Goal: Feedback & Contribution: Submit feedback/report problem

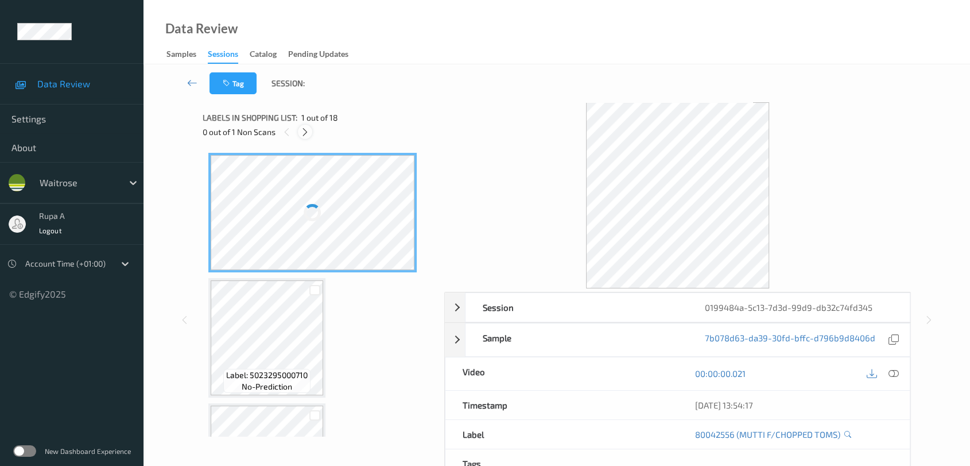
click at [308, 131] on icon at bounding box center [305, 132] width 10 height 10
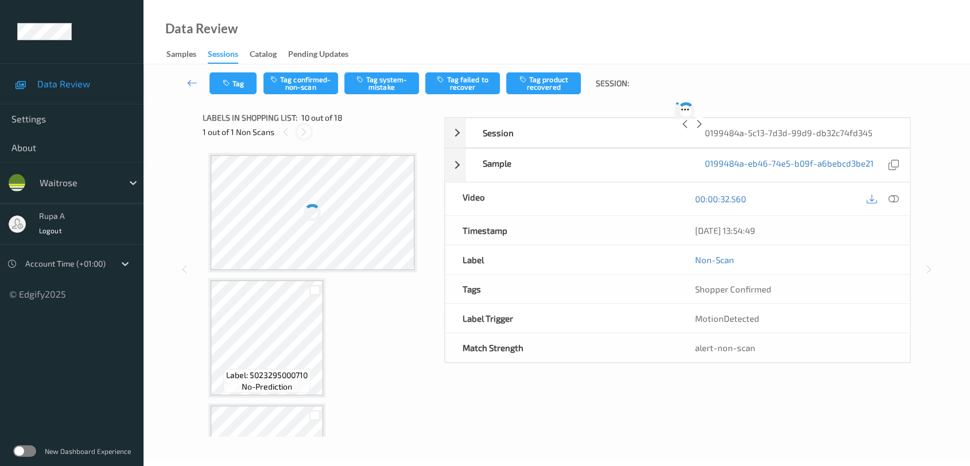
scroll to position [1002, 0]
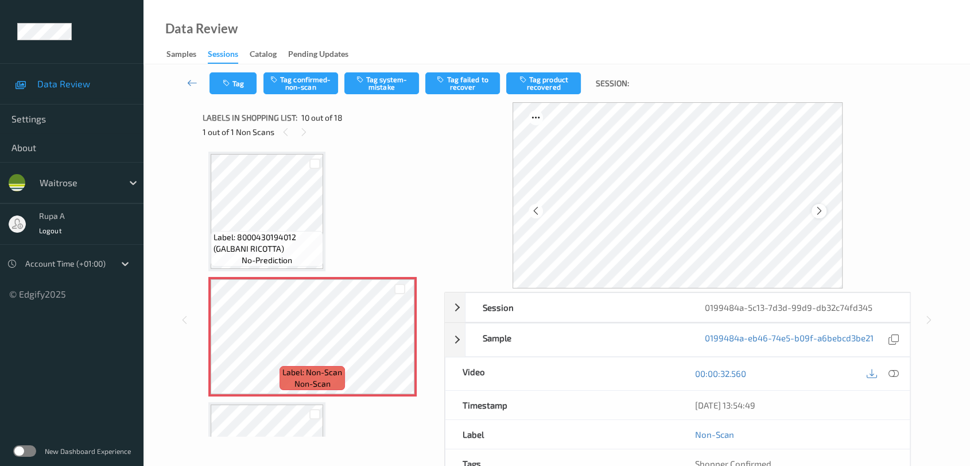
click at [825, 212] on div at bounding box center [819, 211] width 14 height 14
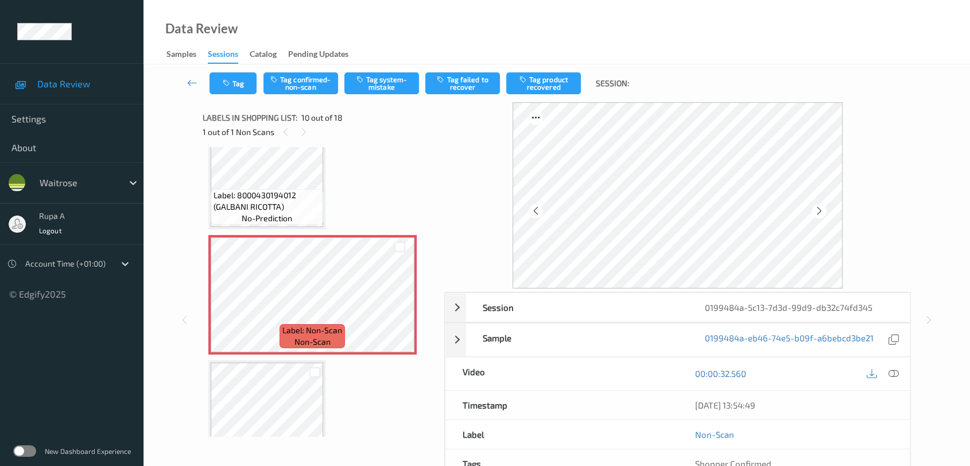
scroll to position [1066, 0]
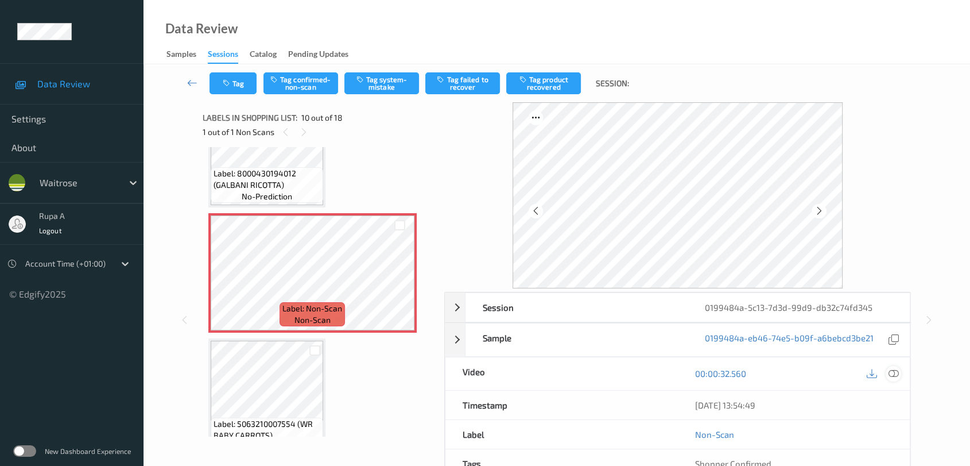
click at [896, 376] on icon at bounding box center [894, 373] width 10 height 10
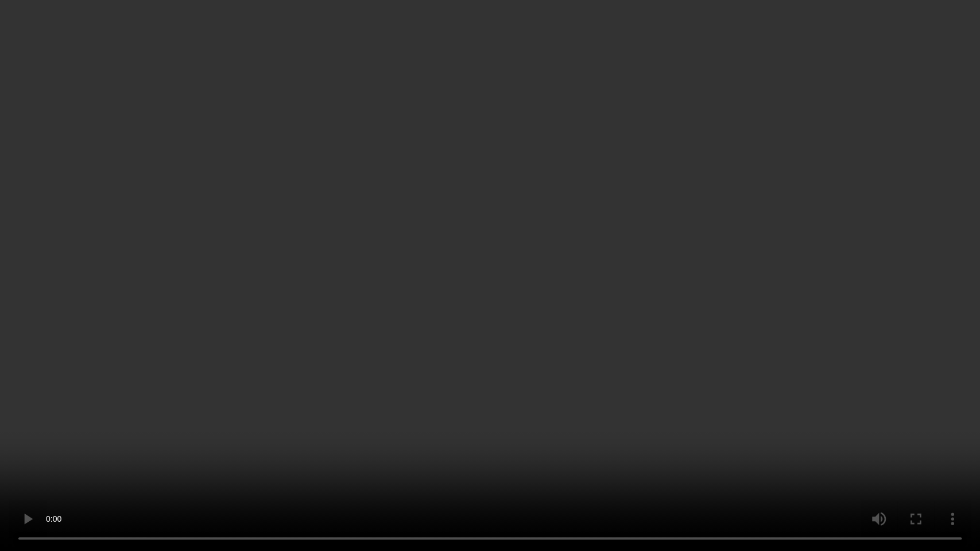
click at [952, 318] on video at bounding box center [490, 275] width 980 height 551
click at [951, 318] on video at bounding box center [490, 275] width 980 height 551
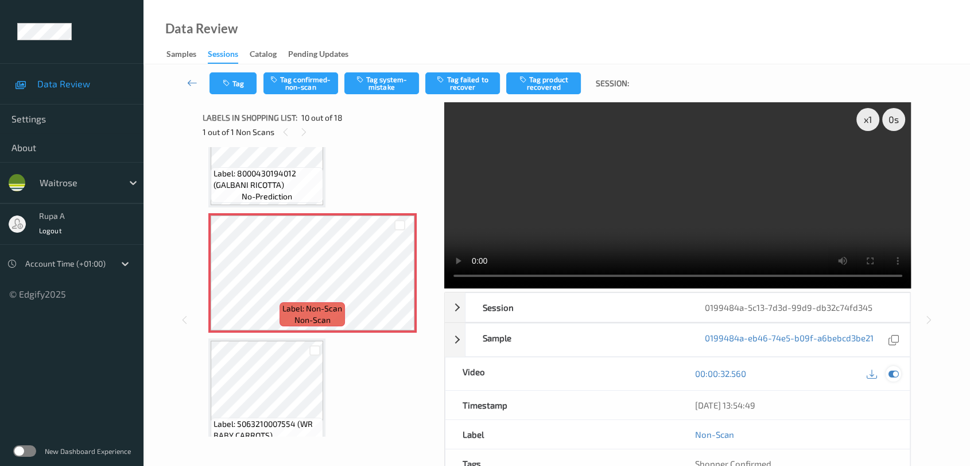
click at [889, 371] on icon at bounding box center [894, 373] width 10 height 10
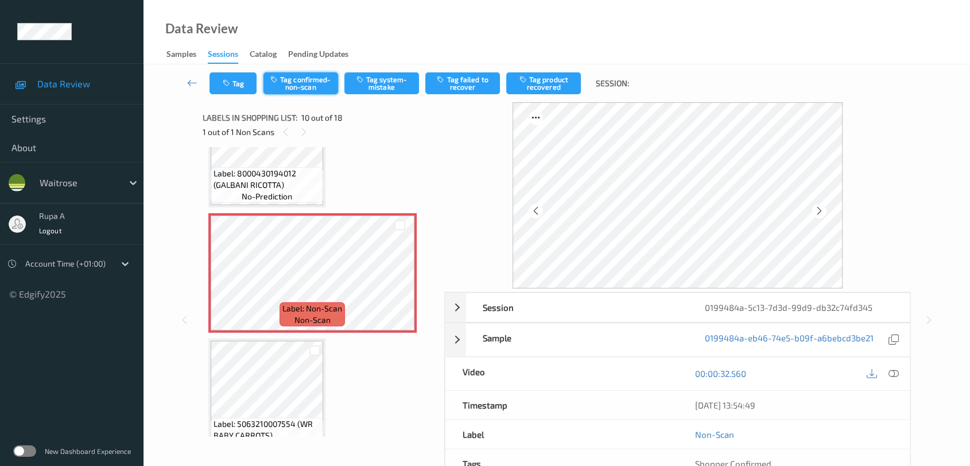
click at [321, 87] on button "Tag confirmed-non-scan" at bounding box center [300, 83] width 75 height 22
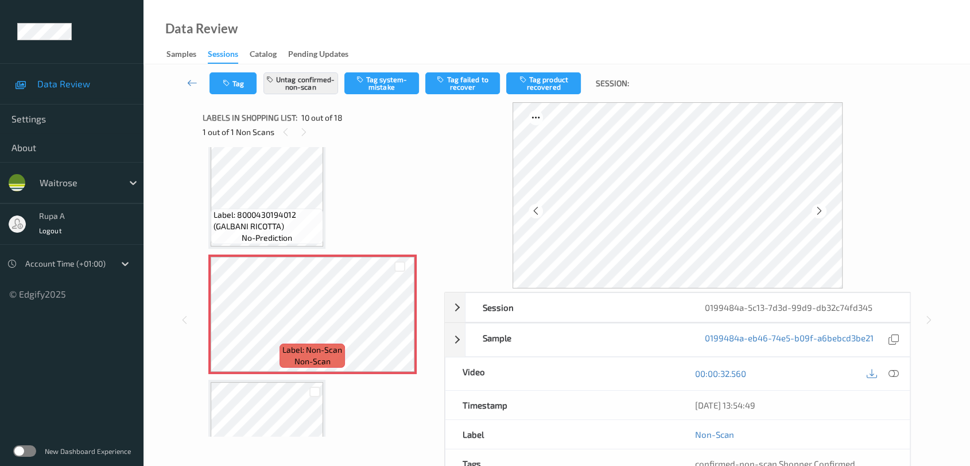
scroll to position [1002, 0]
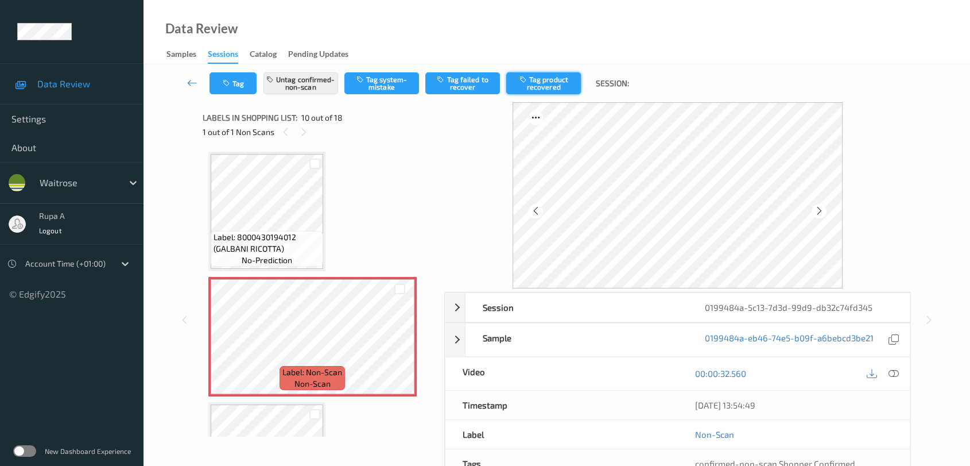
click at [559, 86] on button "Tag product recovered" at bounding box center [543, 83] width 75 height 22
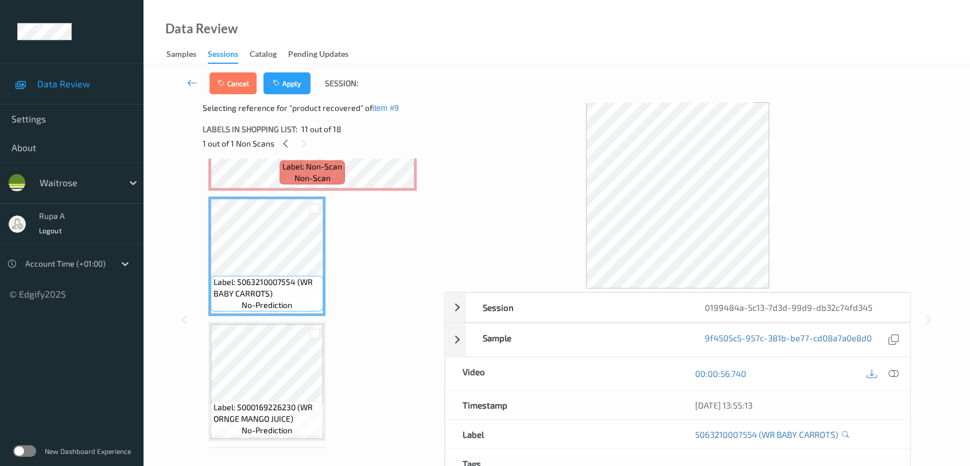
scroll to position [1258, 0]
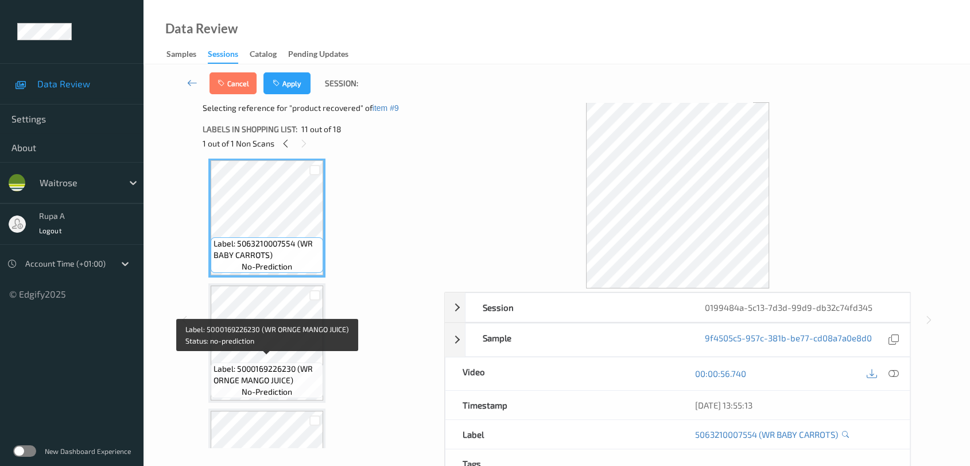
click at [293, 363] on span "Label: 5000169226230 (WR ORNGE MANGO JUICE)" at bounding box center [267, 374] width 107 height 23
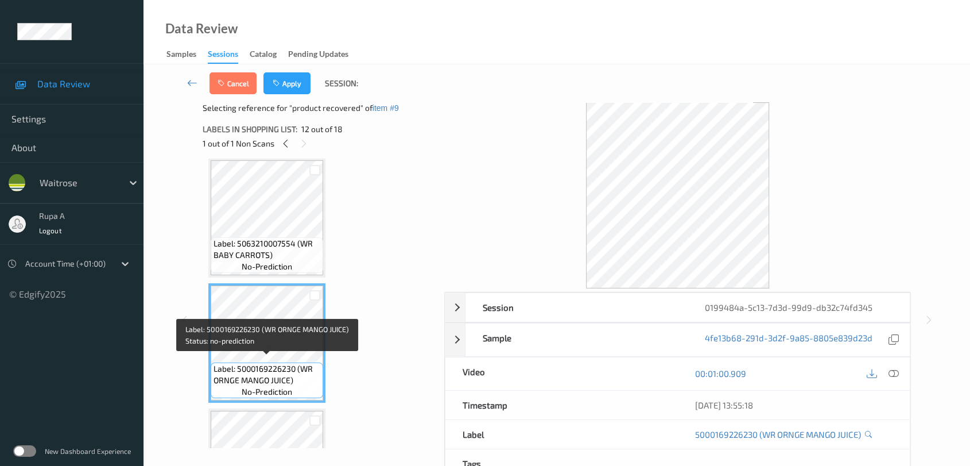
scroll to position [1130, 0]
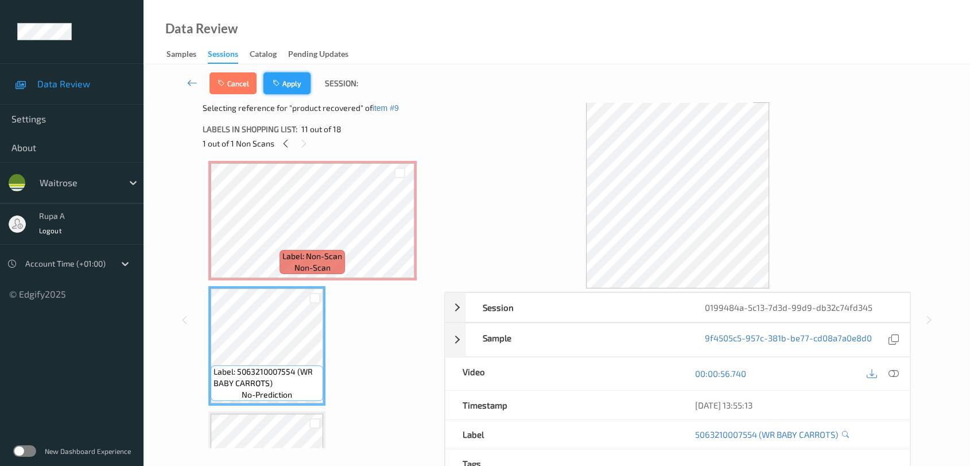
click at [285, 92] on button "Apply" at bounding box center [286, 83] width 47 height 22
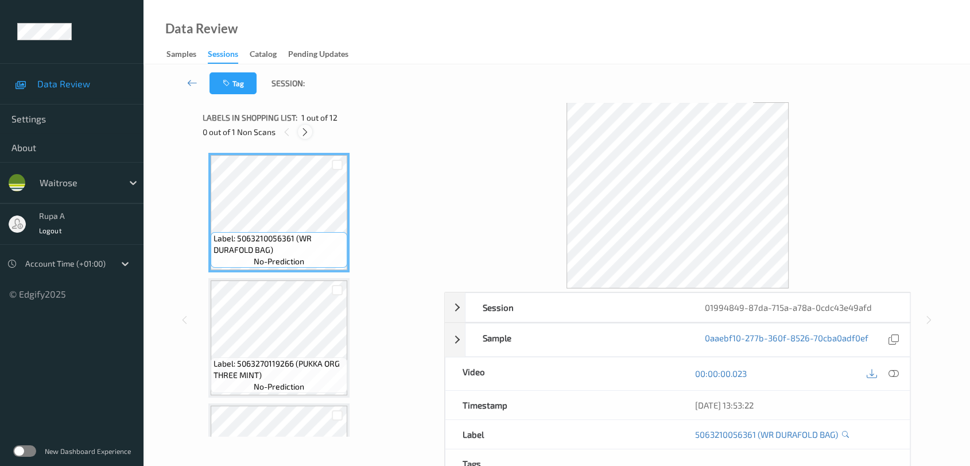
click at [300, 130] on icon at bounding box center [305, 132] width 10 height 10
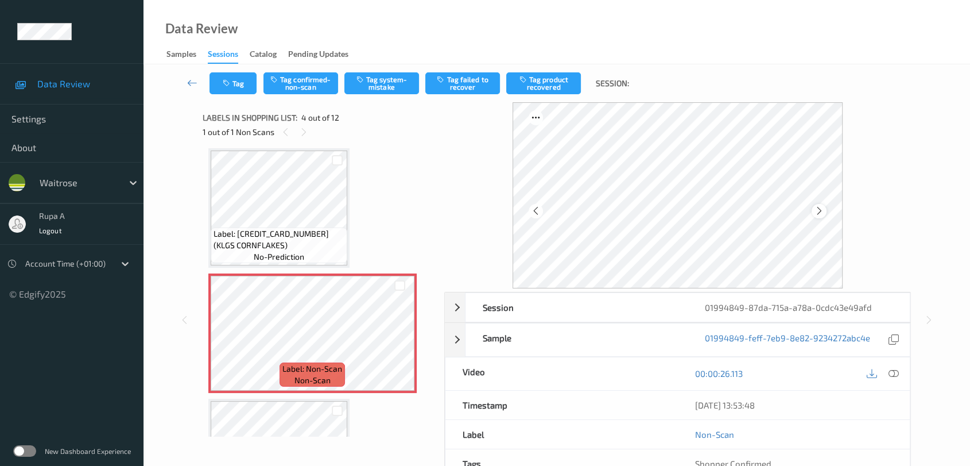
click at [823, 214] on icon at bounding box center [820, 211] width 10 height 10
click at [823, 212] on icon at bounding box center [820, 211] width 10 height 10
click at [823, 211] on icon at bounding box center [820, 211] width 10 height 10
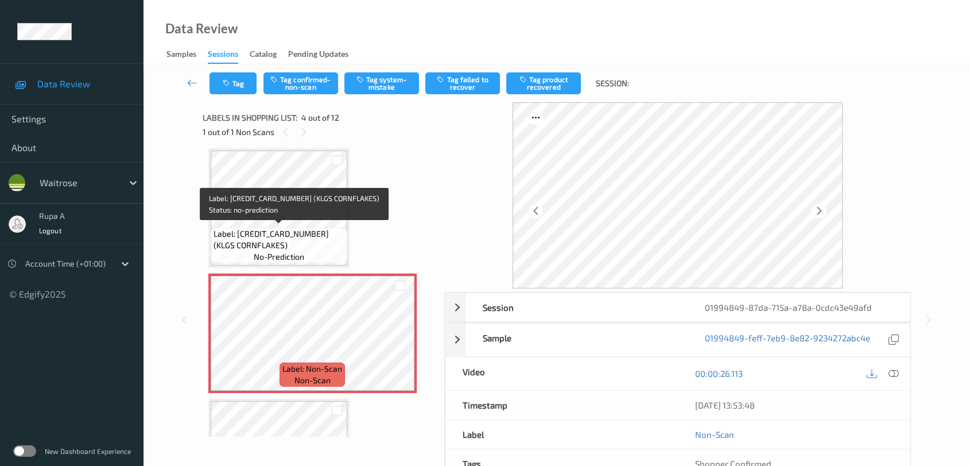
click at [303, 231] on span "Label: 5059319030517 (KLGS CORNFLAKES)" at bounding box center [279, 239] width 131 height 23
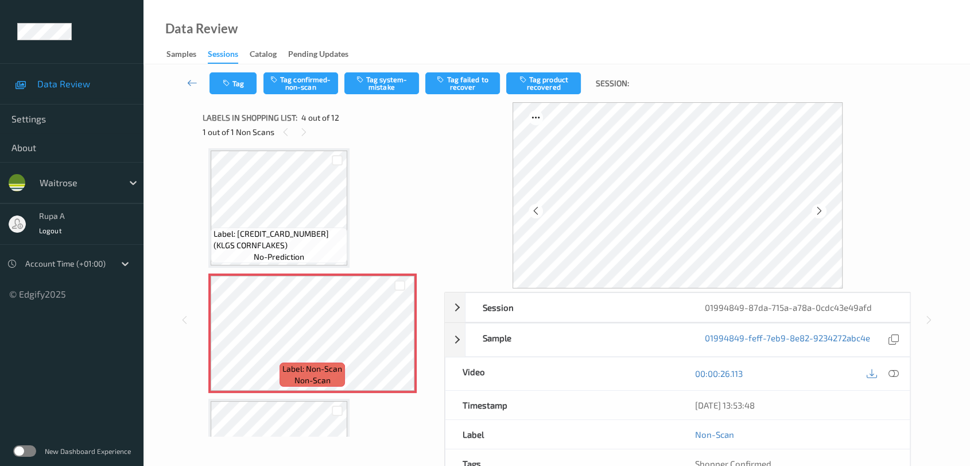
click at [896, 378] on div at bounding box center [893, 373] width 15 height 15
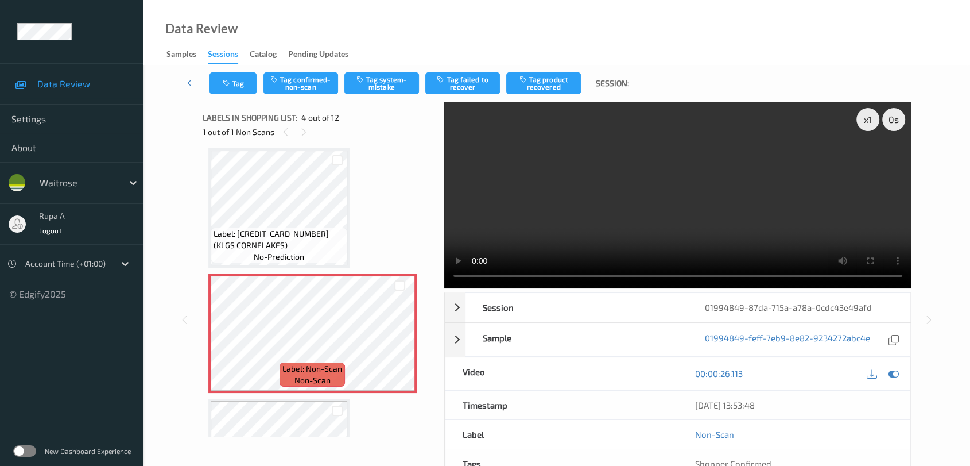
click at [902, 372] on div "00:00:26.113" at bounding box center [793, 373] width 232 height 33
click at [893, 374] on icon at bounding box center [894, 373] width 10 height 10
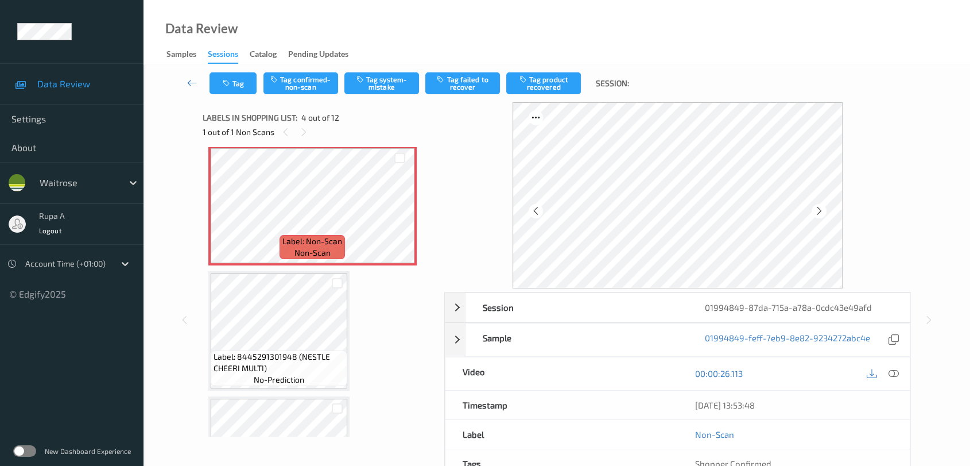
scroll to position [319, 0]
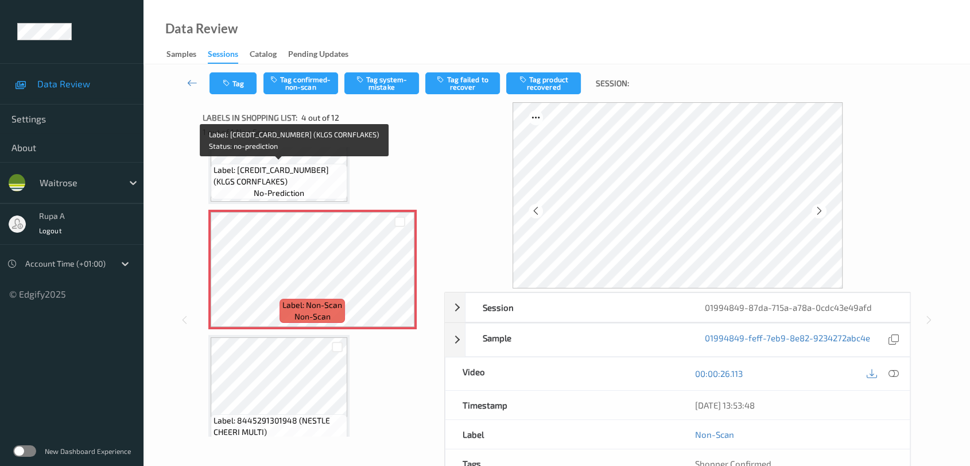
click at [256, 177] on span "Label: 5059319030517 (KLGS CORNFLAKES)" at bounding box center [279, 175] width 131 height 23
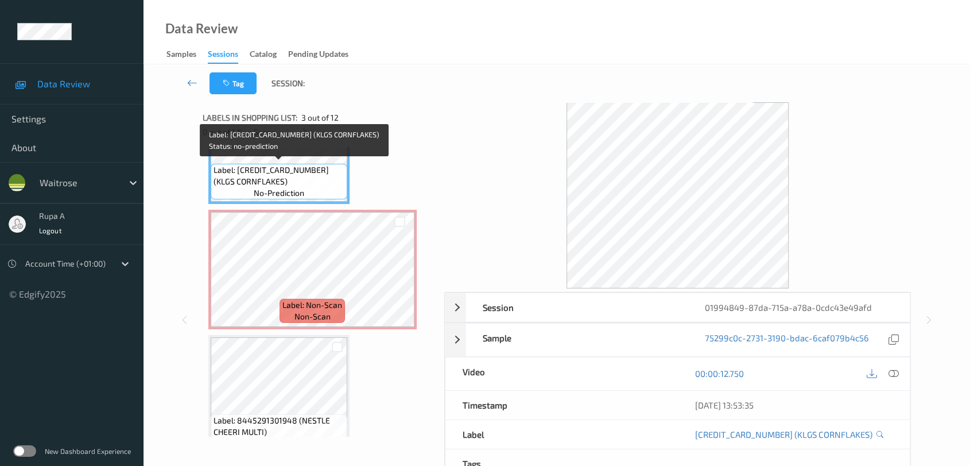
click at [247, 180] on span "Label: 5059319030517 (KLGS CORNFLAKES)" at bounding box center [279, 175] width 131 height 23
copy span "Label: 5059319030517 (KLGS CORNFLAKES)"
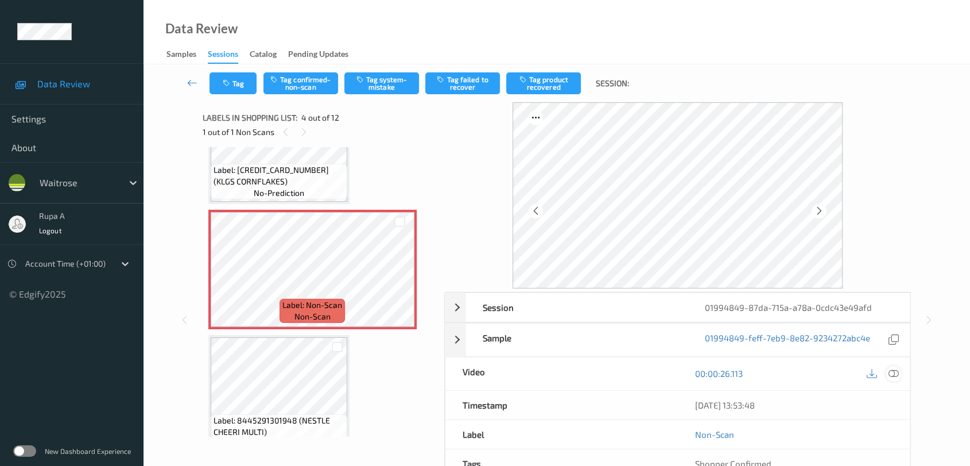
click at [896, 377] on icon at bounding box center [894, 373] width 10 height 10
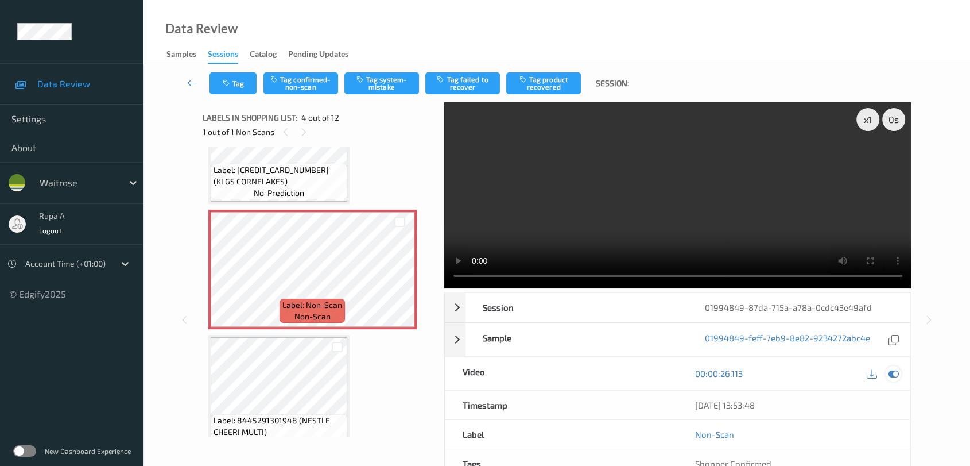
click at [894, 372] on icon at bounding box center [894, 373] width 10 height 10
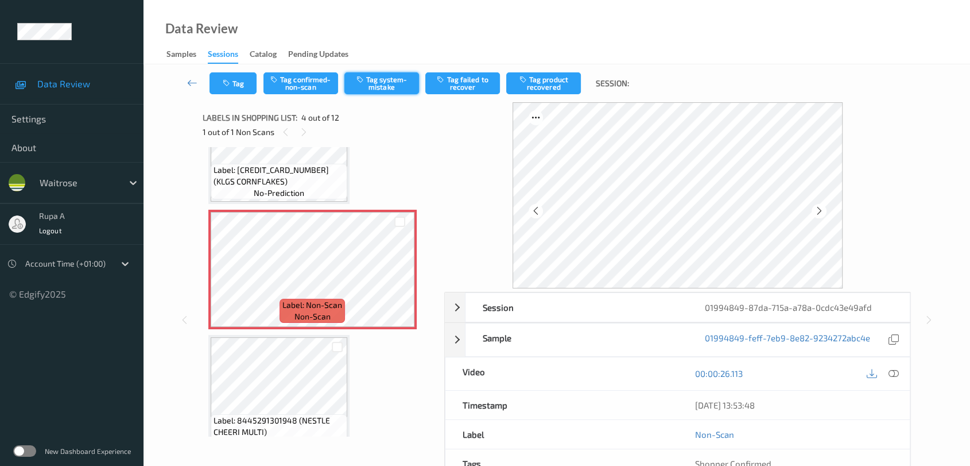
click at [366, 83] on button "Tag system-mistake" at bounding box center [381, 83] width 75 height 22
click at [235, 84] on button "Tag" at bounding box center [233, 83] width 47 height 22
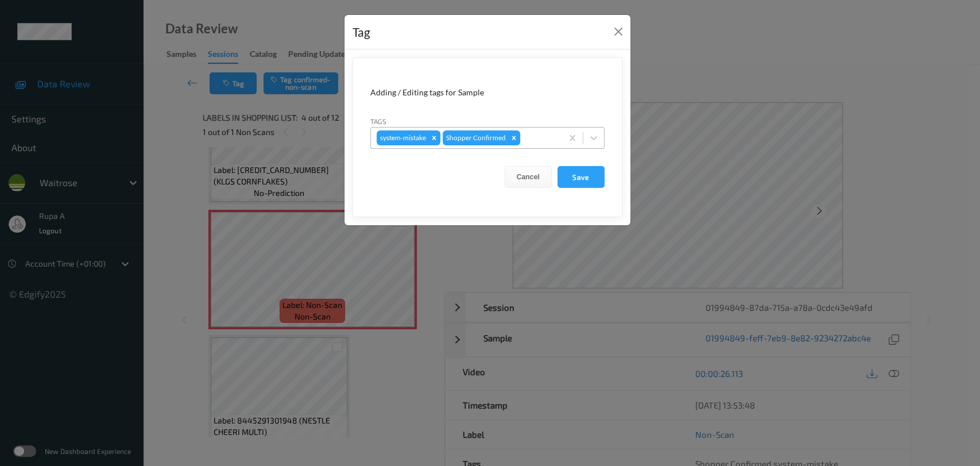
click at [549, 134] on div at bounding box center [539, 138] width 34 height 14
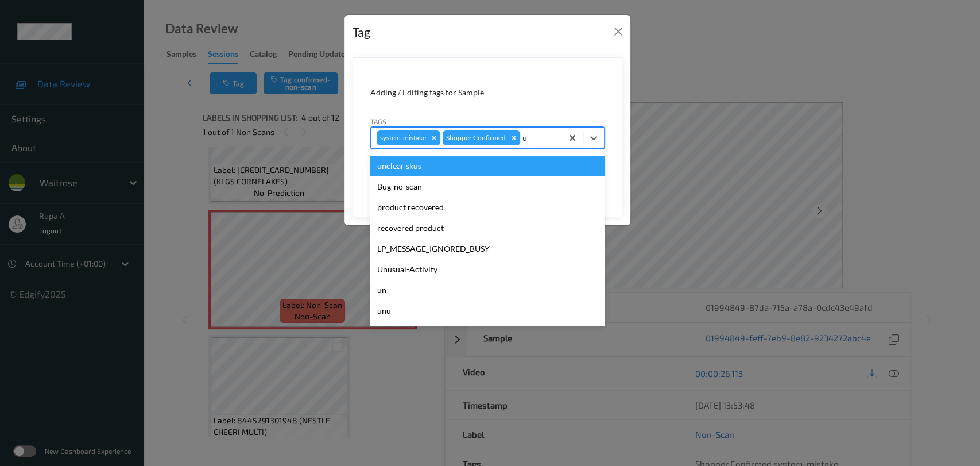
type input "un"
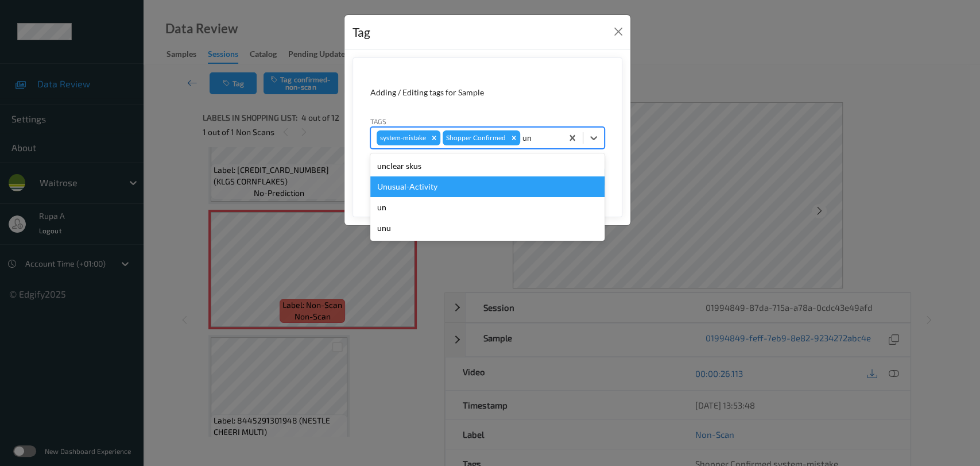
click at [472, 177] on div "Unusual-Activity" at bounding box center [487, 186] width 234 height 21
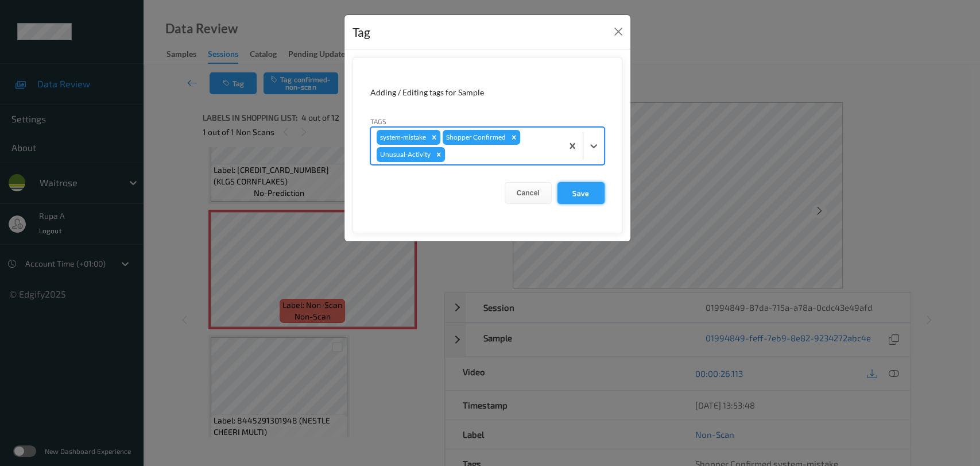
click at [592, 190] on button "Save" at bounding box center [580, 193] width 47 height 22
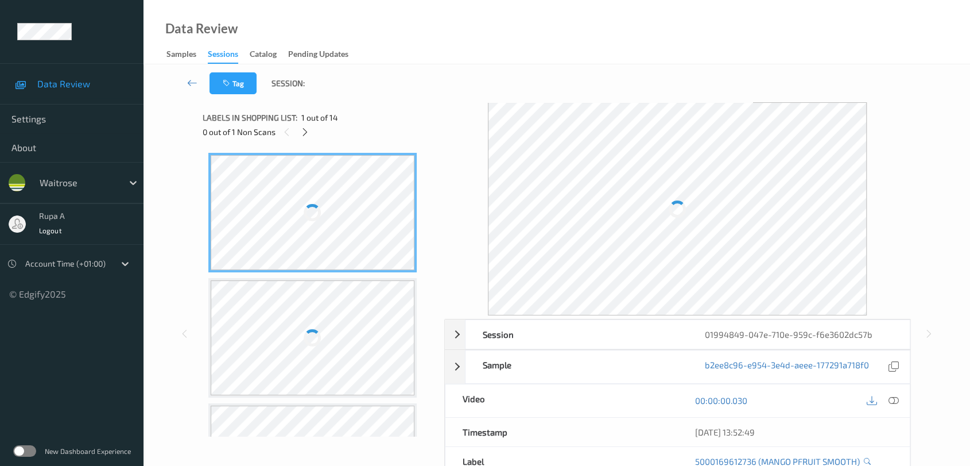
click at [335, 125] on div "0 out of 1 Non Scans" at bounding box center [320, 132] width 234 height 14
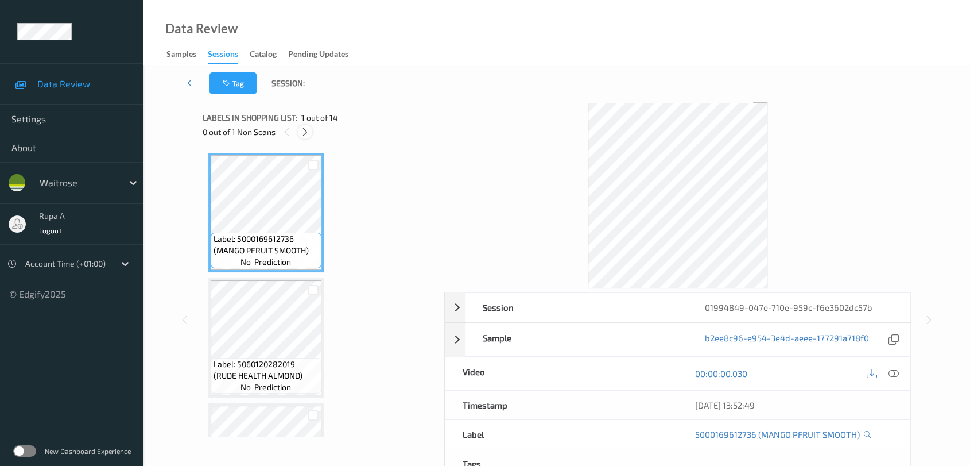
click at [306, 134] on icon at bounding box center [305, 132] width 10 height 10
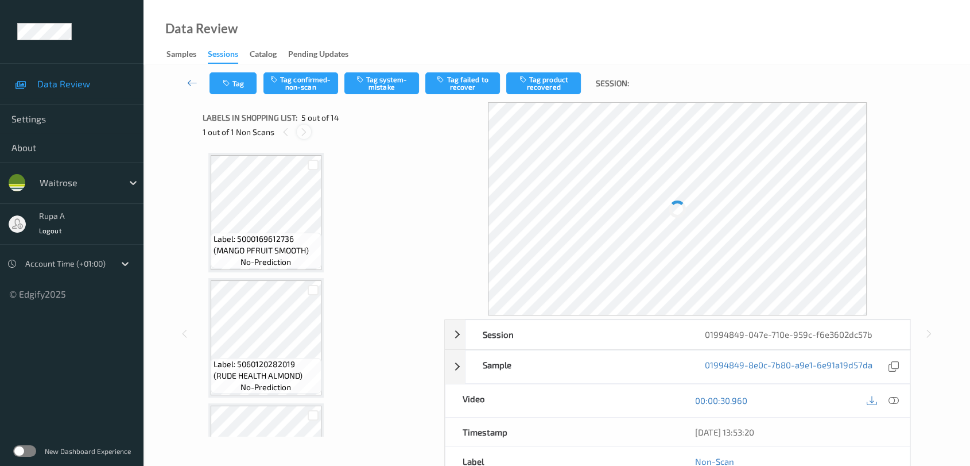
scroll to position [379, 0]
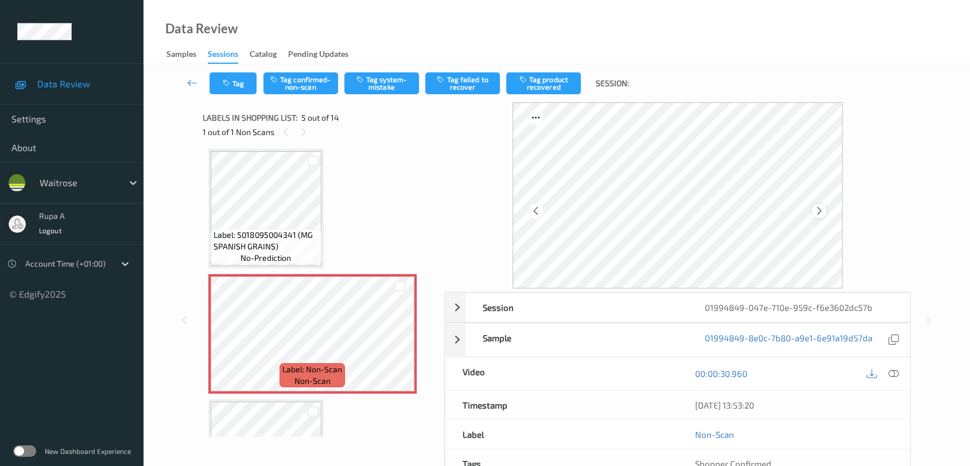
click at [819, 217] on div at bounding box center [819, 211] width 14 height 14
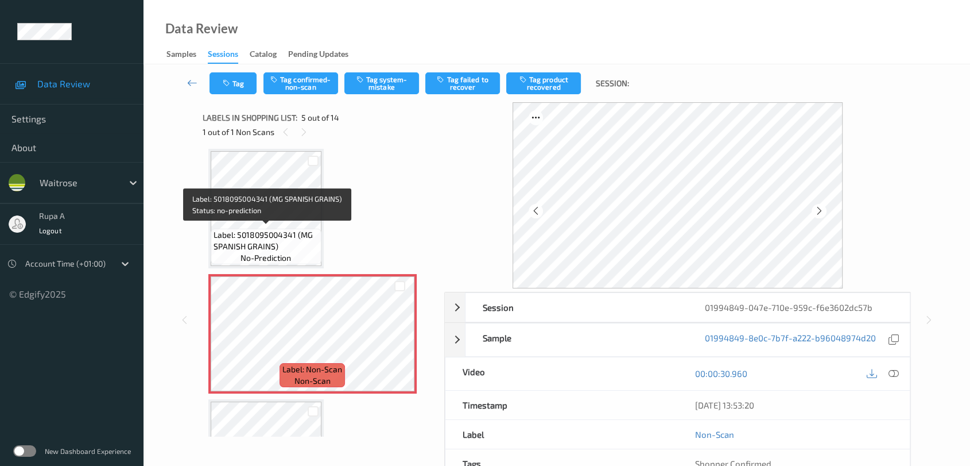
click at [243, 231] on span "Label: 5018095004341 (MG SPANISH GRAINS)" at bounding box center [266, 240] width 105 height 23
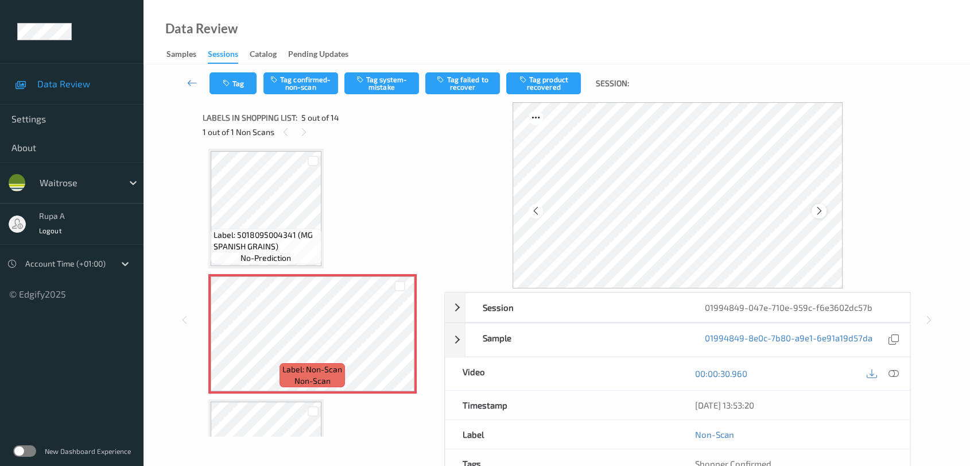
click at [823, 212] on icon at bounding box center [820, 211] width 10 height 10
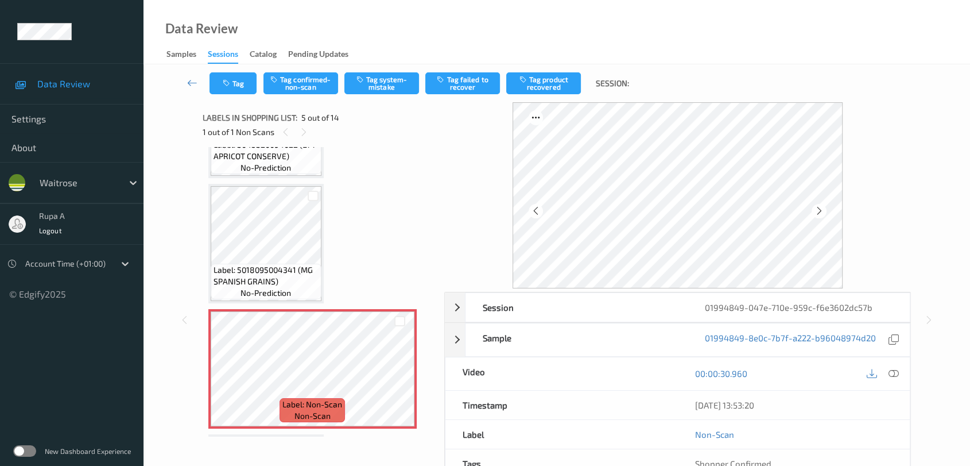
scroll to position [316, 0]
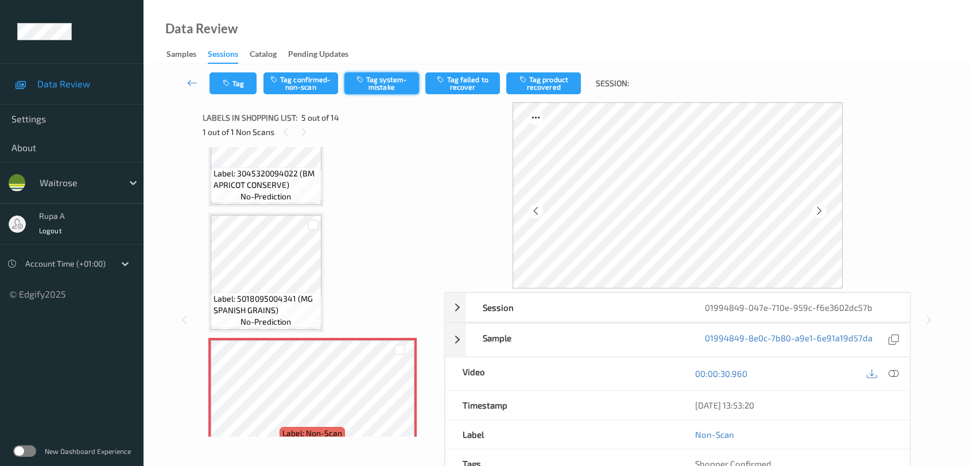
click at [390, 88] on button "Tag system-mistake" at bounding box center [381, 83] width 75 height 22
click at [242, 88] on button "Tag" at bounding box center [233, 83] width 47 height 22
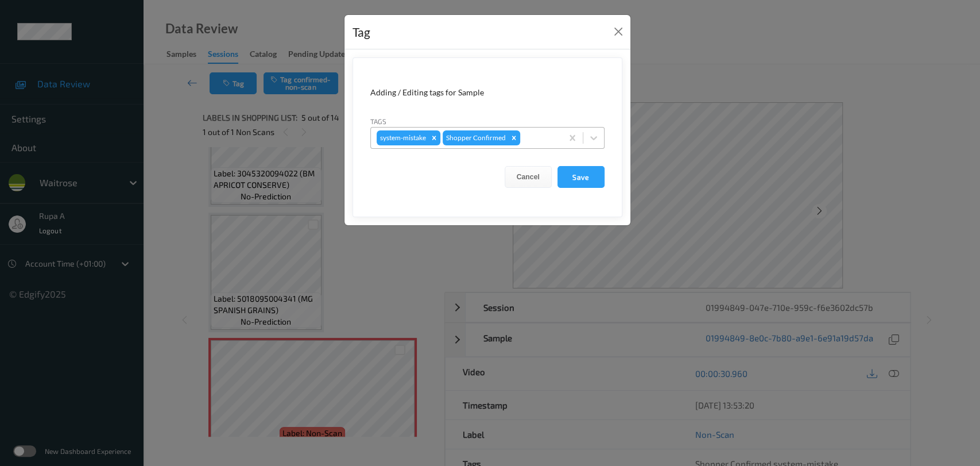
click at [528, 131] on div at bounding box center [539, 138] width 34 height 14
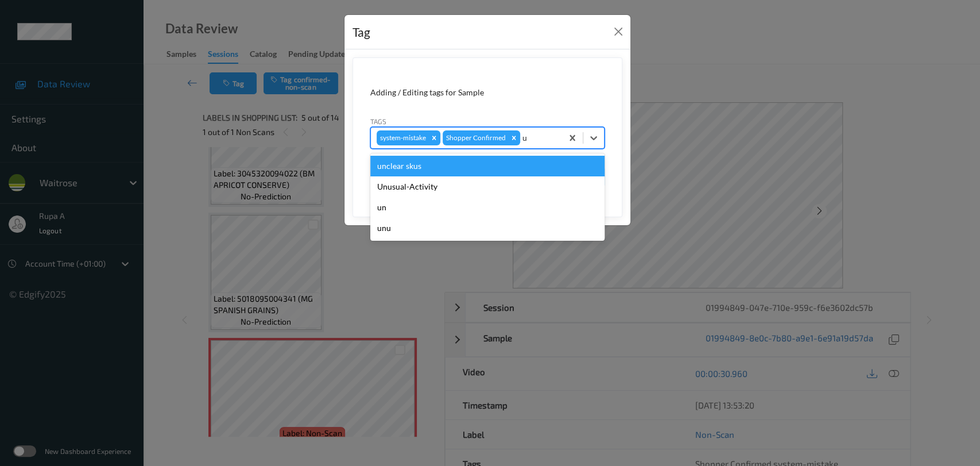
type input "un"
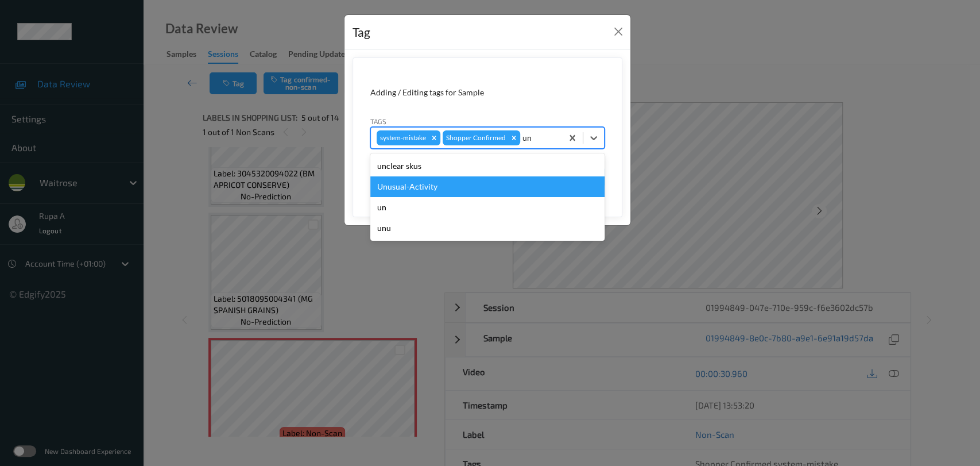
click at [470, 183] on div "Unusual-Activity" at bounding box center [487, 186] width 234 height 21
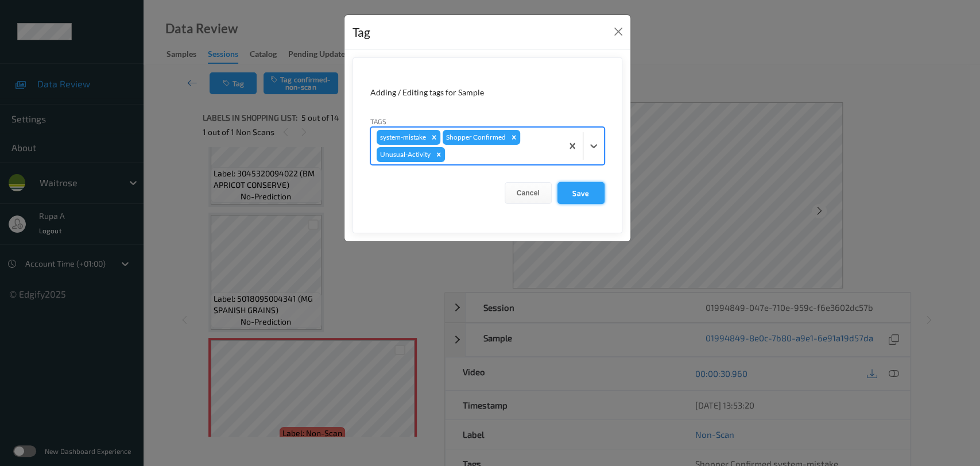
click at [584, 194] on button "Save" at bounding box center [580, 193] width 47 height 22
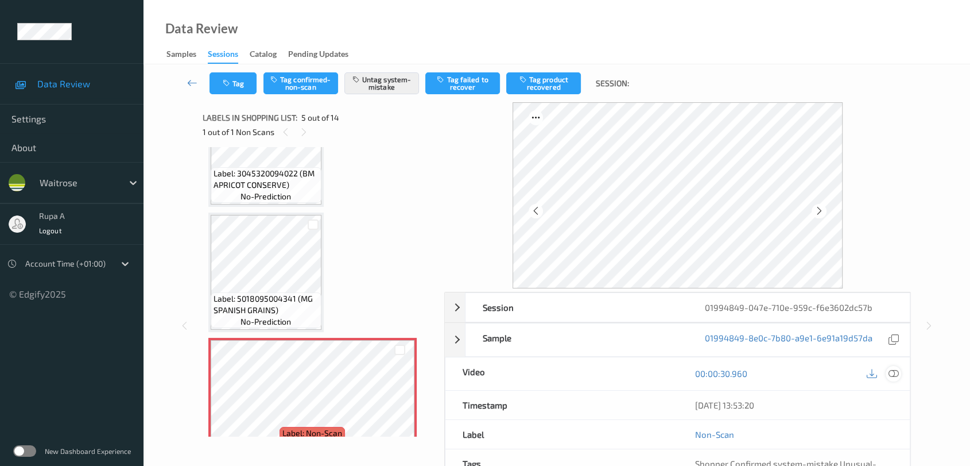
click at [890, 369] on icon at bounding box center [894, 373] width 10 height 10
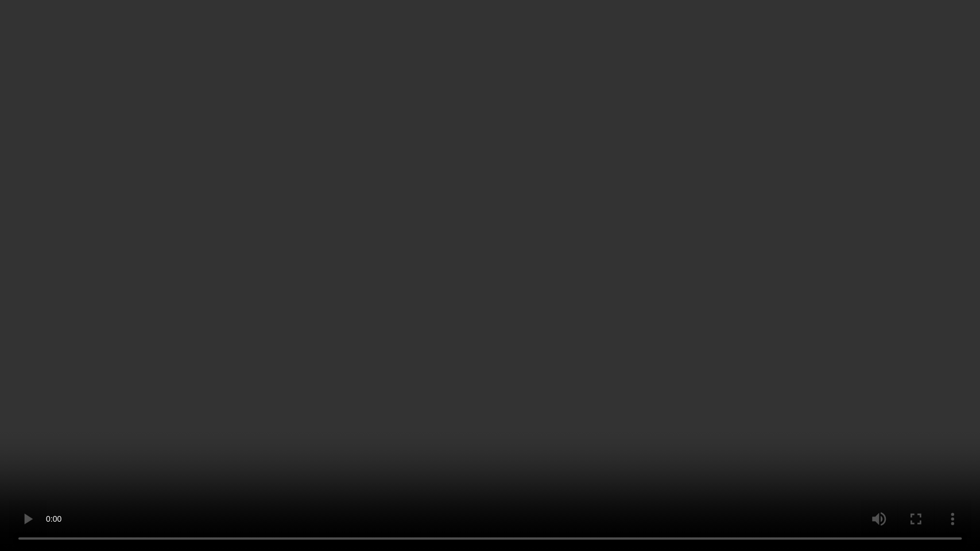
click at [942, 332] on video at bounding box center [490, 275] width 980 height 551
click at [941, 331] on video at bounding box center [490, 275] width 980 height 551
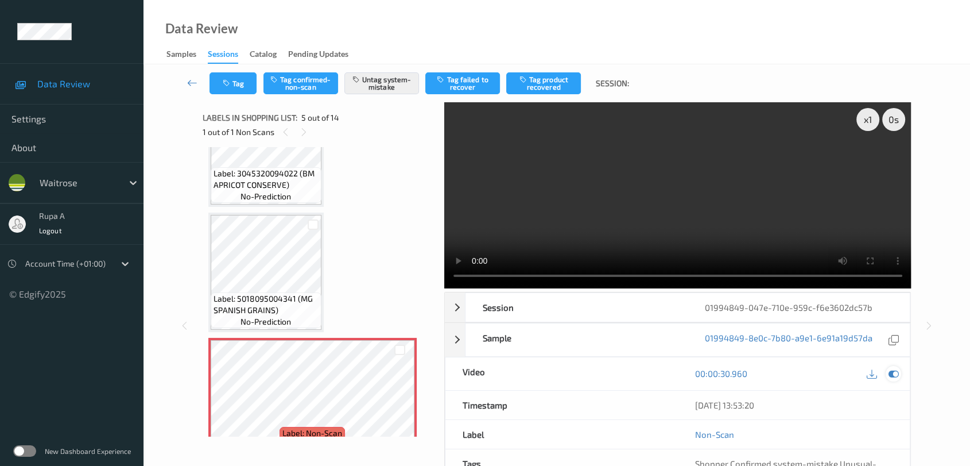
click at [893, 374] on icon at bounding box center [894, 373] width 10 height 10
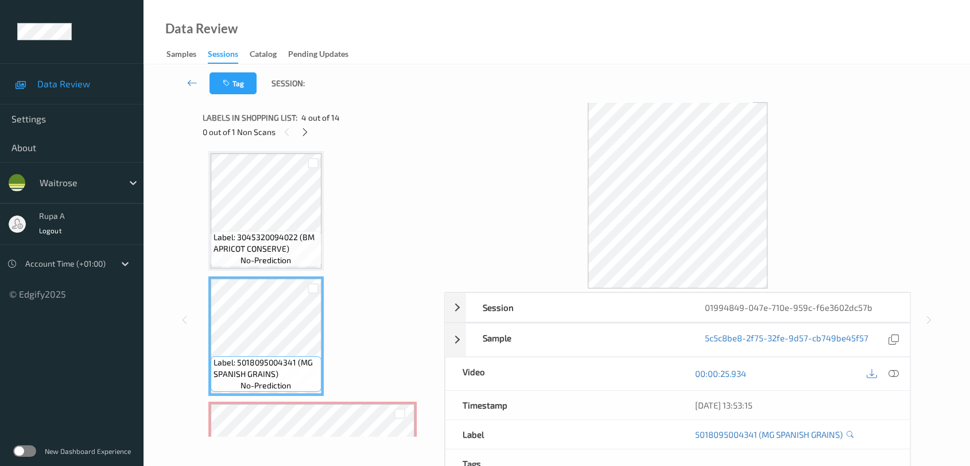
scroll to position [443, 0]
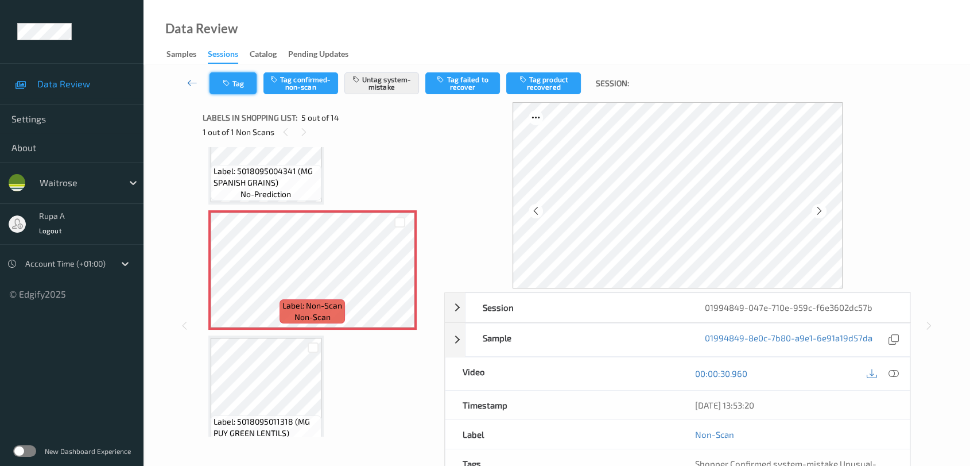
click at [228, 79] on icon "button" at bounding box center [228, 83] width 10 height 8
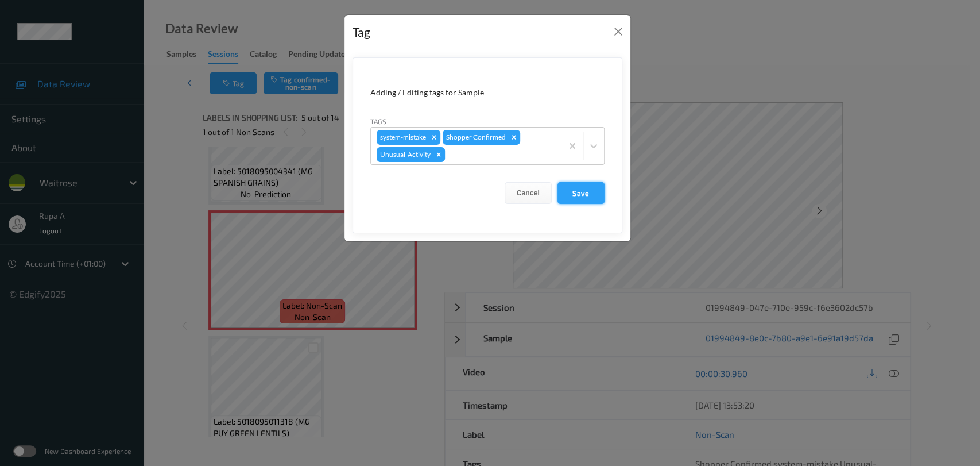
click at [596, 195] on button "Save" at bounding box center [580, 193] width 47 height 22
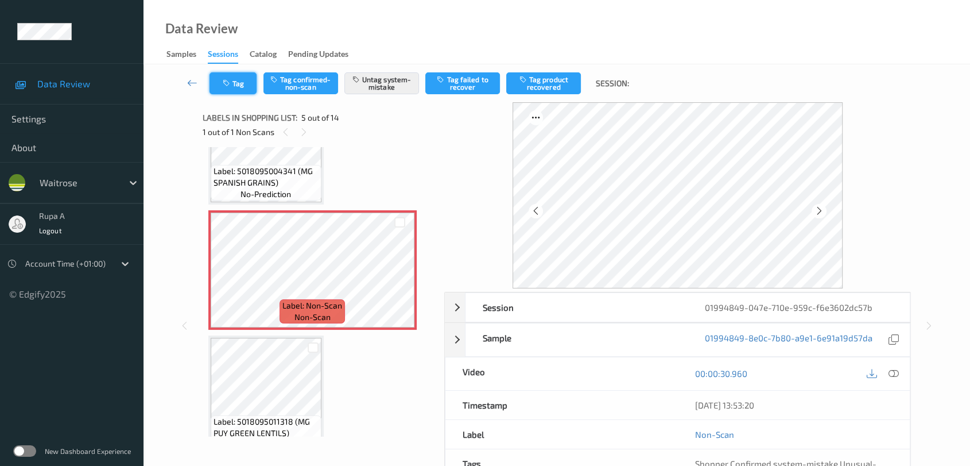
click at [246, 88] on button "Tag" at bounding box center [233, 83] width 47 height 22
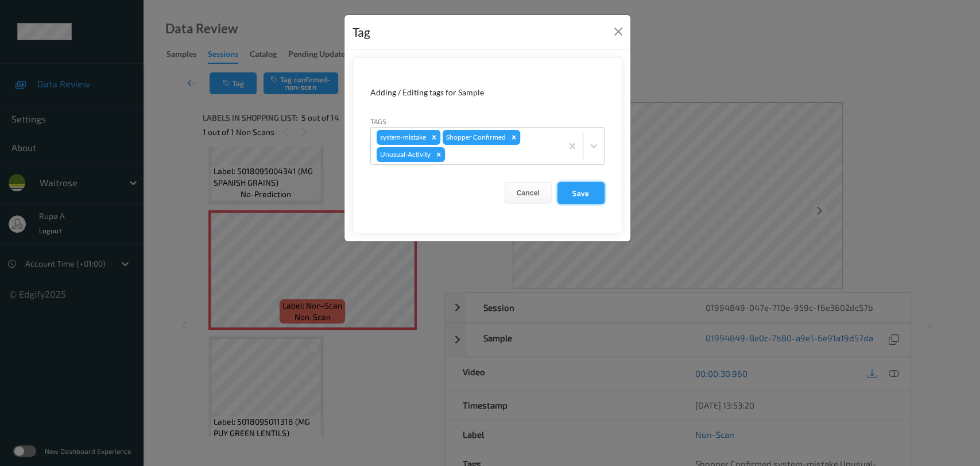
click at [586, 188] on button "Save" at bounding box center [580, 193] width 47 height 22
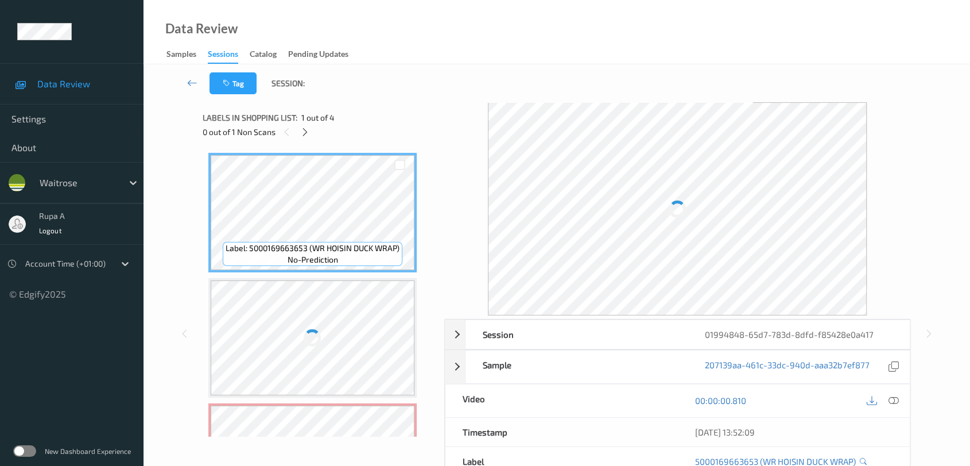
click at [551, 66] on div "Tag Session:" at bounding box center [557, 83] width 780 height 38
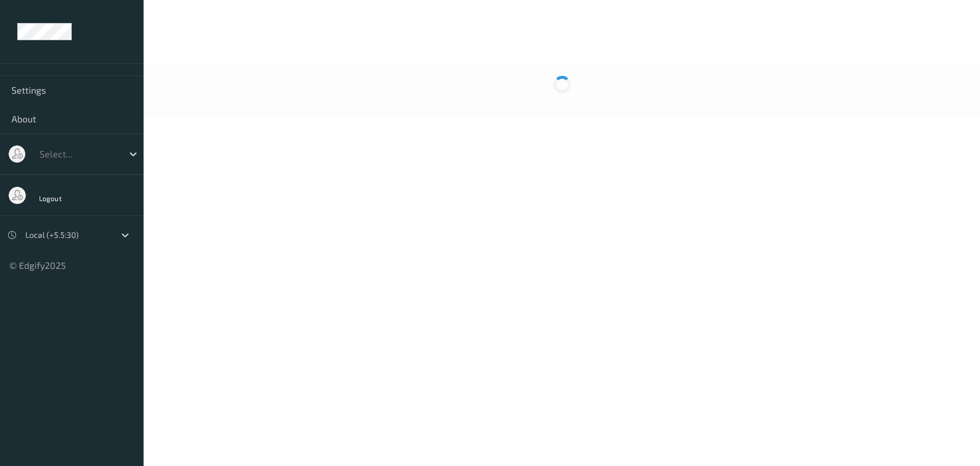
click at [614, 263] on body "Settings About Select... Logout Local (+5.5:30) © Edgify 2025 New Dashboard Exp…" at bounding box center [490, 233] width 980 height 466
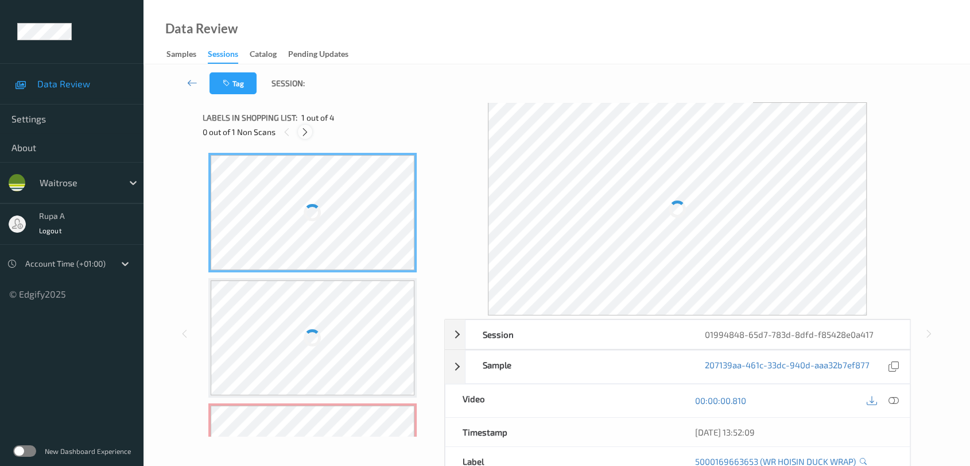
click at [306, 137] on div at bounding box center [305, 132] width 14 height 14
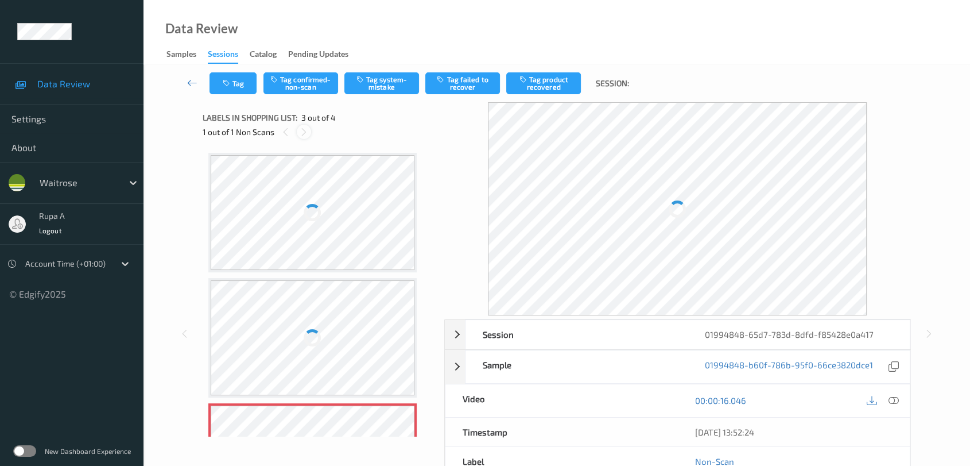
scroll to position [130, 0]
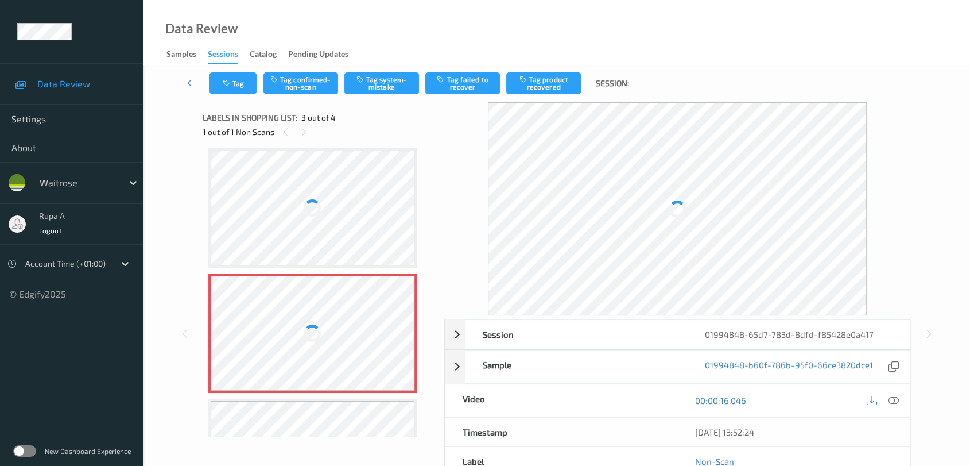
click at [359, 313] on div at bounding box center [313, 333] width 204 height 115
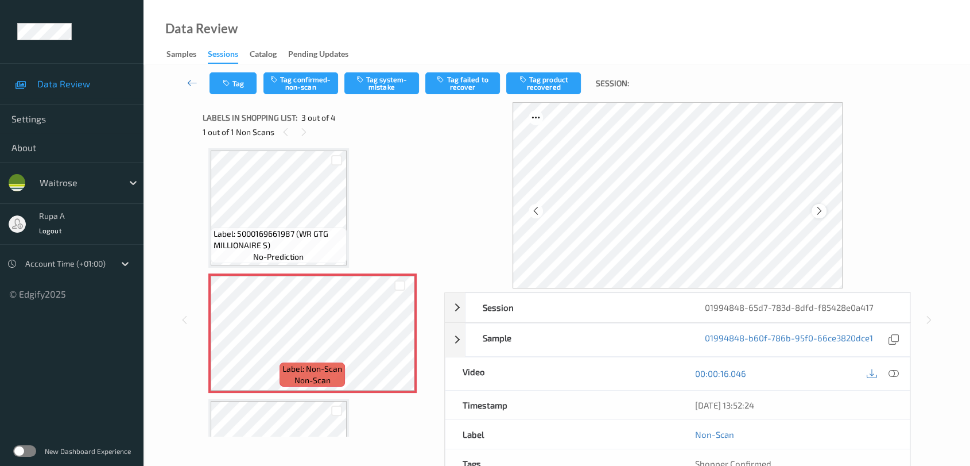
click at [816, 208] on icon at bounding box center [820, 211] width 10 height 10
click at [818, 209] on icon at bounding box center [820, 211] width 10 height 10
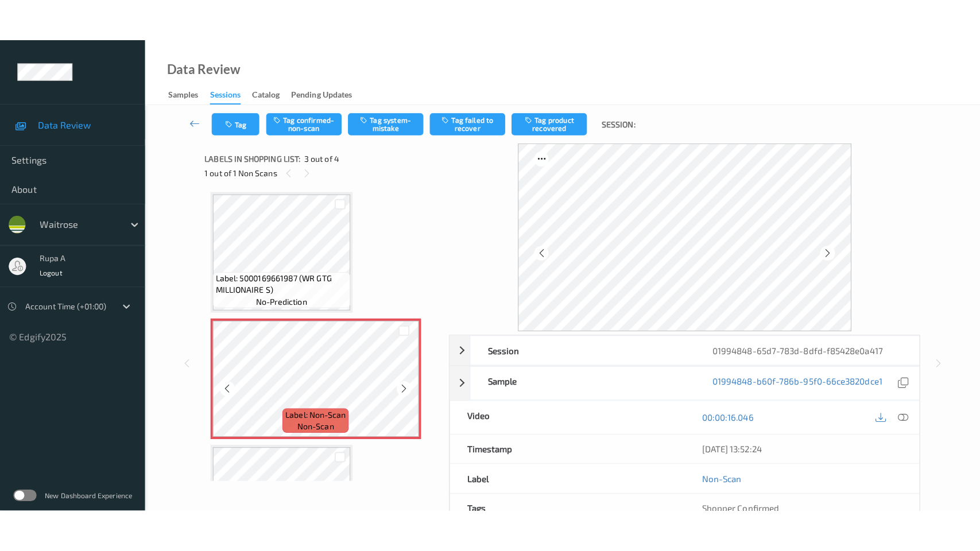
scroll to position [215, 0]
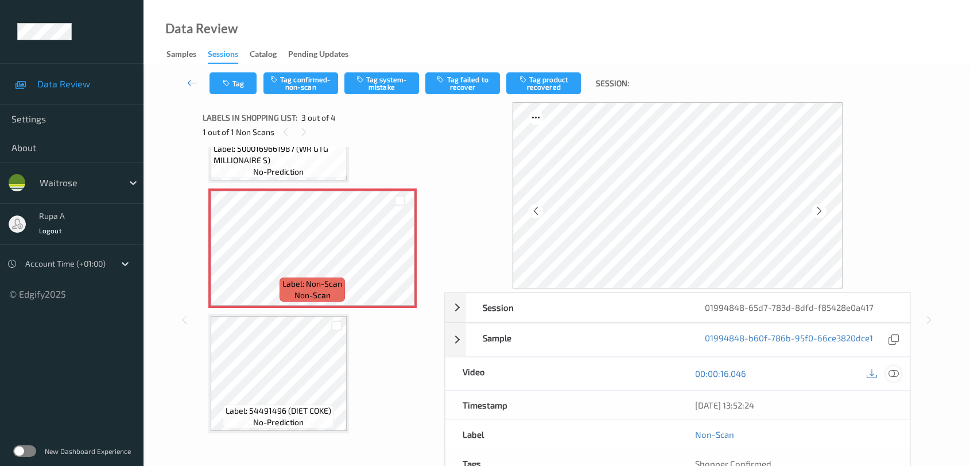
click at [896, 376] on icon at bounding box center [894, 373] width 10 height 10
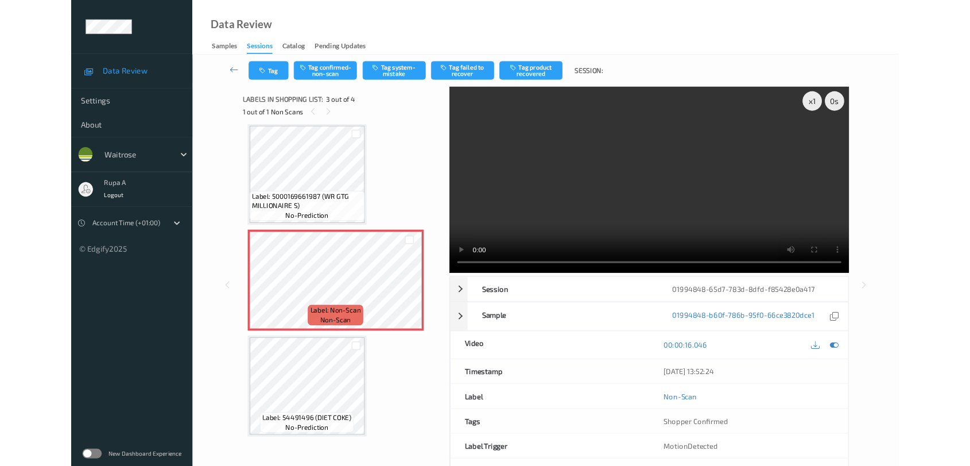
scroll to position [129, 0]
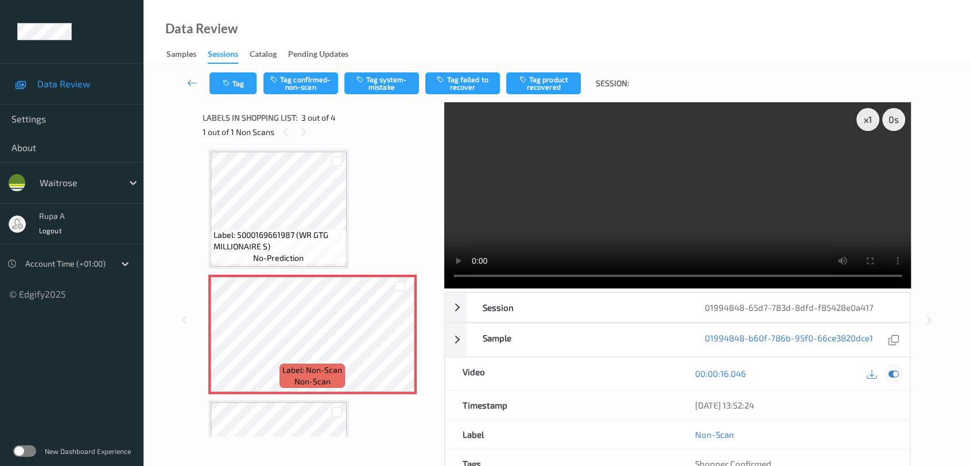
click at [891, 377] on icon at bounding box center [894, 373] width 10 height 10
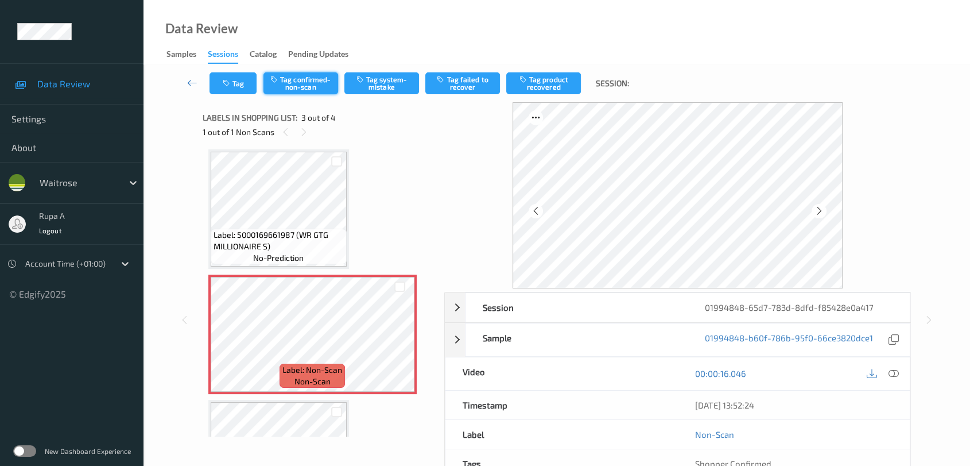
click at [296, 80] on button "Tag confirmed-non-scan" at bounding box center [300, 83] width 75 height 22
click at [304, 83] on button "Tag confirmed-non-scan" at bounding box center [300, 83] width 75 height 22
click at [528, 90] on button "Tag product recovered" at bounding box center [543, 83] width 75 height 22
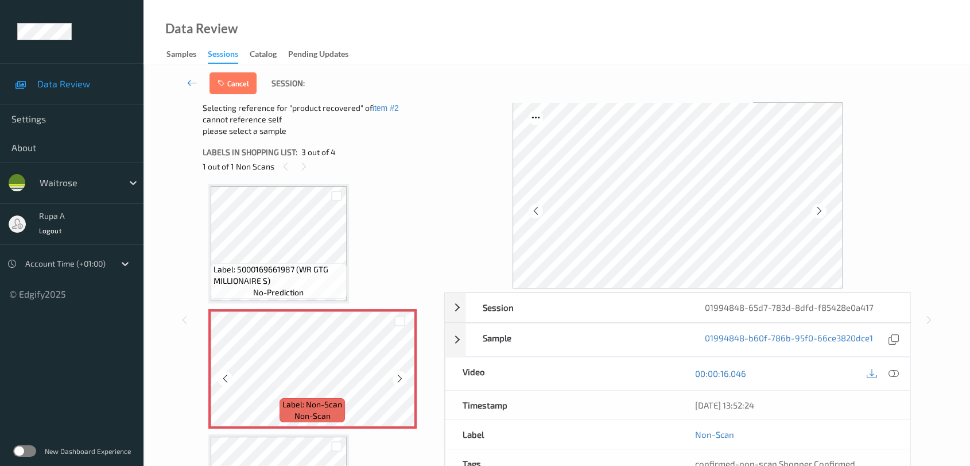
scroll to position [193, 0]
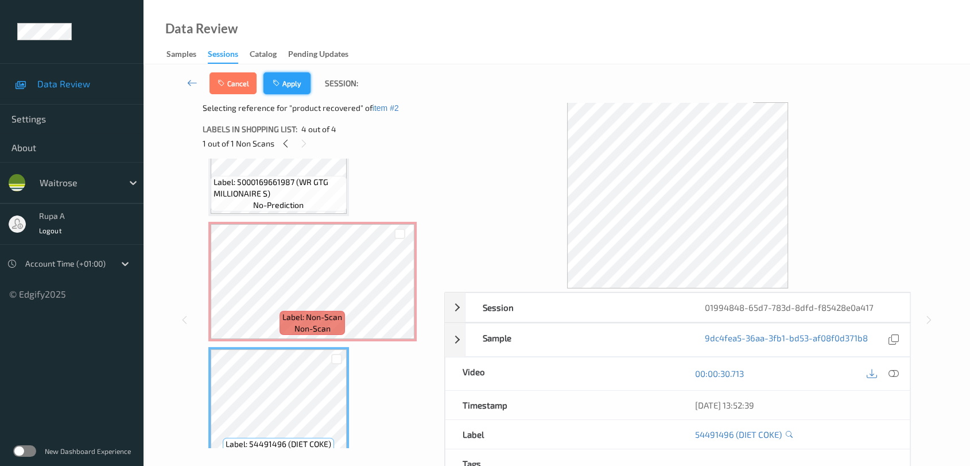
click at [289, 80] on button "Apply" at bounding box center [286, 83] width 47 height 22
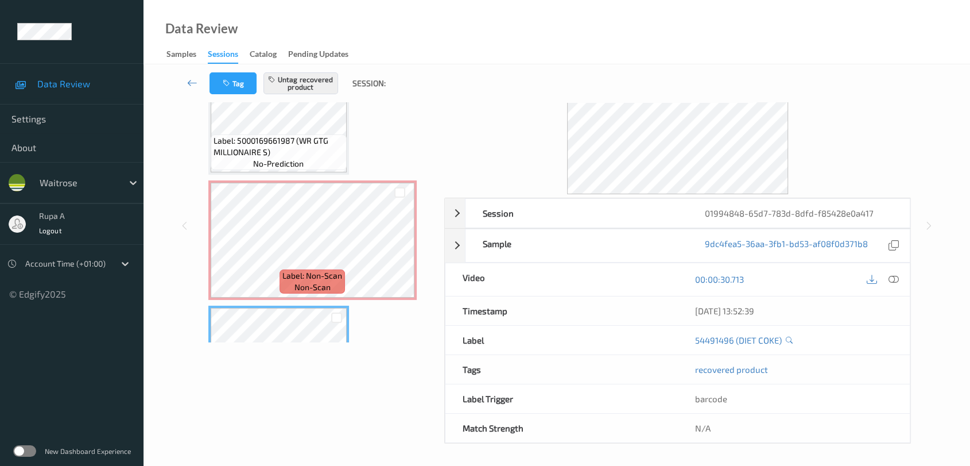
scroll to position [87, 0]
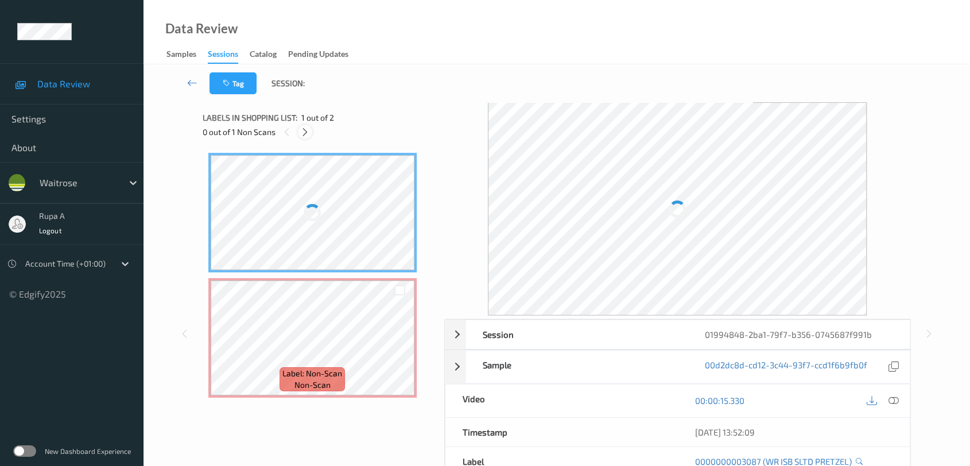
click at [304, 127] on icon at bounding box center [305, 132] width 10 height 10
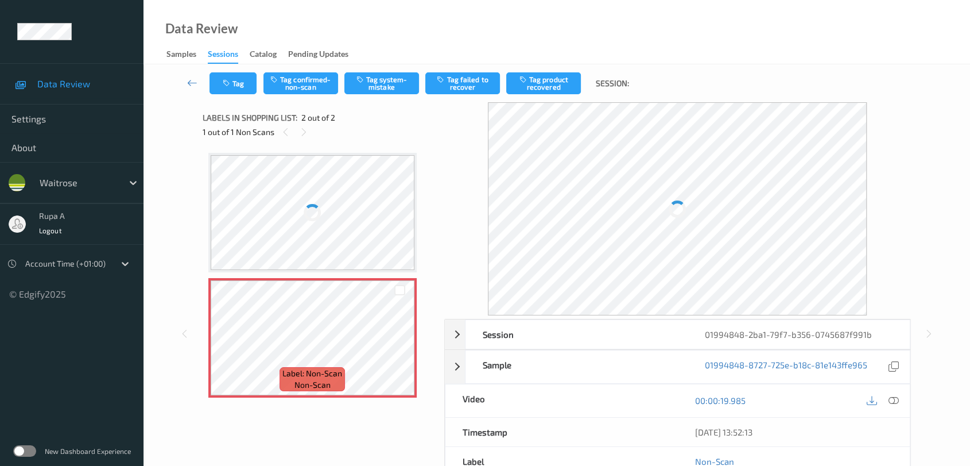
click at [896, 139] on div at bounding box center [677, 208] width 467 height 213
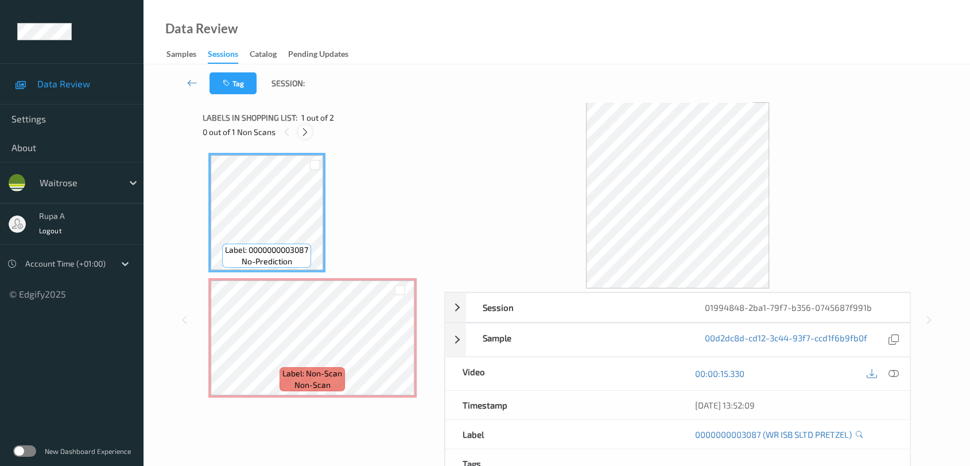
click at [303, 127] on icon at bounding box center [305, 132] width 10 height 10
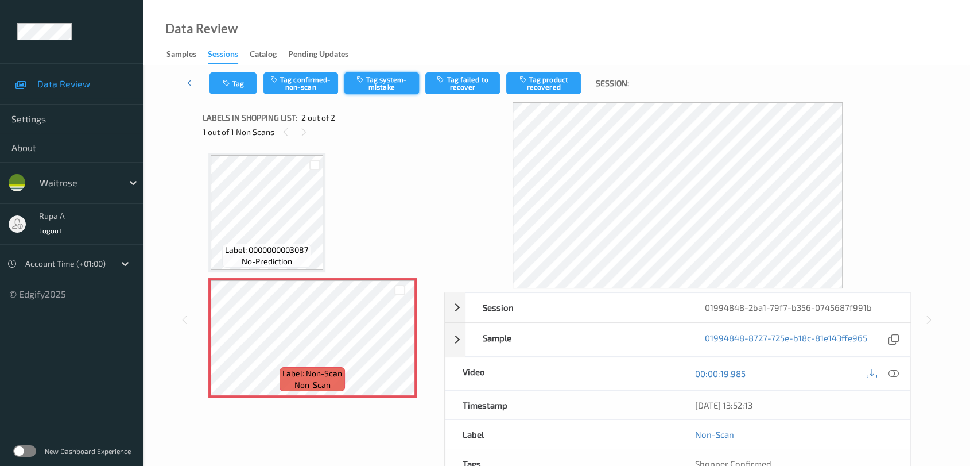
click at [390, 86] on button "Tag system-mistake" at bounding box center [381, 83] width 75 height 22
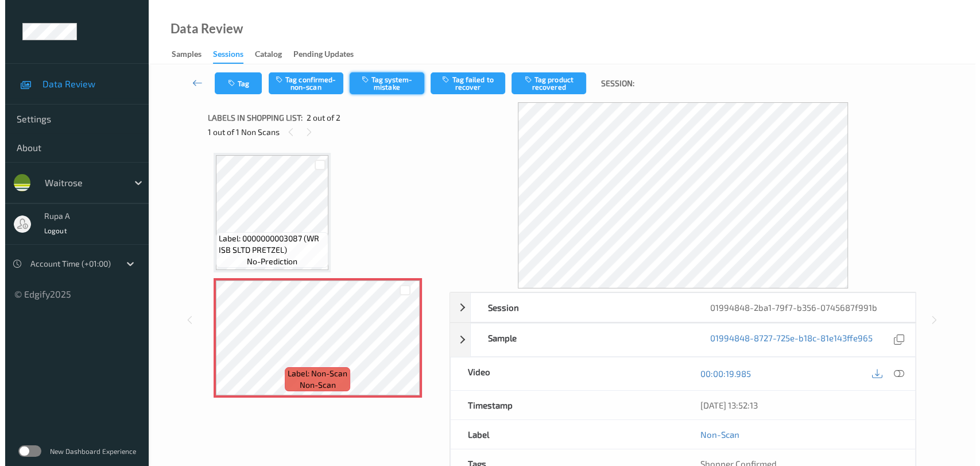
scroll to position [64, 0]
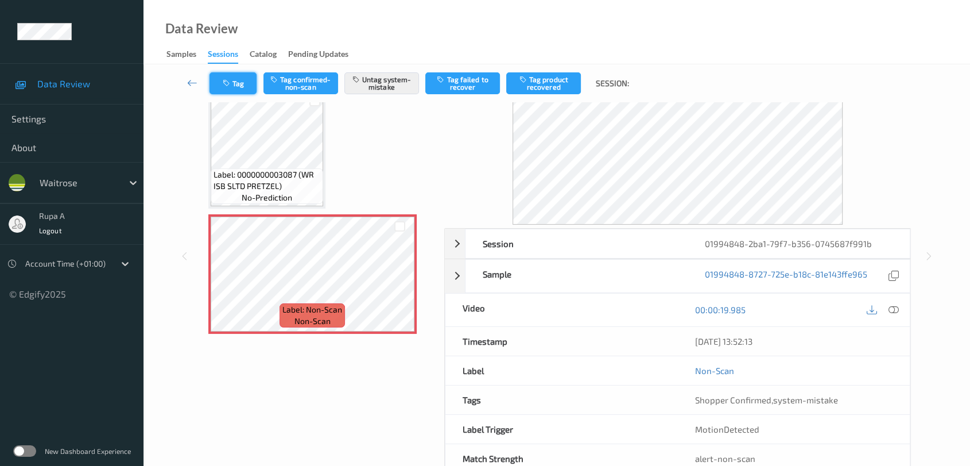
click at [237, 85] on button "Tag" at bounding box center [233, 83] width 47 height 22
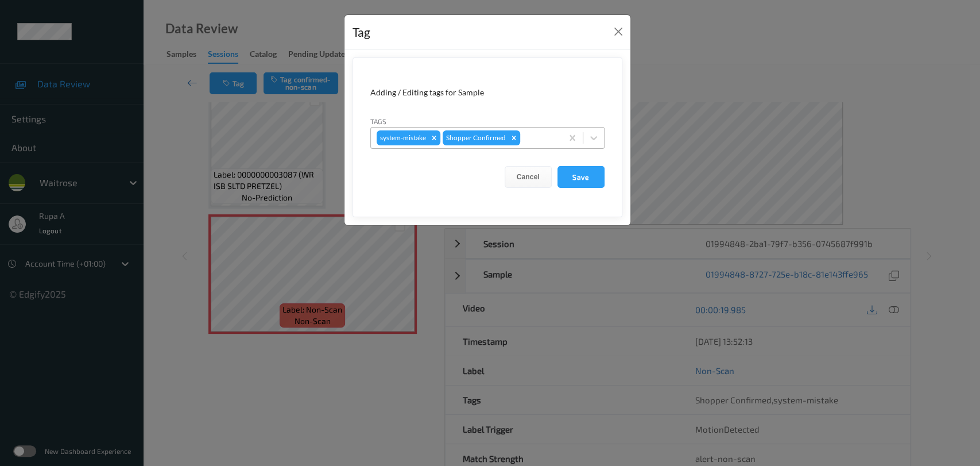
click at [533, 128] on div "system-mistake Shopper Confirmed" at bounding box center [466, 138] width 191 height 20
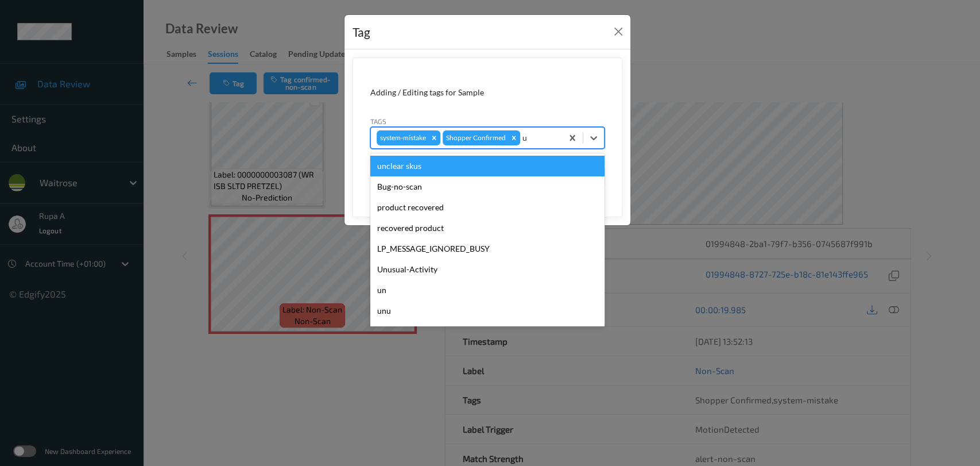
type input "un"
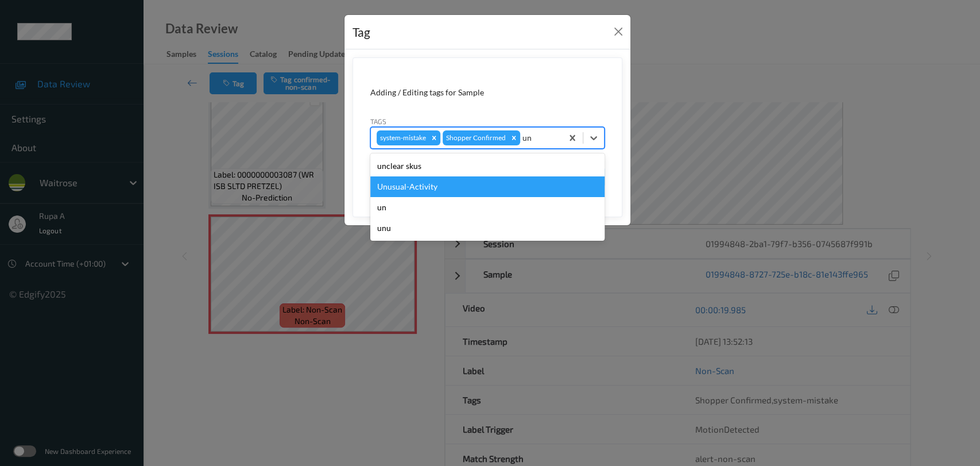
click at [476, 189] on div "Unusual-Activity" at bounding box center [487, 186] width 234 height 21
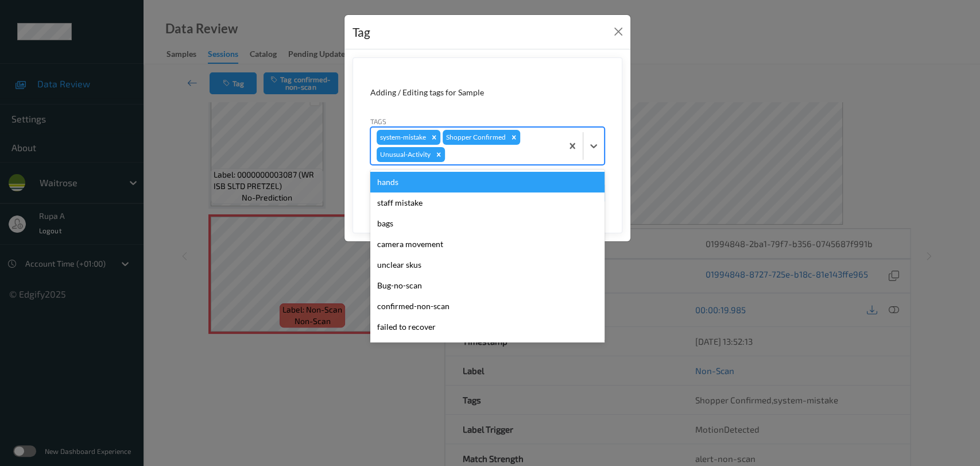
click at [494, 161] on div "system-mistake Shopper Confirmed Unusual-Activity" at bounding box center [466, 145] width 191 height 37
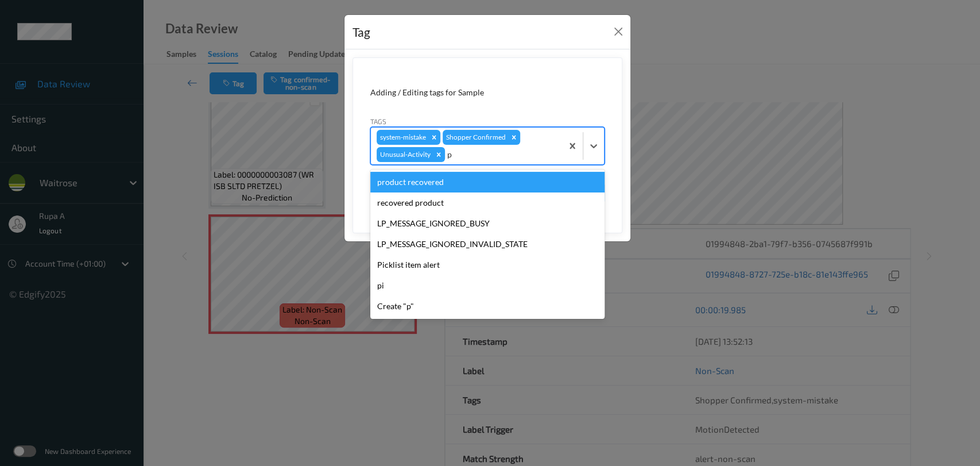
type input "pi"
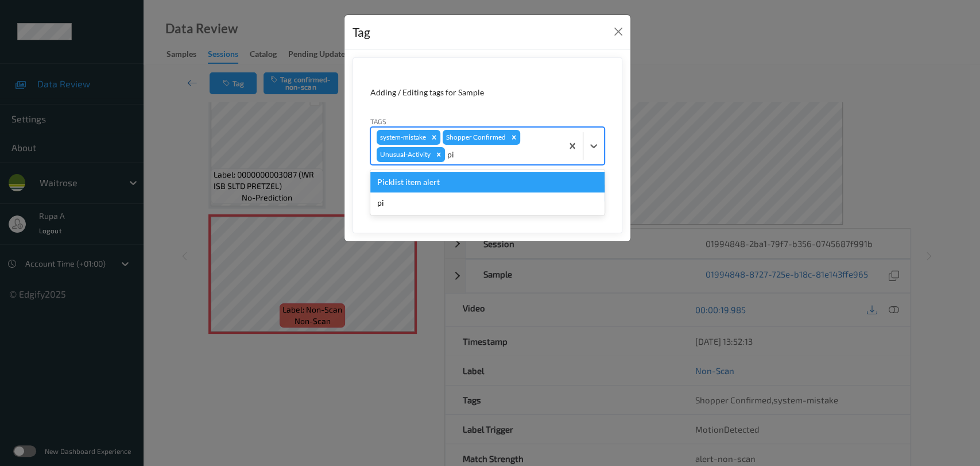
click at [480, 184] on div "Picklist item alert" at bounding box center [487, 182] width 234 height 21
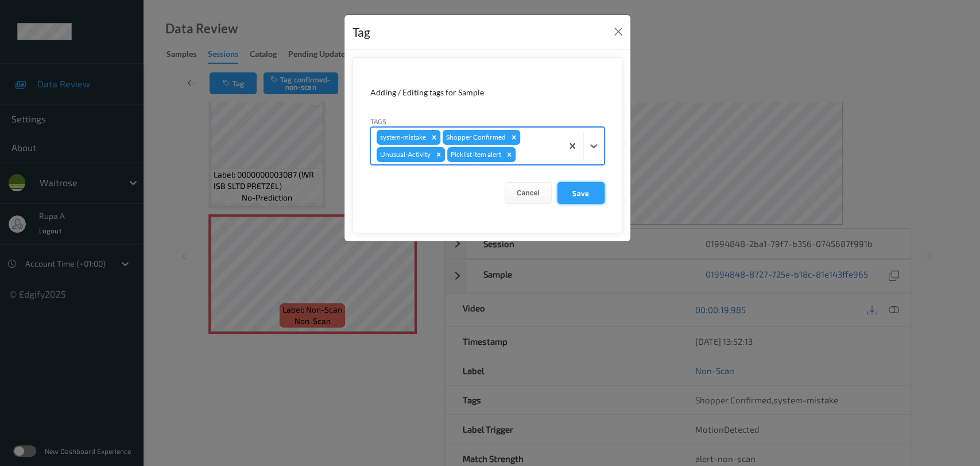
click at [578, 193] on button "Save" at bounding box center [580, 193] width 47 height 22
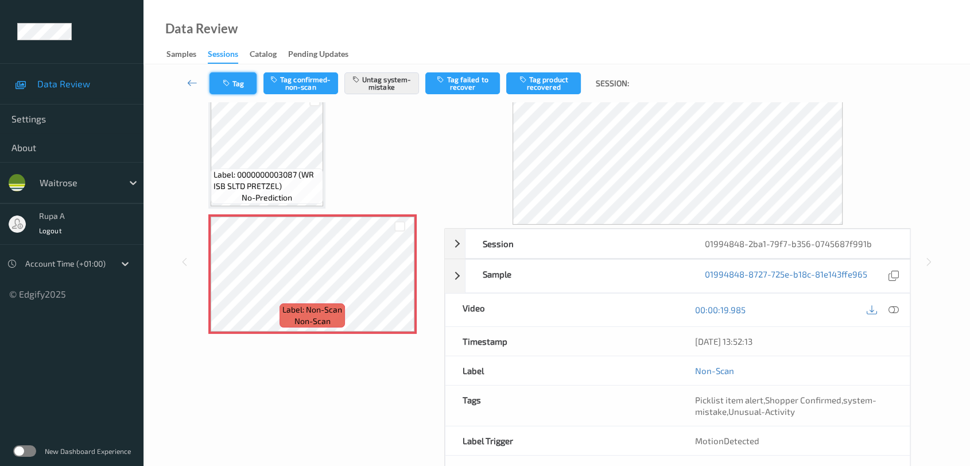
click at [245, 84] on button "Tag" at bounding box center [233, 83] width 47 height 22
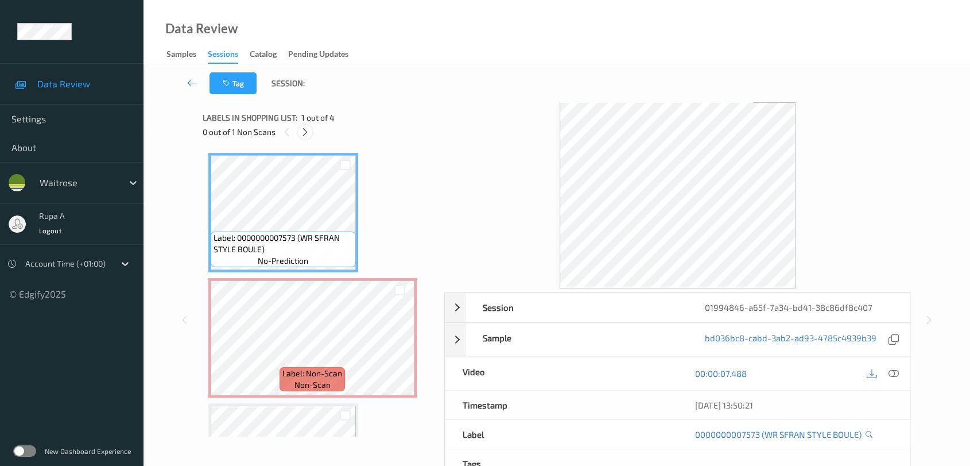
click at [302, 129] on icon at bounding box center [305, 132] width 10 height 10
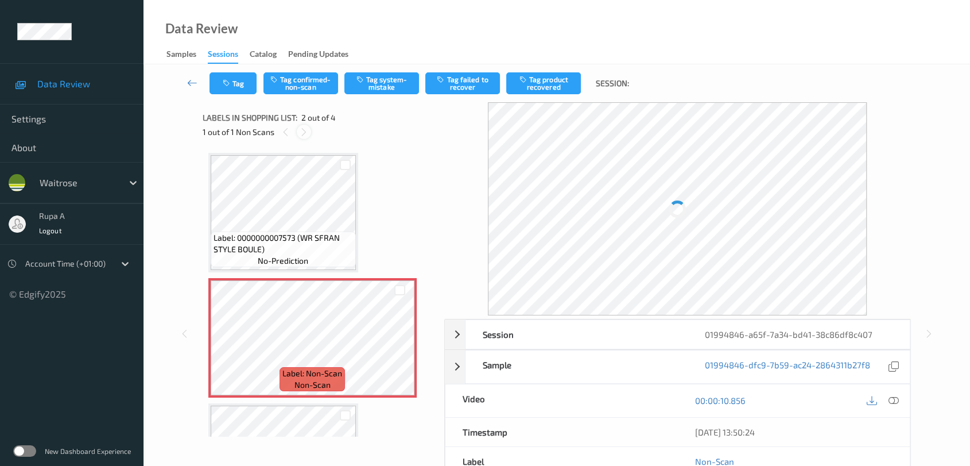
scroll to position [5, 0]
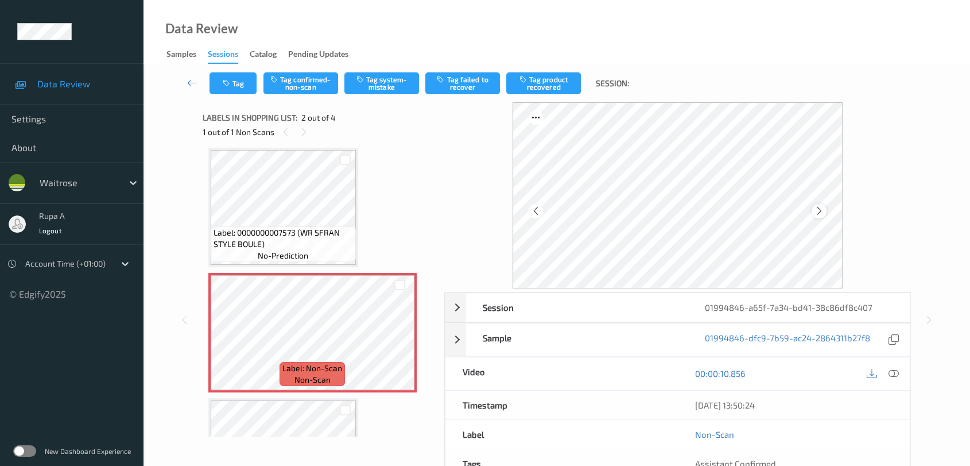
click at [821, 207] on icon at bounding box center [820, 211] width 10 height 10
click at [385, 86] on button "Tag system-mistake" at bounding box center [381, 83] width 75 height 22
click at [234, 87] on button "Tag" at bounding box center [233, 83] width 47 height 22
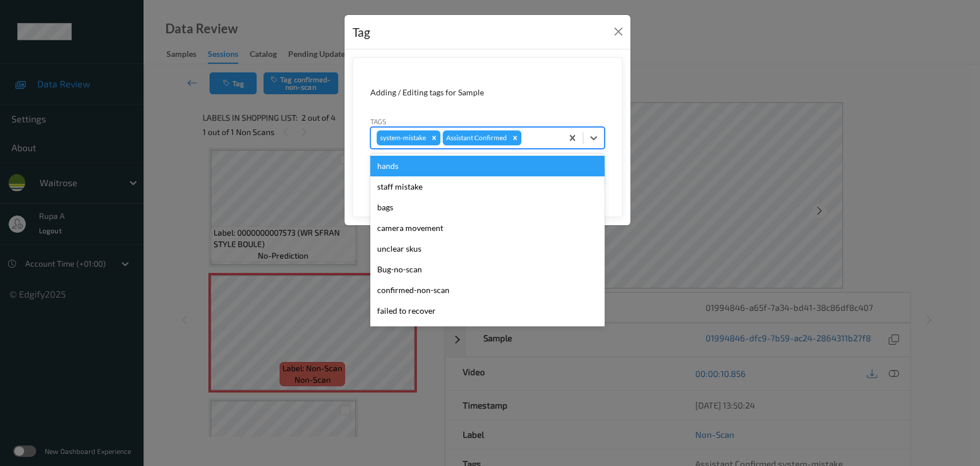
click at [548, 137] on div at bounding box center [540, 138] width 33 height 14
type input "un"
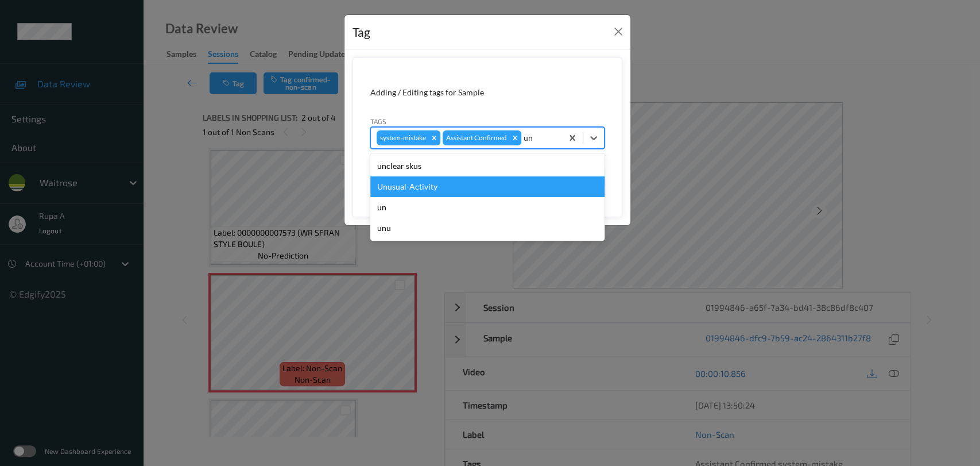
click at [490, 180] on div "Unusual-Activity" at bounding box center [487, 186] width 234 height 21
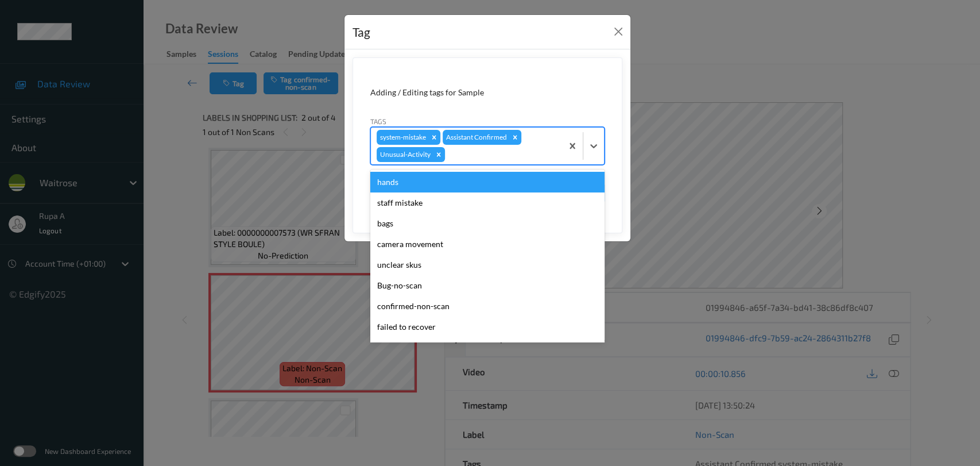
click at [525, 157] on div at bounding box center [501, 155] width 109 height 14
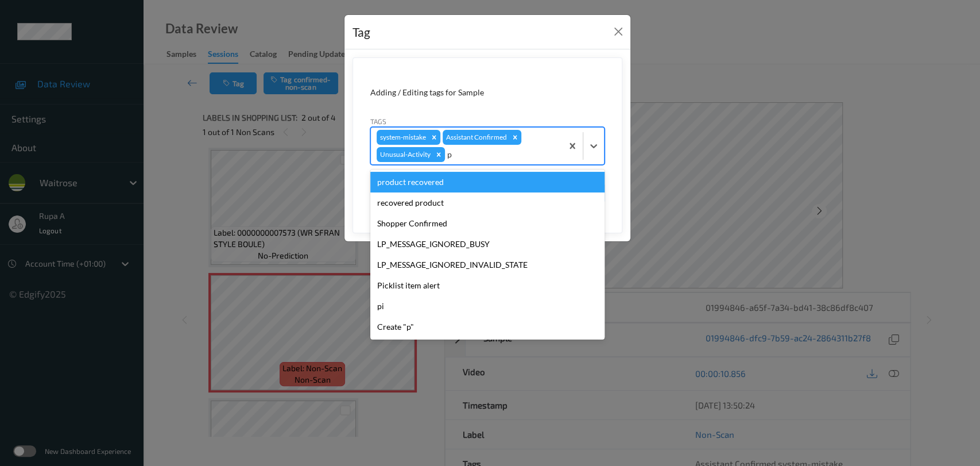
type input "pi"
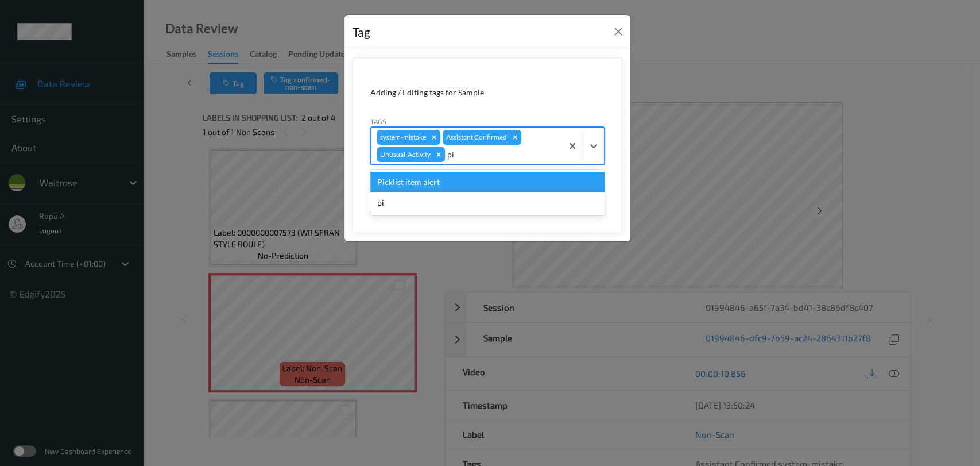
click at [491, 186] on div "Picklist item alert" at bounding box center [487, 182] width 234 height 21
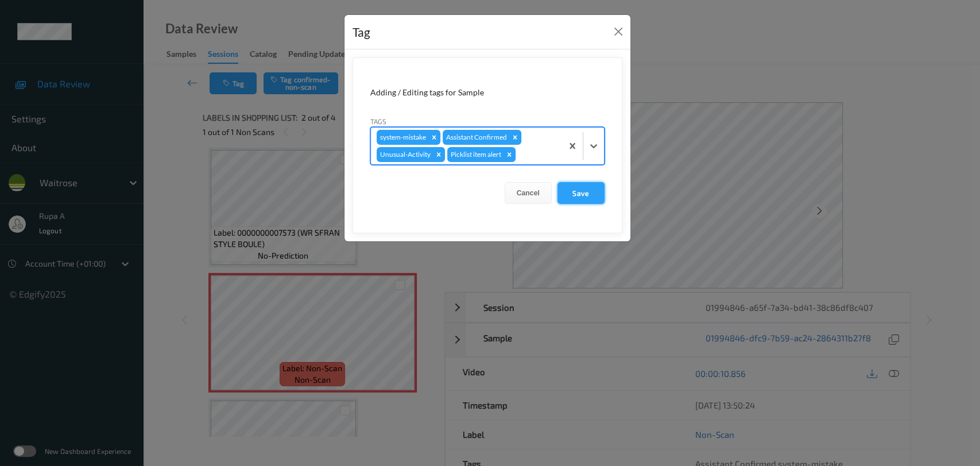
click at [594, 191] on button "Save" at bounding box center [580, 193] width 47 height 22
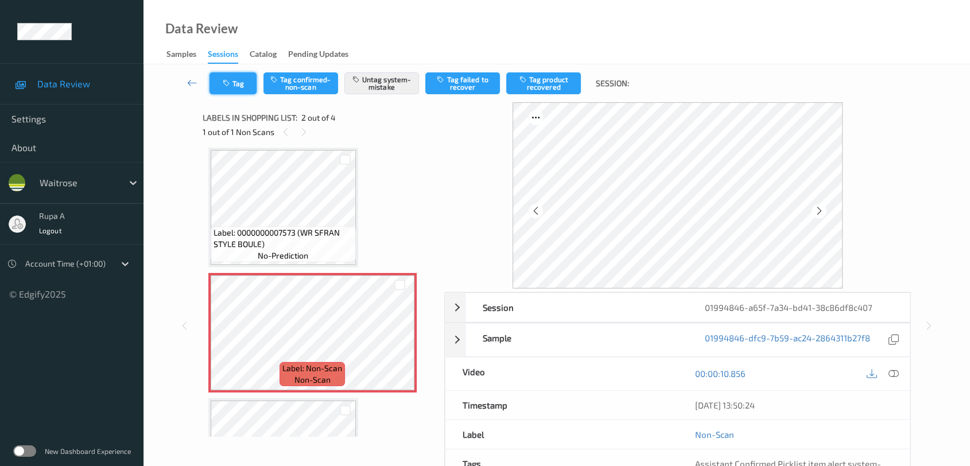
click at [218, 83] on button "Tag" at bounding box center [233, 83] width 47 height 22
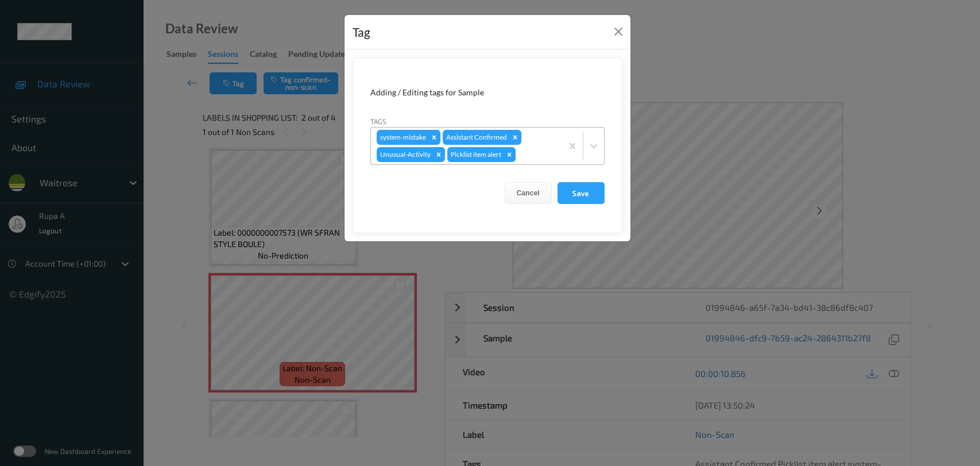
drag, startPoint x: 571, startPoint y: 189, endPoint x: 573, endPoint y: 145, distance: 43.7
click at [572, 189] on button "Save" at bounding box center [580, 193] width 47 height 22
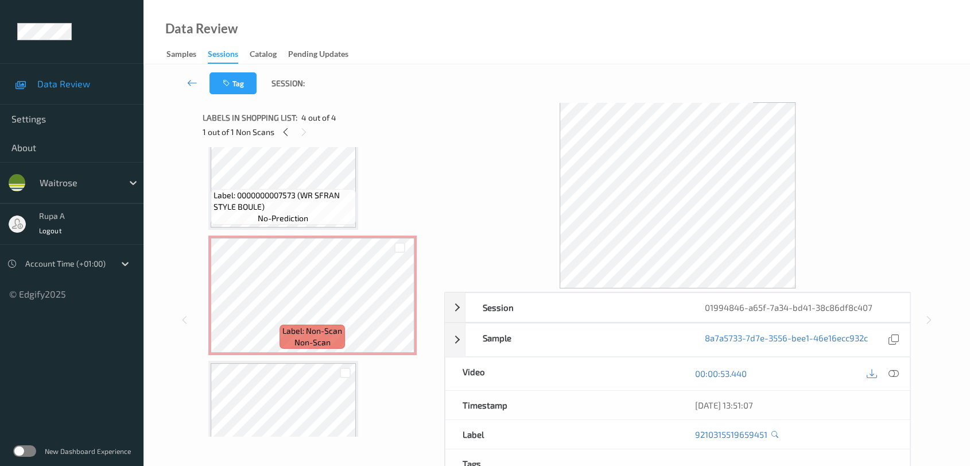
scroll to position [23, 0]
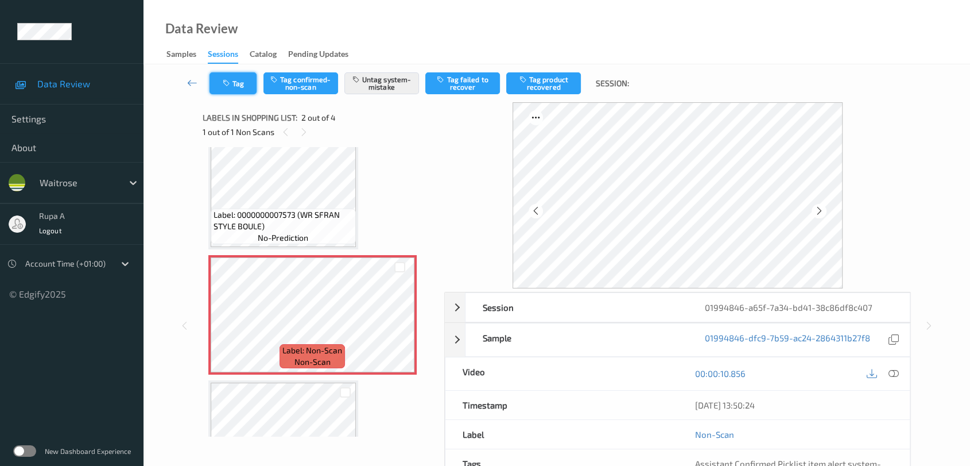
click at [223, 91] on button "Tag" at bounding box center [233, 83] width 47 height 22
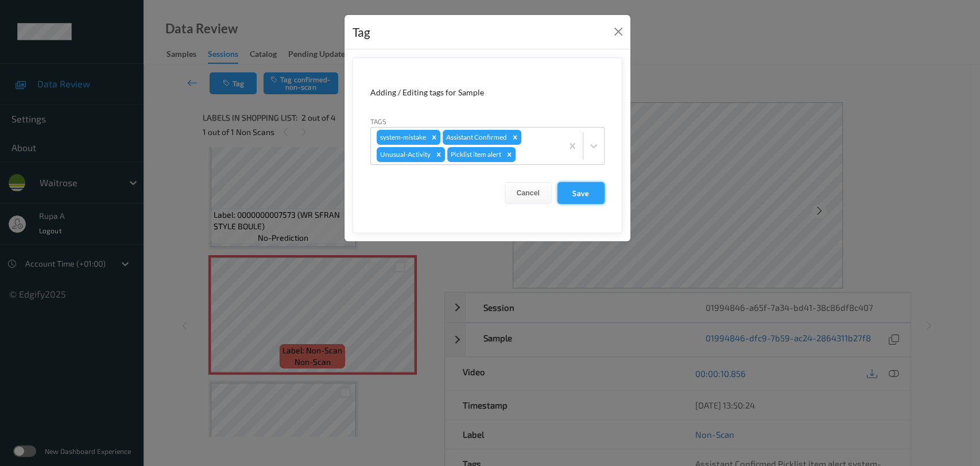
click at [576, 188] on button "Save" at bounding box center [580, 193] width 47 height 22
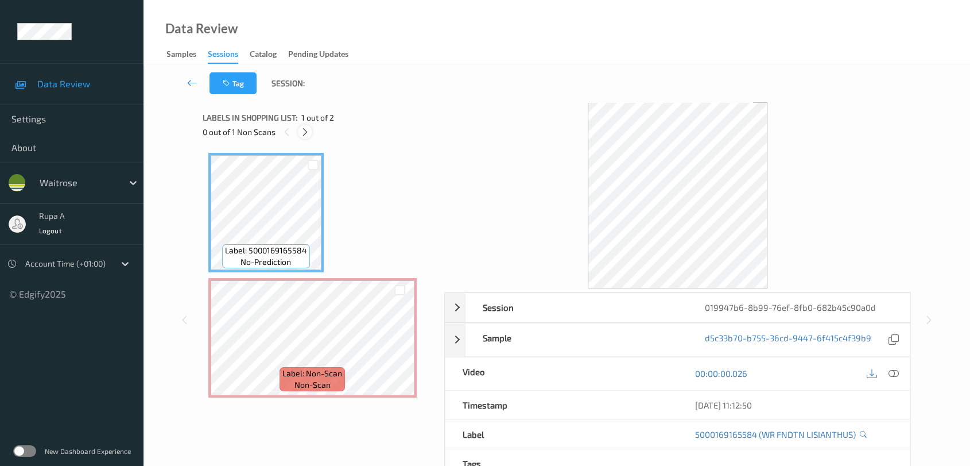
click at [309, 133] on icon at bounding box center [305, 132] width 10 height 10
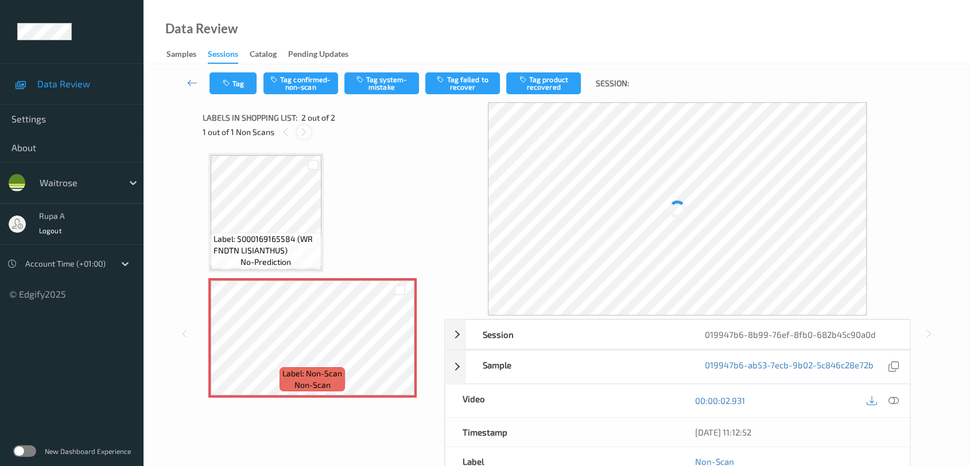
click at [306, 131] on icon at bounding box center [304, 132] width 10 height 10
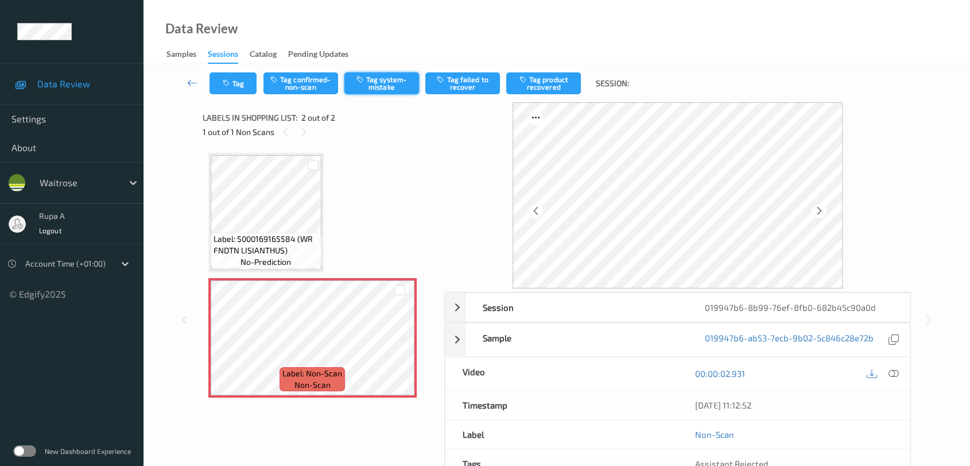
click at [369, 84] on button "Tag system-mistake" at bounding box center [381, 83] width 75 height 22
click at [240, 95] on div "Tag Tag confirmed-non-scan Untag system-mistake Tag failed to recover Tag produ…" at bounding box center [557, 83] width 780 height 38
click at [225, 80] on icon "button" at bounding box center [228, 83] width 10 height 8
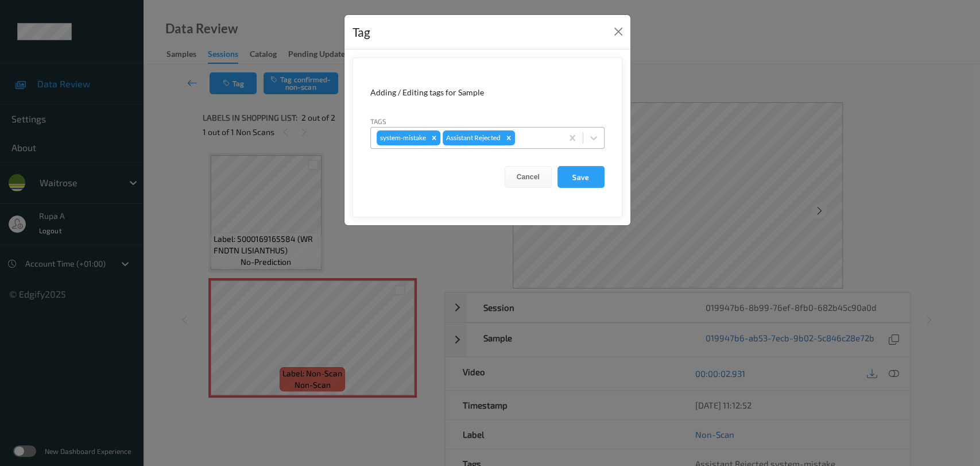
click at [552, 135] on div at bounding box center [536, 138] width 39 height 14
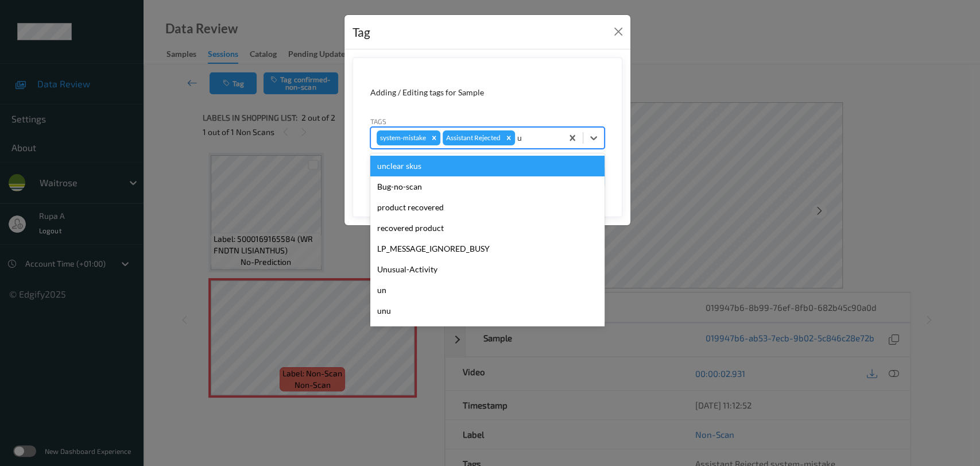
type input "un"
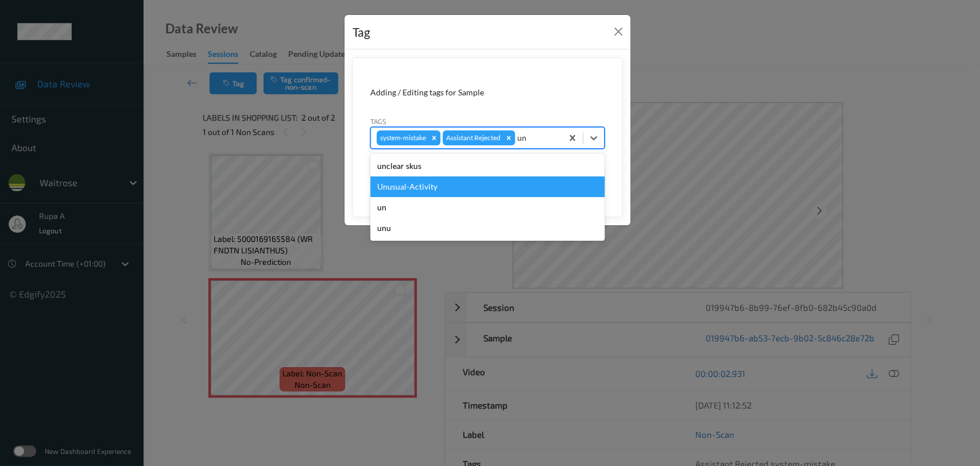
click at [441, 187] on div "Unusual-Activity" at bounding box center [487, 186] width 234 height 21
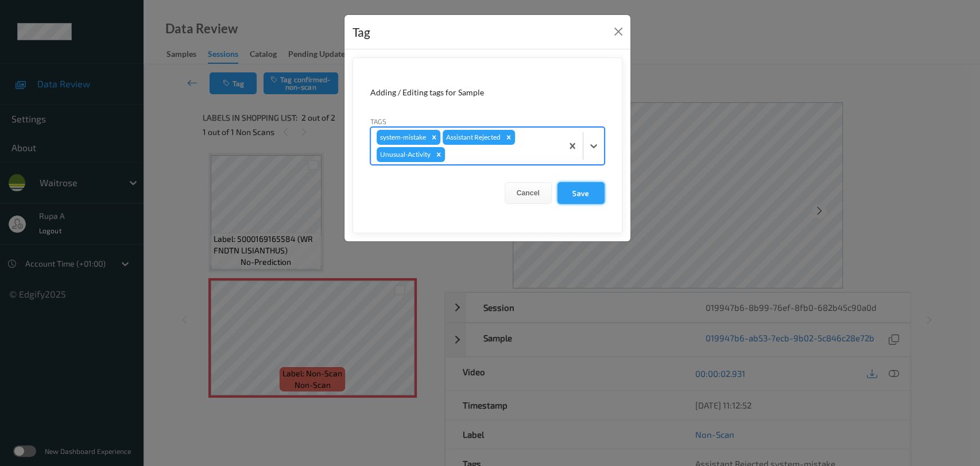
click at [577, 196] on button "Save" at bounding box center [580, 193] width 47 height 22
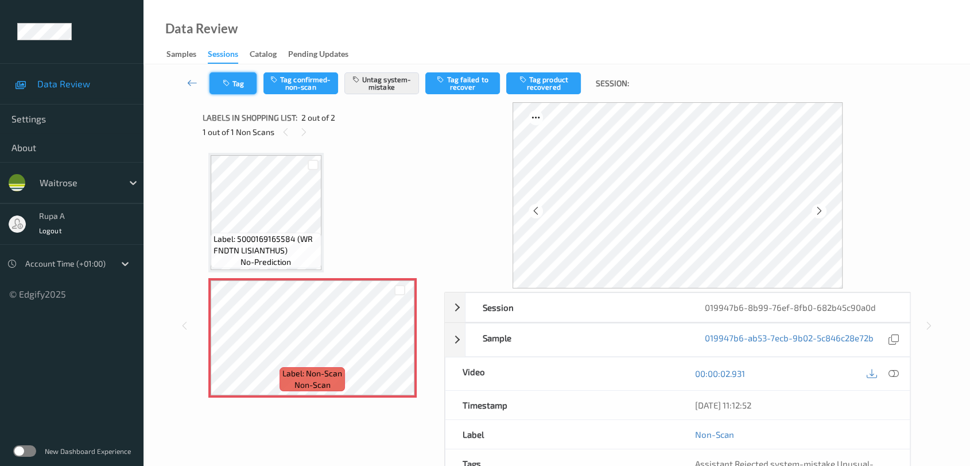
click at [229, 87] on button "Tag" at bounding box center [233, 83] width 47 height 22
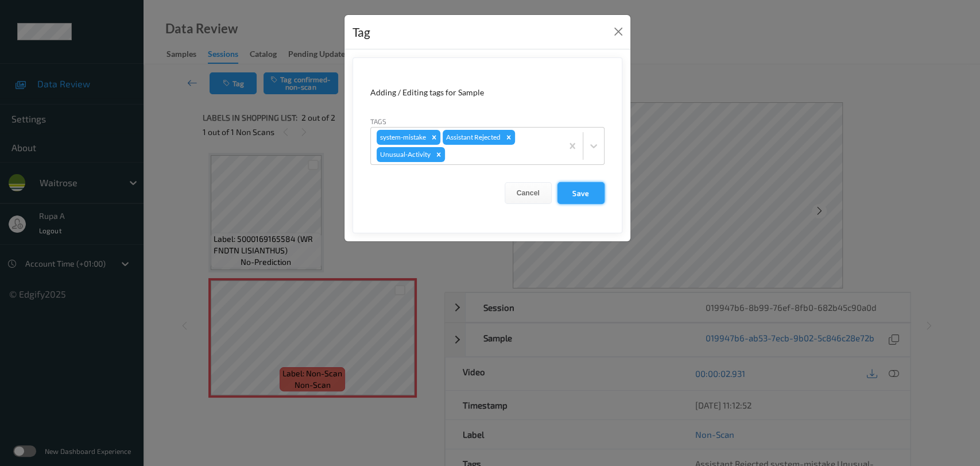
click at [588, 203] on button "Save" at bounding box center [580, 193] width 47 height 22
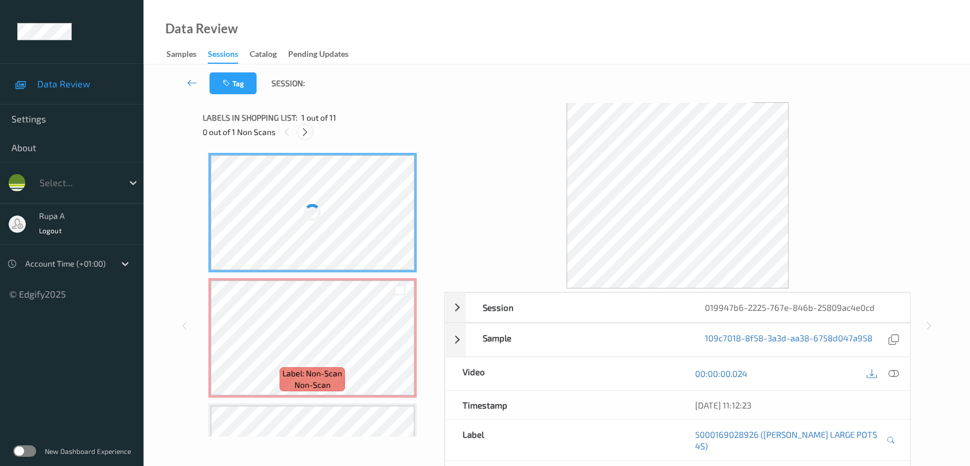
click at [311, 134] on div at bounding box center [305, 132] width 14 height 14
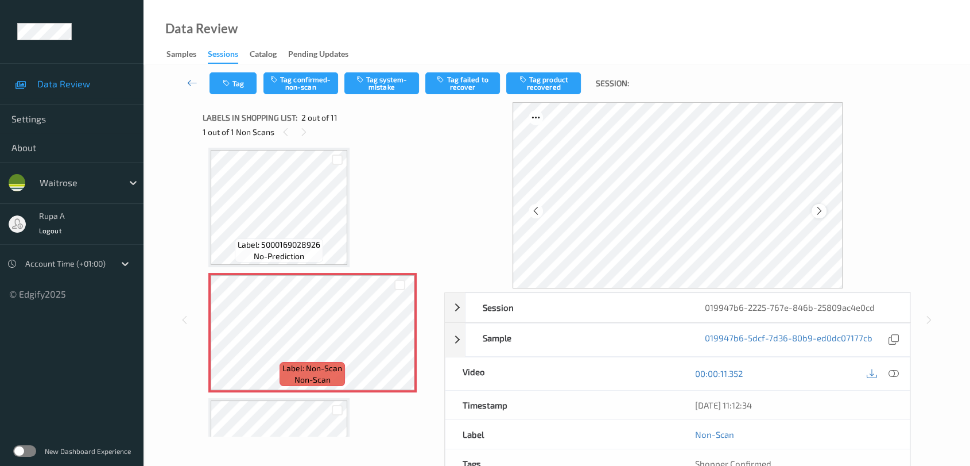
click at [822, 210] on icon at bounding box center [820, 211] width 10 height 10
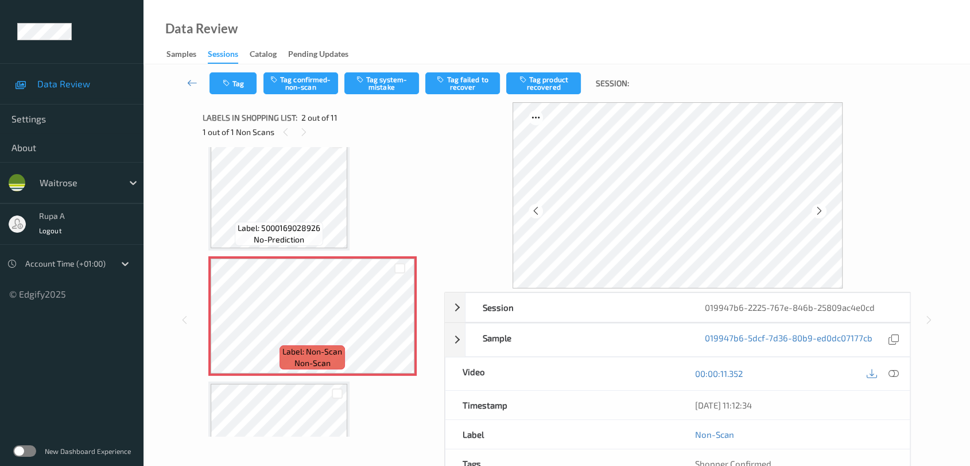
scroll to position [0, 0]
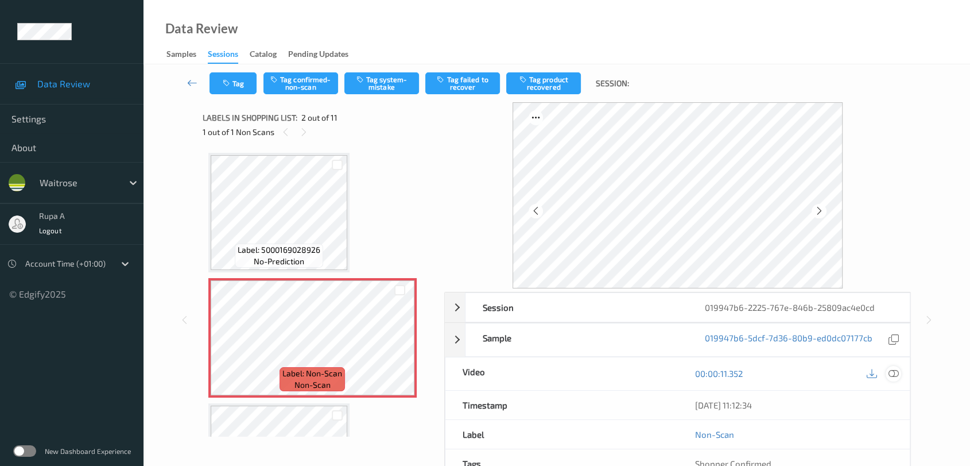
click at [887, 369] on div at bounding box center [893, 373] width 15 height 15
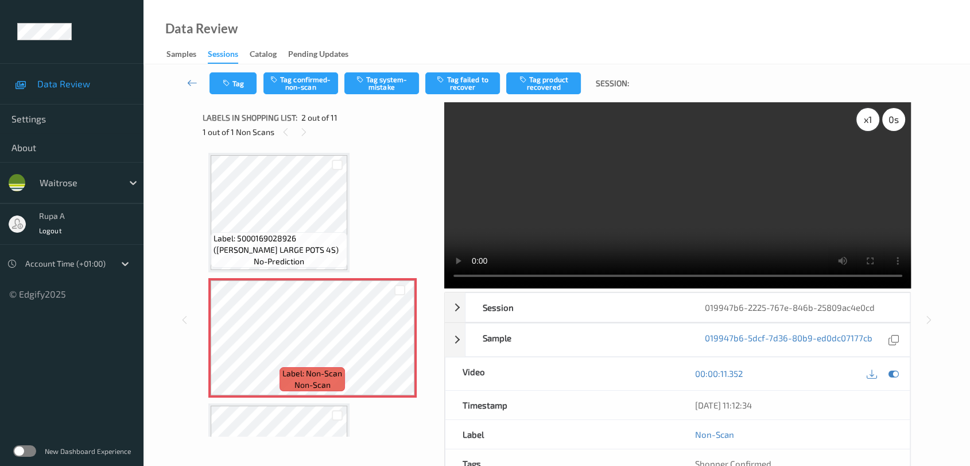
click at [859, 123] on div "x 1" at bounding box center [867, 119] width 23 height 23
click at [894, 373] on icon at bounding box center [894, 373] width 10 height 10
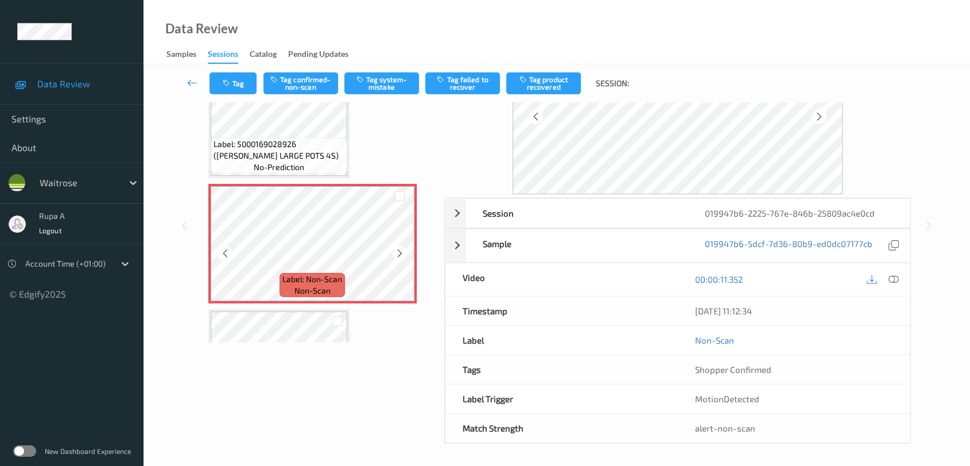
scroll to position [127, 0]
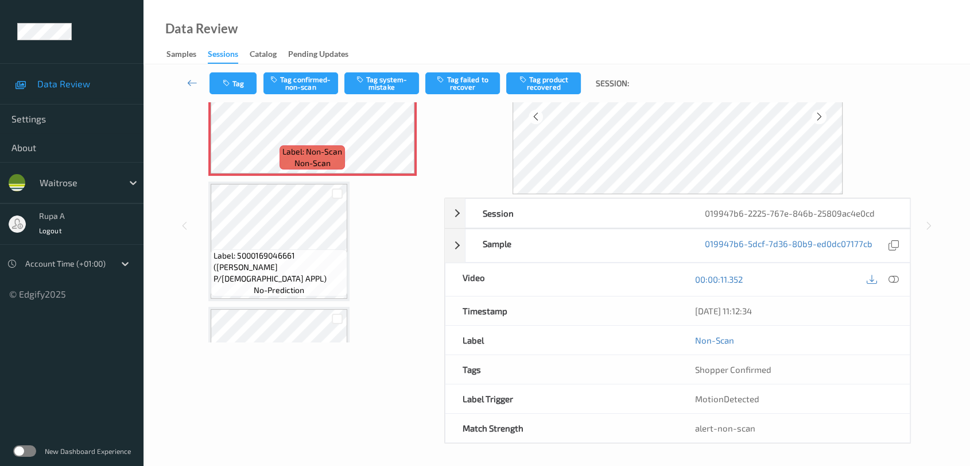
click at [297, 268] on span "Label: 5000169046661 ([PERSON_NAME] P/[DEMOGRAPHIC_DATA] APPL)" at bounding box center [279, 267] width 131 height 34
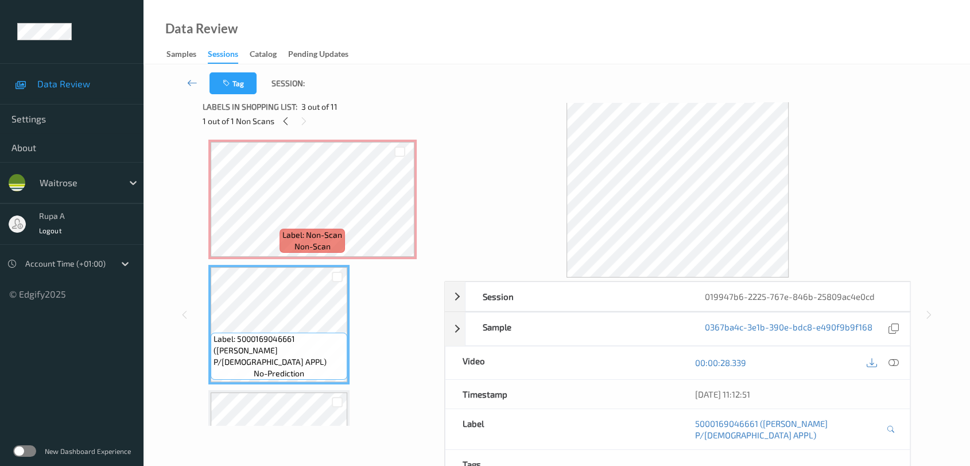
scroll to position [0, 0]
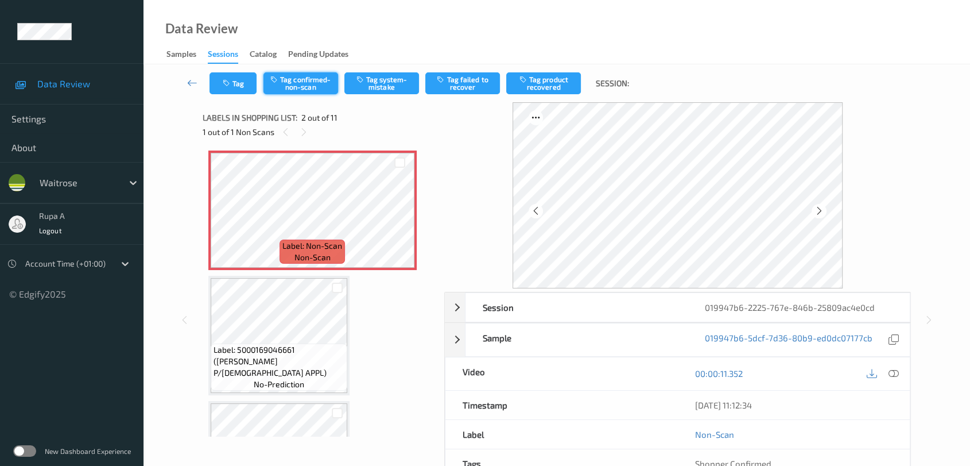
click at [301, 87] on button "Tag confirmed-non-scan" at bounding box center [300, 83] width 75 height 22
click at [549, 88] on button "Tag product recovered" at bounding box center [543, 83] width 75 height 22
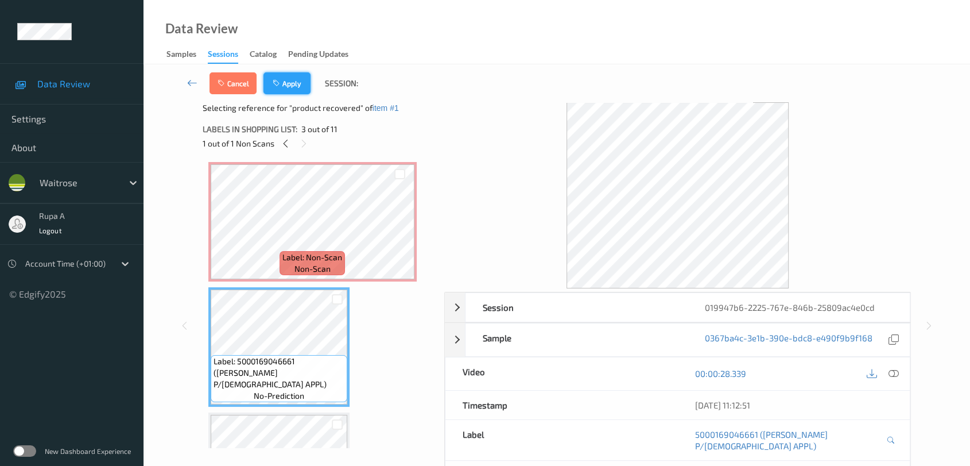
click at [281, 84] on icon "button" at bounding box center [278, 83] width 10 height 8
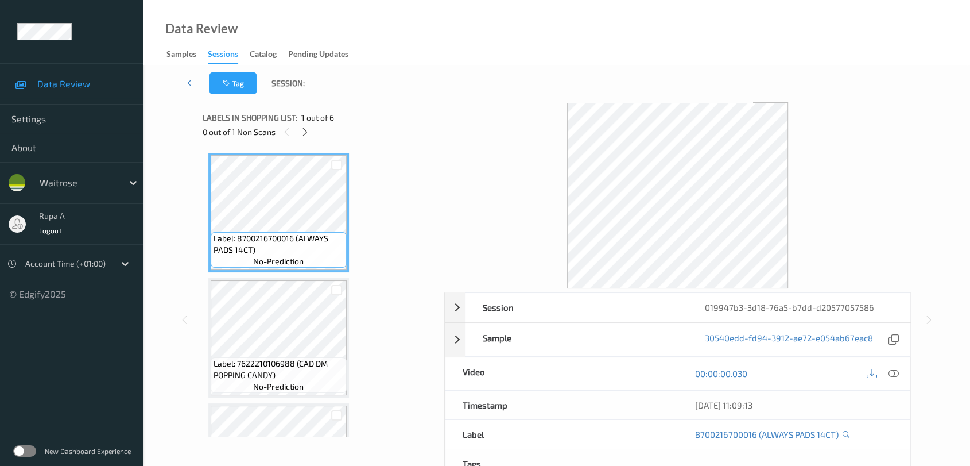
click at [308, 132] on icon at bounding box center [305, 132] width 10 height 10
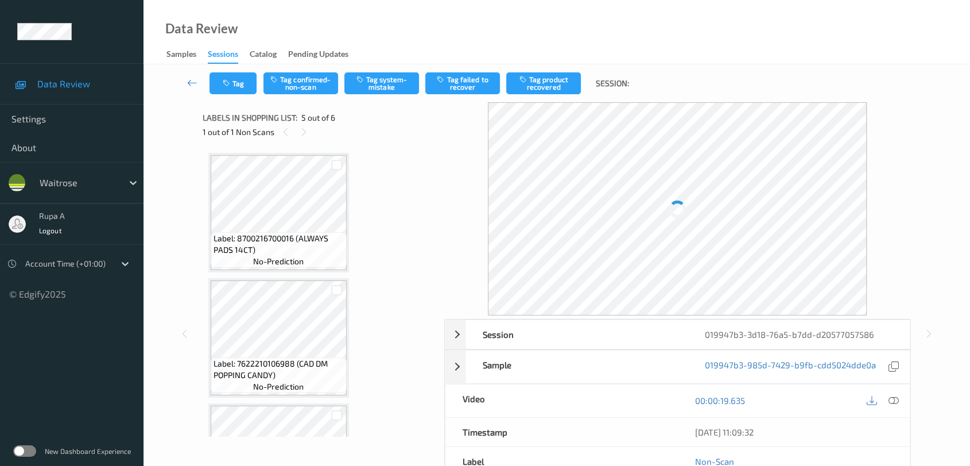
scroll to position [379, 0]
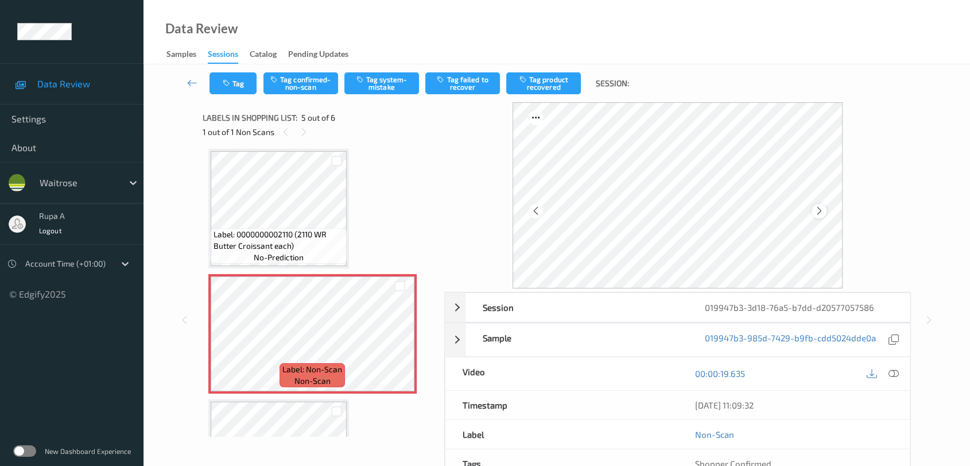
click at [820, 211] on icon at bounding box center [820, 211] width 10 height 10
click at [393, 87] on button "Tag system-mistake" at bounding box center [381, 83] width 75 height 22
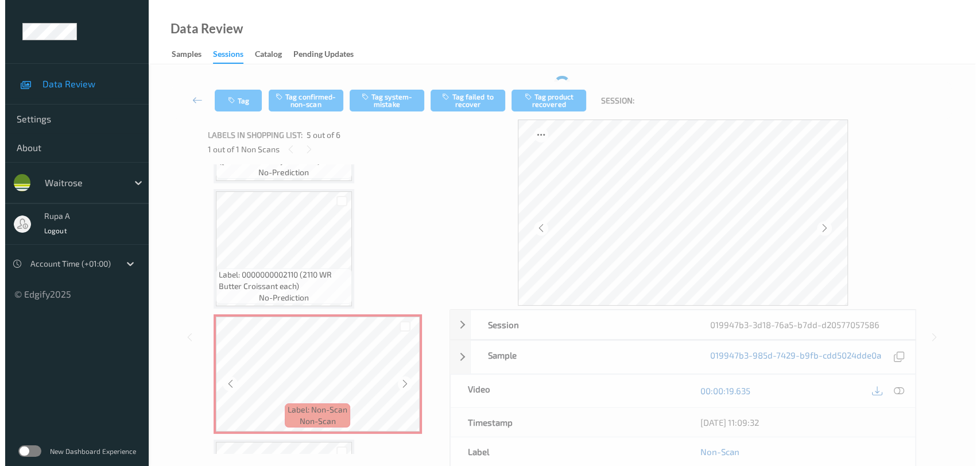
scroll to position [336, 0]
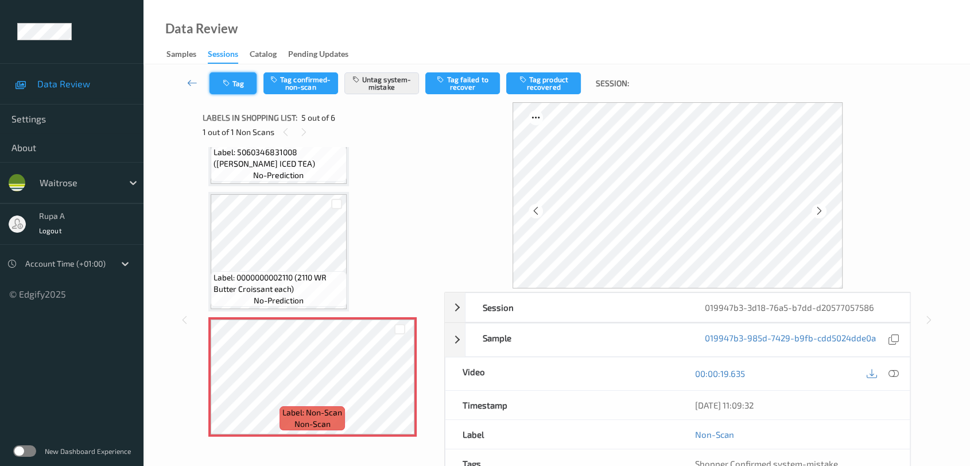
click at [225, 84] on icon "button" at bounding box center [228, 83] width 10 height 8
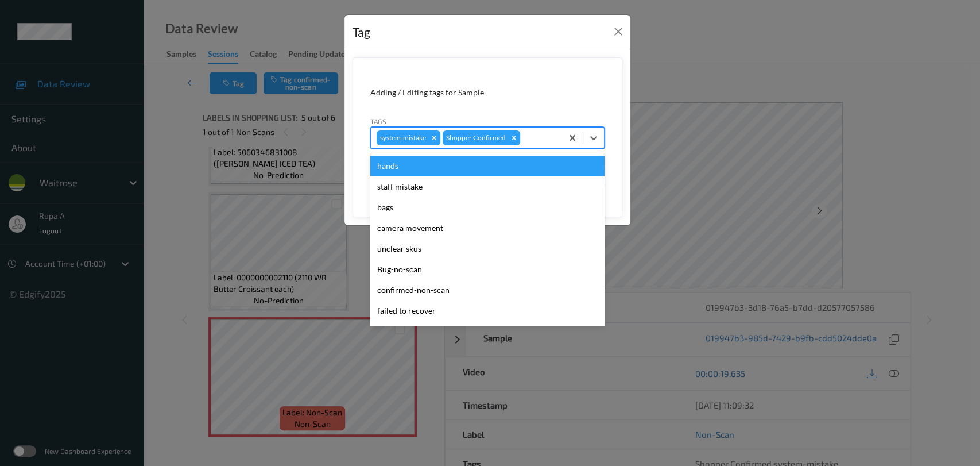
click at [544, 139] on div at bounding box center [539, 138] width 34 height 14
type input "un"
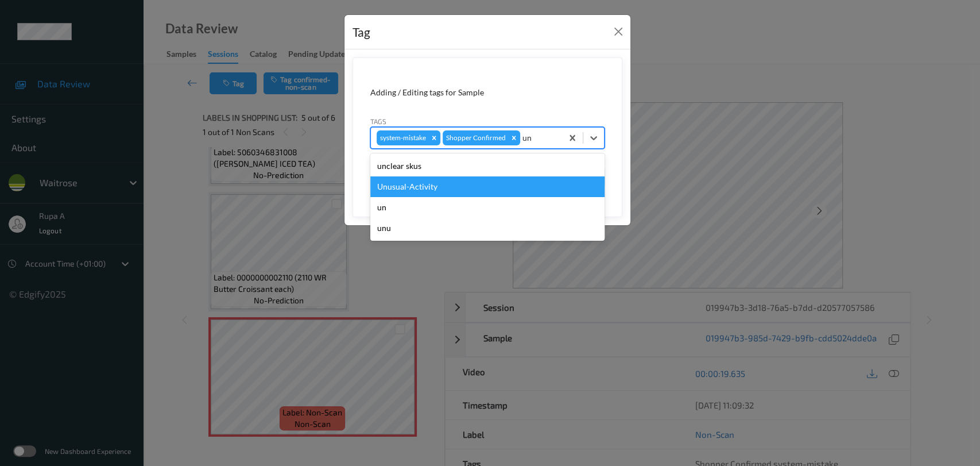
click at [466, 179] on div "Unusual-Activity" at bounding box center [487, 186] width 234 height 21
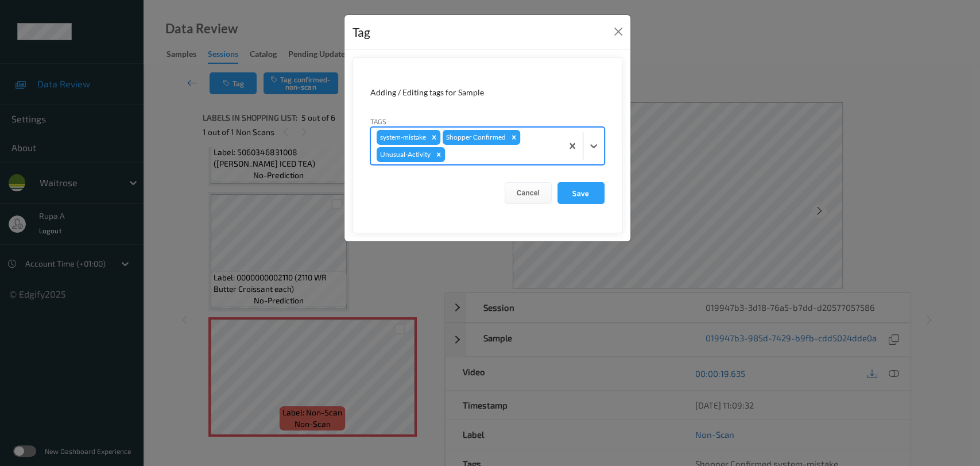
click at [497, 150] on div at bounding box center [501, 155] width 109 height 14
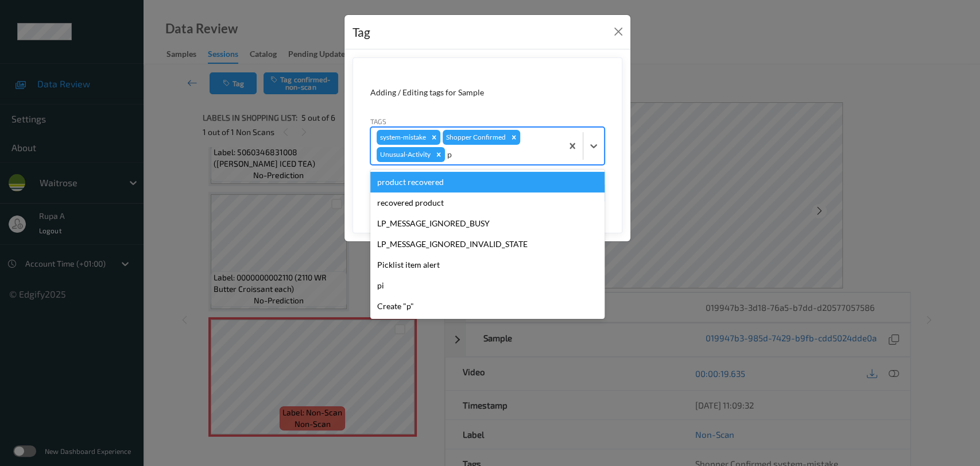
type input "pi"
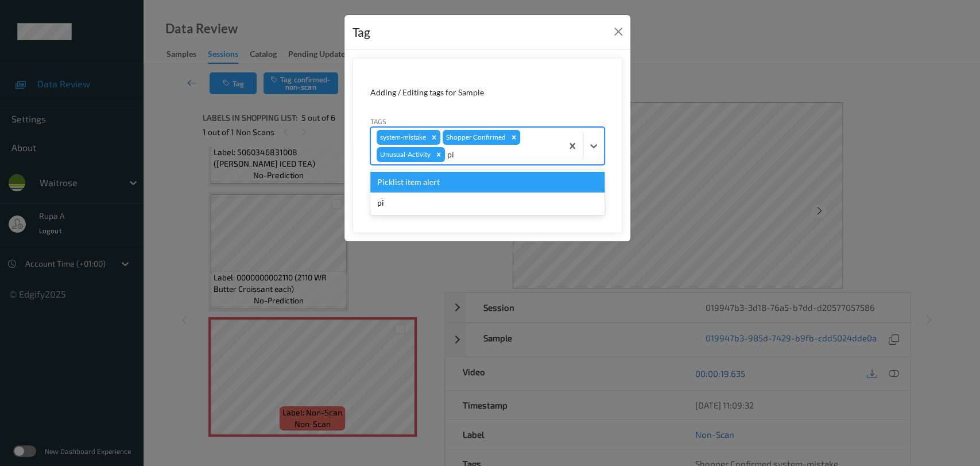
click at [460, 177] on div "Picklist item alert" at bounding box center [487, 182] width 234 height 21
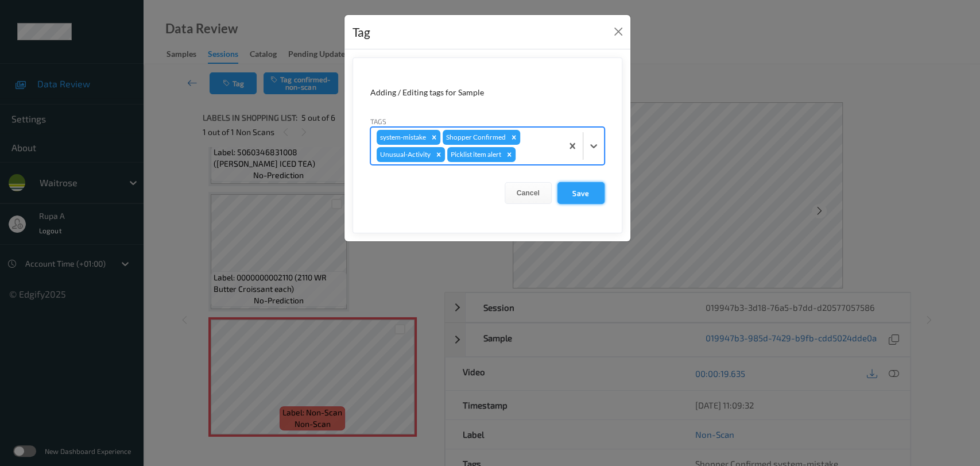
click at [593, 194] on button "Save" at bounding box center [580, 193] width 47 height 22
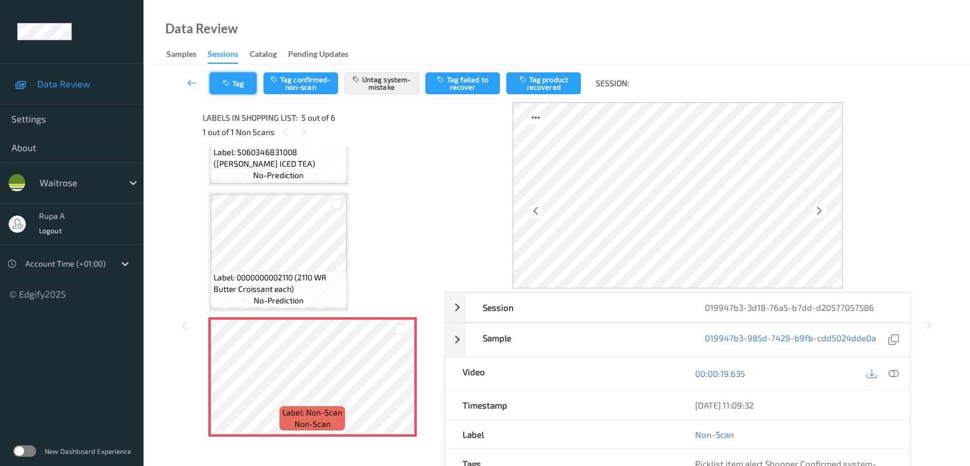
click at [245, 75] on button "Tag" at bounding box center [233, 83] width 47 height 22
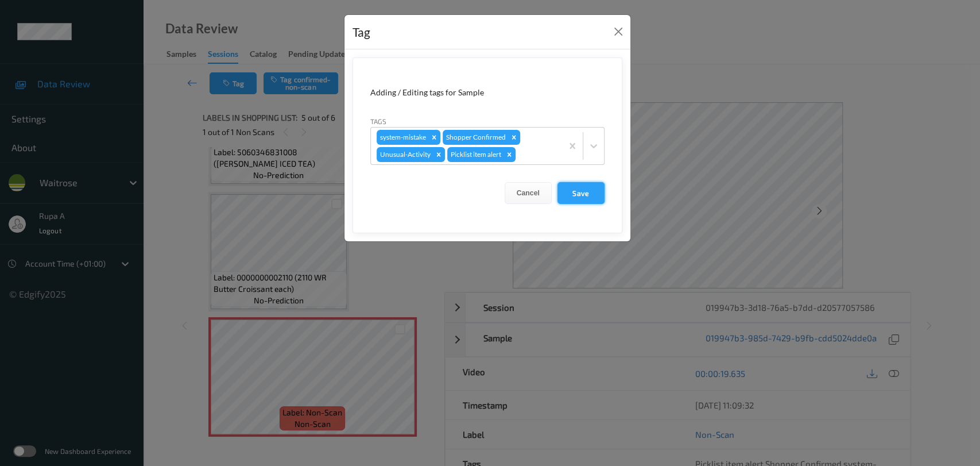
click at [586, 191] on button "Save" at bounding box center [580, 193] width 47 height 22
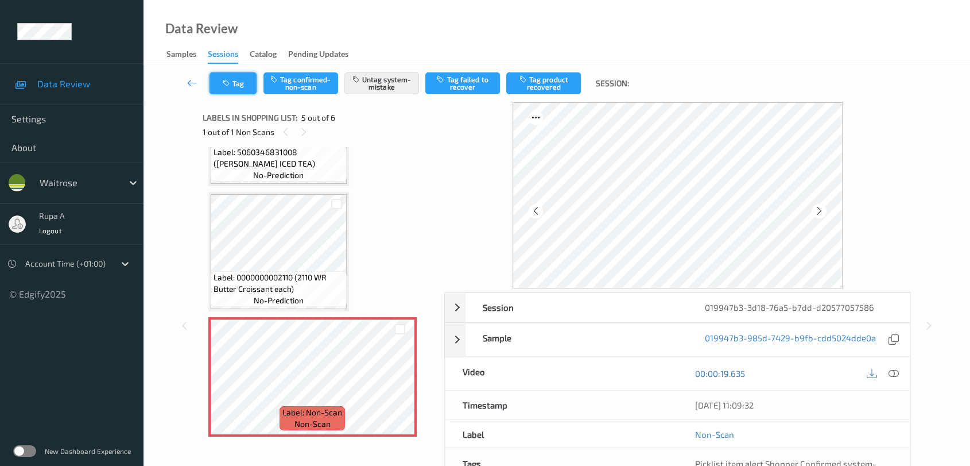
click at [251, 73] on button "Tag" at bounding box center [233, 83] width 47 height 22
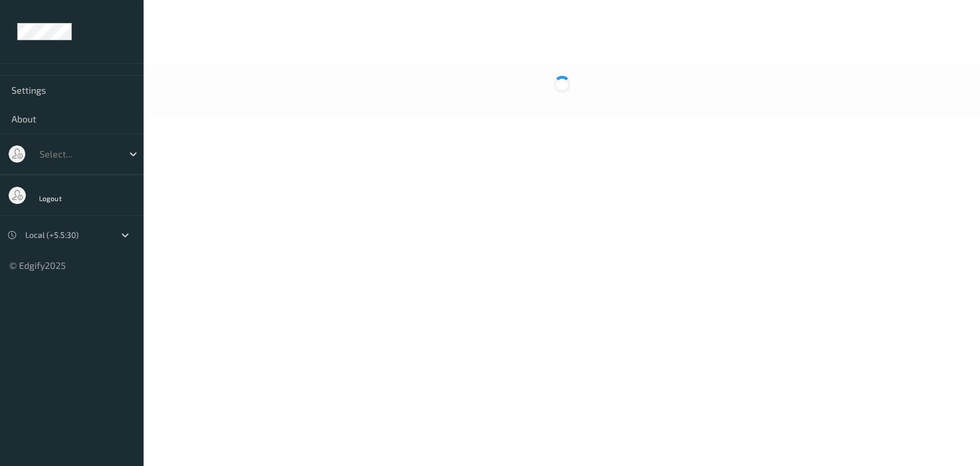
click at [309, 167] on body "Settings About Select... Logout Local (+5.5:30) © Edgify 2025 New Dashboard Exp…" at bounding box center [490, 233] width 980 height 466
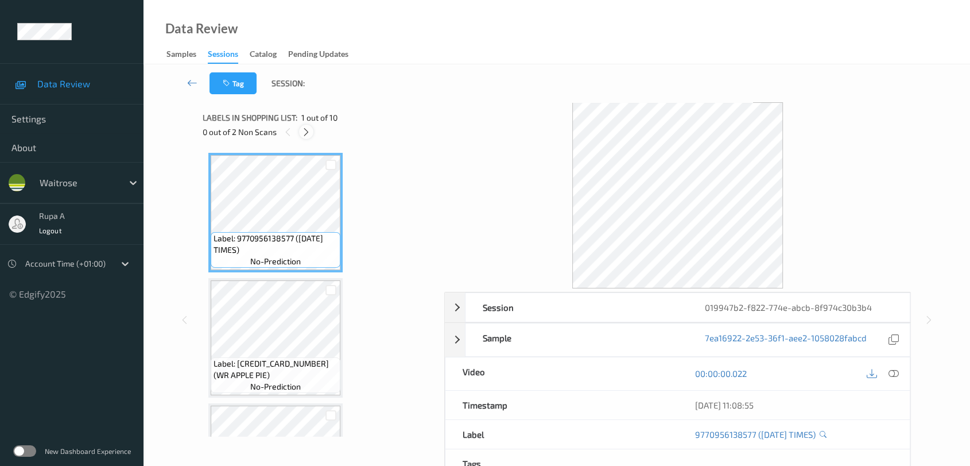
click at [312, 131] on div at bounding box center [306, 132] width 14 height 14
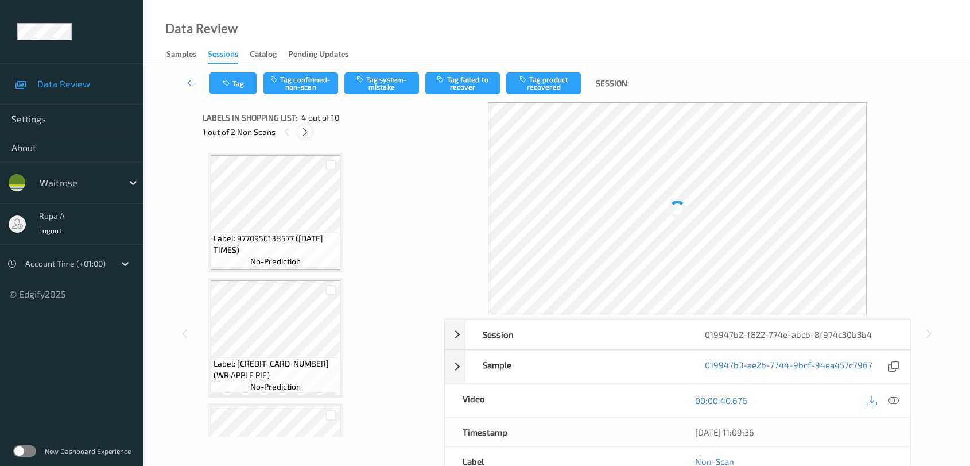
scroll to position [255, 0]
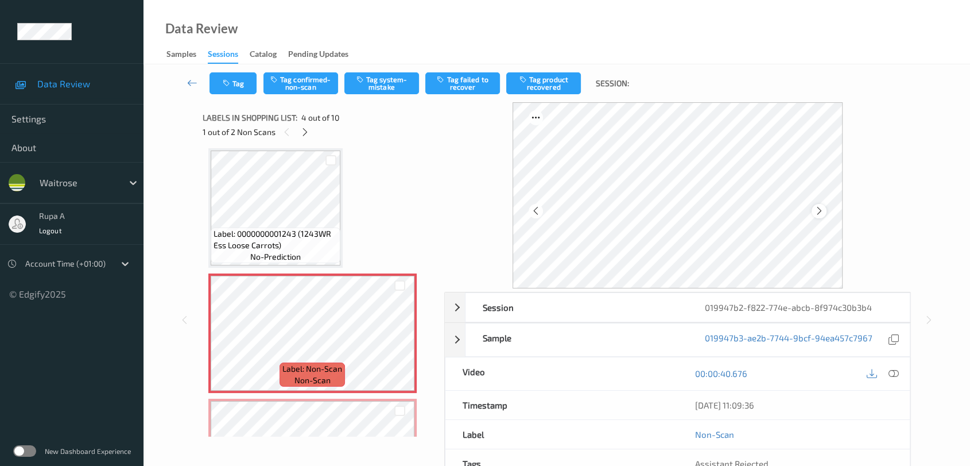
click at [821, 209] on icon at bounding box center [820, 211] width 10 height 10
click at [389, 84] on button "Tag system-mistake" at bounding box center [381, 83] width 75 height 22
click at [230, 79] on icon "button" at bounding box center [228, 83] width 10 height 8
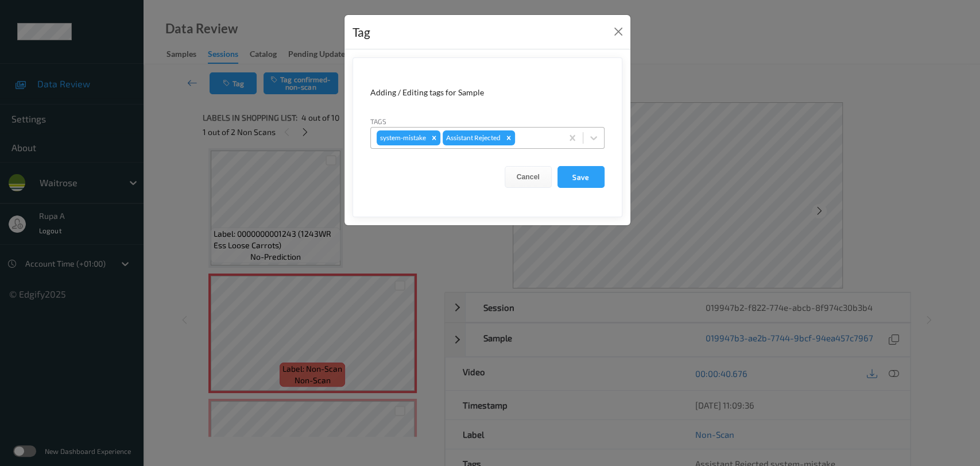
click at [547, 137] on div at bounding box center [536, 138] width 39 height 14
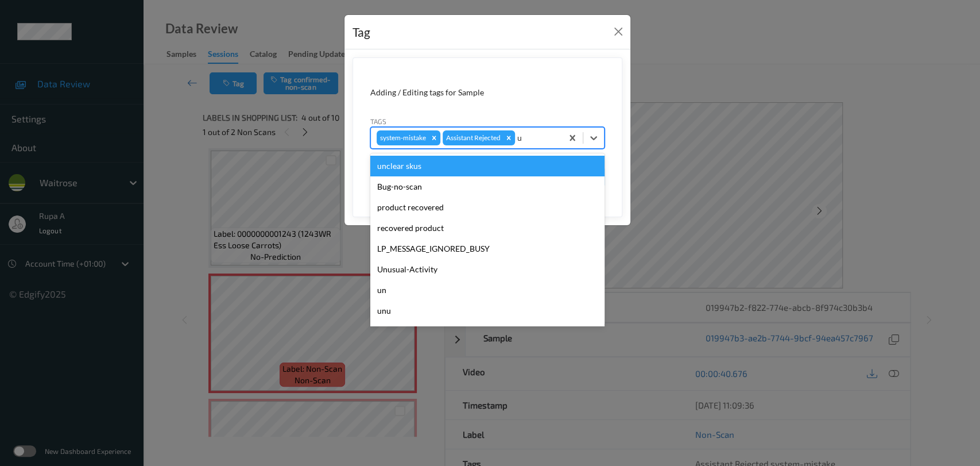
type input "un"
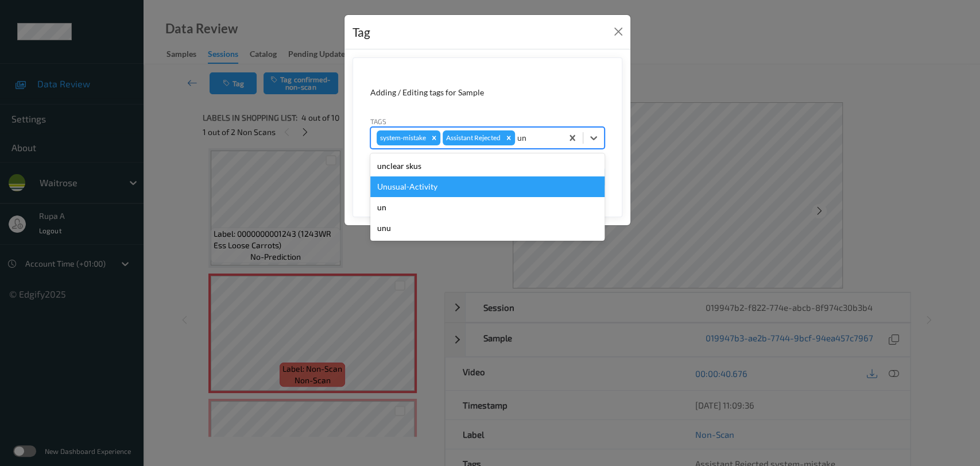
click at [442, 183] on div "Unusual-Activity" at bounding box center [487, 186] width 234 height 21
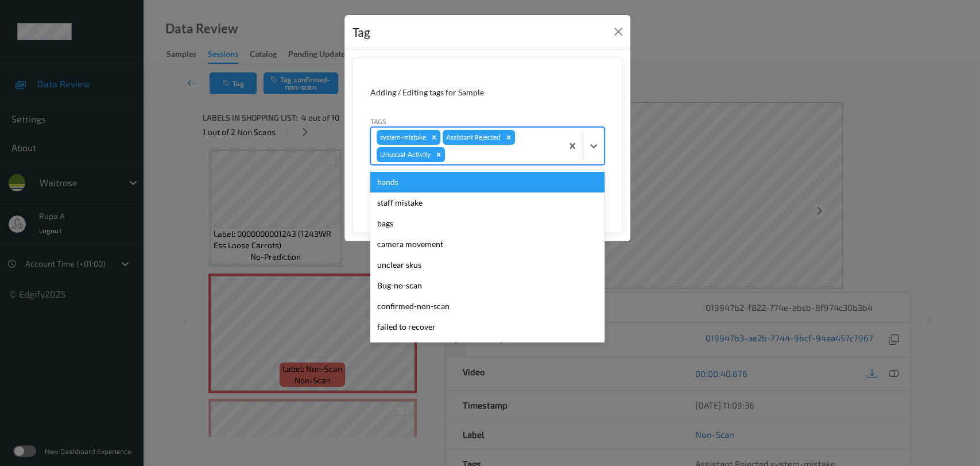
click at [482, 148] on div at bounding box center [501, 155] width 109 height 14
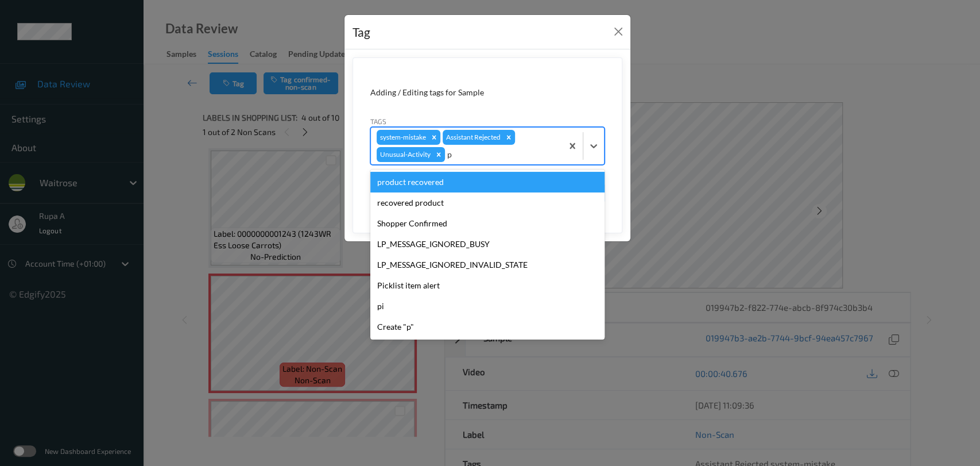
type input "pi"
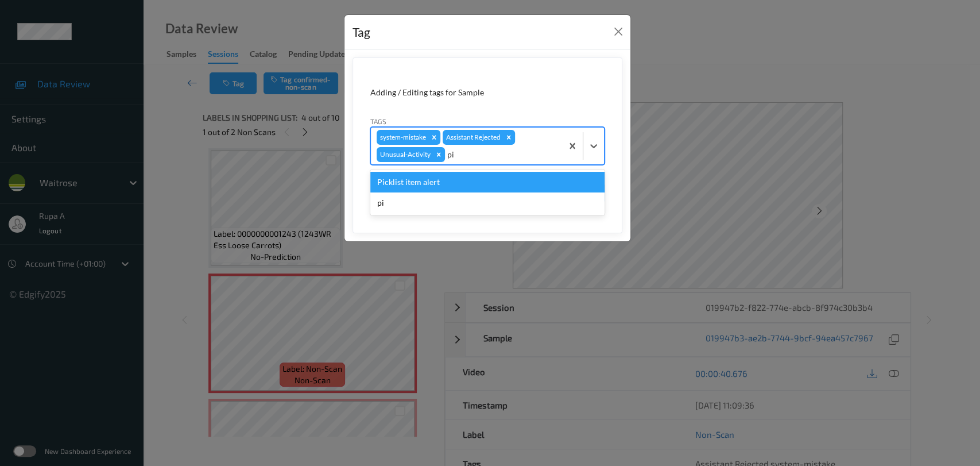
click at [445, 180] on div "Picklist item alert" at bounding box center [487, 182] width 234 height 21
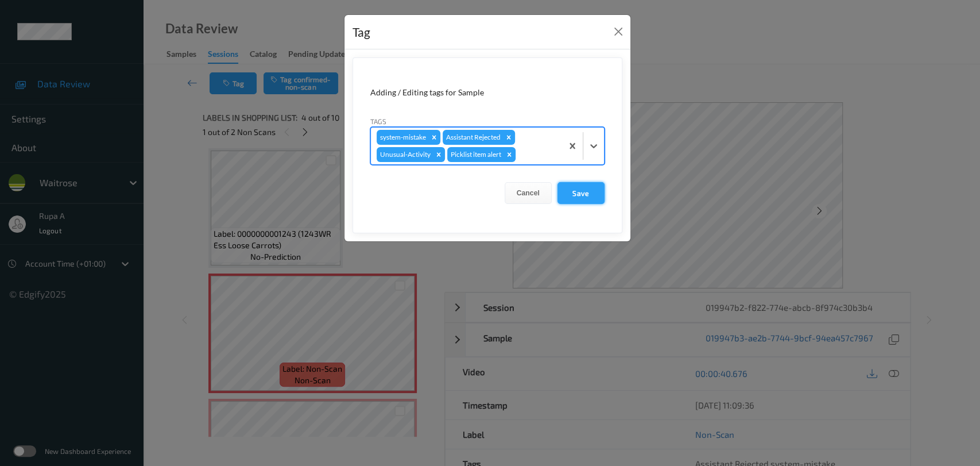
click at [588, 185] on button "Save" at bounding box center [580, 193] width 47 height 22
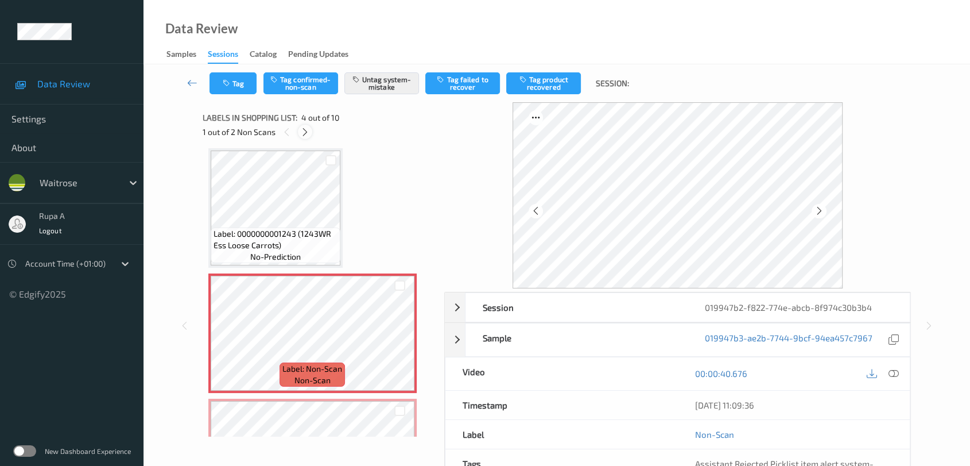
click at [304, 130] on icon at bounding box center [305, 132] width 10 height 10
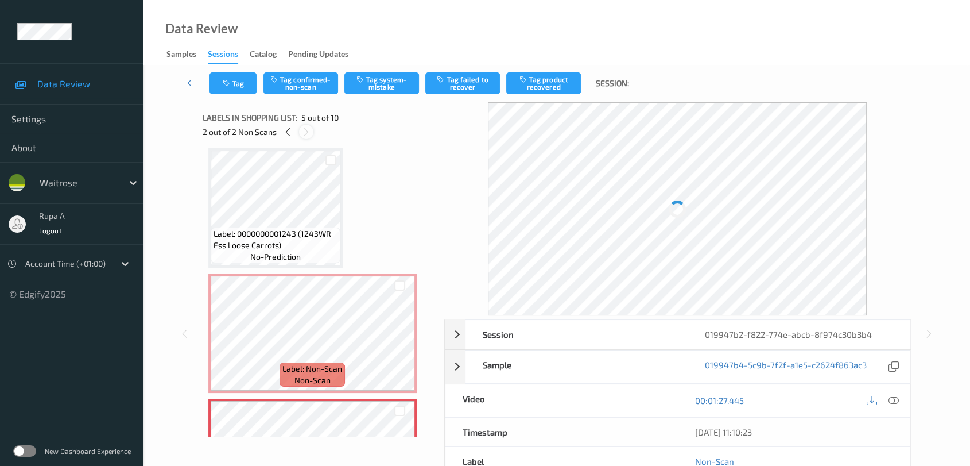
scroll to position [379, 0]
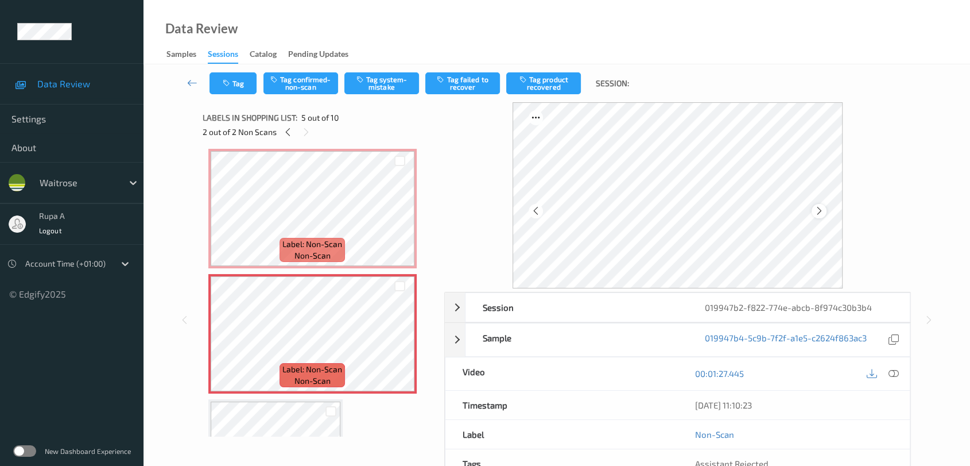
click at [821, 212] on icon at bounding box center [820, 211] width 10 height 10
click at [381, 89] on button "Tag system-mistake" at bounding box center [381, 83] width 75 height 22
click at [229, 76] on button "Tag" at bounding box center [233, 83] width 47 height 22
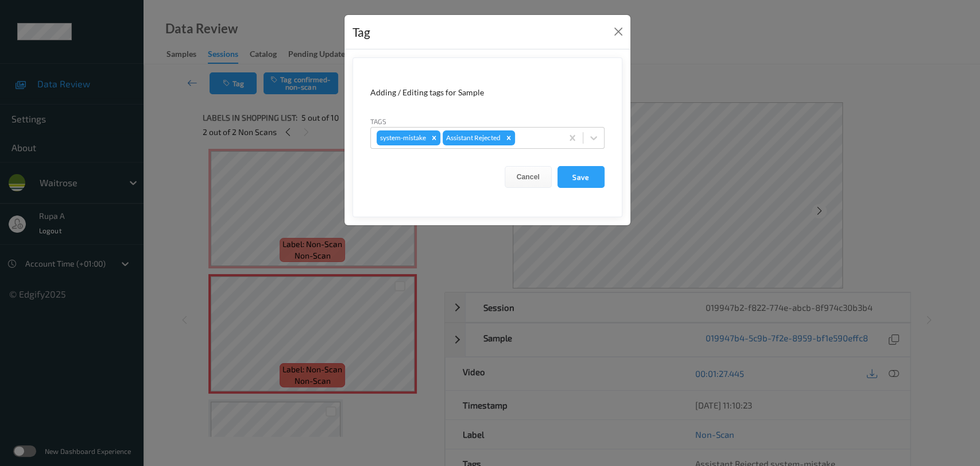
click at [549, 125] on div "Tags system-mistake Assistant Rejected" at bounding box center [487, 131] width 234 height 33
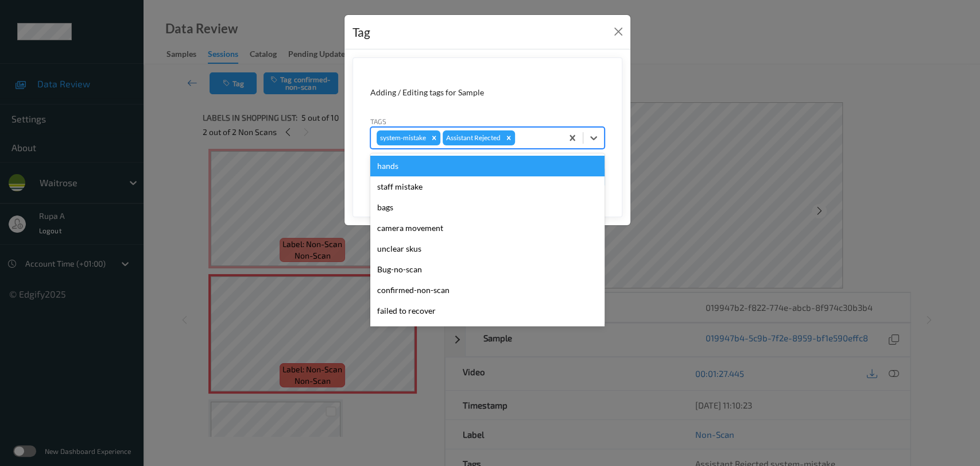
click at [541, 135] on div at bounding box center [536, 138] width 39 height 14
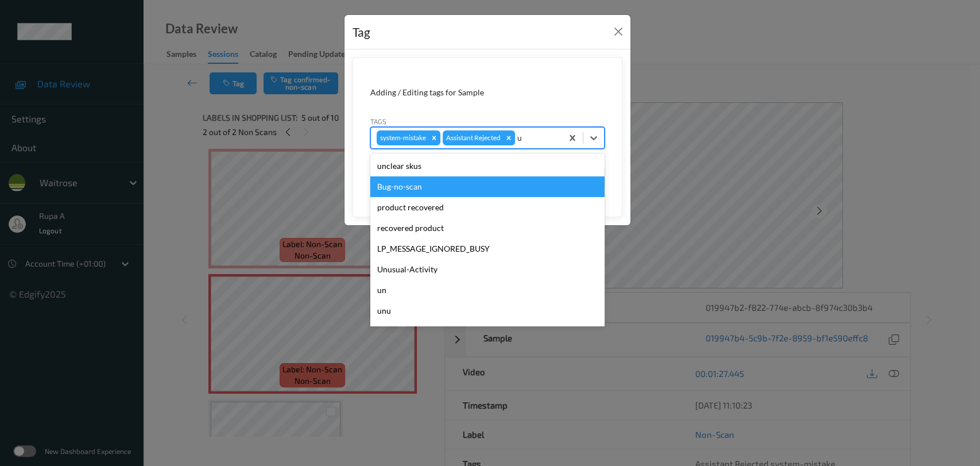
type input "un"
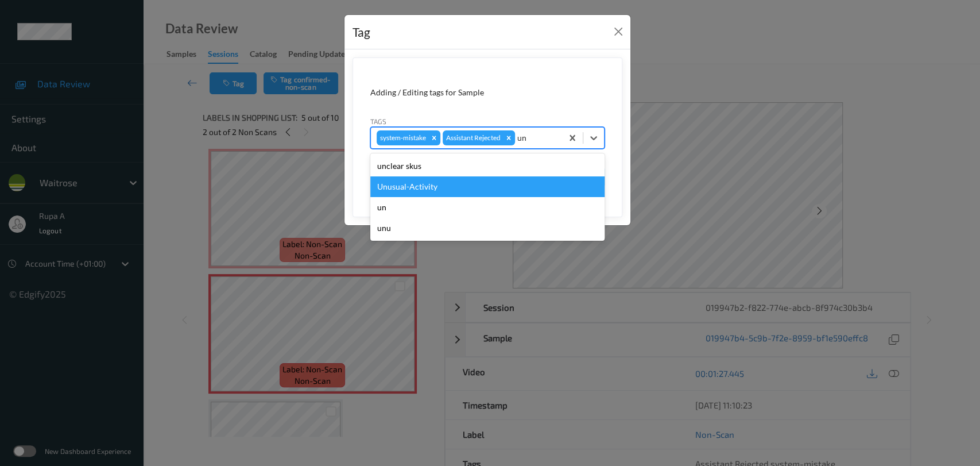
click at [481, 187] on div "Unusual-Activity" at bounding box center [487, 186] width 234 height 21
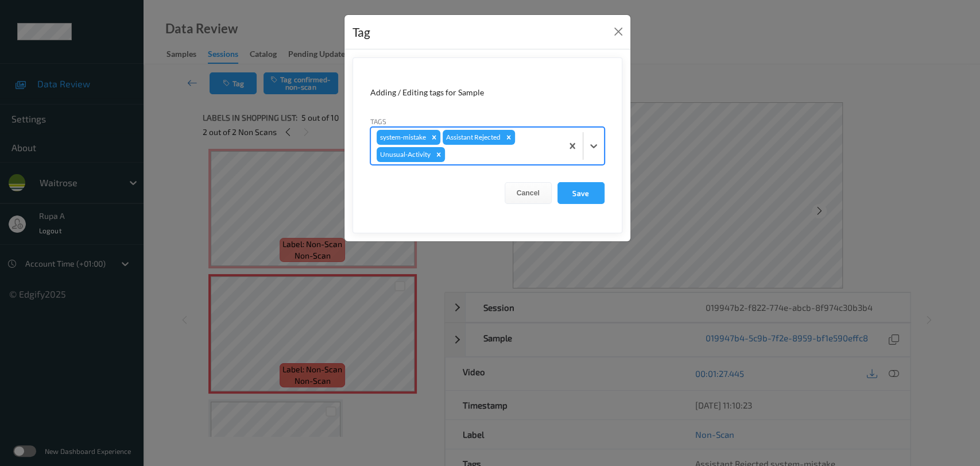
click at [515, 157] on div at bounding box center [501, 155] width 109 height 14
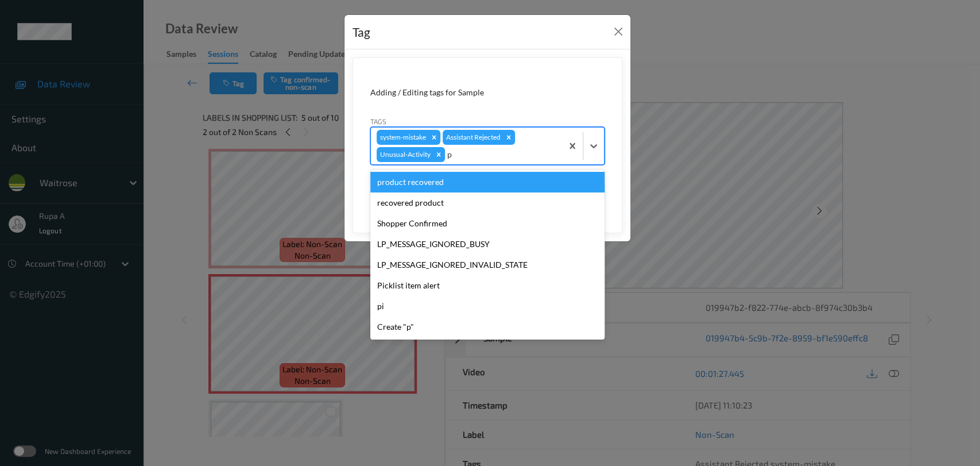
type input "pi"
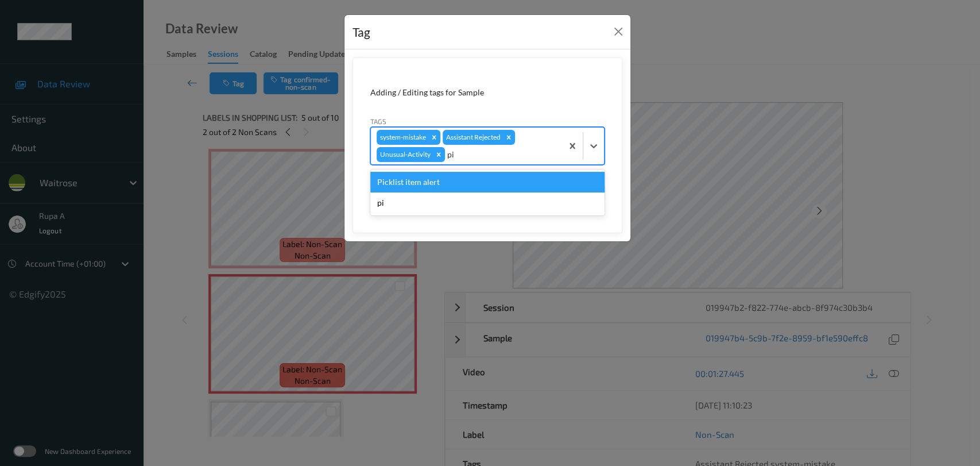
click at [488, 183] on div "Picklist item alert" at bounding box center [487, 182] width 234 height 21
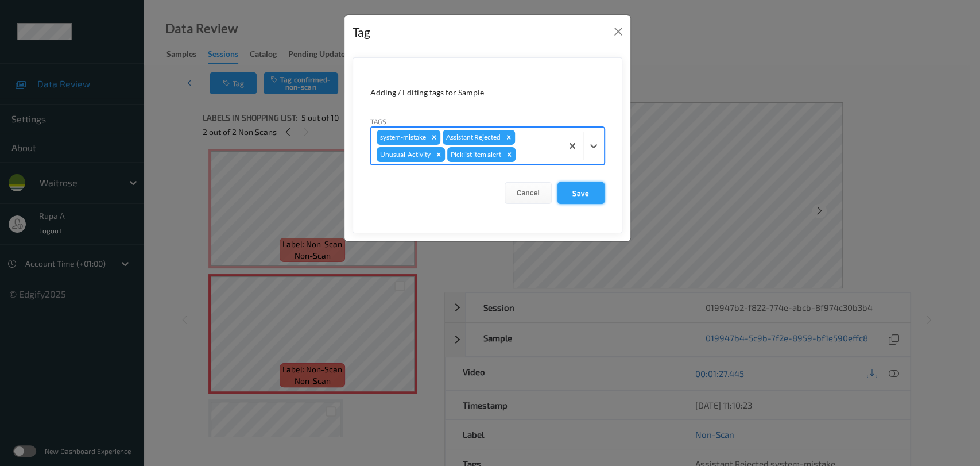
click at [580, 182] on button "Save" at bounding box center [580, 193] width 47 height 22
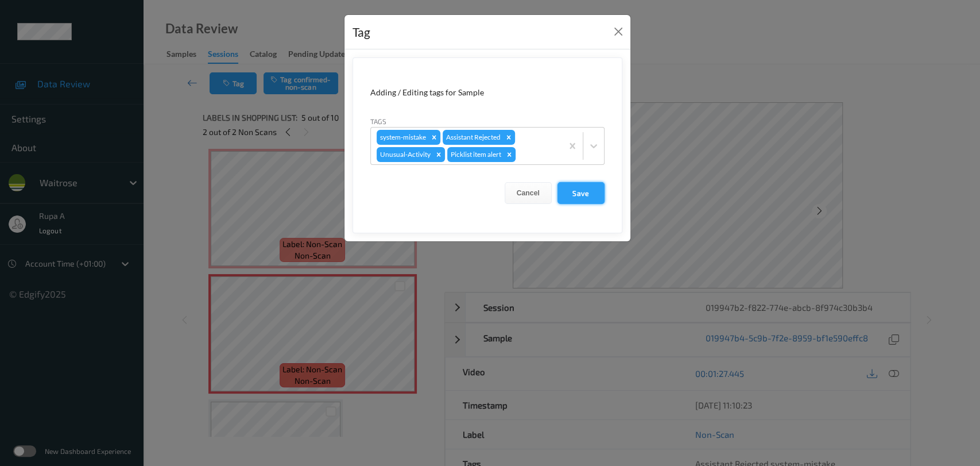
click at [583, 189] on button "Save" at bounding box center [580, 193] width 47 height 22
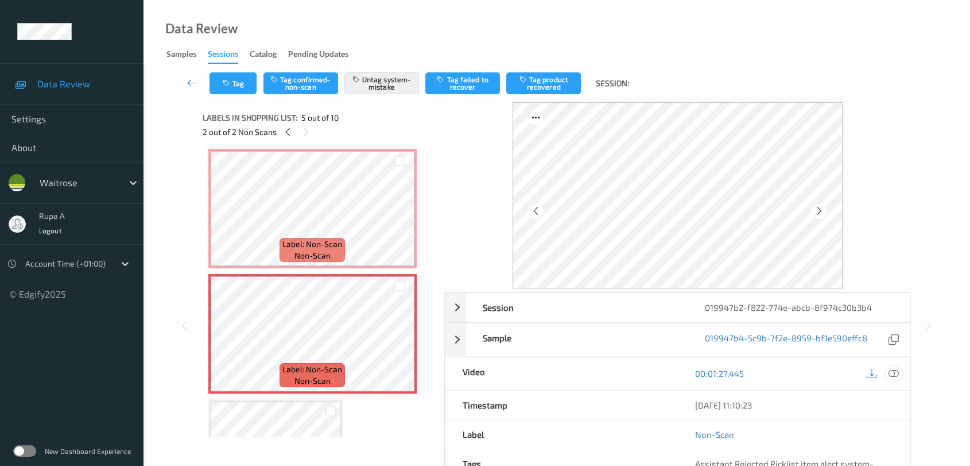
click at [892, 379] on div at bounding box center [893, 373] width 15 height 15
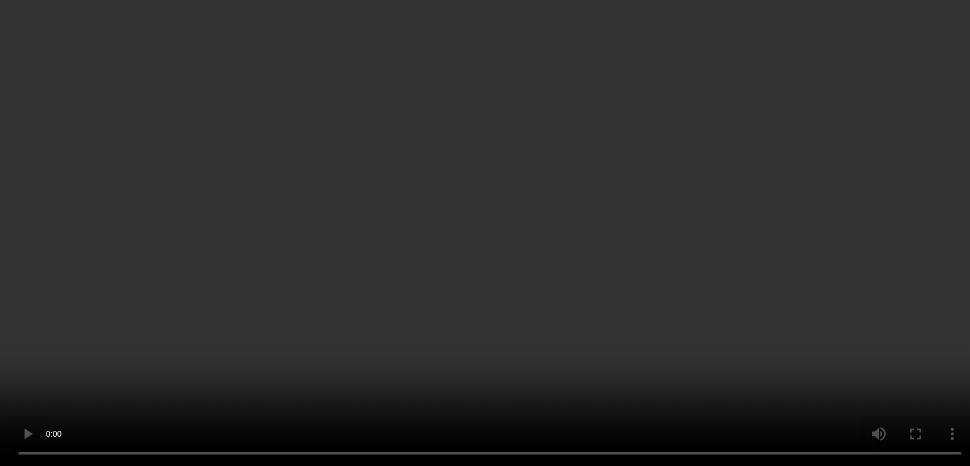
click at [868, 123] on div "x 1" at bounding box center [867, 119] width 23 height 23
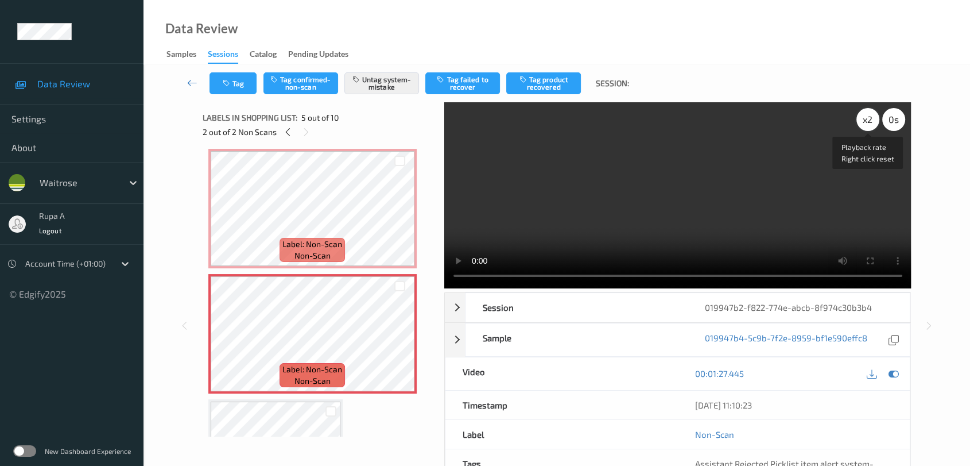
click at [865, 122] on div "x 2" at bounding box center [867, 119] width 23 height 23
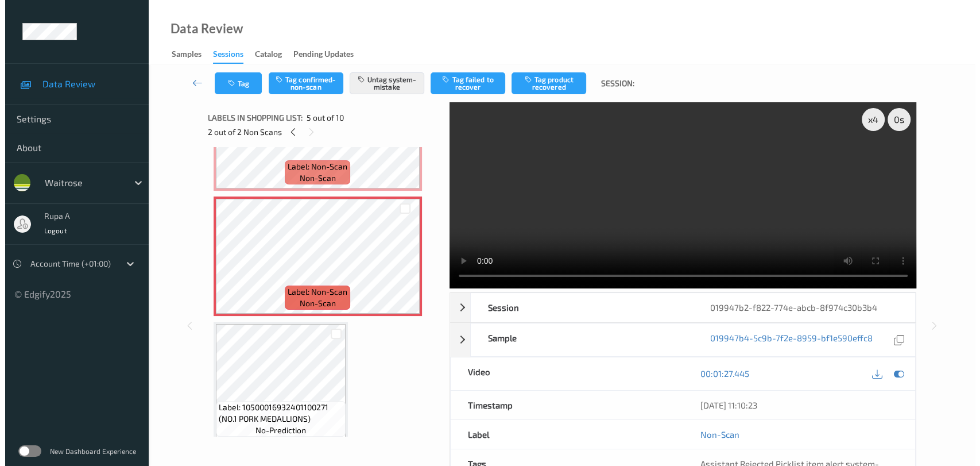
scroll to position [507, 0]
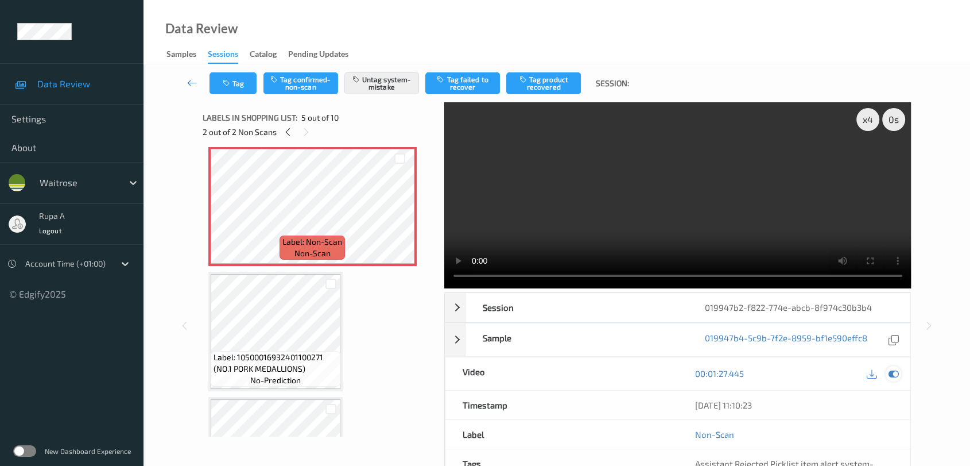
click at [896, 373] on icon at bounding box center [894, 373] width 10 height 10
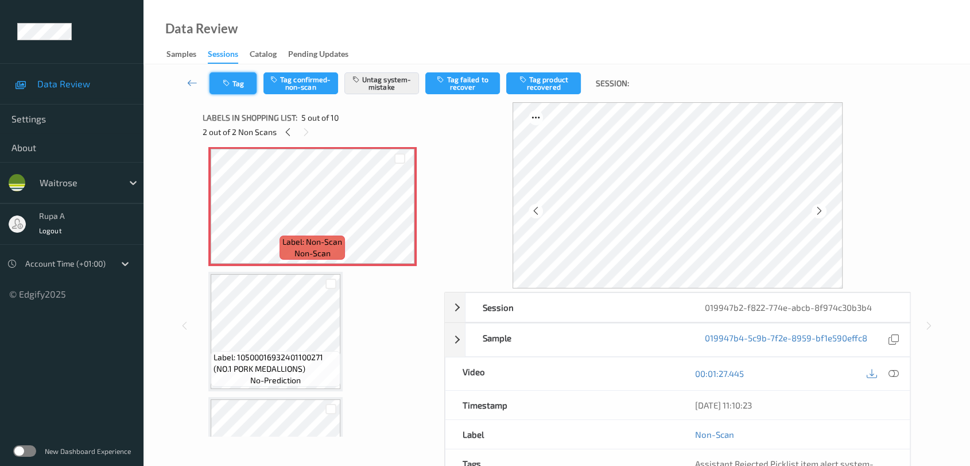
click at [230, 79] on icon "button" at bounding box center [228, 83] width 10 height 8
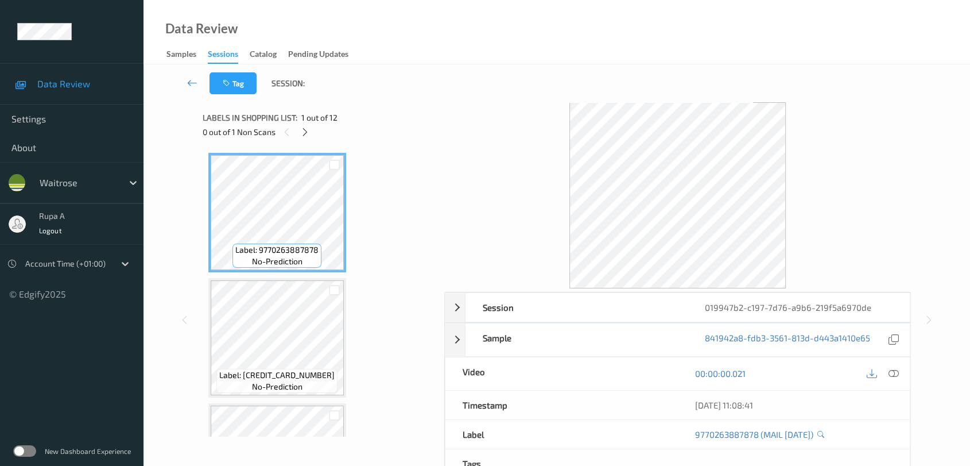
click at [312, 134] on div "0 out of 1 Non Scans" at bounding box center [320, 132] width 234 height 14
click at [305, 132] on icon at bounding box center [305, 132] width 10 height 10
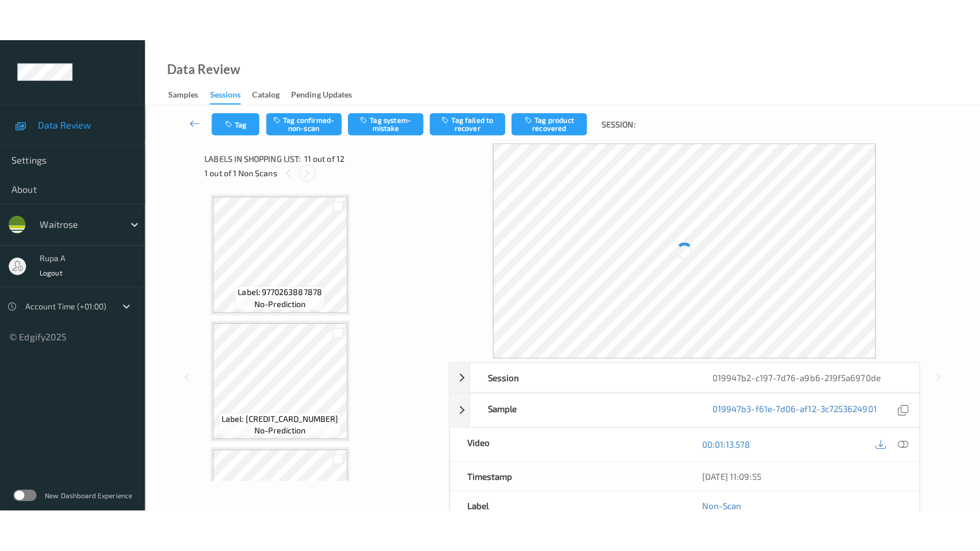
scroll to position [1127, 0]
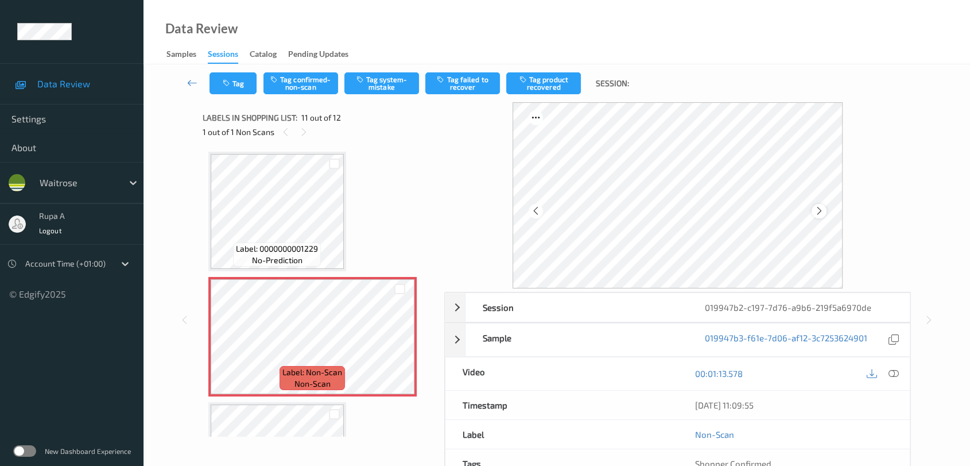
click at [820, 206] on icon at bounding box center [820, 211] width 10 height 10
click at [252, 243] on span "Label: 0000000001229" at bounding box center [277, 248] width 82 height 11
click at [373, 88] on button "Tag system-mistake" at bounding box center [381, 83] width 75 height 22
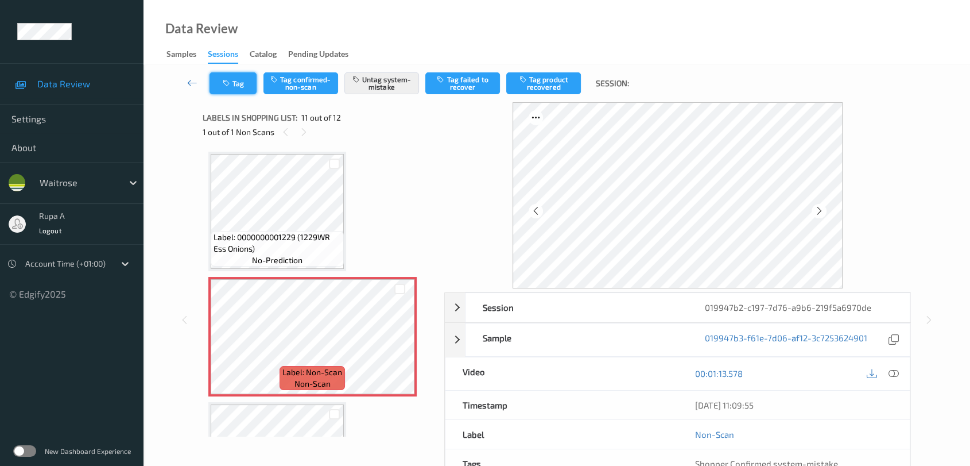
click at [234, 88] on button "Tag" at bounding box center [233, 83] width 47 height 22
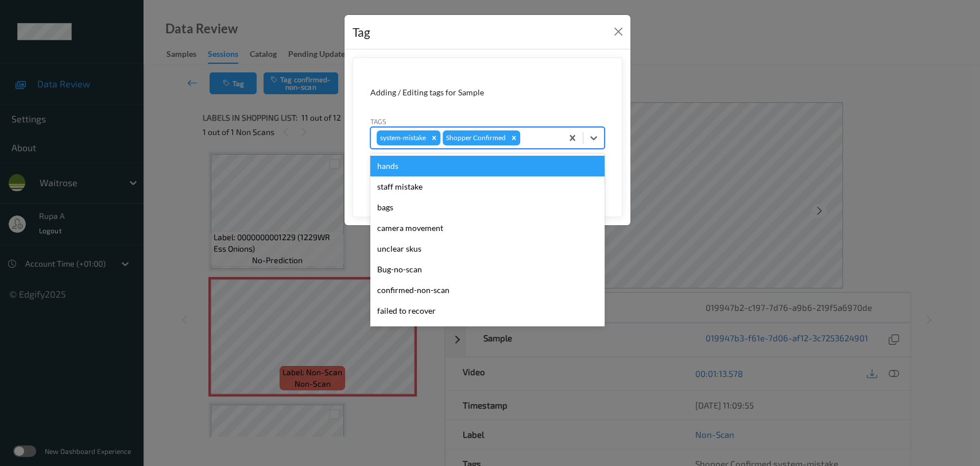
click at [549, 138] on div at bounding box center [539, 138] width 34 height 14
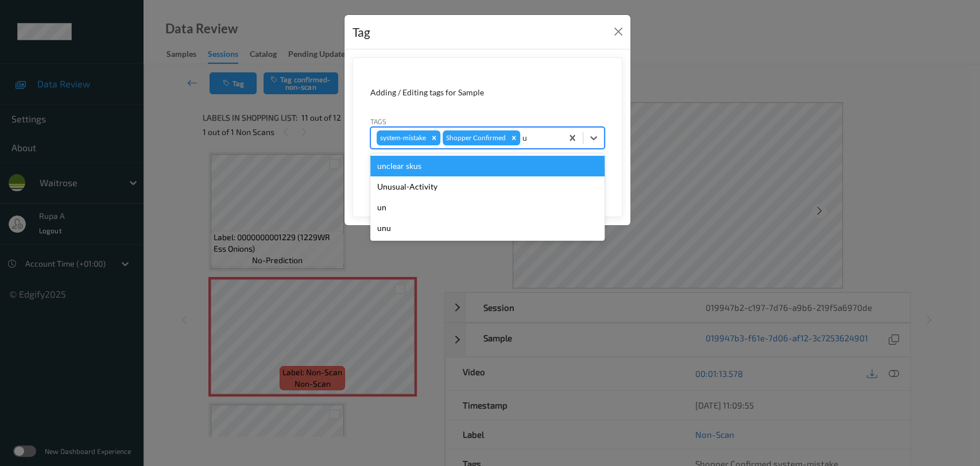
type input "un"
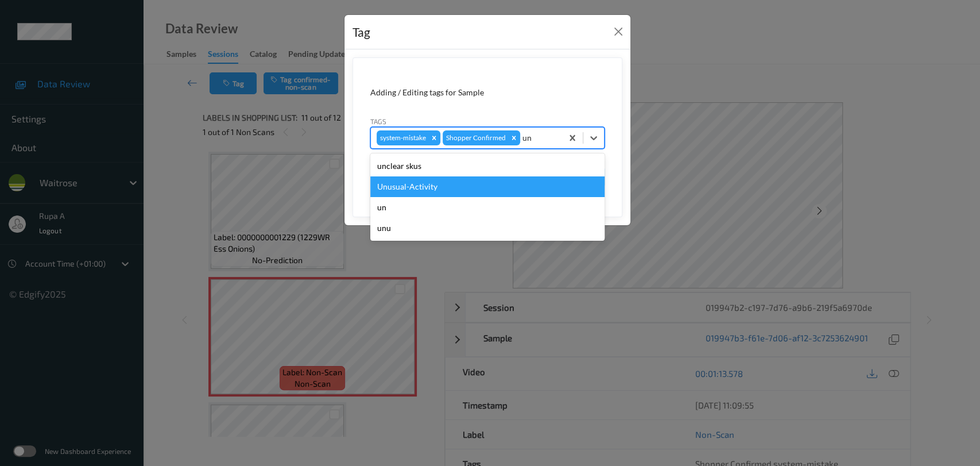
click at [449, 183] on div "Unusual-Activity" at bounding box center [487, 186] width 234 height 21
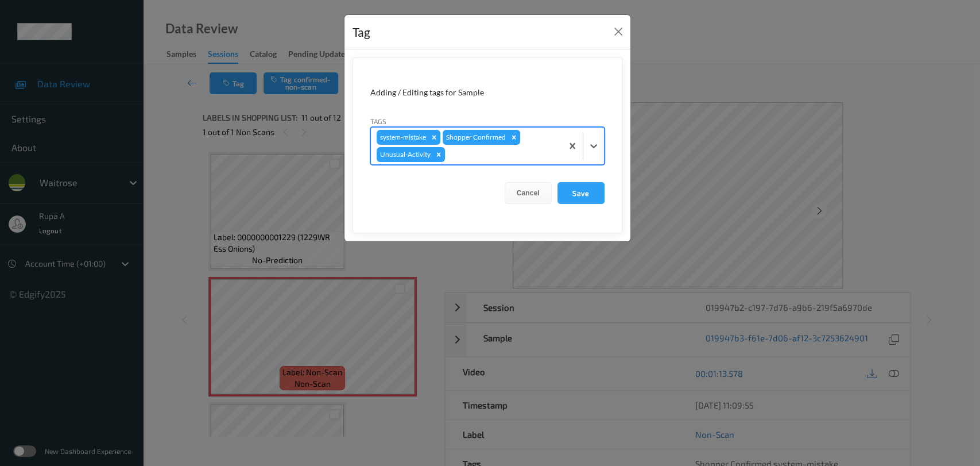
click at [498, 149] on div at bounding box center [501, 155] width 109 height 14
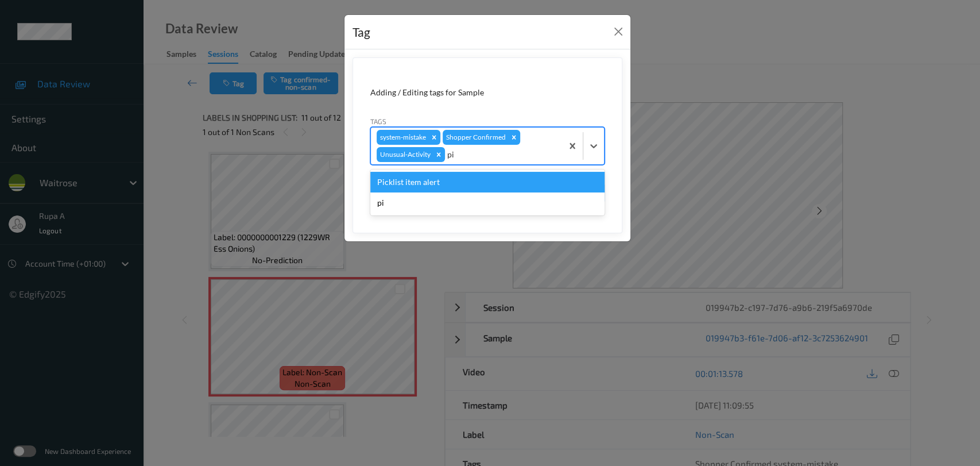
type input "pi"
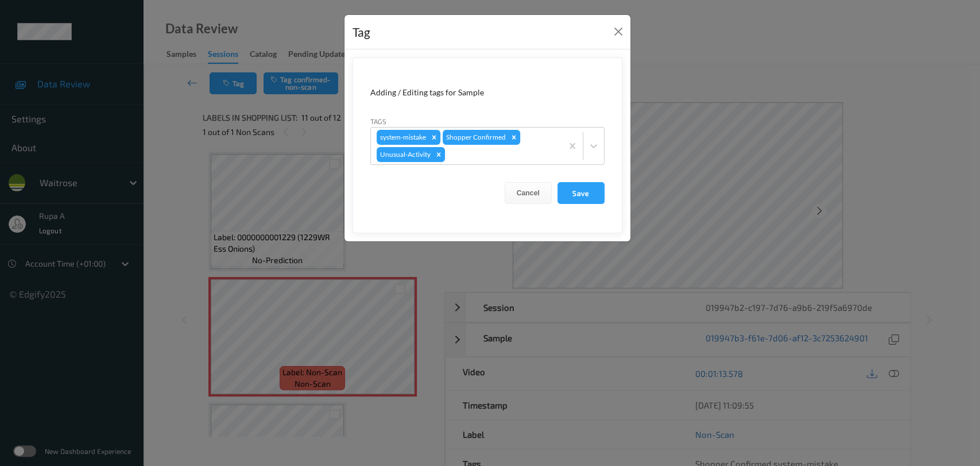
click at [479, 166] on form "Adding / Editing tags for Sample Tags system-mistake Shopper Confirmed Unusual-…" at bounding box center [487, 145] width 270 height 176
click at [518, 160] on div at bounding box center [501, 155] width 109 height 14
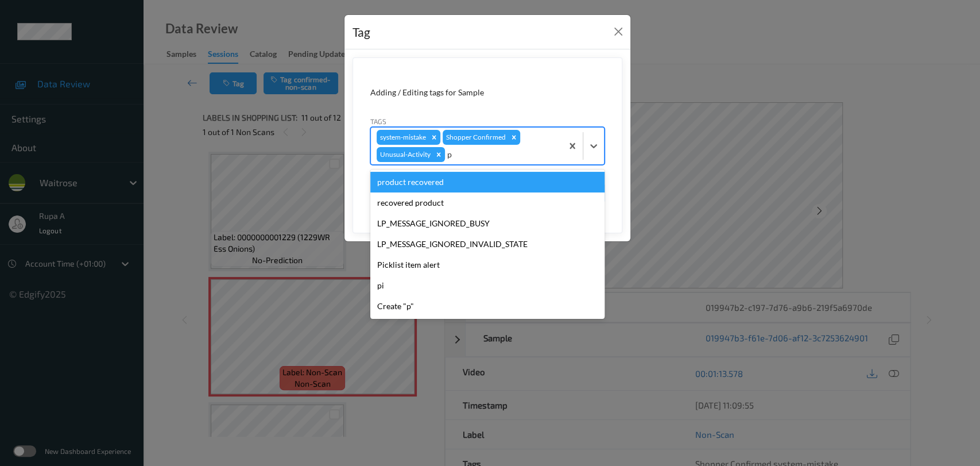
type input "pi"
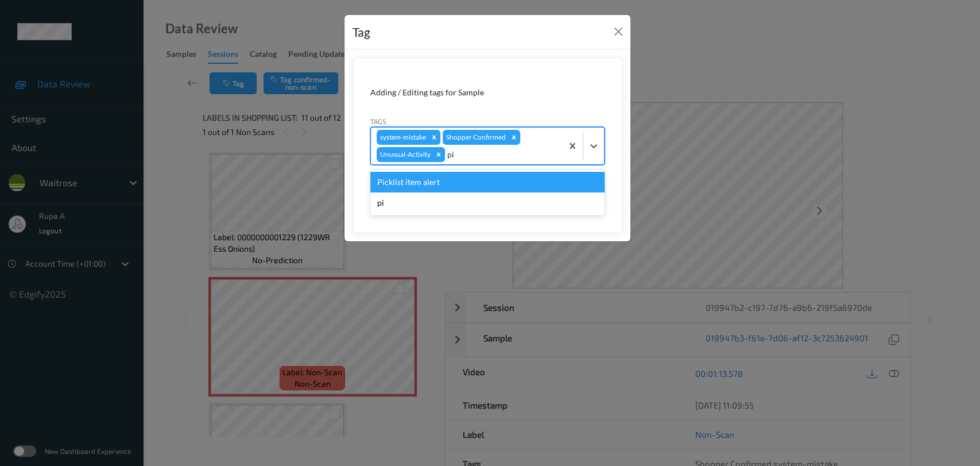
click at [495, 176] on div "Picklist item alert" at bounding box center [487, 182] width 234 height 21
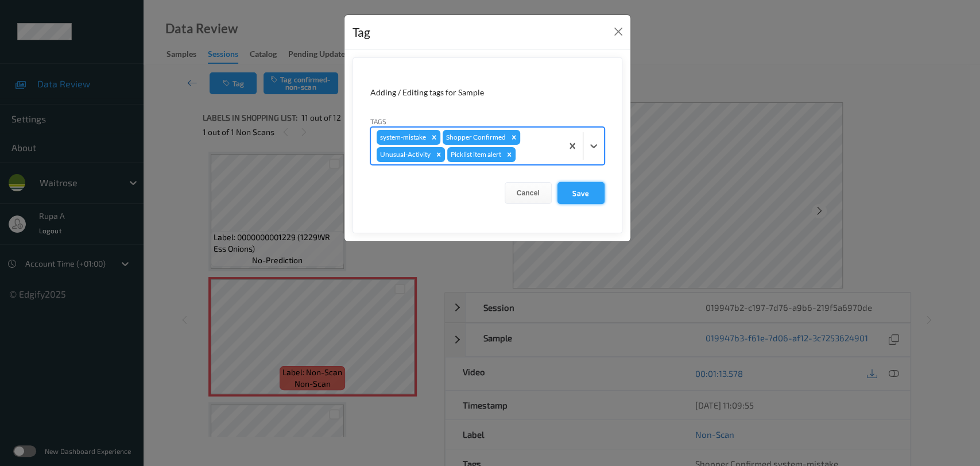
click at [599, 190] on button "Save" at bounding box center [580, 193] width 47 height 22
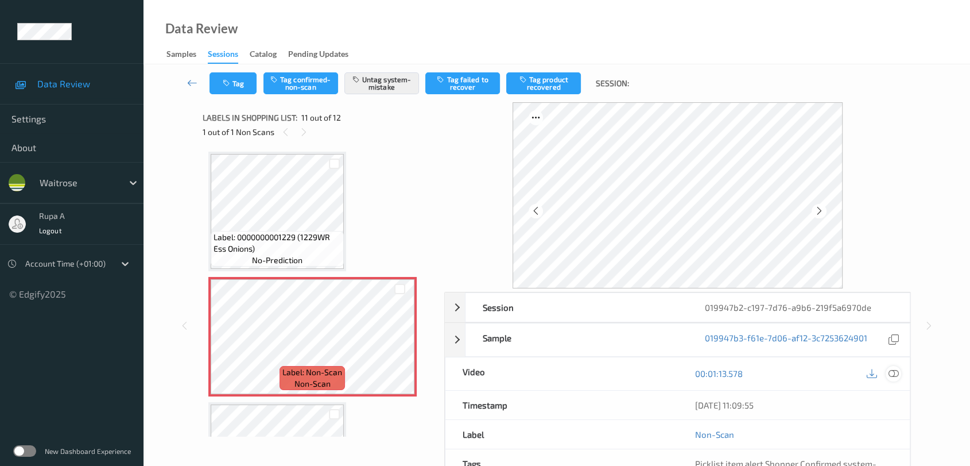
drag, startPoint x: 894, startPoint y: 362, endPoint x: 896, endPoint y: 369, distance: 7.0
click at [894, 369] on div "00:01:13.578" at bounding box center [793, 373] width 232 height 33
click at [896, 370] on icon at bounding box center [894, 373] width 10 height 10
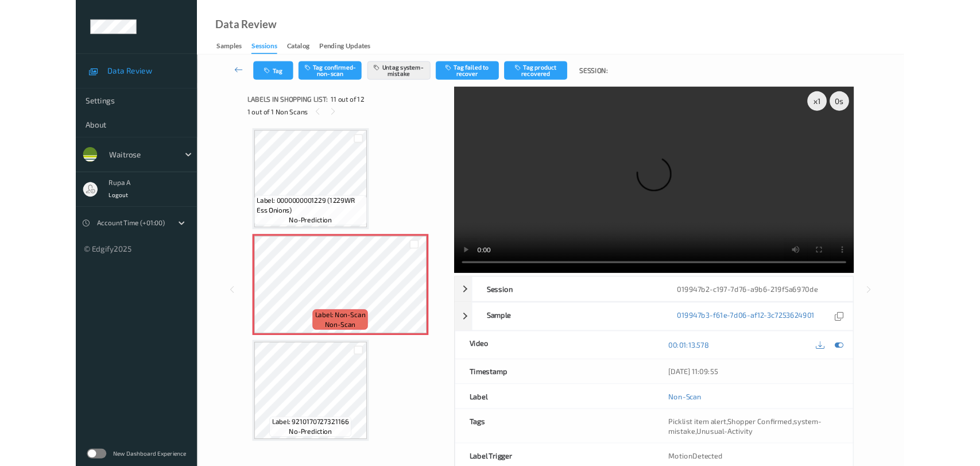
scroll to position [1126, 0]
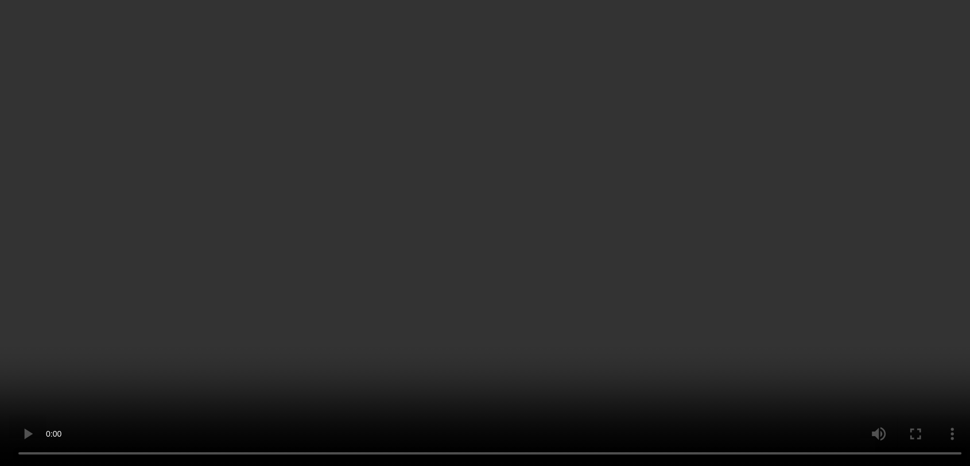
click at [863, 113] on div "x 1" at bounding box center [867, 119] width 23 height 23
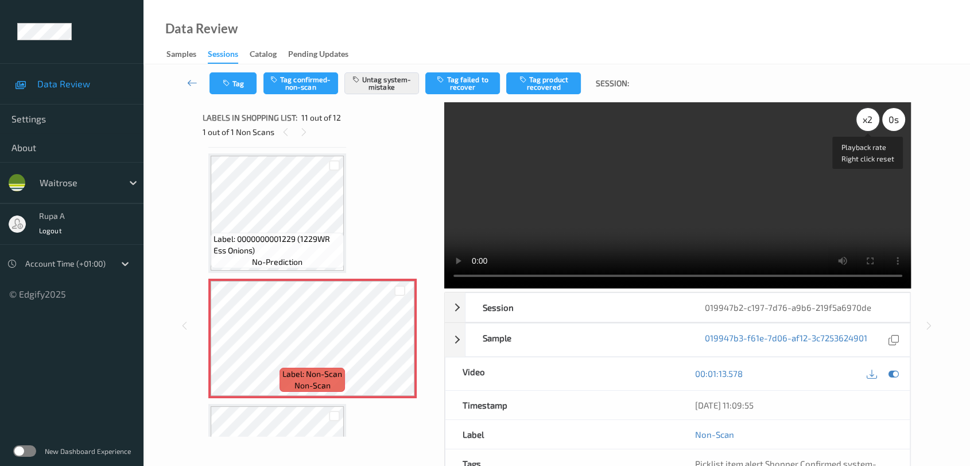
click at [868, 130] on div "x 2" at bounding box center [867, 119] width 23 height 23
click at [896, 370] on icon at bounding box center [894, 373] width 10 height 10
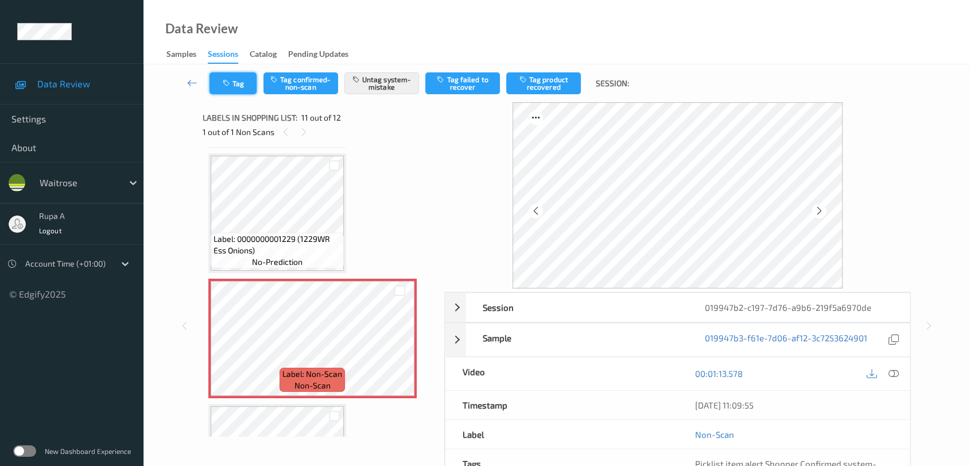
click at [227, 89] on button "Tag" at bounding box center [233, 83] width 47 height 22
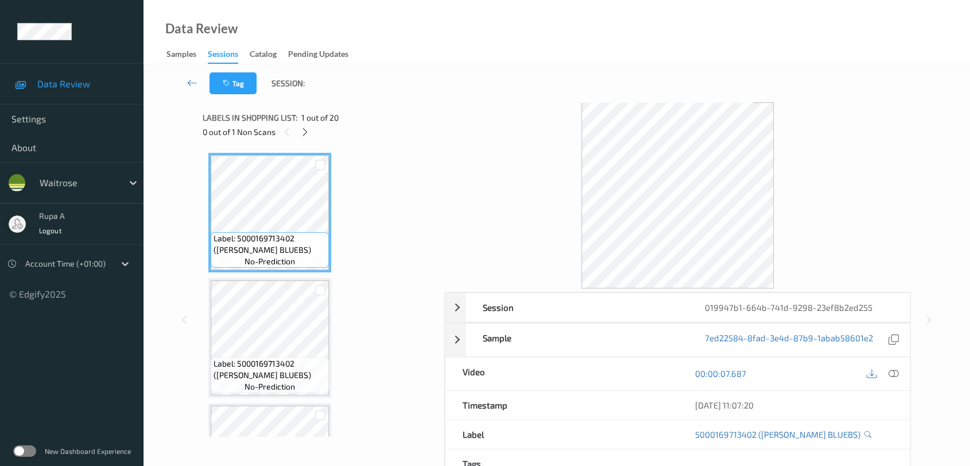
click at [306, 139] on div "Labels in shopping list: 1 out of 20 0 out of 1 Non Scans" at bounding box center [320, 124] width 234 height 45
click at [305, 130] on icon at bounding box center [305, 132] width 10 height 10
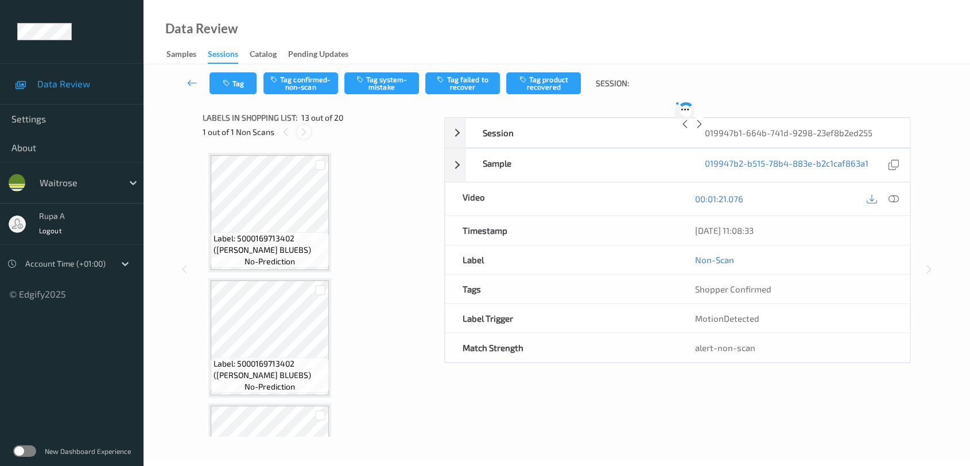
scroll to position [1377, 0]
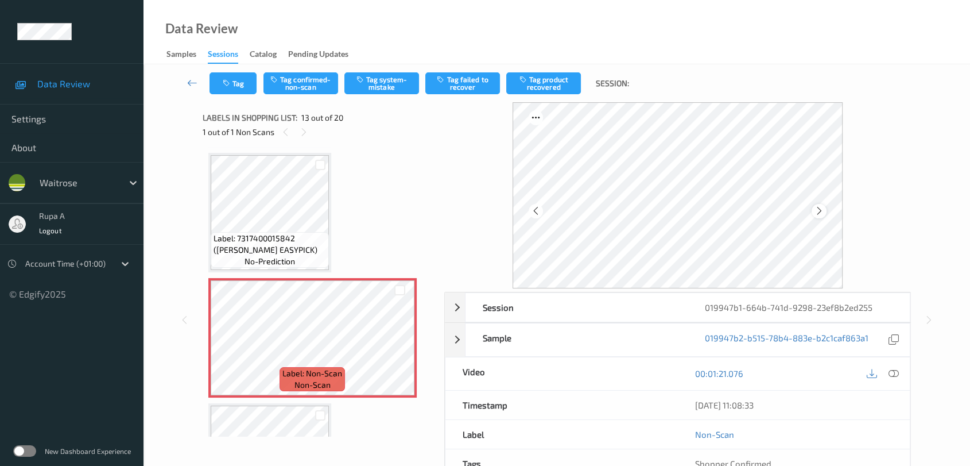
click at [822, 212] on icon at bounding box center [820, 211] width 10 height 10
click at [897, 371] on icon at bounding box center [894, 373] width 10 height 10
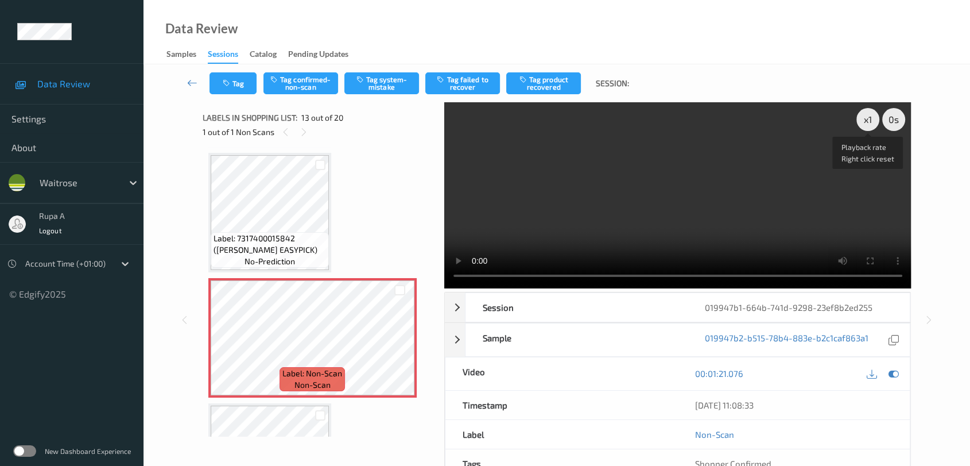
drag, startPoint x: 865, startPoint y: 125, endPoint x: 866, endPoint y: 147, distance: 21.8
click at [866, 125] on div "x 1" at bounding box center [867, 119] width 23 height 23
click at [896, 377] on div at bounding box center [893, 373] width 15 height 15
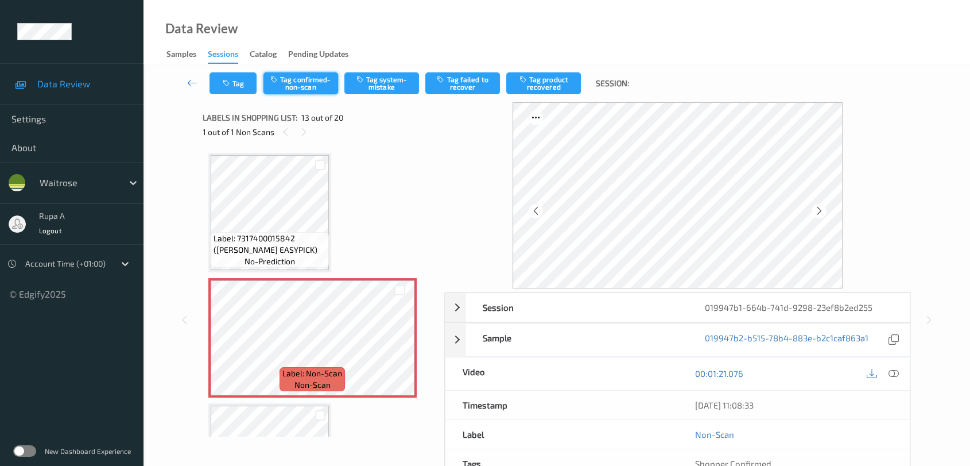
click at [321, 93] on button "Tag confirmed-non-scan" at bounding box center [300, 83] width 75 height 22
click at [537, 90] on button "Tag product recovered" at bounding box center [543, 83] width 75 height 22
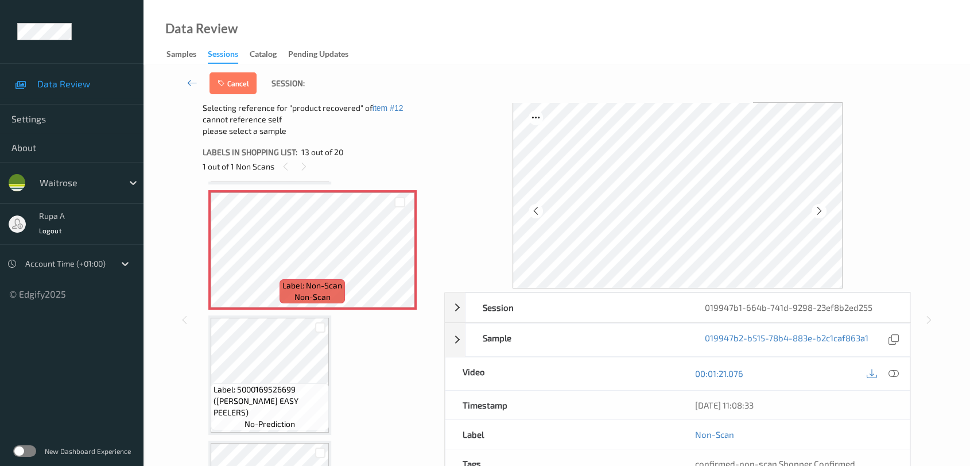
scroll to position [1504, 0]
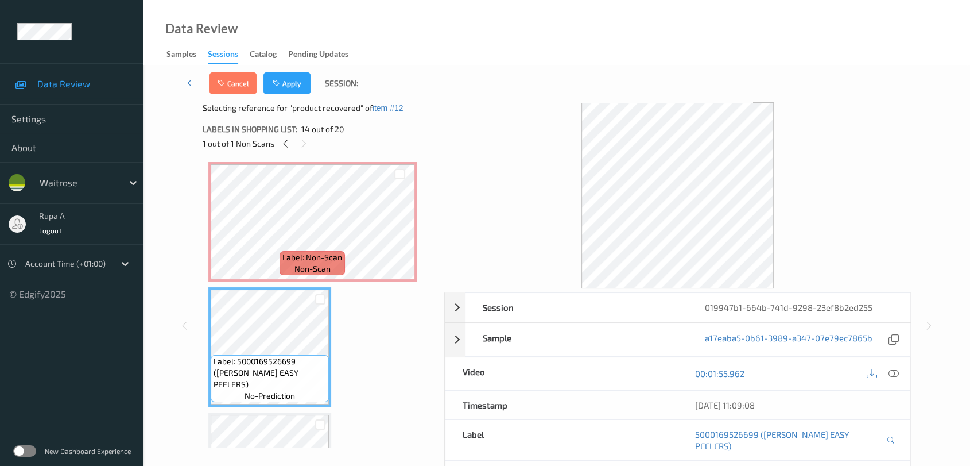
click at [297, 94] on div "Cancel Apply Session:" at bounding box center [557, 83] width 780 height 38
click at [293, 80] on button "Apply" at bounding box center [286, 83] width 47 height 22
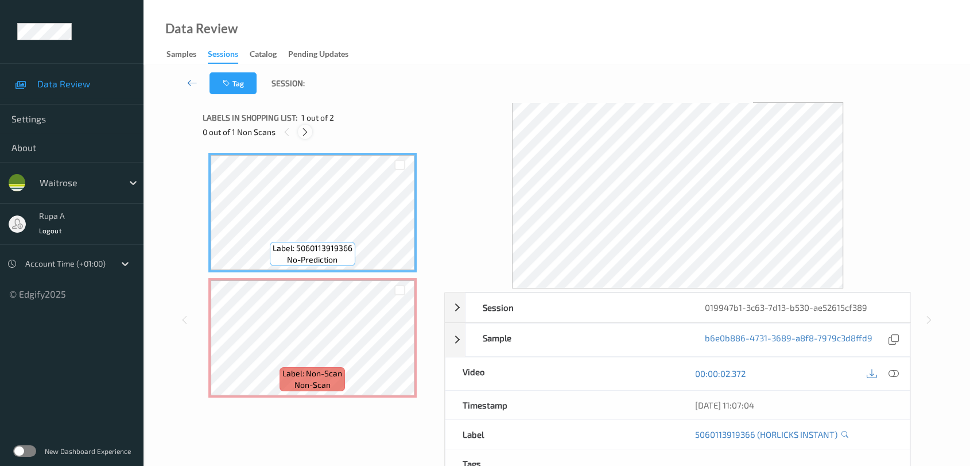
click at [307, 135] on icon at bounding box center [305, 132] width 10 height 10
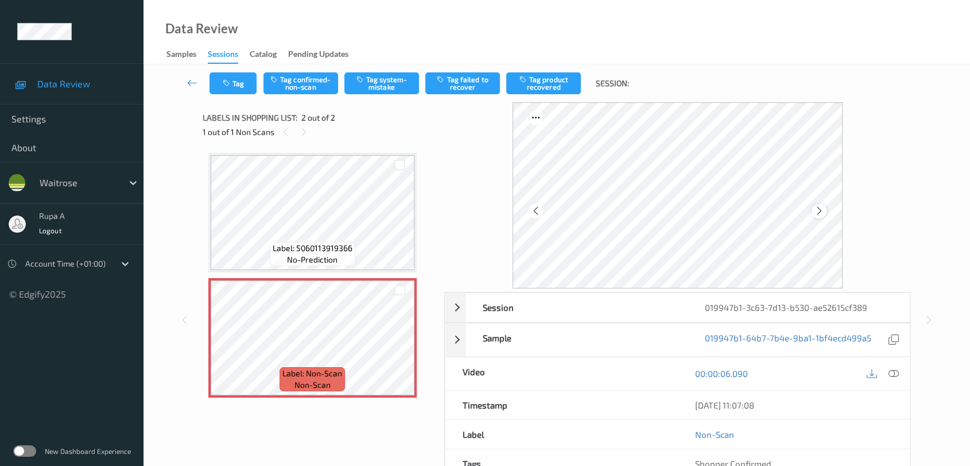
click at [820, 212] on icon at bounding box center [820, 211] width 10 height 10
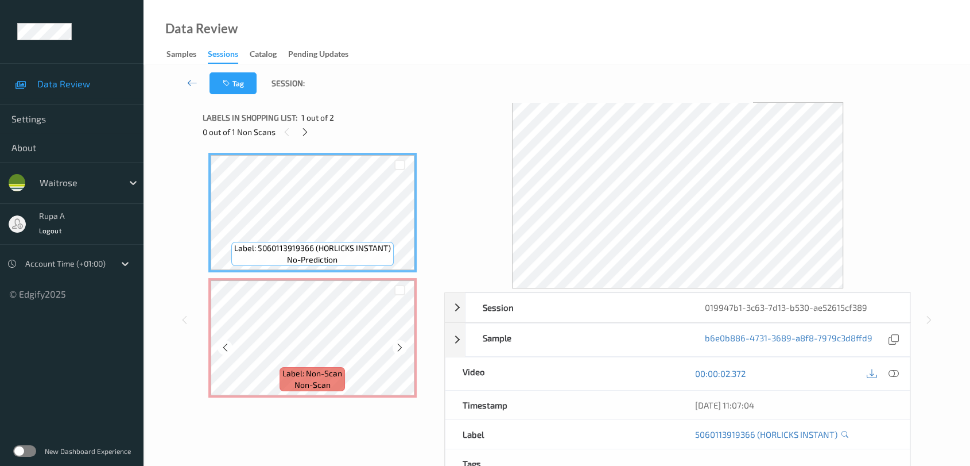
scroll to position [94, 0]
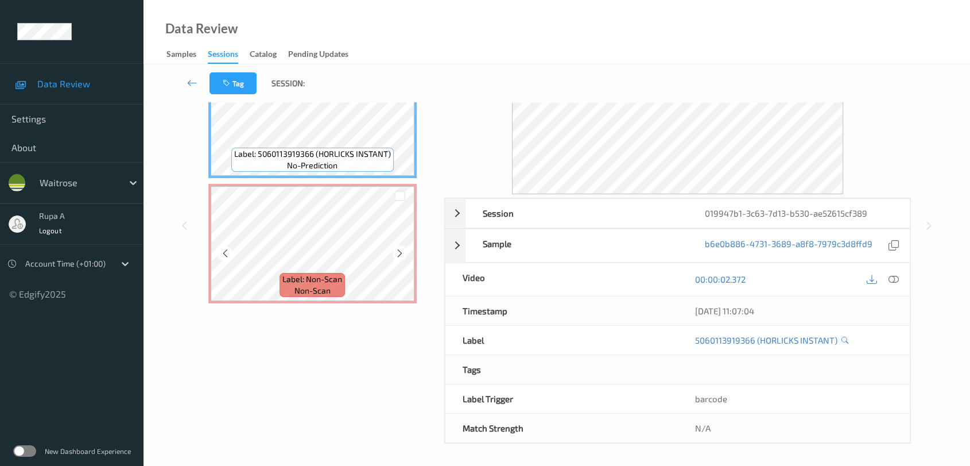
click at [322, 262] on div "Label: 5060113919366 (HORLICKS INSTANT) no-prediction Label: Non-Scan non-scan …" at bounding box center [319, 181] width 222 height 245
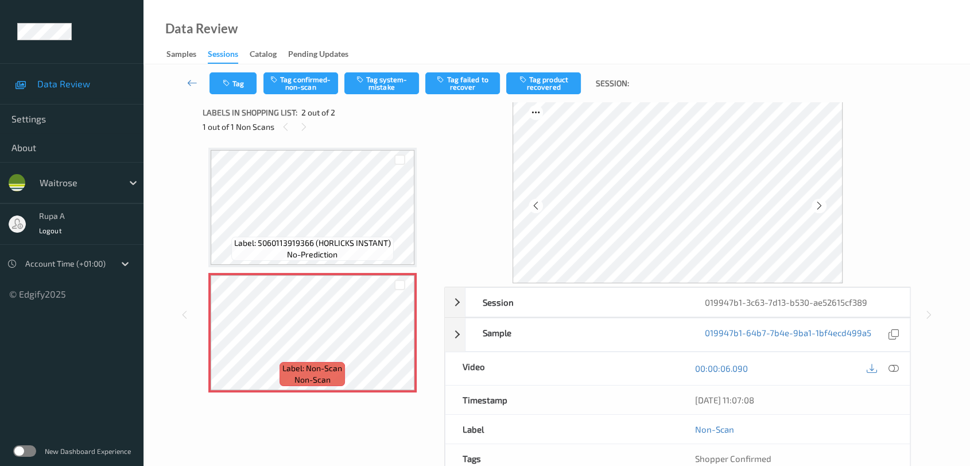
scroll to position [0, 0]
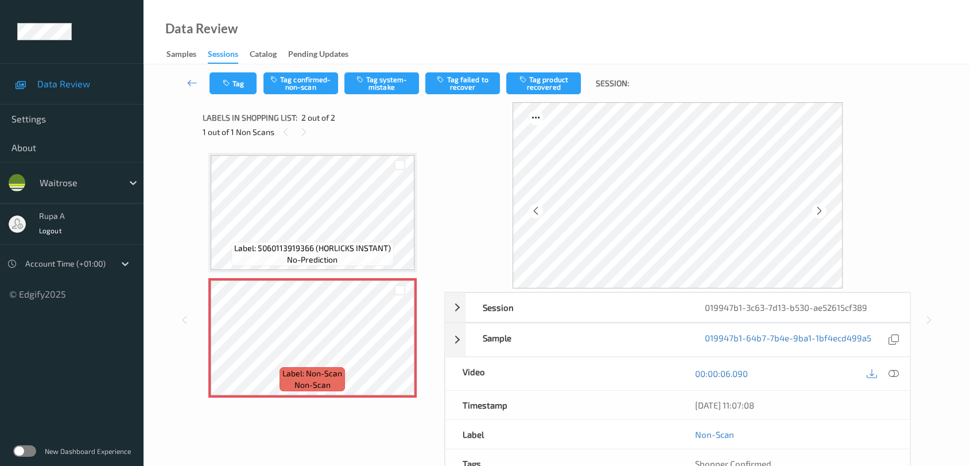
click at [893, 372] on icon at bounding box center [894, 373] width 10 height 10
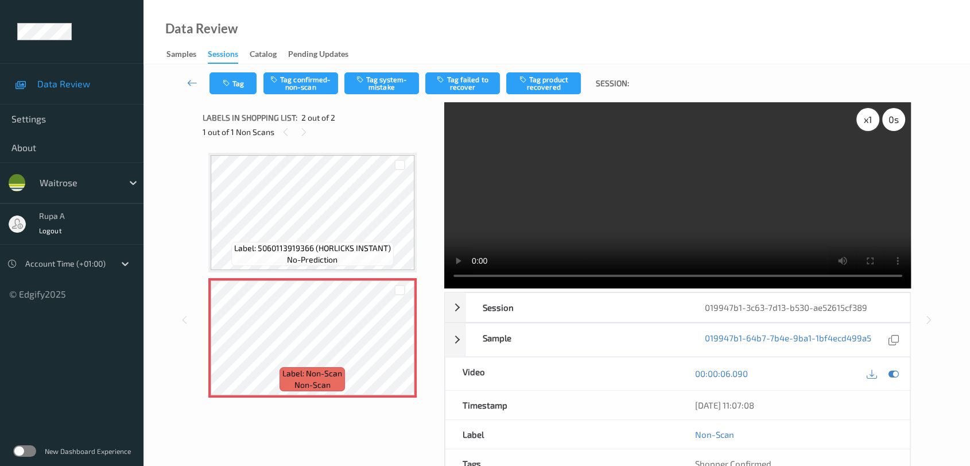
click at [867, 125] on div "x 1" at bounding box center [867, 119] width 23 height 23
click at [869, 125] on div "x 2" at bounding box center [867, 119] width 23 height 23
click at [901, 374] on div "00:00:06.090" at bounding box center [793, 373] width 232 height 33
click at [896, 374] on icon at bounding box center [894, 373] width 10 height 10
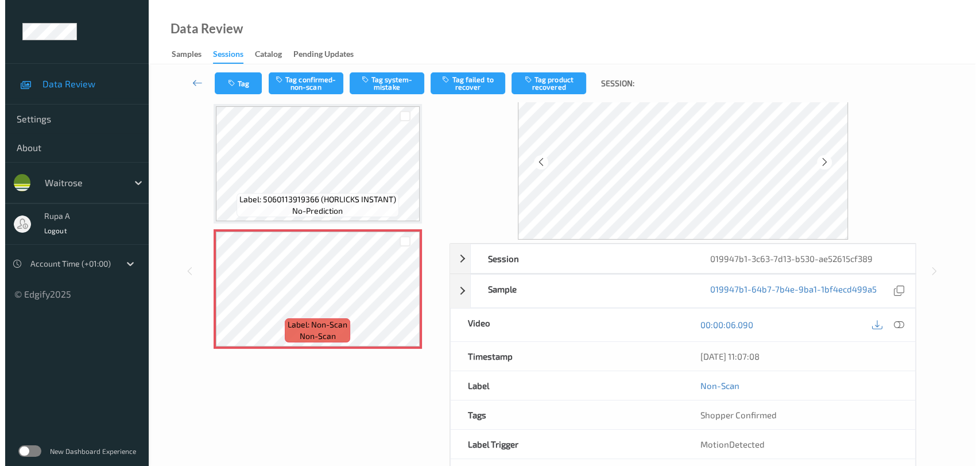
scroll to position [94, 0]
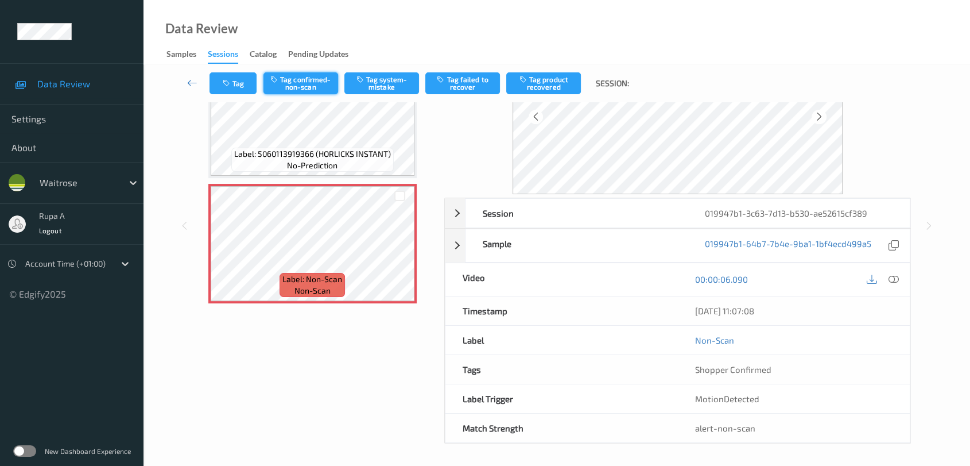
click at [318, 90] on button "Tag confirmed-non-scan" at bounding box center [300, 83] width 75 height 22
click at [468, 88] on button "Tag failed to recover" at bounding box center [462, 83] width 75 height 22
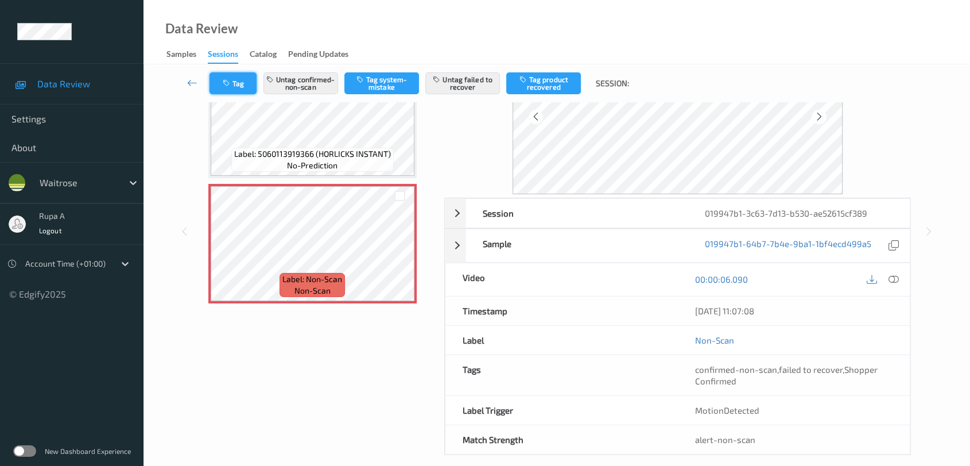
click at [230, 90] on button "Tag" at bounding box center [233, 83] width 47 height 22
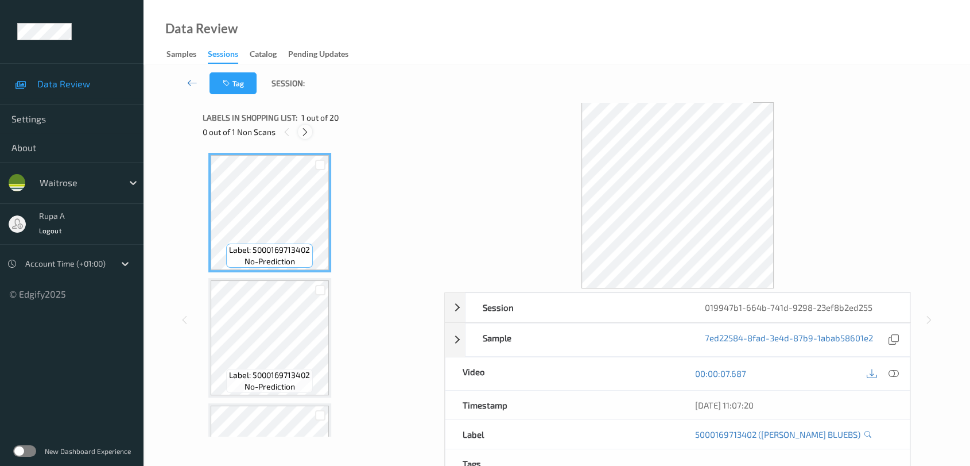
click at [305, 134] on icon at bounding box center [305, 132] width 10 height 10
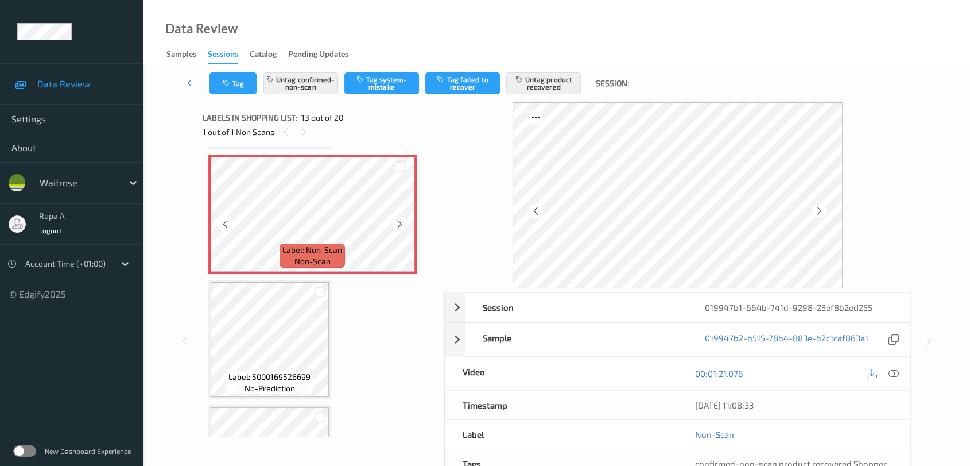
scroll to position [1504, 0]
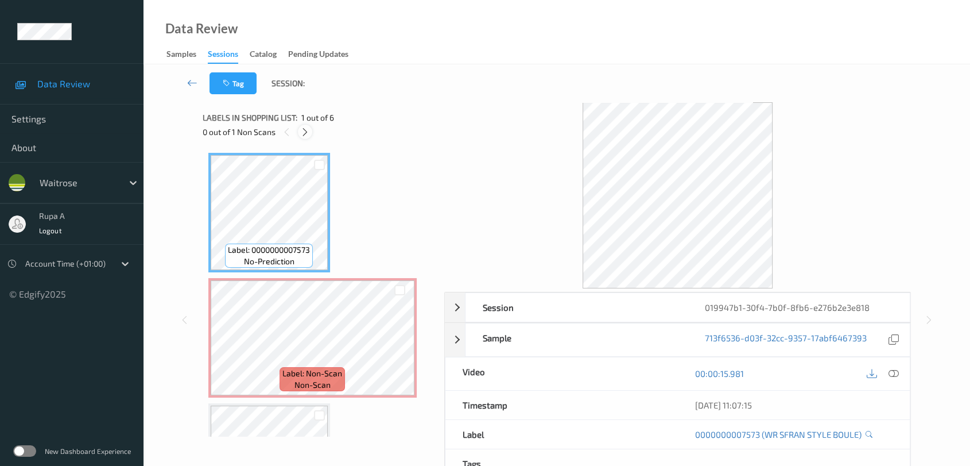
click at [299, 134] on div at bounding box center [305, 132] width 14 height 14
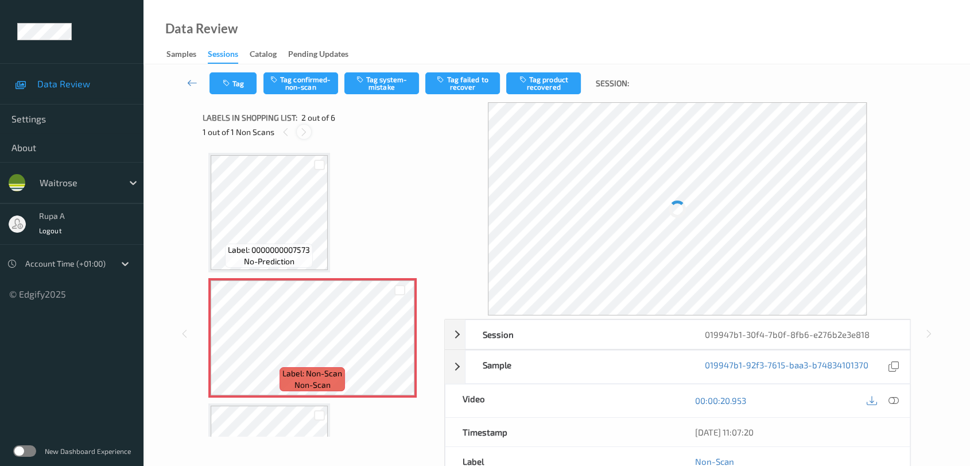
scroll to position [5, 0]
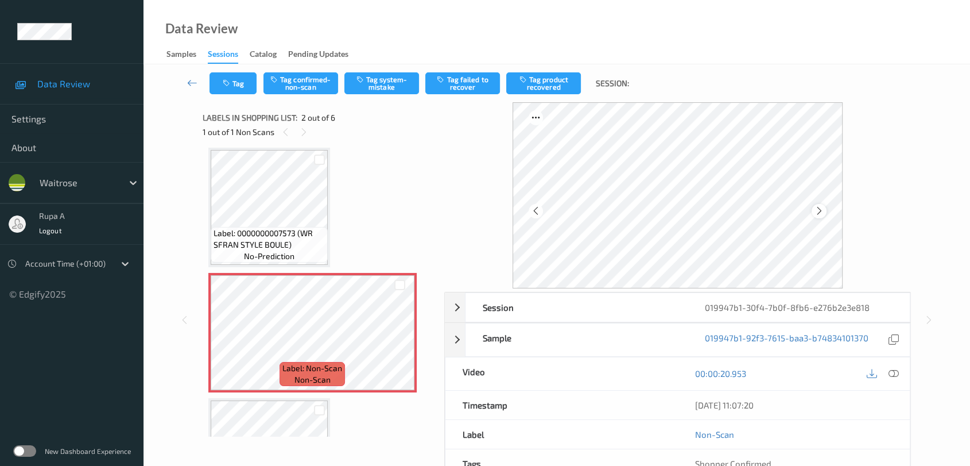
click at [822, 212] on icon at bounding box center [820, 211] width 10 height 10
click at [272, 229] on span "Label: 0000000007573 (WR SFRAN STYLE BOULE)" at bounding box center [269, 238] width 111 height 23
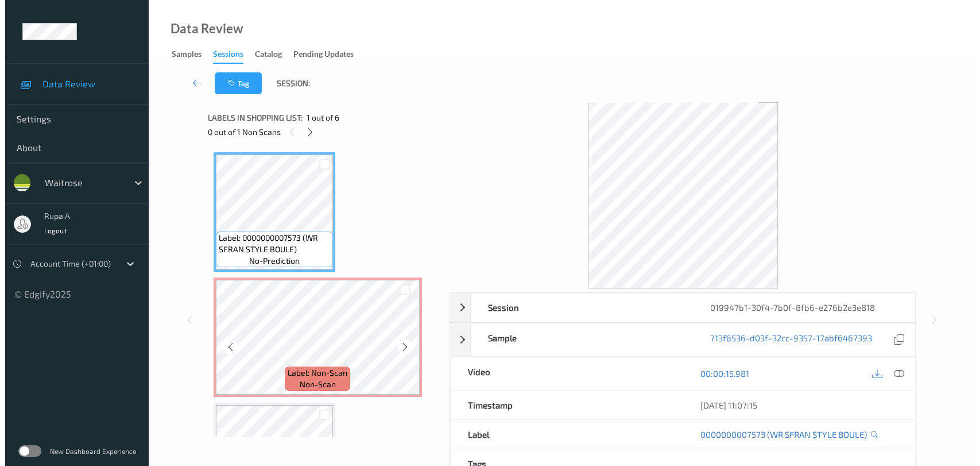
scroll to position [0, 0]
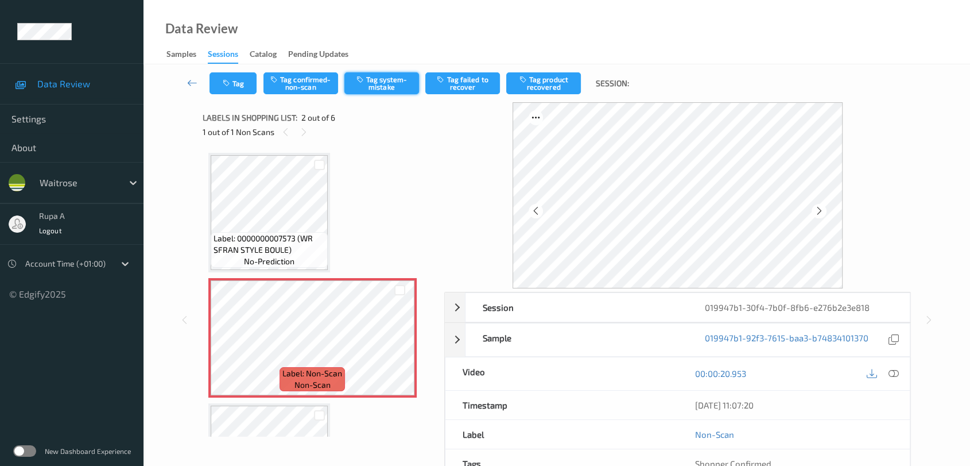
click at [379, 77] on button "Tag system-mistake" at bounding box center [381, 83] width 75 height 22
click at [234, 91] on button "Tag" at bounding box center [233, 83] width 47 height 22
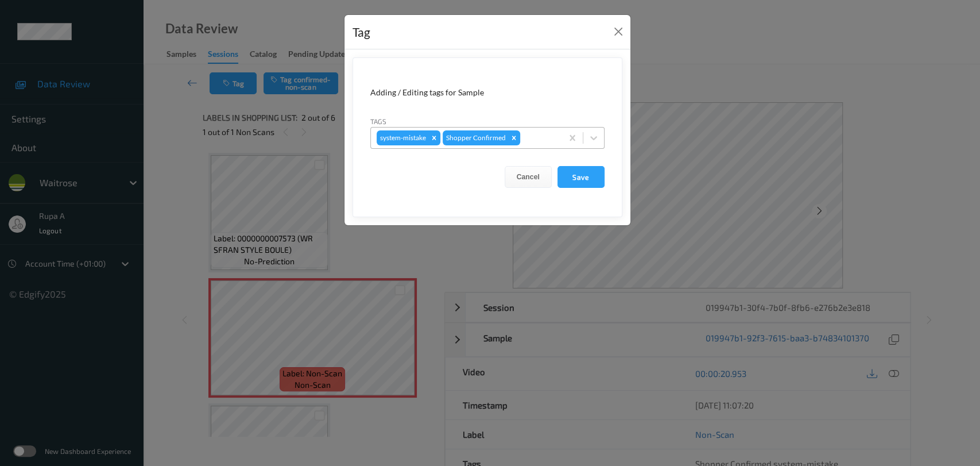
click at [560, 141] on div "system-mistake Shopper Confirmed" at bounding box center [466, 138] width 191 height 20
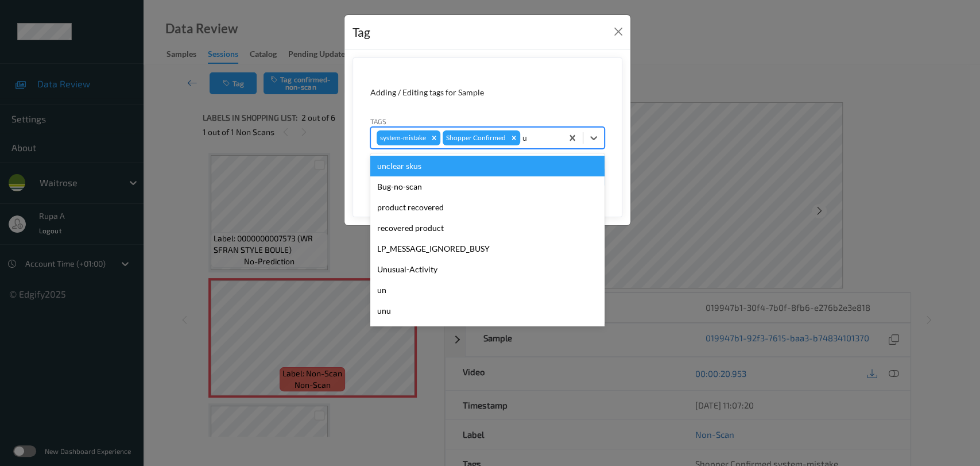
type input "un"
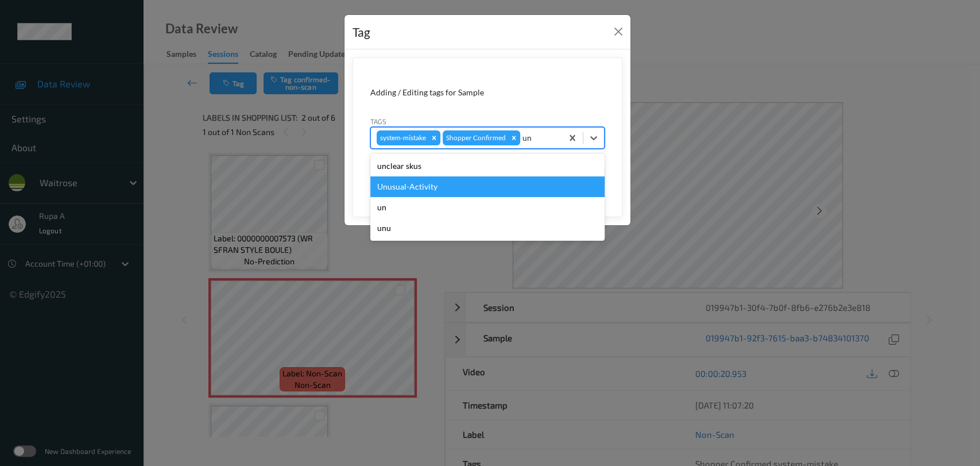
click at [446, 191] on div "Unusual-Activity" at bounding box center [487, 186] width 234 height 21
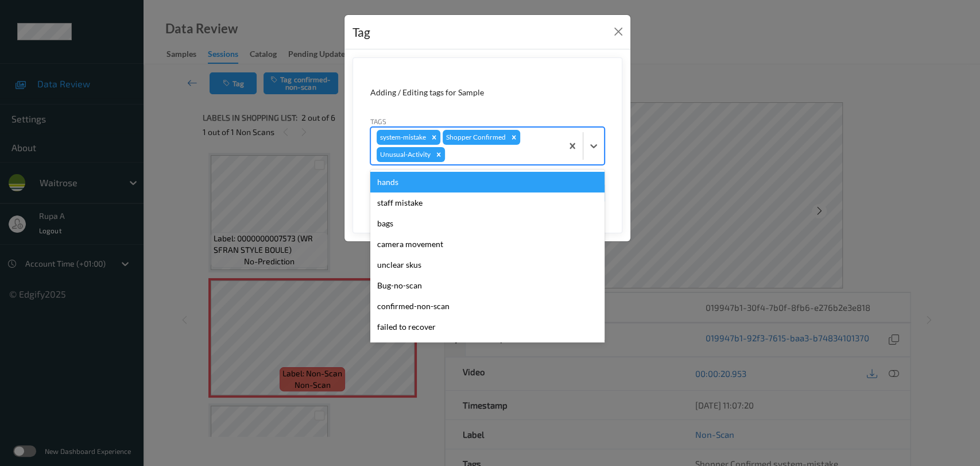
click at [495, 158] on div at bounding box center [501, 155] width 109 height 14
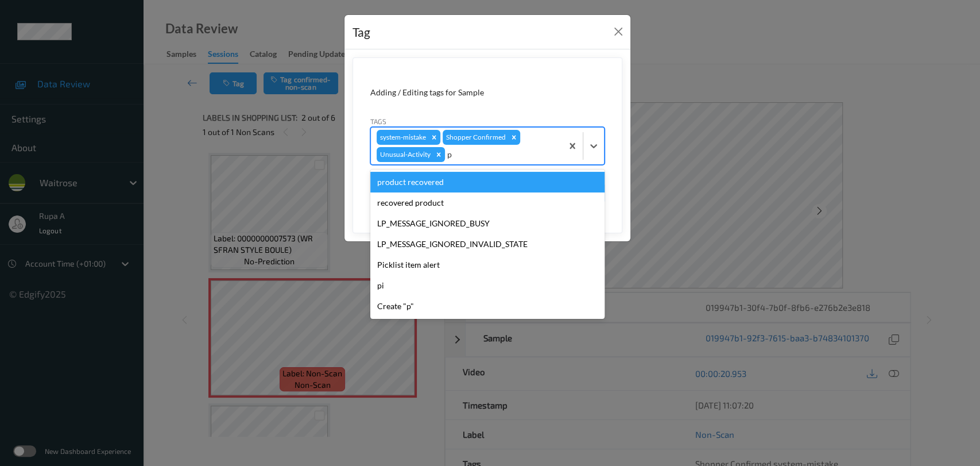
type input "pi"
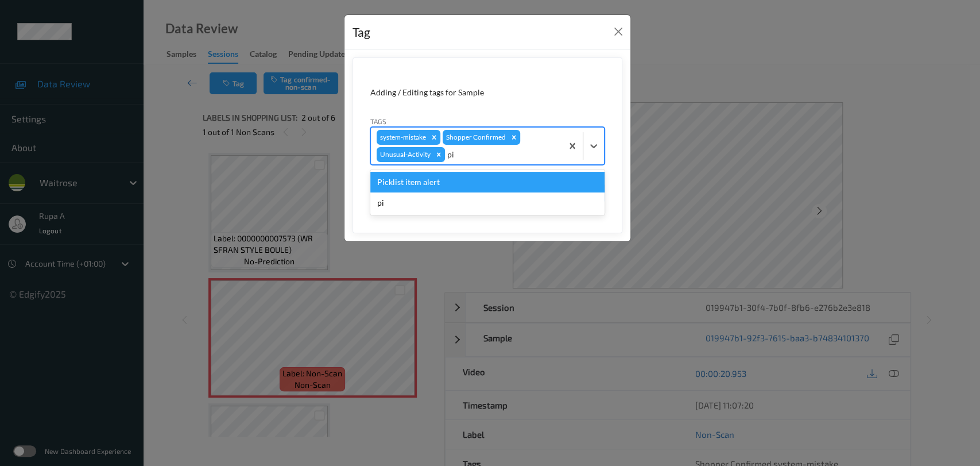
click at [468, 183] on div "Picklist item alert" at bounding box center [487, 182] width 234 height 21
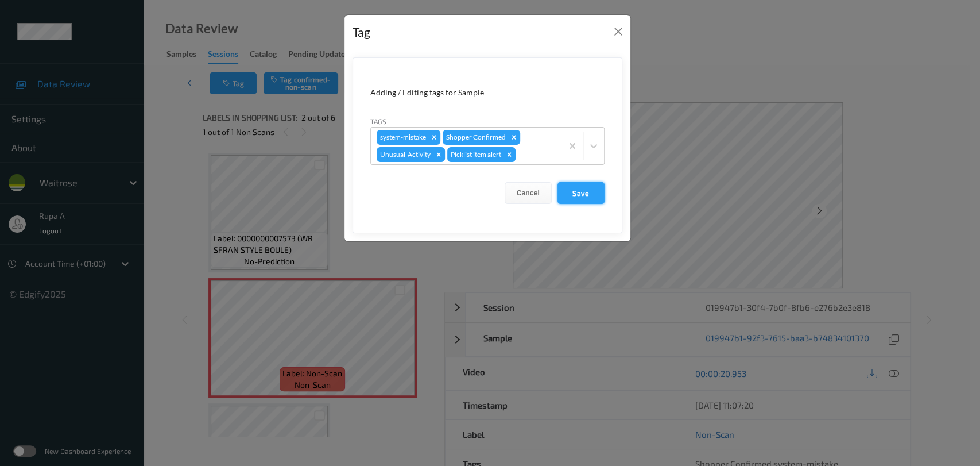
click at [587, 192] on button "Save" at bounding box center [580, 193] width 47 height 22
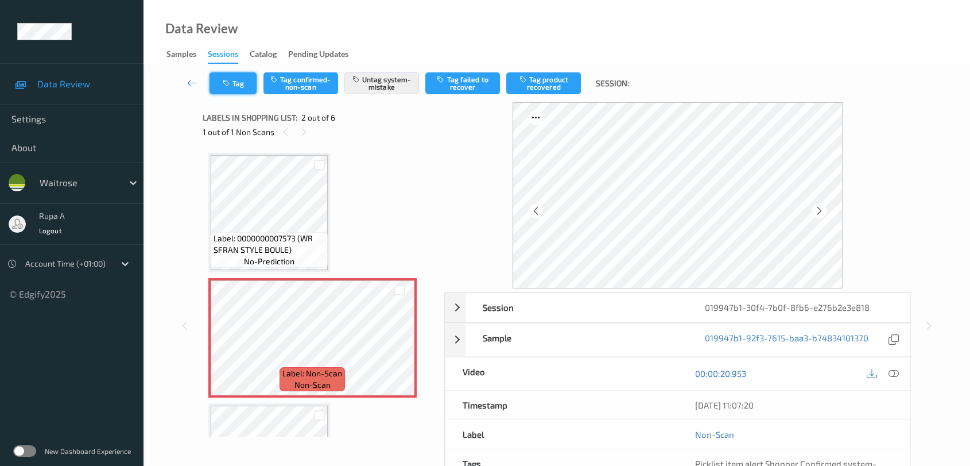
click at [232, 80] on button "Tag" at bounding box center [233, 83] width 47 height 22
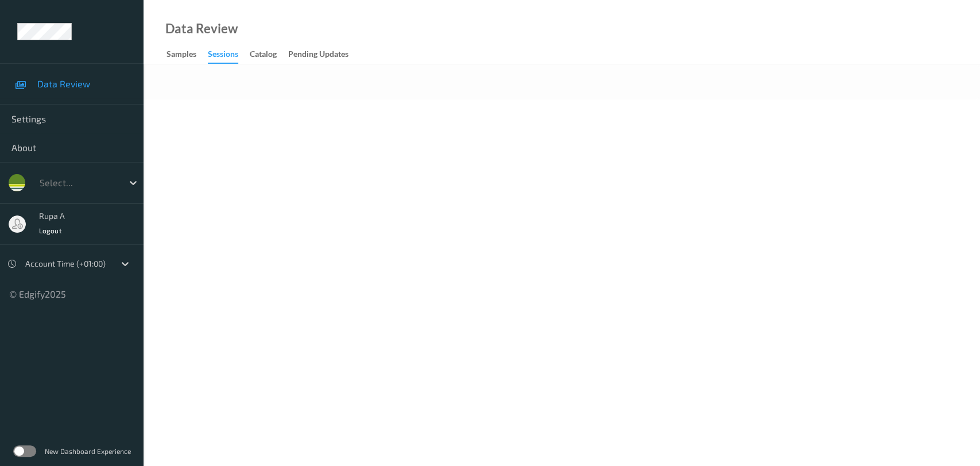
click at [351, 104] on body "Data Review Settings About waitrose Select... rupa a Logout Account Time (+01:0…" at bounding box center [490, 233] width 980 height 466
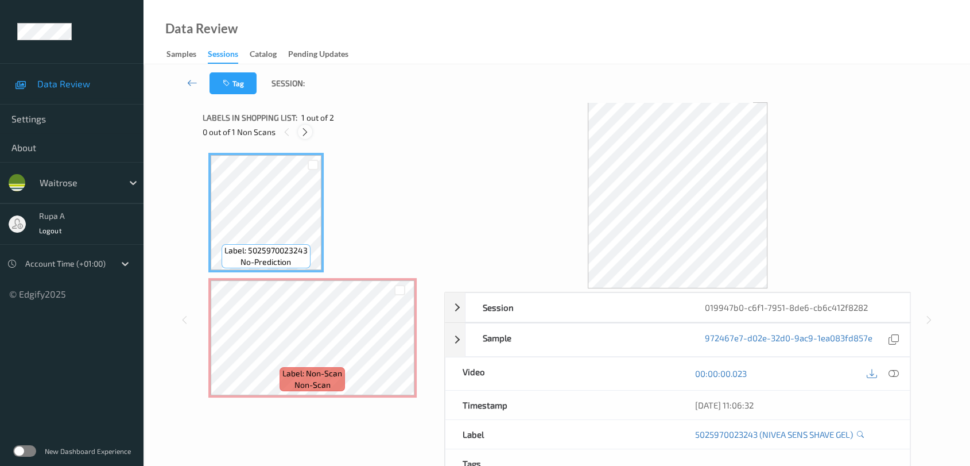
click at [305, 133] on icon at bounding box center [305, 132] width 10 height 10
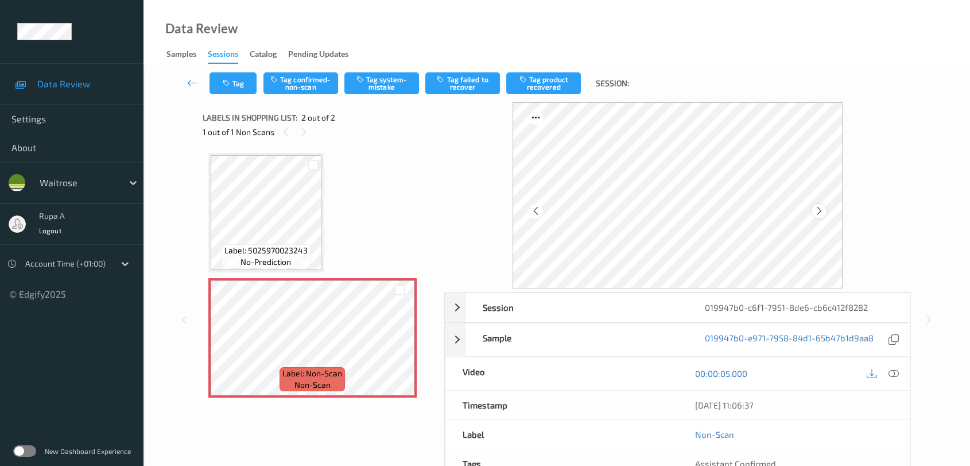
click at [826, 210] on div at bounding box center [819, 211] width 14 height 14
click at [822, 209] on icon at bounding box center [820, 211] width 10 height 10
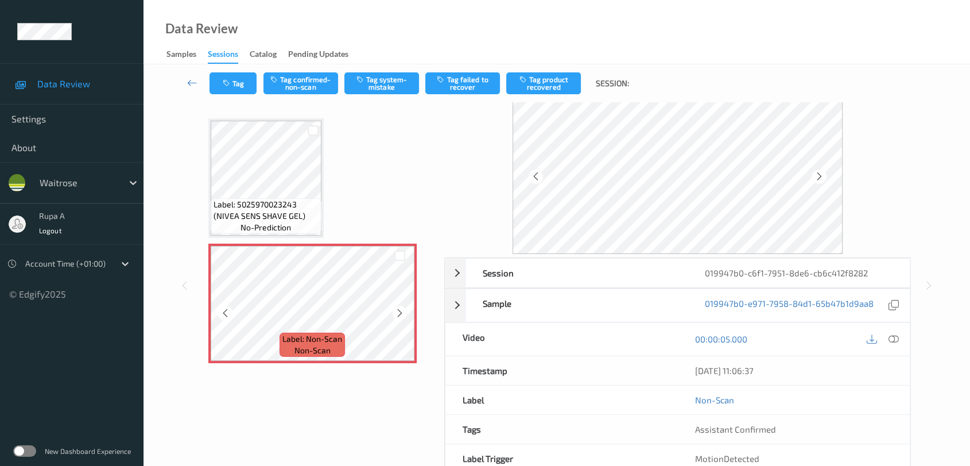
scroll to position [64, 0]
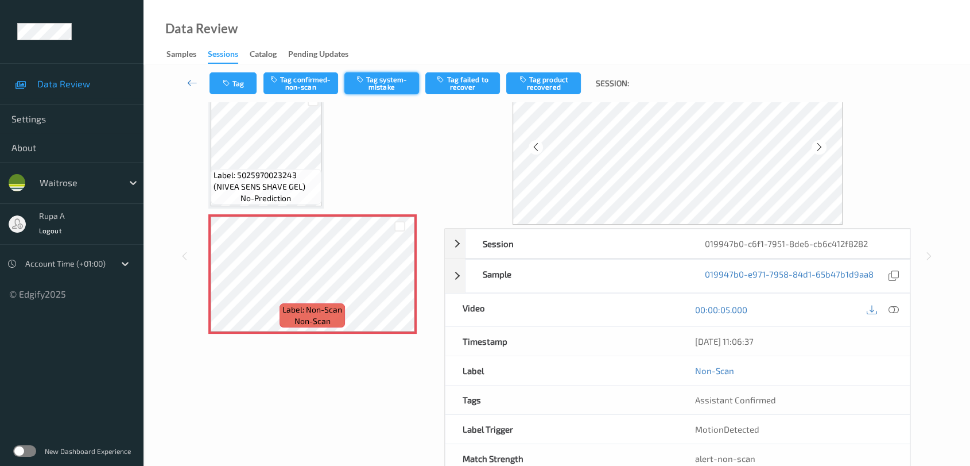
click at [375, 79] on button "Tag system-mistake" at bounding box center [381, 83] width 75 height 22
click at [227, 86] on icon "button" at bounding box center [228, 83] width 10 height 8
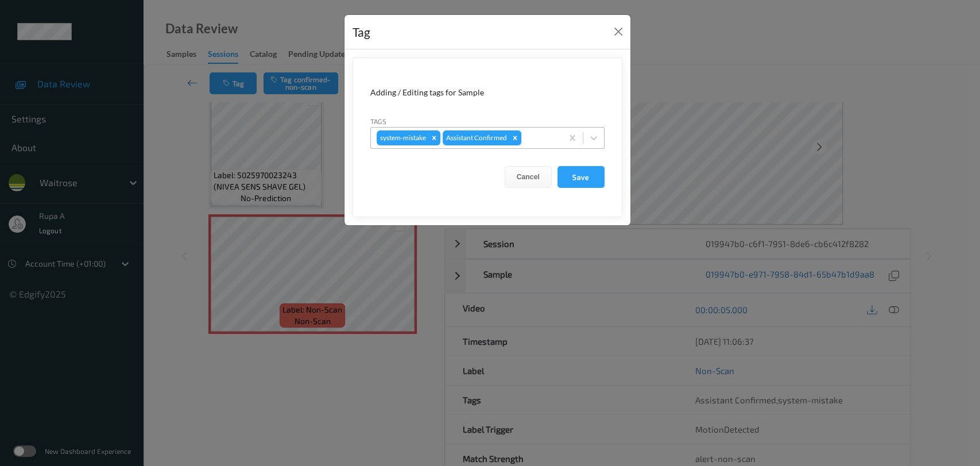
click at [537, 137] on div at bounding box center [540, 138] width 33 height 14
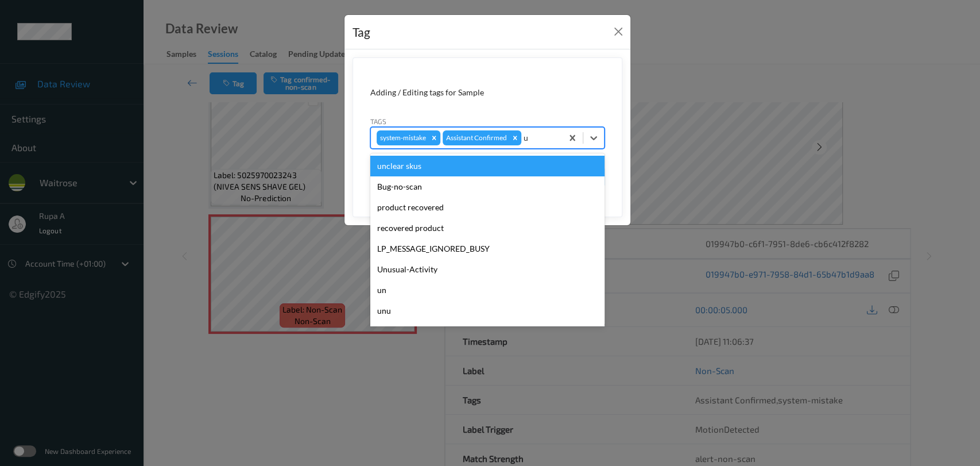
type input "un"
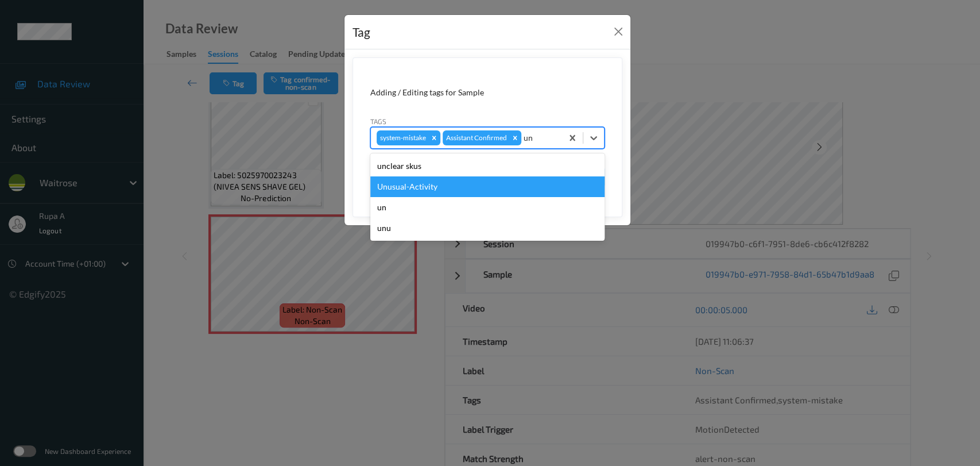
click at [473, 189] on div "Unusual-Activity" at bounding box center [487, 186] width 234 height 21
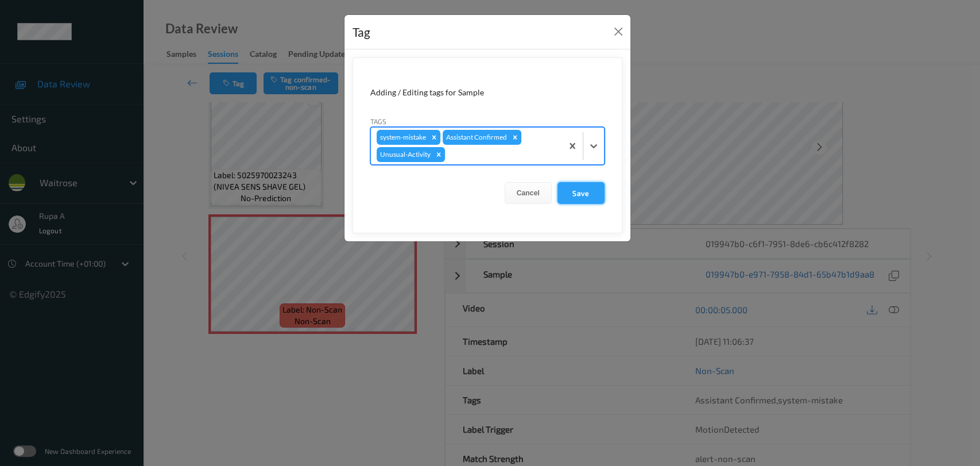
click at [588, 194] on button "Save" at bounding box center [580, 193] width 47 height 22
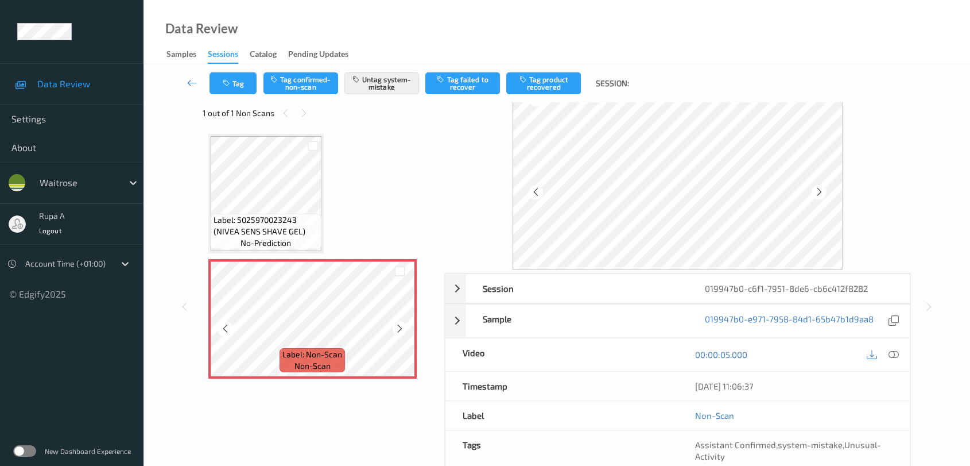
scroll to position [0, 0]
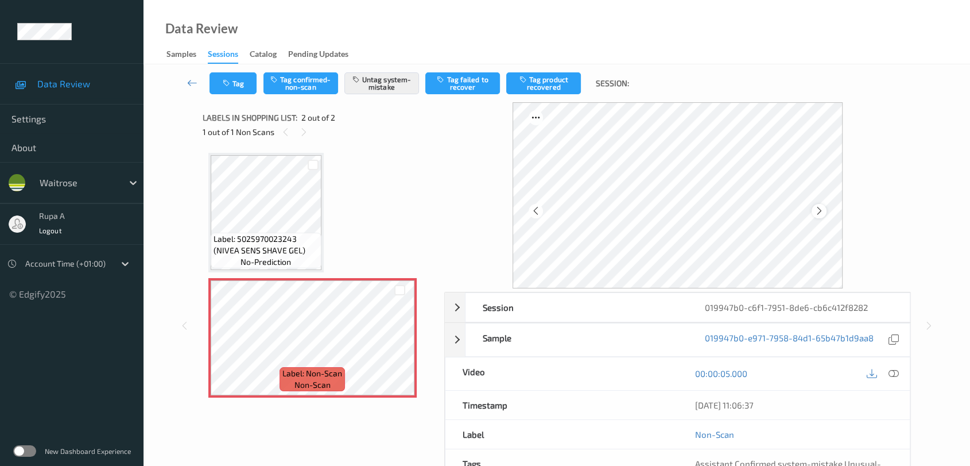
click at [816, 210] on icon at bounding box center [820, 211] width 10 height 10
click at [817, 210] on icon at bounding box center [820, 211] width 10 height 10
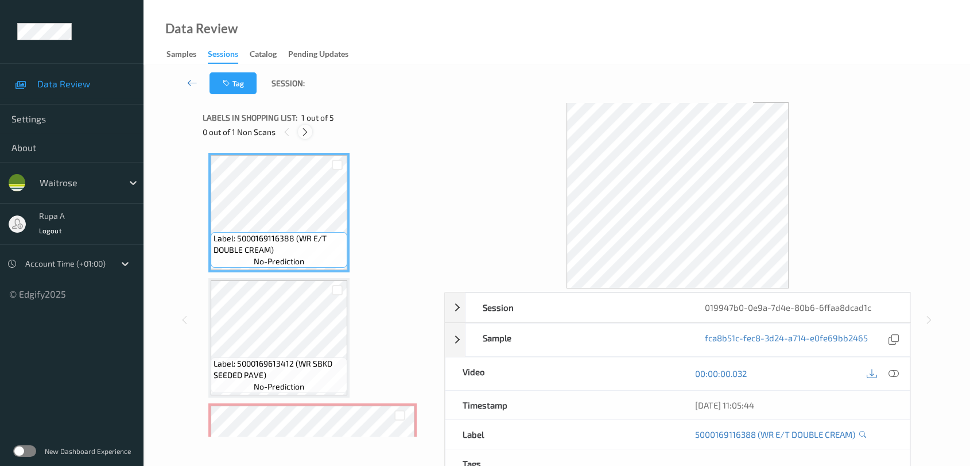
click at [308, 131] on icon at bounding box center [305, 132] width 10 height 10
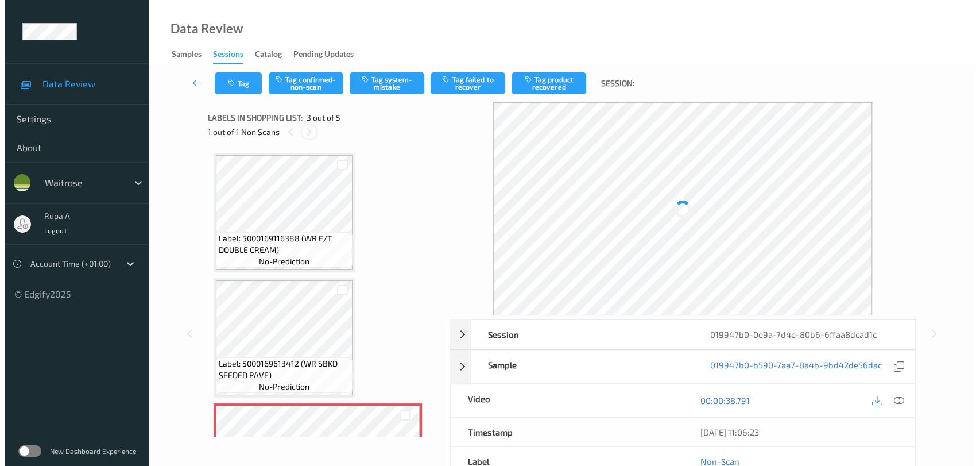
scroll to position [130, 0]
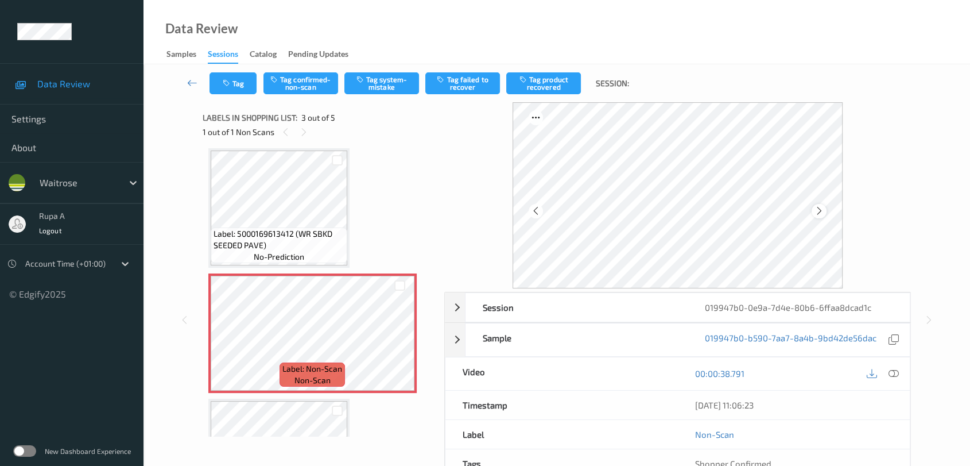
click at [825, 207] on div at bounding box center [819, 211] width 14 height 14
click at [824, 207] on div at bounding box center [819, 211] width 14 height 14
click at [400, 86] on button "Tag system-mistake" at bounding box center [381, 83] width 75 height 22
click at [241, 91] on button "Tag" at bounding box center [233, 83] width 47 height 22
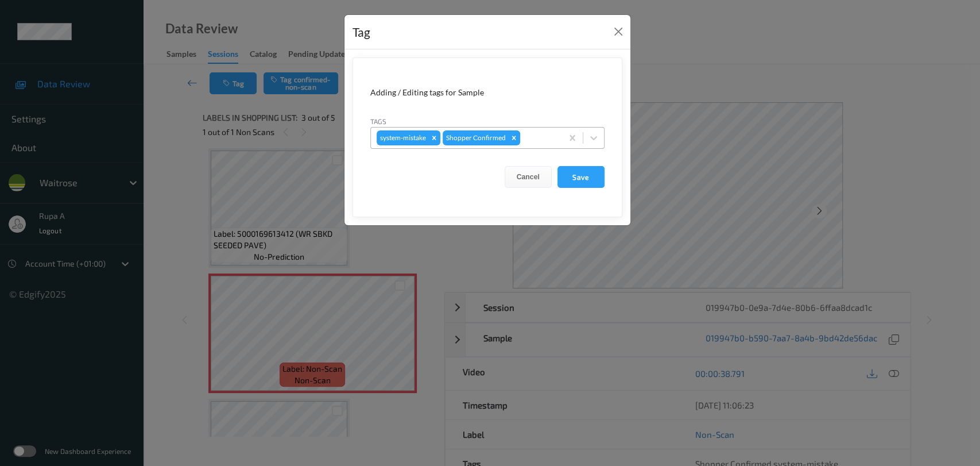
click at [533, 131] on div at bounding box center [539, 138] width 34 height 14
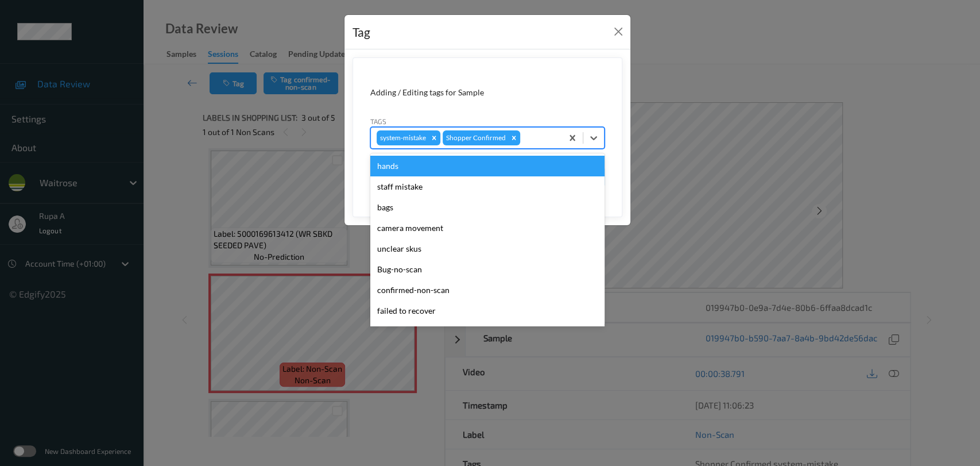
click at [530, 139] on div at bounding box center [539, 138] width 34 height 14
type input "un"
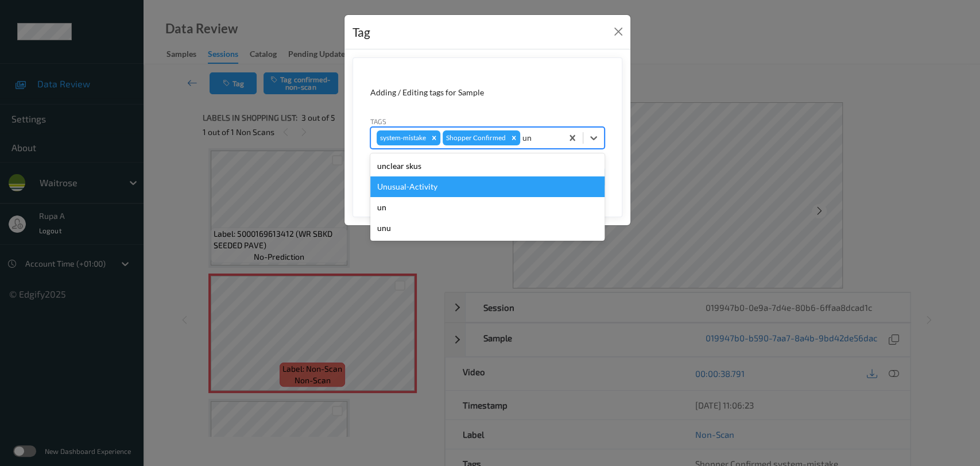
click at [455, 186] on div "Unusual-Activity" at bounding box center [487, 186] width 234 height 21
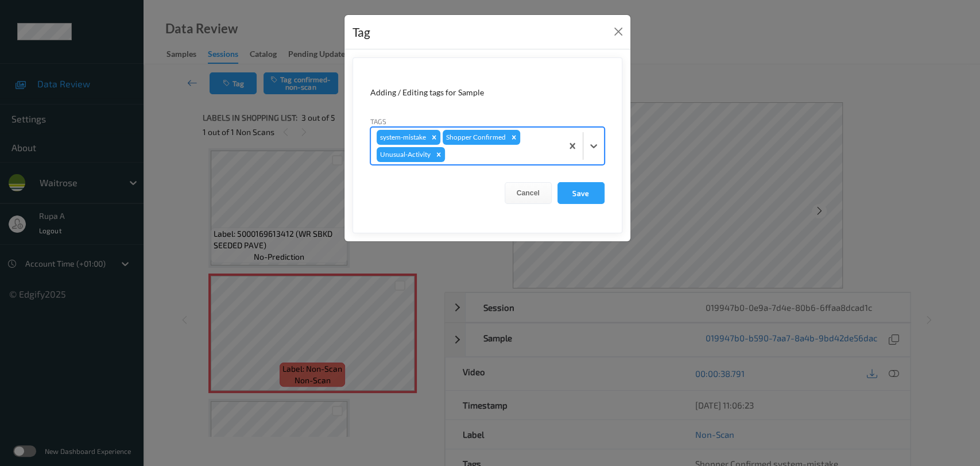
click at [510, 154] on div at bounding box center [501, 155] width 109 height 14
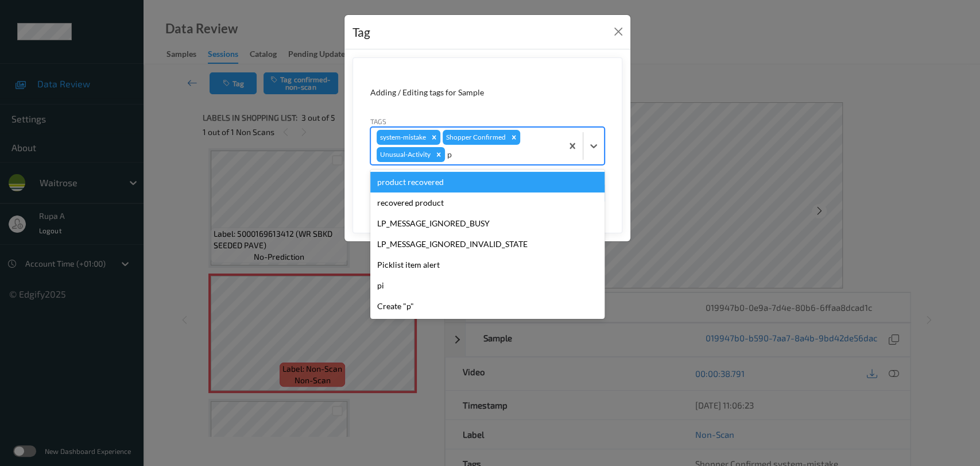
type input "pi"
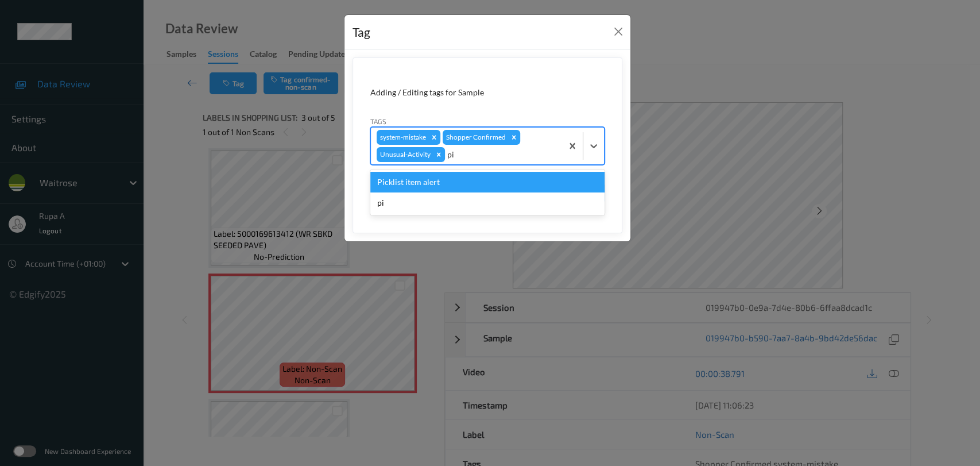
click at [493, 175] on div "Picklist item alert" at bounding box center [487, 182] width 234 height 21
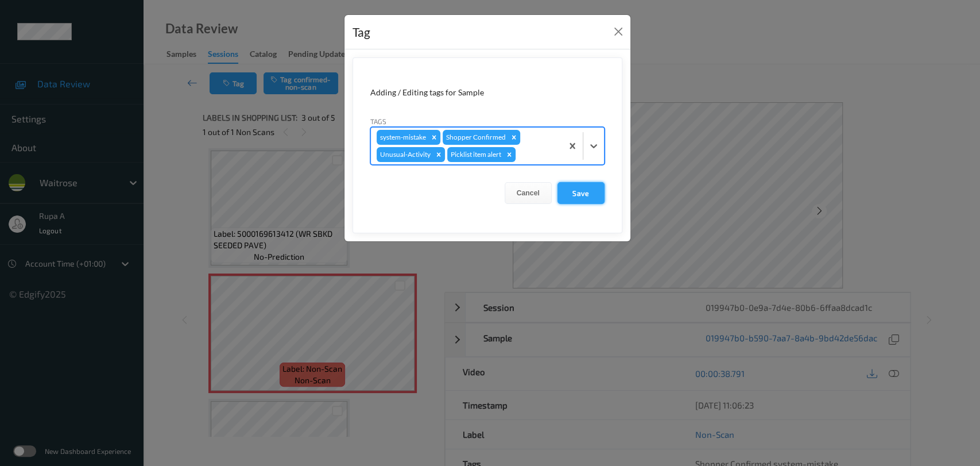
click at [582, 191] on button "Save" at bounding box center [580, 193] width 47 height 22
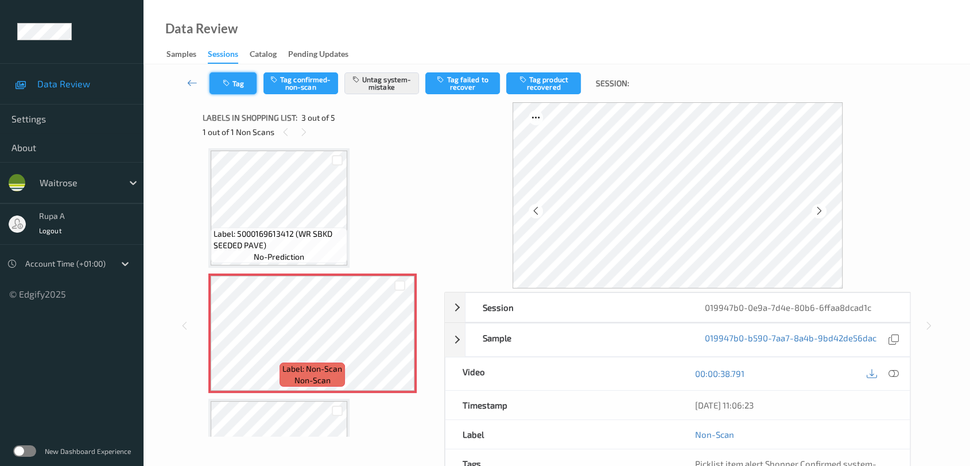
click at [225, 86] on icon "button" at bounding box center [228, 83] width 10 height 8
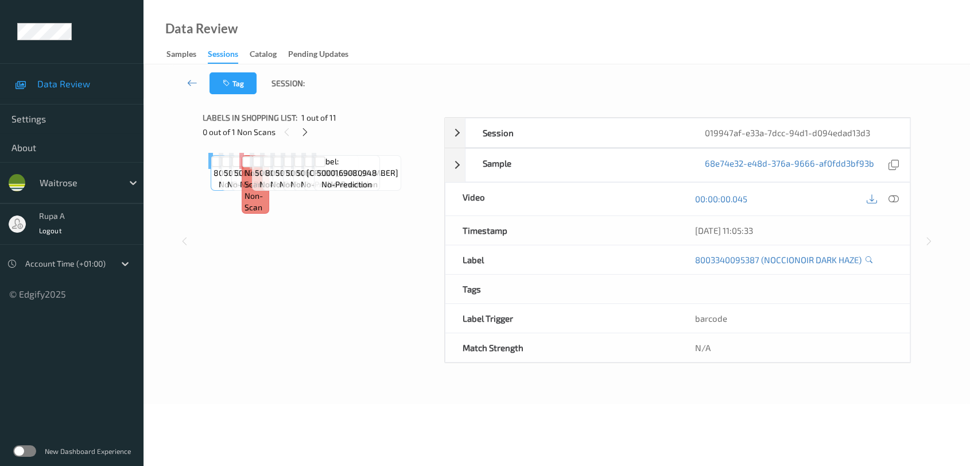
click at [299, 107] on div "Labels in shopping list: 1 out of 11 0 out of 1 Non Scans" at bounding box center [320, 124] width 234 height 45
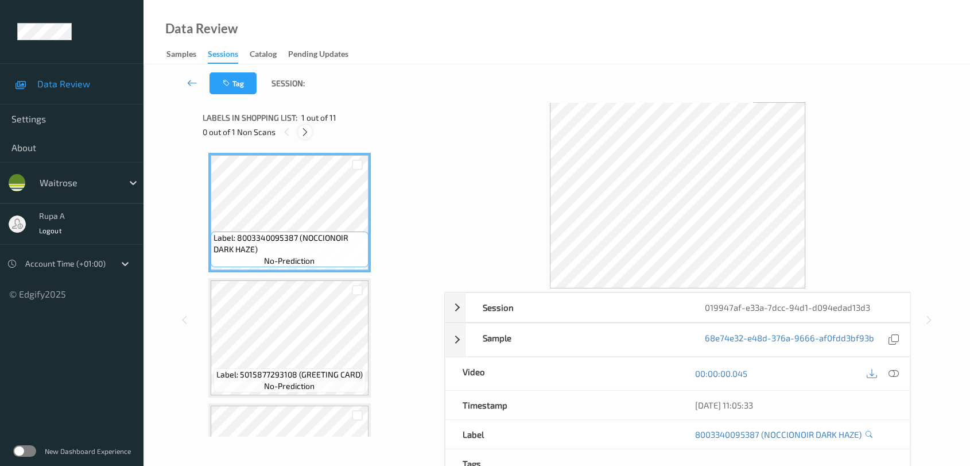
click at [306, 132] on icon at bounding box center [305, 132] width 10 height 10
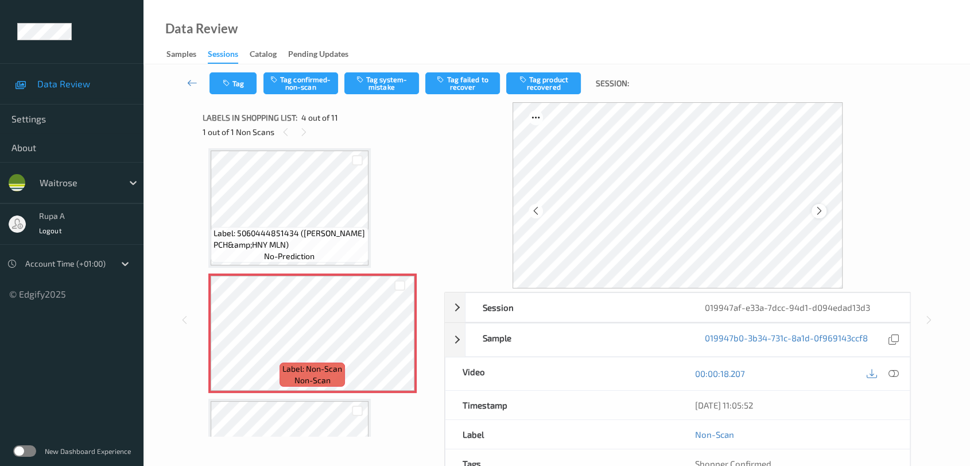
click at [815, 212] on icon at bounding box center [820, 211] width 10 height 10
click at [816, 211] on icon at bounding box center [820, 211] width 10 height 10
click at [819, 210] on icon at bounding box center [820, 211] width 10 height 10
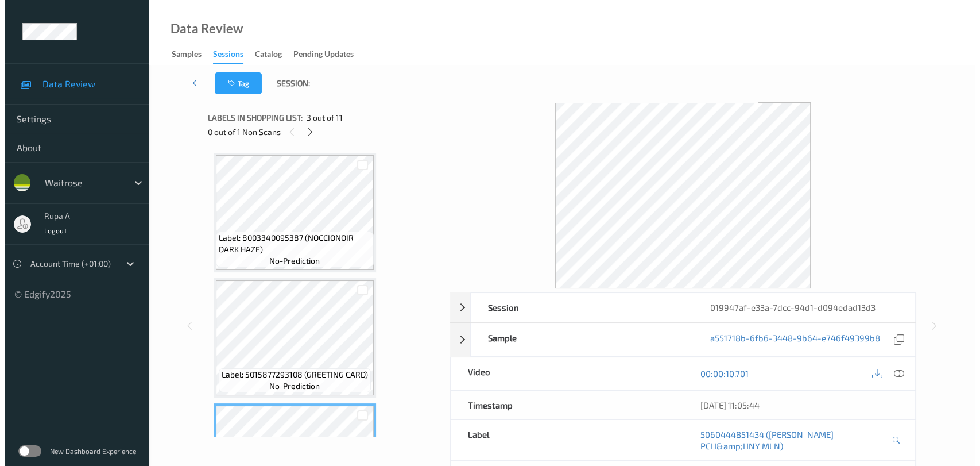
scroll to position [191, 0]
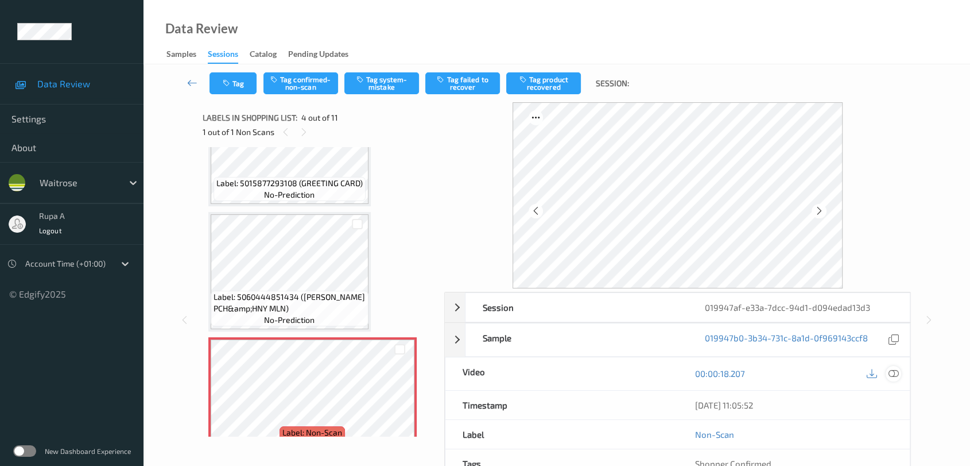
click at [894, 375] on icon at bounding box center [894, 373] width 10 height 10
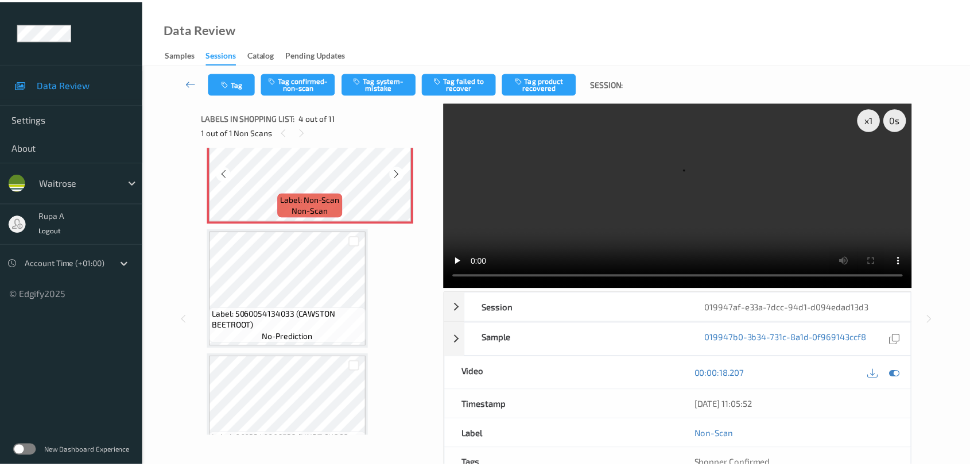
scroll to position [446, 0]
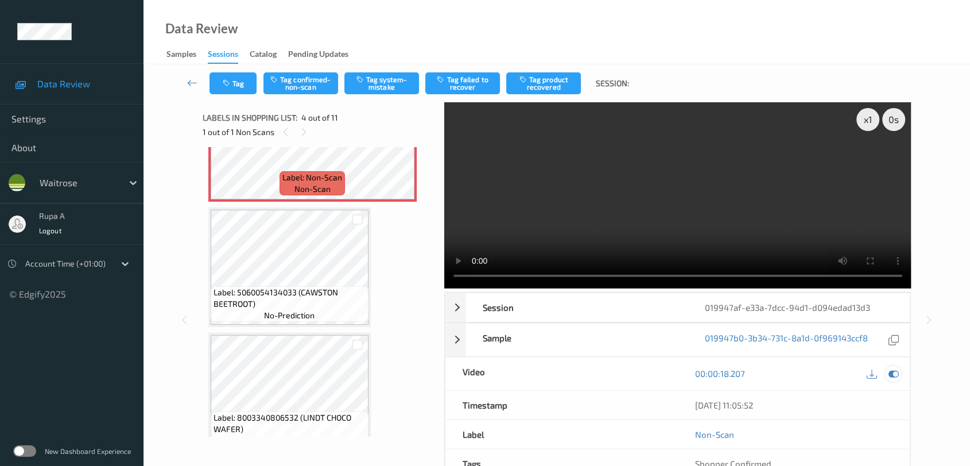
click at [897, 375] on icon at bounding box center [894, 373] width 10 height 10
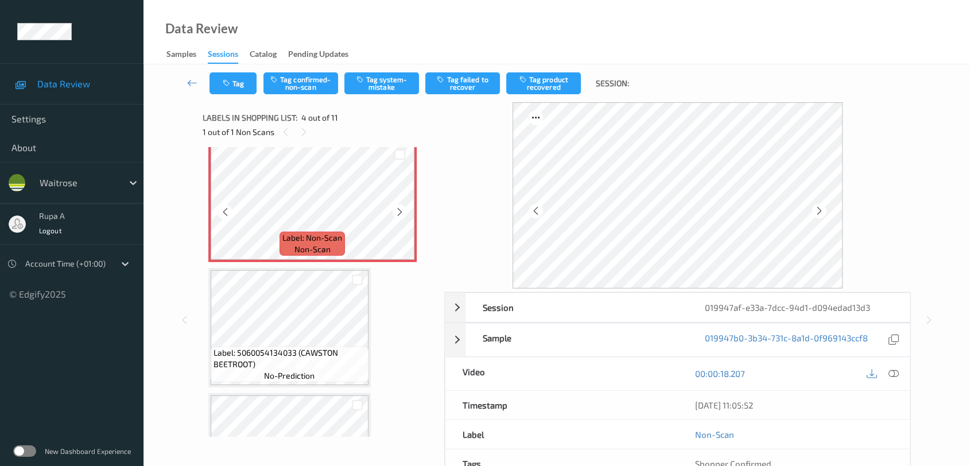
scroll to position [319, 0]
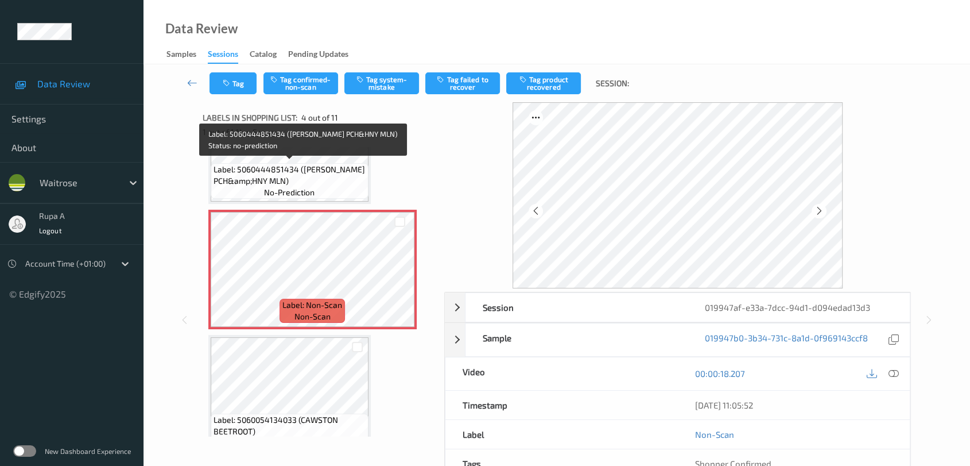
click at [314, 170] on span "Label: 5060444851434 (TENZING PCH&amp;HNY MLN)" at bounding box center [290, 175] width 152 height 23
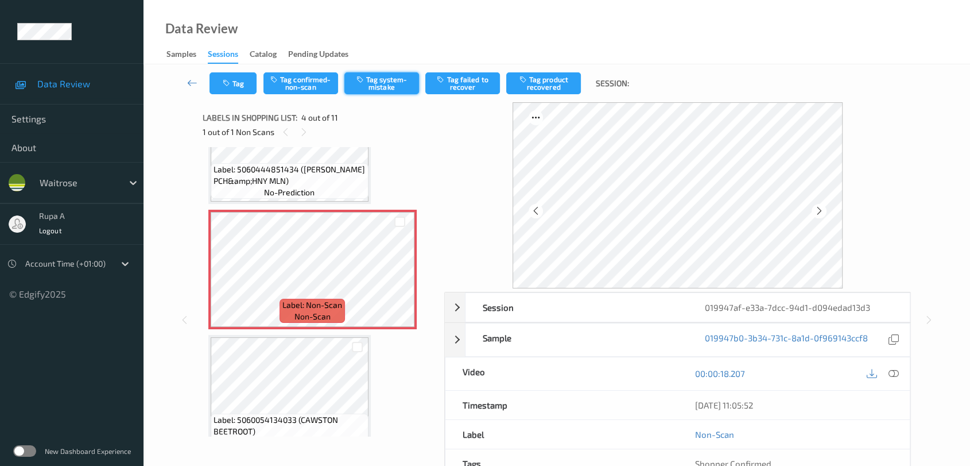
click at [385, 88] on button "Tag system-mistake" at bounding box center [381, 83] width 75 height 22
click at [227, 75] on button "Tag" at bounding box center [233, 83] width 47 height 22
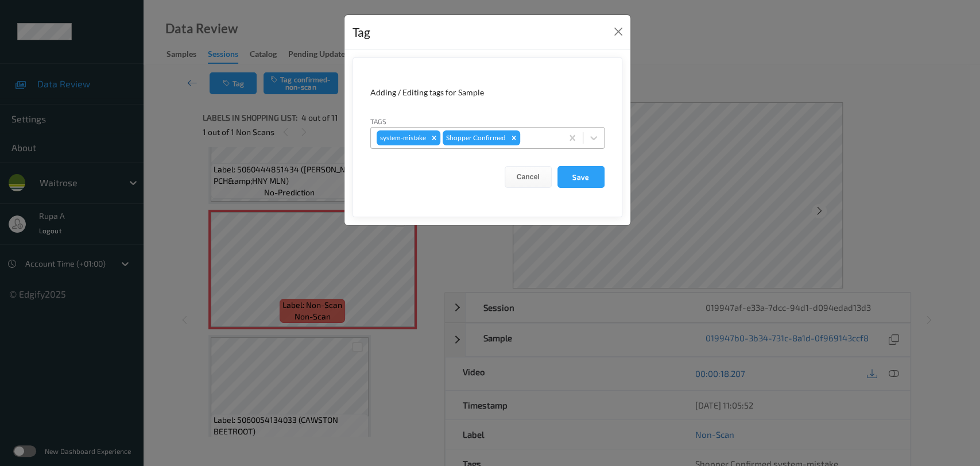
click at [551, 139] on div at bounding box center [539, 138] width 34 height 14
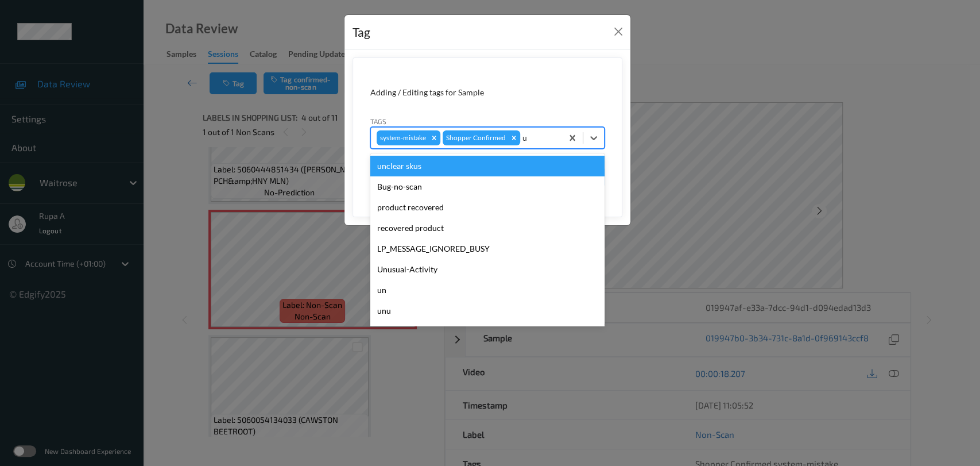
type input "un"
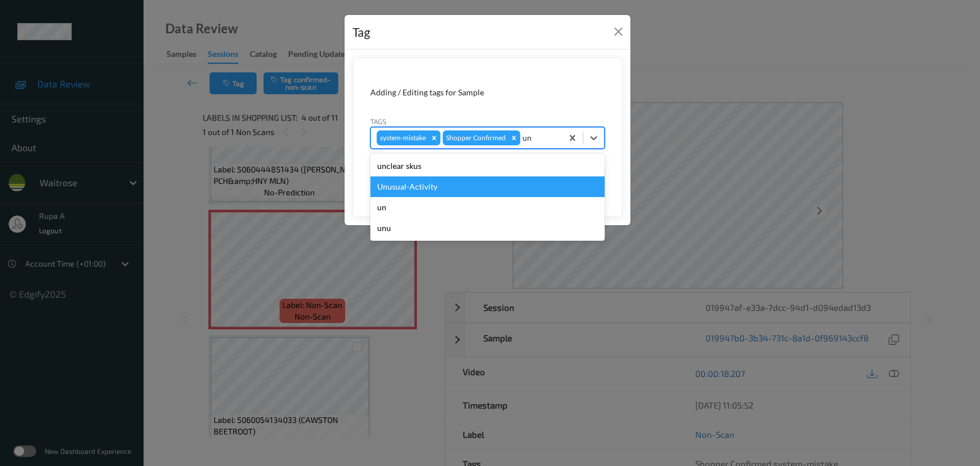
click at [429, 185] on div "Unusual-Activity" at bounding box center [487, 186] width 234 height 21
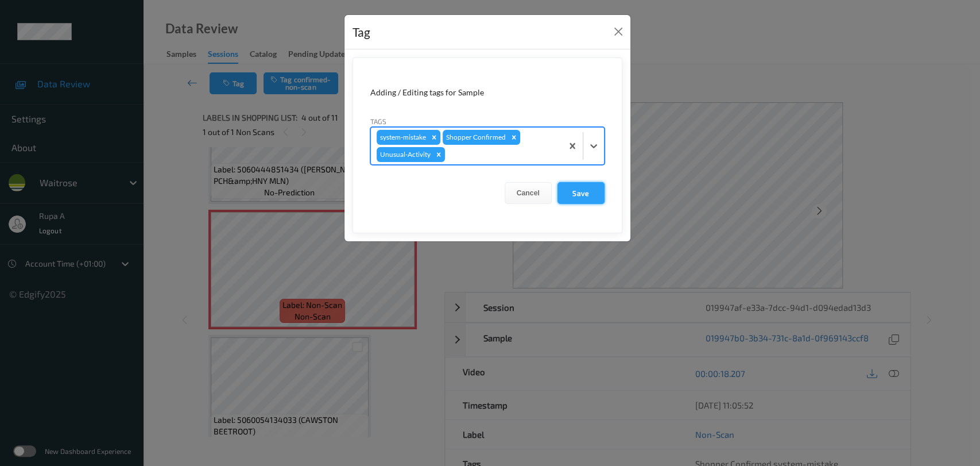
click at [599, 196] on button "Save" at bounding box center [580, 193] width 47 height 22
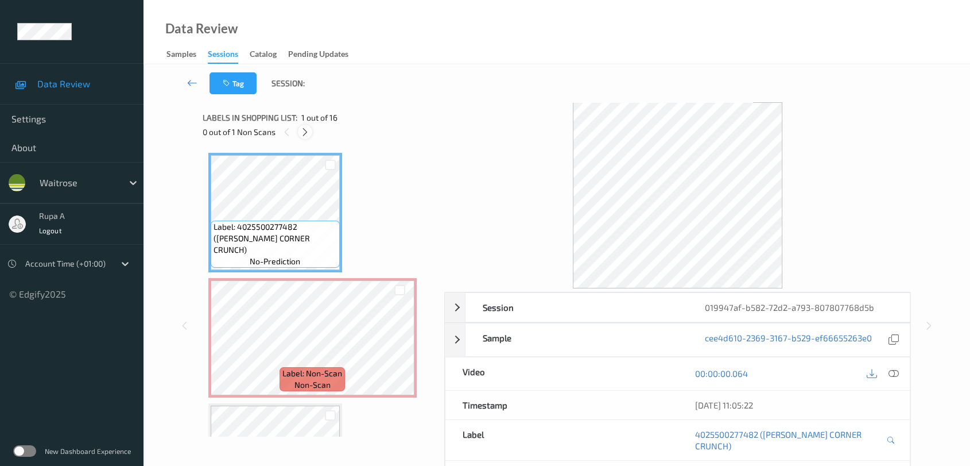
click at [299, 133] on div at bounding box center [305, 132] width 14 height 14
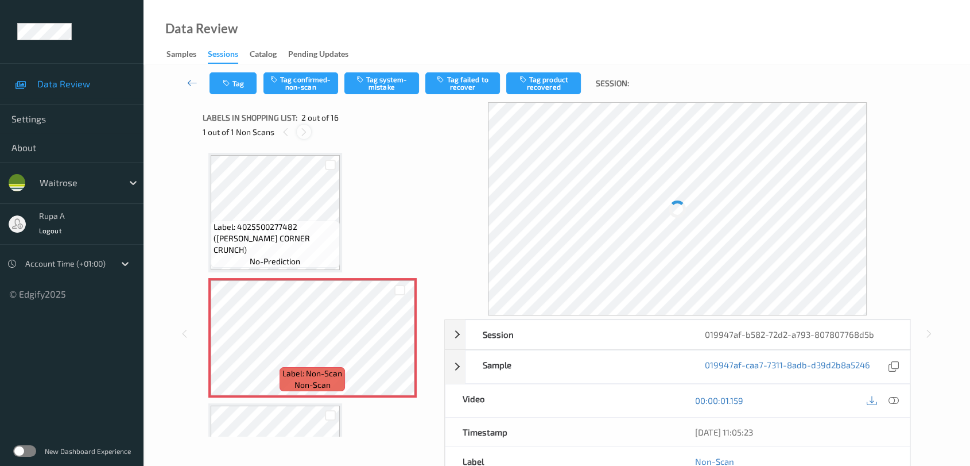
scroll to position [5, 0]
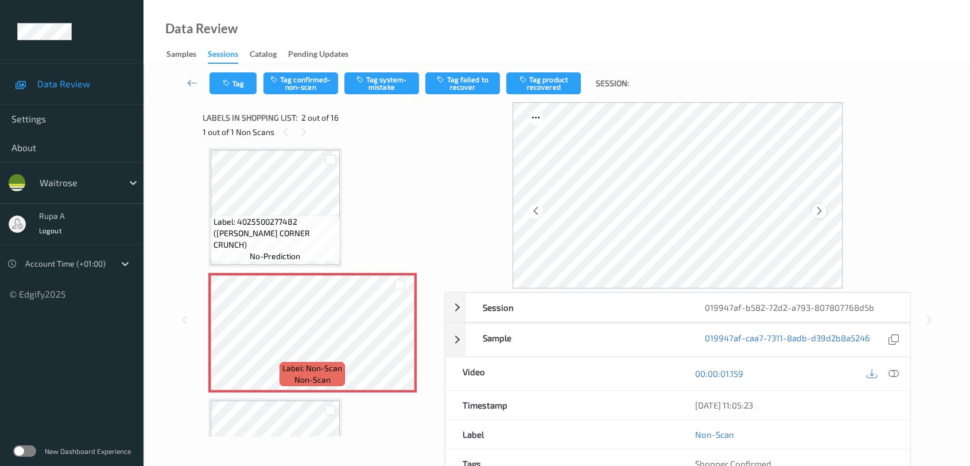
click at [815, 216] on div at bounding box center [819, 211] width 14 height 14
click at [821, 212] on icon at bounding box center [820, 211] width 10 height 10
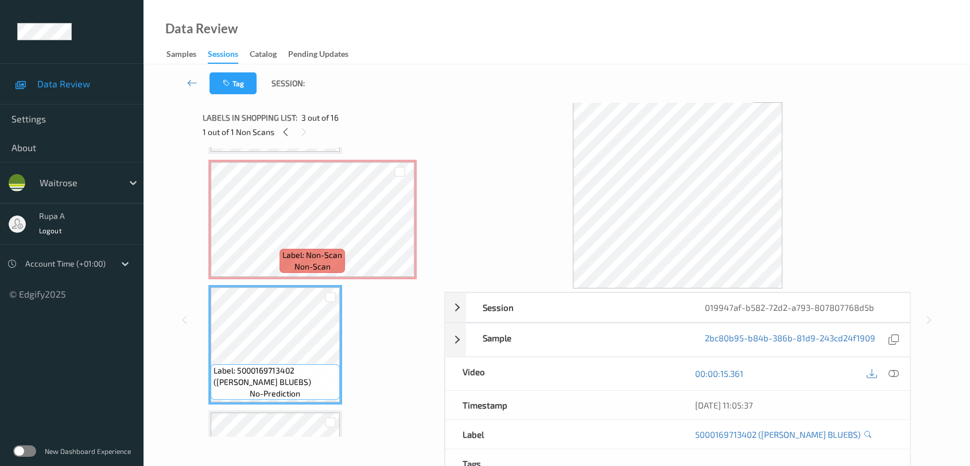
scroll to position [64, 0]
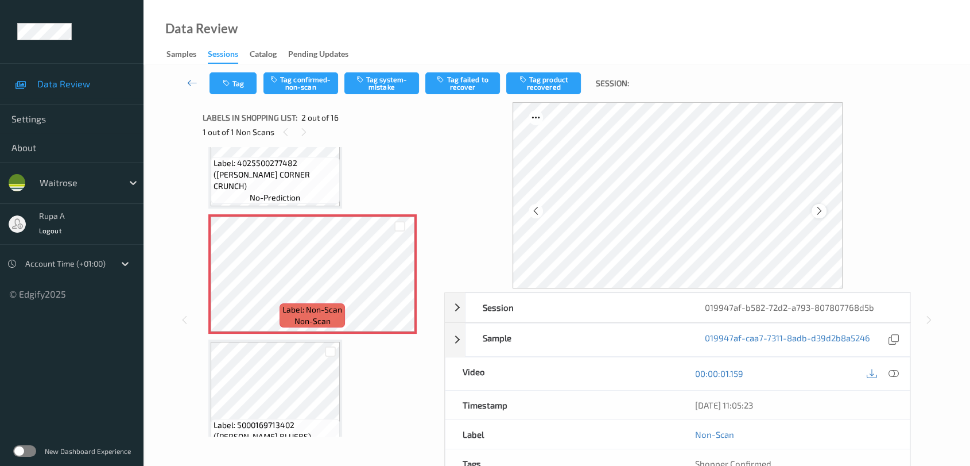
click at [816, 204] on div at bounding box center [819, 211] width 14 height 14
click at [818, 206] on icon at bounding box center [820, 211] width 10 height 10
click at [896, 366] on div at bounding box center [893, 373] width 15 height 15
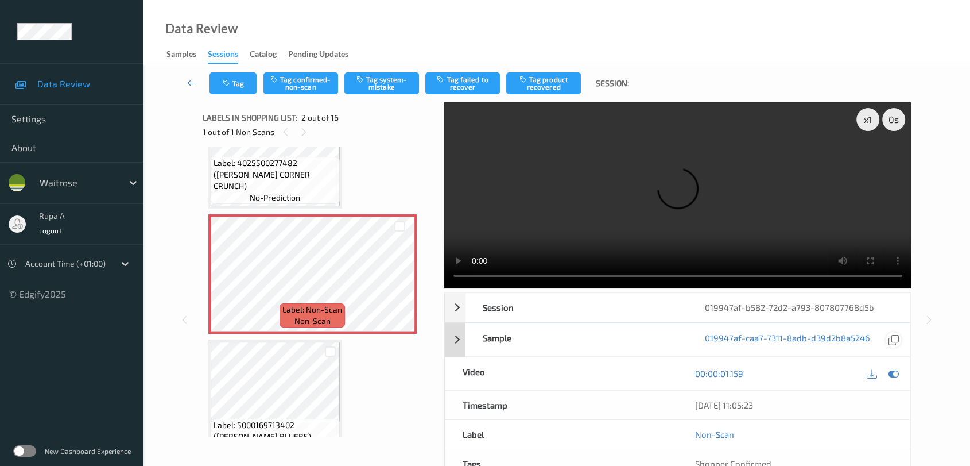
click at [897, 373] on icon at bounding box center [894, 373] width 10 height 10
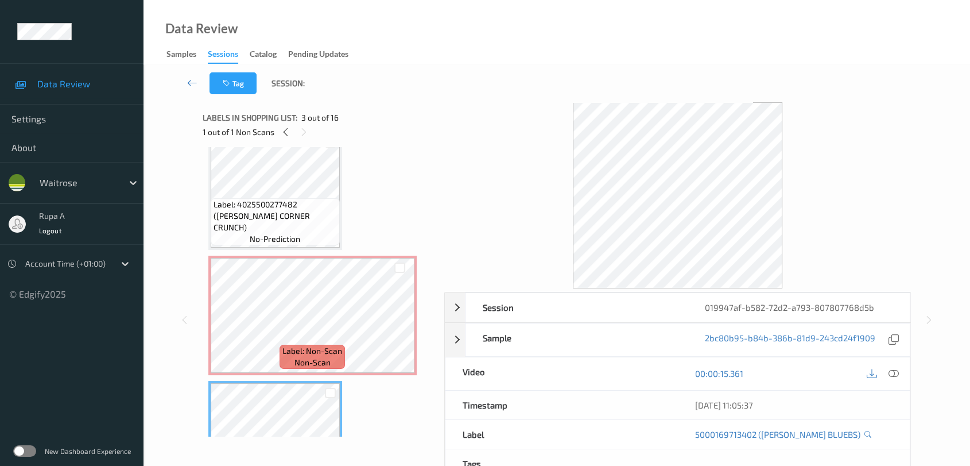
scroll to position [0, 0]
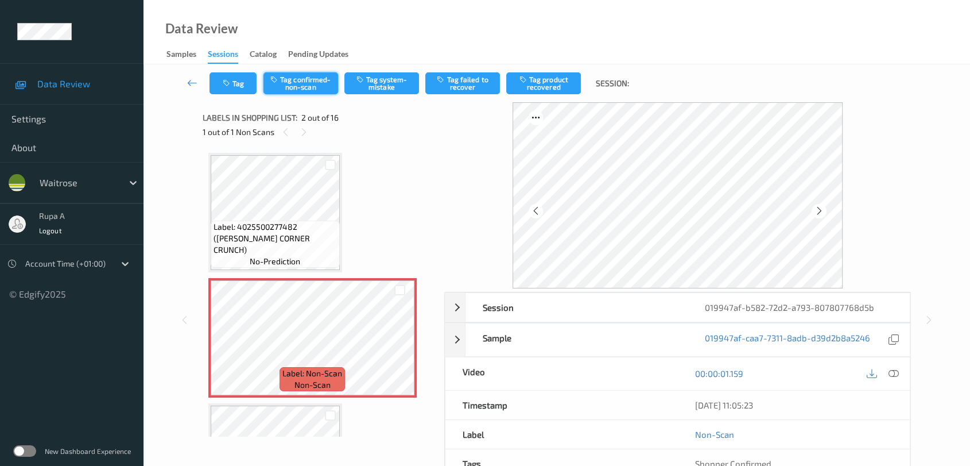
click at [320, 82] on button "Tag confirmed-non-scan" at bounding box center [300, 83] width 75 height 22
click at [529, 89] on button "Tag product recovered" at bounding box center [543, 83] width 75 height 22
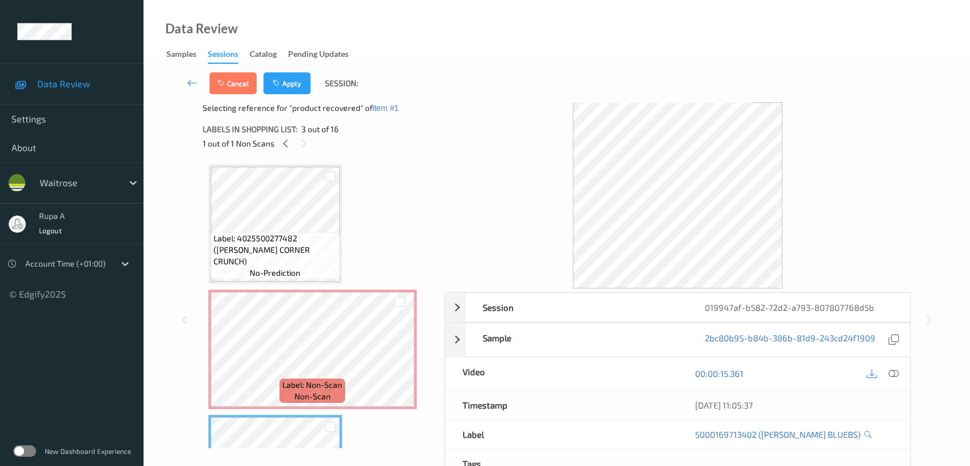
click at [296, 94] on div "Cancel Apply Session:" at bounding box center [557, 83] width 780 height 38
click at [292, 79] on button "Apply" at bounding box center [286, 83] width 47 height 22
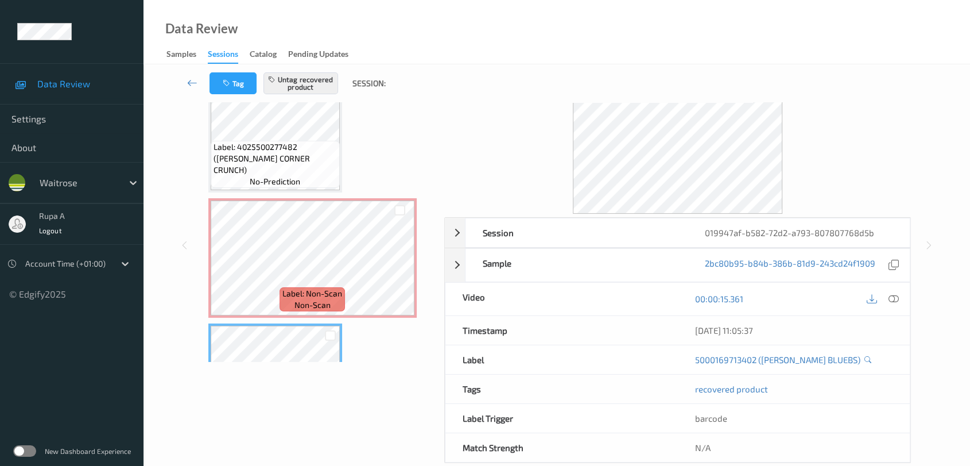
scroll to position [94, 0]
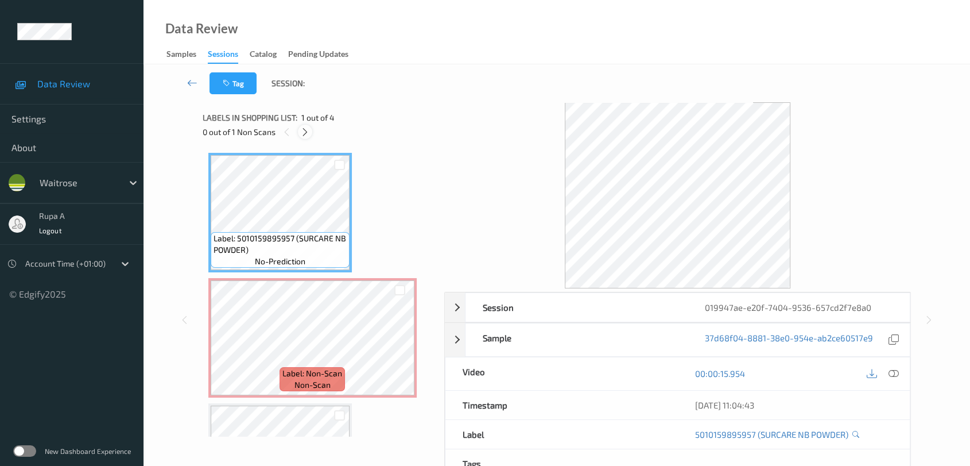
click at [303, 133] on icon at bounding box center [305, 132] width 10 height 10
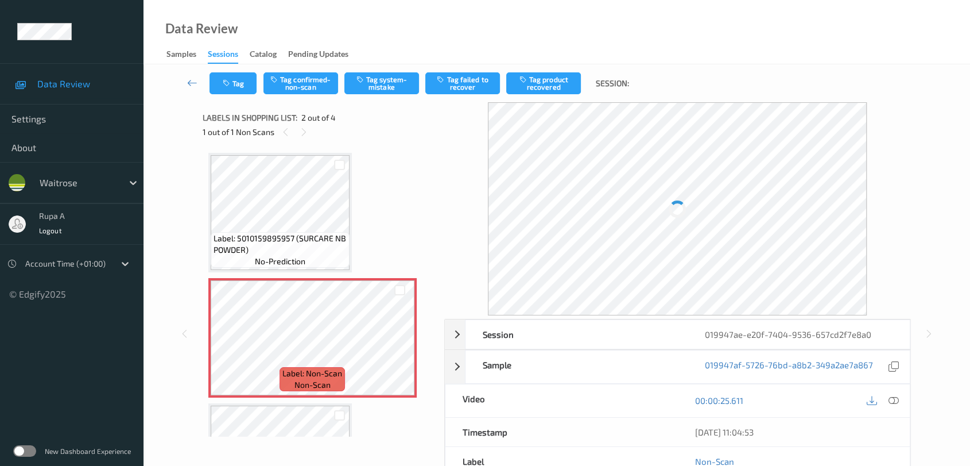
scroll to position [5, 0]
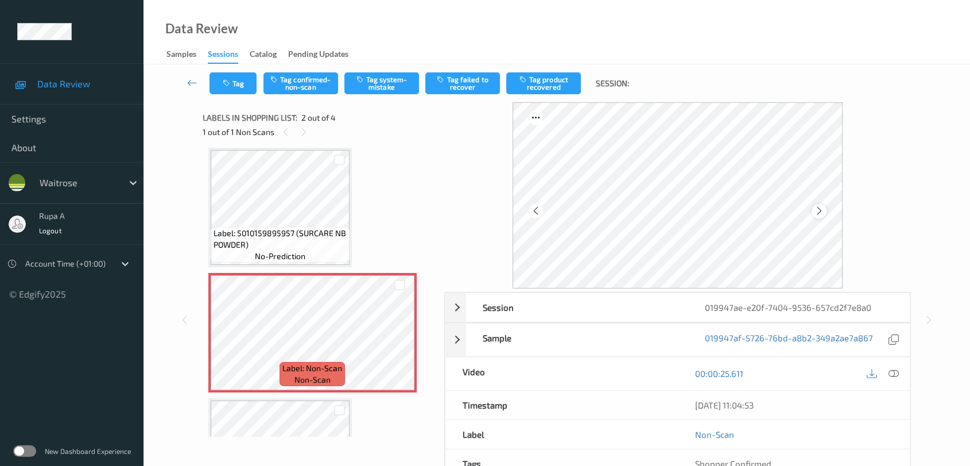
click at [819, 211] on icon at bounding box center [820, 211] width 10 height 10
click at [390, 88] on button "Tag system-mistake" at bounding box center [381, 83] width 75 height 22
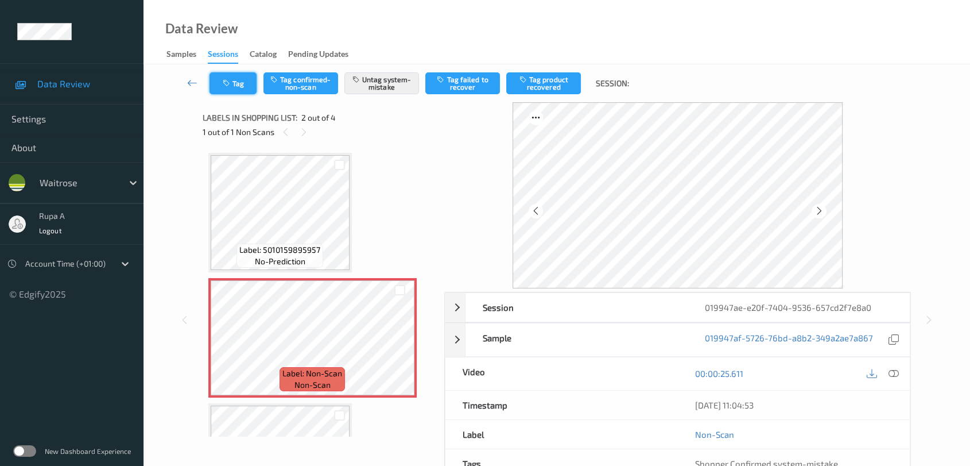
click at [234, 89] on button "Tag" at bounding box center [233, 83] width 47 height 22
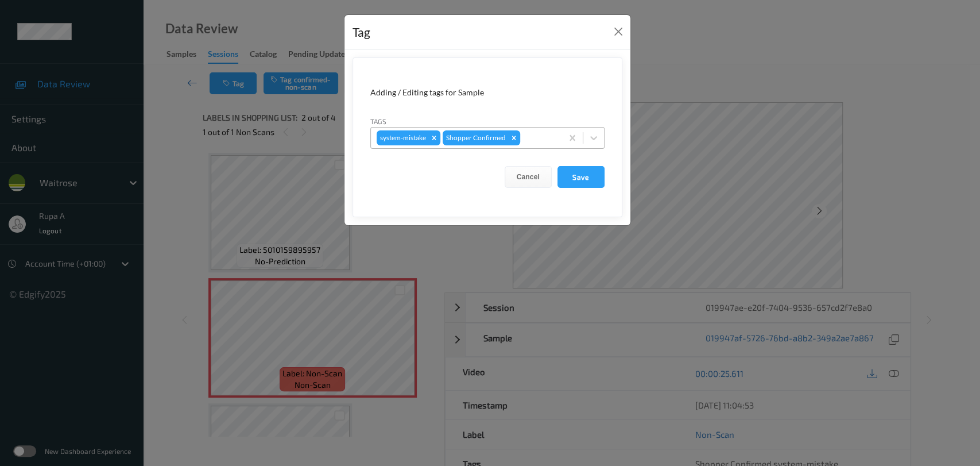
click at [534, 139] on div at bounding box center [539, 138] width 34 height 14
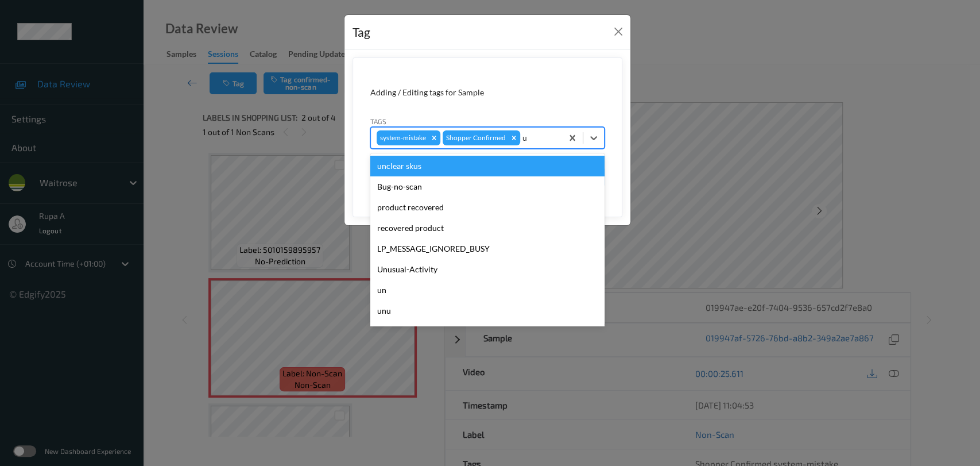
type input "un"
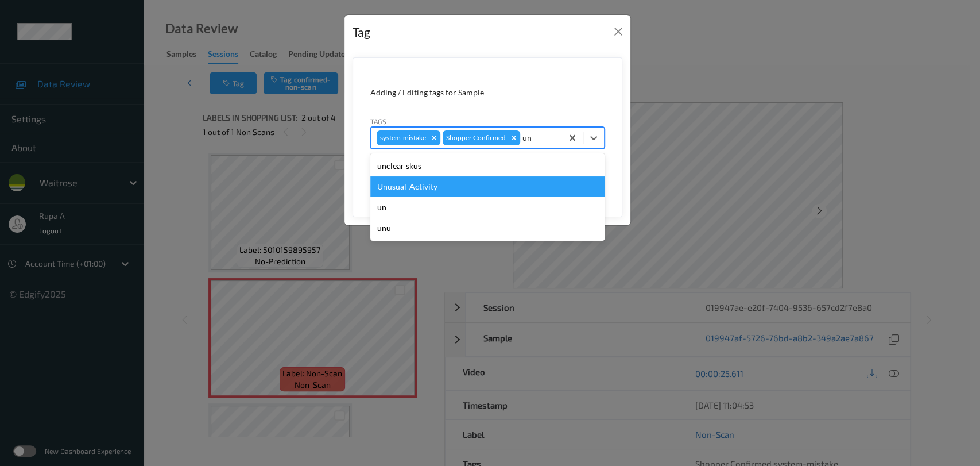
click at [490, 181] on div "Unusual-Activity" at bounding box center [487, 186] width 234 height 21
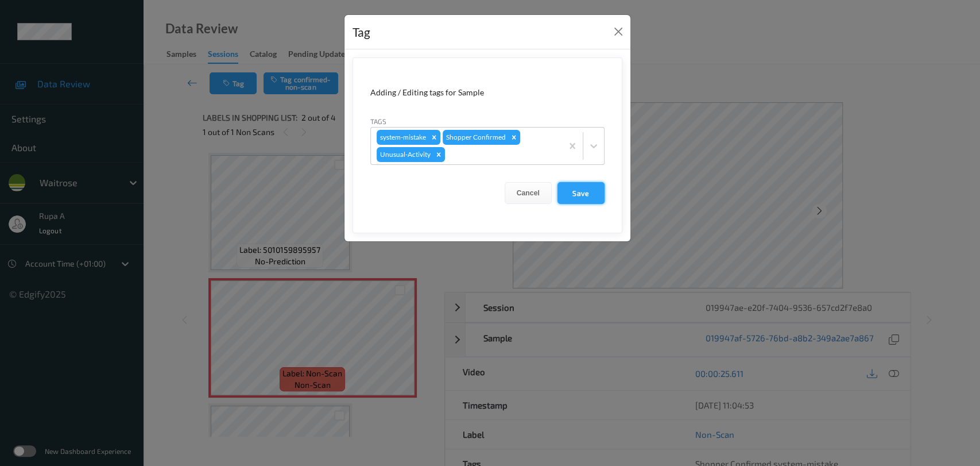
click at [577, 191] on button "Save" at bounding box center [580, 193] width 47 height 22
click at [582, 189] on button "Save" at bounding box center [580, 193] width 47 height 22
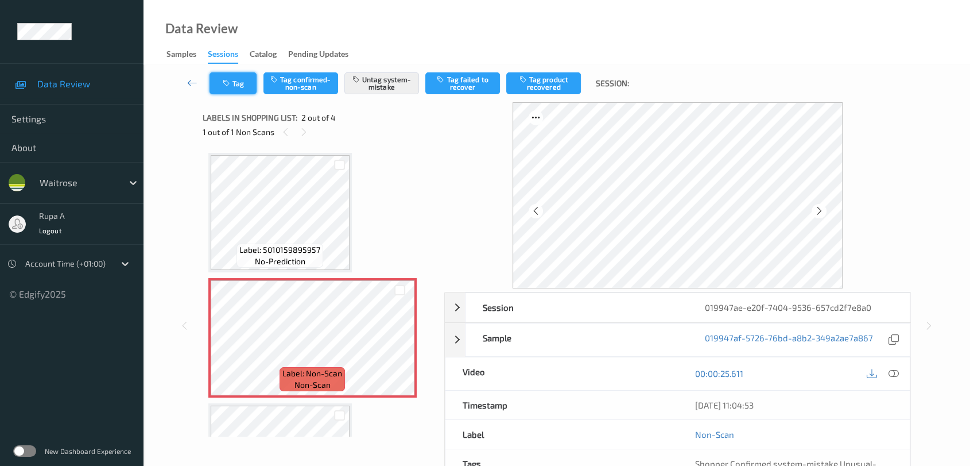
click at [246, 88] on button "Tag" at bounding box center [233, 83] width 47 height 22
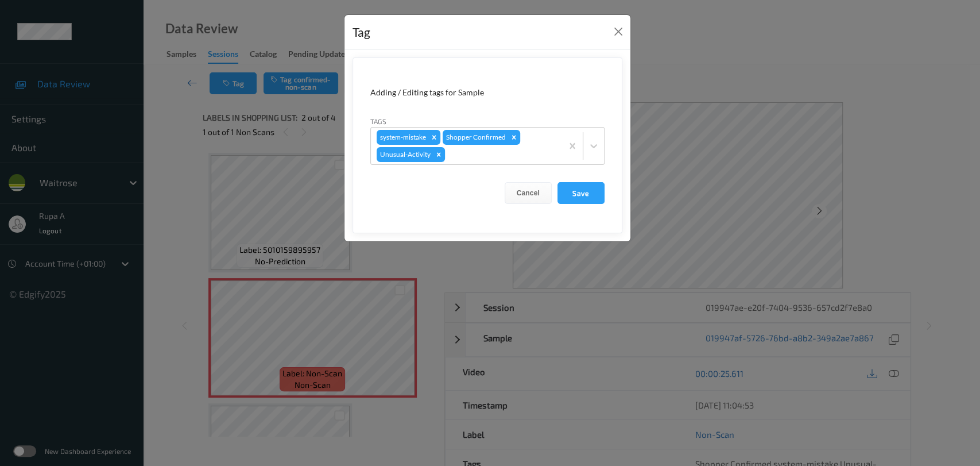
click at [668, 30] on div "Tag Adding / Editing tags for Sample Tags system-mistake Shopper Confirmed Unus…" at bounding box center [490, 233] width 980 height 466
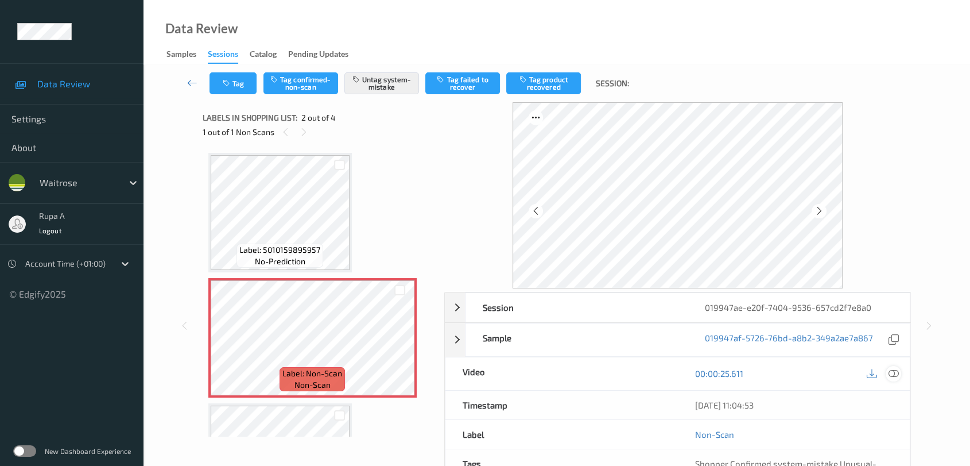
click at [889, 373] on icon at bounding box center [894, 373] width 10 height 10
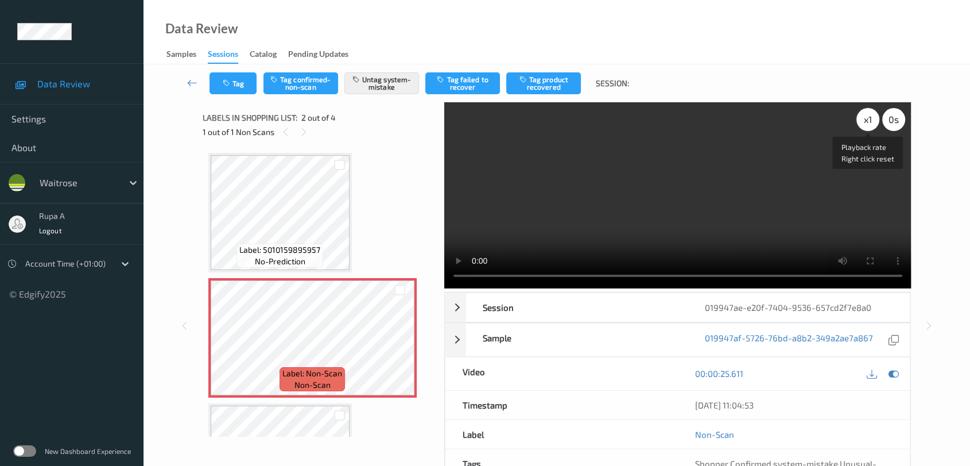
click at [866, 119] on div "x 1" at bounding box center [867, 119] width 23 height 23
click at [870, 125] on div "x 2" at bounding box center [867, 119] width 23 height 23
click at [898, 373] on icon at bounding box center [894, 373] width 10 height 10
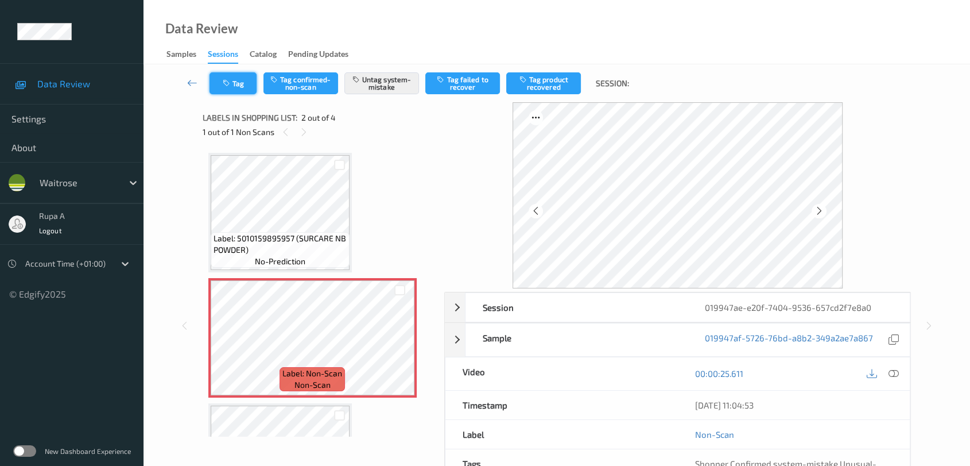
click at [243, 86] on button "Tag" at bounding box center [233, 83] width 47 height 22
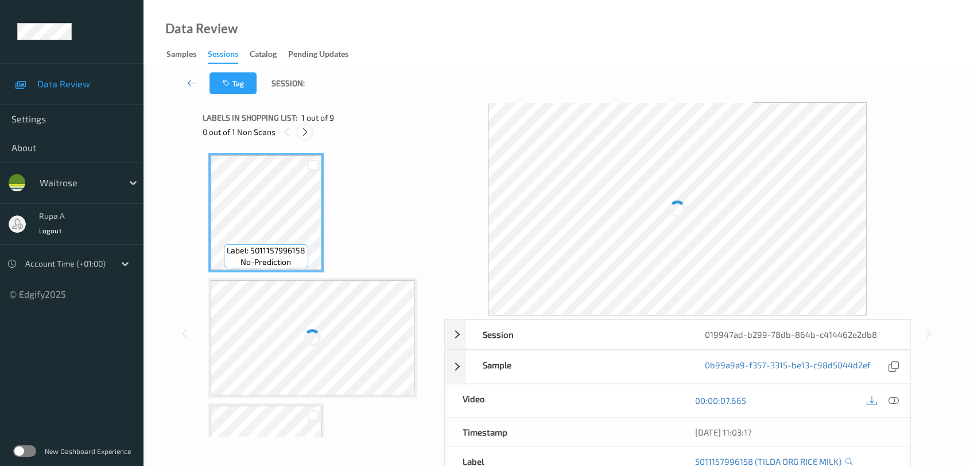
click at [301, 132] on icon at bounding box center [305, 132] width 10 height 10
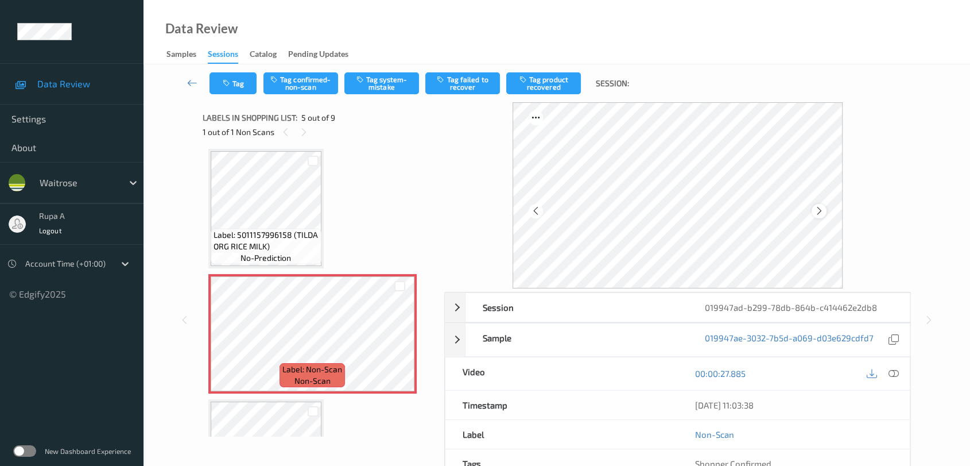
click at [818, 212] on icon at bounding box center [820, 211] width 10 height 10
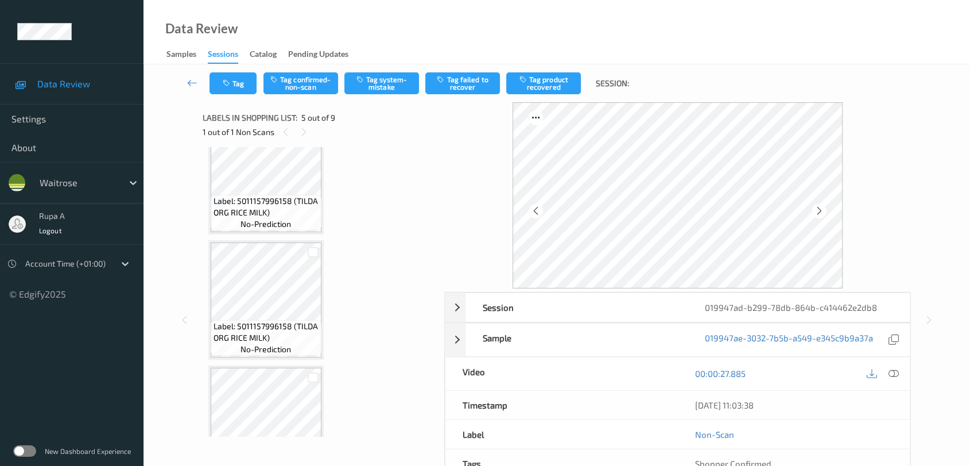
scroll to position [382, 0]
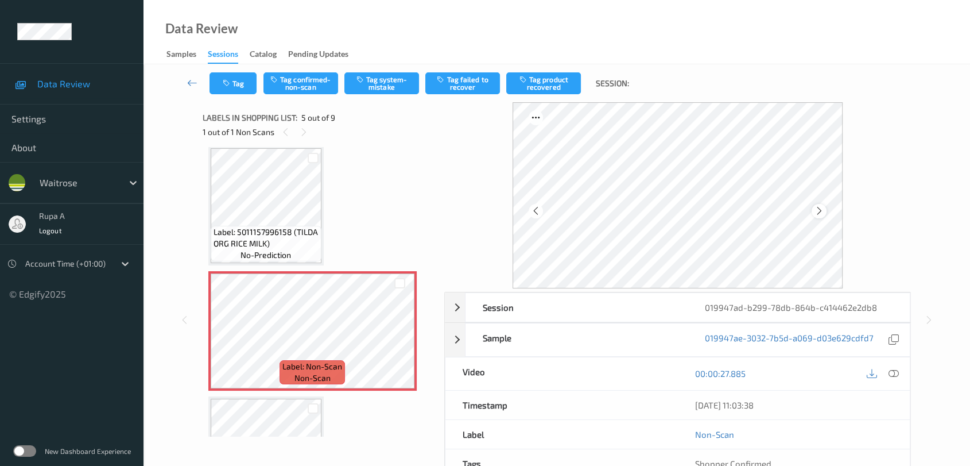
click at [819, 215] on icon at bounding box center [820, 211] width 10 height 10
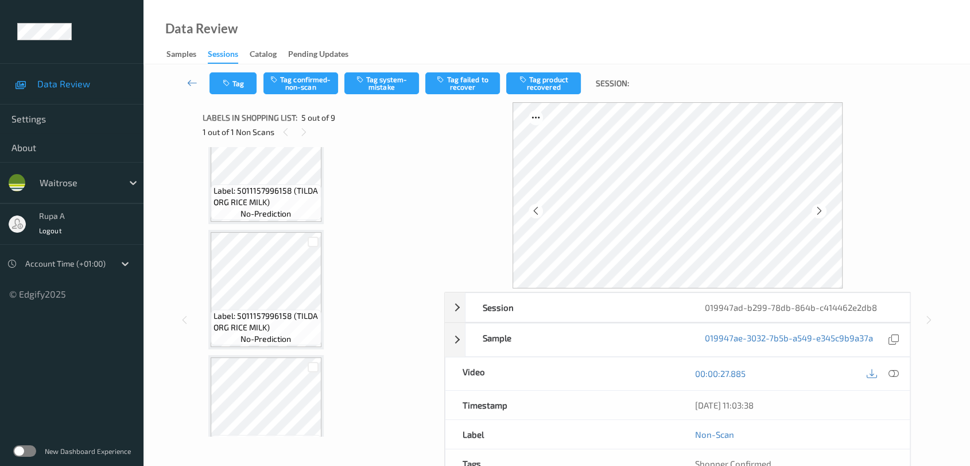
scroll to position [519, 0]
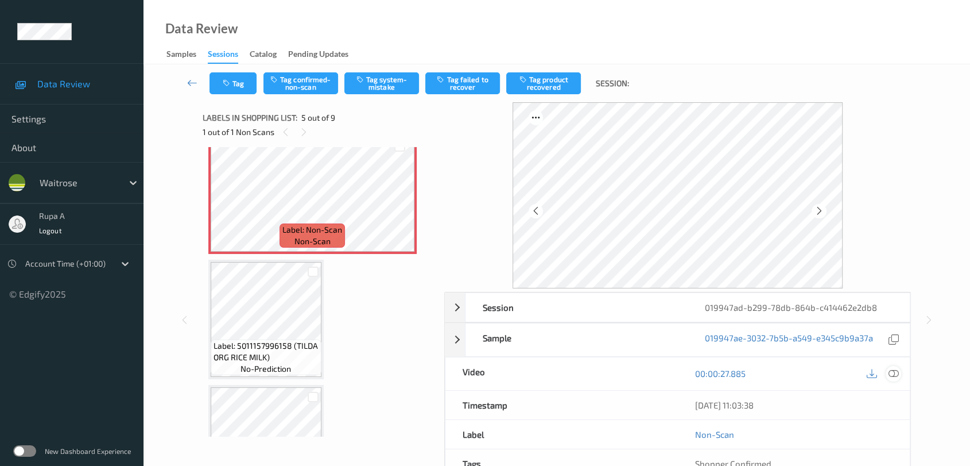
click at [889, 375] on icon at bounding box center [894, 373] width 10 height 10
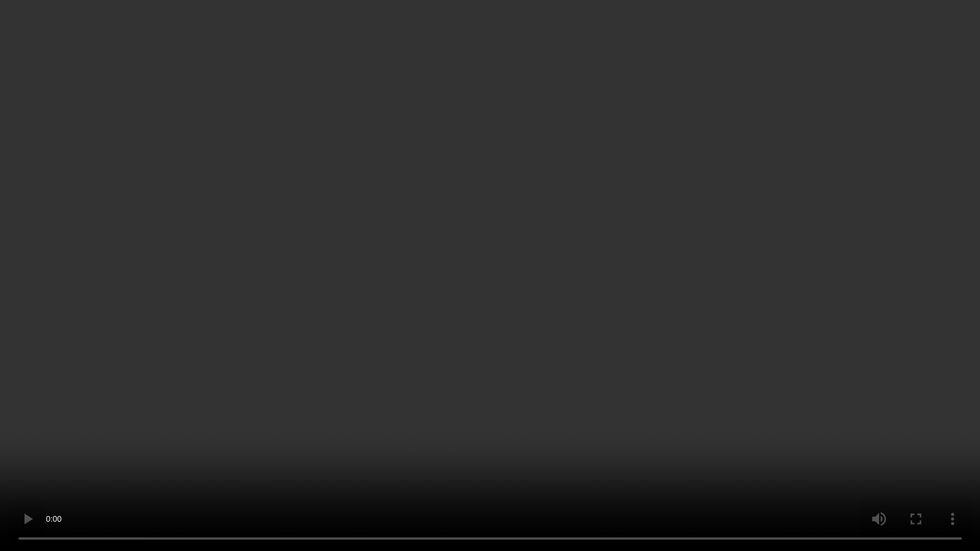
click at [846, 292] on video at bounding box center [490, 275] width 980 height 551
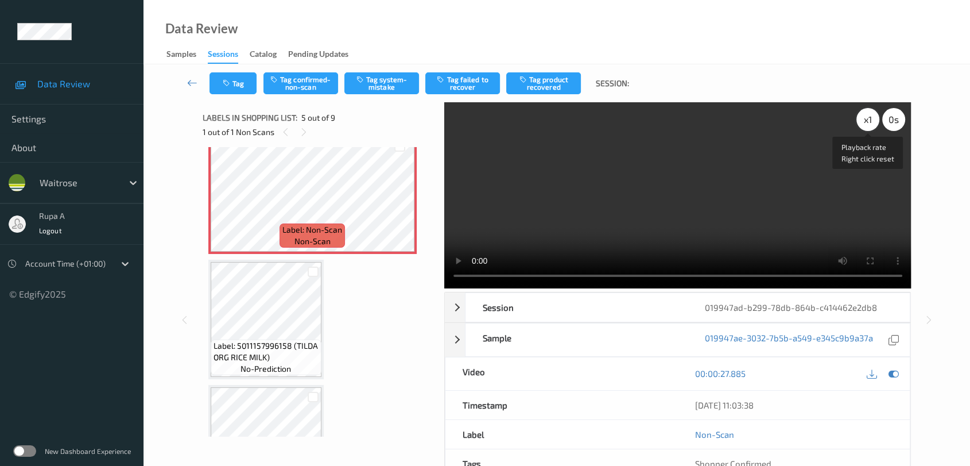
click at [869, 116] on div "x 1" at bounding box center [867, 119] width 23 height 23
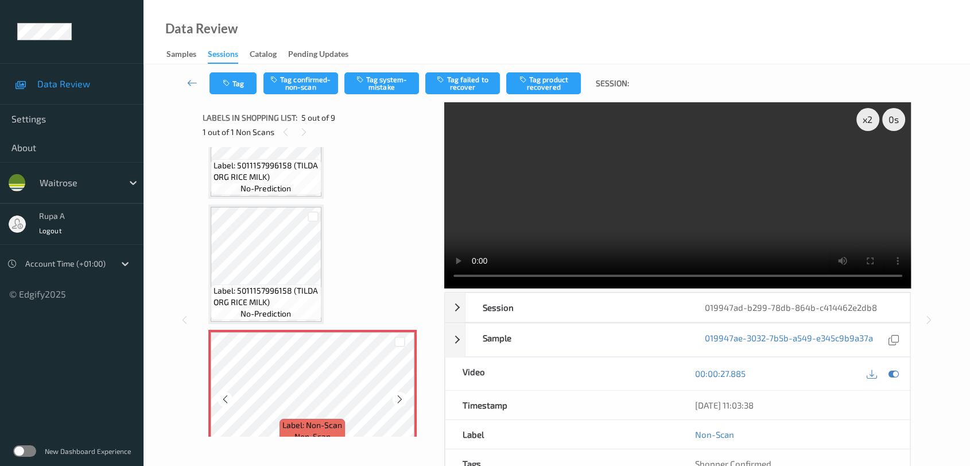
scroll to position [510, 0]
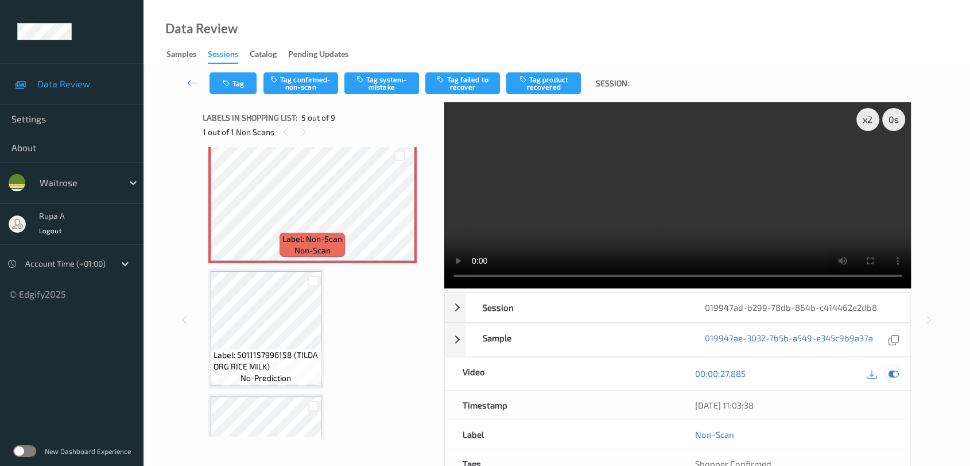
click at [896, 375] on icon at bounding box center [894, 373] width 10 height 10
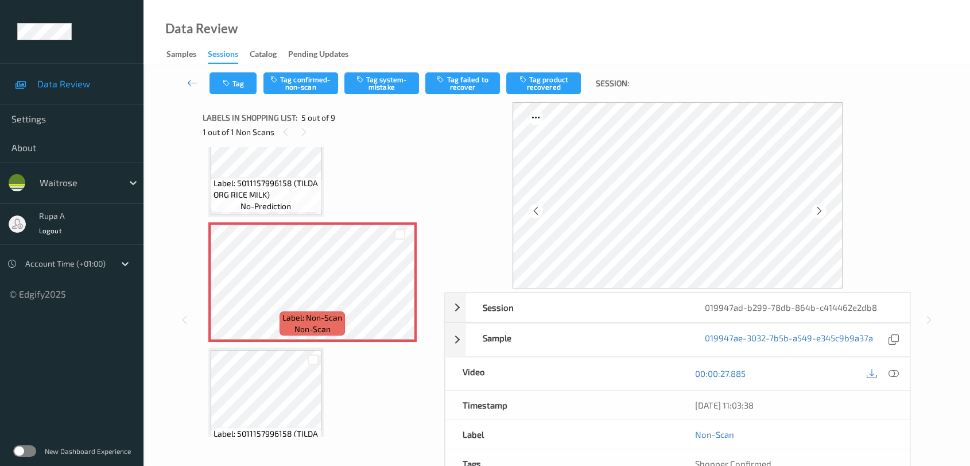
scroll to position [328, 0]
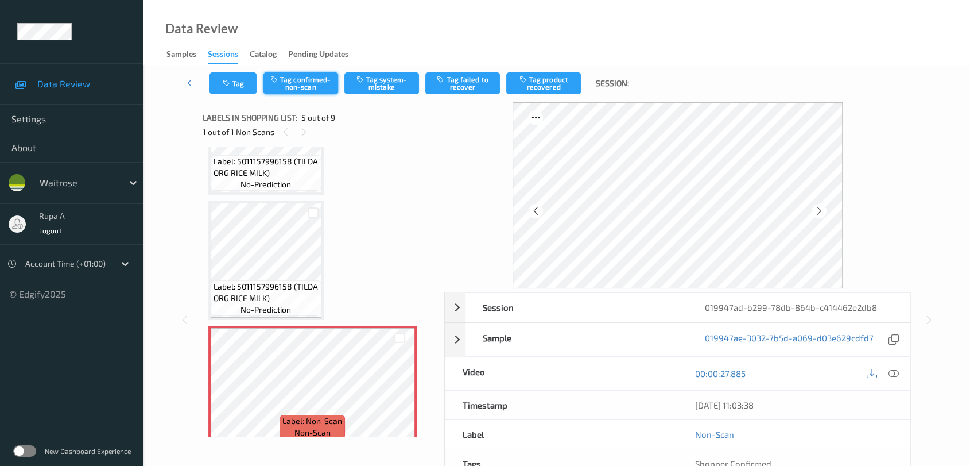
click at [319, 84] on button "Tag confirmed-non-scan" at bounding box center [300, 83] width 75 height 22
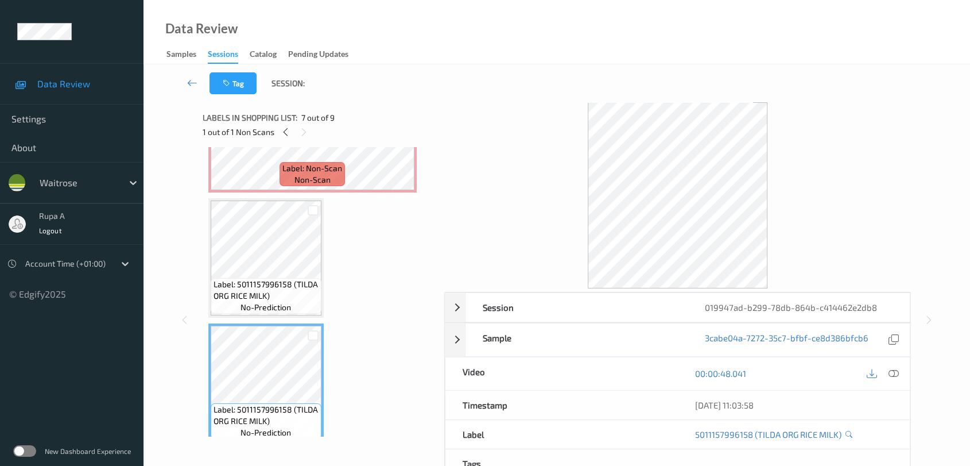
scroll to position [519, 0]
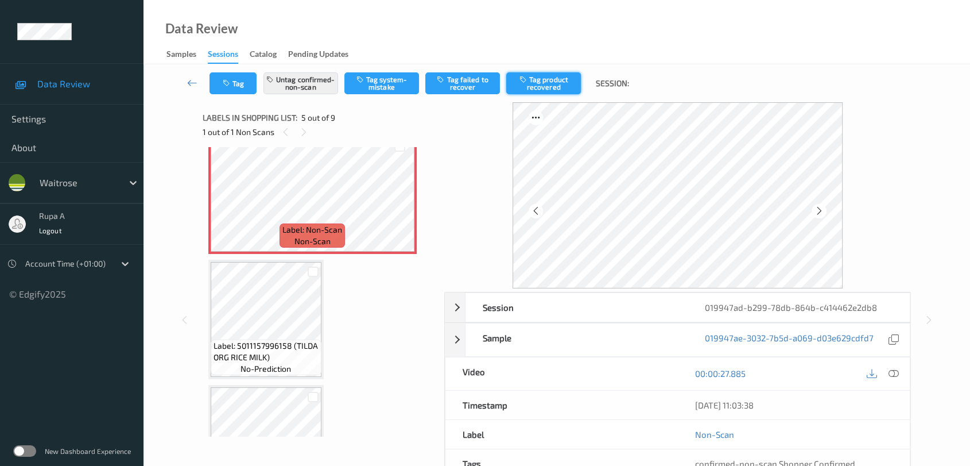
click at [538, 80] on button "Tag product recovered" at bounding box center [543, 83] width 75 height 22
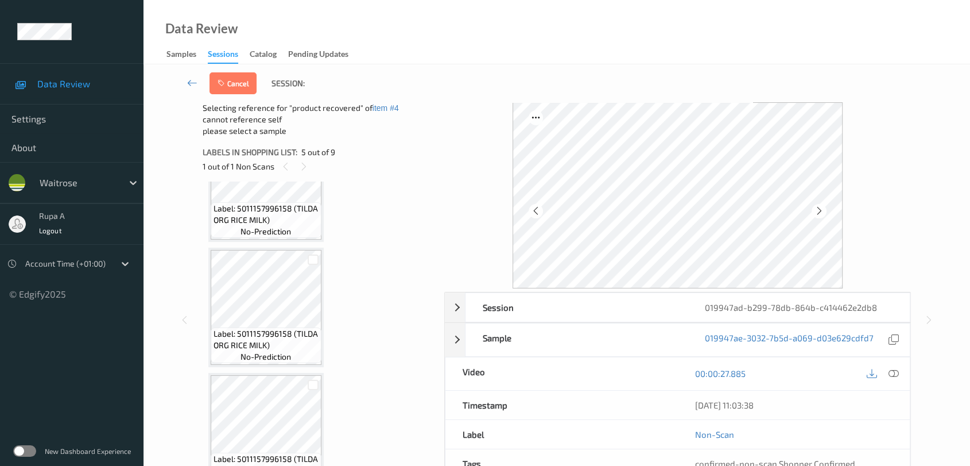
scroll to position [711, 0]
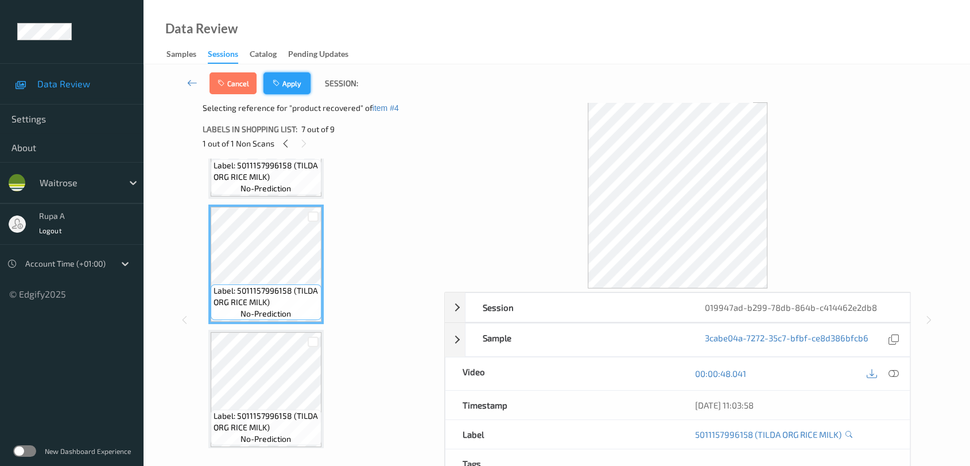
click at [294, 81] on button "Apply" at bounding box center [286, 83] width 47 height 22
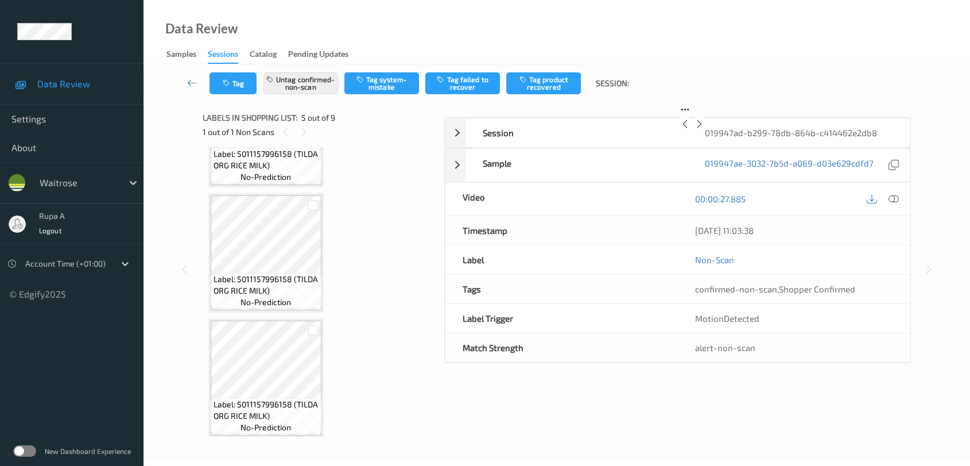
scroll to position [379, 0]
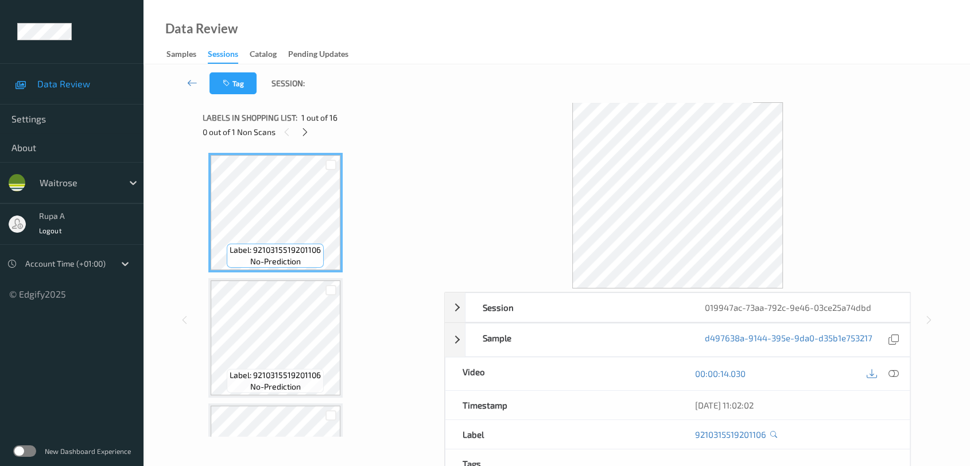
click at [295, 134] on div "0 out of 1 Non Scans" at bounding box center [320, 132] width 234 height 14
click at [304, 132] on icon at bounding box center [305, 132] width 10 height 10
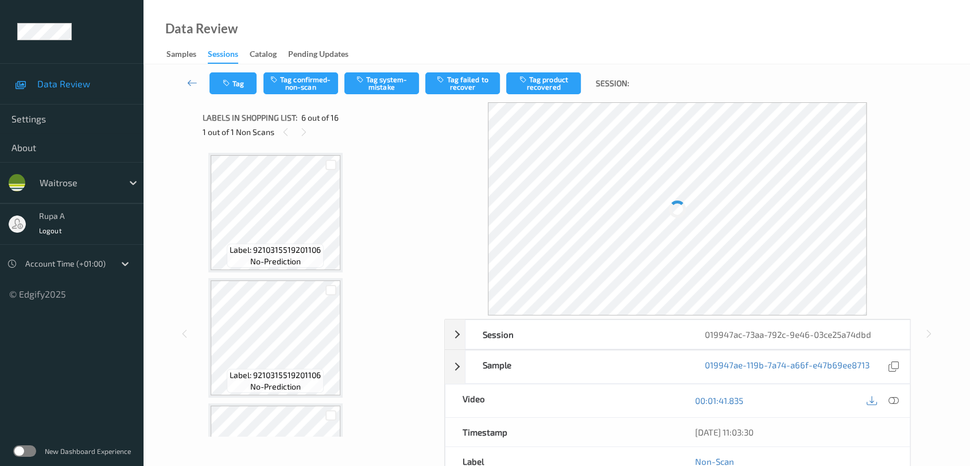
scroll to position [504, 0]
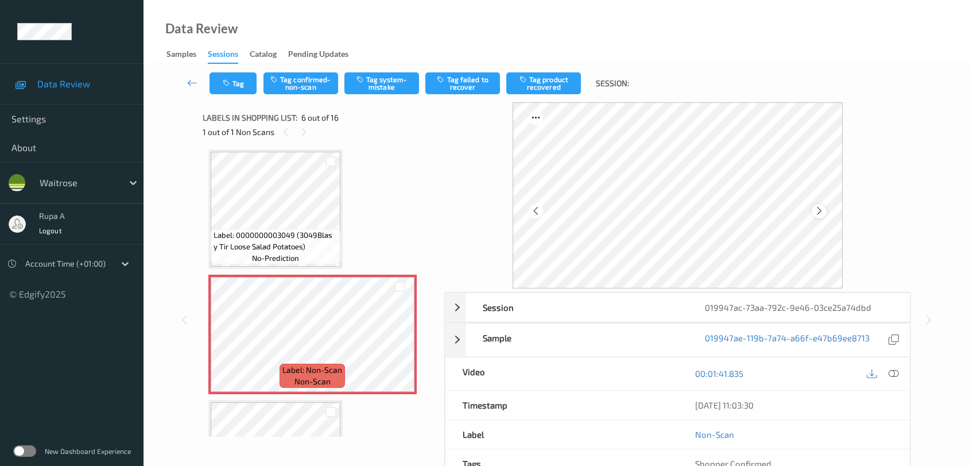
click at [824, 209] on div at bounding box center [819, 211] width 14 height 14
click at [388, 90] on button "Tag system-mistake" at bounding box center [381, 83] width 75 height 22
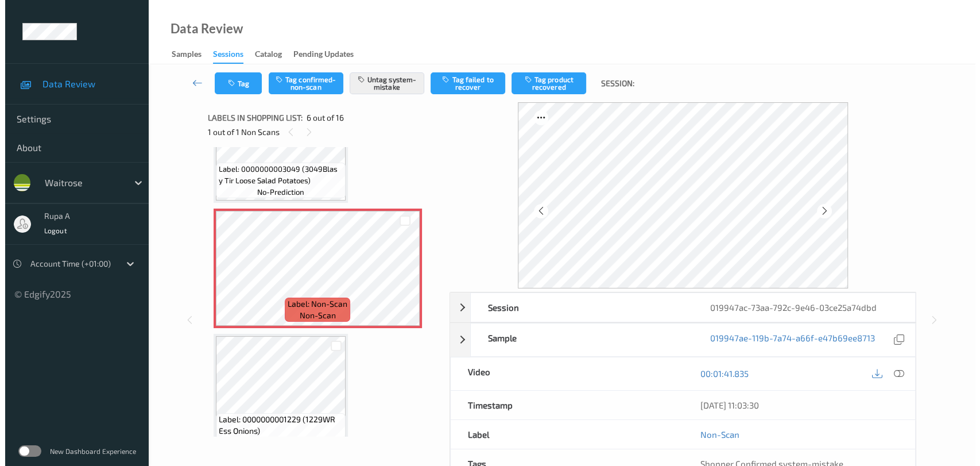
scroll to position [631, 0]
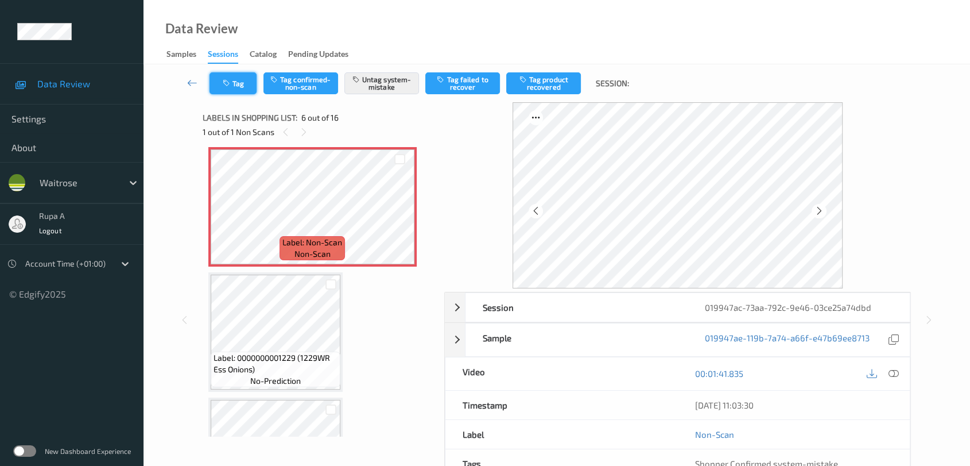
click at [252, 87] on button "Tag" at bounding box center [233, 83] width 47 height 22
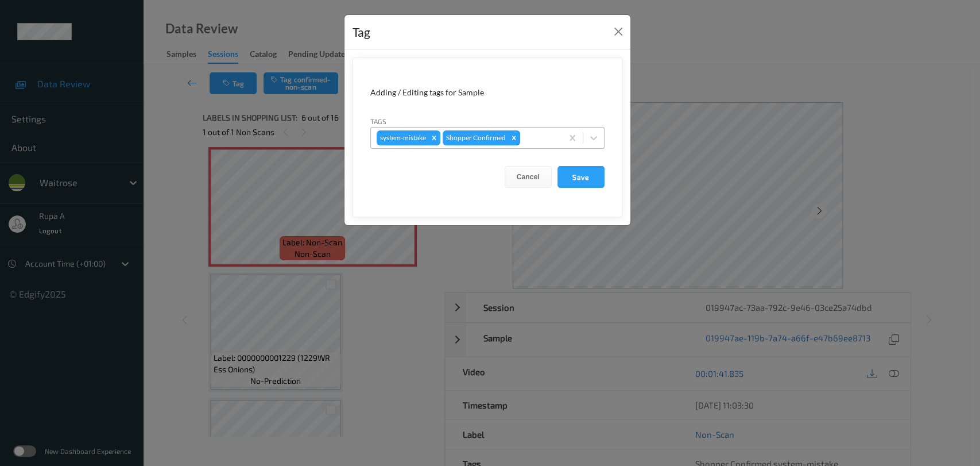
click at [546, 137] on div at bounding box center [539, 138] width 34 height 14
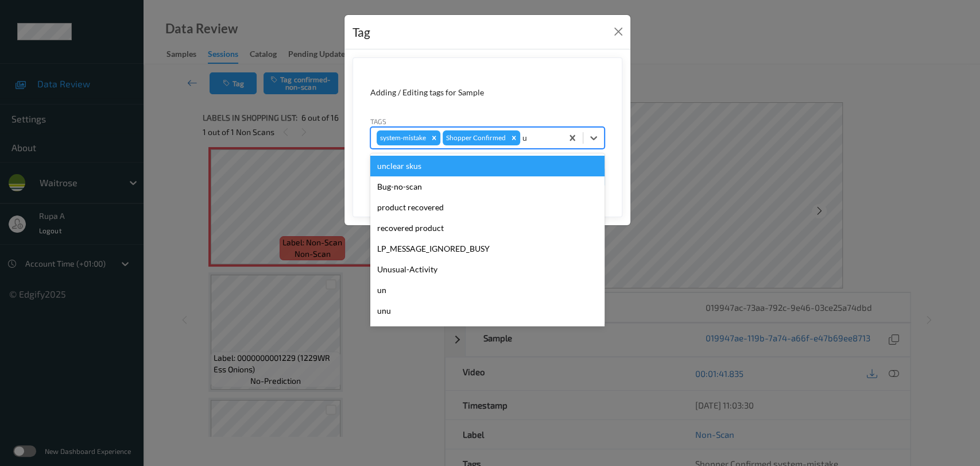
type input "un"
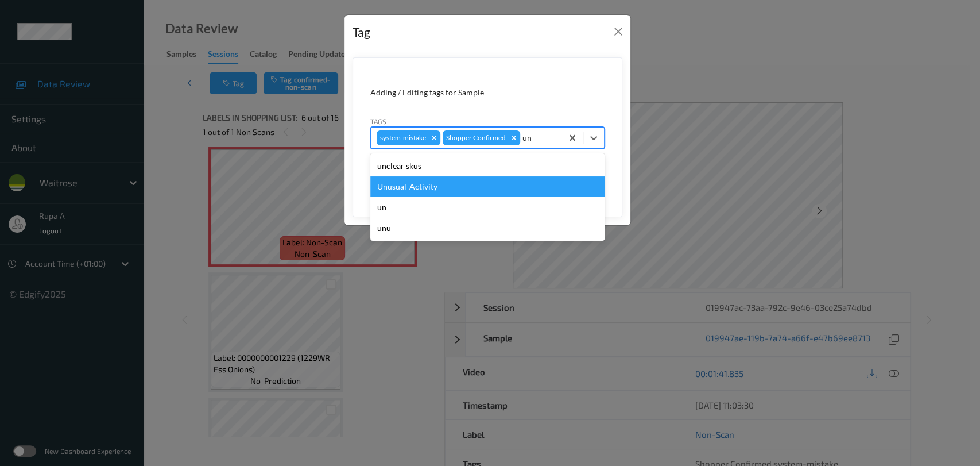
click at [488, 185] on div "Unusual-Activity" at bounding box center [487, 186] width 234 height 21
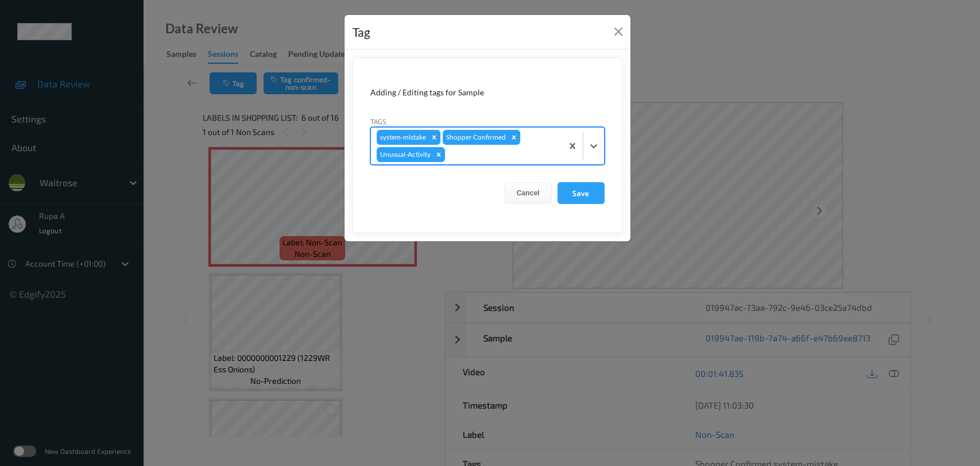
click at [507, 158] on div at bounding box center [501, 155] width 109 height 14
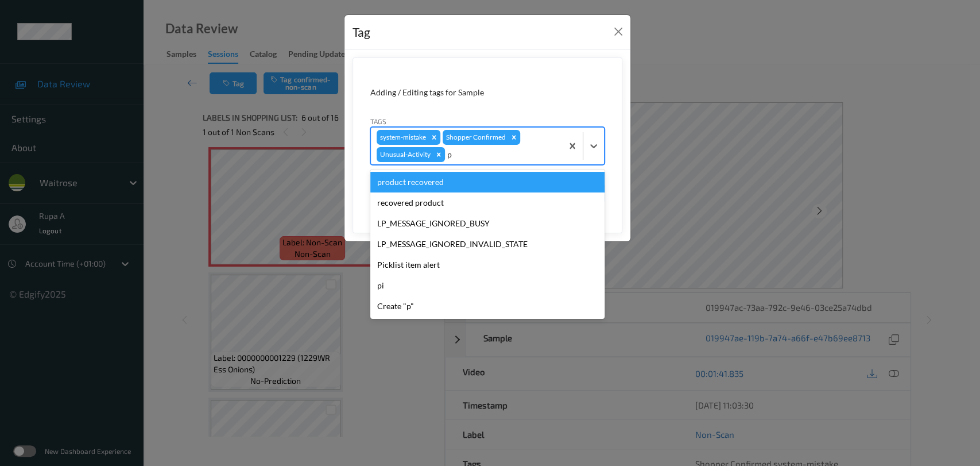
type input "pi"
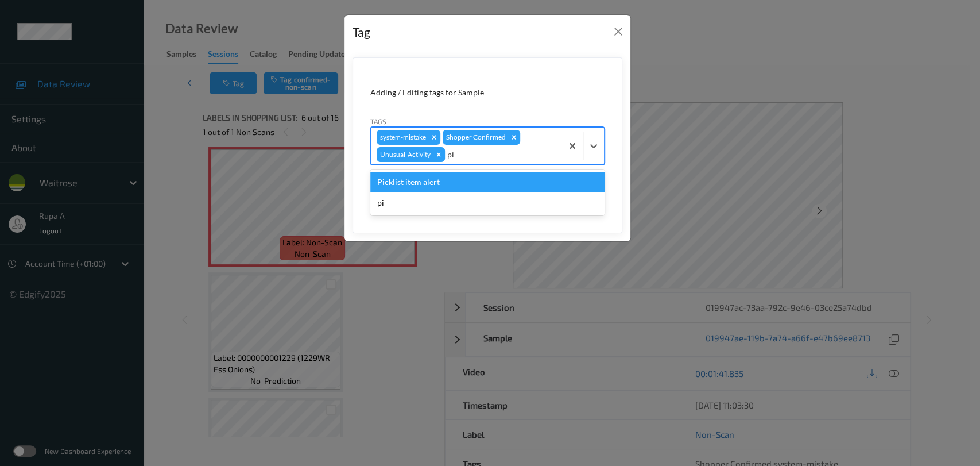
click at [468, 187] on div "Picklist item alert" at bounding box center [487, 182] width 234 height 21
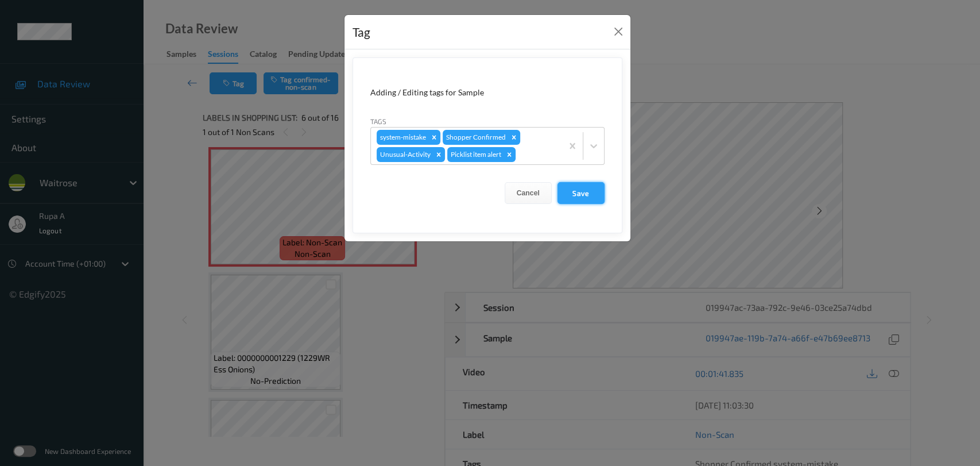
click at [588, 191] on button "Save" at bounding box center [580, 193] width 47 height 22
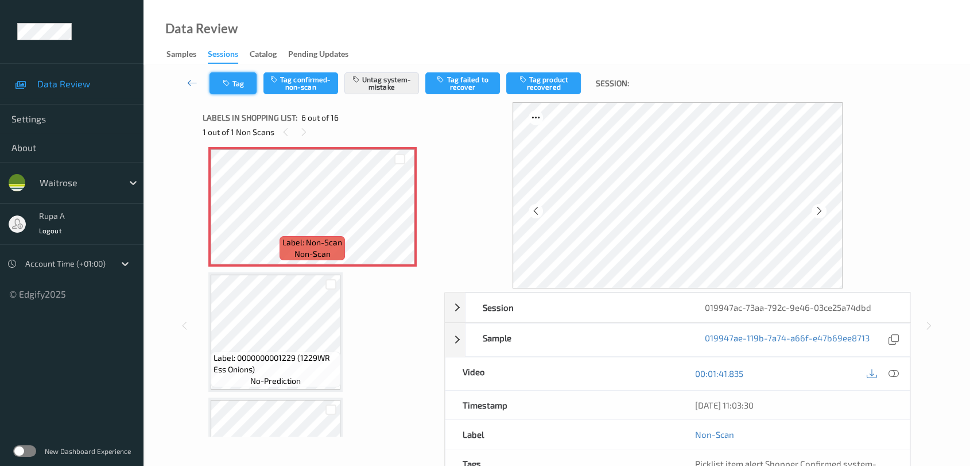
click at [246, 84] on button "Tag" at bounding box center [233, 83] width 47 height 22
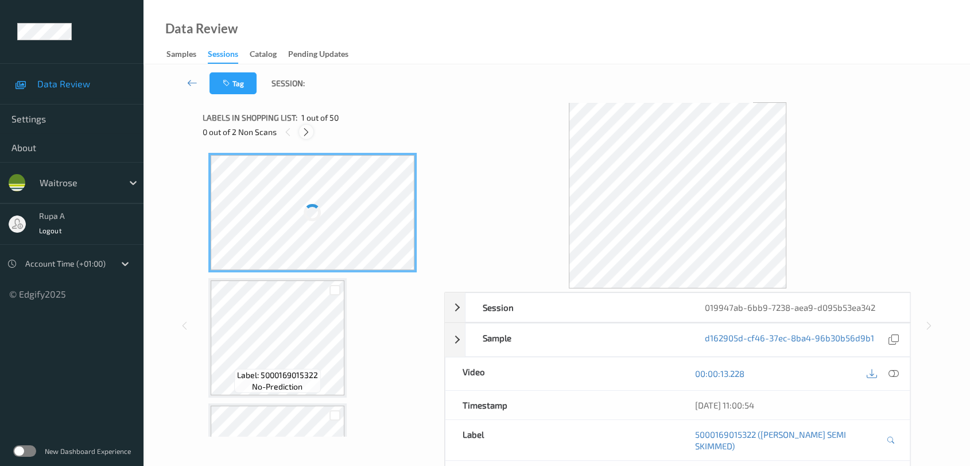
click at [308, 134] on icon at bounding box center [306, 132] width 10 height 10
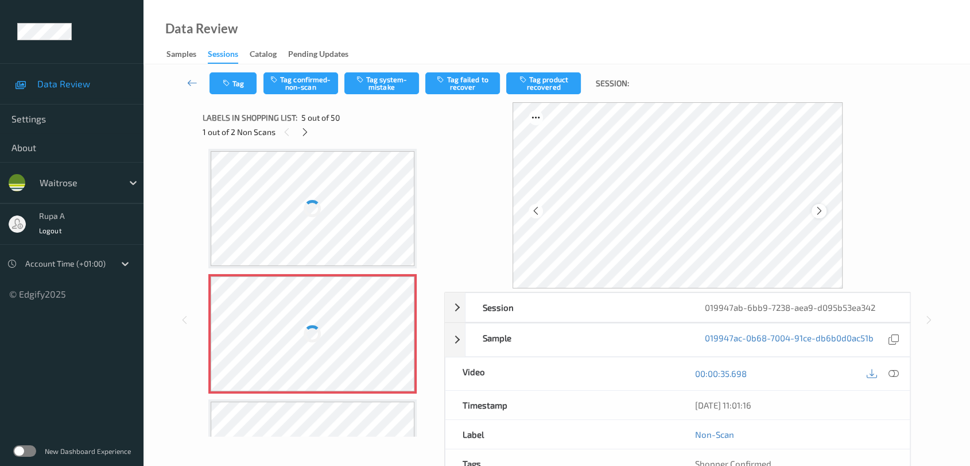
click at [818, 212] on icon at bounding box center [820, 211] width 10 height 10
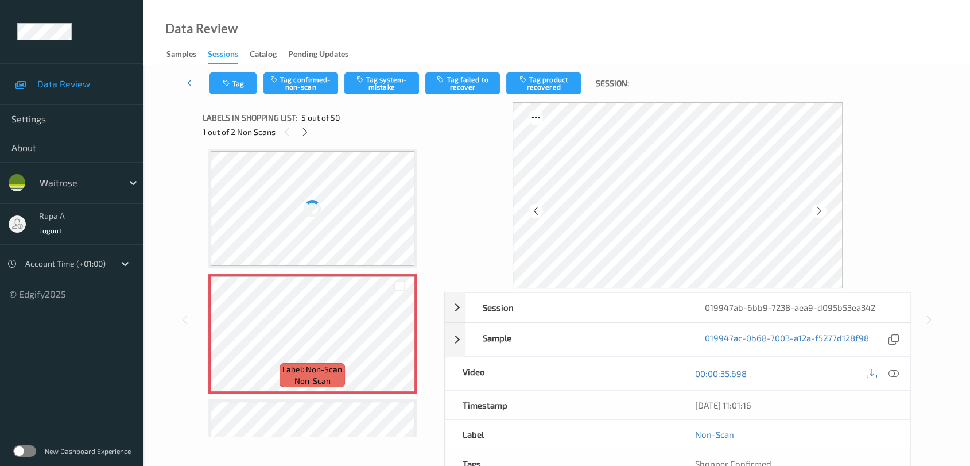
click at [818, 212] on icon at bounding box center [820, 211] width 10 height 10
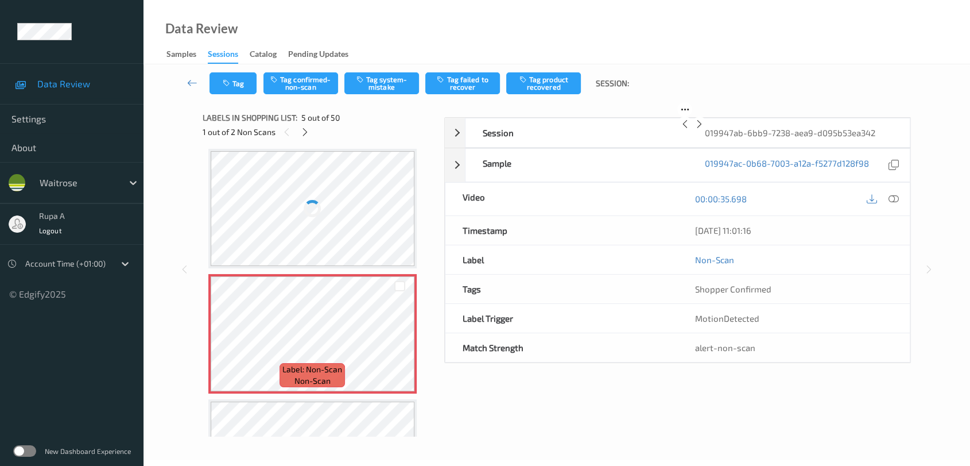
click at [704, 129] on icon at bounding box center [700, 124] width 10 height 10
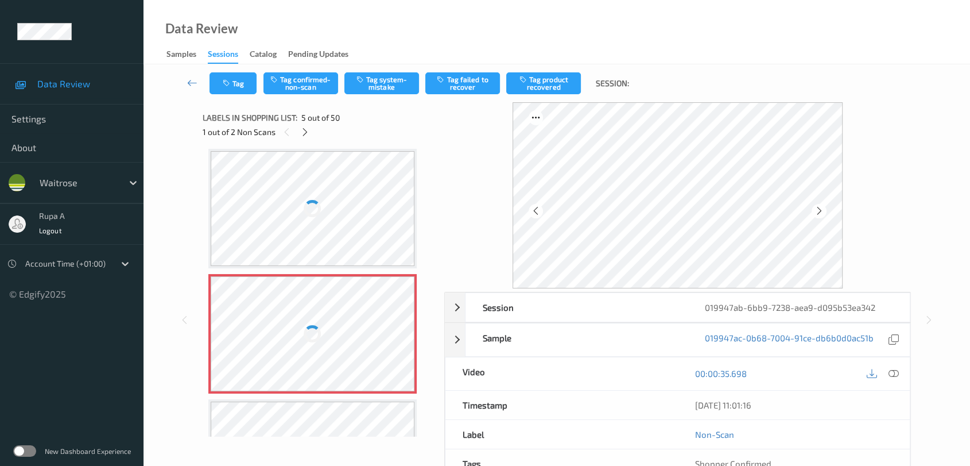
click at [818, 212] on icon at bounding box center [820, 211] width 10 height 10
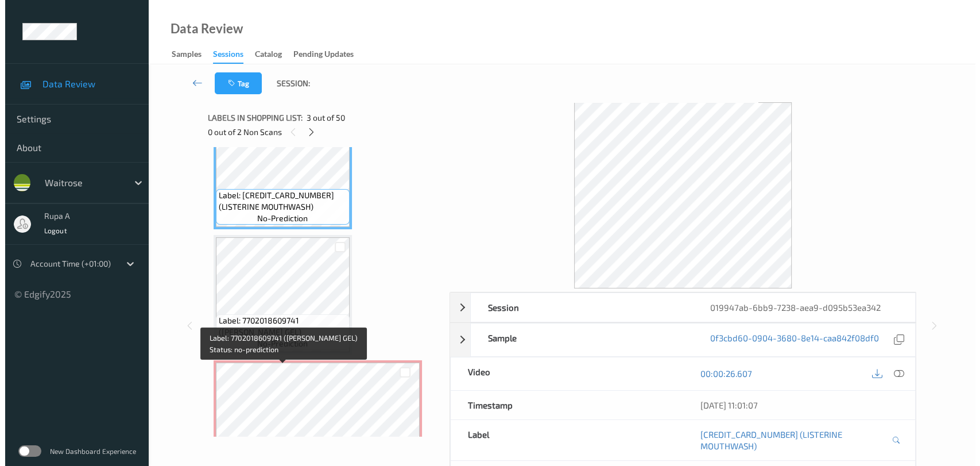
scroll to position [367, 0]
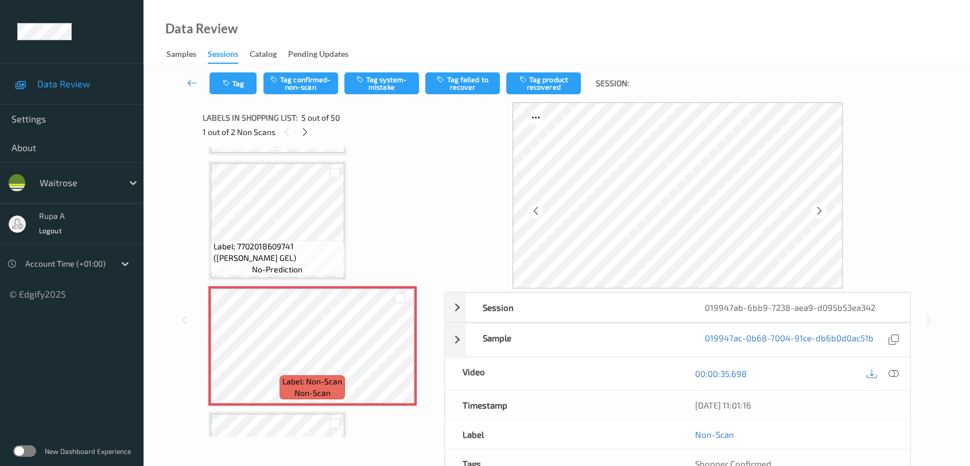
click at [891, 370] on icon at bounding box center [894, 373] width 10 height 10
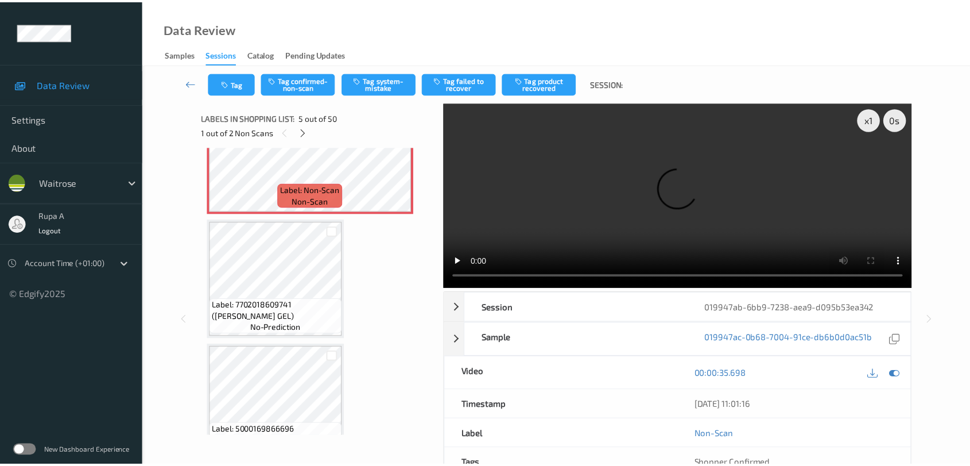
scroll to position [687, 0]
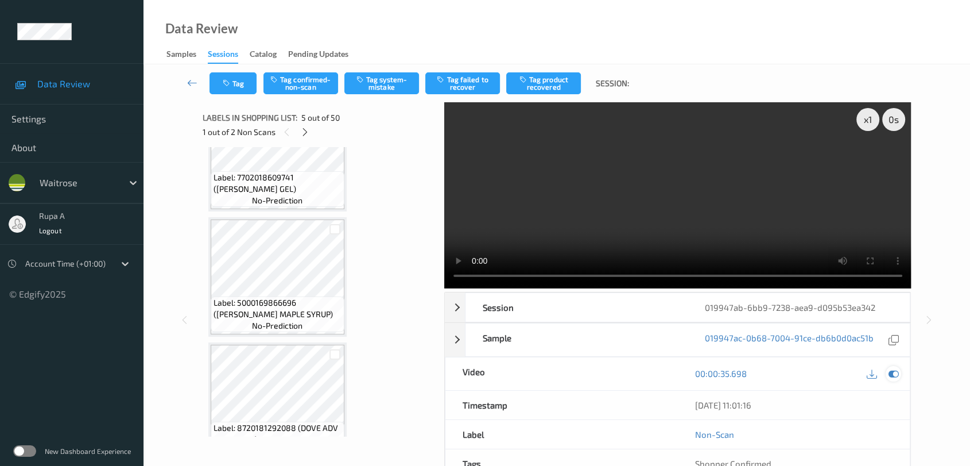
click at [897, 372] on icon at bounding box center [894, 373] width 10 height 10
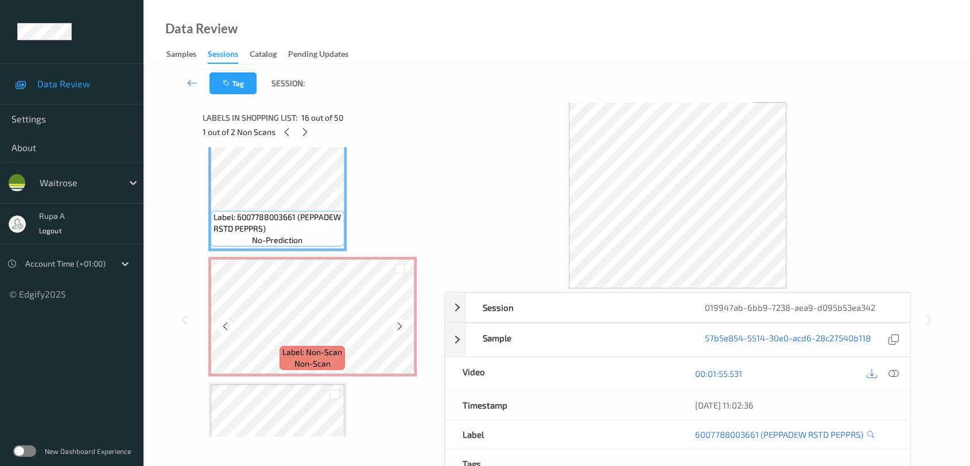
scroll to position [1835, 0]
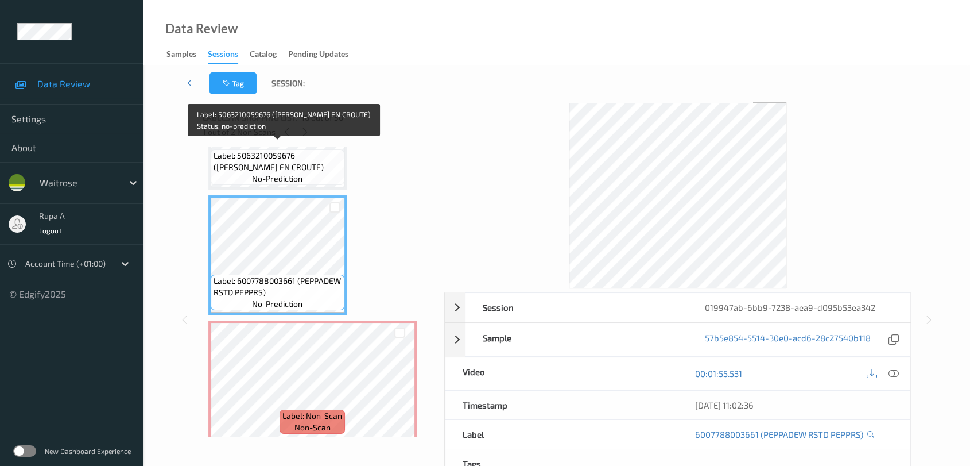
click at [281, 176] on span "no-prediction" at bounding box center [277, 178] width 51 height 11
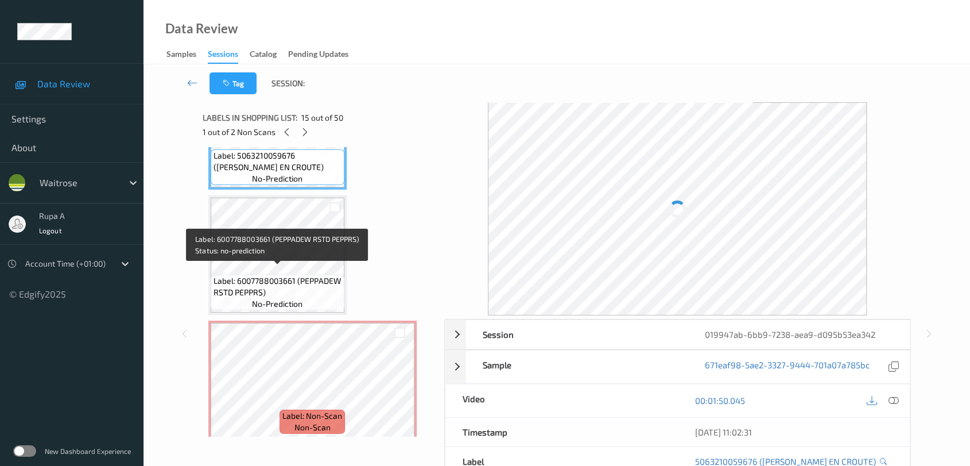
click at [297, 275] on span "Label: 6007788003661 (PEPPADEW RSTD PEPPRS)" at bounding box center [278, 286] width 128 height 23
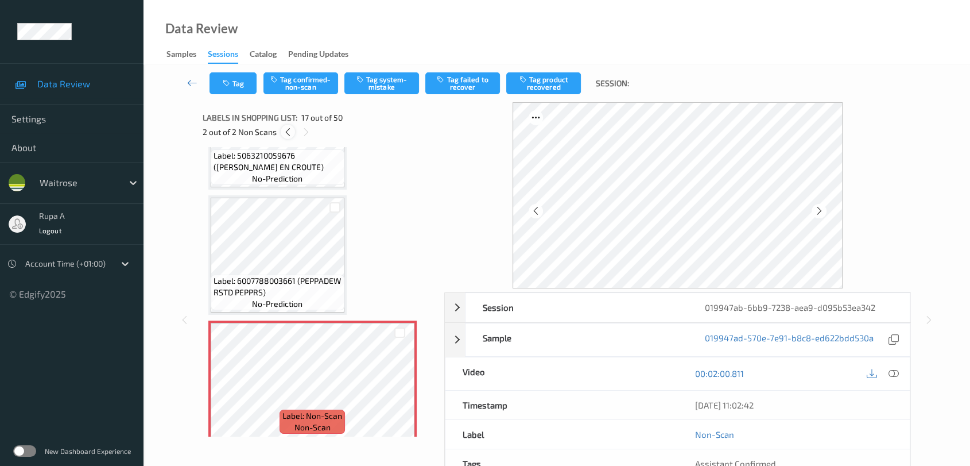
click at [291, 135] on icon at bounding box center [288, 132] width 10 height 10
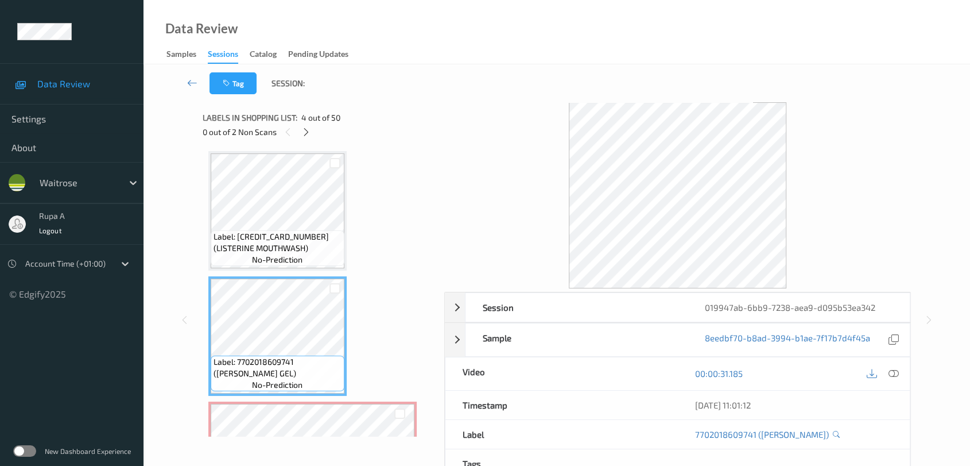
scroll to position [443, 0]
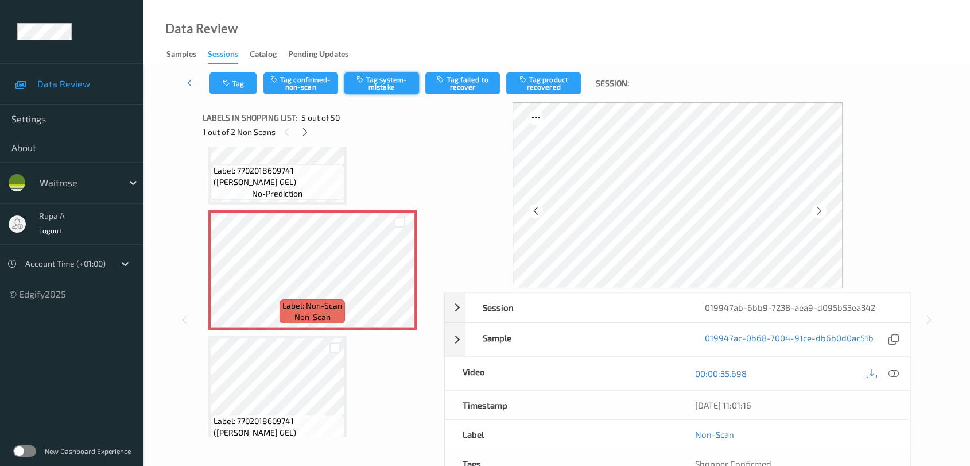
click at [381, 88] on button "Tag system-mistake" at bounding box center [381, 83] width 75 height 22
click at [236, 84] on button "Tag" at bounding box center [233, 83] width 47 height 22
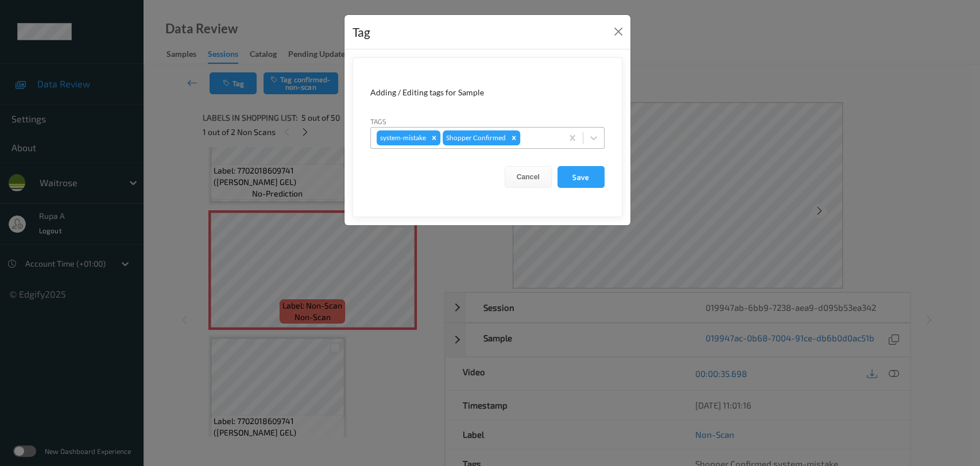
click at [546, 140] on div at bounding box center [539, 138] width 34 height 14
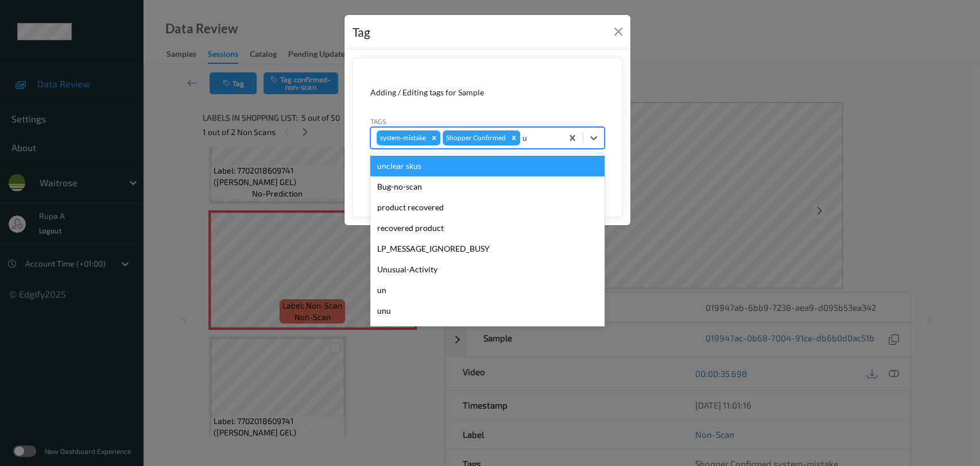
type input "un"
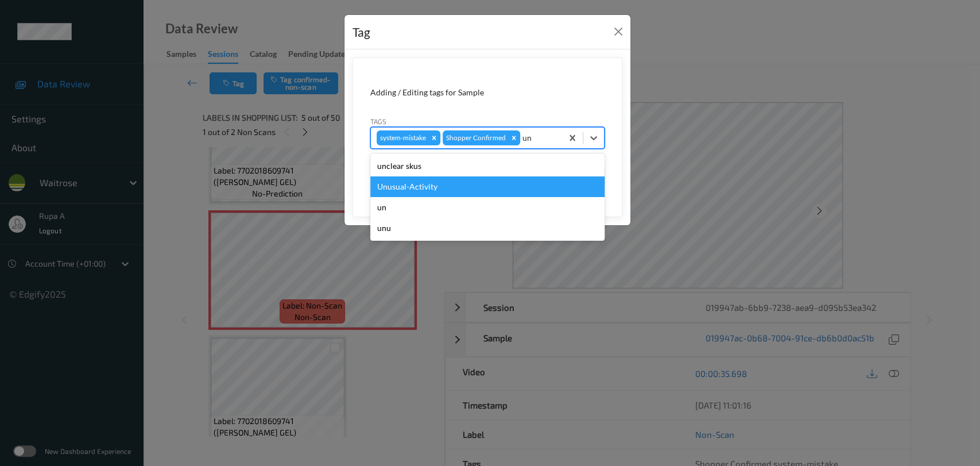
click at [424, 185] on div "Unusual-Activity" at bounding box center [487, 186] width 234 height 21
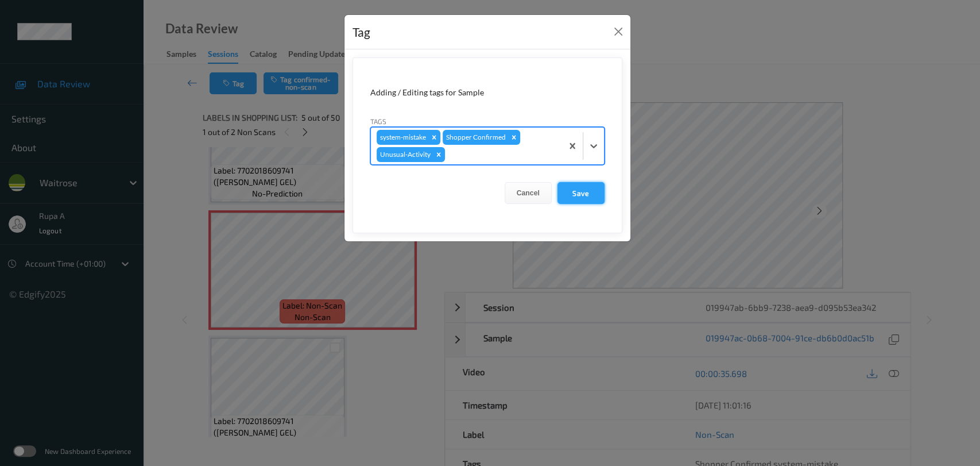
click at [594, 191] on button "Save" at bounding box center [580, 193] width 47 height 22
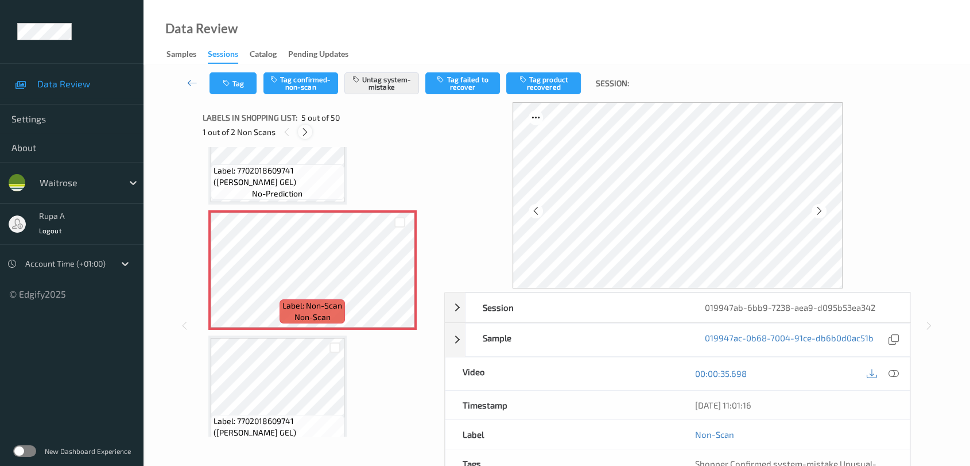
click at [304, 135] on icon at bounding box center [305, 132] width 10 height 10
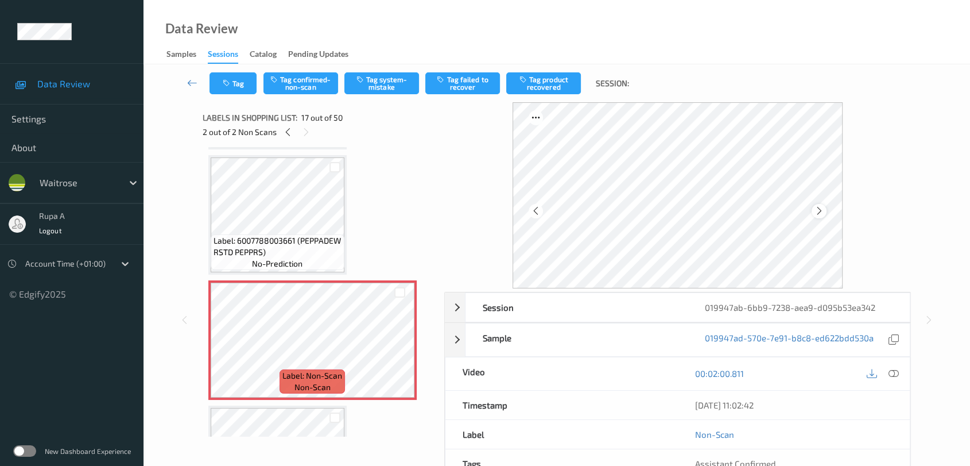
click at [812, 211] on div at bounding box center [819, 211] width 14 height 14
click at [817, 209] on icon at bounding box center [820, 211] width 10 height 10
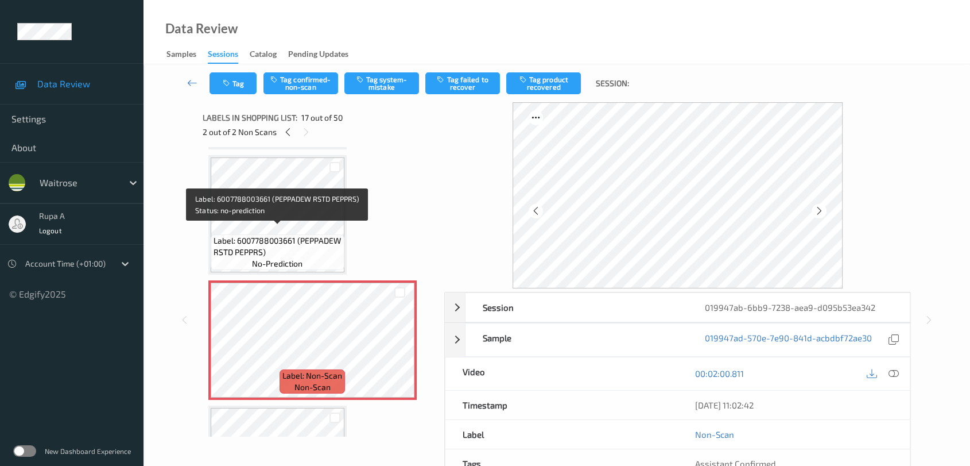
click at [269, 235] on span "Label: 6007788003661 (PEPPADEW RSTD PEPPRS)" at bounding box center [278, 246] width 128 height 23
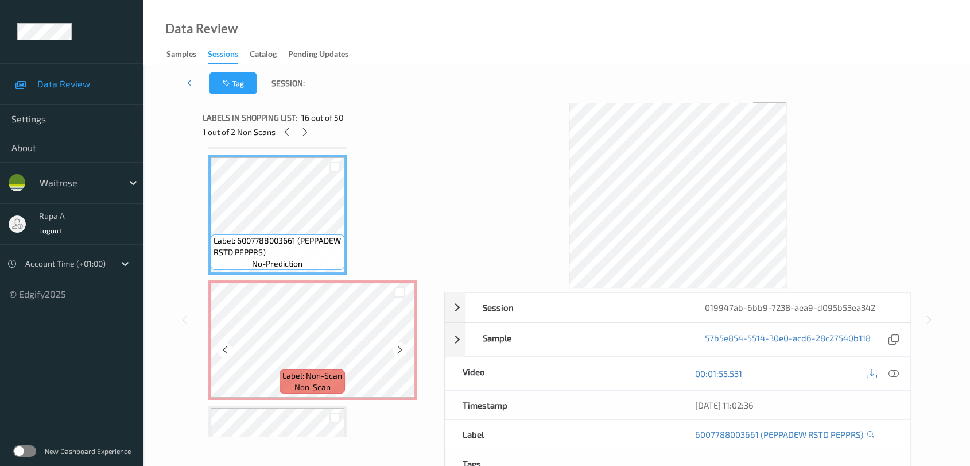
scroll to position [1939, 0]
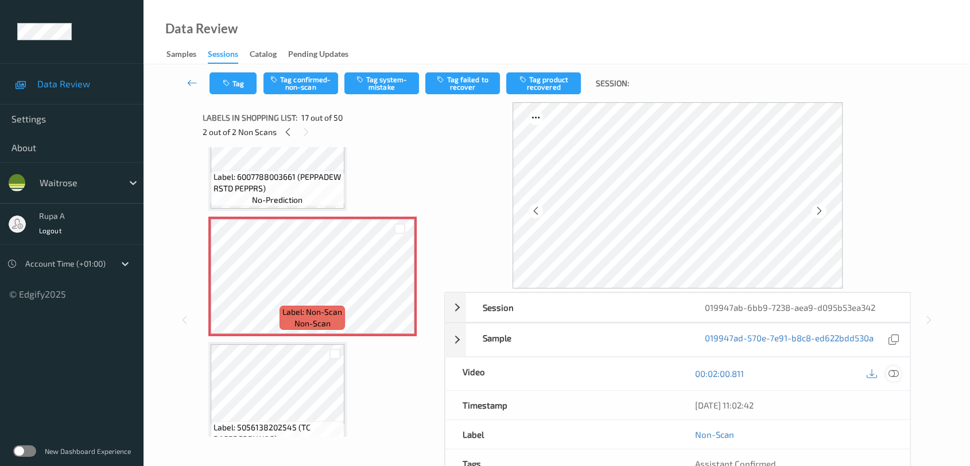
click at [894, 372] on icon at bounding box center [894, 373] width 10 height 10
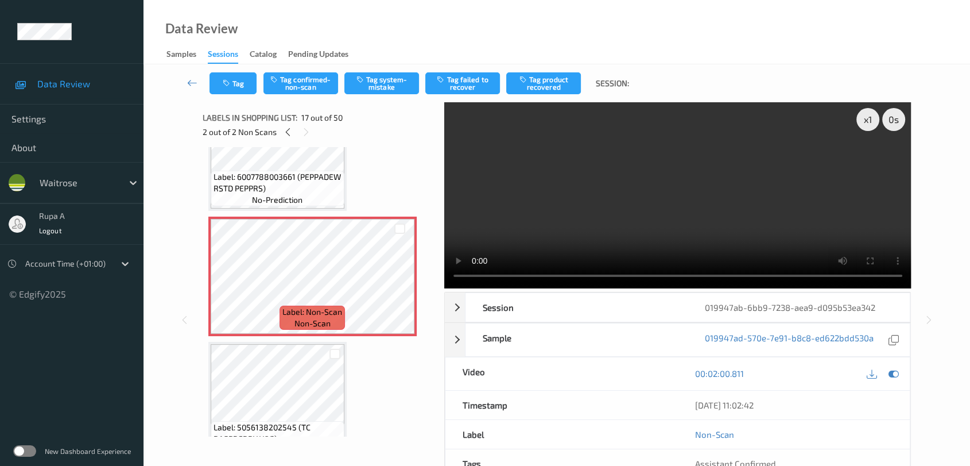
drag, startPoint x: 895, startPoint y: 371, endPoint x: 434, endPoint y: 268, distance: 472.4
click at [895, 371] on icon at bounding box center [894, 373] width 10 height 10
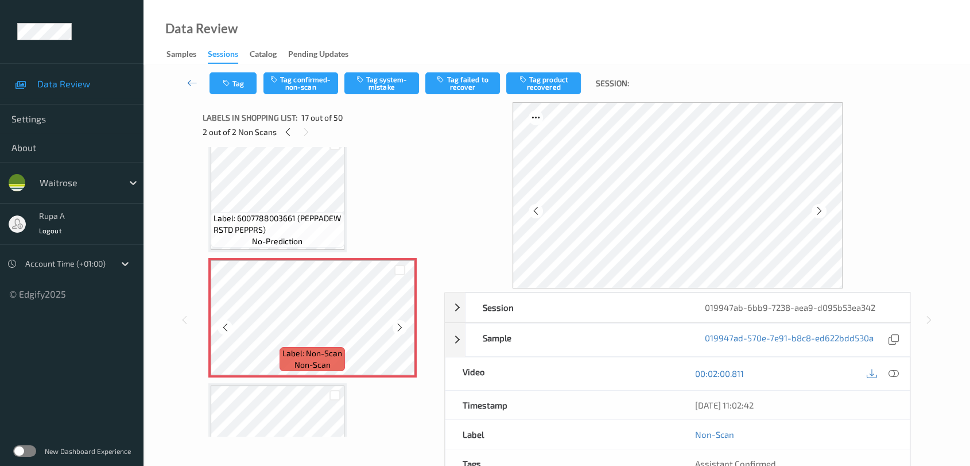
scroll to position [1875, 0]
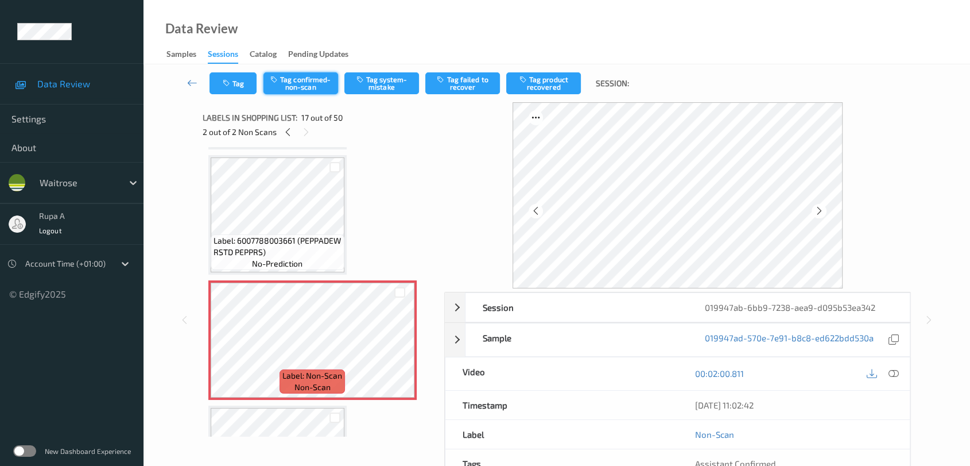
click at [318, 79] on button "Tag confirmed-non-scan" at bounding box center [300, 83] width 75 height 22
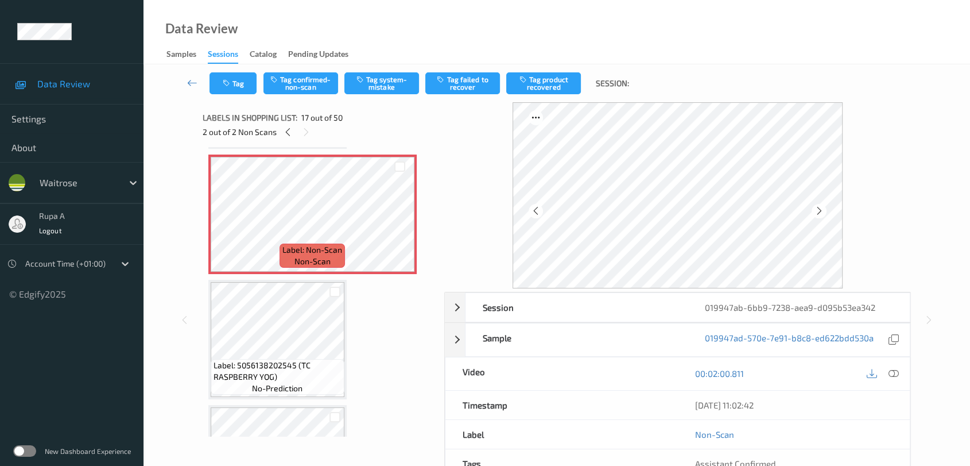
scroll to position [2002, 0]
click at [896, 373] on icon at bounding box center [894, 373] width 10 height 10
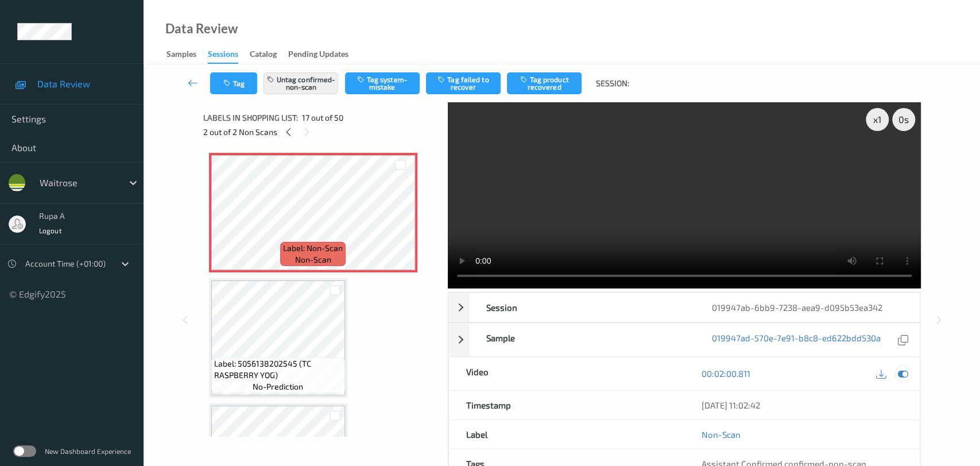
click at [909, 366] on div at bounding box center [903, 373] width 15 height 15
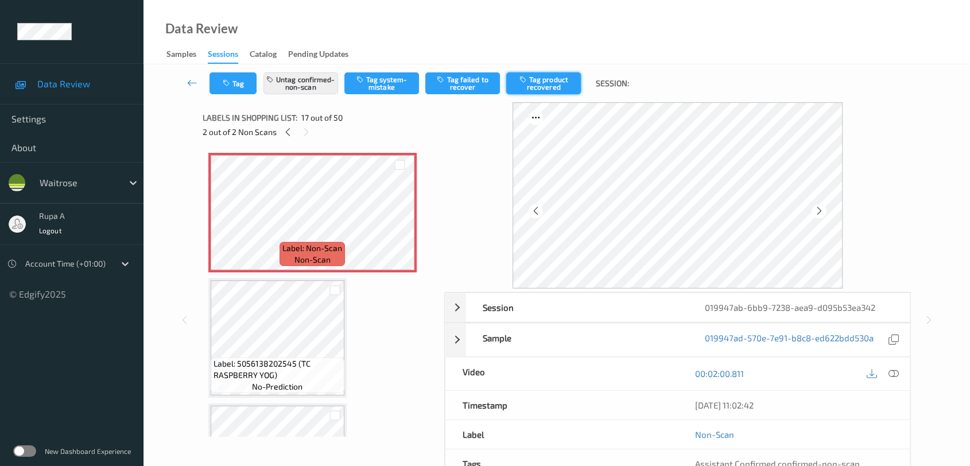
click at [552, 80] on button "Tag product recovered" at bounding box center [543, 83] width 75 height 22
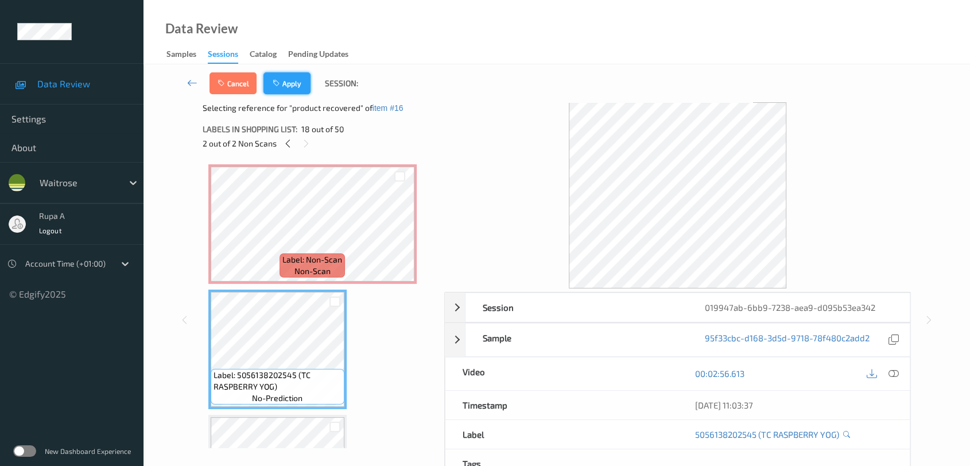
click at [294, 91] on button "Apply" at bounding box center [286, 83] width 47 height 22
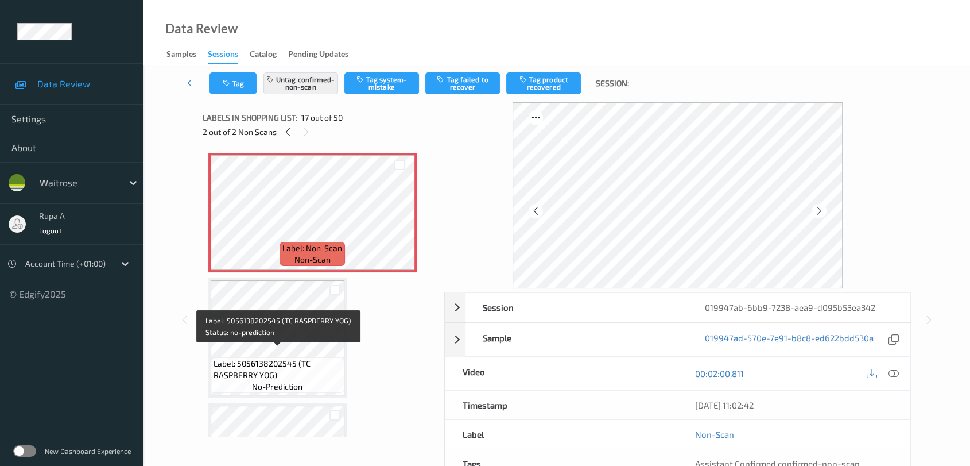
click at [286, 358] on span "Label: 5056138202545 (TC RASPBERRY YOG)" at bounding box center [278, 369] width 128 height 23
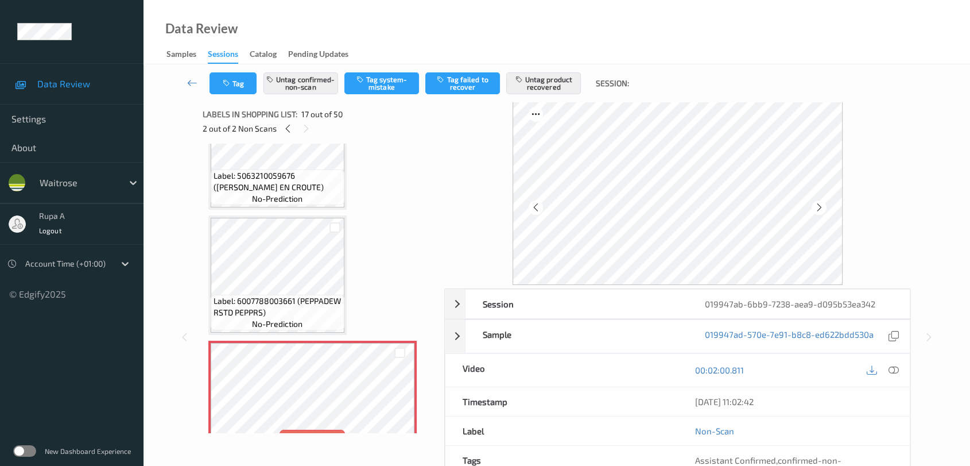
scroll to position [0, 0]
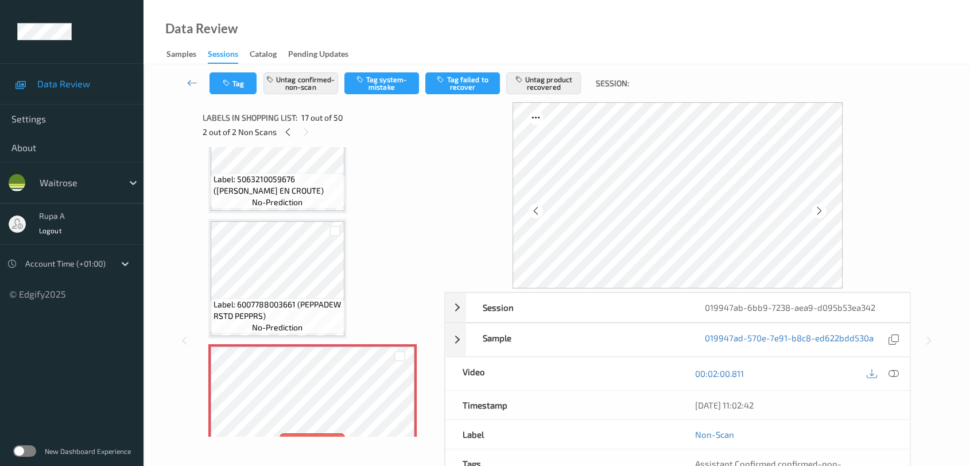
click at [279, 132] on div "2 out of 2 Non Scans" at bounding box center [320, 132] width 234 height 14
click at [285, 133] on icon at bounding box center [288, 132] width 10 height 10
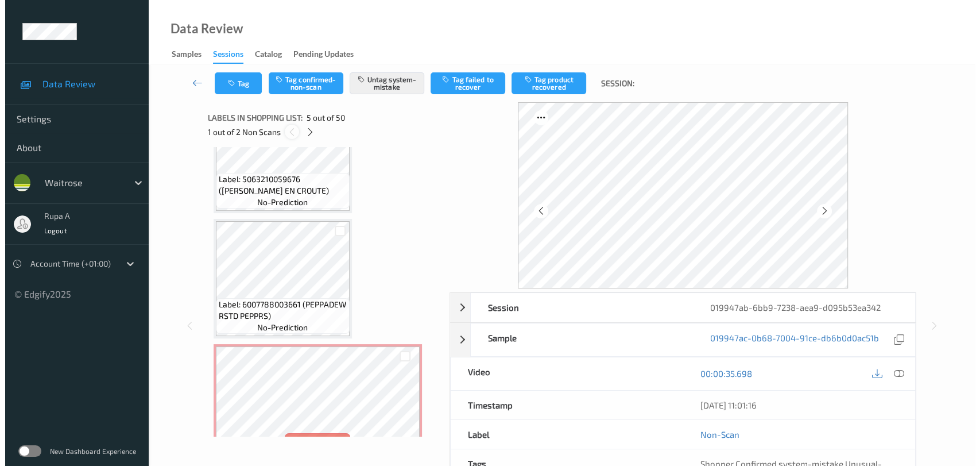
scroll to position [379, 0]
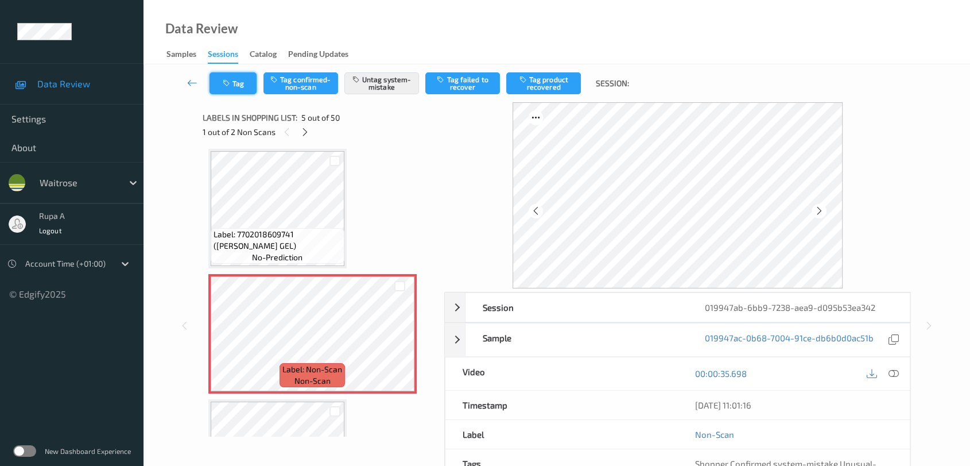
click at [234, 78] on button "Tag" at bounding box center [233, 83] width 47 height 22
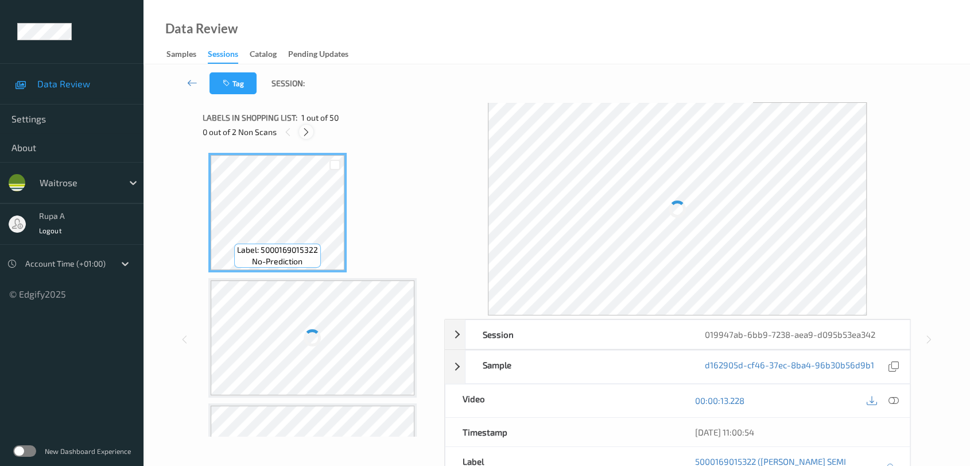
click at [307, 127] on icon at bounding box center [306, 132] width 10 height 10
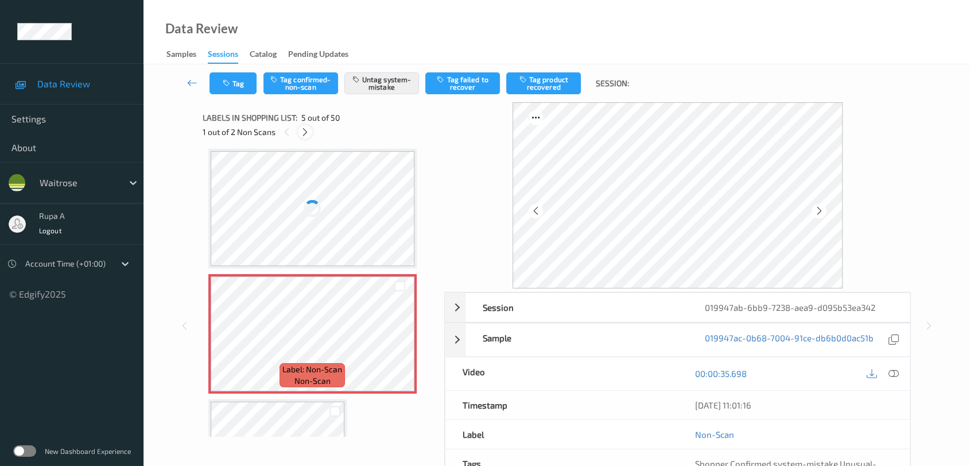
click at [307, 130] on icon at bounding box center [305, 132] width 10 height 10
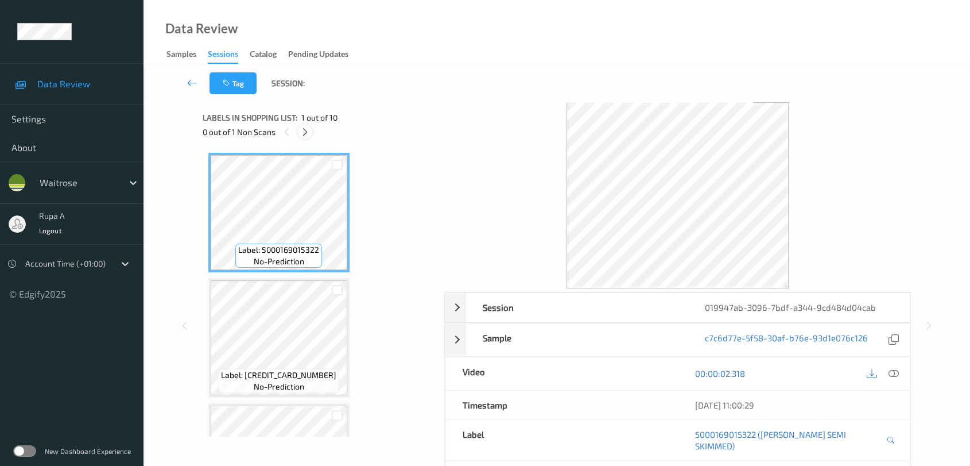
click at [308, 132] on icon at bounding box center [305, 132] width 10 height 10
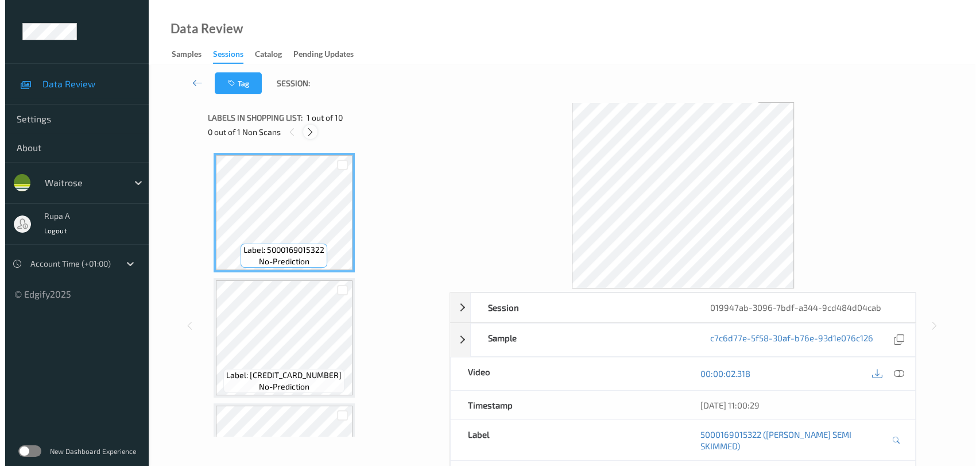
scroll to position [753, 0]
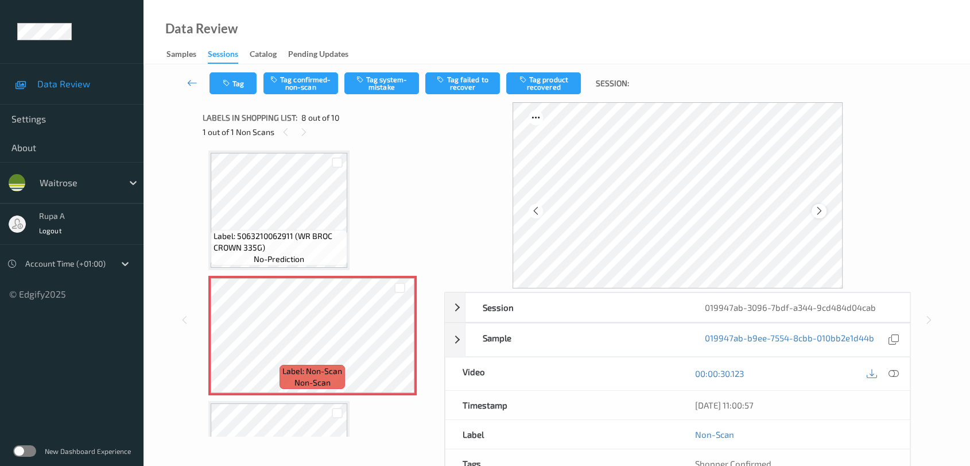
click at [821, 211] on icon at bounding box center [820, 211] width 10 height 10
click at [205, 208] on div "Label: 5000169015322 ([PERSON_NAME] SEMI SKIMMED) no-prediction Label: [CREDIT_…" at bounding box center [320, 291] width 234 height 289
click at [893, 373] on icon at bounding box center [894, 373] width 10 height 10
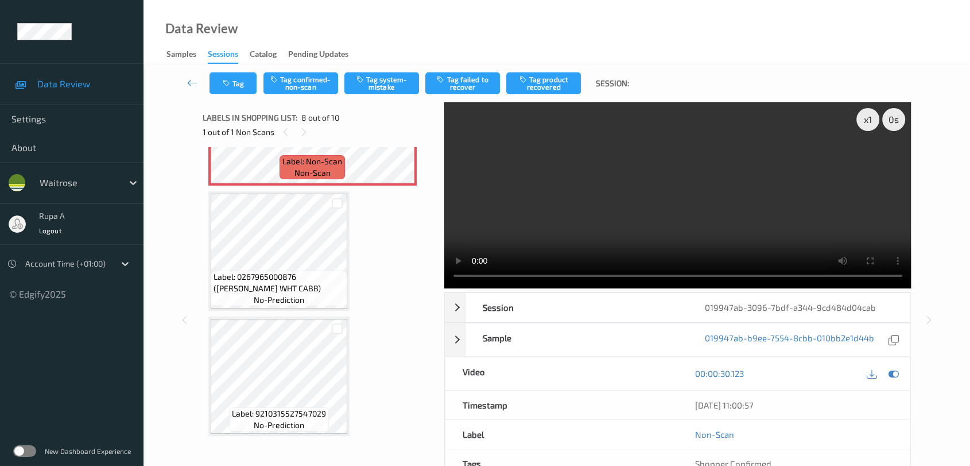
scroll to position [877, 0]
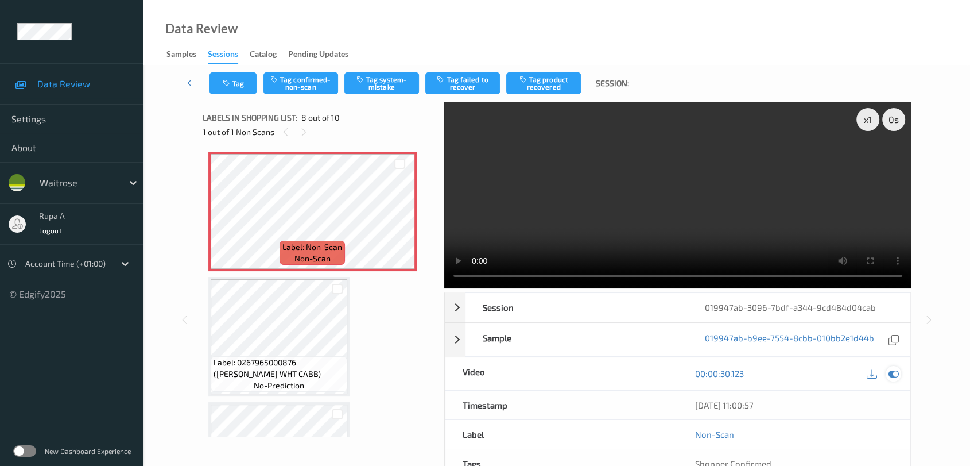
click at [894, 371] on icon at bounding box center [894, 373] width 10 height 10
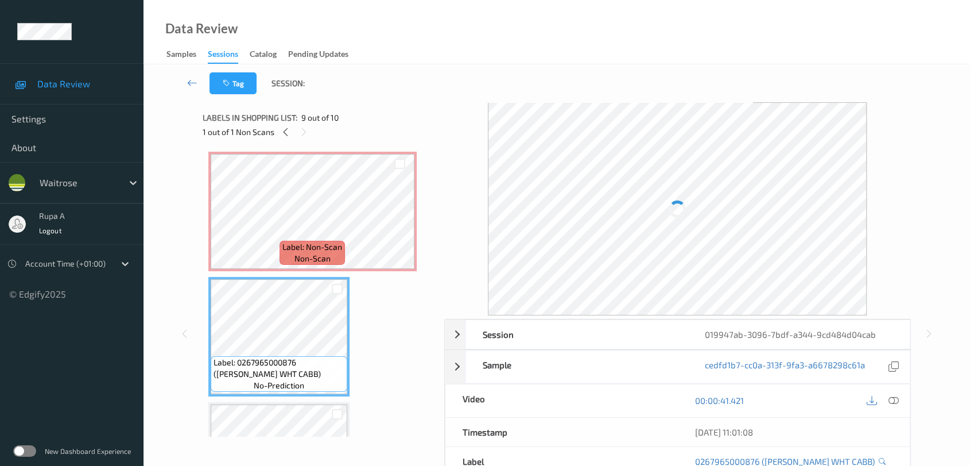
scroll to position [813, 0]
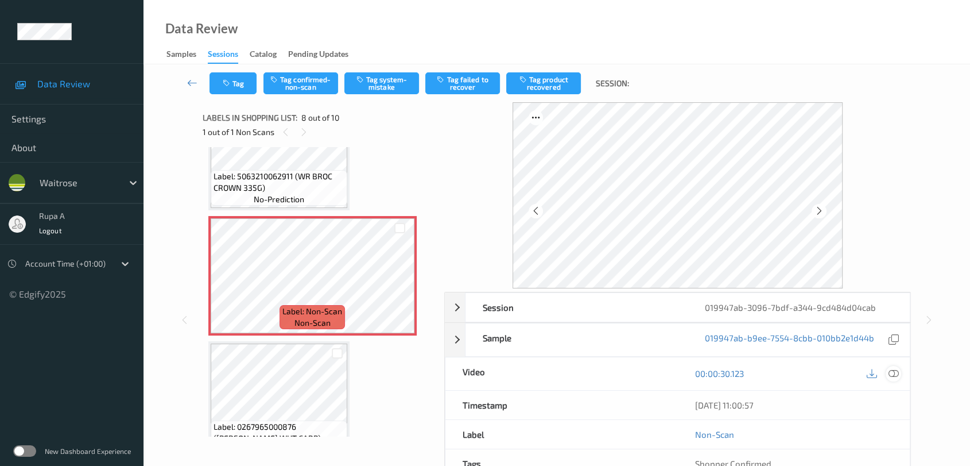
click at [898, 378] on div at bounding box center [893, 373] width 15 height 15
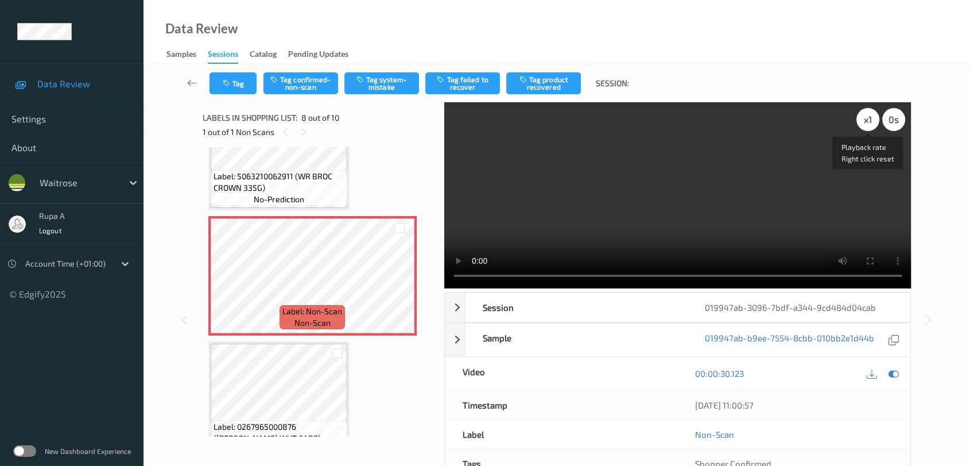
click at [860, 119] on div "x 1" at bounding box center [867, 119] width 23 height 23
drag, startPoint x: 895, startPoint y: 373, endPoint x: 781, endPoint y: 309, distance: 130.8
click at [896, 373] on icon at bounding box center [894, 373] width 10 height 10
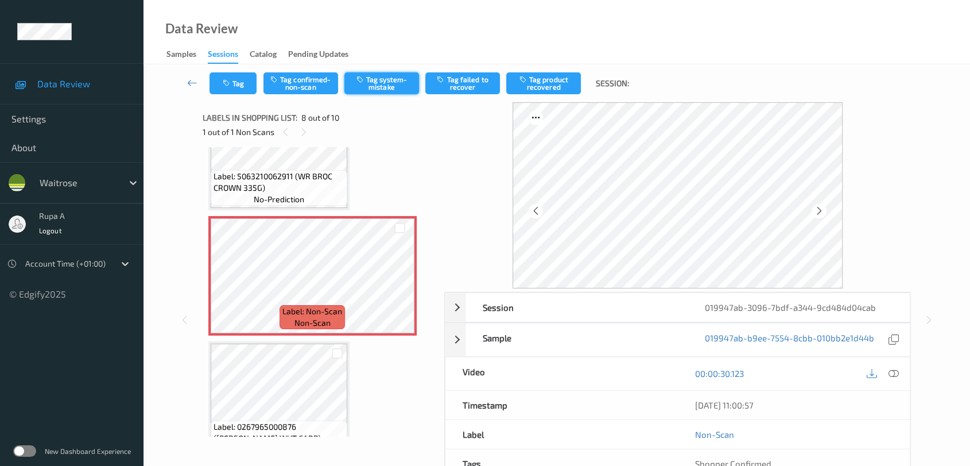
click at [375, 80] on button "Tag system-mistake" at bounding box center [381, 83] width 75 height 22
click at [240, 89] on button "Tag" at bounding box center [233, 83] width 47 height 22
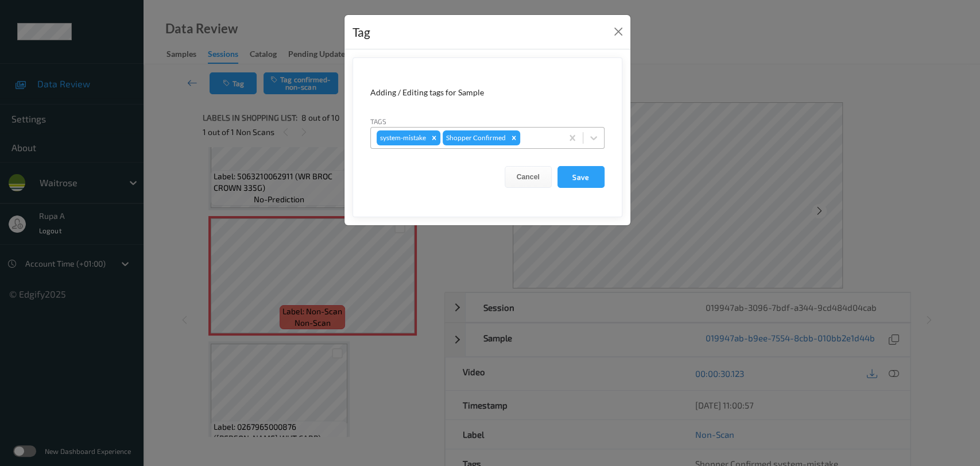
click at [540, 133] on div at bounding box center [539, 138] width 34 height 14
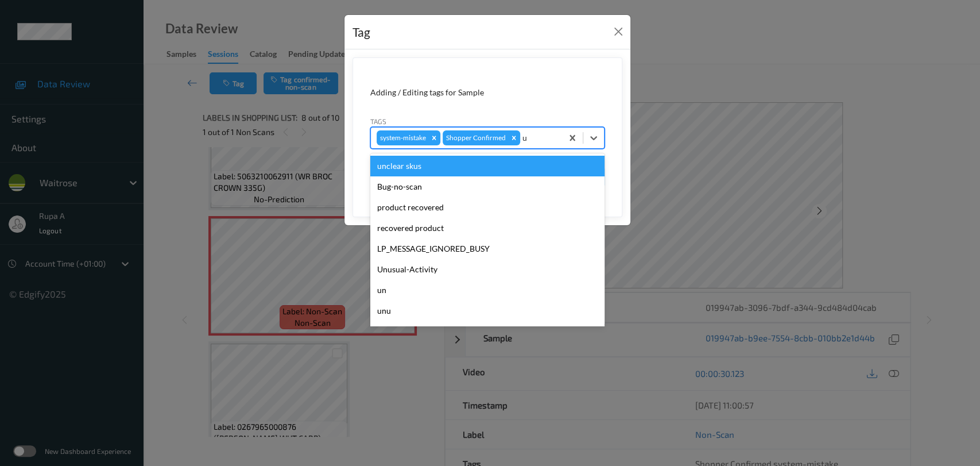
type input "un"
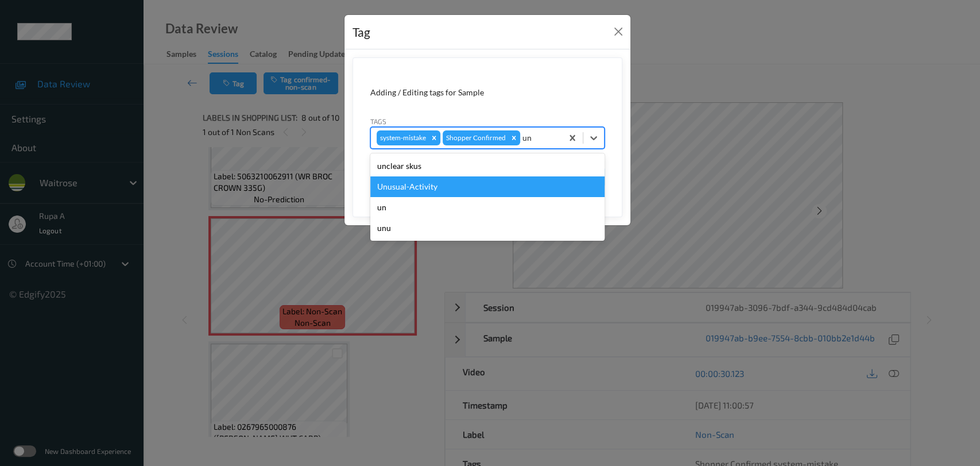
click at [456, 180] on div "Unusual-Activity" at bounding box center [487, 186] width 234 height 21
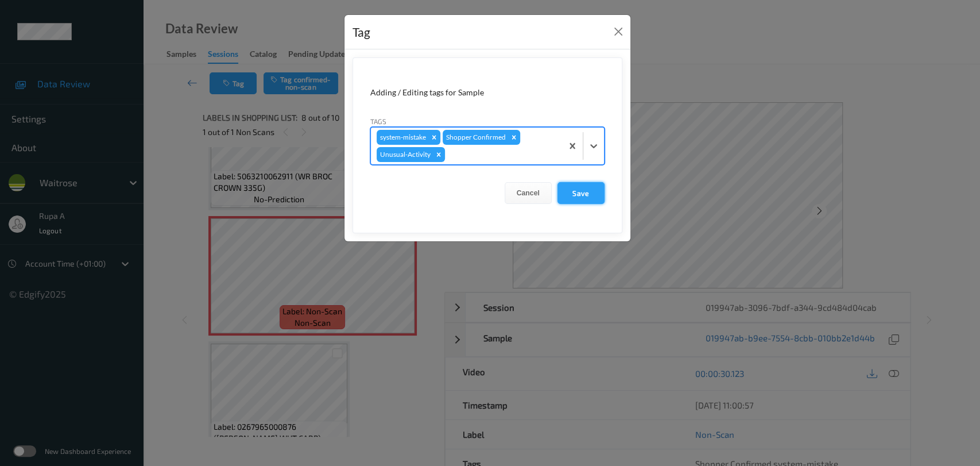
click at [584, 193] on button "Save" at bounding box center [580, 193] width 47 height 22
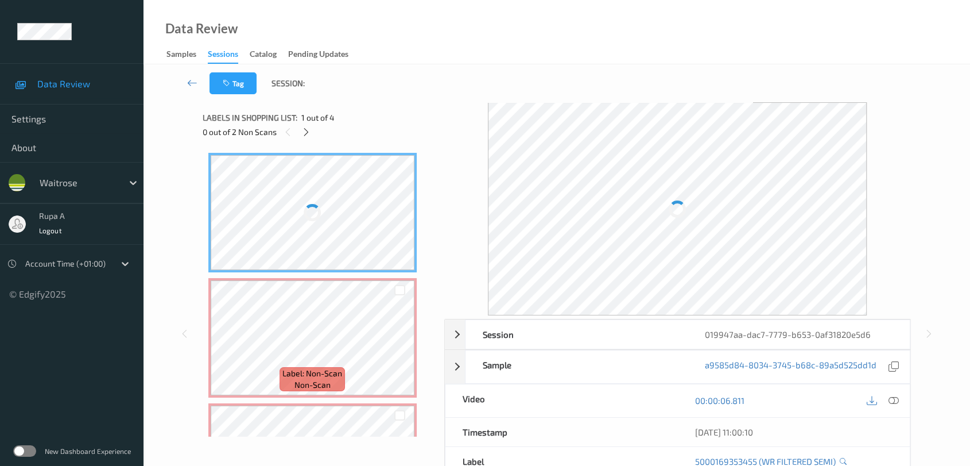
click at [361, 114] on div "Labels in shopping list: 1 out of 4" at bounding box center [320, 117] width 234 height 14
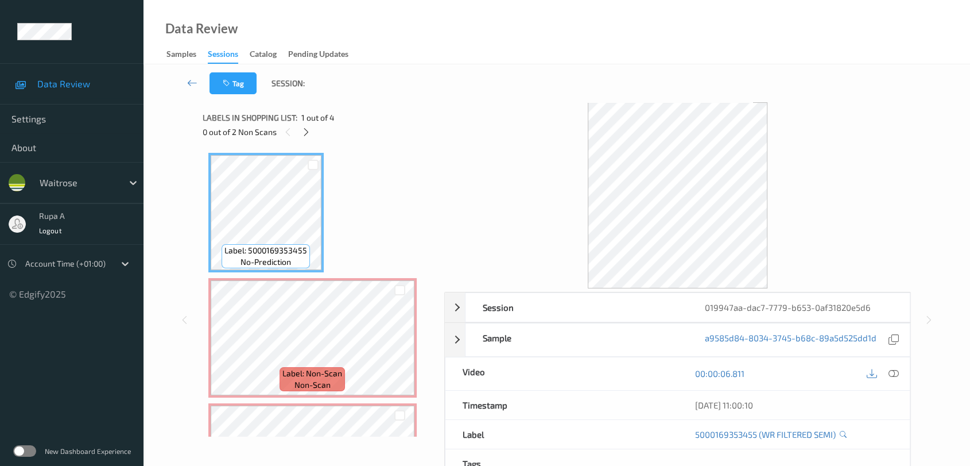
click at [311, 122] on span "1 out of 4" at bounding box center [317, 117] width 33 height 11
click at [309, 130] on icon at bounding box center [306, 132] width 10 height 10
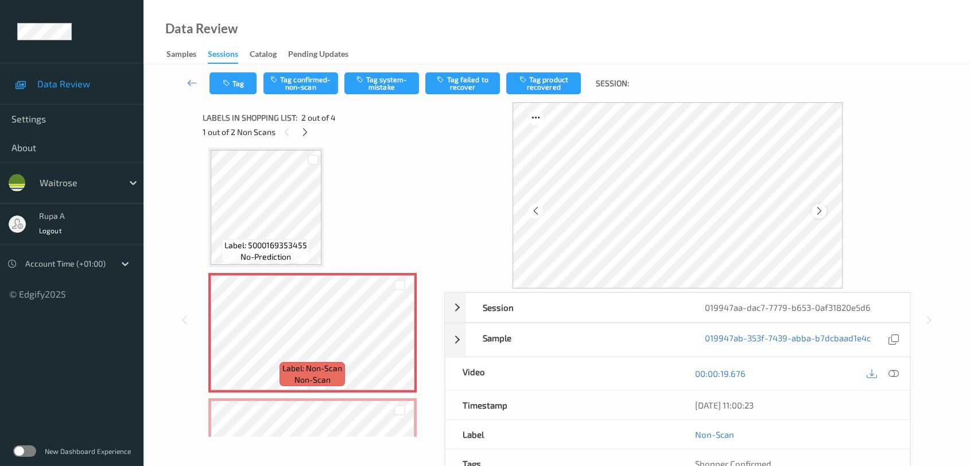
click at [819, 208] on icon at bounding box center [820, 211] width 10 height 10
click at [819, 210] on icon at bounding box center [820, 211] width 10 height 10
click at [264, 228] on span "Label: 5000169353455 (WR FILTERED SEMI)" at bounding box center [266, 239] width 105 height 23
click at [387, 85] on button "Tag system-mistake" at bounding box center [381, 83] width 75 height 22
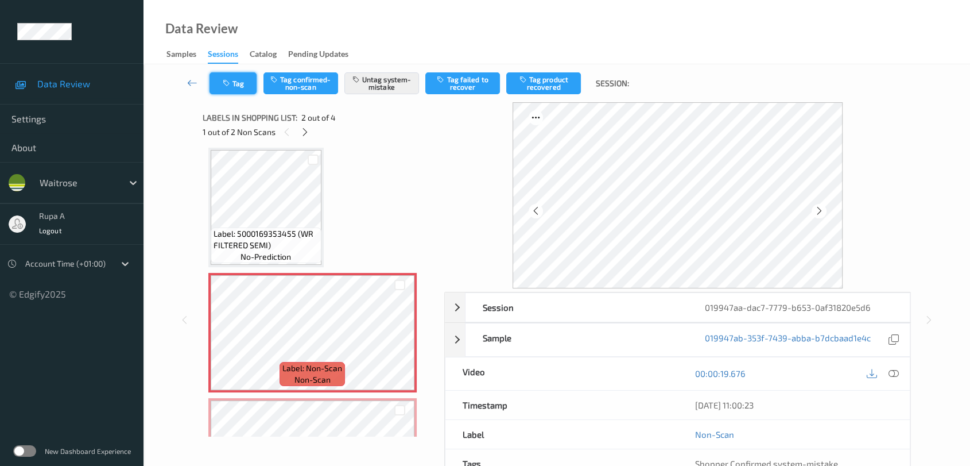
click at [234, 87] on button "Tag" at bounding box center [233, 83] width 47 height 22
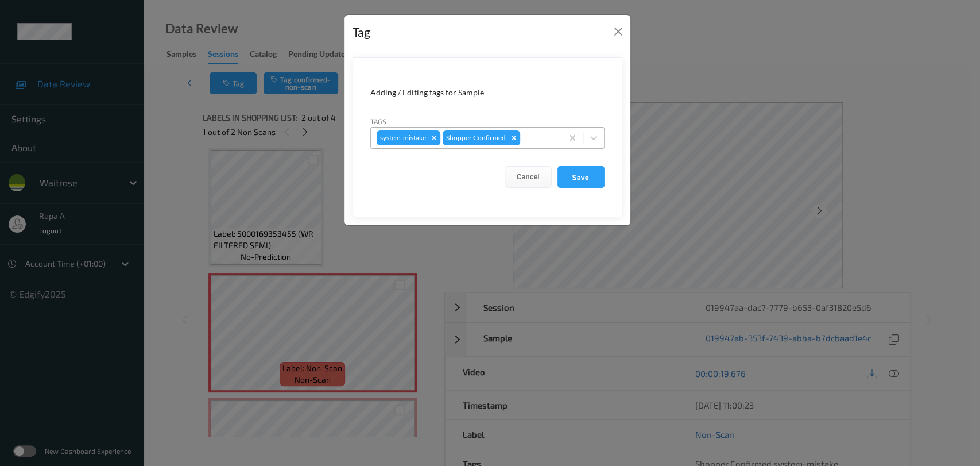
click at [540, 138] on div at bounding box center [539, 138] width 34 height 14
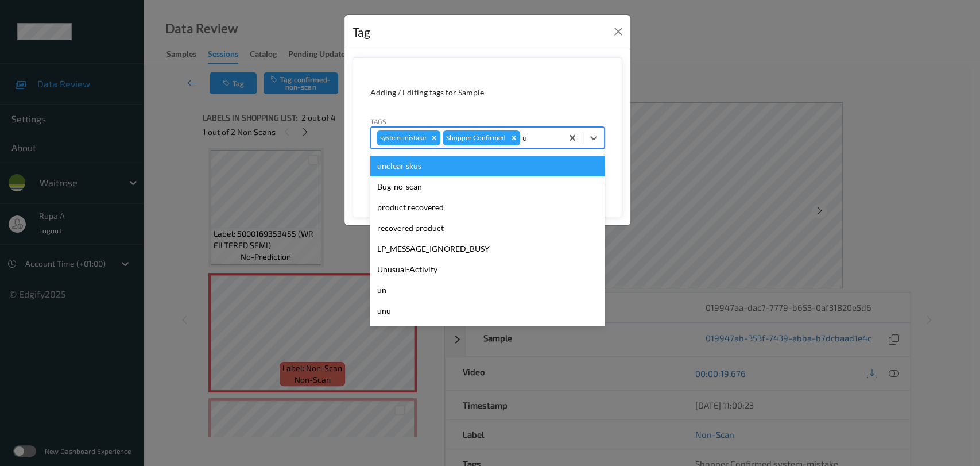
type input "un"
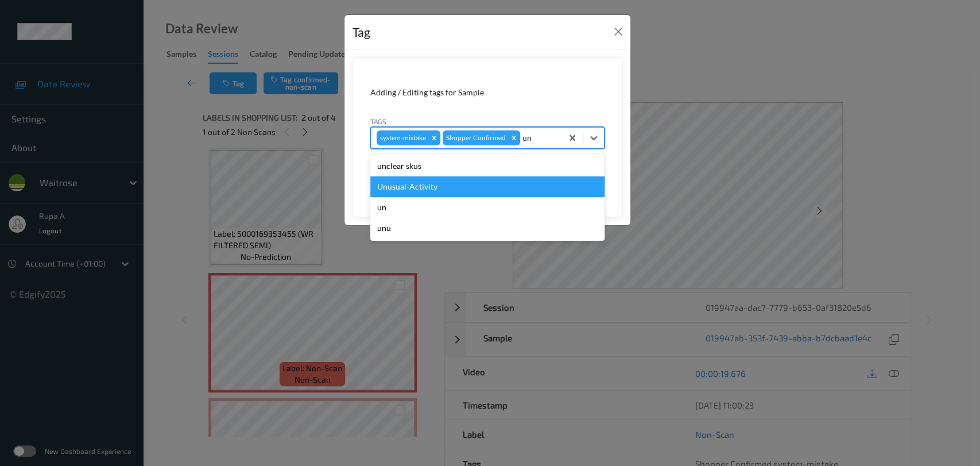
click at [472, 189] on div "Unusual-Activity" at bounding box center [487, 186] width 234 height 21
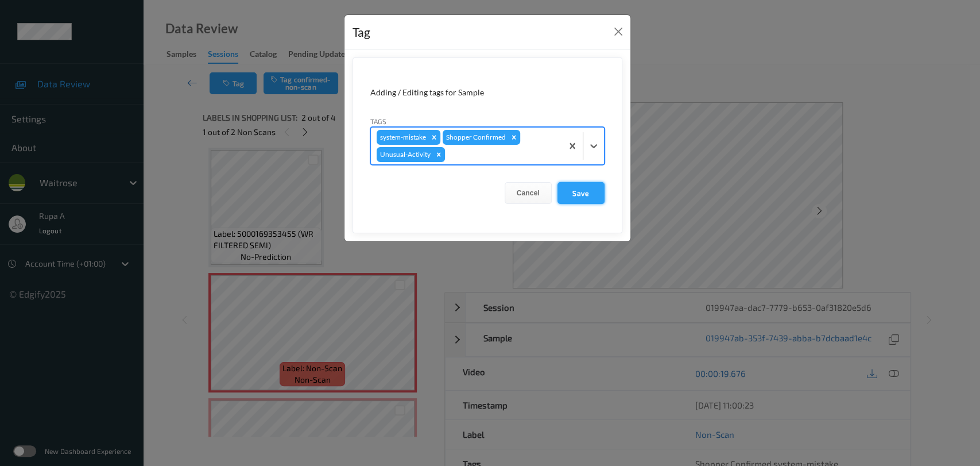
click at [578, 197] on button "Save" at bounding box center [580, 193] width 47 height 22
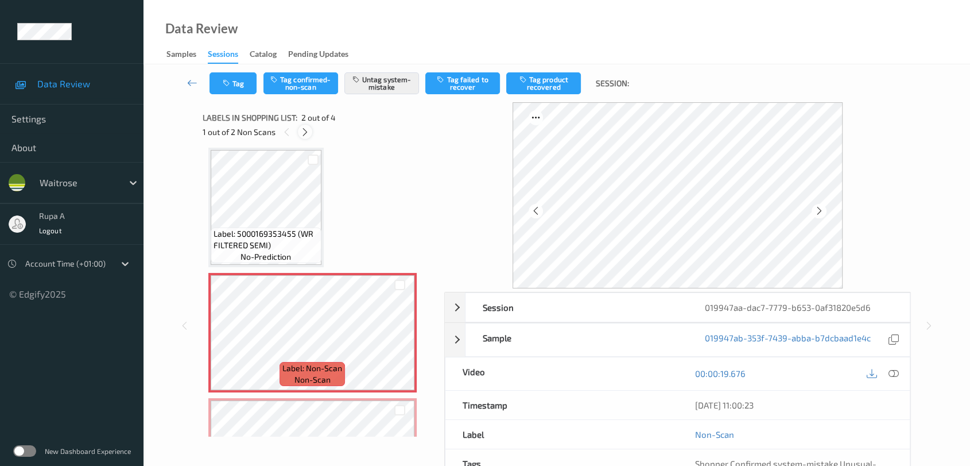
click at [303, 131] on icon at bounding box center [305, 132] width 10 height 10
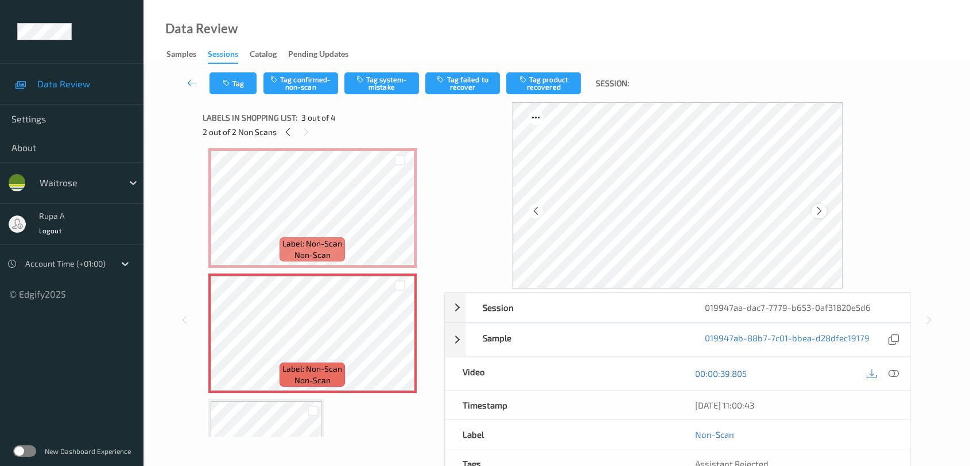
click at [820, 206] on icon at bounding box center [820, 211] width 10 height 10
click at [331, 247] on span "Label: Non-Scan" at bounding box center [312, 243] width 60 height 11
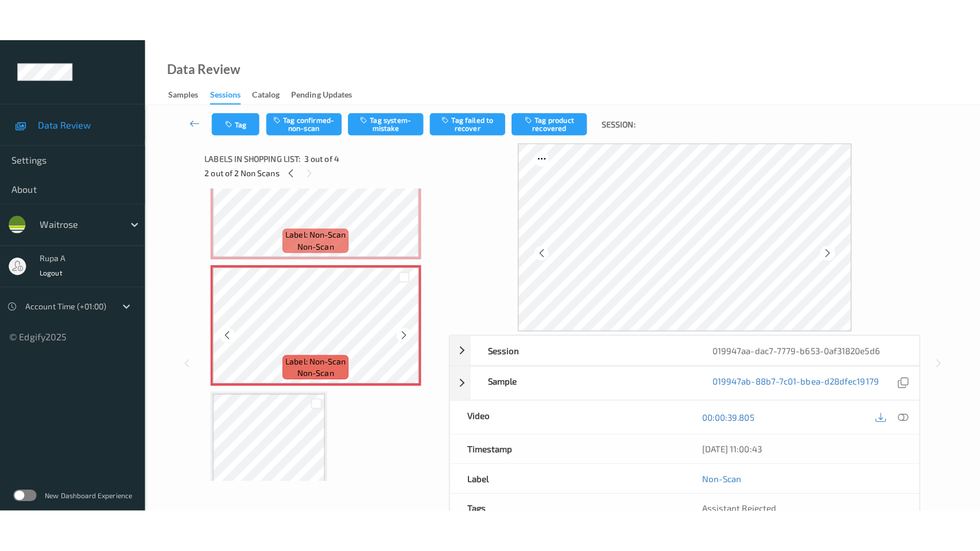
scroll to position [151, 0]
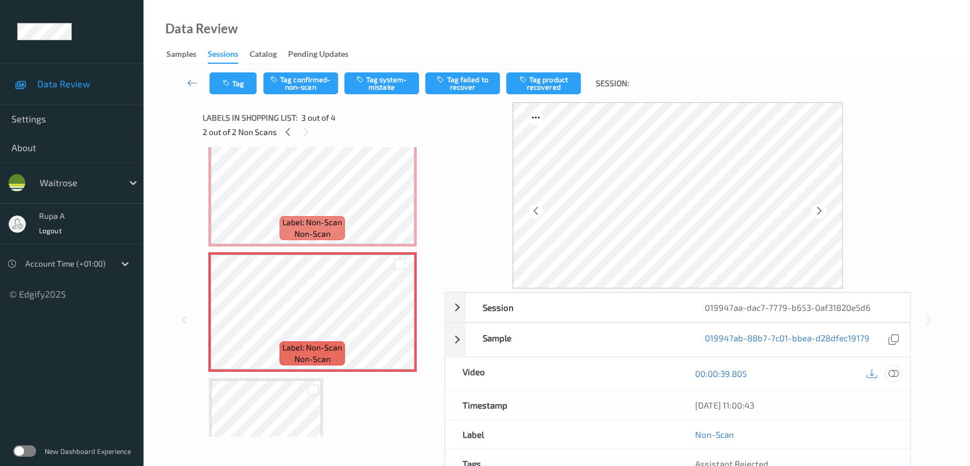
click at [896, 373] on icon at bounding box center [894, 373] width 10 height 10
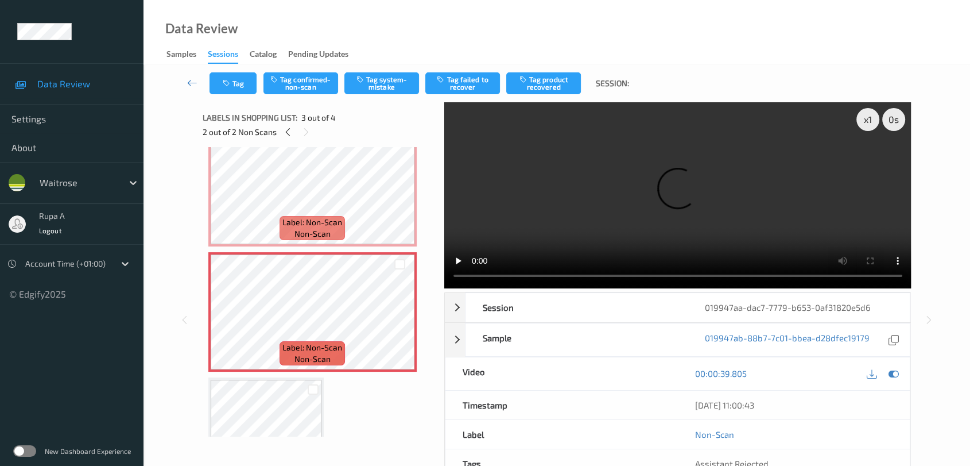
scroll to position [129, 0]
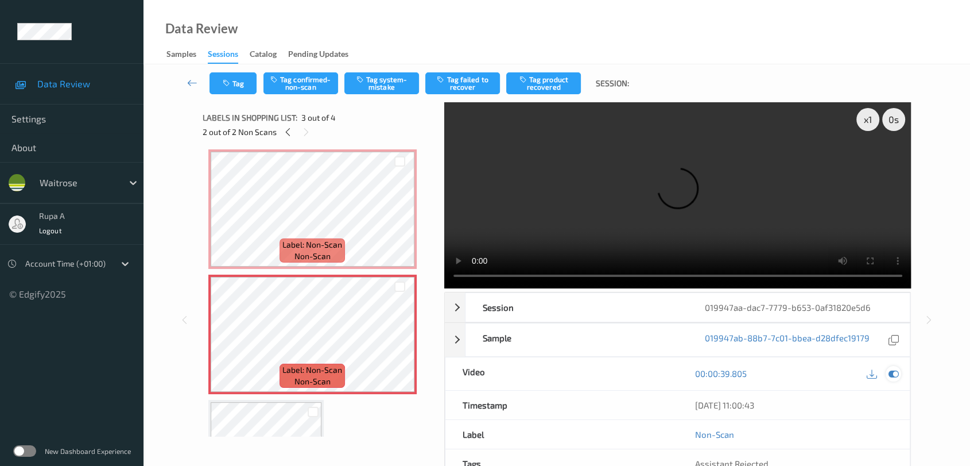
click at [890, 374] on icon at bounding box center [894, 373] width 10 height 10
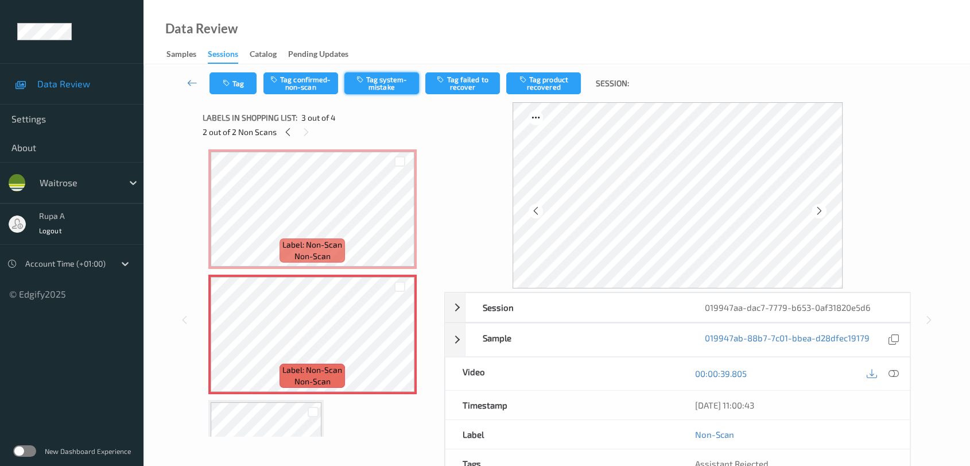
click at [391, 92] on button "Tag system-mistake" at bounding box center [381, 83] width 75 height 22
click at [214, 79] on button "Tag" at bounding box center [233, 83] width 47 height 22
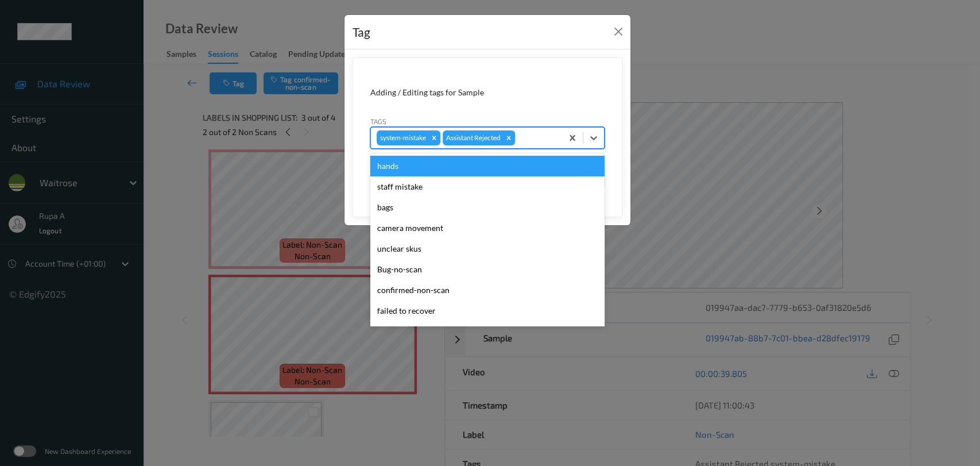
click at [556, 136] on div "system-mistake Assistant Rejected" at bounding box center [466, 138] width 191 height 20
type input "un"
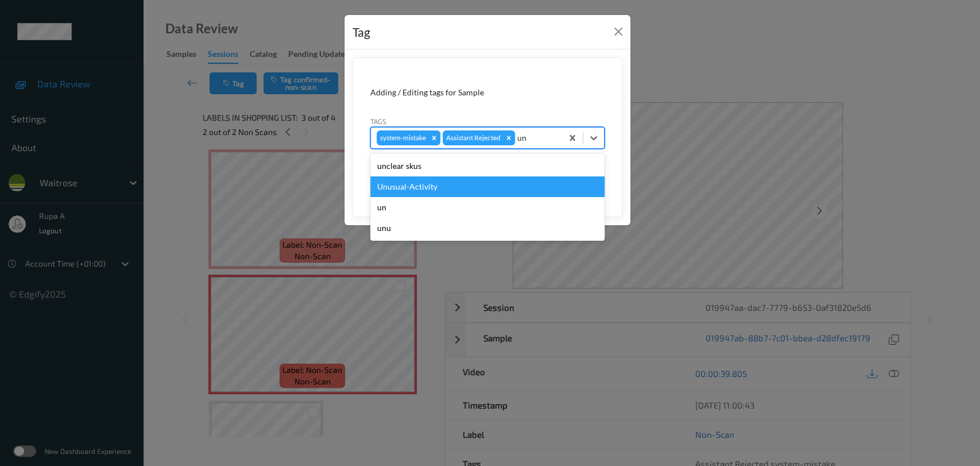
click at [449, 184] on div "Unusual-Activity" at bounding box center [487, 186] width 234 height 21
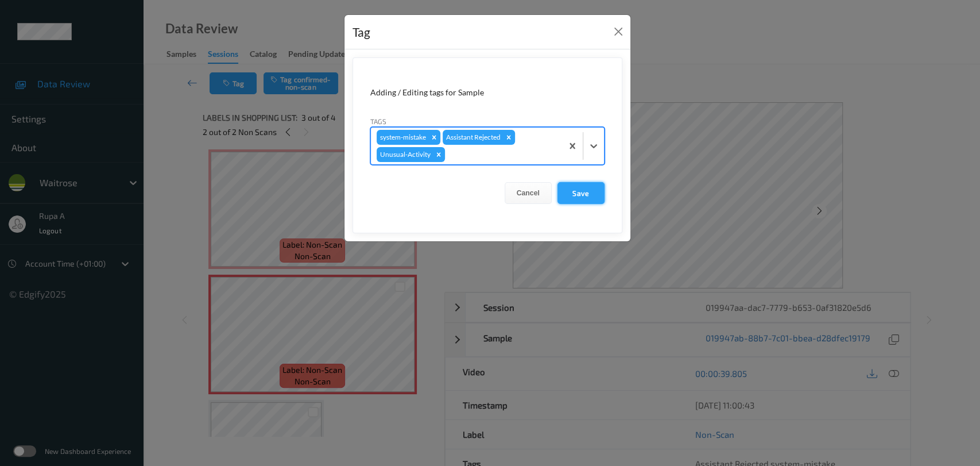
click at [574, 190] on button "Save" at bounding box center [580, 193] width 47 height 22
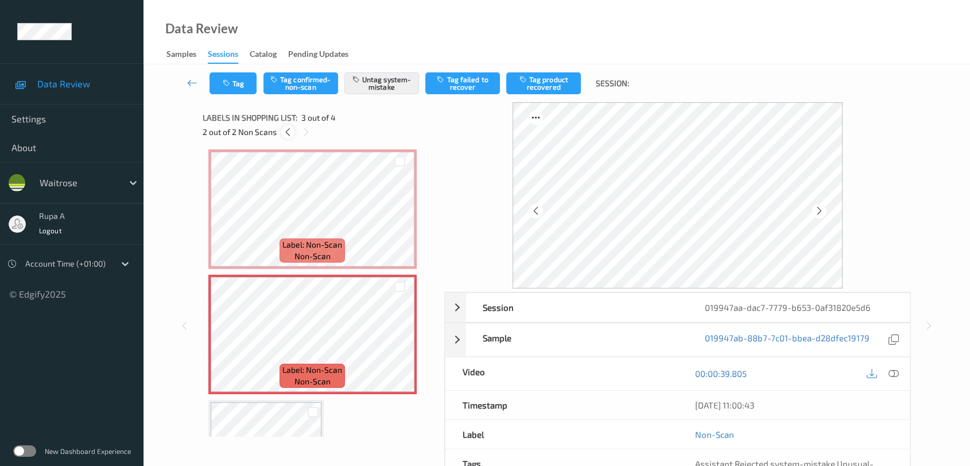
click at [288, 132] on icon at bounding box center [288, 132] width 10 height 10
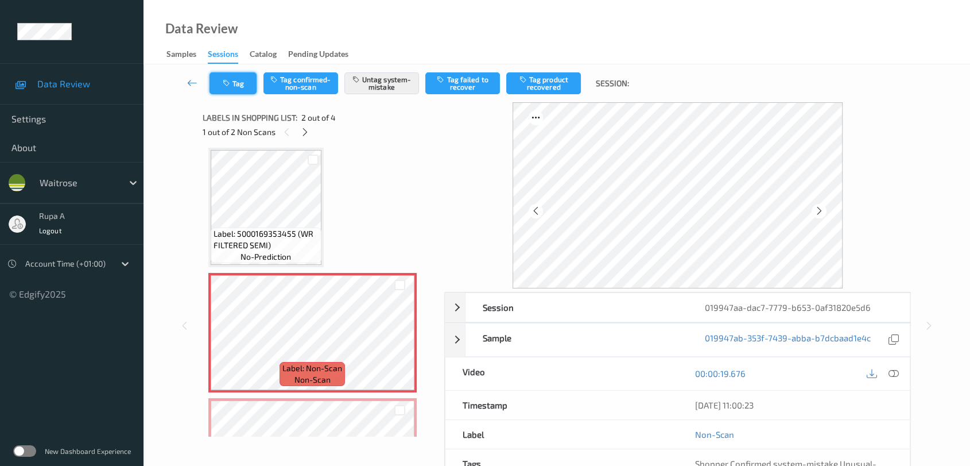
click at [231, 88] on button "Tag" at bounding box center [233, 83] width 47 height 22
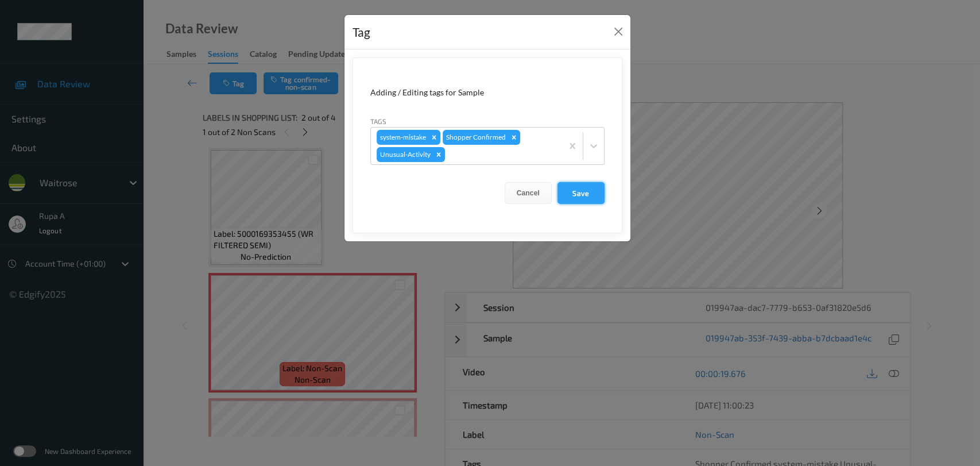
click at [590, 194] on button "Save" at bounding box center [580, 193] width 47 height 22
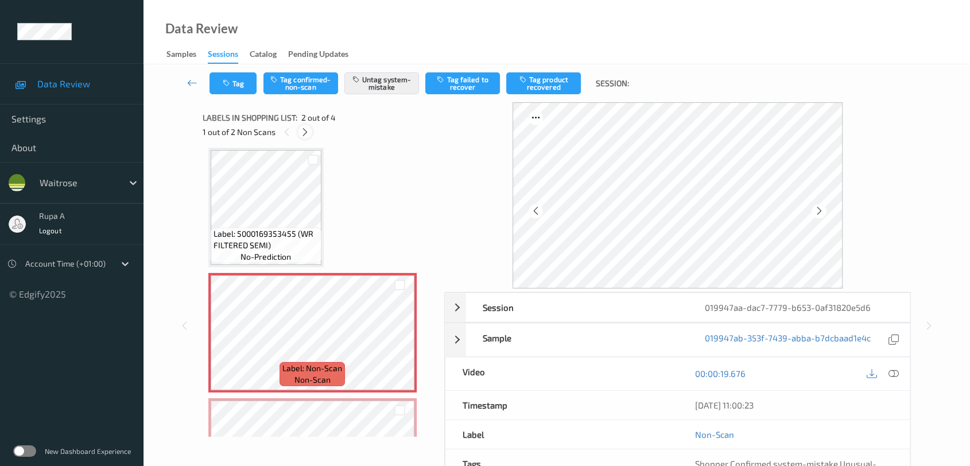
click at [301, 127] on icon at bounding box center [305, 132] width 10 height 10
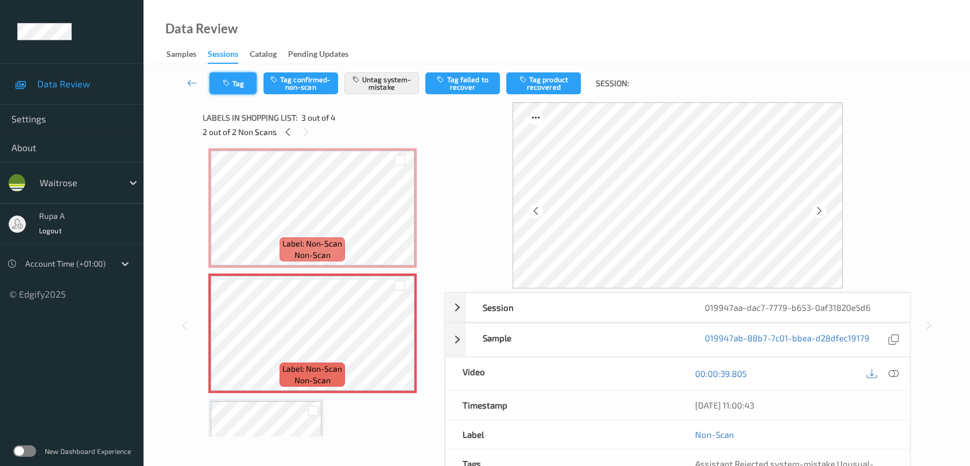
click at [220, 82] on button "Tag" at bounding box center [233, 83] width 47 height 22
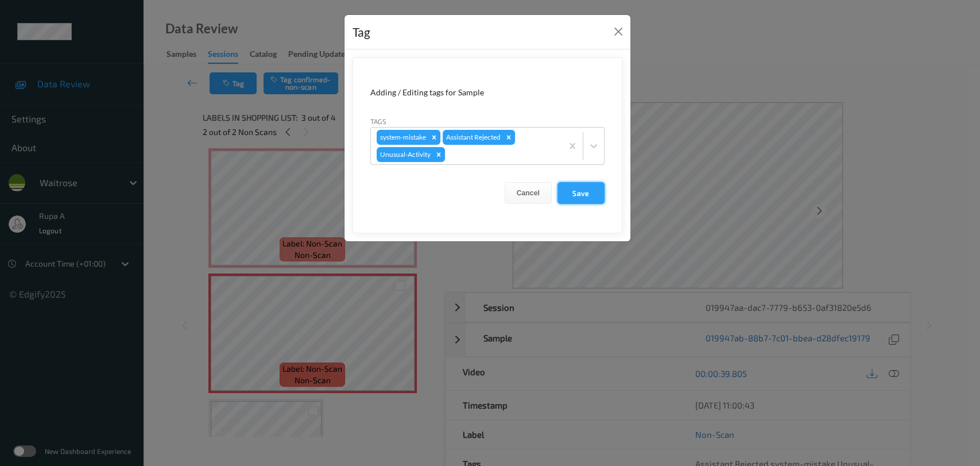
click at [582, 196] on button "Save" at bounding box center [580, 193] width 47 height 22
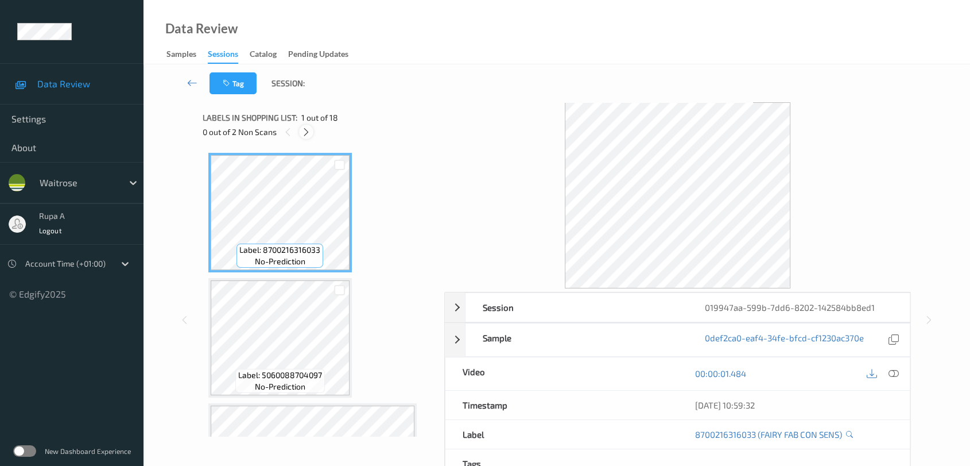
click at [305, 132] on icon at bounding box center [306, 132] width 10 height 10
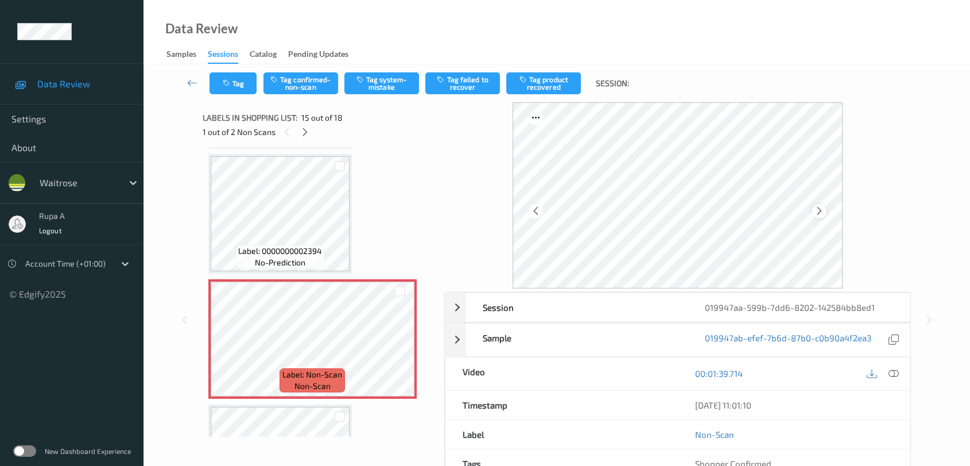
click at [812, 211] on div at bounding box center [678, 195] width 331 height 186
click at [817, 210] on icon at bounding box center [820, 211] width 10 height 10
click at [817, 209] on icon at bounding box center [820, 211] width 10 height 10
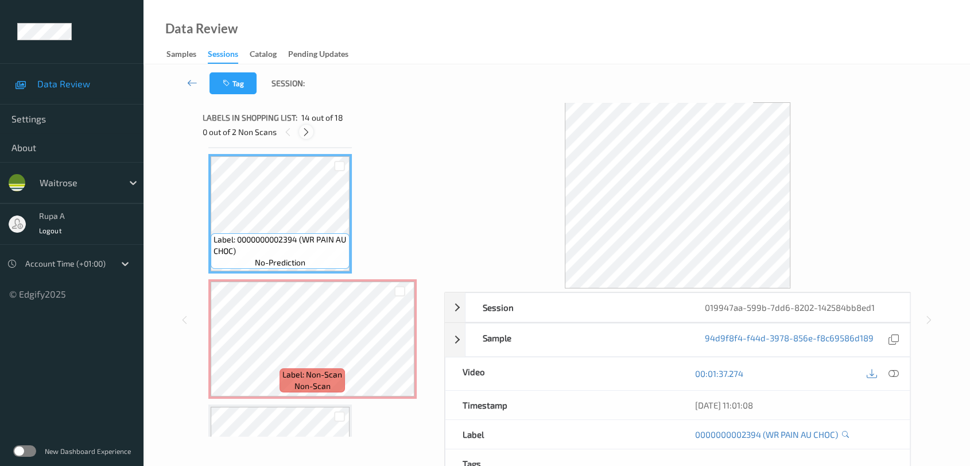
click at [311, 133] on icon at bounding box center [306, 132] width 10 height 10
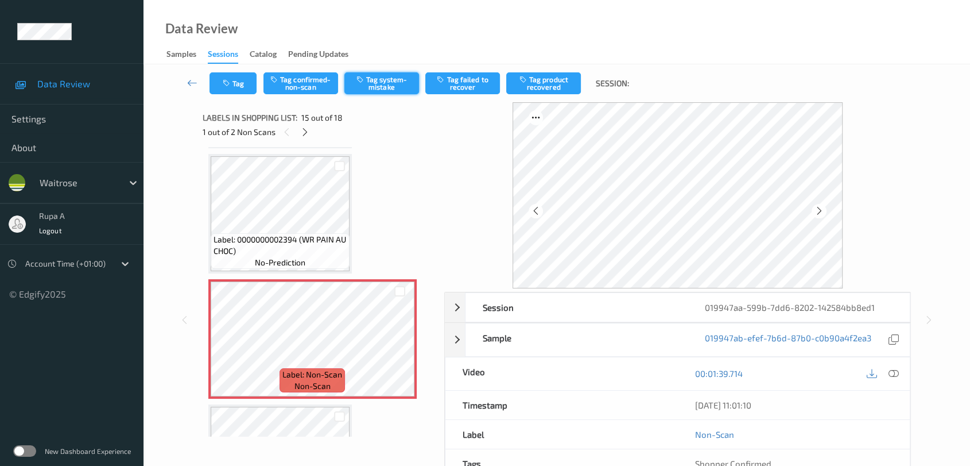
click at [391, 82] on button "Tag system-mistake" at bounding box center [381, 83] width 75 height 22
click at [375, 82] on button "Tag system-mistake" at bounding box center [381, 83] width 75 height 22
click at [375, 82] on div "Tag Tag confirmed-non-scan Tag system-mistake Tag failed to recover Tag product…" at bounding box center [557, 83] width 780 height 38
click at [228, 84] on icon "button" at bounding box center [228, 83] width 10 height 8
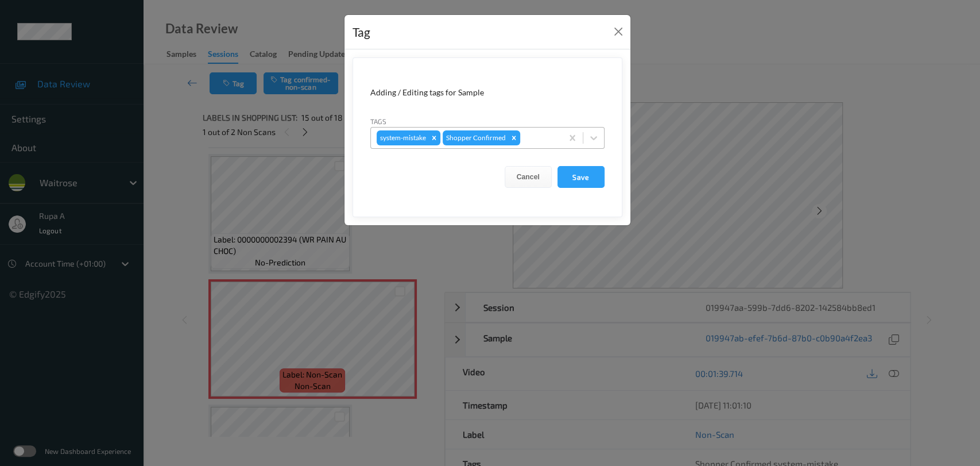
click at [533, 143] on div at bounding box center [539, 138] width 34 height 14
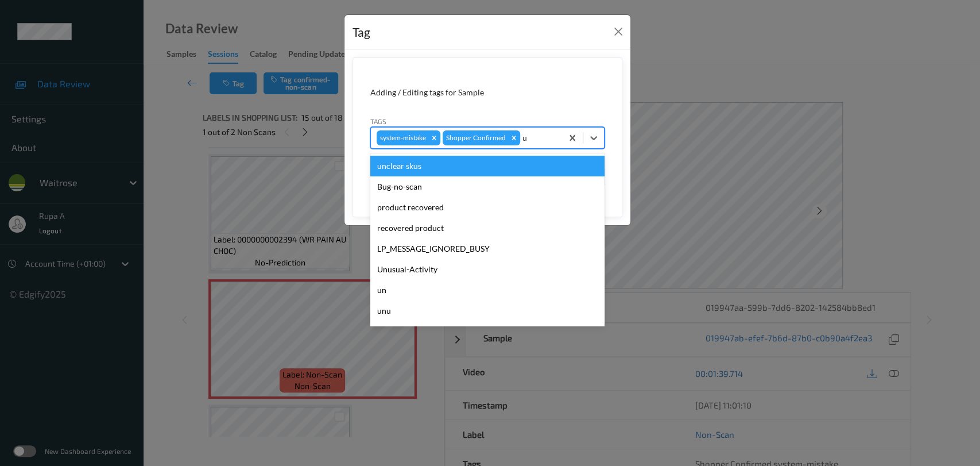
type input "un"
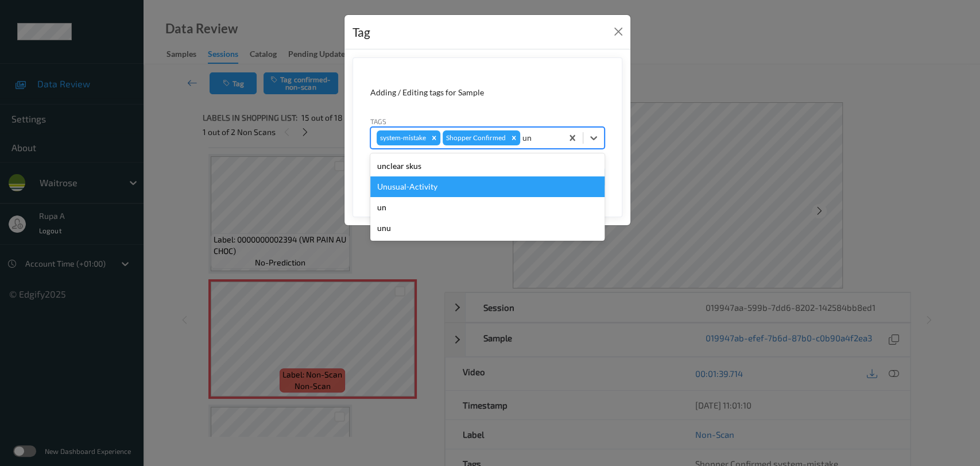
click at [468, 188] on div "Unusual-Activity" at bounding box center [487, 186] width 234 height 21
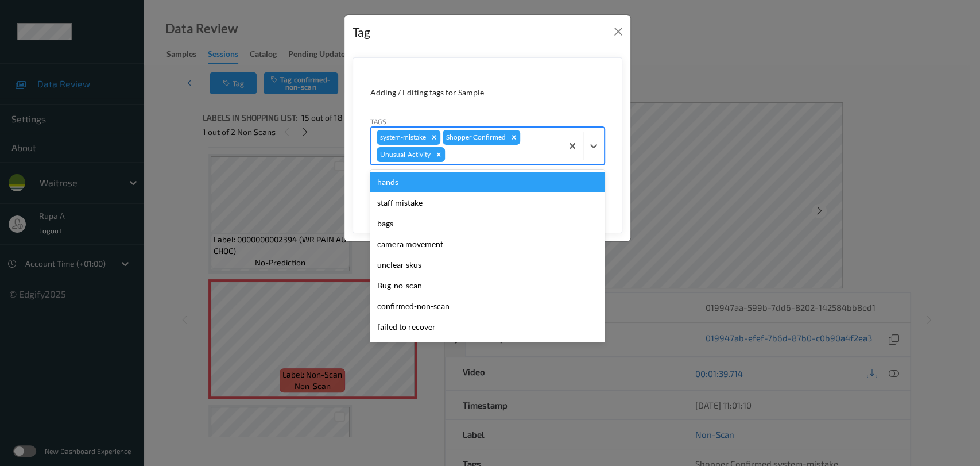
click at [510, 160] on div at bounding box center [501, 155] width 109 height 14
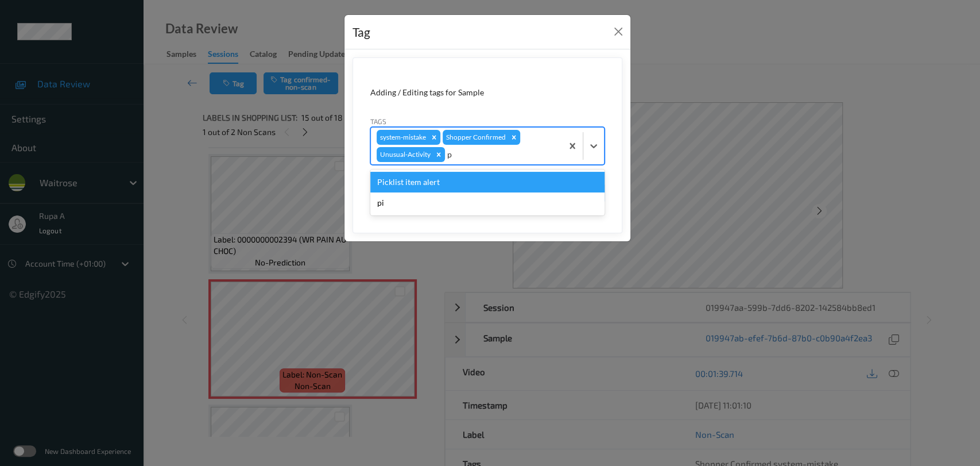
type input "pi"
click at [482, 180] on div "Picklist item alert" at bounding box center [487, 182] width 234 height 21
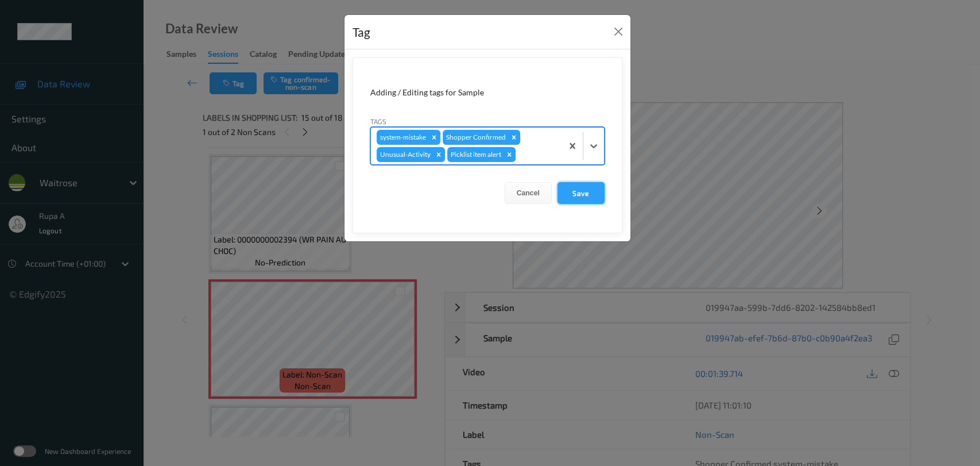
click at [579, 188] on button "Save" at bounding box center [580, 193] width 47 height 22
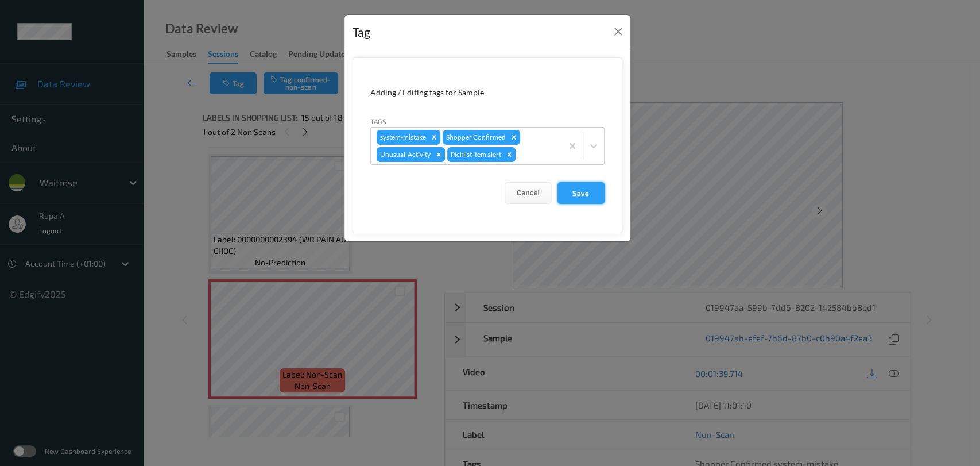
click at [582, 192] on button "Save" at bounding box center [580, 193] width 47 height 22
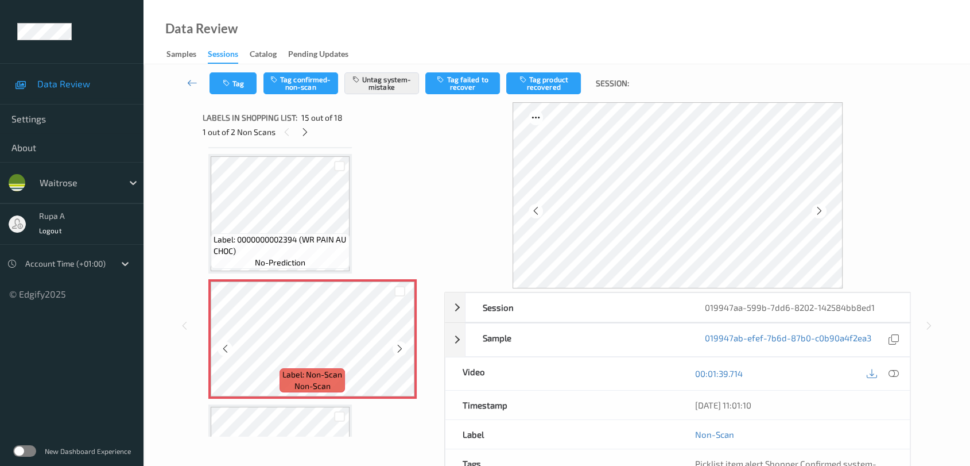
scroll to position [1689, 0]
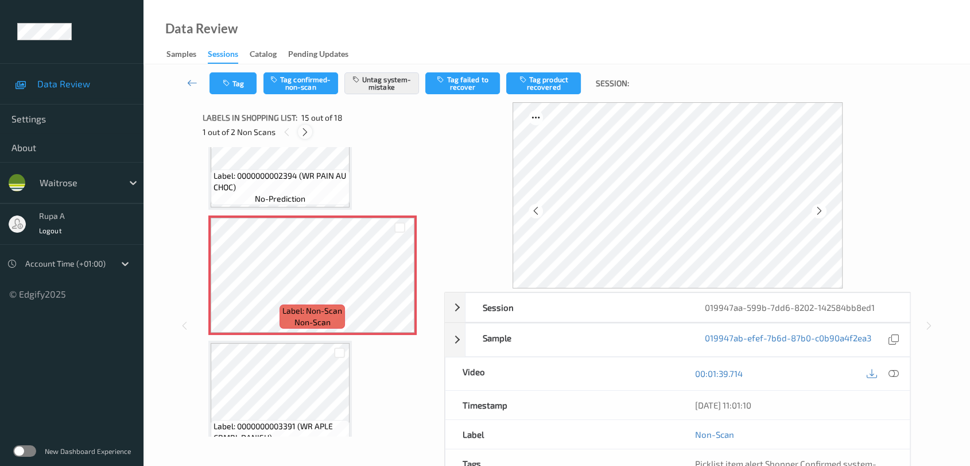
click at [304, 125] on div at bounding box center [305, 132] width 14 height 14
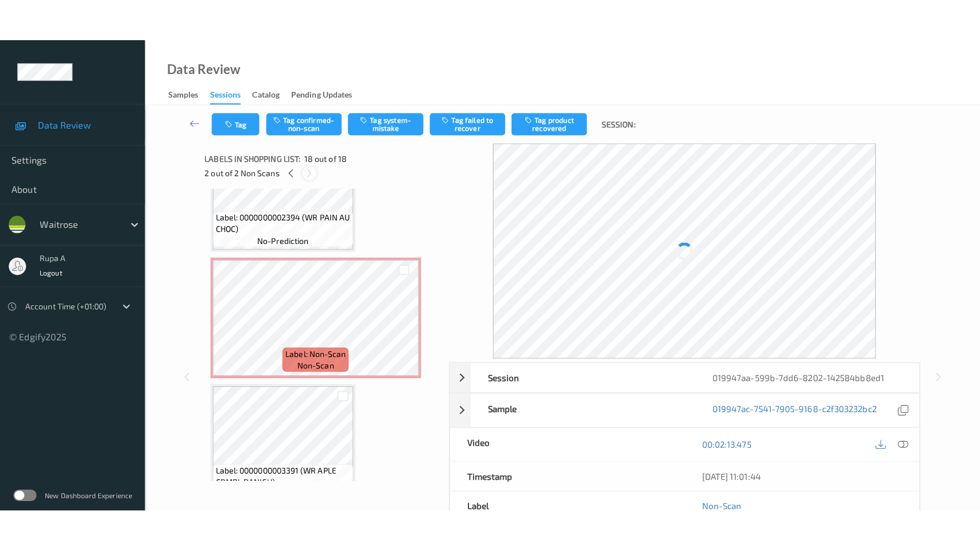
scroll to position [1960, 0]
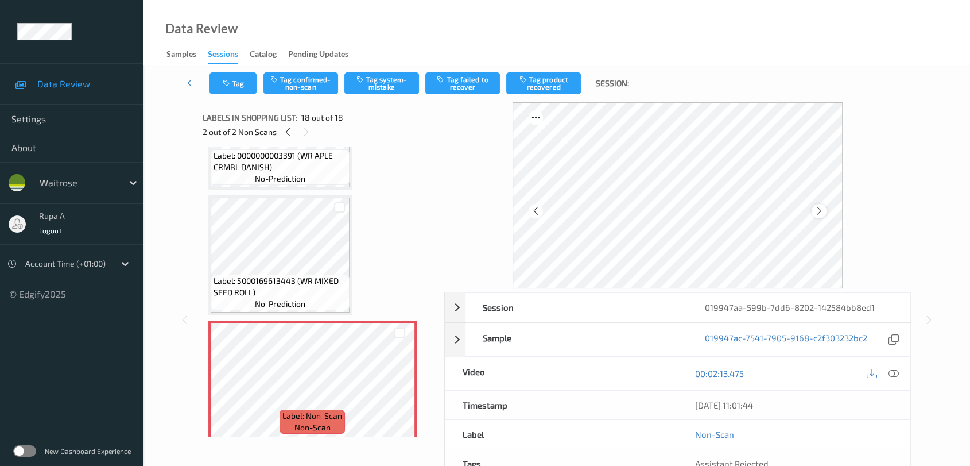
click at [817, 211] on icon at bounding box center [820, 211] width 10 height 10
click at [819, 208] on icon at bounding box center [820, 211] width 10 height 10
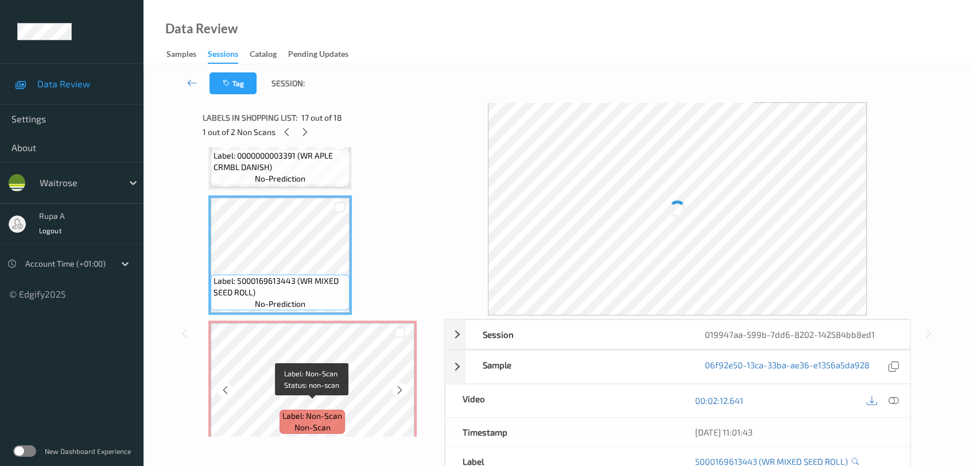
click at [319, 409] on div "Label: Non-Scan non-scan" at bounding box center [312, 421] width 65 height 24
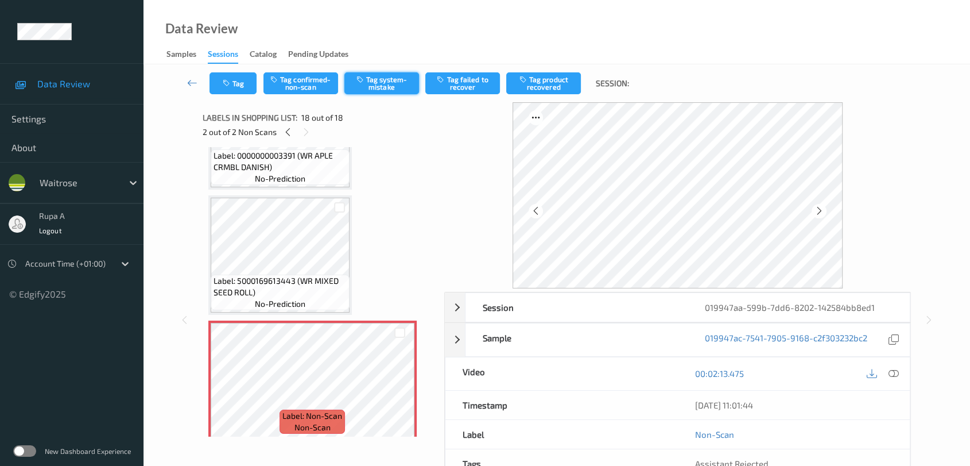
click at [399, 84] on button "Tag system-mistake" at bounding box center [381, 83] width 75 height 22
click at [236, 79] on button "Tag" at bounding box center [233, 83] width 47 height 22
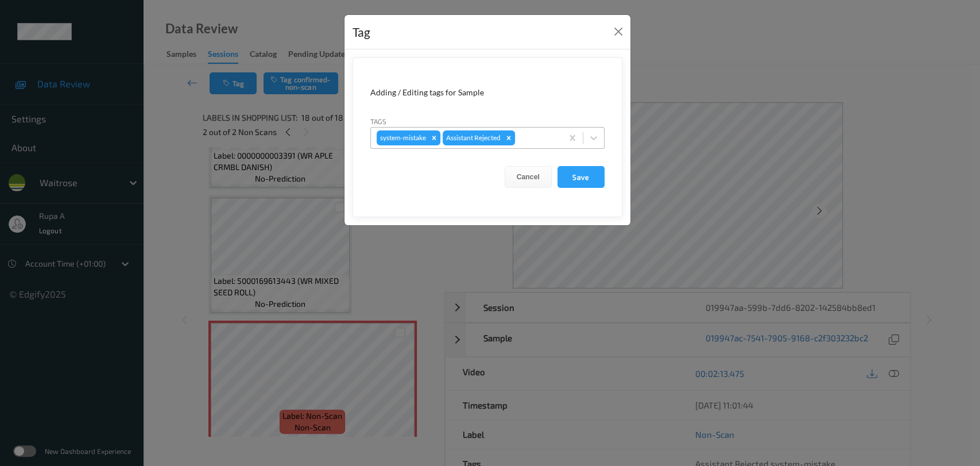
click at [544, 138] on div at bounding box center [536, 138] width 39 height 14
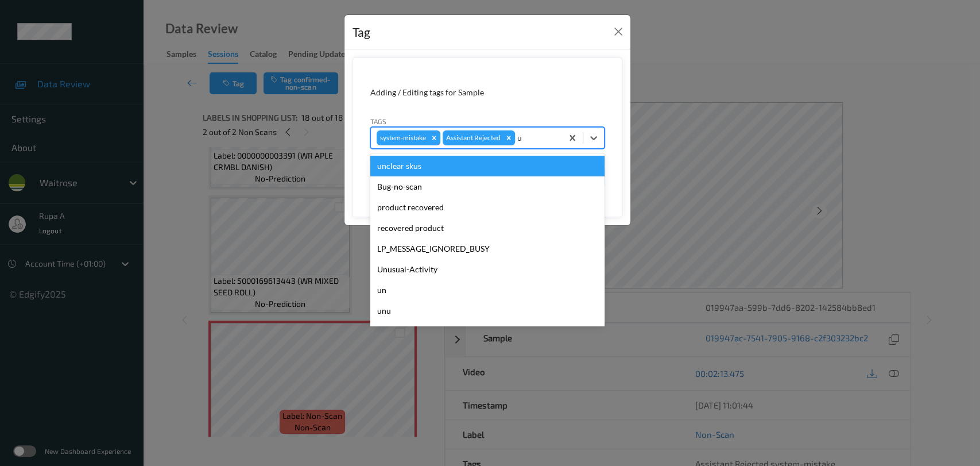
type input "un"
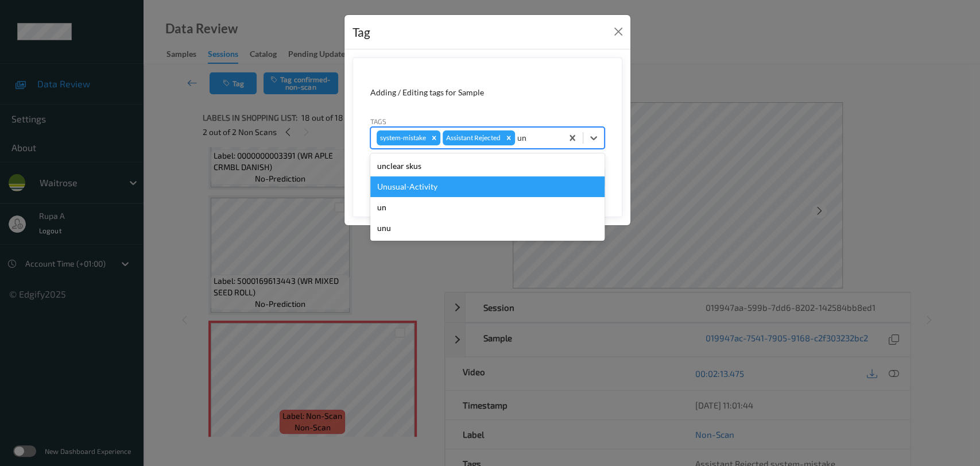
click at [453, 188] on div "Unusual-Activity" at bounding box center [487, 186] width 234 height 21
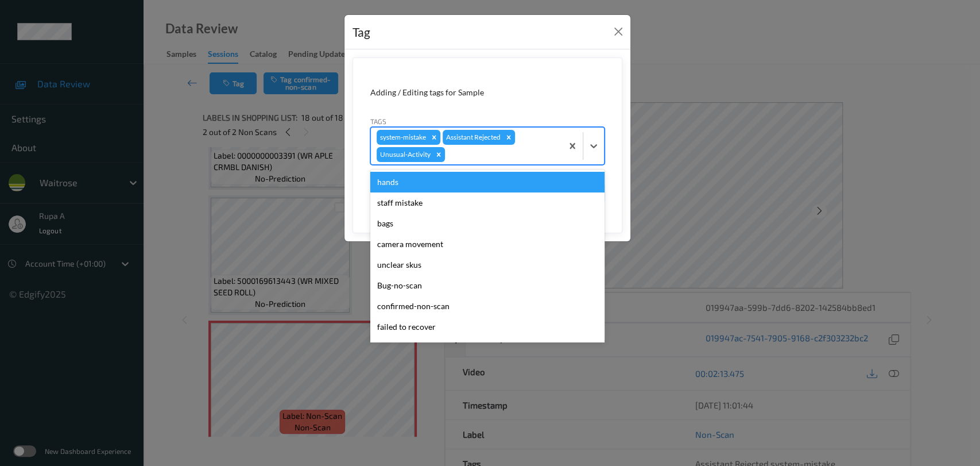
click at [494, 158] on div at bounding box center [501, 155] width 109 height 14
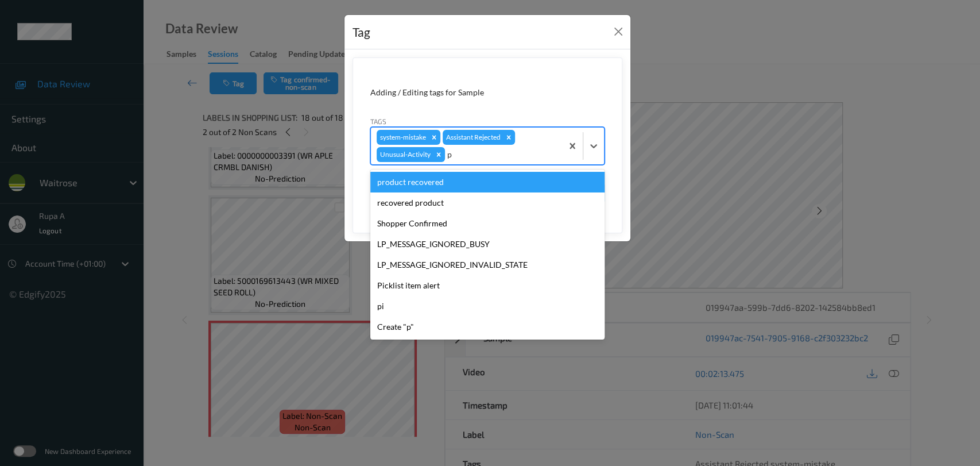
type input "pi"
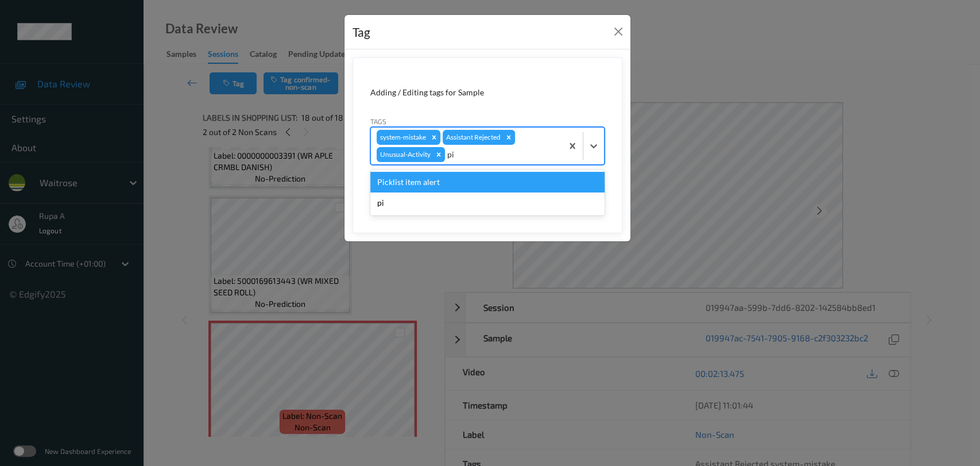
click at [480, 175] on div "Picklist item alert" at bounding box center [487, 182] width 234 height 21
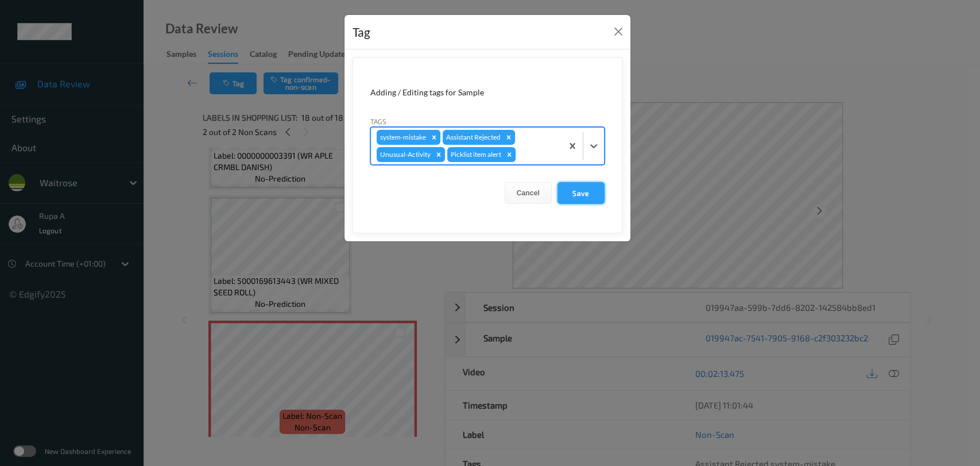
click at [583, 195] on button "Save" at bounding box center [580, 193] width 47 height 22
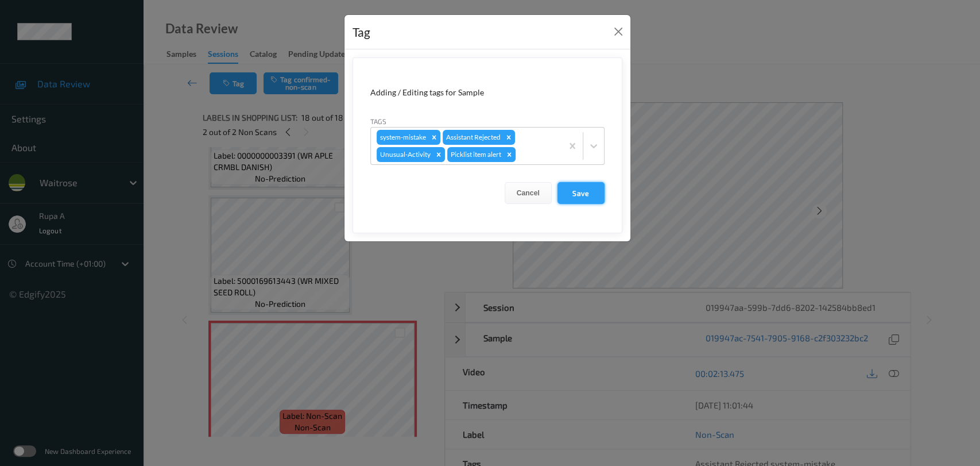
click at [581, 195] on button "Save" at bounding box center [580, 193] width 47 height 22
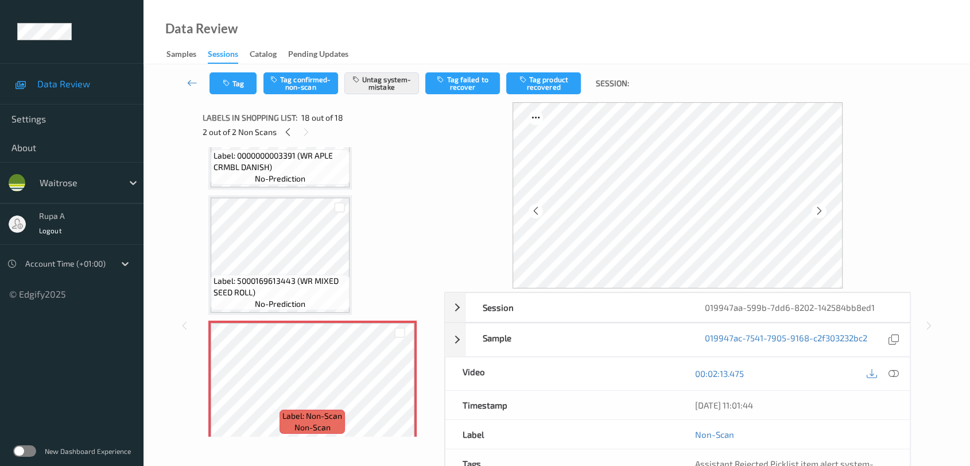
drag, startPoint x: 893, startPoint y: 375, endPoint x: 808, endPoint y: 329, distance: 96.6
click at [893, 375] on icon at bounding box center [894, 373] width 10 height 10
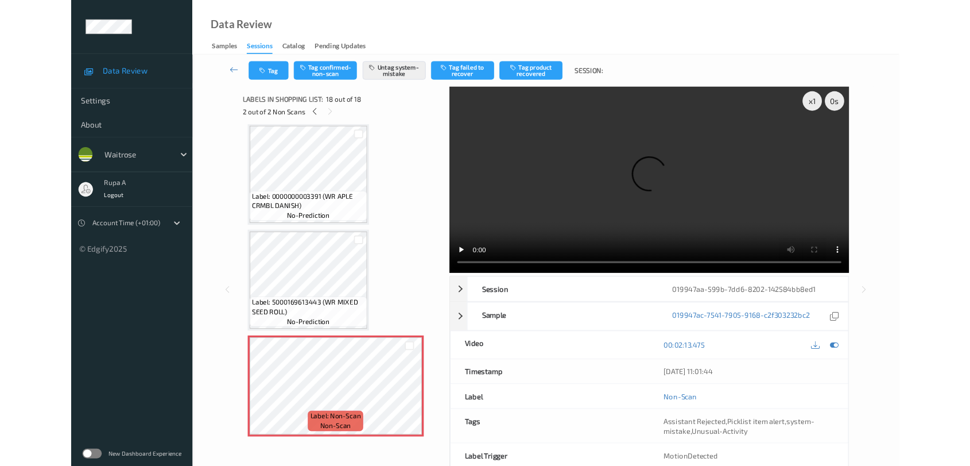
scroll to position [1874, 0]
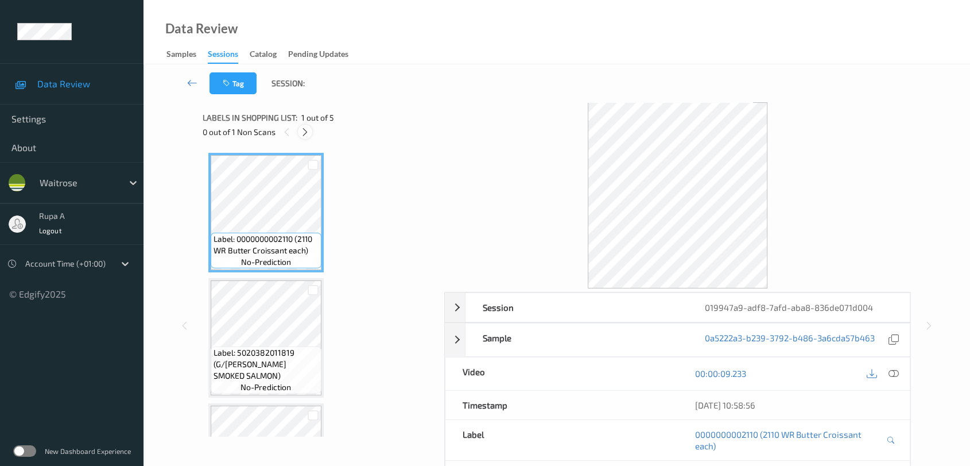
click at [304, 131] on icon at bounding box center [305, 132] width 10 height 10
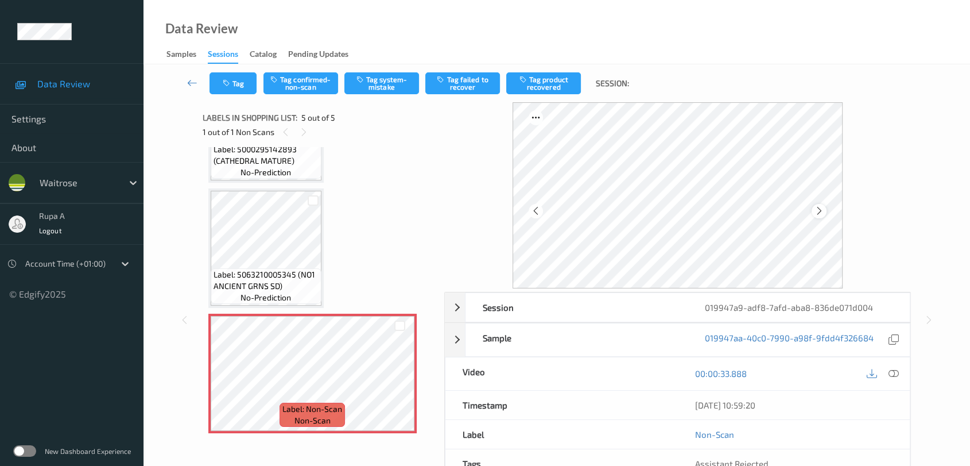
click at [818, 206] on icon at bounding box center [820, 211] width 10 height 10
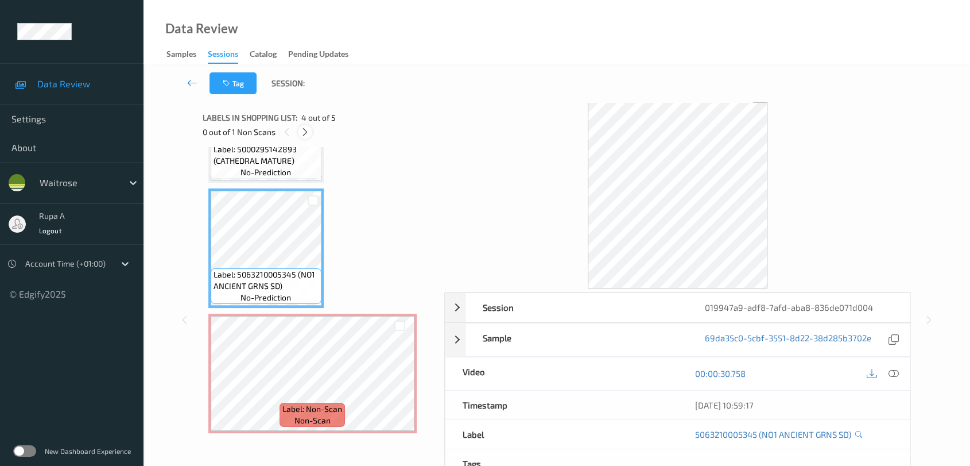
click at [303, 132] on icon at bounding box center [305, 132] width 10 height 10
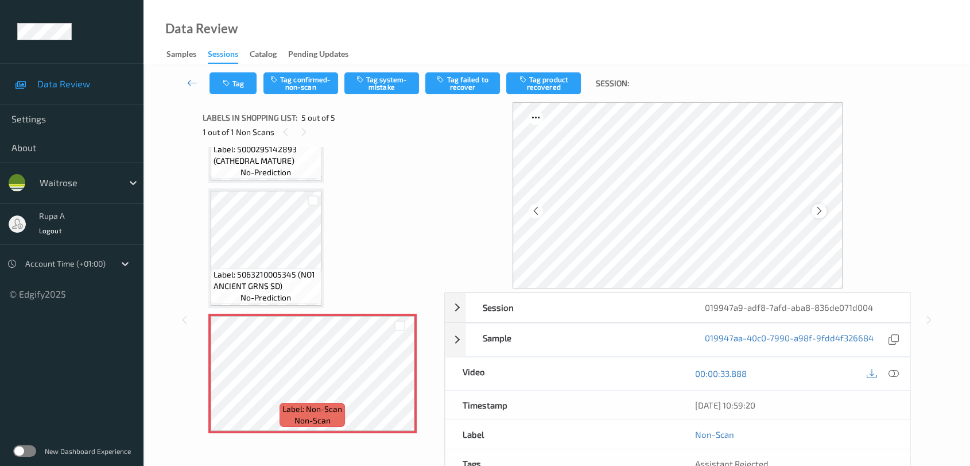
click at [815, 210] on icon at bounding box center [820, 211] width 10 height 10
click at [816, 210] on icon at bounding box center [820, 211] width 10 height 10
click at [394, 79] on button "Tag system-mistake" at bounding box center [381, 83] width 75 height 22
click at [233, 77] on button "Tag" at bounding box center [233, 83] width 47 height 22
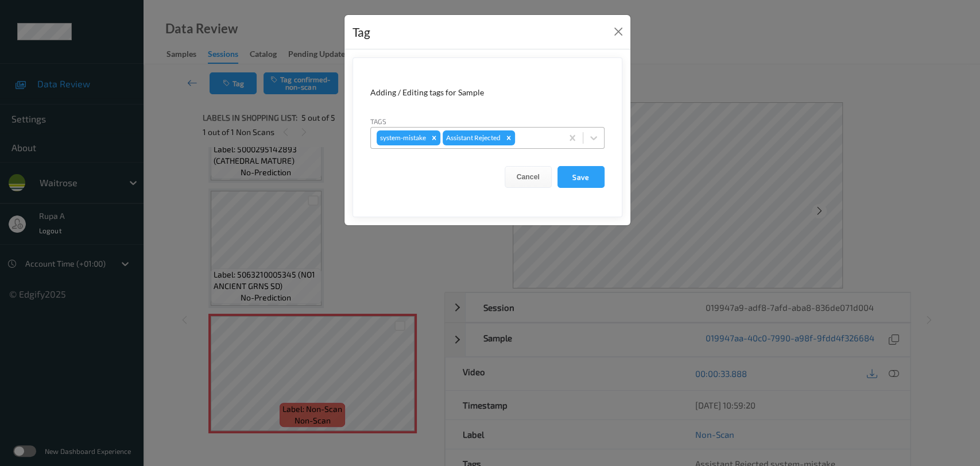
click at [536, 132] on div at bounding box center [536, 138] width 39 height 14
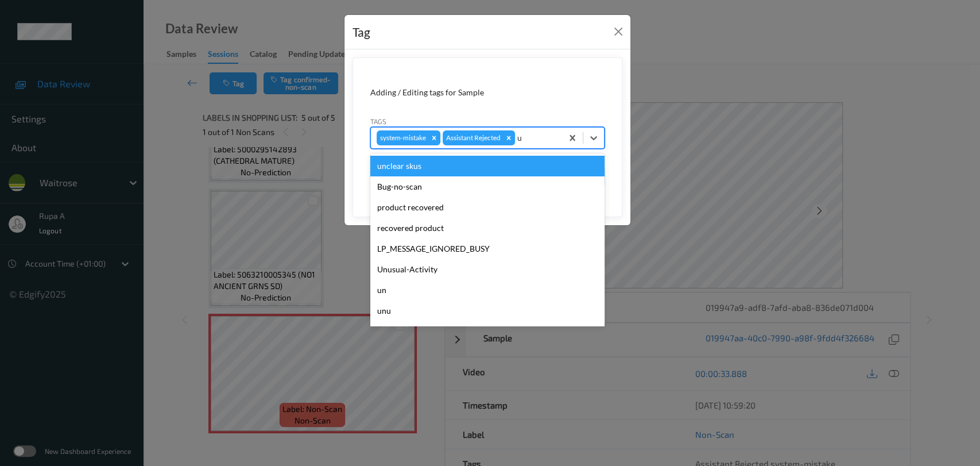
type input "un"
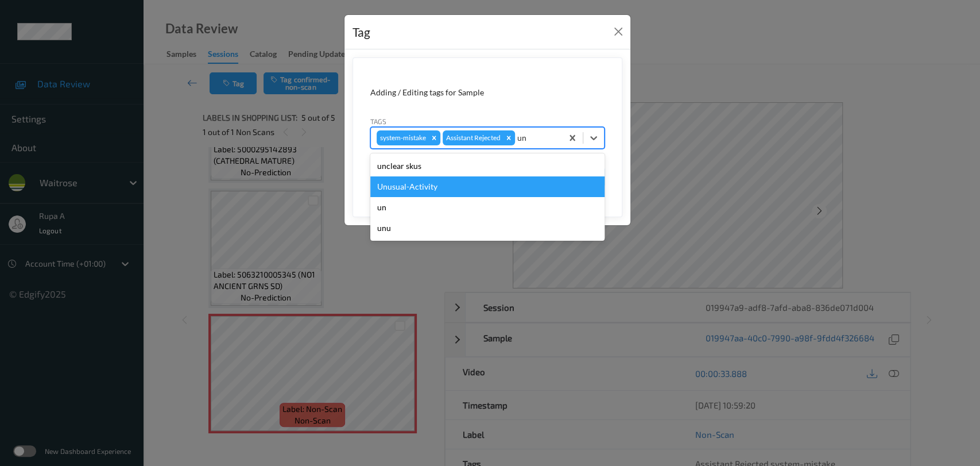
click at [460, 179] on div "Unusual-Activity" at bounding box center [487, 186] width 234 height 21
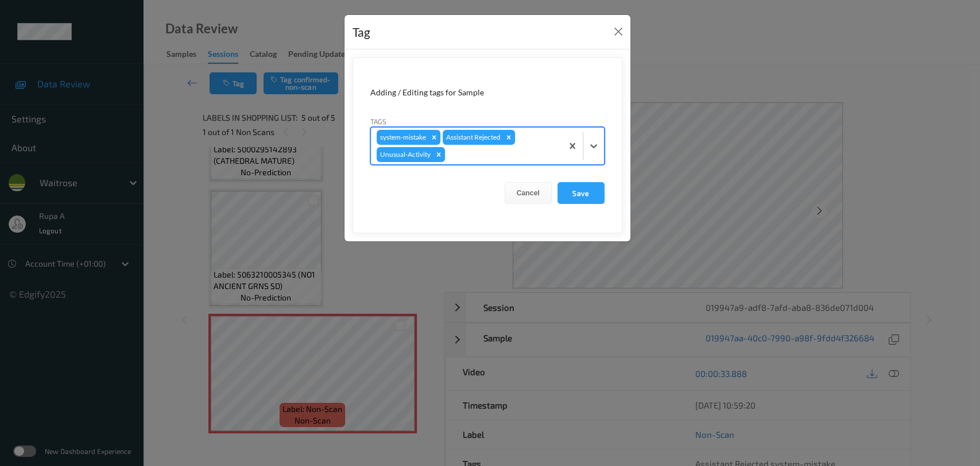
click at [487, 156] on div at bounding box center [501, 155] width 109 height 14
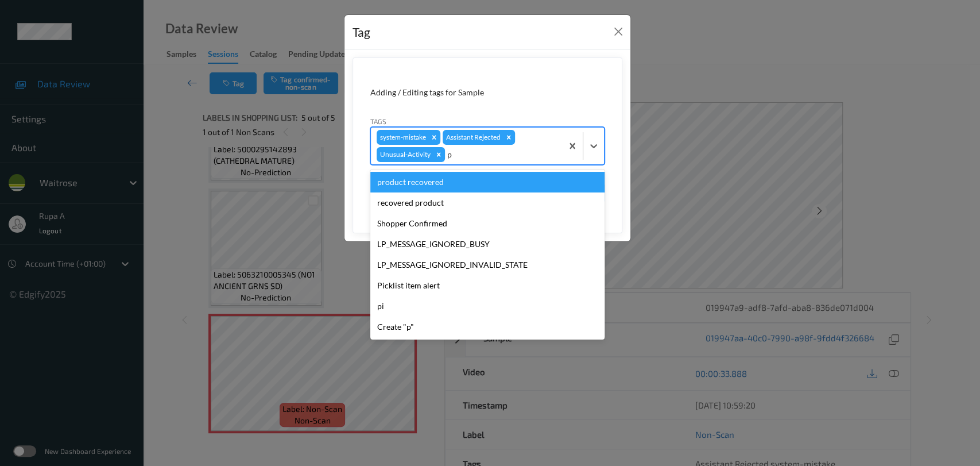
type input "pi"
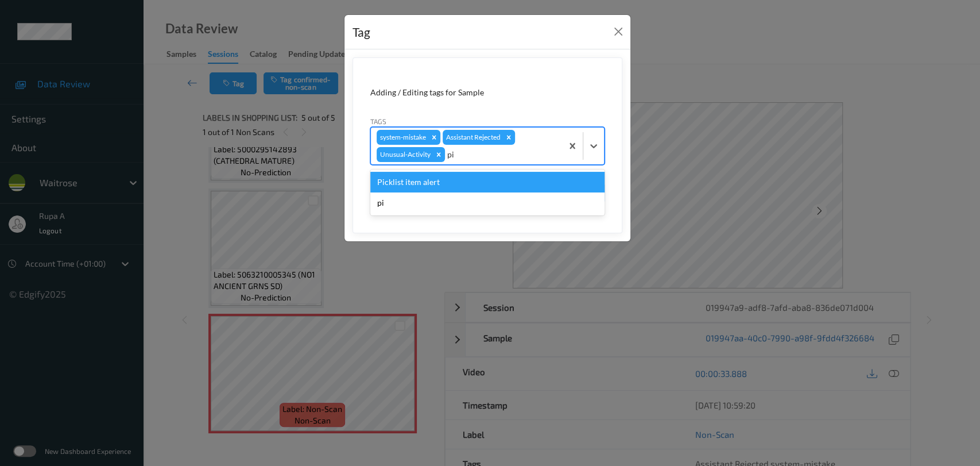
click at [468, 179] on div "Picklist item alert" at bounding box center [487, 182] width 234 height 21
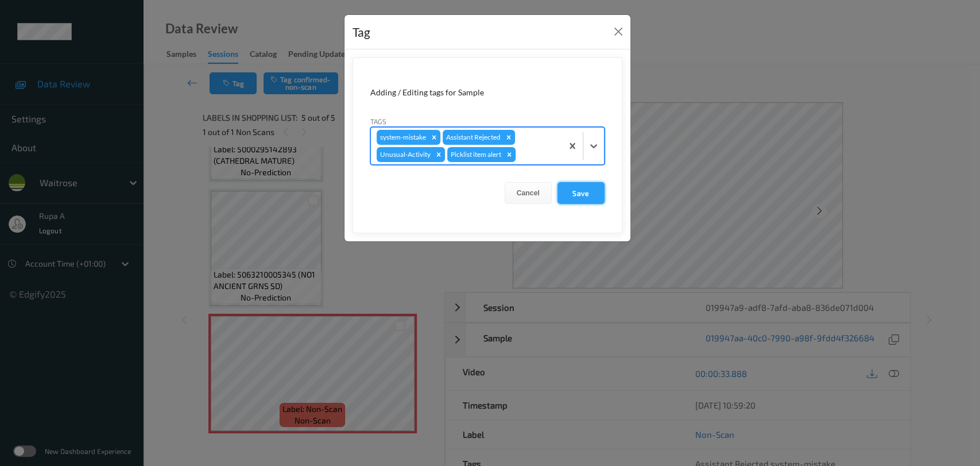
click at [560, 191] on button "Save" at bounding box center [580, 193] width 47 height 22
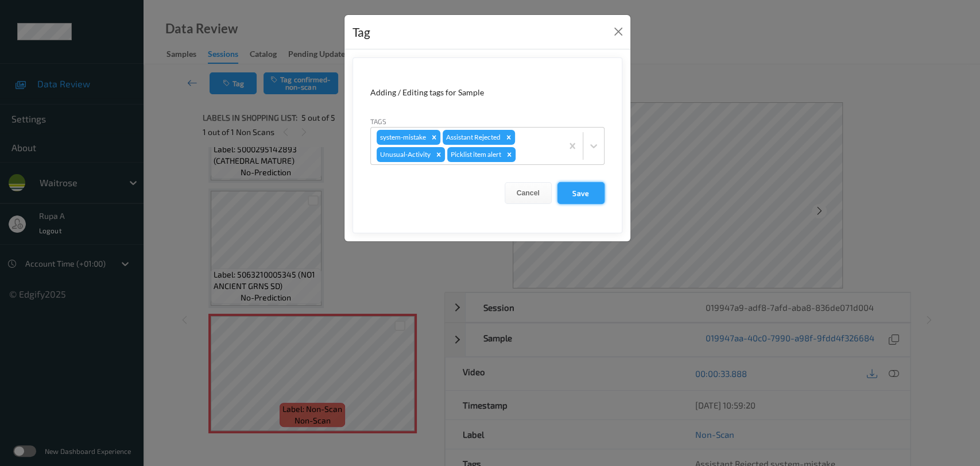
click at [568, 191] on form "Adding / Editing tags for Sample Tags system-mistake Assistant Rejected Unusual…" at bounding box center [487, 145] width 270 height 176
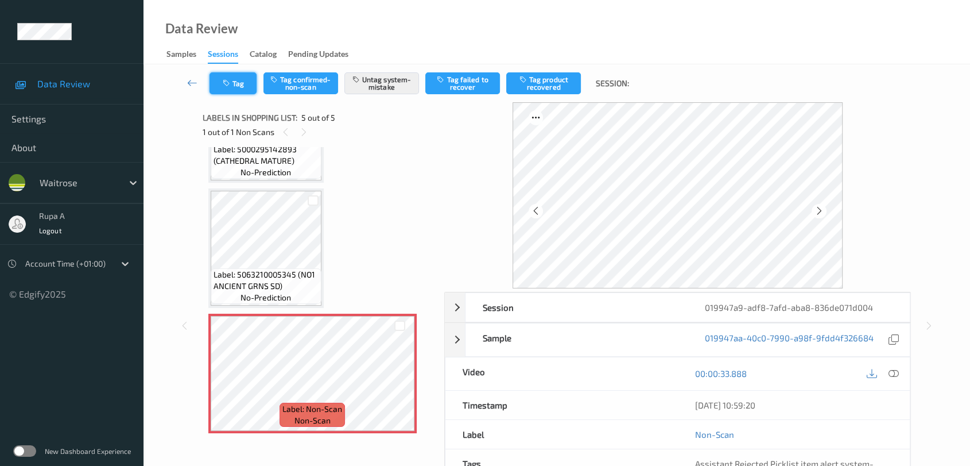
click at [238, 87] on button "Tag" at bounding box center [233, 83] width 47 height 22
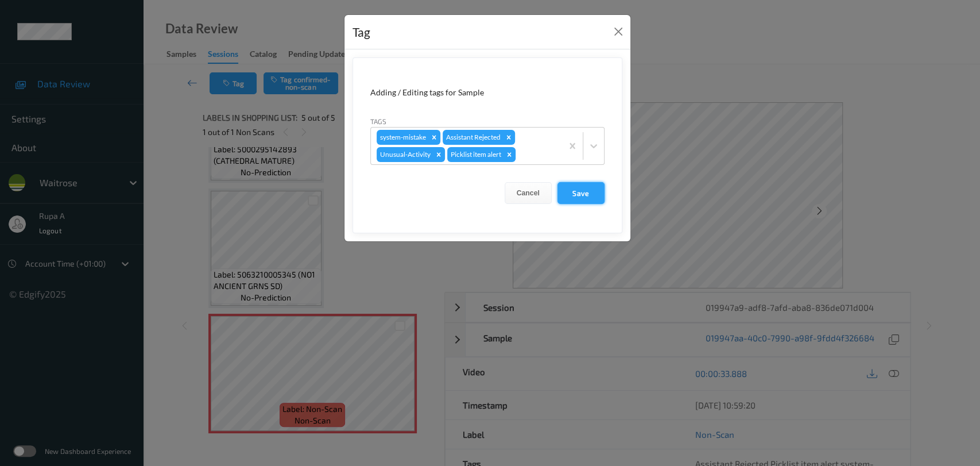
click at [584, 194] on button "Save" at bounding box center [580, 193] width 47 height 22
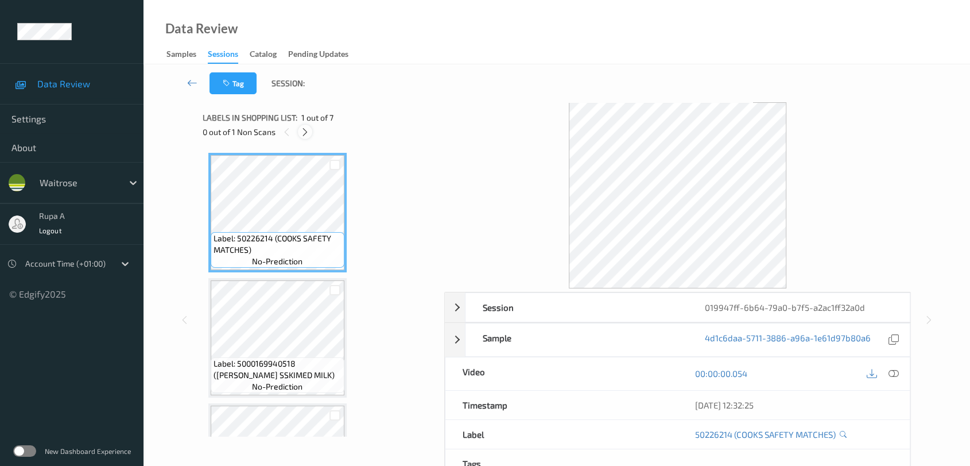
click at [301, 131] on icon at bounding box center [305, 132] width 10 height 10
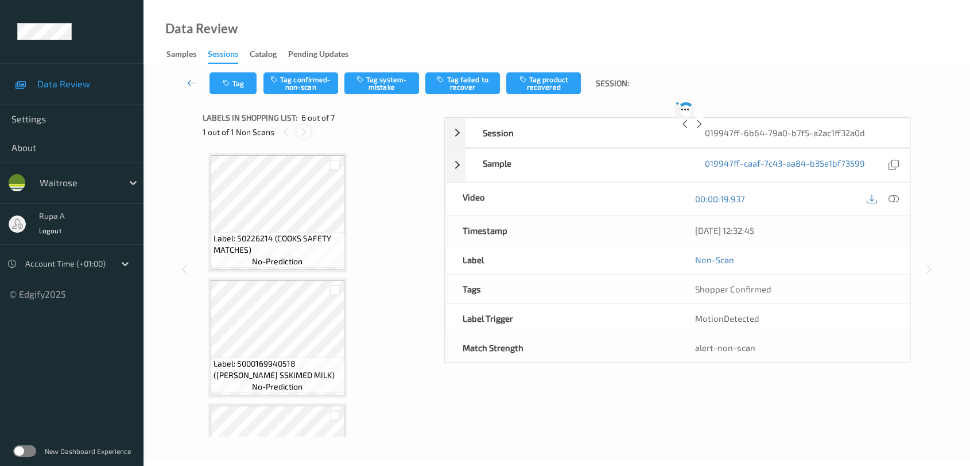
scroll to position [504, 0]
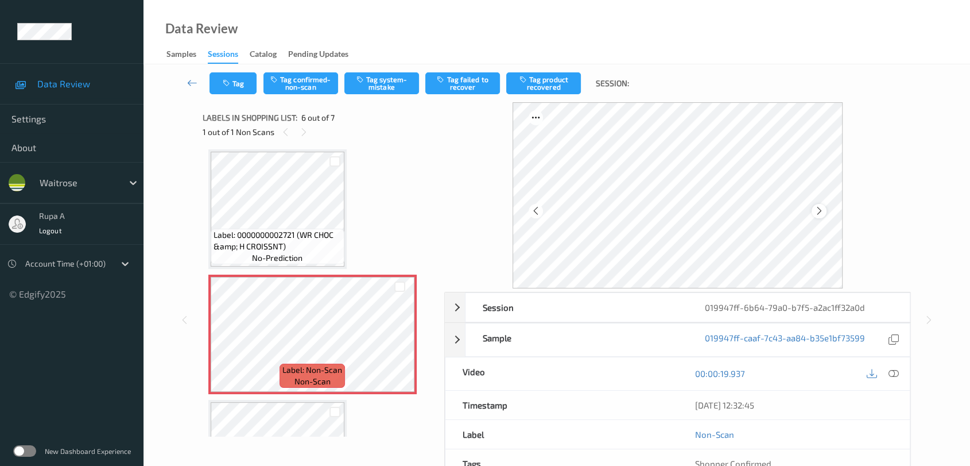
click at [817, 207] on icon at bounding box center [820, 211] width 10 height 10
click at [817, 208] on icon at bounding box center [820, 211] width 10 height 10
click at [380, 89] on button "Tag system-mistake" at bounding box center [381, 83] width 75 height 22
click at [238, 88] on button "Tag" at bounding box center [233, 83] width 47 height 22
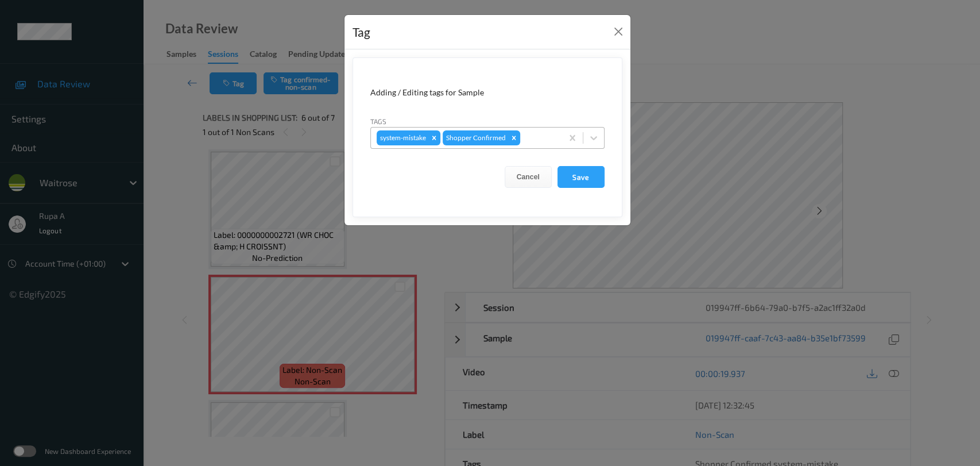
click at [536, 145] on div "system-mistake Shopper Confirmed" at bounding box center [466, 138] width 191 height 20
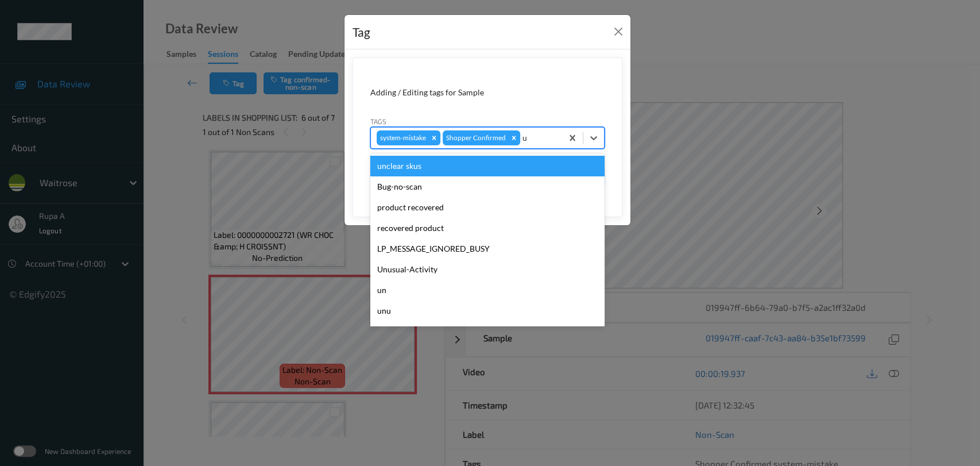
type input "un"
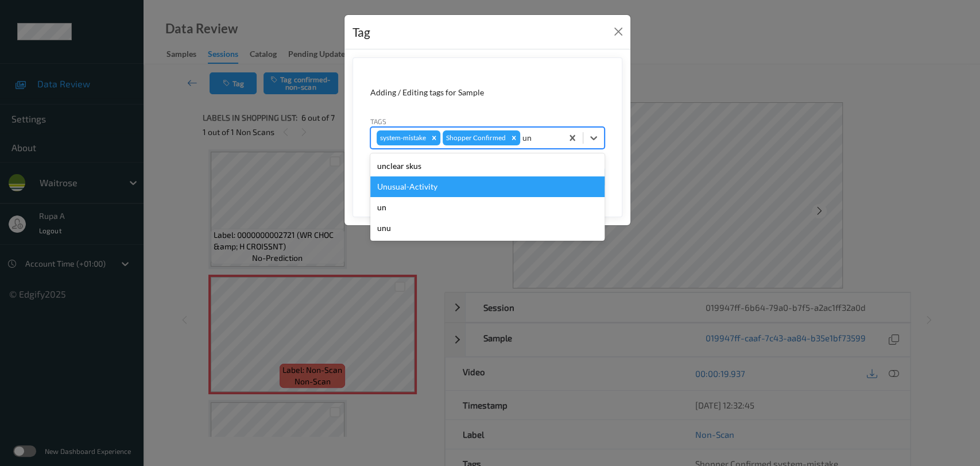
click at [464, 185] on div "Unusual-Activity" at bounding box center [487, 186] width 234 height 21
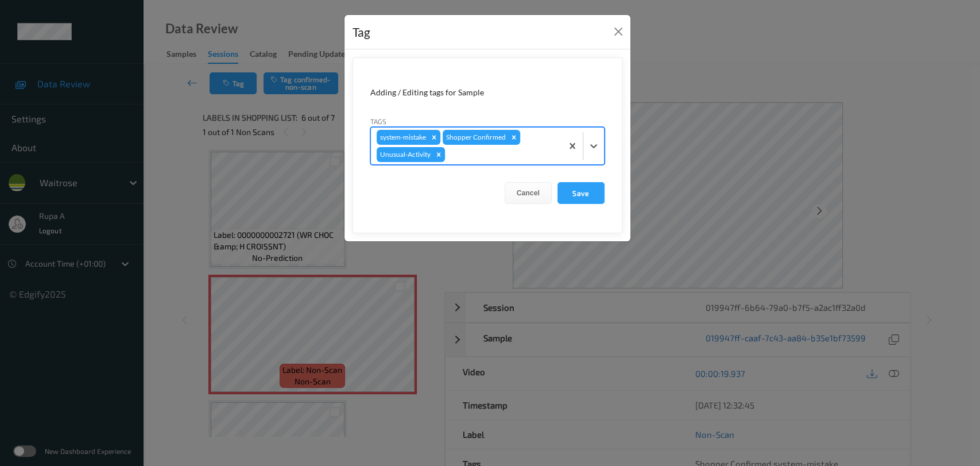
click at [503, 161] on div "system-mistake Shopper Confirmed Unusual-Activity" at bounding box center [466, 145] width 191 height 37
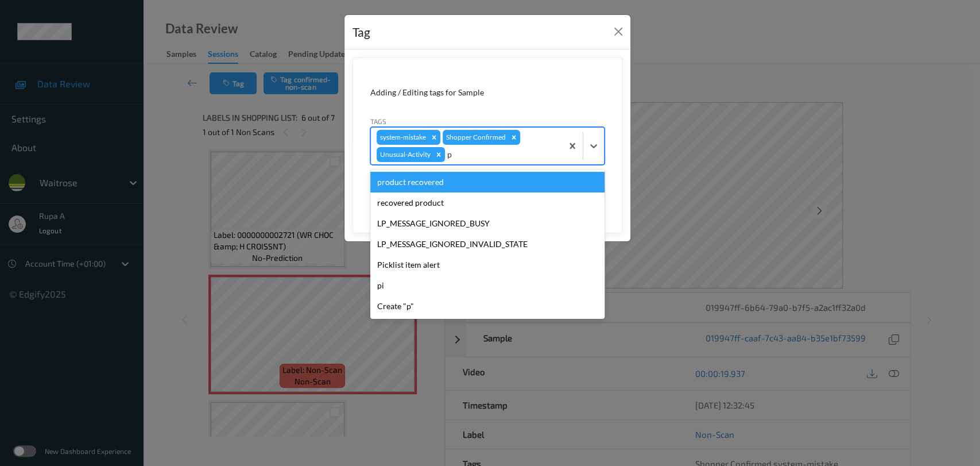
type input "pi"
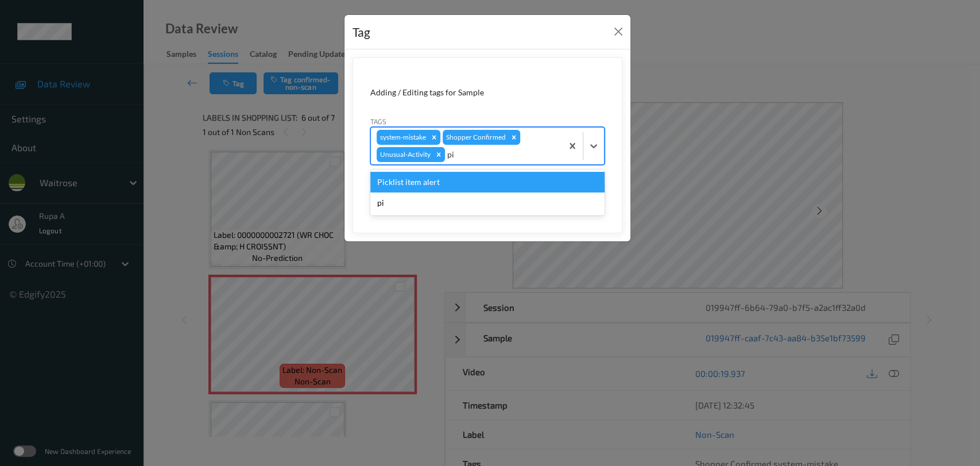
click at [490, 178] on div "Picklist item alert" at bounding box center [487, 182] width 234 height 21
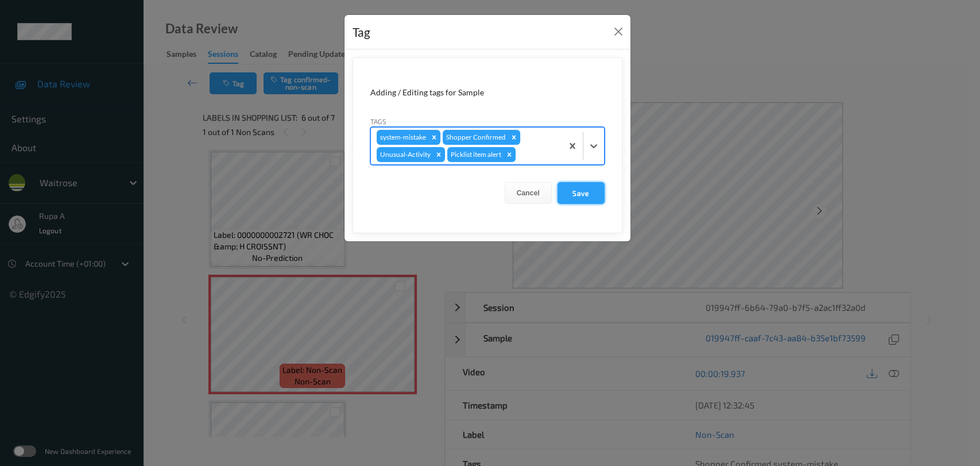
click at [588, 203] on form "Adding / Editing tags for Sample Tags option Picklist item alert, selected. Sel…" at bounding box center [487, 145] width 270 height 176
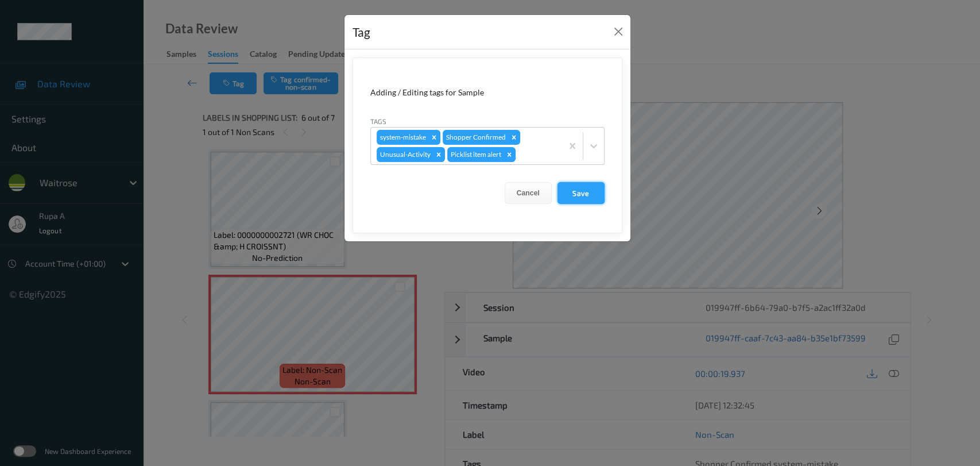
click at [584, 193] on button "Save" at bounding box center [580, 193] width 47 height 22
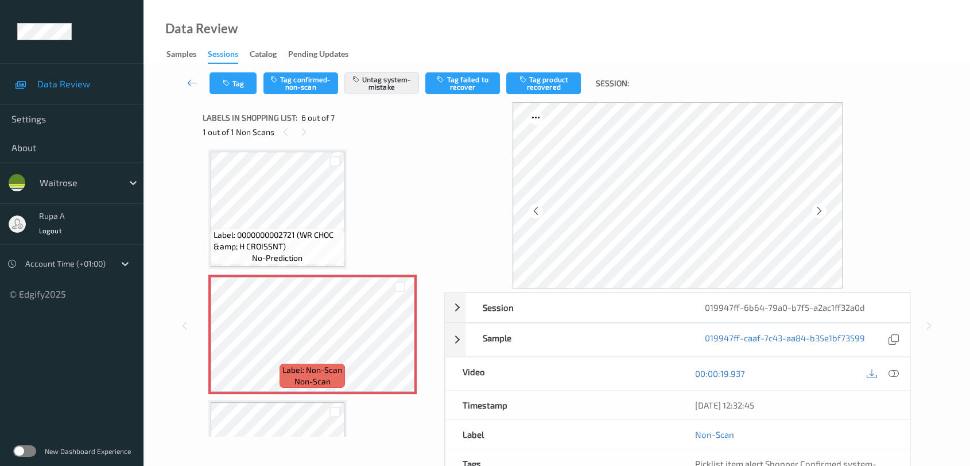
click at [352, 10] on div "Data Review Samples Sessions Catalog Pending Updates" at bounding box center [557, 32] width 827 height 64
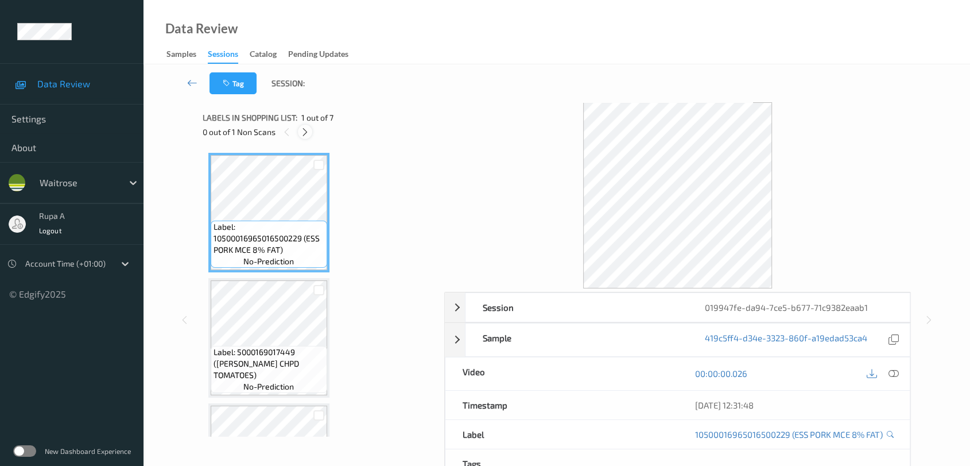
click at [303, 129] on icon at bounding box center [305, 132] width 10 height 10
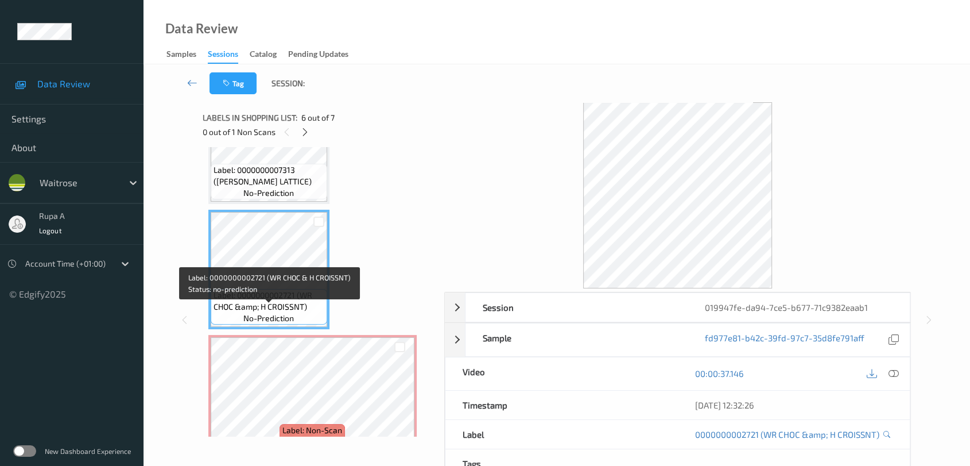
scroll to position [588, 0]
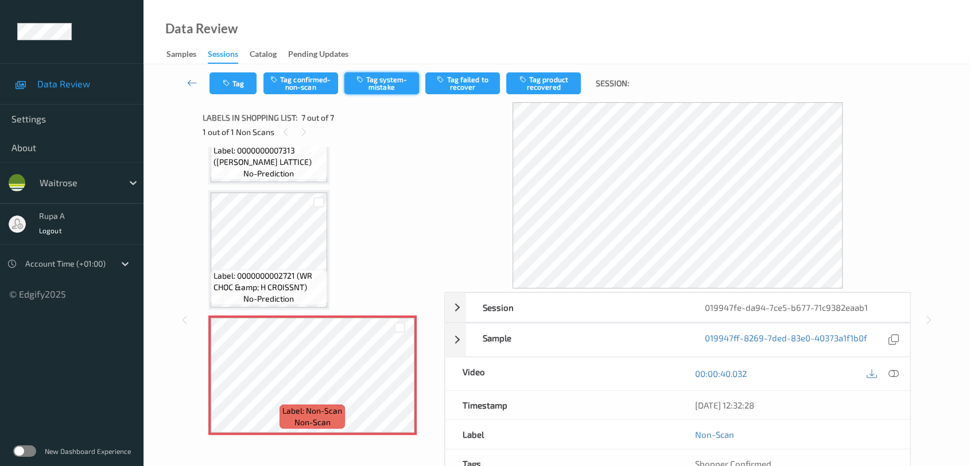
click at [389, 84] on button "Tag system-mistake" at bounding box center [381, 83] width 75 height 22
click at [239, 86] on button "Tag" at bounding box center [233, 83] width 47 height 22
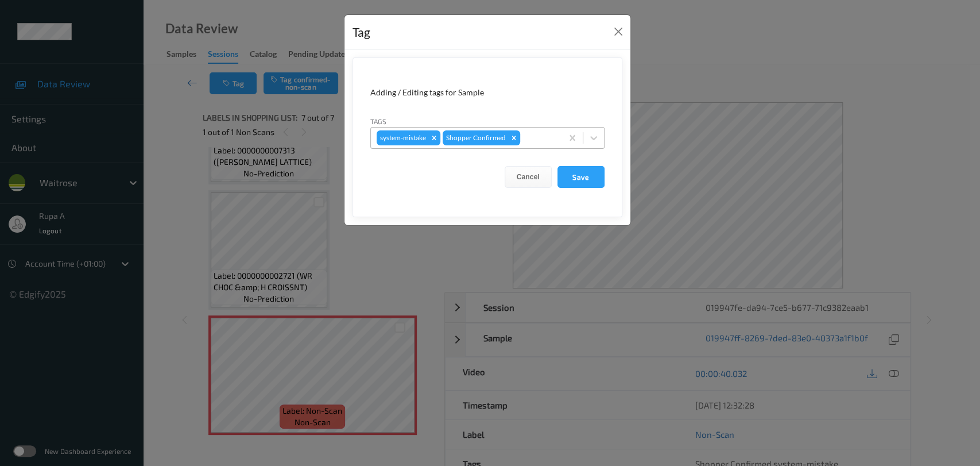
click at [536, 134] on div at bounding box center [539, 138] width 34 height 14
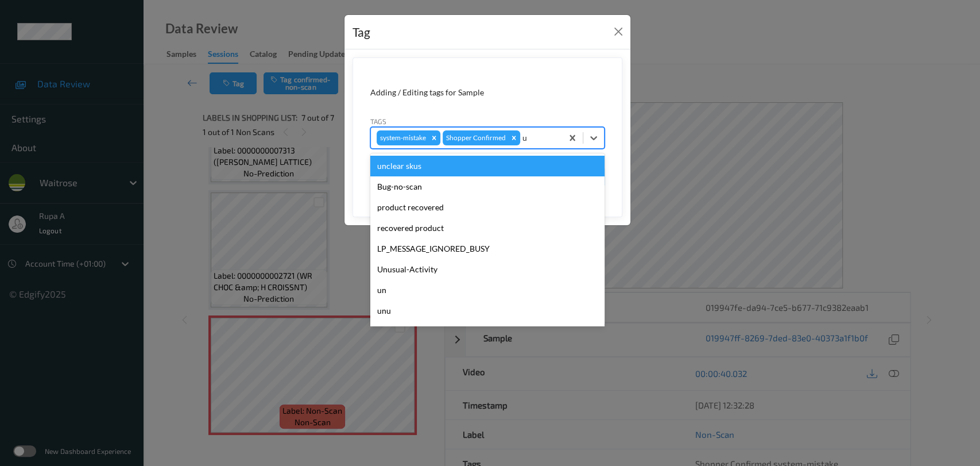
type input "un"
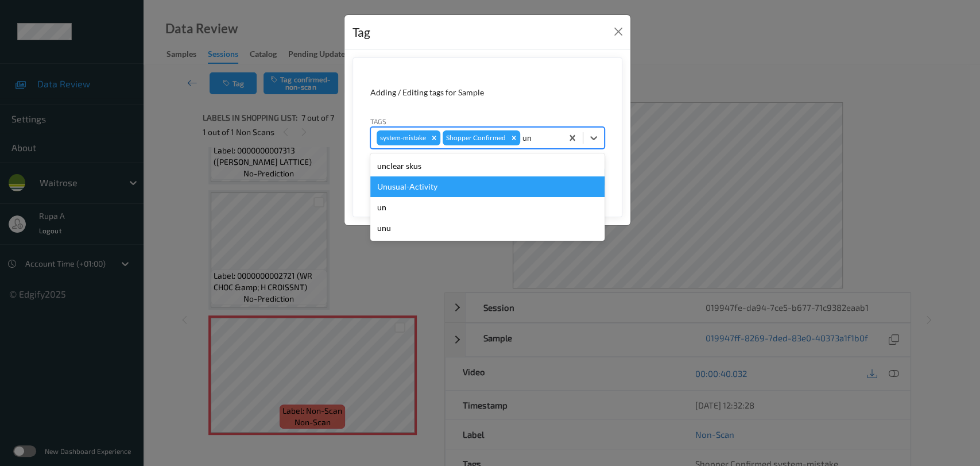
click at [497, 186] on div "Unusual-Activity" at bounding box center [487, 186] width 234 height 21
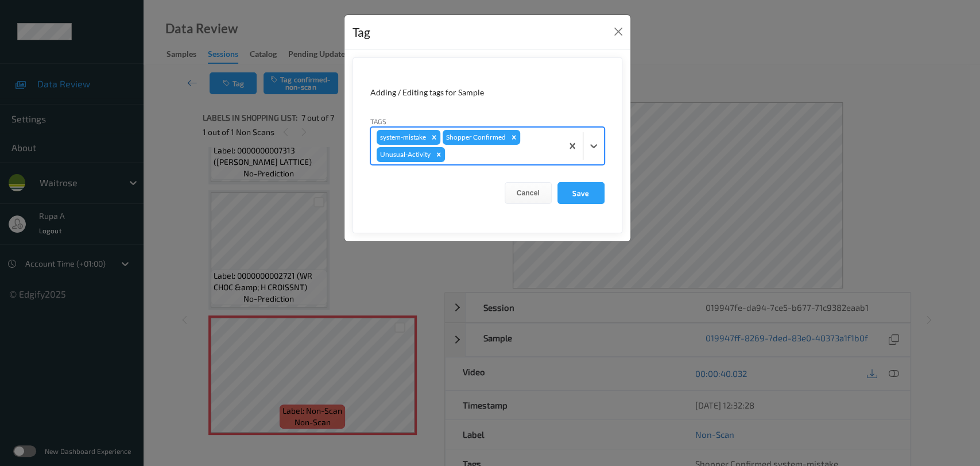
click at [468, 157] on div at bounding box center [501, 155] width 109 height 14
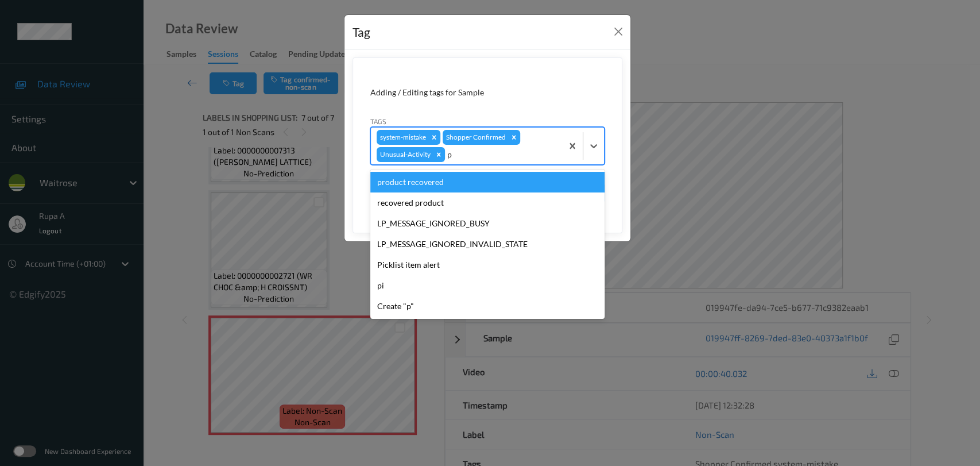
type input "pi"
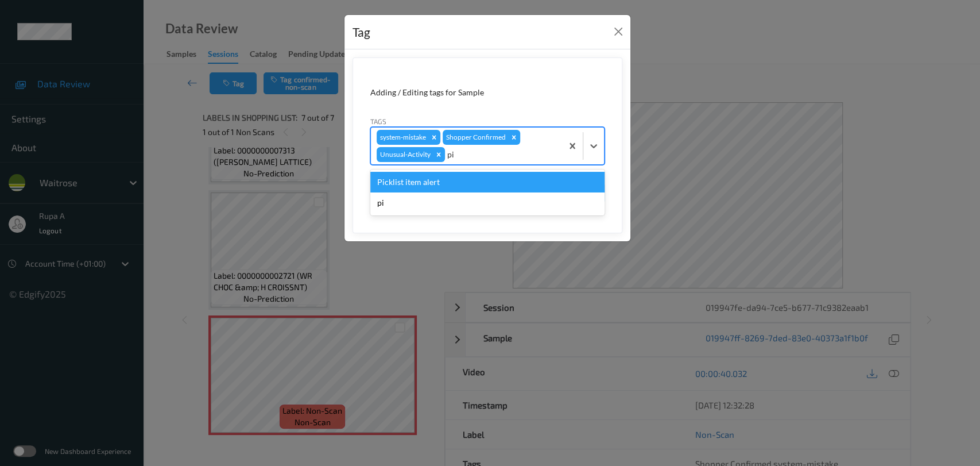
click at [467, 184] on div "Picklist item alert" at bounding box center [487, 182] width 234 height 21
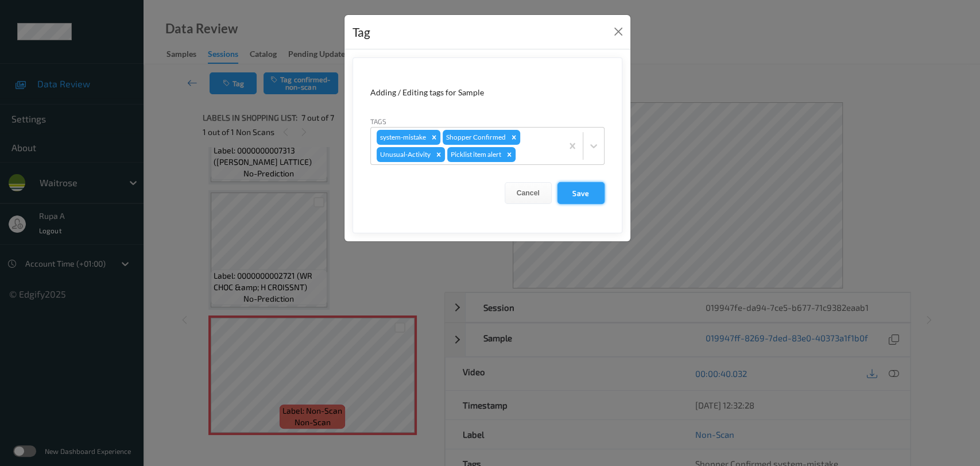
click at [579, 191] on button "Save" at bounding box center [580, 193] width 47 height 22
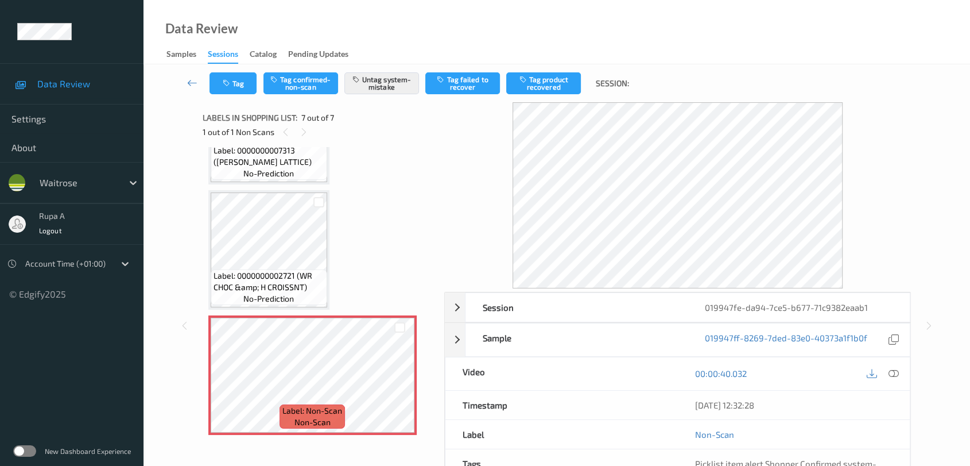
click at [225, 97] on div "Tag Tag confirmed-non-scan Untag system-mistake Tag failed to recover Tag produ…" at bounding box center [557, 83] width 780 height 38
click at [233, 83] on button "Tag" at bounding box center [233, 83] width 47 height 22
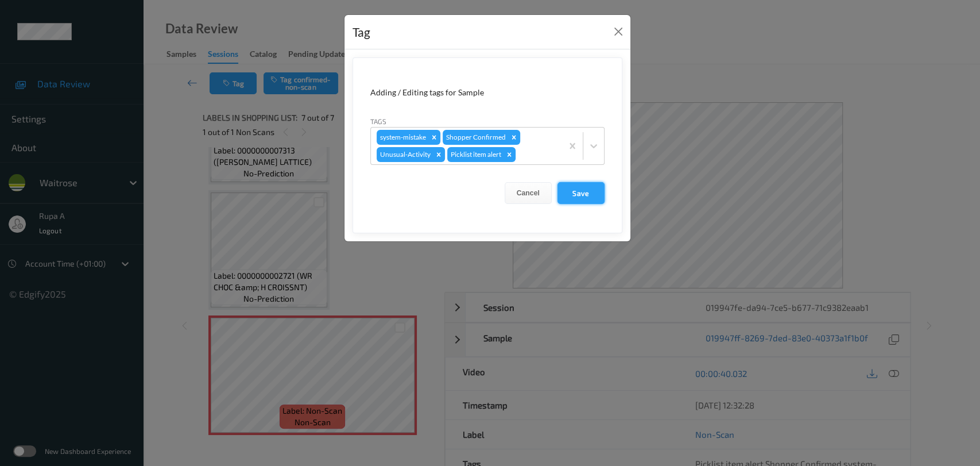
click at [579, 196] on button "Save" at bounding box center [580, 193] width 47 height 22
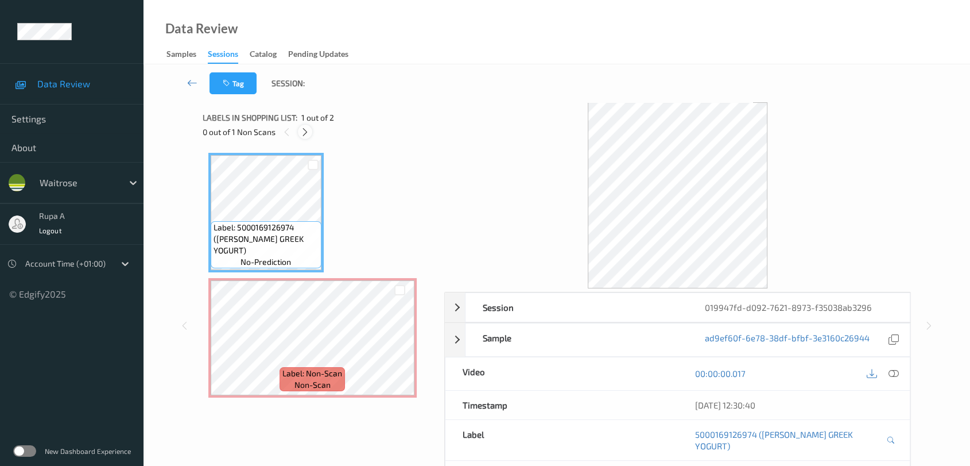
click at [303, 129] on icon at bounding box center [305, 132] width 10 height 10
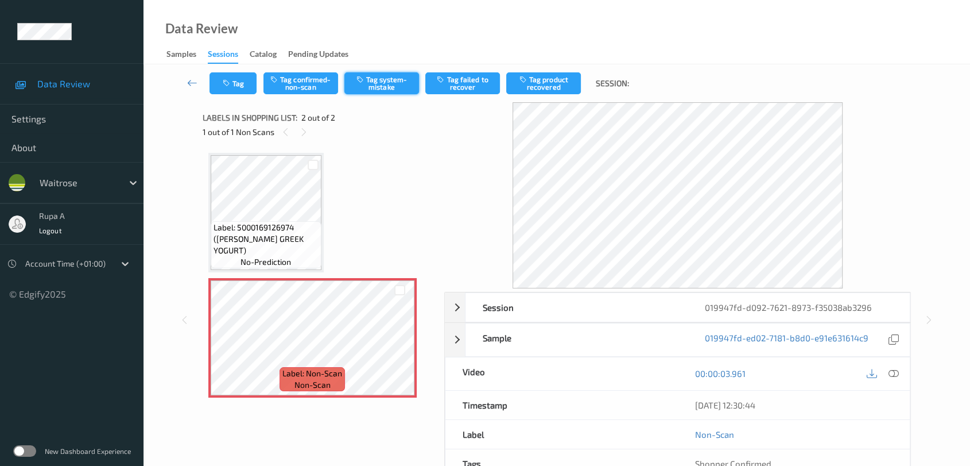
click at [382, 76] on button "Tag system-mistake" at bounding box center [381, 83] width 75 height 22
click at [235, 79] on button "Tag" at bounding box center [233, 83] width 47 height 22
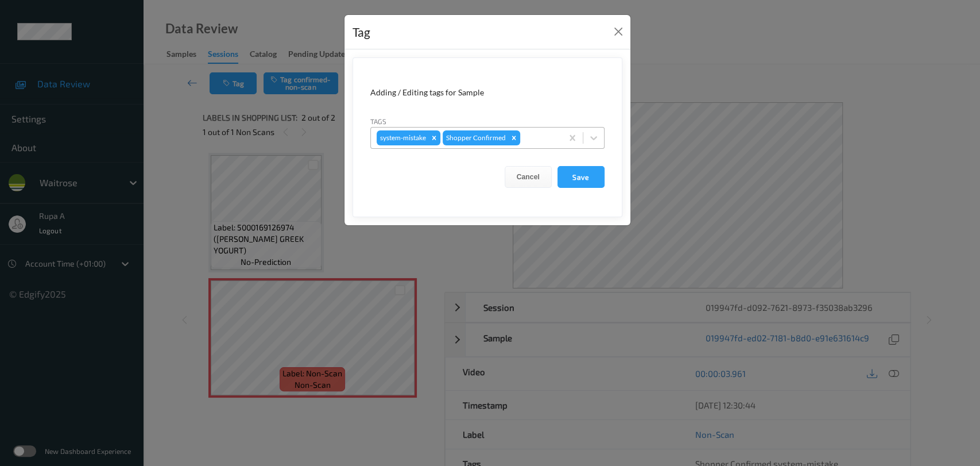
click at [536, 134] on div at bounding box center [539, 138] width 34 height 14
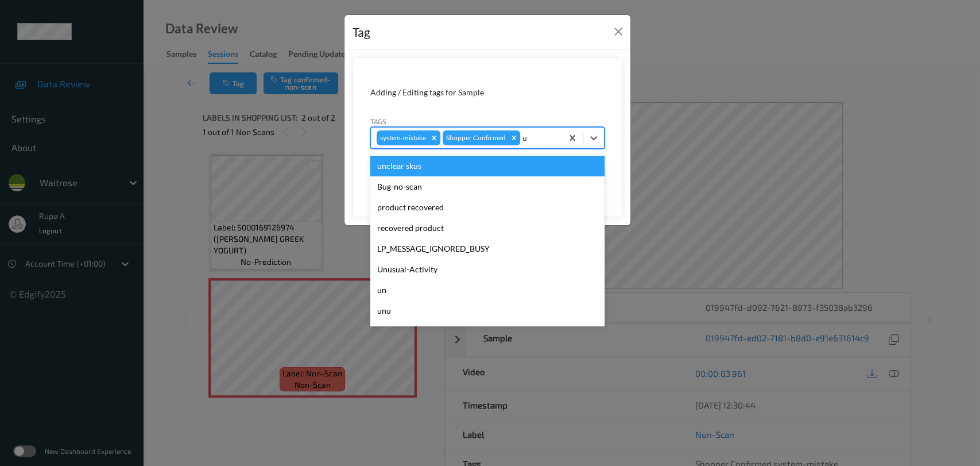
type input "un"
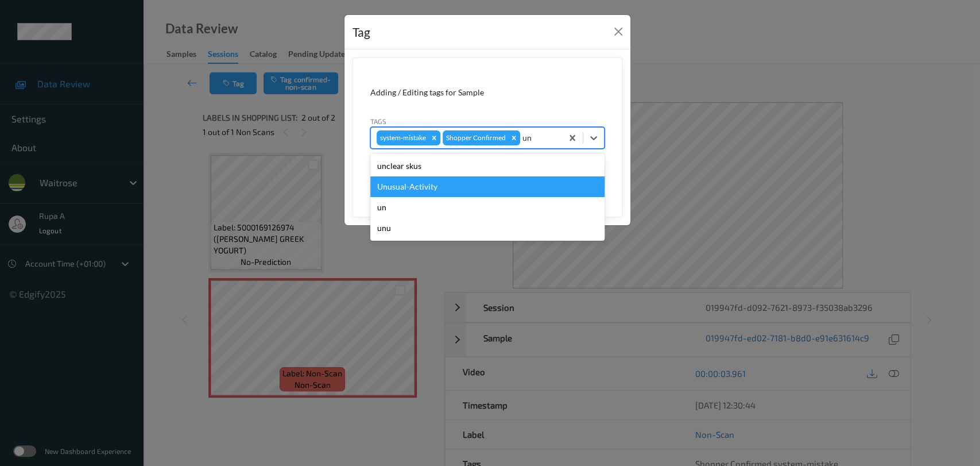
click at [459, 186] on div "Unusual-Activity" at bounding box center [487, 186] width 234 height 21
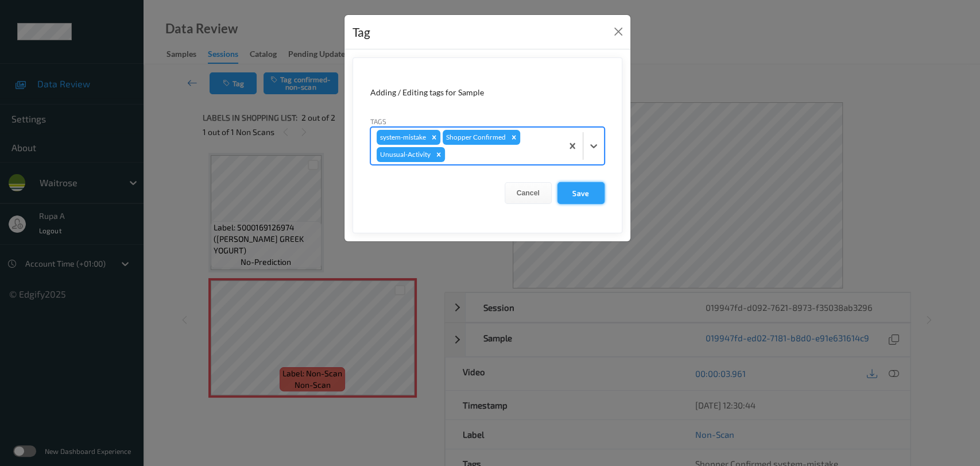
click at [579, 199] on button "Save" at bounding box center [580, 193] width 47 height 22
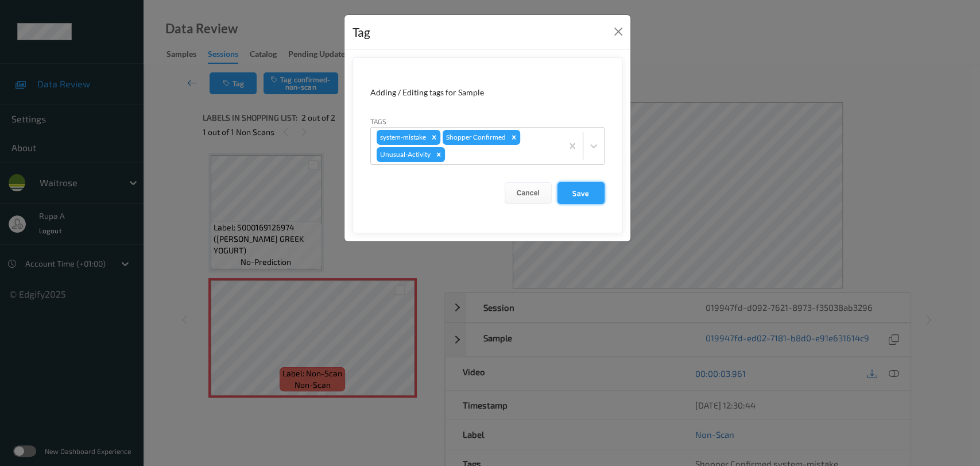
click at [583, 193] on button "Save" at bounding box center [580, 193] width 47 height 22
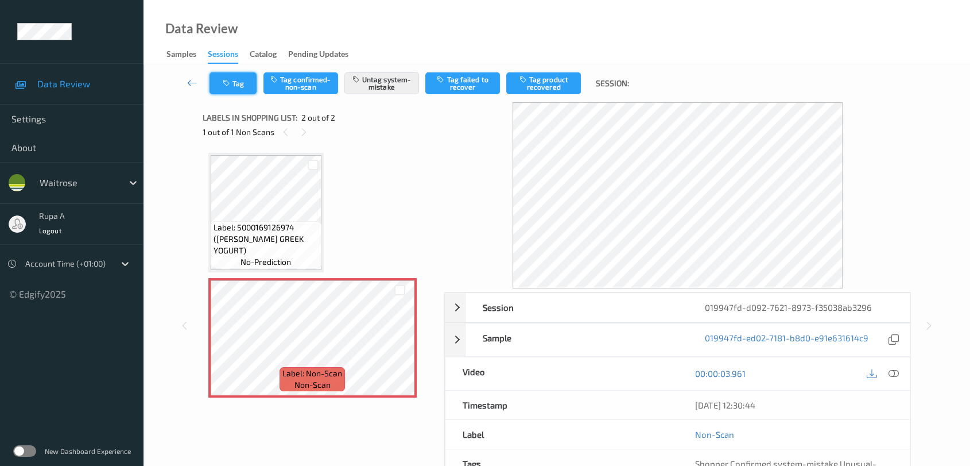
click at [226, 75] on button "Tag" at bounding box center [233, 83] width 47 height 22
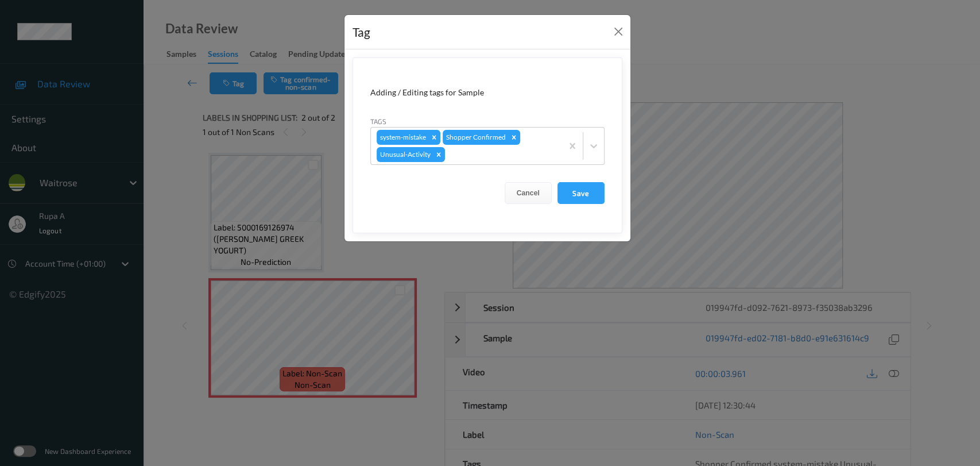
click at [591, 196] on button "Save" at bounding box center [580, 193] width 47 height 22
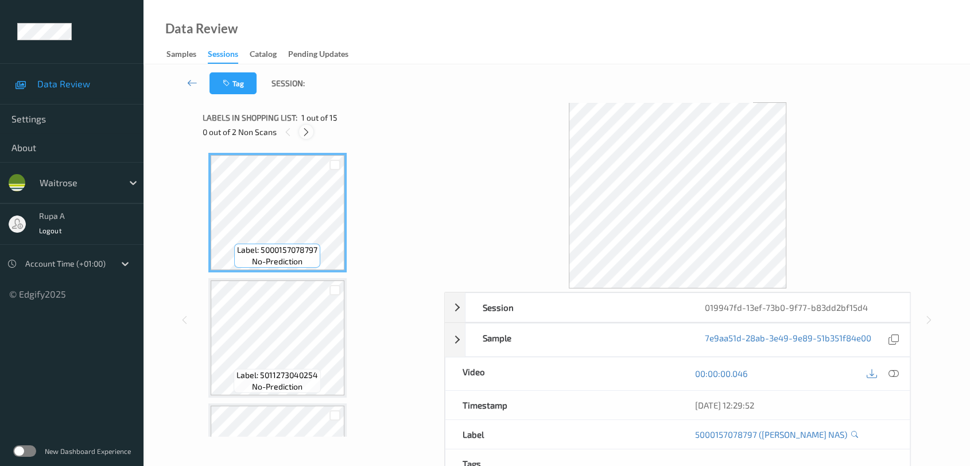
click at [307, 134] on icon at bounding box center [306, 132] width 10 height 10
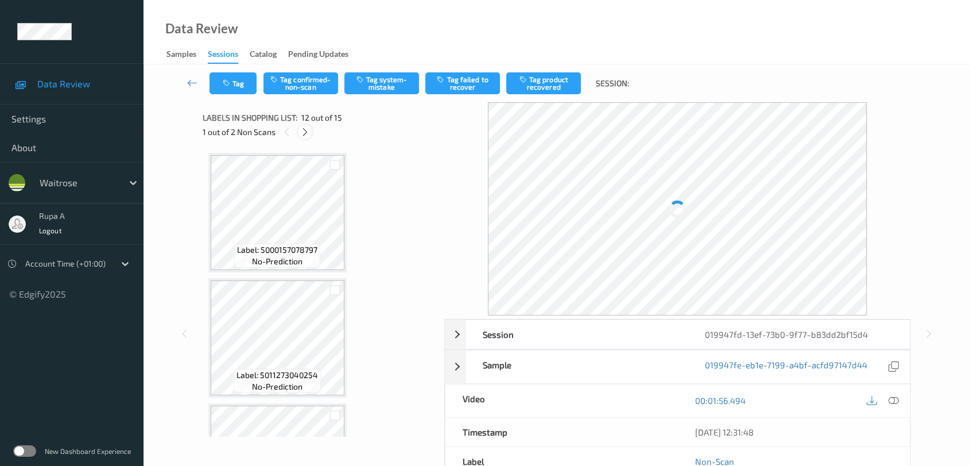
scroll to position [1252, 0]
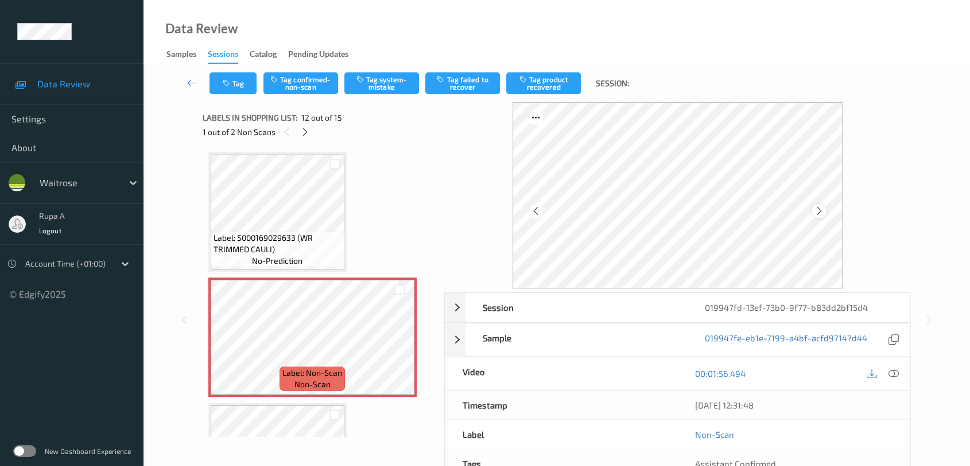
click at [817, 210] on icon at bounding box center [820, 211] width 10 height 10
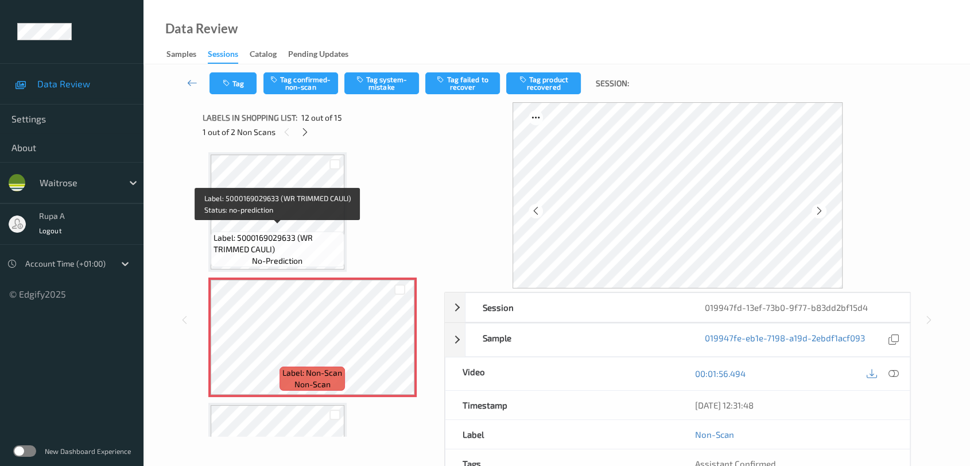
click at [196, 219] on div "Session 019947fd-13ef-73b0-9f77-b83dd2bf15d4 Session ID 019947fd-13ef-73b0-9f77…" at bounding box center [557, 319] width 780 height 435
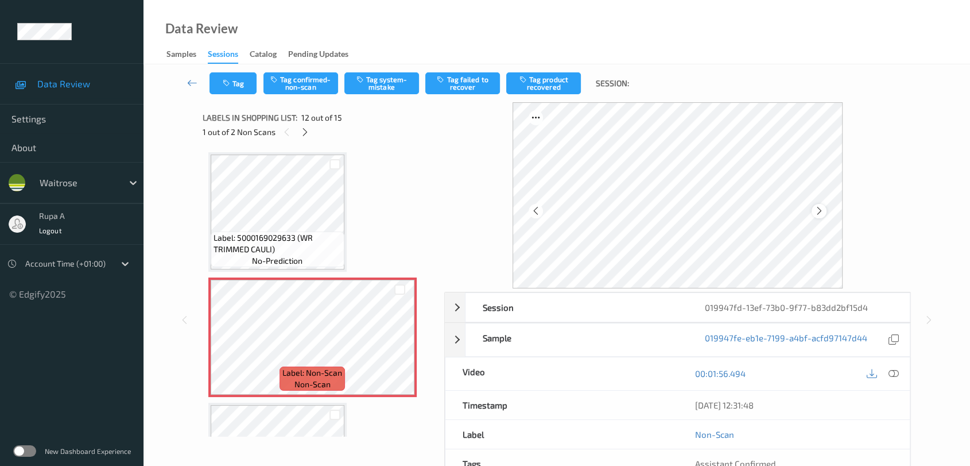
click at [818, 211] on icon at bounding box center [820, 211] width 10 height 10
click at [818, 210] on icon at bounding box center [820, 211] width 10 height 10
click at [303, 130] on icon at bounding box center [305, 132] width 10 height 10
click at [284, 131] on icon at bounding box center [288, 132] width 10 height 10
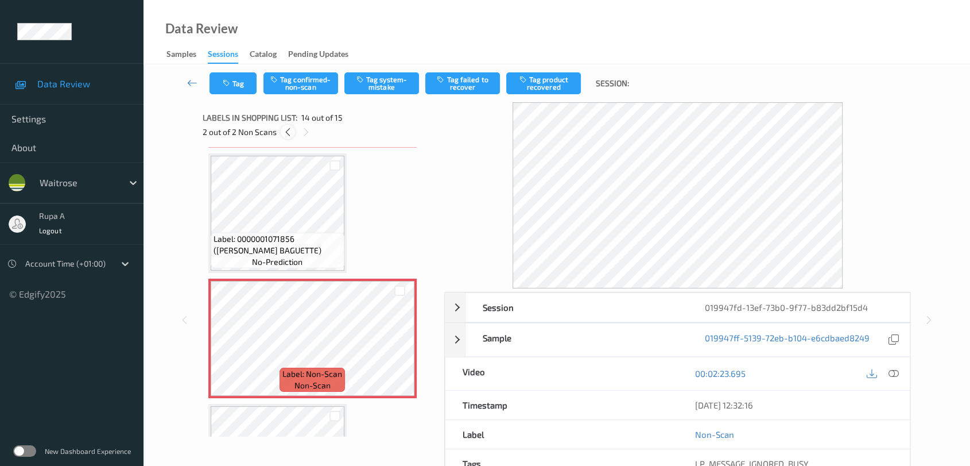
scroll to position [1252, 0]
click at [818, 212] on icon at bounding box center [820, 211] width 10 height 10
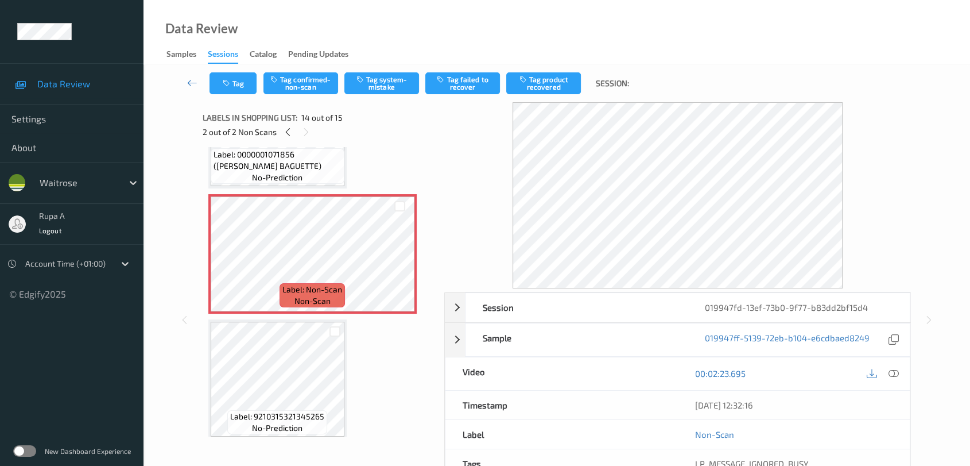
scroll to position [1394, 0]
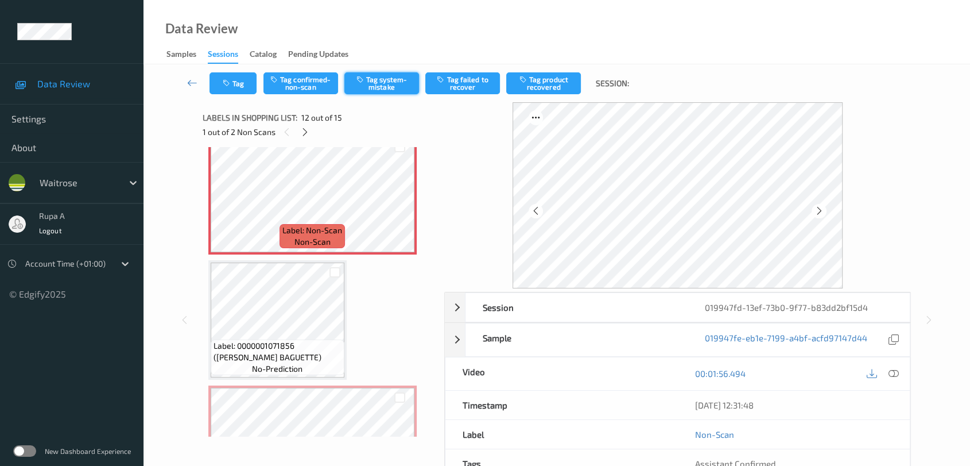
click at [394, 82] on button "Tag system-mistake" at bounding box center [381, 83] width 75 height 22
click at [896, 372] on icon at bounding box center [894, 373] width 10 height 10
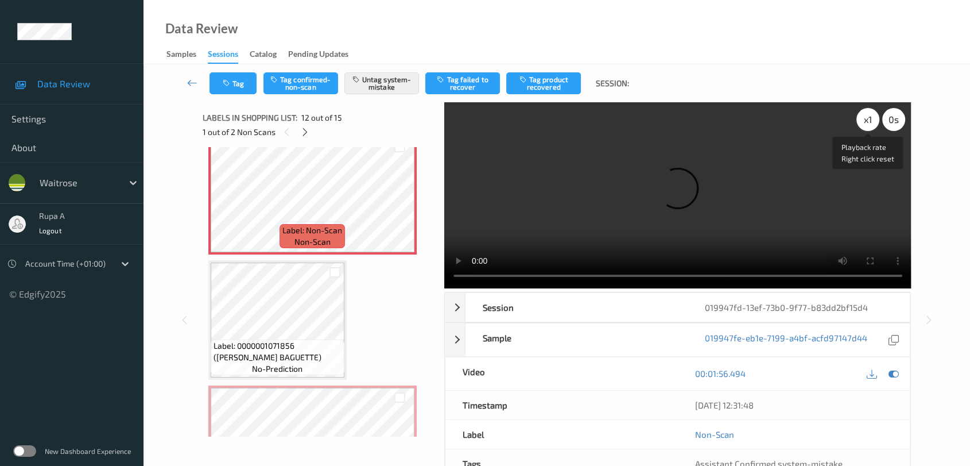
click at [867, 121] on div "x 1" at bounding box center [867, 119] width 23 height 23
click at [862, 121] on div "x 2" at bounding box center [867, 119] width 23 height 23
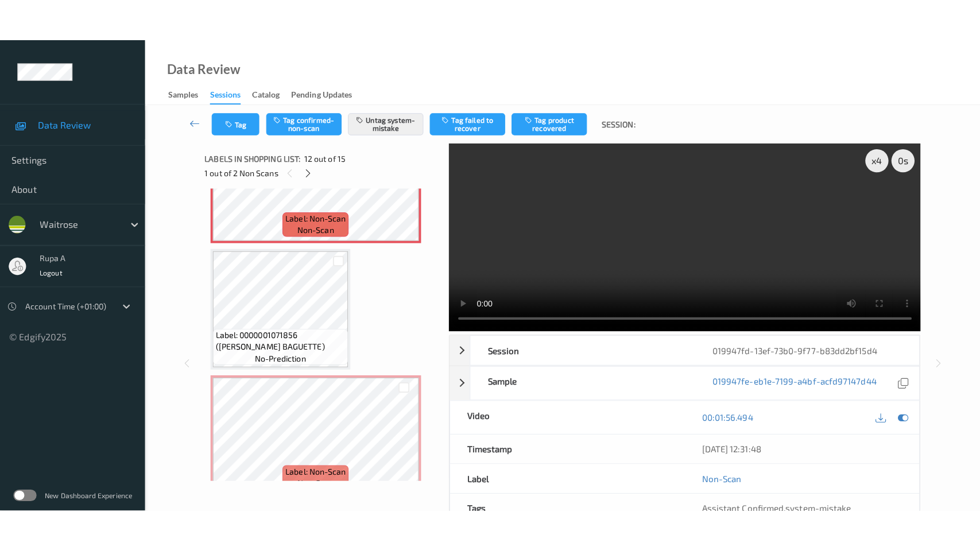
scroll to position [1522, 0]
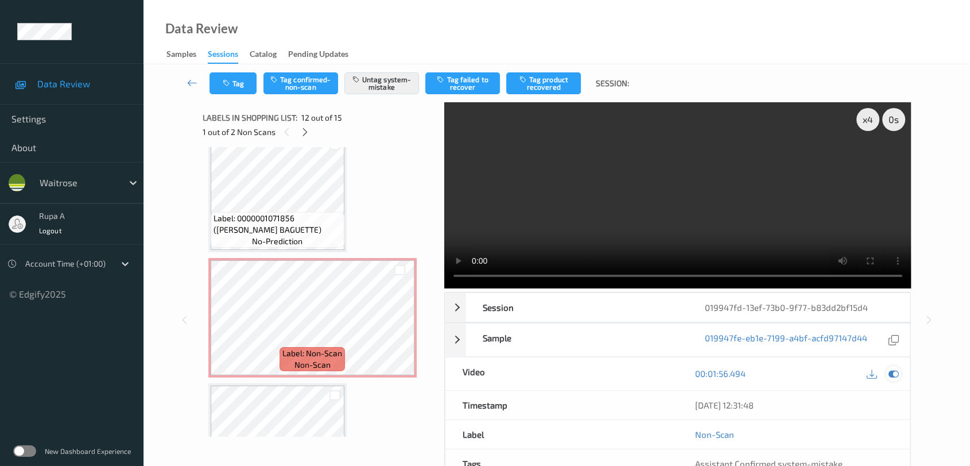
click at [893, 372] on icon at bounding box center [894, 373] width 10 height 10
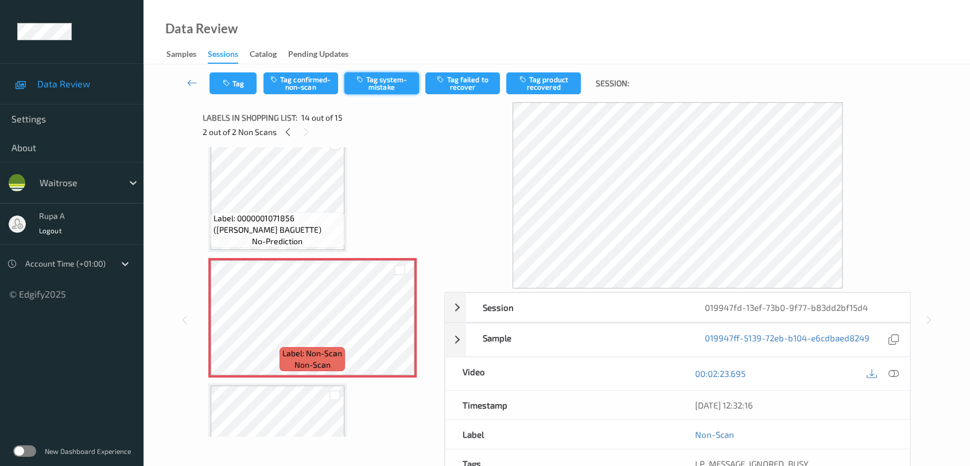
click at [377, 92] on button "Tag system-mistake" at bounding box center [381, 83] width 75 height 22
click at [895, 373] on icon at bounding box center [894, 373] width 10 height 10
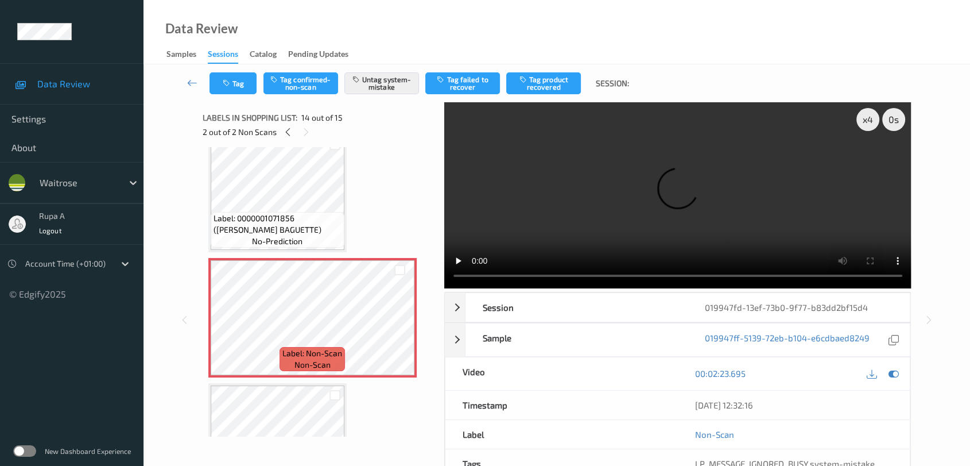
scroll to position [1500, 0]
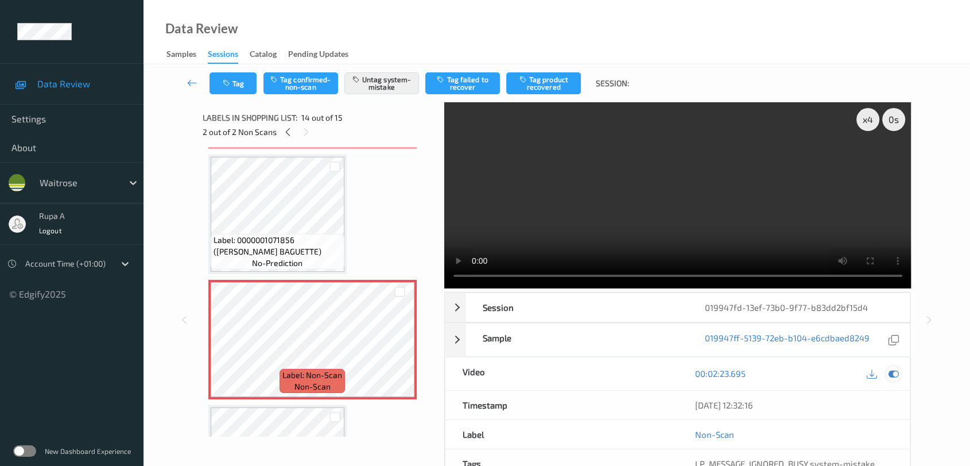
click at [892, 378] on icon at bounding box center [894, 373] width 10 height 10
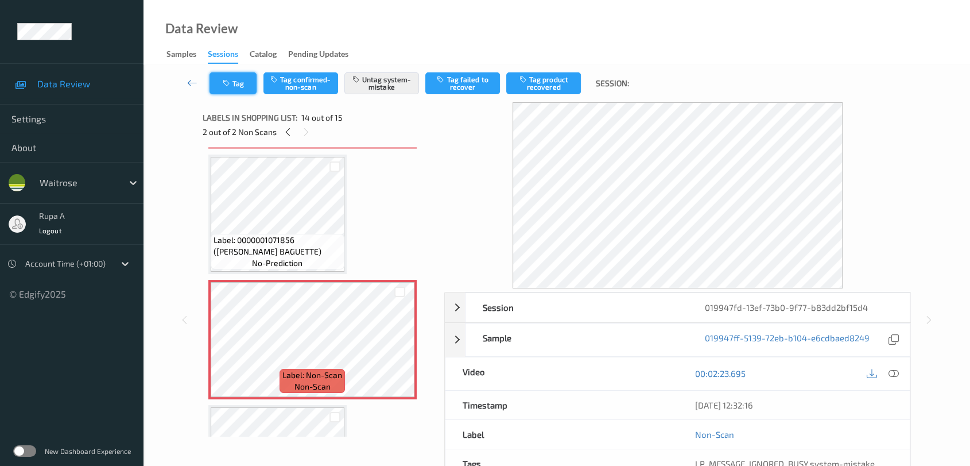
click at [235, 93] on button "Tag" at bounding box center [233, 83] width 47 height 22
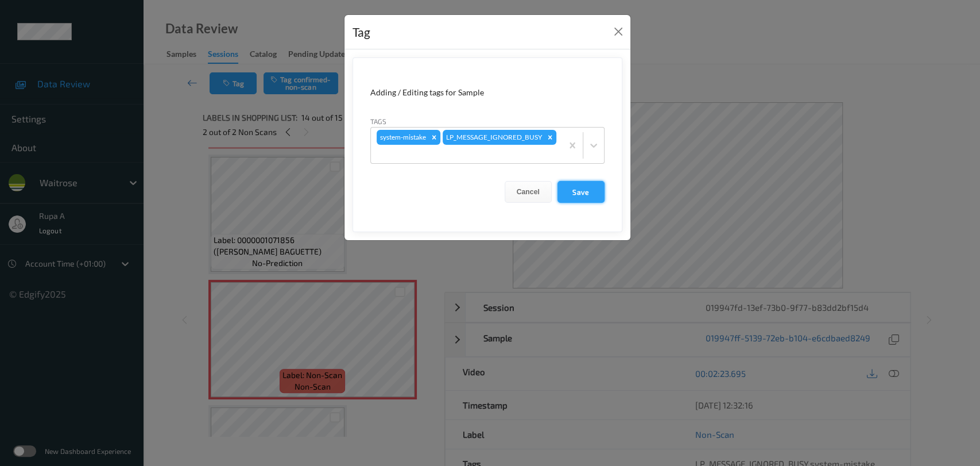
click at [578, 193] on button "Save" at bounding box center [580, 192] width 47 height 22
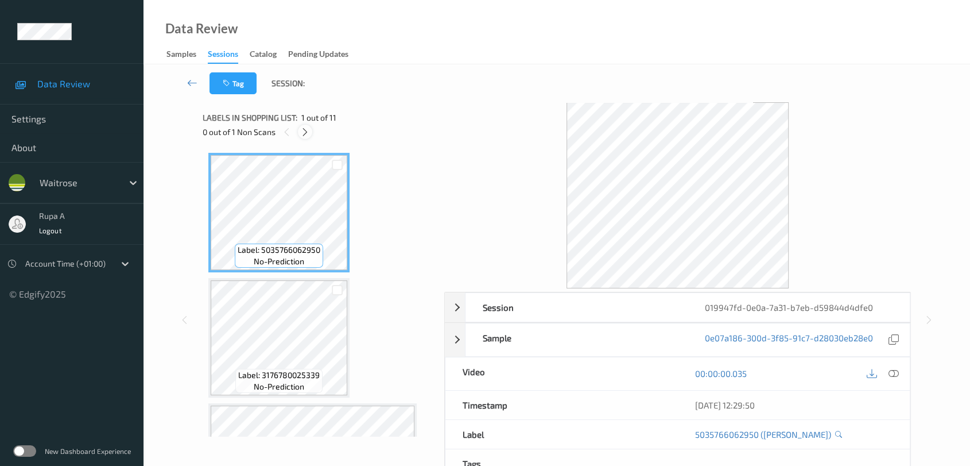
click at [307, 133] on icon at bounding box center [305, 132] width 10 height 10
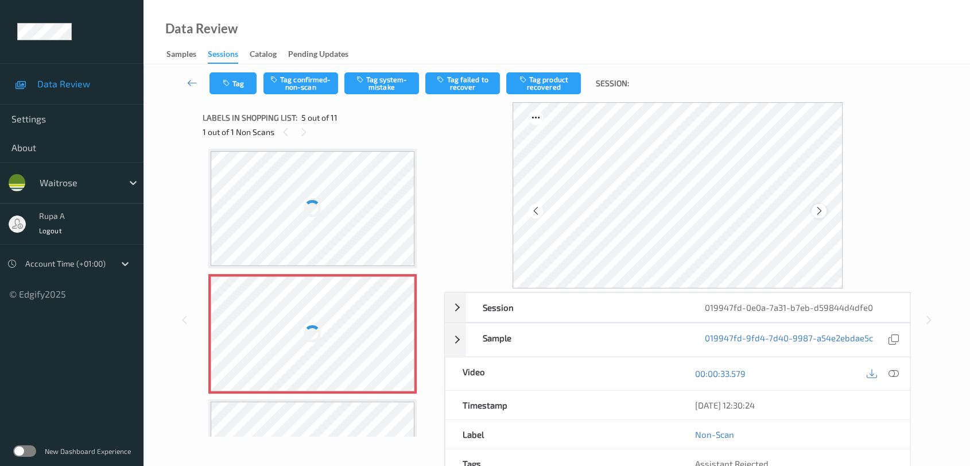
click at [824, 208] on div at bounding box center [819, 211] width 14 height 14
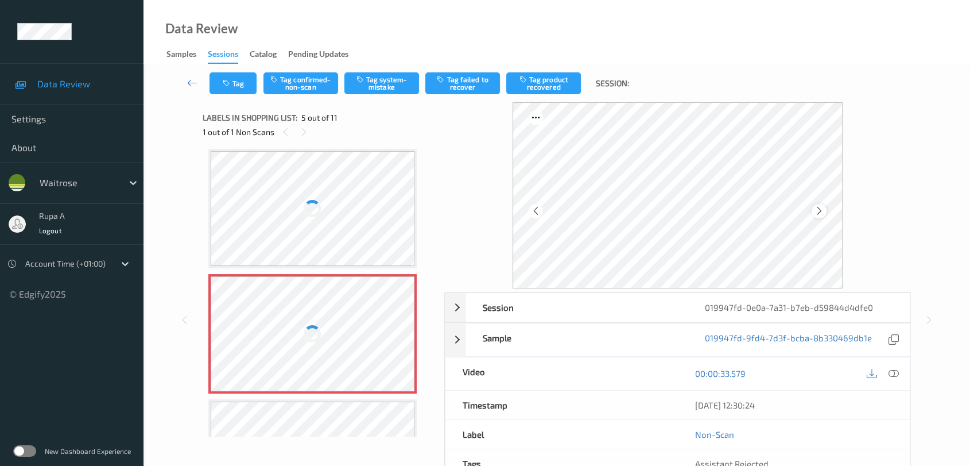
click at [823, 208] on icon at bounding box center [820, 211] width 10 height 10
click at [817, 211] on icon at bounding box center [820, 211] width 10 height 10
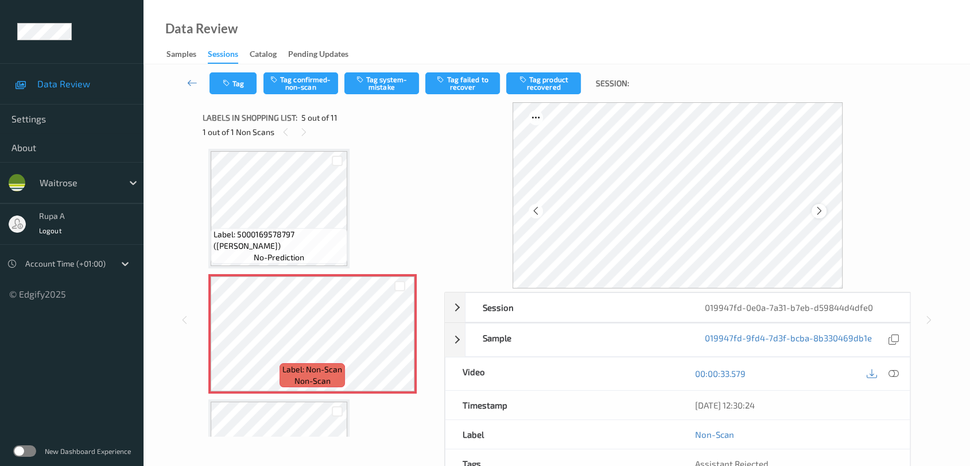
click at [820, 207] on icon at bounding box center [820, 211] width 10 height 10
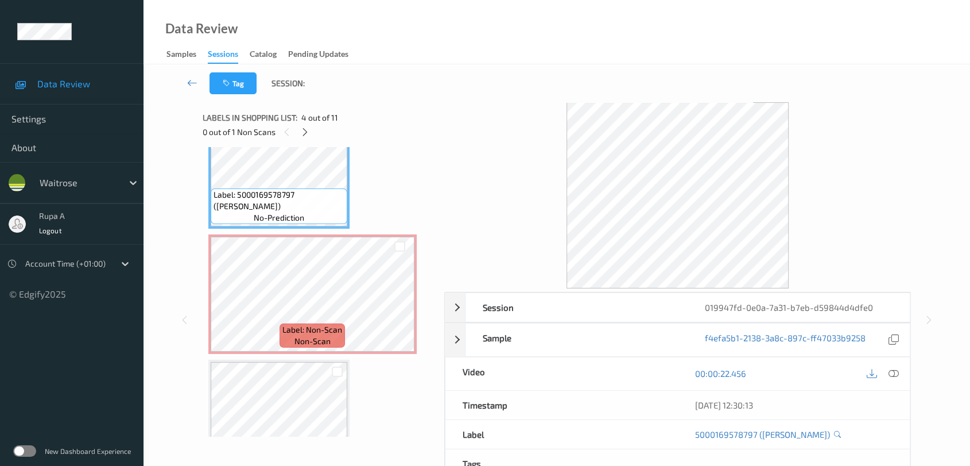
scroll to position [443, 0]
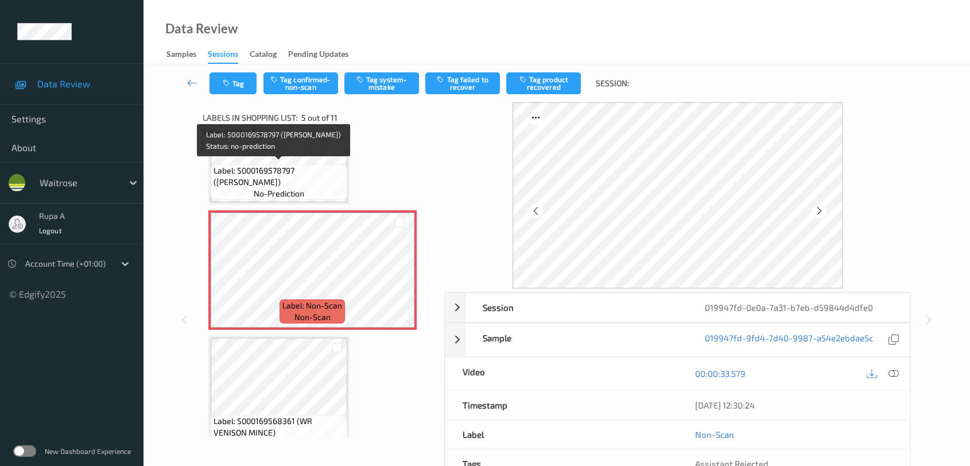
click at [327, 169] on span "Label: 5000169578797 ([PERSON_NAME])" at bounding box center [279, 176] width 131 height 23
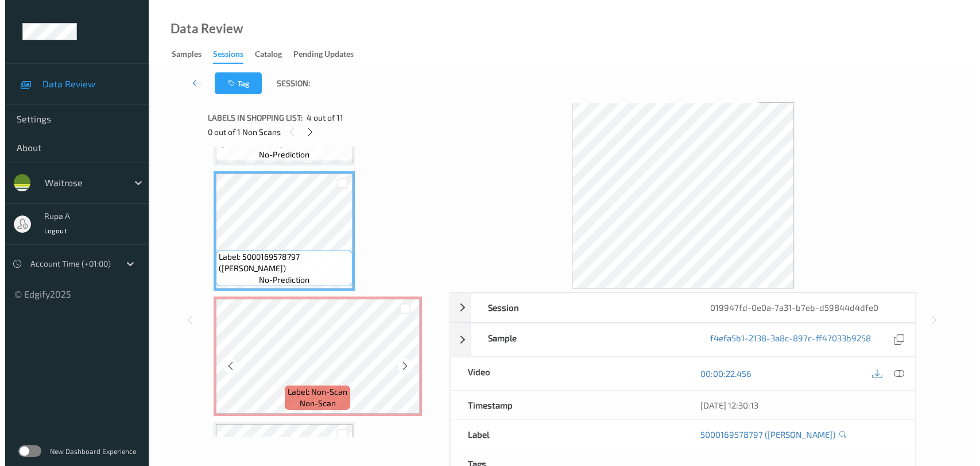
scroll to position [379, 0]
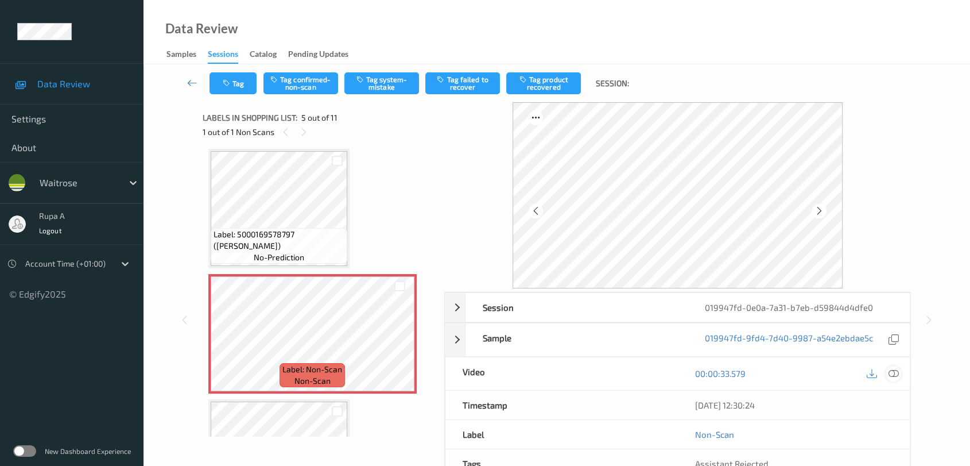
click at [890, 375] on icon at bounding box center [894, 373] width 10 height 10
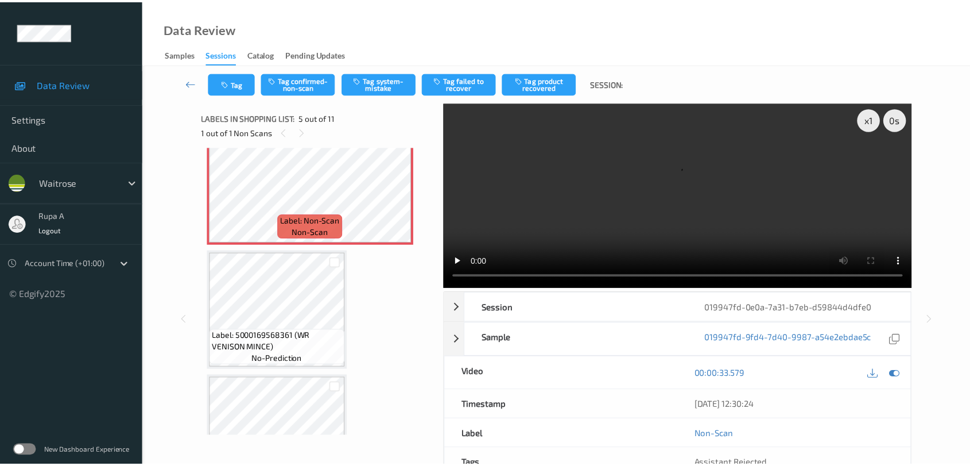
scroll to position [443, 0]
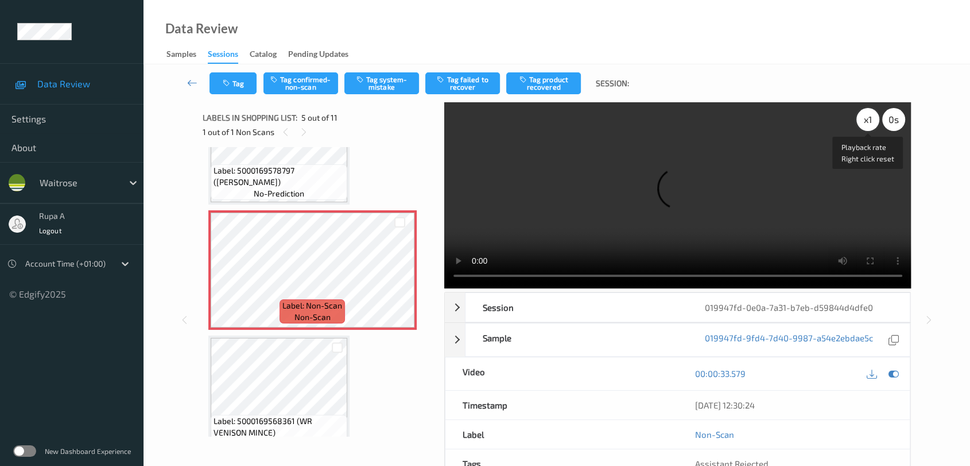
click at [873, 120] on div "x 1" at bounding box center [867, 119] width 23 height 23
click at [859, 128] on div "x 2 0 s" at bounding box center [880, 119] width 49 height 23
click at [867, 122] on div "x 2" at bounding box center [867, 119] width 23 height 23
click at [893, 374] on icon at bounding box center [894, 373] width 10 height 10
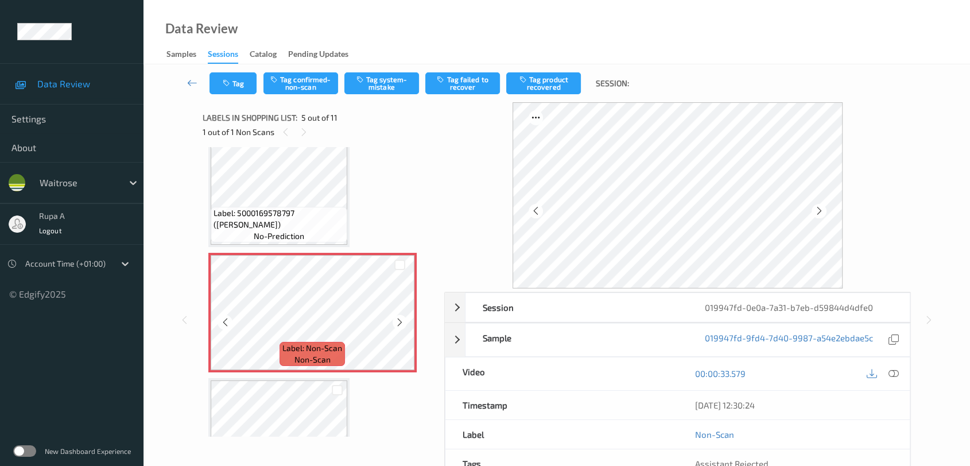
scroll to position [379, 0]
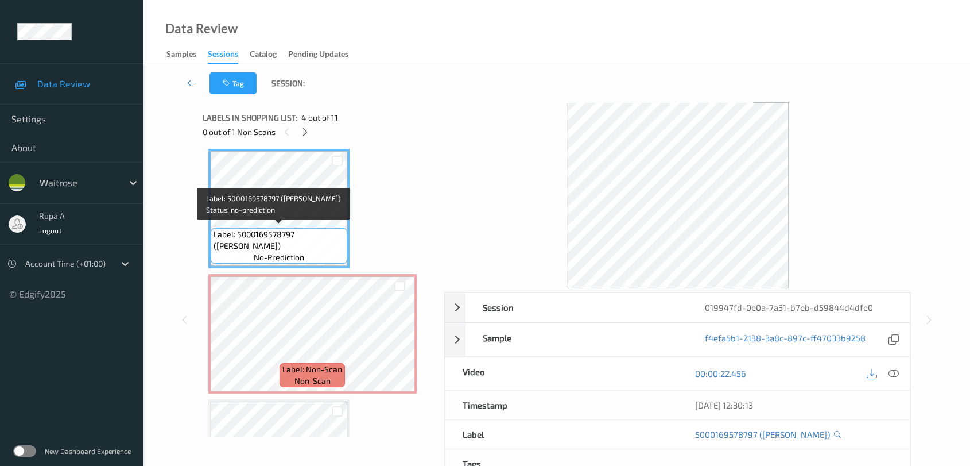
click at [255, 242] on span "Label: 5000169578797 (WR PENNONI RIGATI)" at bounding box center [279, 239] width 131 height 23
copy span "RIGATI"
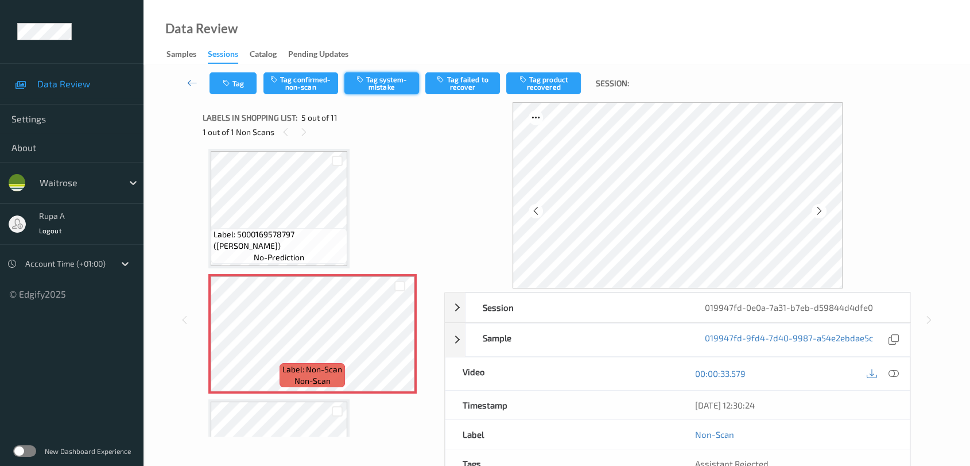
click at [390, 88] on button "Tag system-mistake" at bounding box center [381, 83] width 75 height 22
click at [246, 85] on button "Tag" at bounding box center [233, 83] width 47 height 22
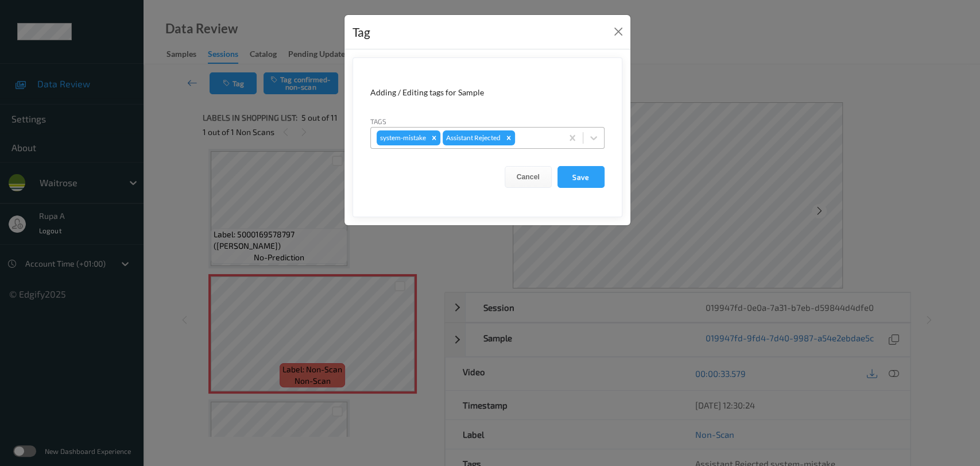
click at [531, 141] on div at bounding box center [536, 138] width 39 height 14
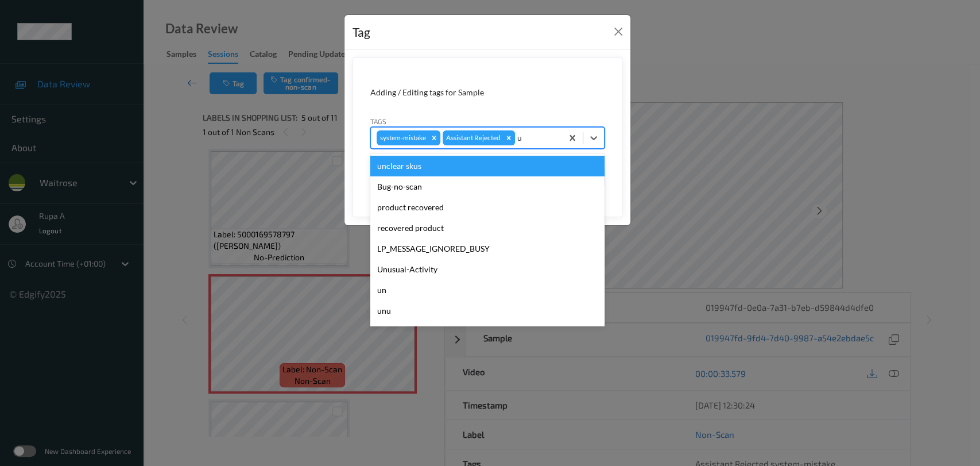
type input "un"
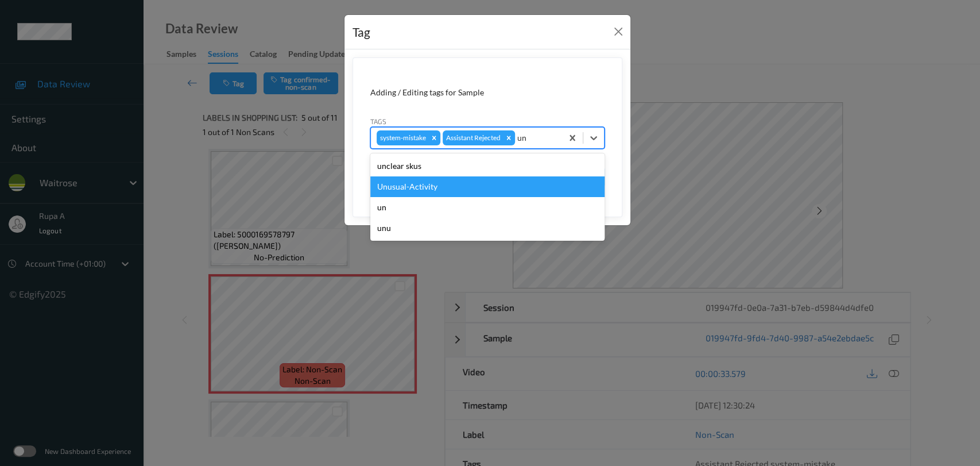
click at [476, 192] on div "Unusual-Activity" at bounding box center [487, 186] width 234 height 21
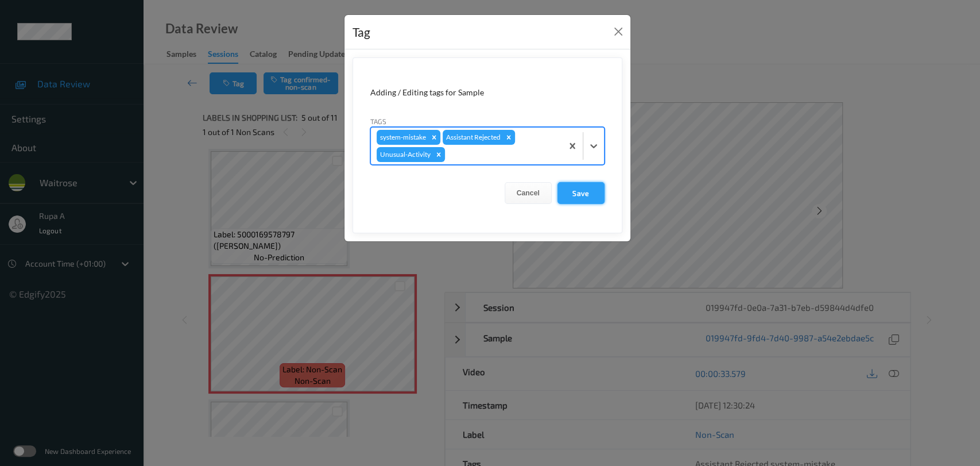
click at [572, 196] on button "Save" at bounding box center [580, 193] width 47 height 22
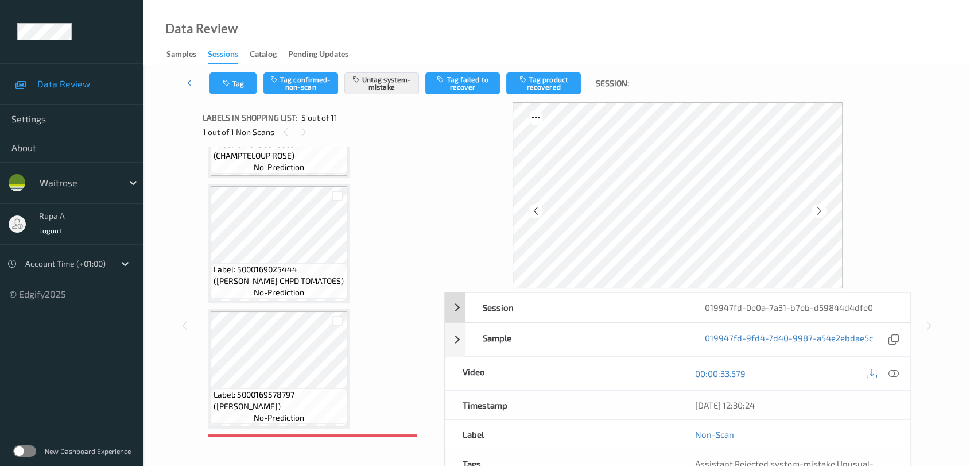
scroll to position [319, 0]
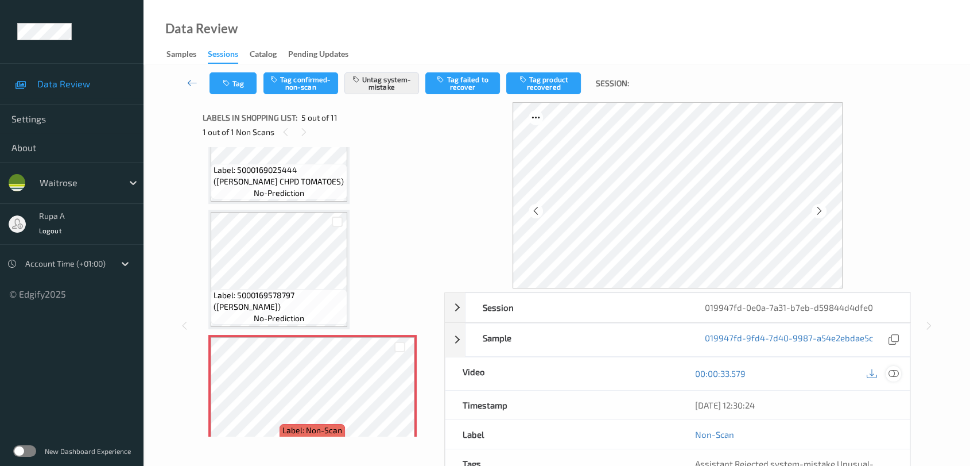
click at [894, 376] on icon at bounding box center [894, 373] width 10 height 10
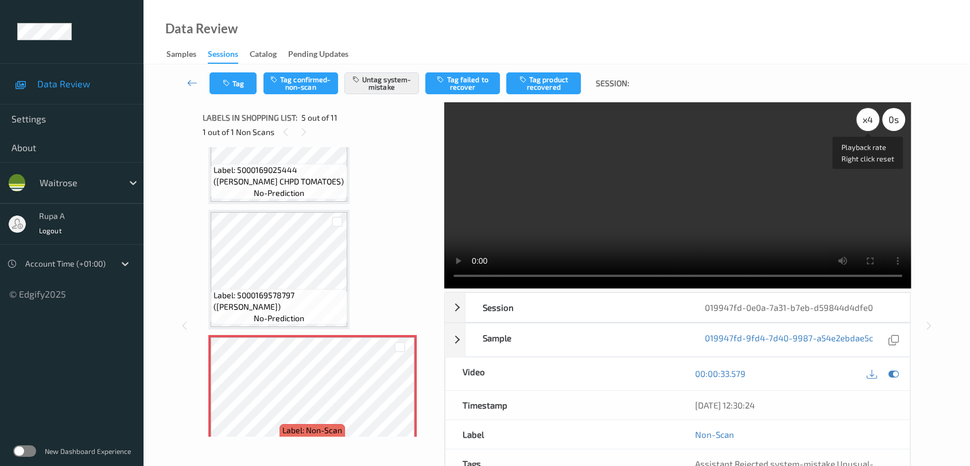
click at [872, 120] on div "x 4" at bounding box center [867, 119] width 23 height 23
click at [869, 121] on div "x 8" at bounding box center [867, 119] width 23 height 23
click at [860, 121] on div "x 1" at bounding box center [867, 119] width 23 height 23
click at [860, 121] on div "x 2" at bounding box center [867, 119] width 23 height 23
click at [894, 371] on icon at bounding box center [894, 373] width 10 height 10
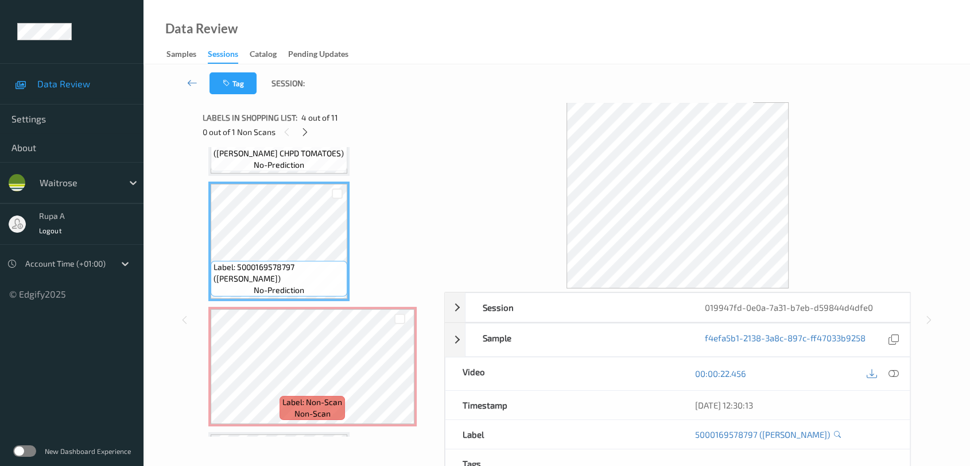
scroll to position [446, 0]
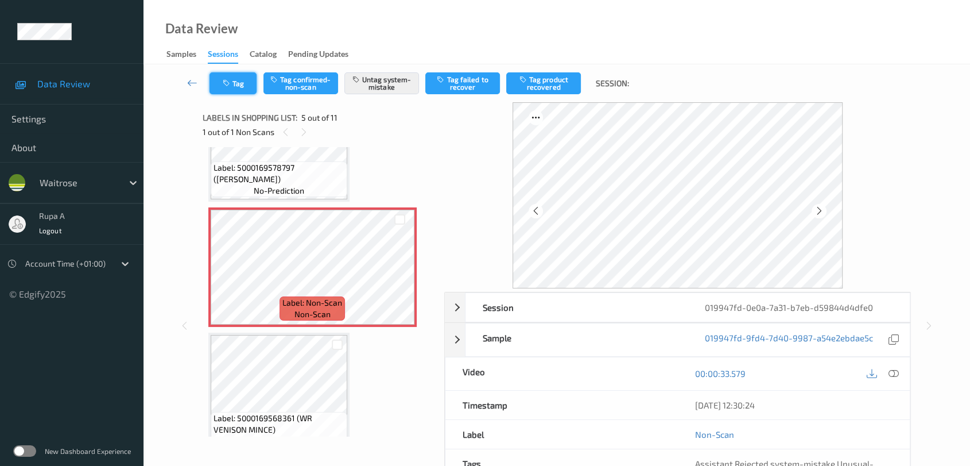
click at [223, 82] on icon "button" at bounding box center [228, 83] width 10 height 8
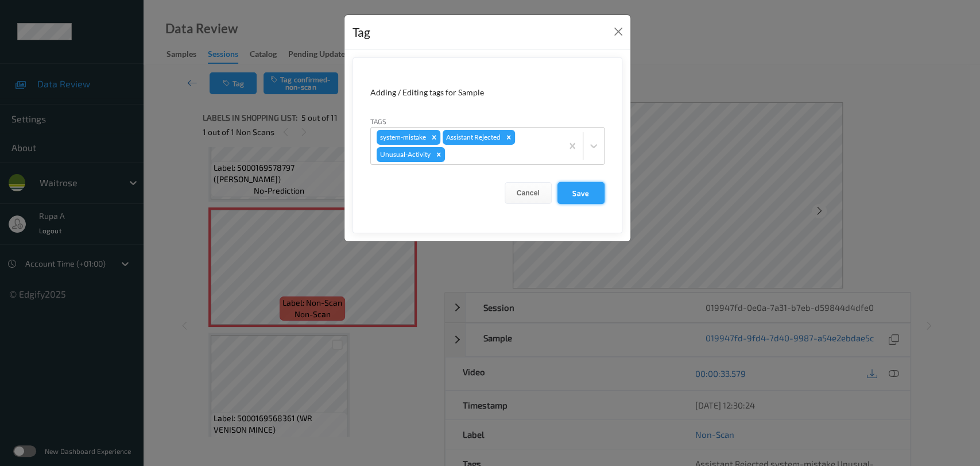
click at [592, 200] on button "Save" at bounding box center [580, 193] width 47 height 22
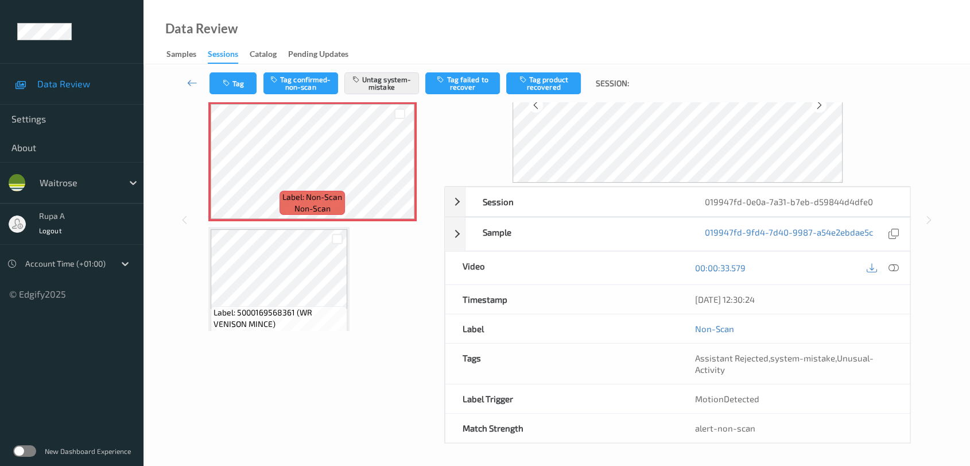
scroll to position [0, 0]
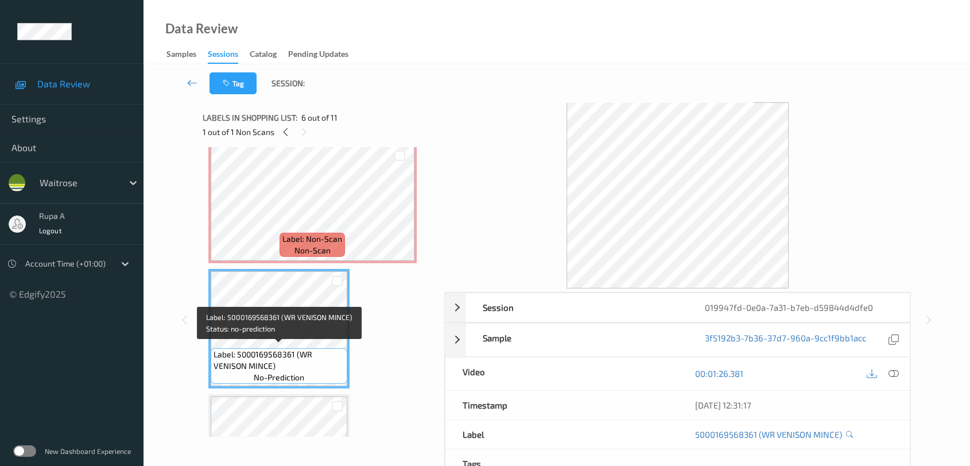
click at [302, 358] on span "Label: 5000169568361 (WR VENISON MINCE)" at bounding box center [279, 359] width 131 height 23
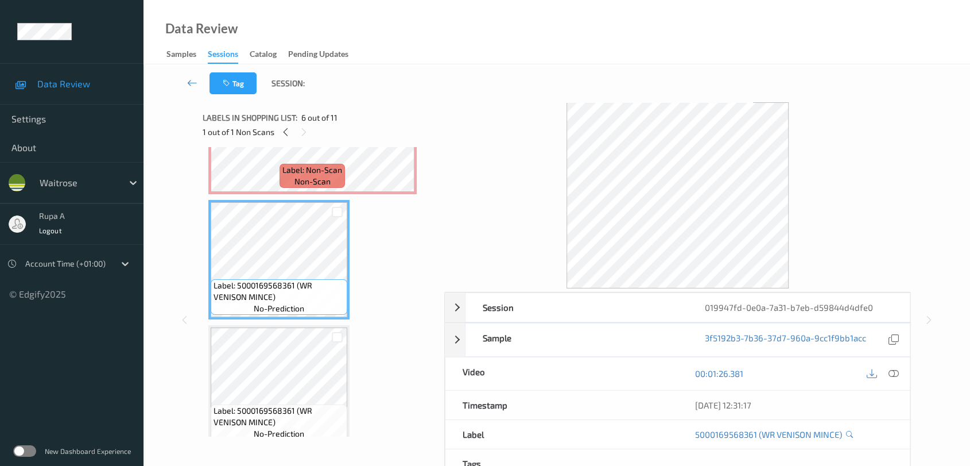
scroll to position [574, 0]
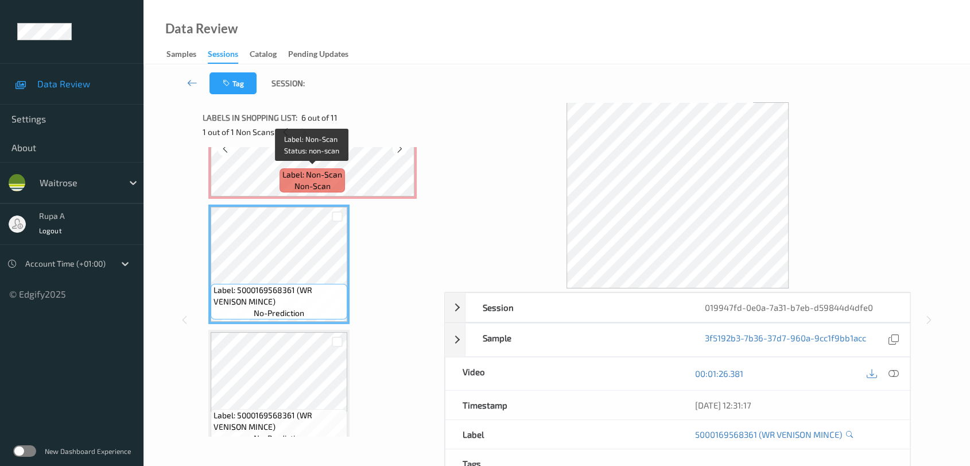
click at [340, 187] on div "Label: Non-Scan non-scan" at bounding box center [312, 180] width 65 height 24
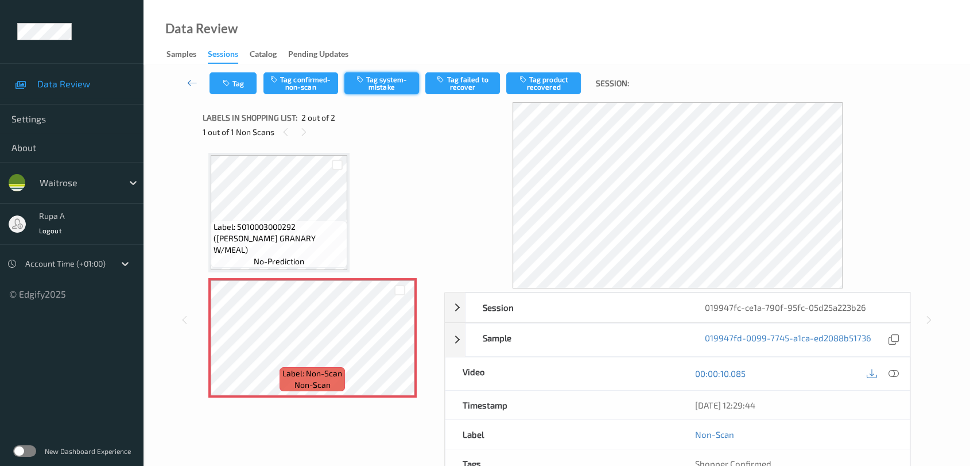
click at [390, 85] on button "Tag system-mistake" at bounding box center [381, 83] width 75 height 22
click at [245, 87] on button "Tag" at bounding box center [233, 83] width 47 height 22
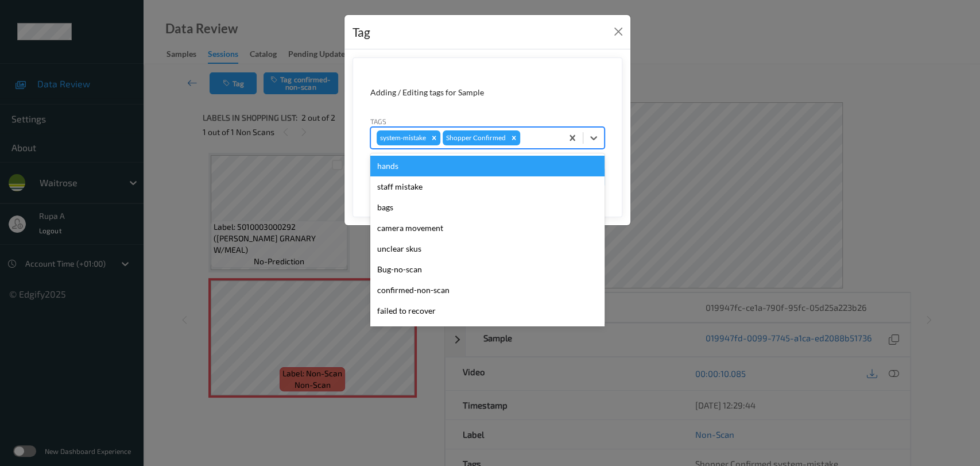
click at [544, 132] on div at bounding box center [539, 138] width 34 height 14
type input "un"
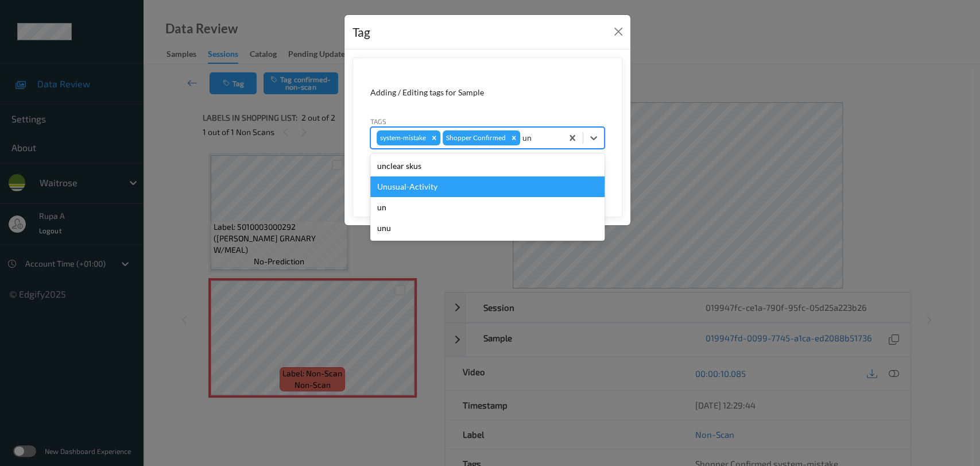
click at [461, 183] on div "Unusual-Activity" at bounding box center [487, 186] width 234 height 21
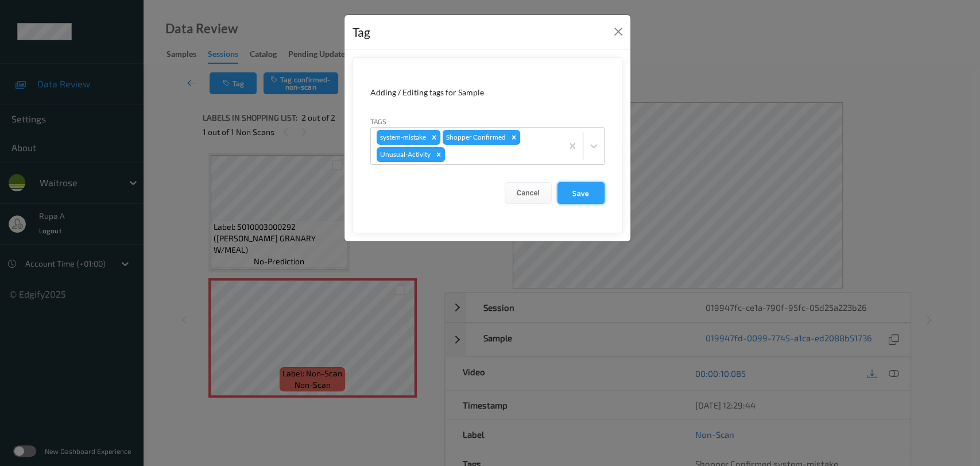
click at [584, 201] on button "Save" at bounding box center [580, 193] width 47 height 22
click at [591, 192] on button "Save" at bounding box center [580, 193] width 47 height 22
click at [587, 192] on button "Save" at bounding box center [580, 193] width 47 height 22
drag, startPoint x: 583, startPoint y: 189, endPoint x: 591, endPoint y: 185, distance: 8.5
click at [589, 185] on button "Save" at bounding box center [580, 193] width 47 height 22
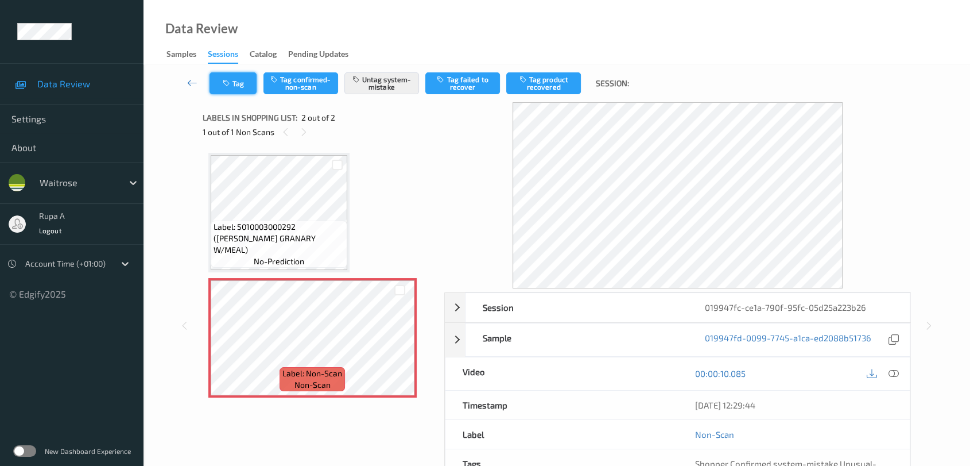
click at [214, 79] on button "Tag" at bounding box center [233, 83] width 47 height 22
click at [221, 87] on button "Tag" at bounding box center [233, 83] width 47 height 22
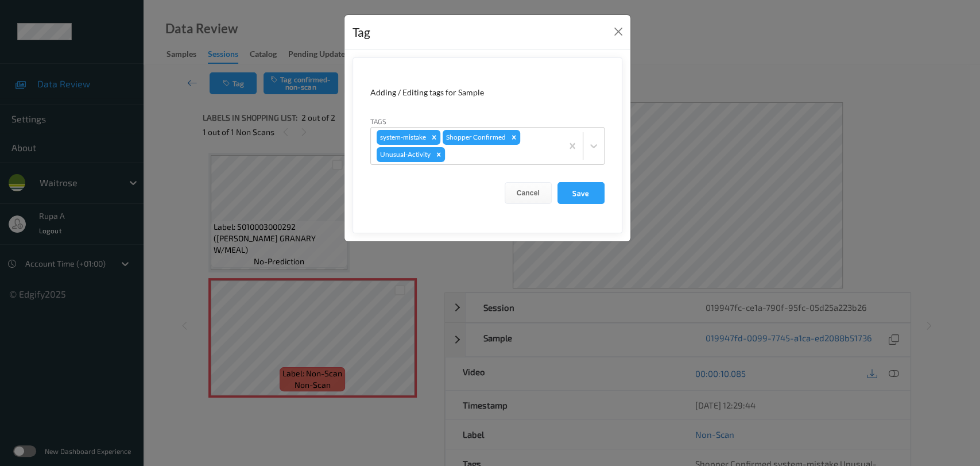
drag, startPoint x: 433, startPoint y: 247, endPoint x: 669, endPoint y: 317, distance: 245.9
click at [434, 246] on div "Tag Adding / Editing tags for Sample Tags system-mistake Shopper Confirmed Unus…" at bounding box center [490, 233] width 980 height 466
click at [896, 377] on div "Tag Adding / Editing tags for Sample Tags system-mistake Shopper Confirmed Unus…" at bounding box center [490, 233] width 980 height 466
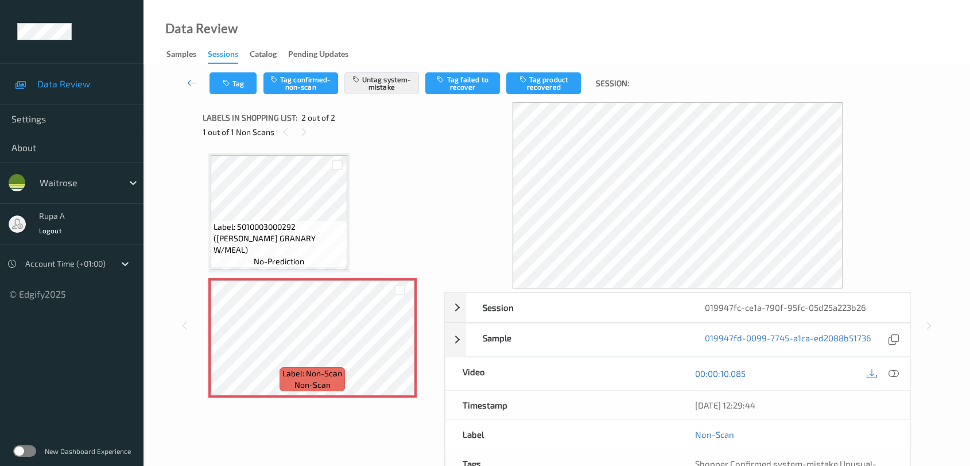
drag, startPoint x: 894, startPoint y: 371, endPoint x: 852, endPoint y: 332, distance: 57.7
click at [894, 371] on icon at bounding box center [894, 373] width 10 height 10
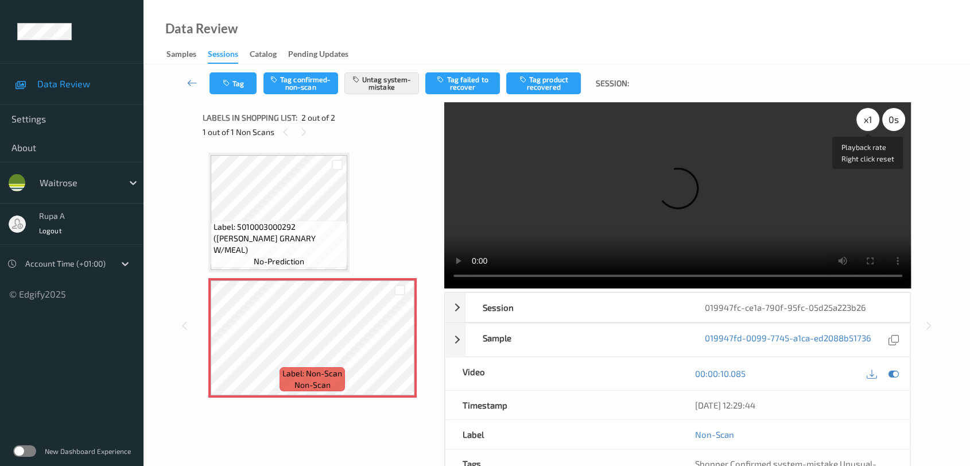
click at [870, 118] on div "x 1" at bounding box center [867, 119] width 23 height 23
click at [870, 118] on div "x 2" at bounding box center [867, 119] width 23 height 23
click at [889, 373] on icon at bounding box center [894, 373] width 10 height 10
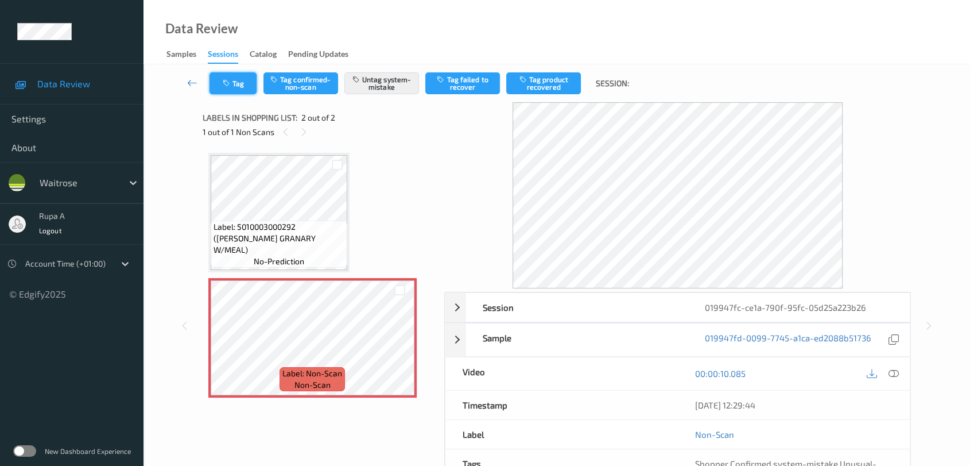
click at [225, 87] on icon "button" at bounding box center [228, 83] width 10 height 8
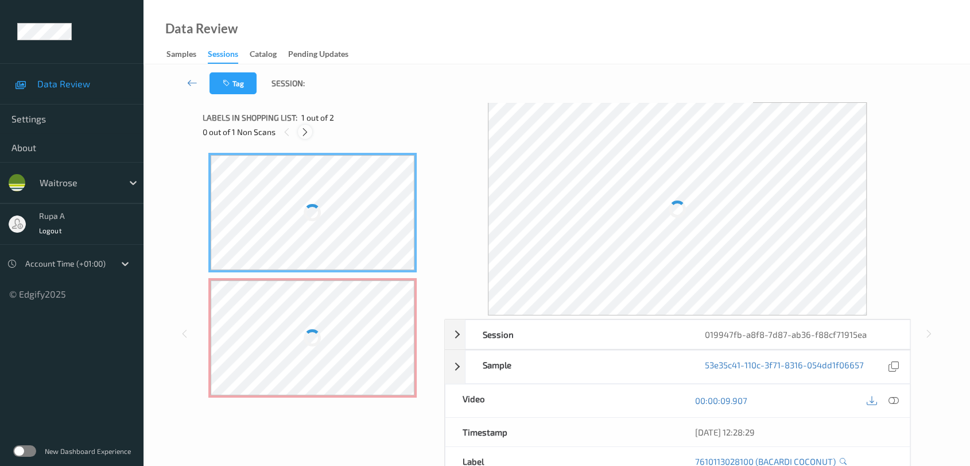
click at [304, 131] on icon at bounding box center [305, 132] width 10 height 10
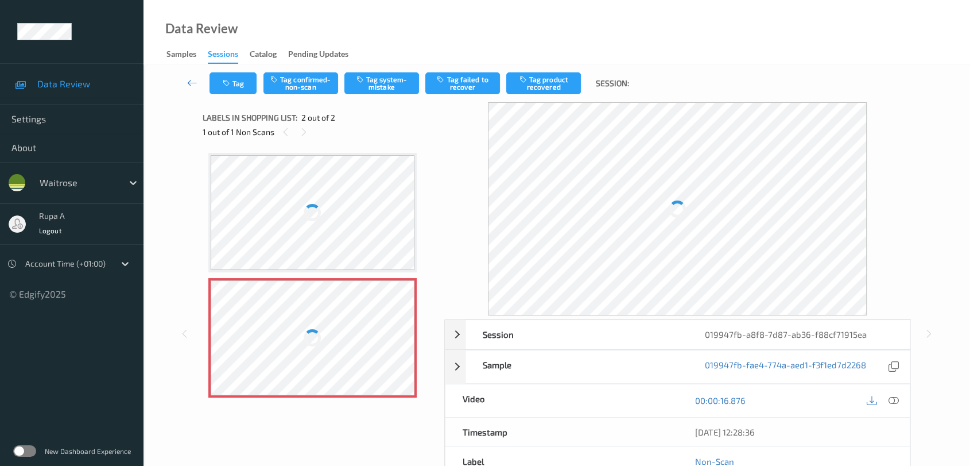
drag, startPoint x: 296, startPoint y: 286, endPoint x: 299, endPoint y: 296, distance: 10.0
click at [297, 292] on div at bounding box center [313, 337] width 204 height 115
click at [312, 312] on div at bounding box center [313, 337] width 204 height 115
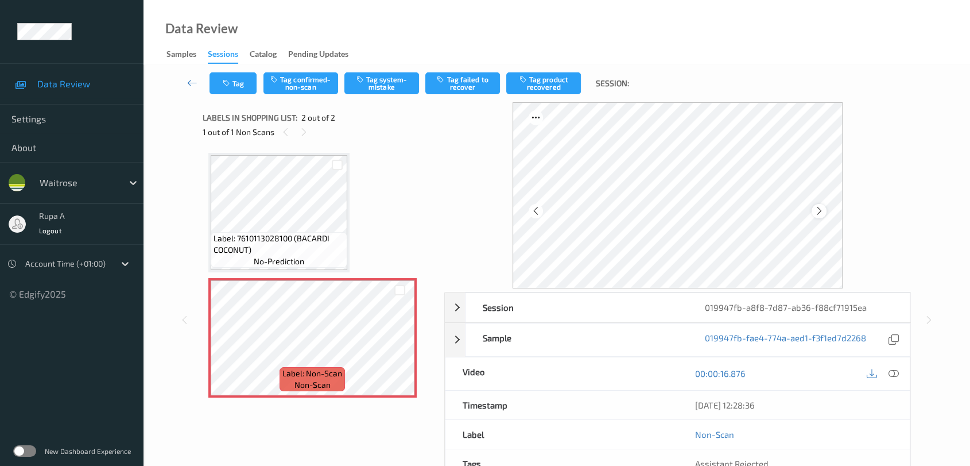
click at [818, 206] on icon at bounding box center [820, 211] width 10 height 10
click at [819, 206] on icon at bounding box center [820, 211] width 10 height 10
click at [386, 87] on button "Tag system-mistake" at bounding box center [381, 83] width 75 height 22
click at [225, 79] on icon "button" at bounding box center [228, 83] width 10 height 8
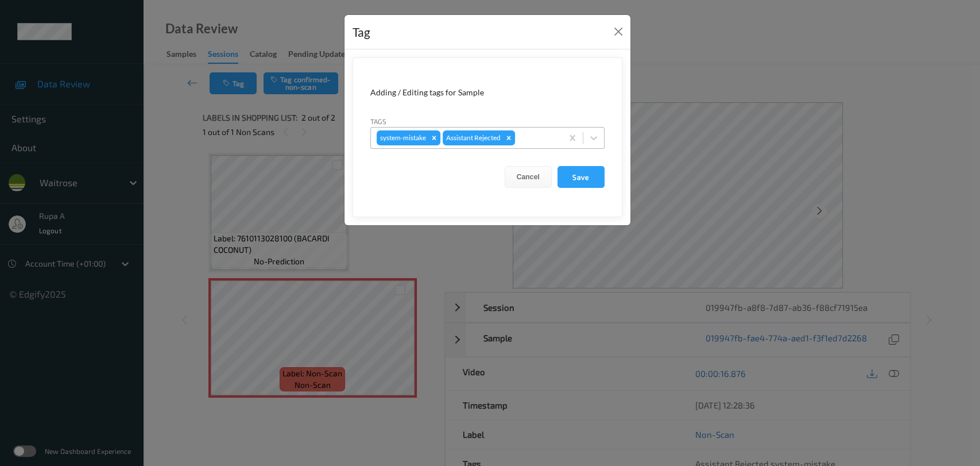
click at [546, 137] on div at bounding box center [536, 138] width 39 height 14
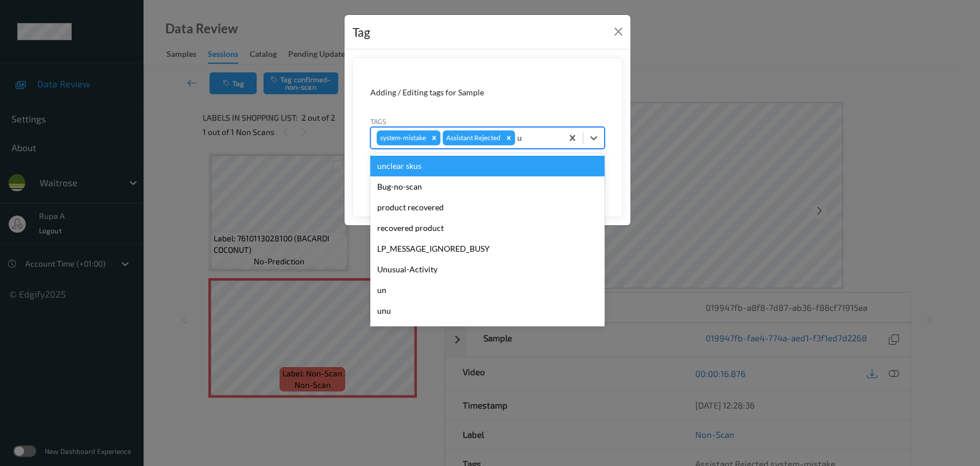
type input "un"
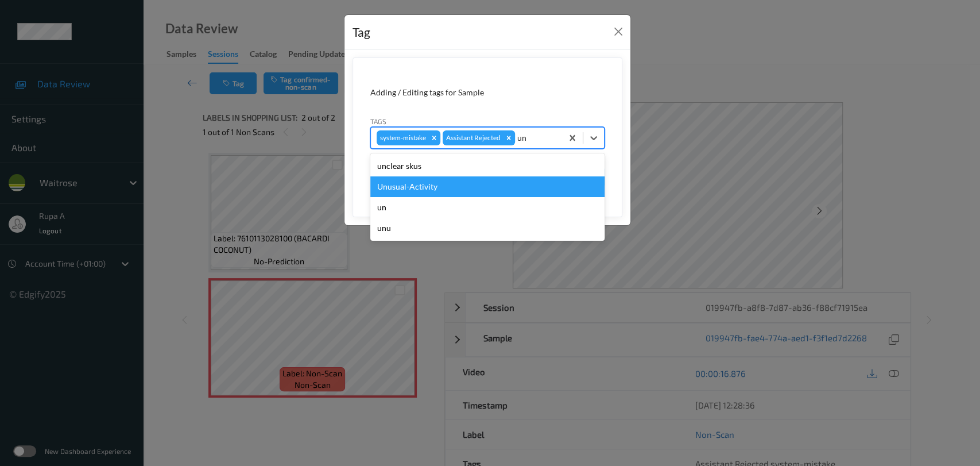
click at [476, 193] on div "Unusual-Activity" at bounding box center [487, 186] width 234 height 21
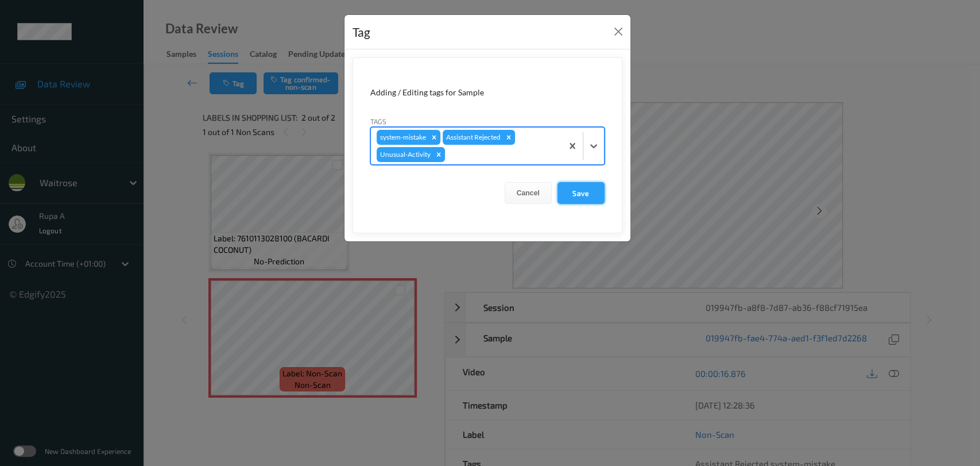
click at [577, 188] on button "Save" at bounding box center [580, 193] width 47 height 22
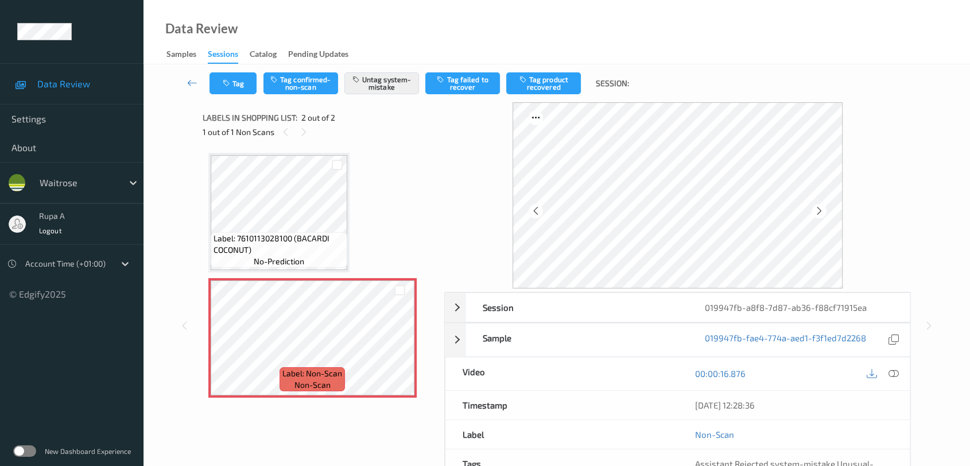
drag, startPoint x: 894, startPoint y: 369, endPoint x: 859, endPoint y: 334, distance: 49.1
click at [896, 369] on icon at bounding box center [894, 373] width 10 height 10
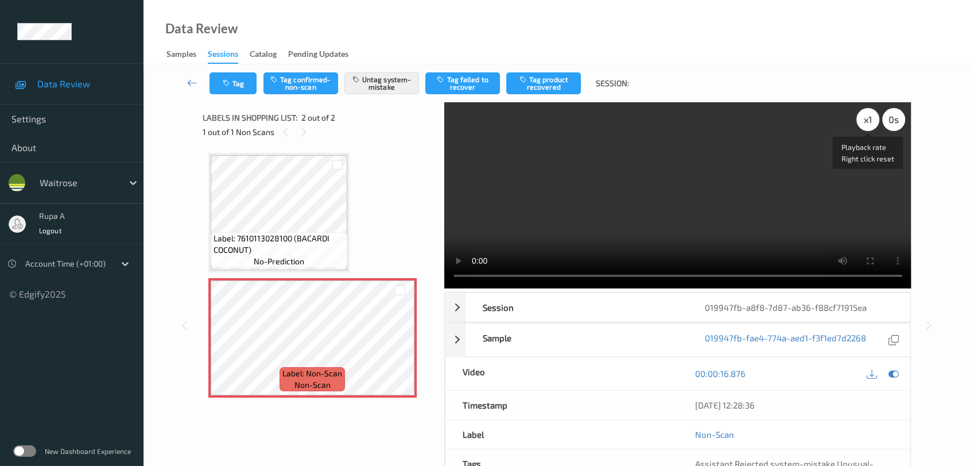
click at [867, 123] on div "x 1" at bounding box center [867, 119] width 23 height 23
click at [867, 123] on div "x 2" at bounding box center [867, 119] width 23 height 23
click at [896, 373] on icon at bounding box center [894, 373] width 10 height 10
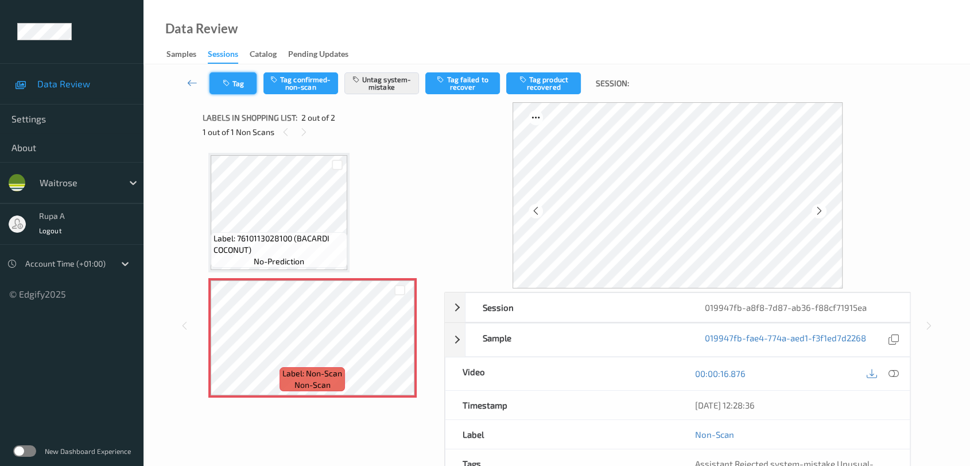
click at [225, 87] on icon "button" at bounding box center [228, 83] width 10 height 8
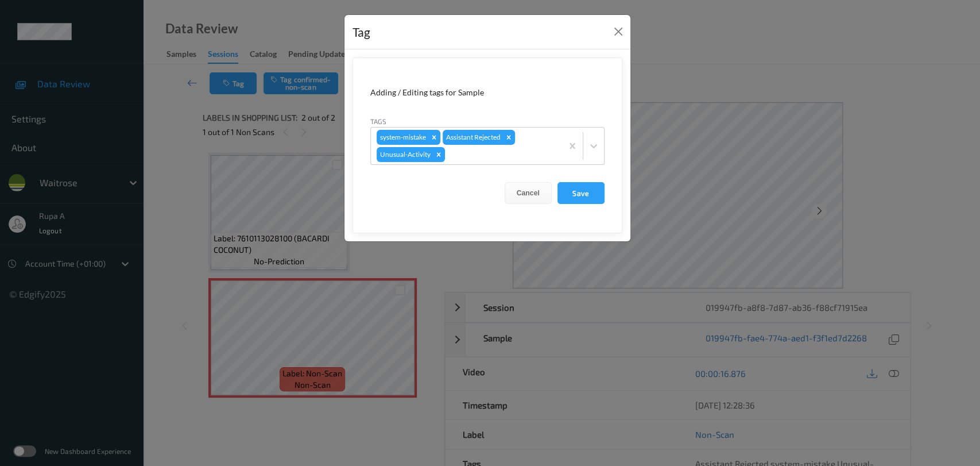
click at [315, 346] on div "Tag Adding / Editing tags for Sample Tags system-mistake Assistant Rejected Unu…" at bounding box center [490, 233] width 980 height 466
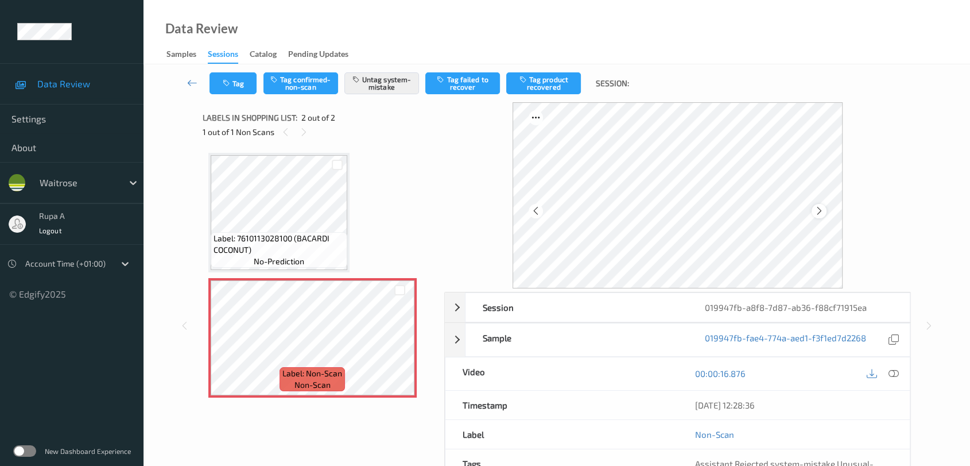
click at [821, 210] on icon at bounding box center [820, 211] width 10 height 10
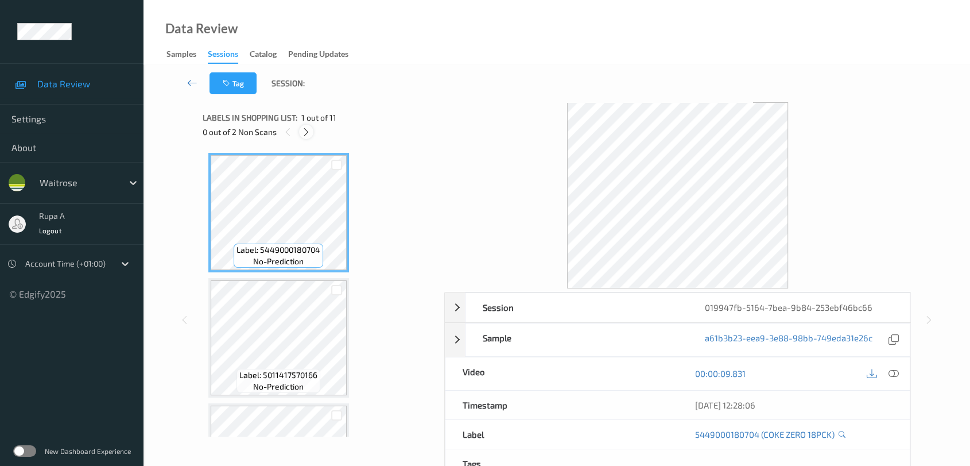
click at [306, 135] on icon at bounding box center [306, 132] width 10 height 10
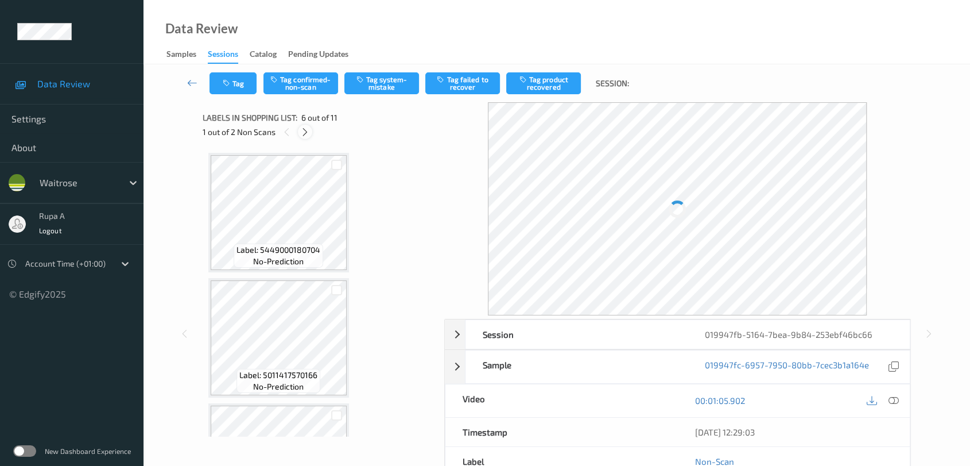
scroll to position [504, 0]
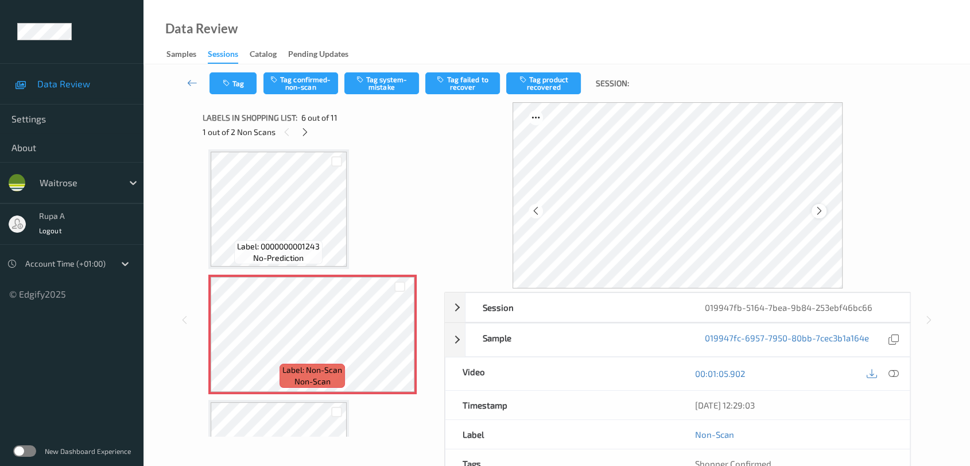
click at [817, 208] on icon at bounding box center [820, 211] width 10 height 10
click at [300, 125] on div at bounding box center [305, 132] width 14 height 14
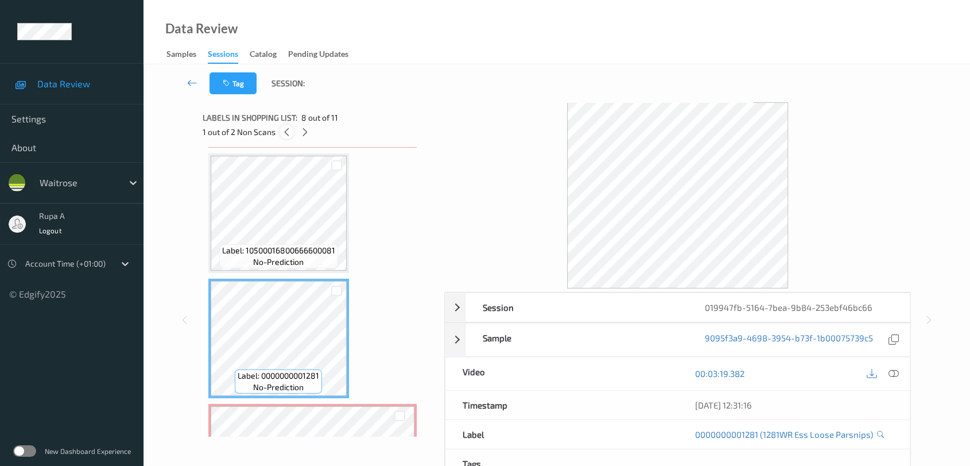
click at [291, 131] on icon at bounding box center [287, 132] width 10 height 10
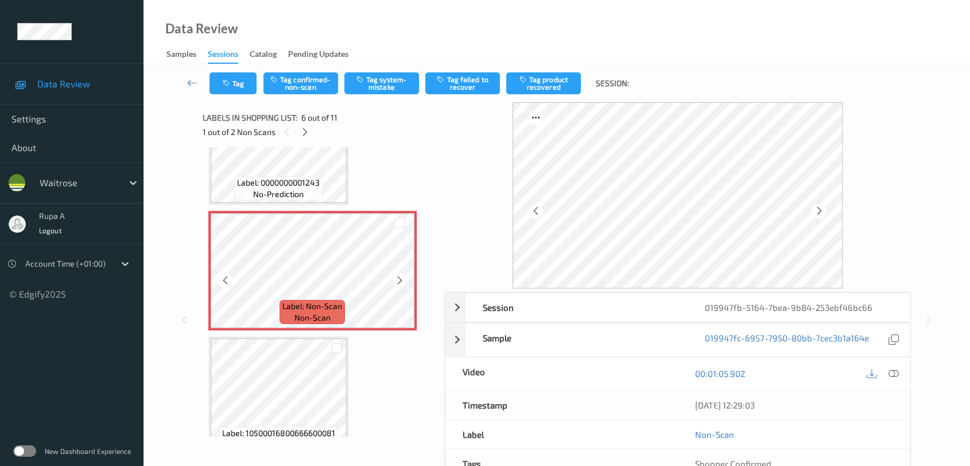
scroll to position [440, 0]
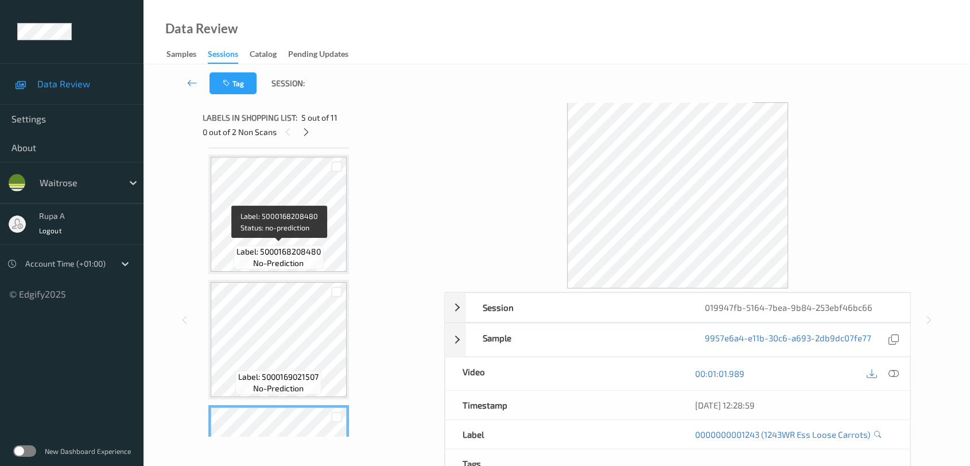
click at [281, 266] on span "no-prediction" at bounding box center [278, 262] width 51 height 11
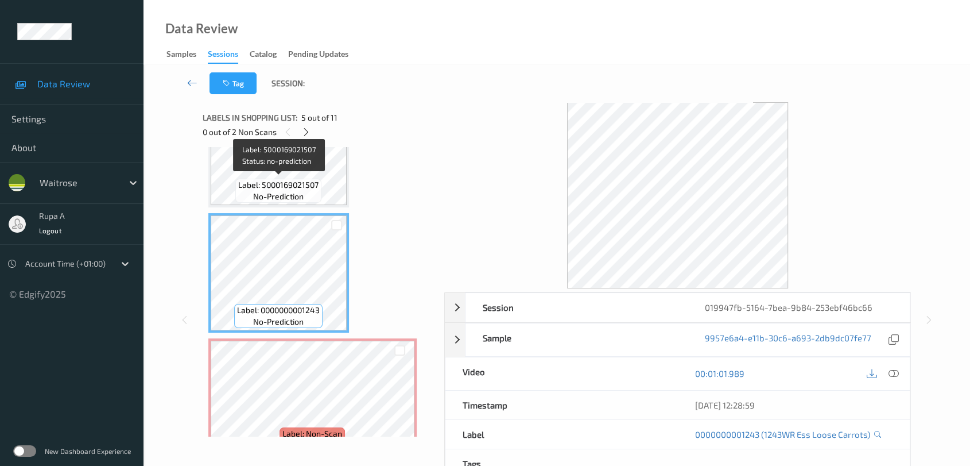
click at [300, 179] on div "Label: 5000169021507 no-prediction" at bounding box center [278, 191] width 86 height 24
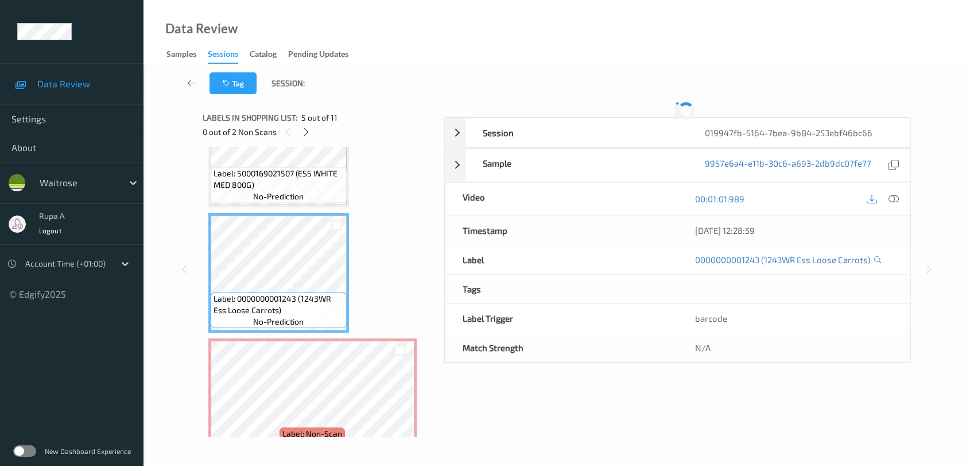
scroll to position [428, 0]
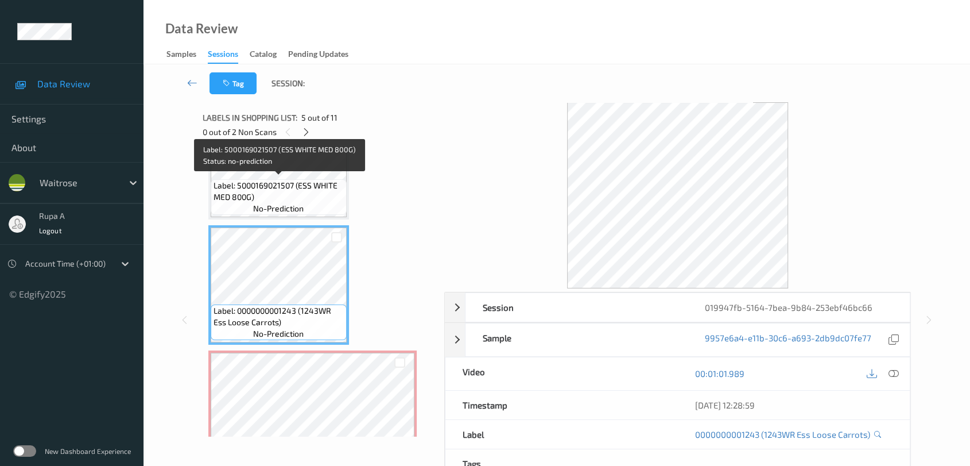
click at [309, 191] on span "Label: 5000169021507 (ESS WHITE MED 800G)" at bounding box center [279, 191] width 130 height 23
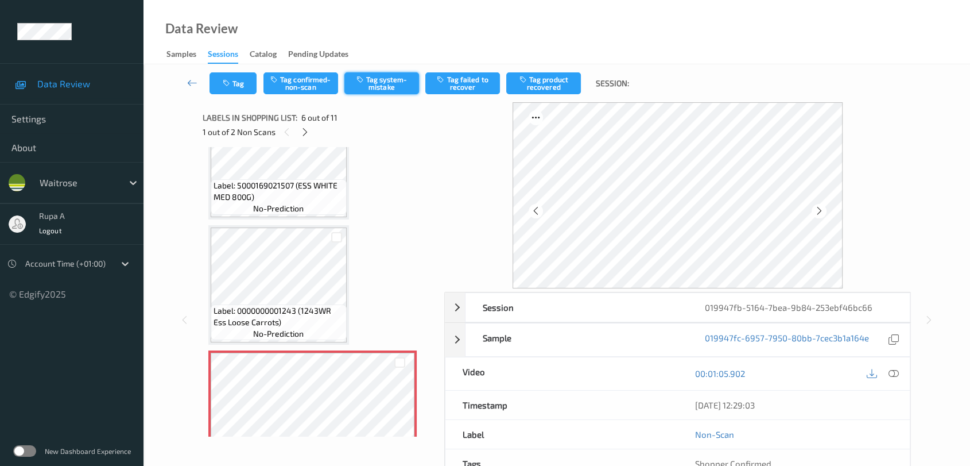
click at [381, 83] on button "Tag system-mistake" at bounding box center [381, 83] width 75 height 22
click at [245, 83] on button "Tag" at bounding box center [233, 83] width 47 height 22
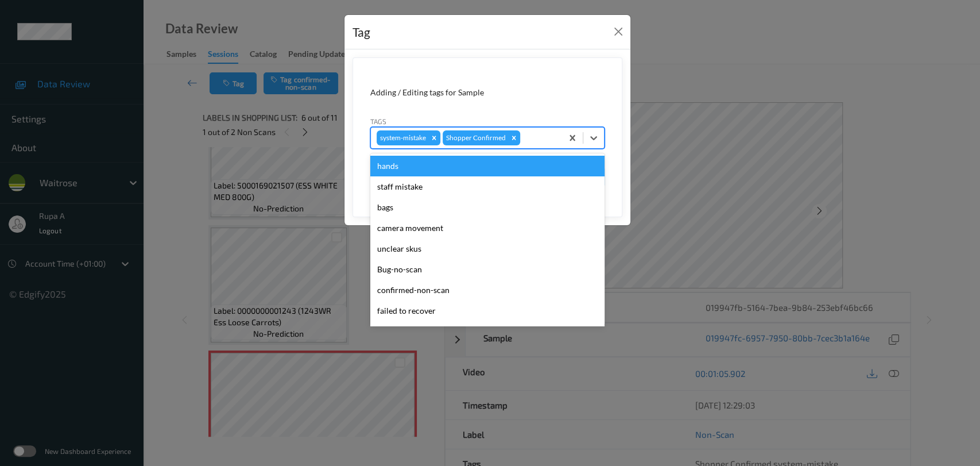
click at [530, 139] on div at bounding box center [539, 138] width 34 height 14
type input "un"
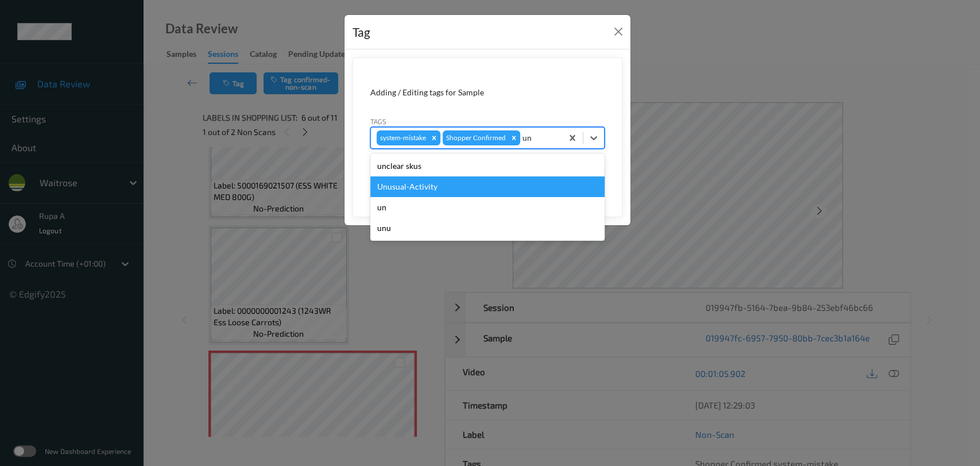
click at [432, 185] on div "Unusual-Activity" at bounding box center [487, 186] width 234 height 21
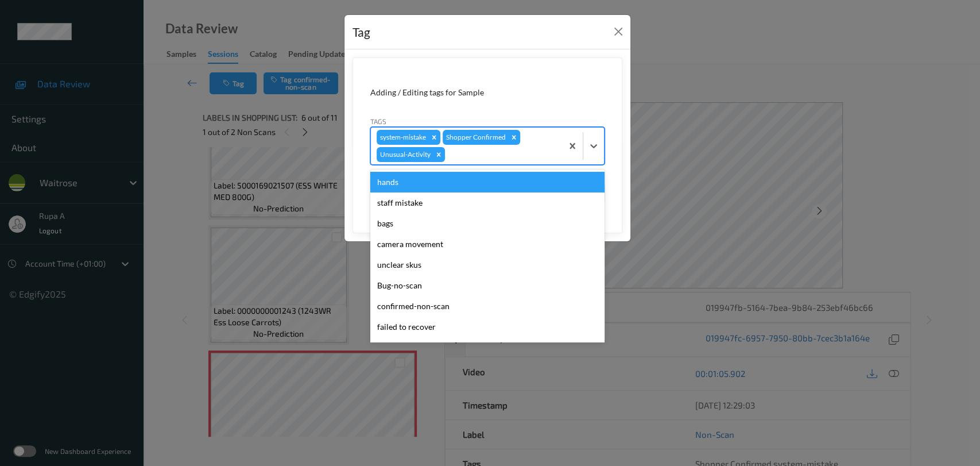
click at [467, 157] on div at bounding box center [501, 155] width 109 height 14
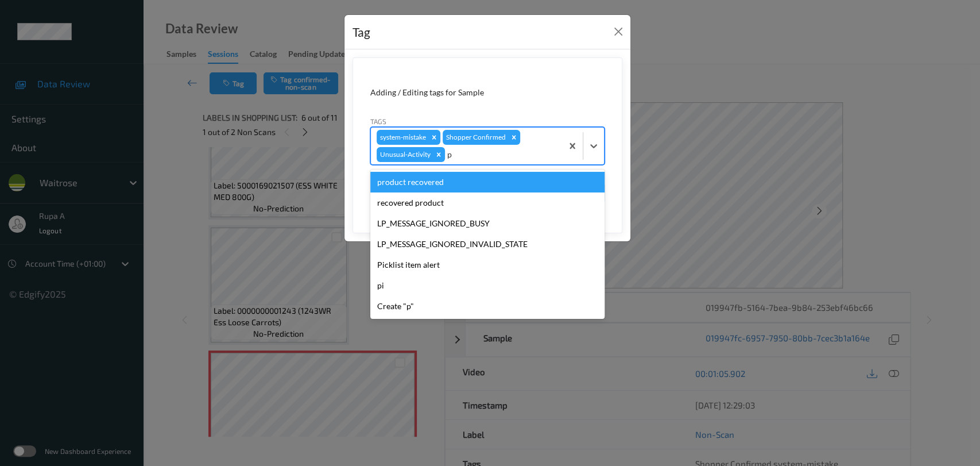
type input "pi"
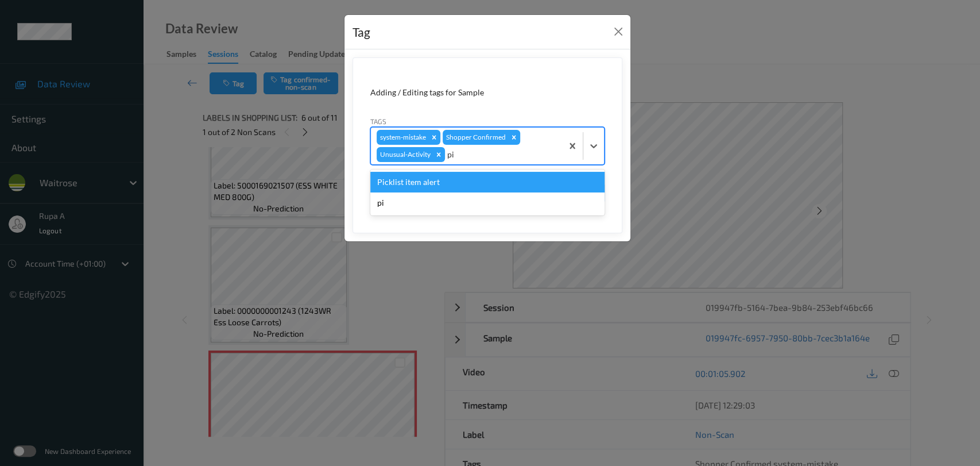
click at [443, 181] on div "Picklist item alert" at bounding box center [487, 182] width 234 height 21
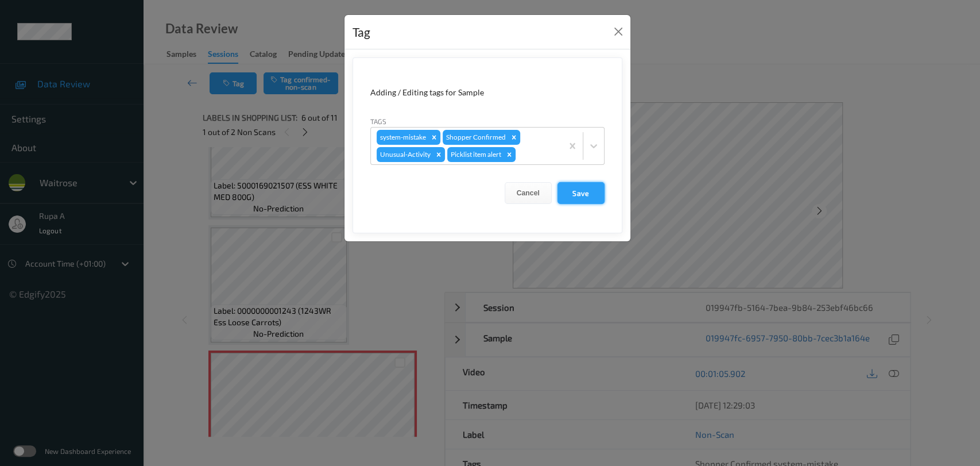
click at [587, 197] on button "Save" at bounding box center [580, 193] width 47 height 22
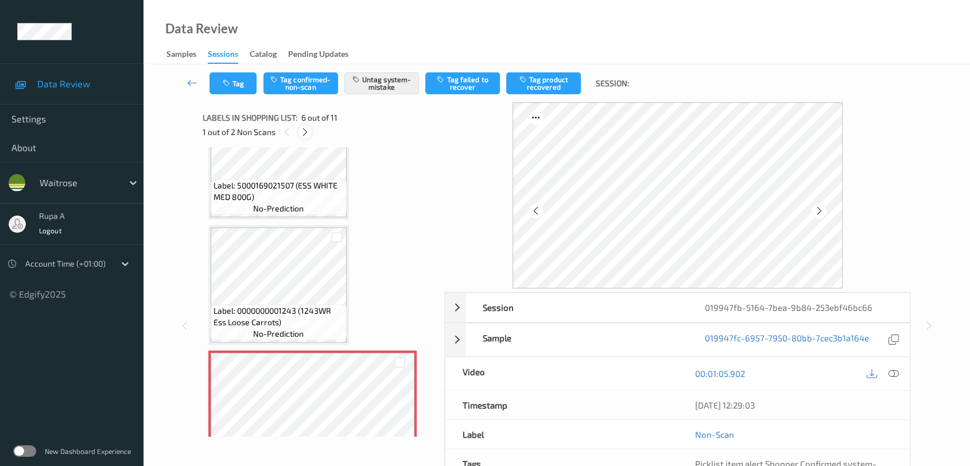
click at [307, 130] on icon at bounding box center [305, 132] width 10 height 10
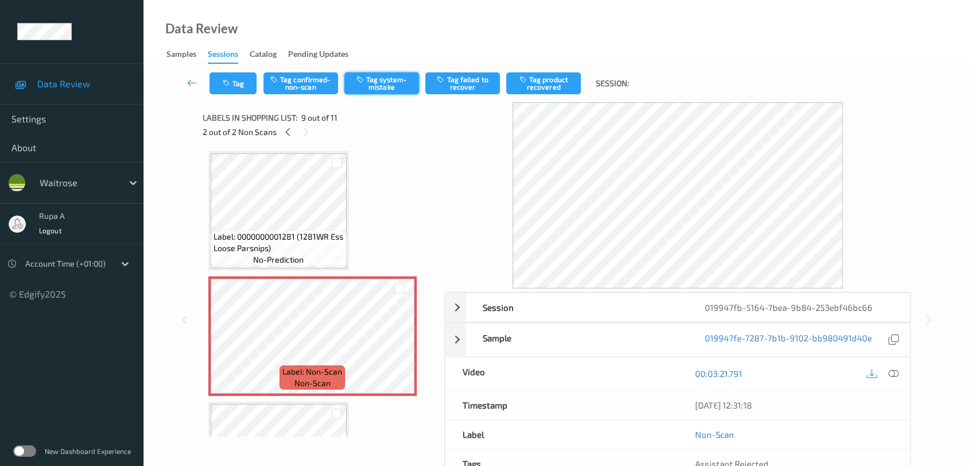
click at [396, 87] on button "Tag system-mistake" at bounding box center [381, 83] width 75 height 22
click at [234, 87] on button "Tag" at bounding box center [233, 83] width 47 height 22
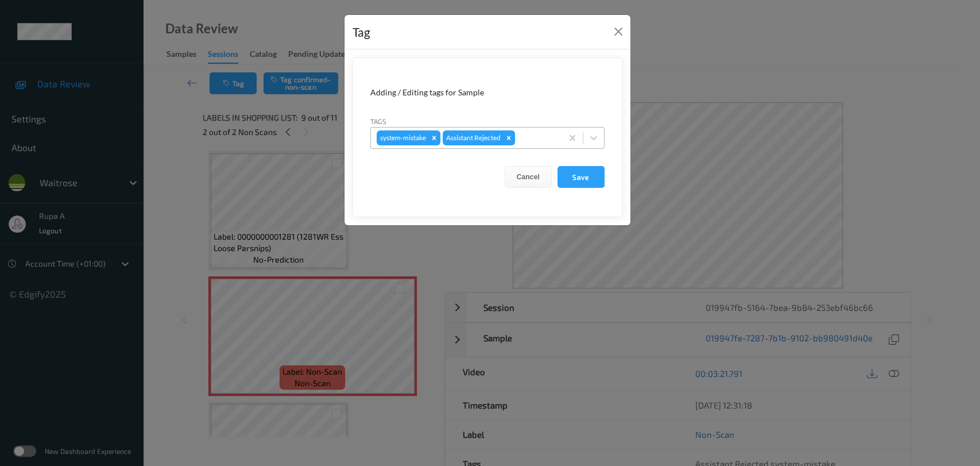
click at [545, 142] on div at bounding box center [536, 138] width 39 height 14
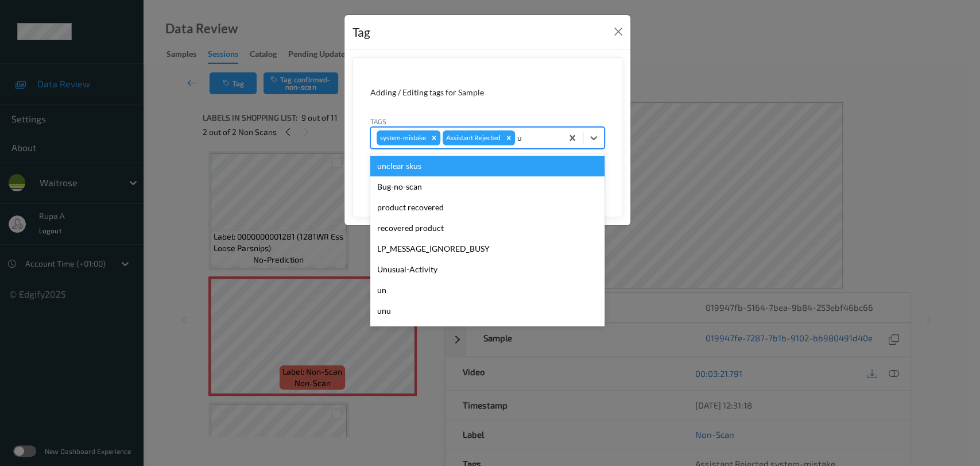
type input "un"
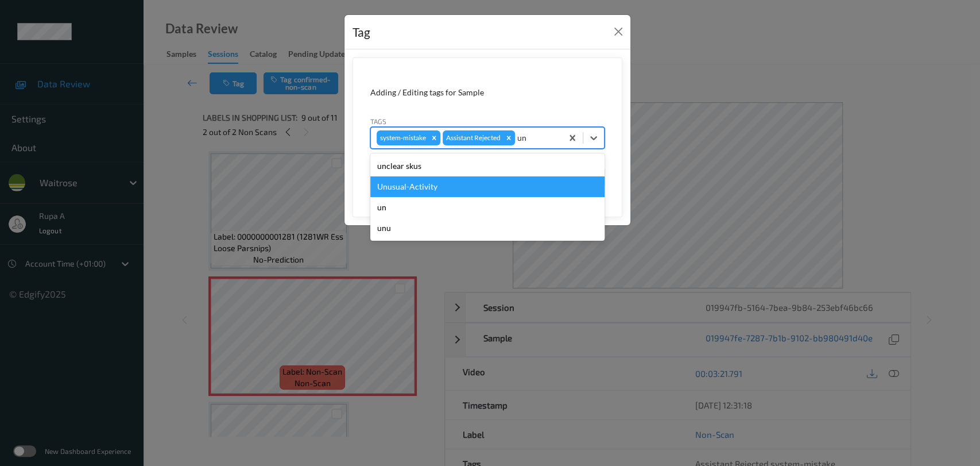
click at [493, 186] on div "Unusual-Activity" at bounding box center [487, 186] width 234 height 21
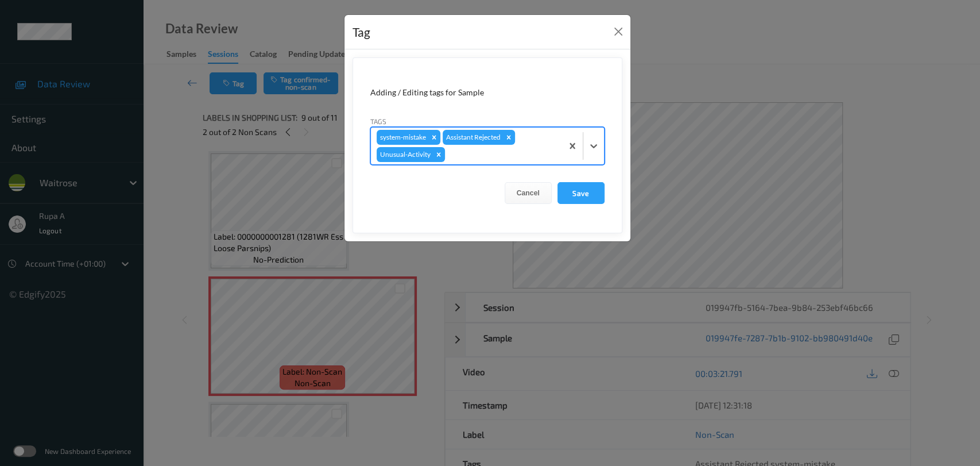
click at [514, 154] on div at bounding box center [501, 155] width 109 height 14
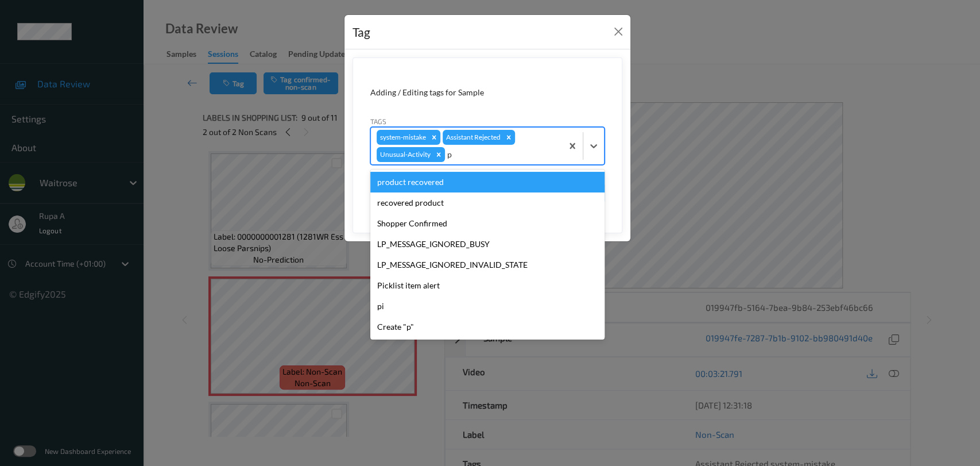
type input "pi"
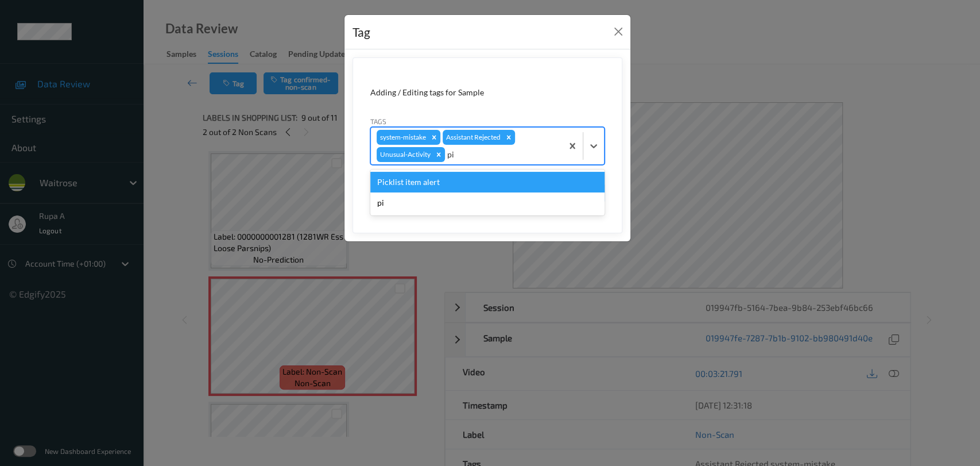
click at [484, 180] on div "Picklist item alert" at bounding box center [487, 182] width 234 height 21
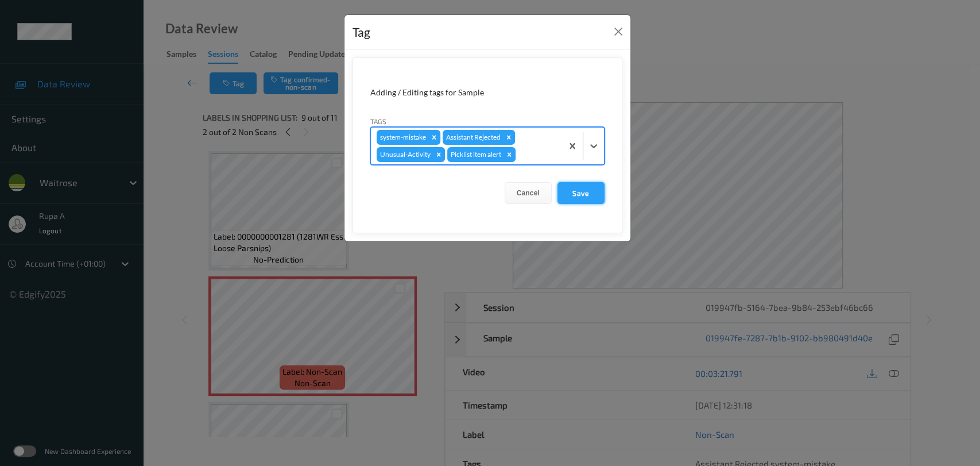
click at [583, 191] on button "Save" at bounding box center [580, 193] width 47 height 22
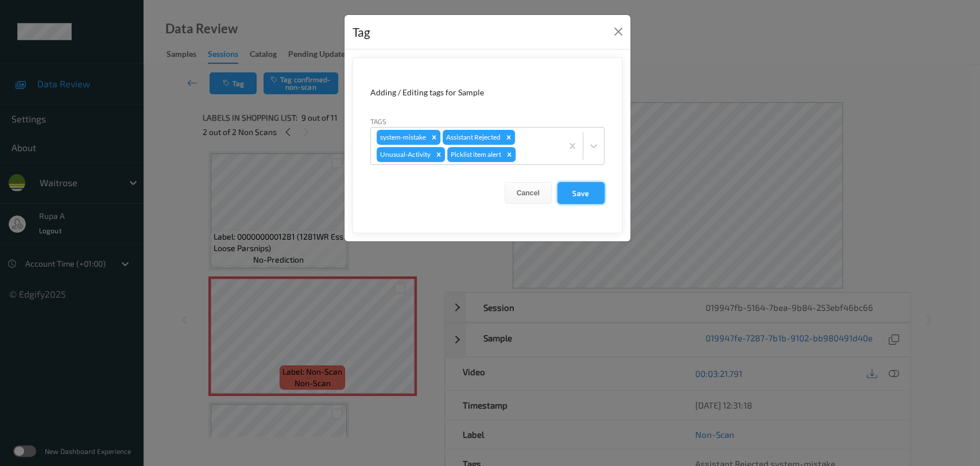
click at [577, 200] on button "Save" at bounding box center [580, 193] width 47 height 22
click at [576, 194] on button "Save" at bounding box center [580, 193] width 47 height 22
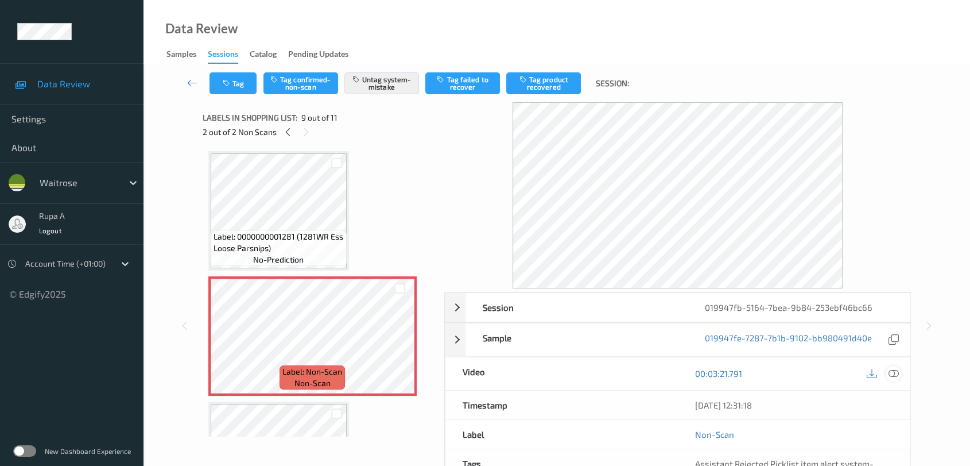
click at [893, 378] on icon at bounding box center [894, 373] width 10 height 10
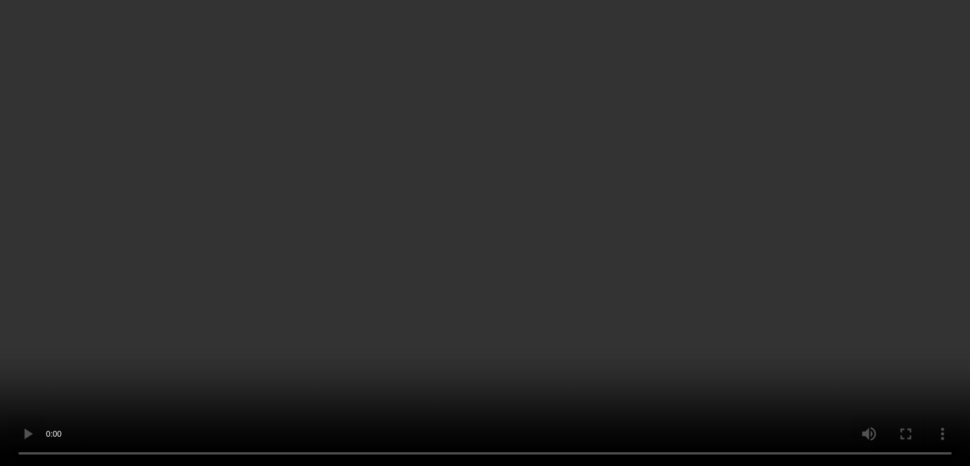
click at [858, 130] on div "x 1 0 s" at bounding box center [880, 119] width 49 height 23
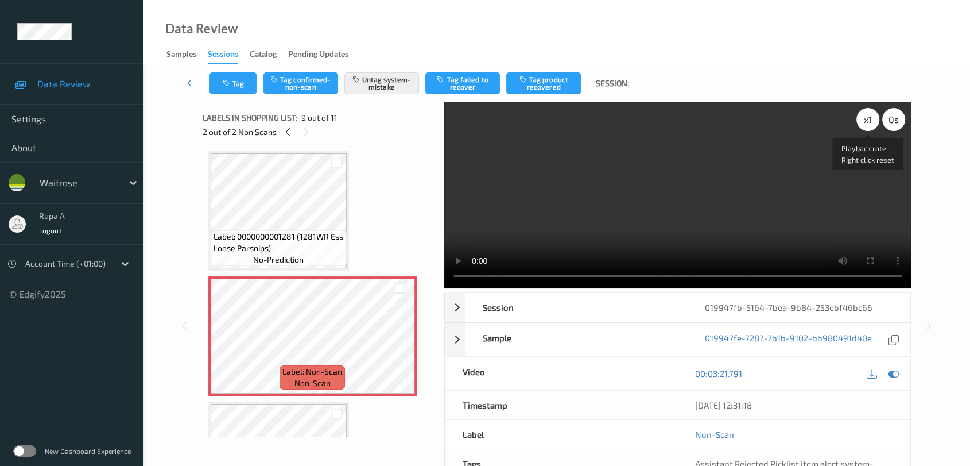
click at [873, 125] on div "x 1" at bounding box center [867, 119] width 23 height 23
click at [863, 130] on div "x 2" at bounding box center [867, 119] width 23 height 23
drag, startPoint x: 893, startPoint y: 366, endPoint x: 854, endPoint y: 343, distance: 45.3
click at [893, 366] on div at bounding box center [893, 373] width 15 height 15
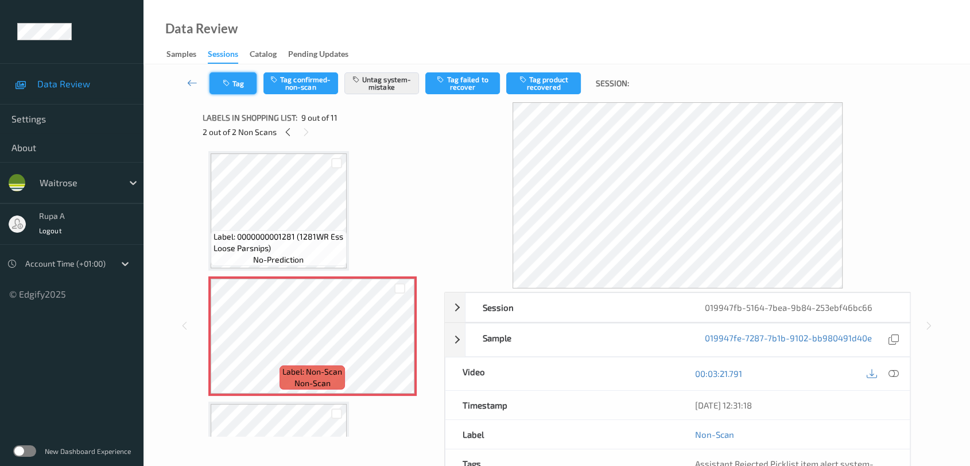
click at [238, 87] on button "Tag" at bounding box center [233, 83] width 47 height 22
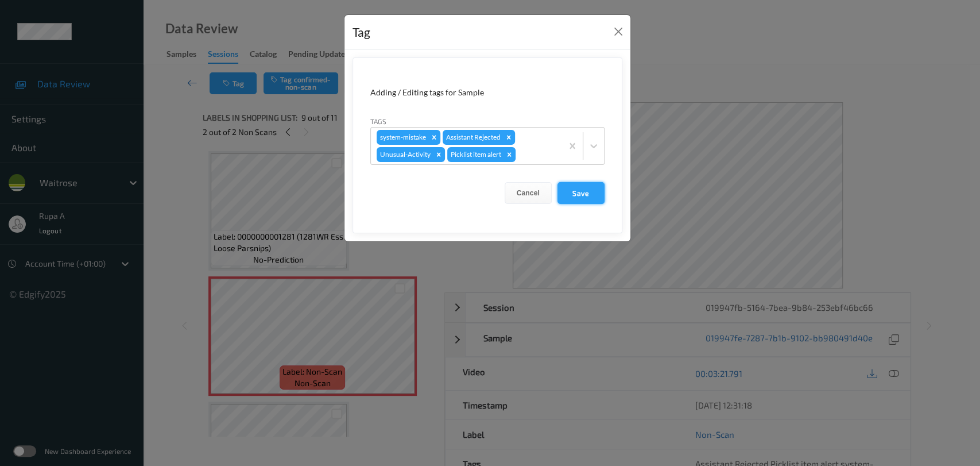
click at [582, 194] on button "Save" at bounding box center [580, 193] width 47 height 22
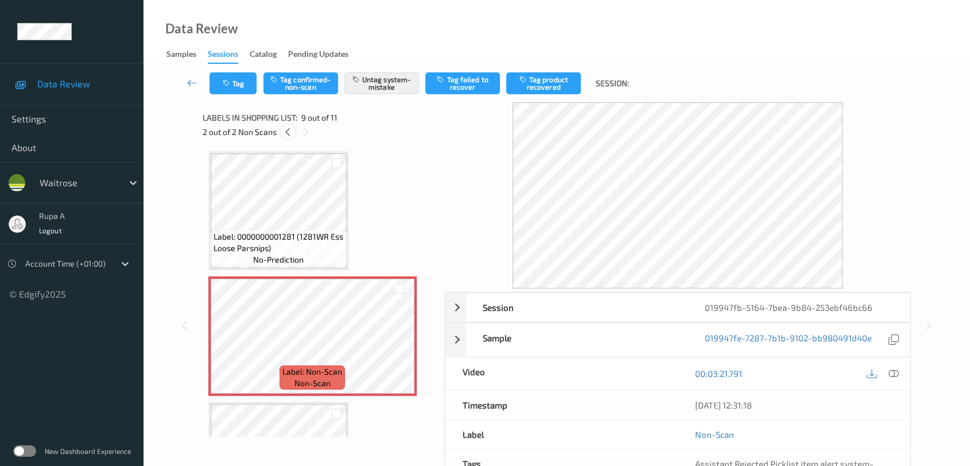
click at [284, 133] on icon at bounding box center [288, 132] width 10 height 10
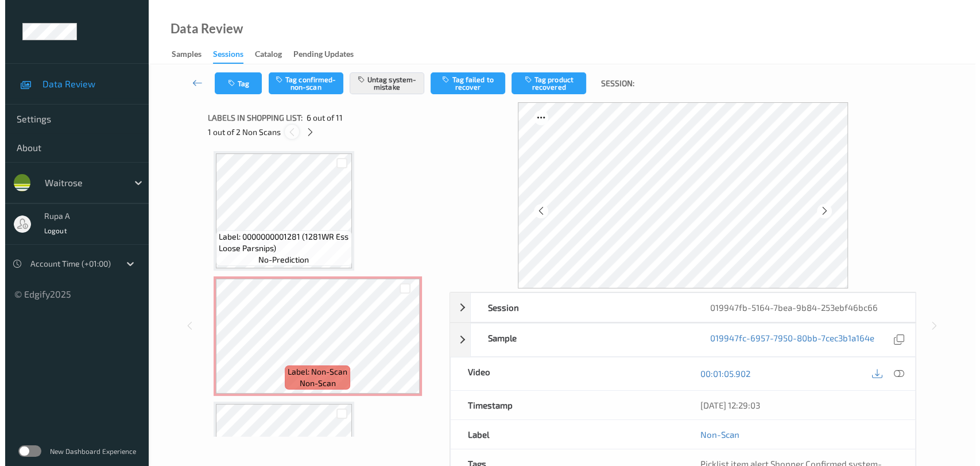
scroll to position [504, 0]
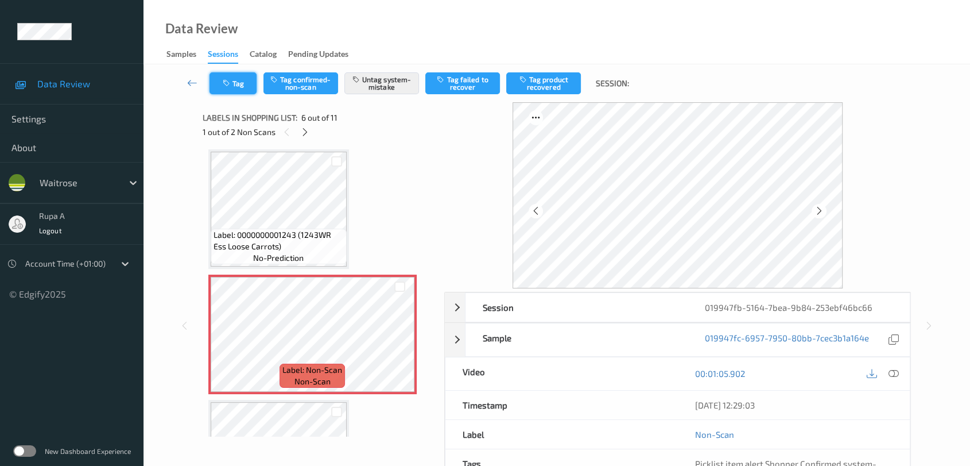
click at [249, 86] on button "Tag" at bounding box center [233, 83] width 47 height 22
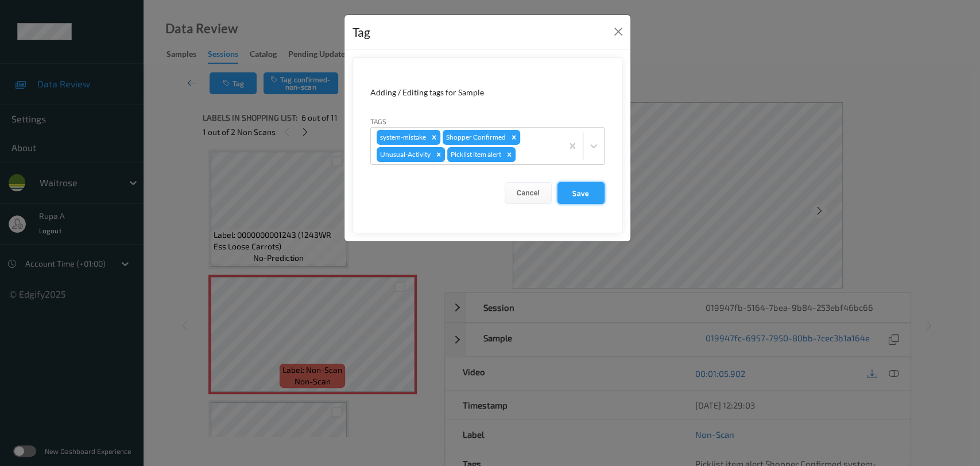
click at [574, 192] on button "Save" at bounding box center [580, 193] width 47 height 22
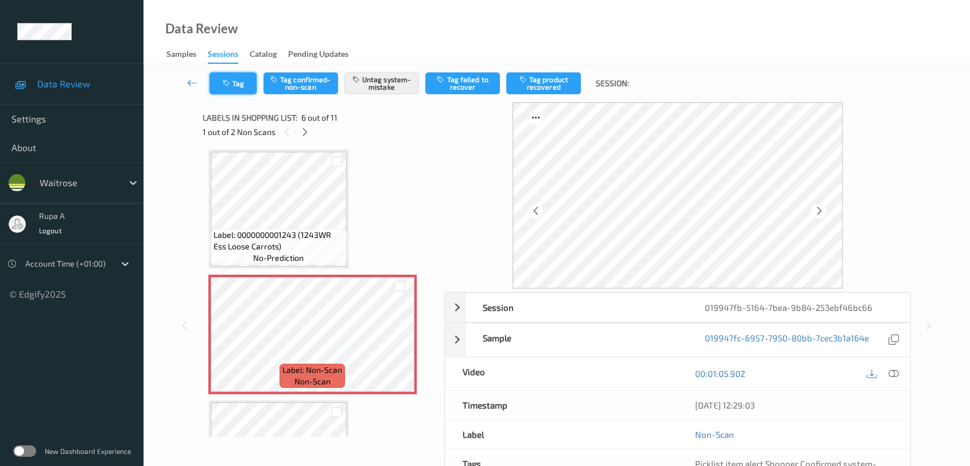
click at [234, 90] on button "Tag" at bounding box center [233, 83] width 47 height 22
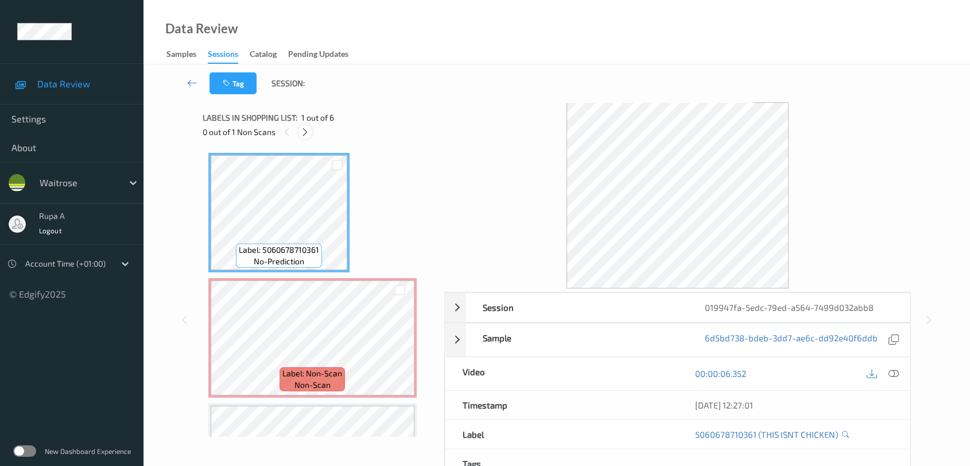
click at [305, 132] on icon at bounding box center [305, 132] width 10 height 10
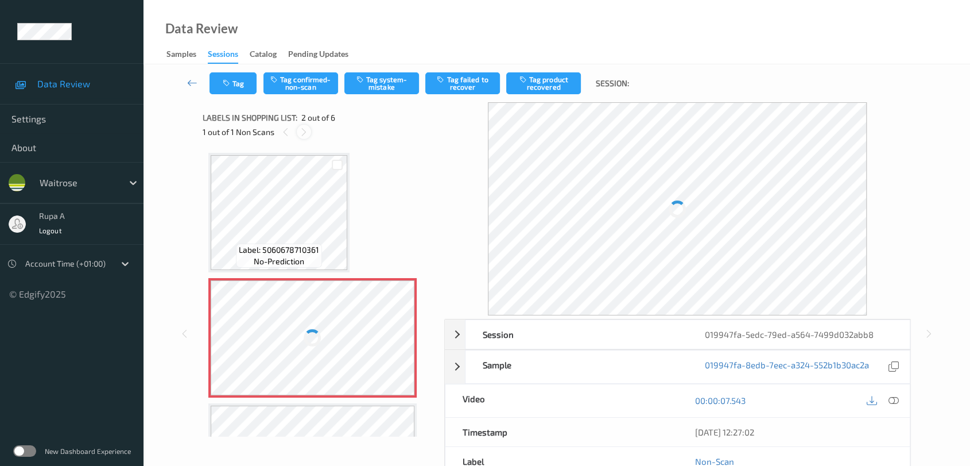
scroll to position [5, 0]
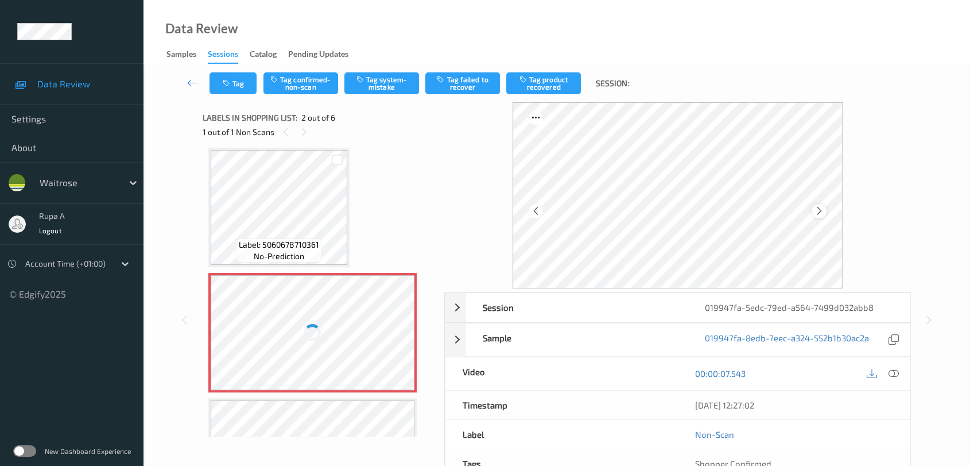
click at [819, 208] on icon at bounding box center [820, 211] width 10 height 10
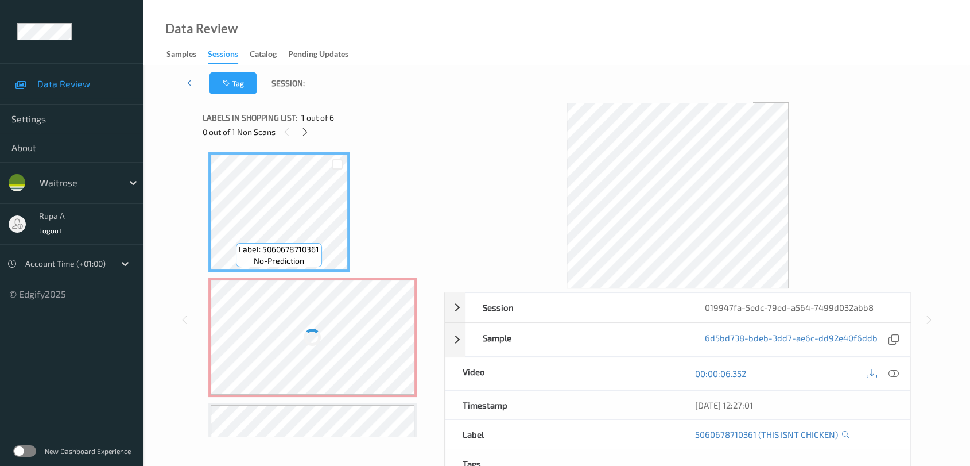
scroll to position [0, 0]
click at [347, 343] on div at bounding box center [313, 337] width 204 height 115
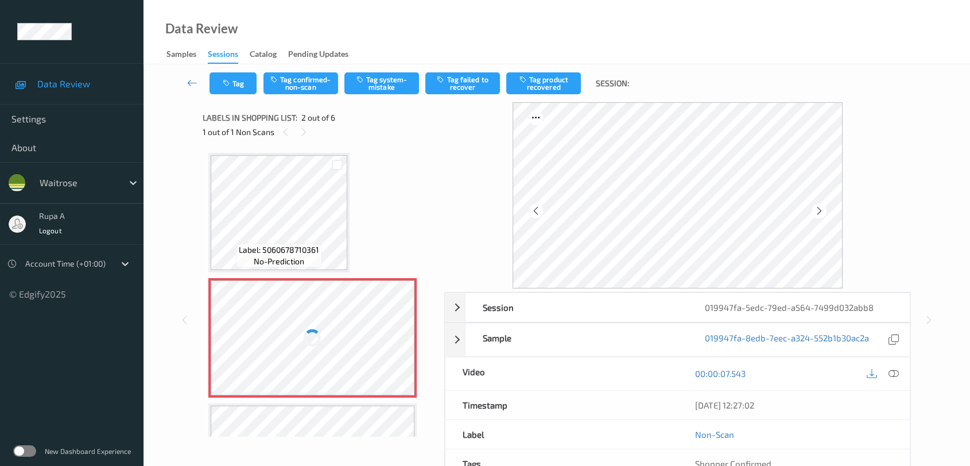
click at [893, 374] on icon at bounding box center [894, 373] width 10 height 10
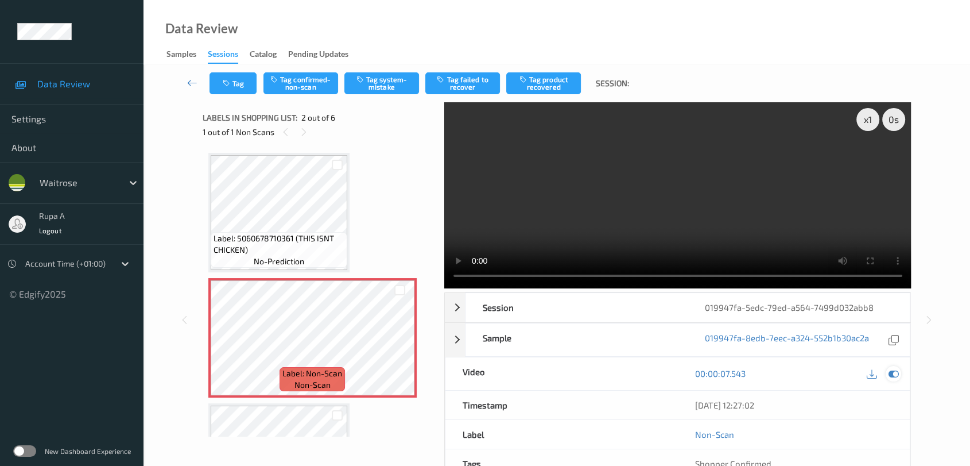
click at [896, 375] on icon at bounding box center [894, 373] width 10 height 10
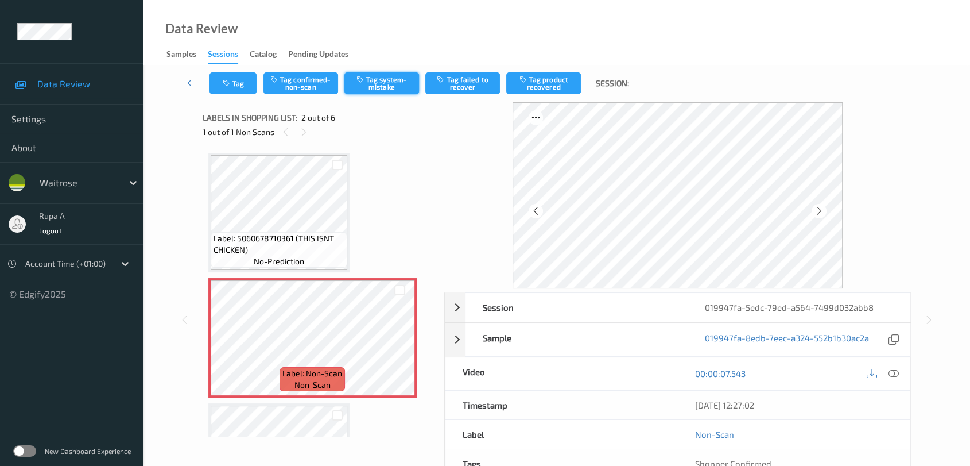
click at [402, 84] on button "Tag system-mistake" at bounding box center [381, 83] width 75 height 22
click at [243, 86] on button "Tag" at bounding box center [233, 83] width 47 height 22
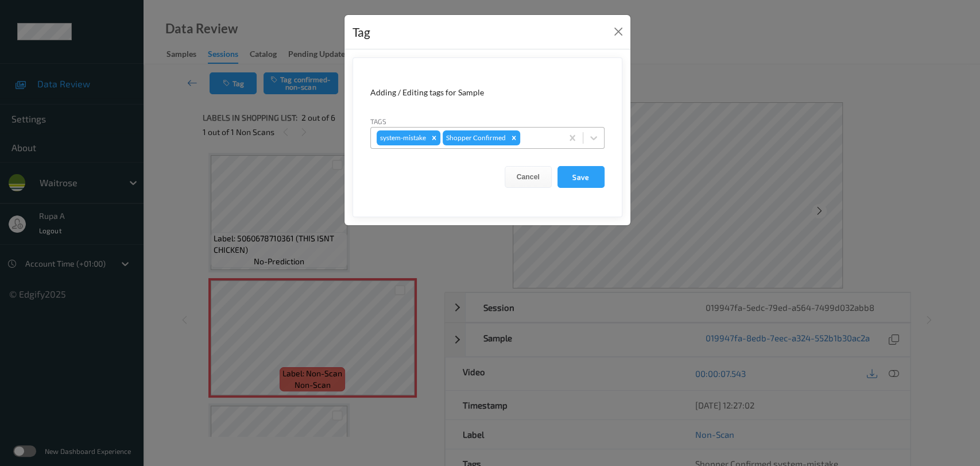
click at [550, 136] on div at bounding box center [539, 138] width 34 height 14
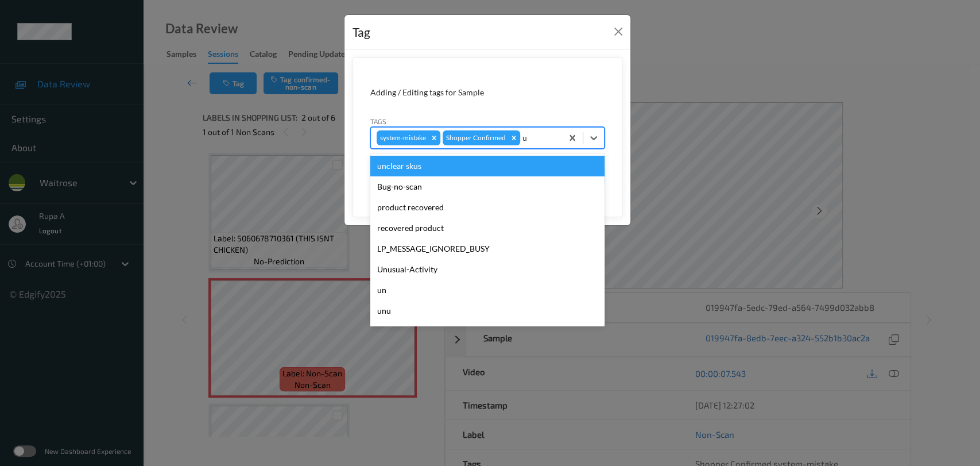
type input "un"
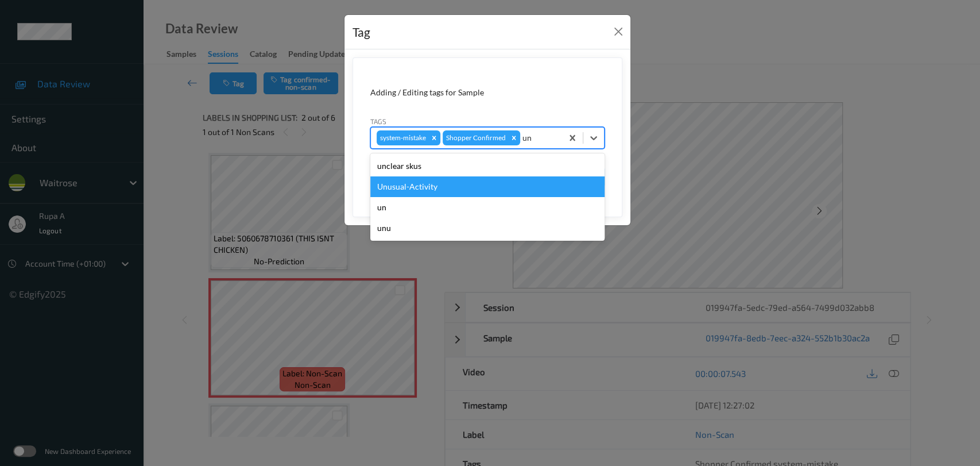
click at [468, 185] on div "Unusual-Activity" at bounding box center [487, 186] width 234 height 21
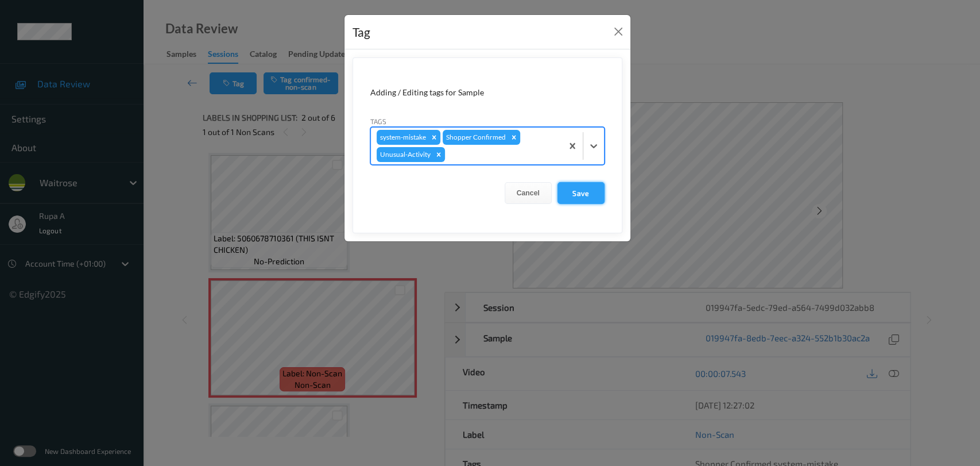
click at [583, 193] on button "Save" at bounding box center [580, 193] width 47 height 22
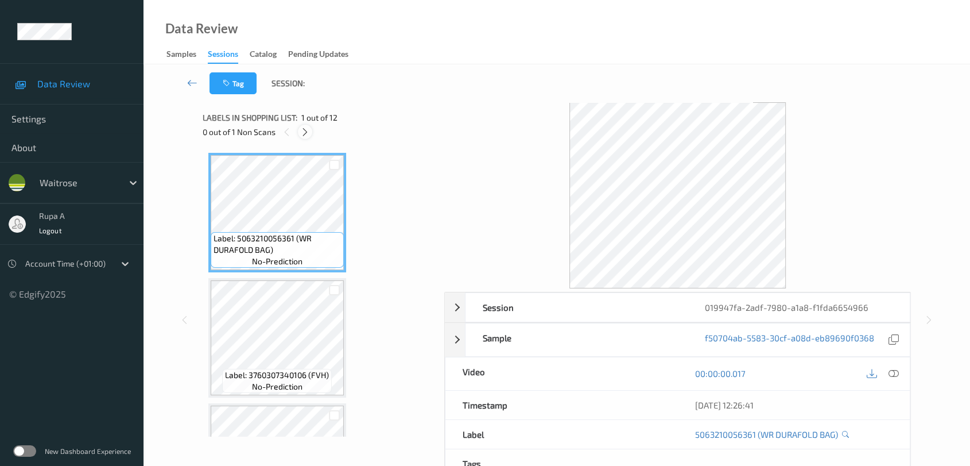
click at [308, 133] on icon at bounding box center [305, 132] width 10 height 10
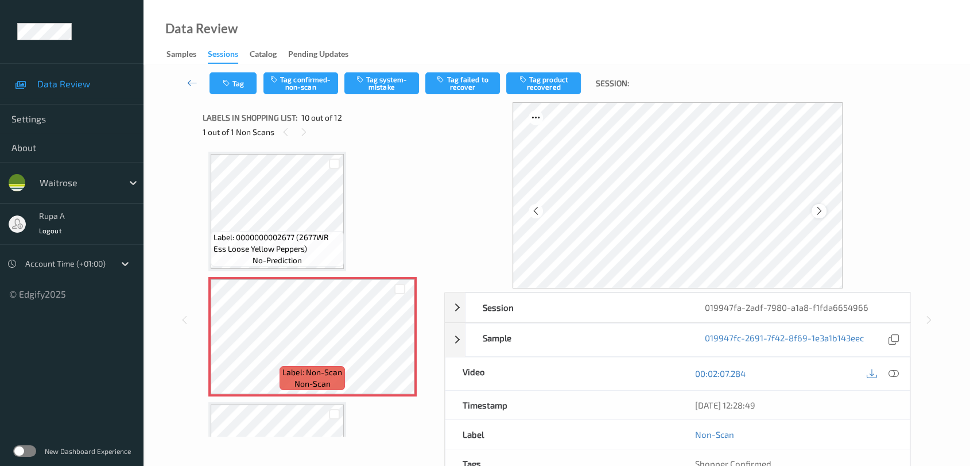
click at [821, 211] on icon at bounding box center [820, 211] width 10 height 10
click at [392, 85] on button "Tag system-mistake" at bounding box center [381, 83] width 75 height 22
click at [231, 83] on icon "button" at bounding box center [228, 83] width 10 height 8
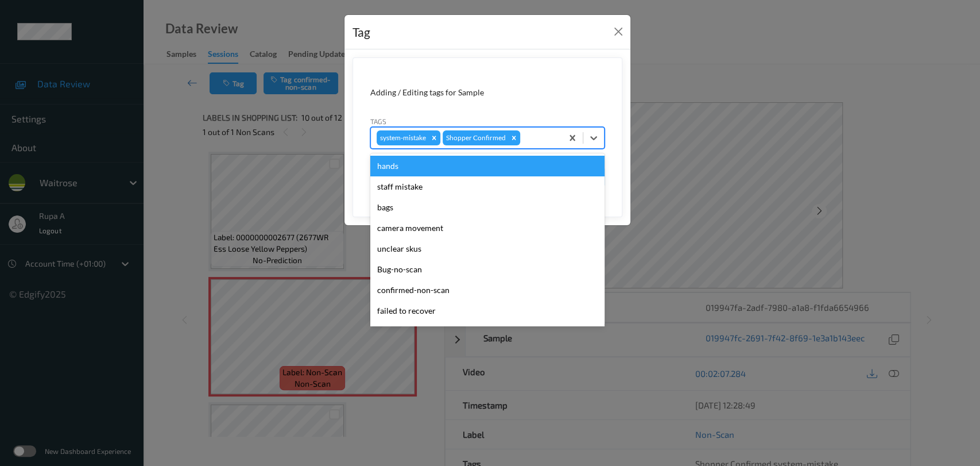
click at [534, 134] on div at bounding box center [539, 138] width 34 height 14
type input "un"
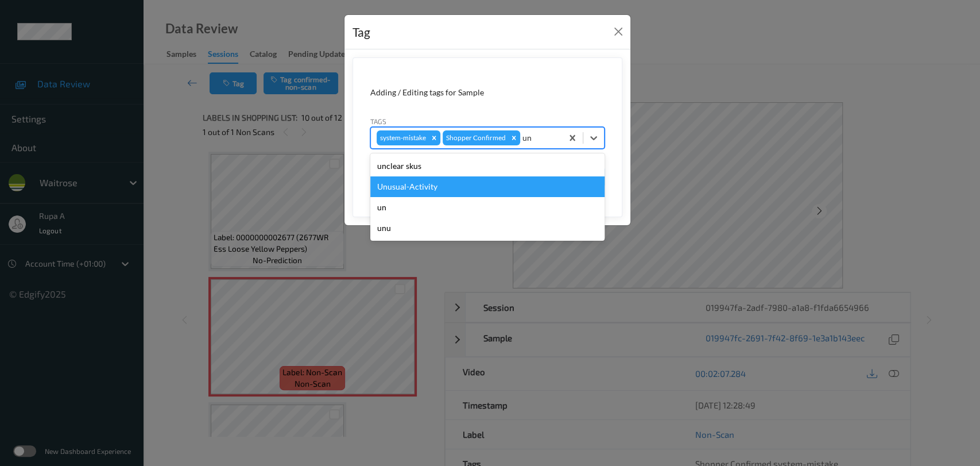
click at [477, 183] on div "Unusual-Activity" at bounding box center [487, 186] width 234 height 21
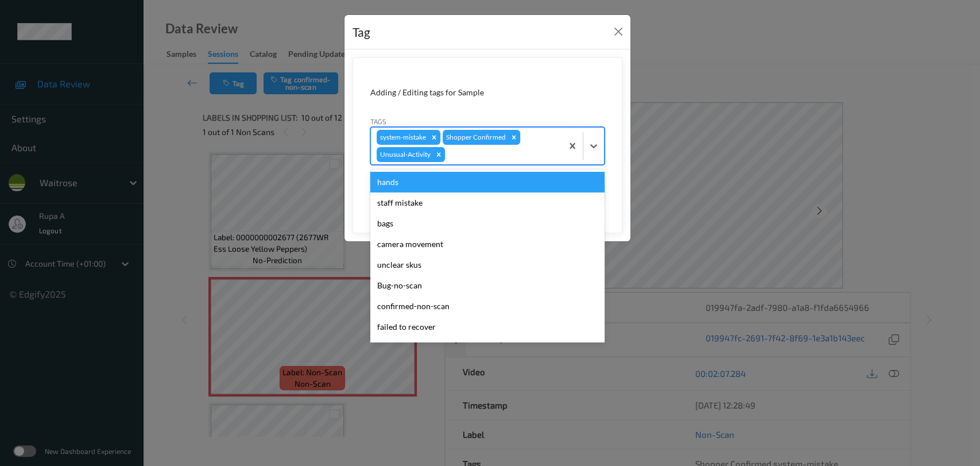
click at [498, 157] on div at bounding box center [501, 155] width 109 height 14
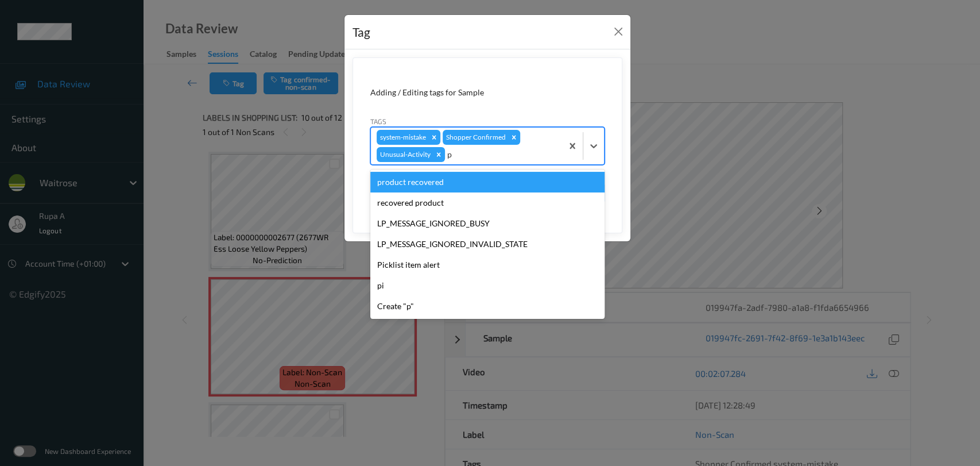
type input "pi"
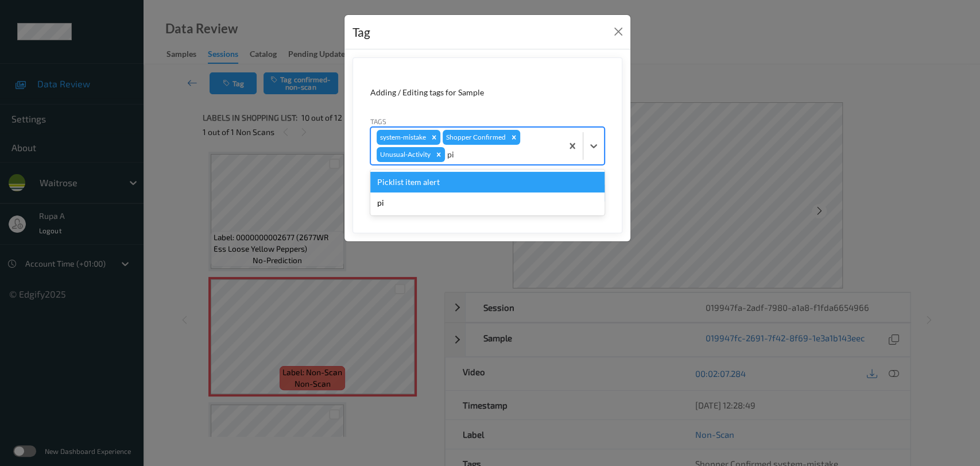
click at [485, 176] on div "Picklist item alert" at bounding box center [487, 182] width 234 height 21
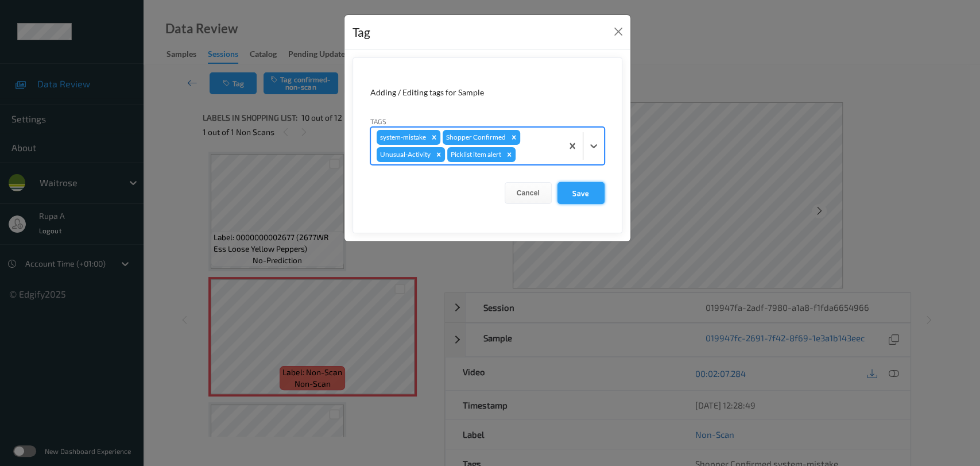
click at [579, 192] on button "Save" at bounding box center [580, 193] width 47 height 22
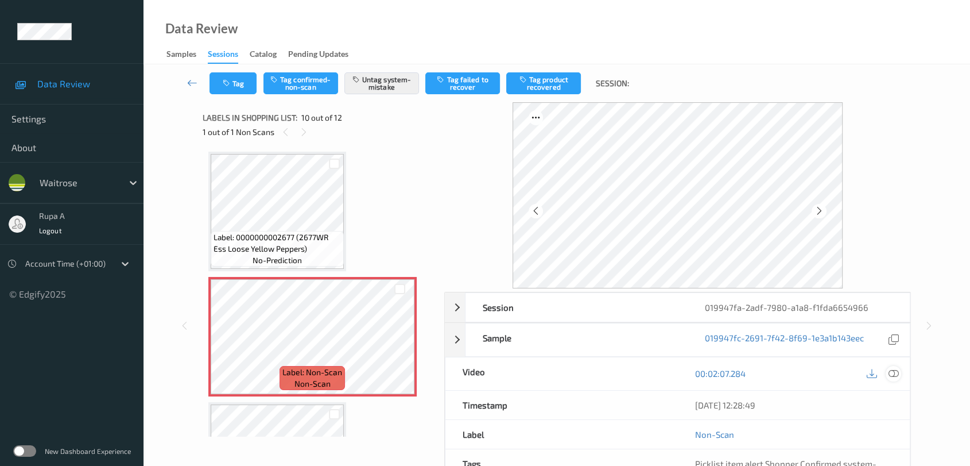
click at [894, 373] on icon at bounding box center [894, 373] width 10 height 10
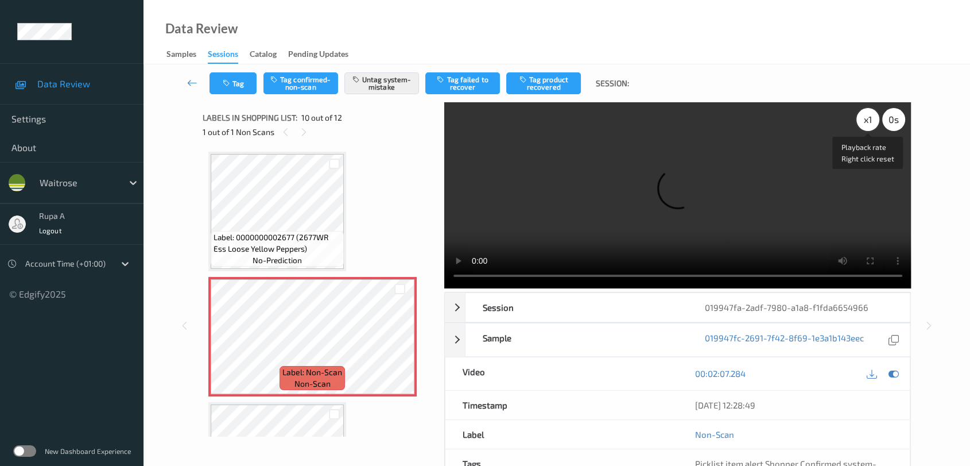
click at [867, 123] on div "x 1" at bounding box center [867, 119] width 23 height 23
click at [891, 374] on icon at bounding box center [894, 373] width 10 height 10
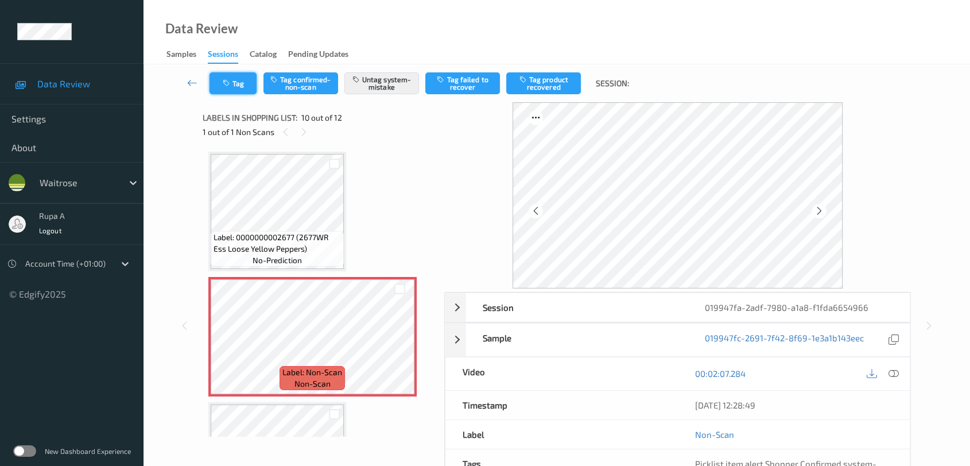
click at [252, 93] on button "Tag" at bounding box center [233, 83] width 47 height 22
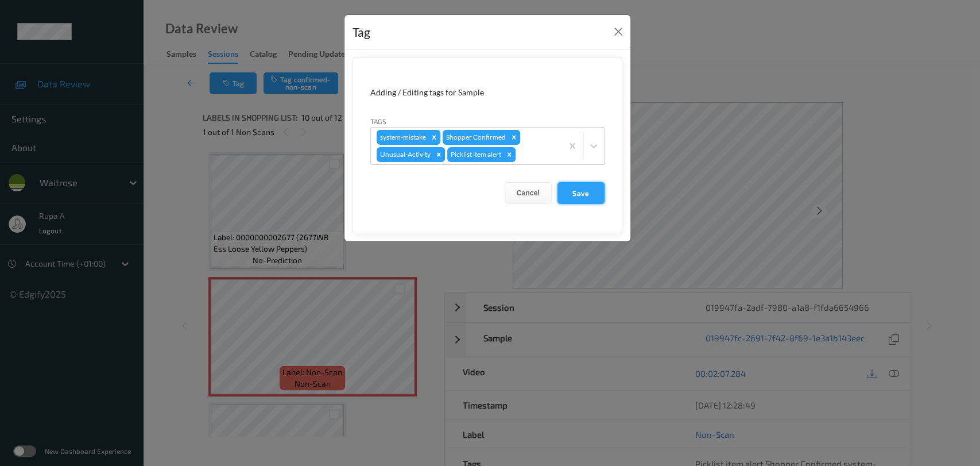
click at [599, 187] on button "Save" at bounding box center [580, 193] width 47 height 22
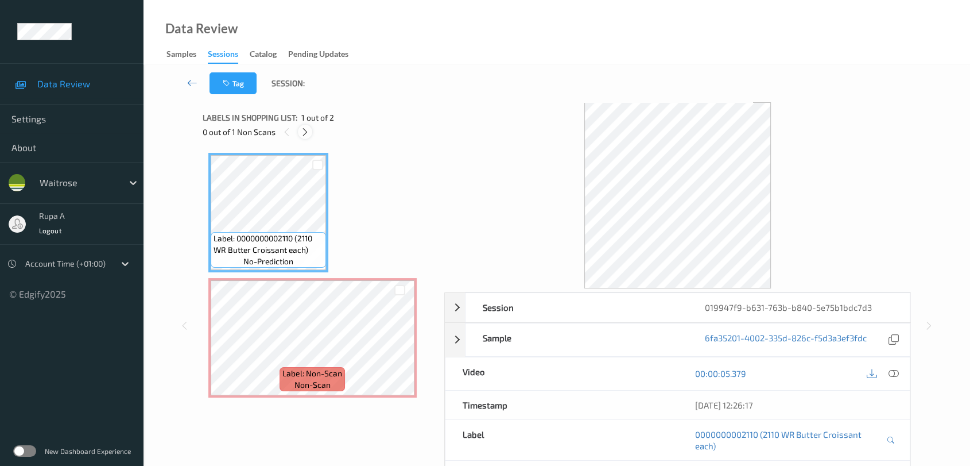
click at [303, 134] on icon at bounding box center [305, 132] width 10 height 10
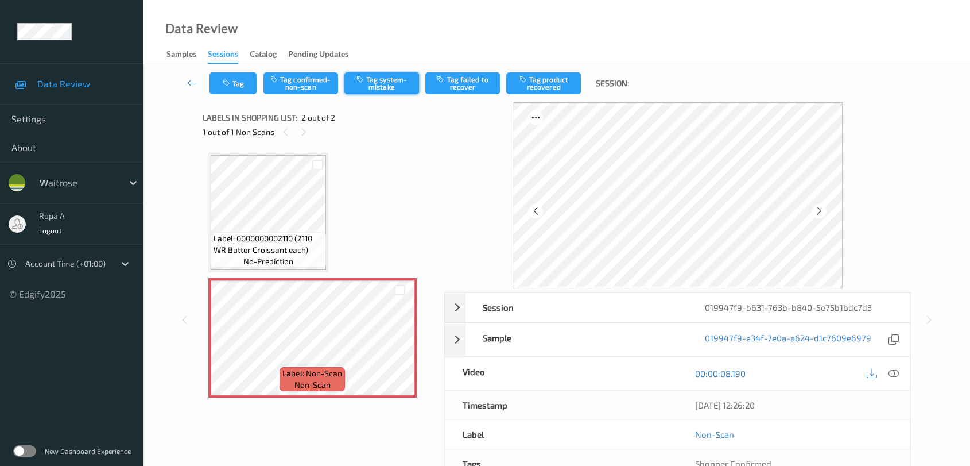
click at [399, 88] on button "Tag system-mistake" at bounding box center [381, 83] width 75 height 22
click at [231, 79] on icon "button" at bounding box center [228, 83] width 10 height 8
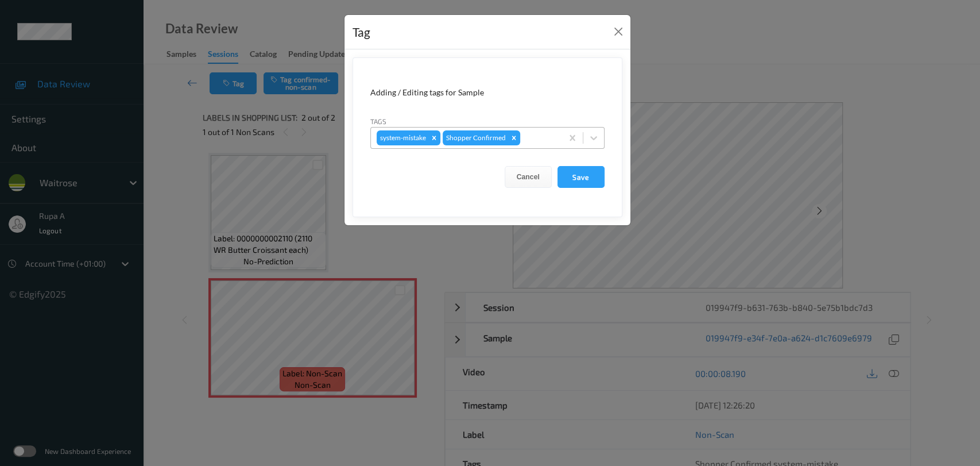
click at [533, 133] on div at bounding box center [539, 138] width 34 height 14
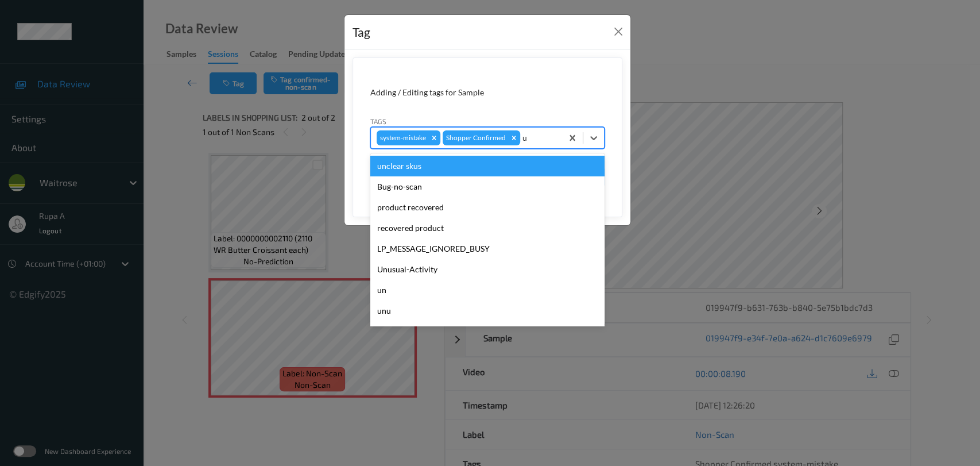
type input "un"
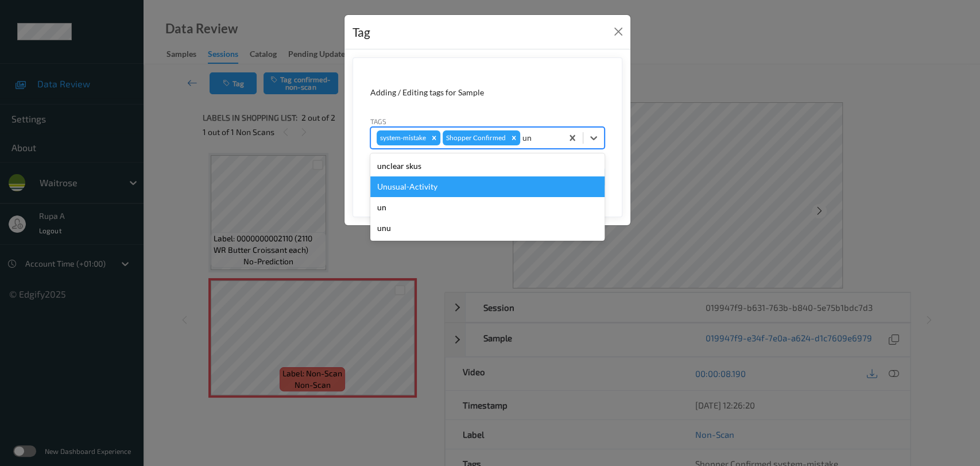
click at [489, 190] on div "Unusual-Activity" at bounding box center [487, 186] width 234 height 21
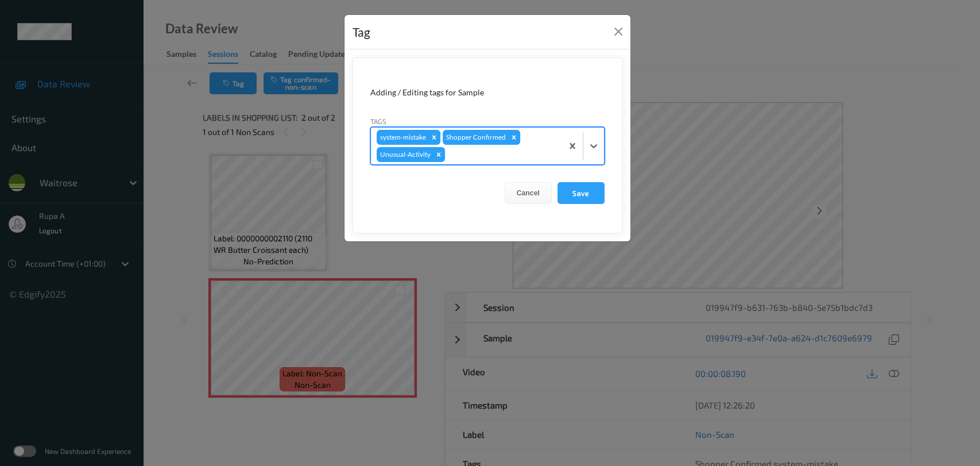
click at [511, 157] on div at bounding box center [501, 155] width 109 height 14
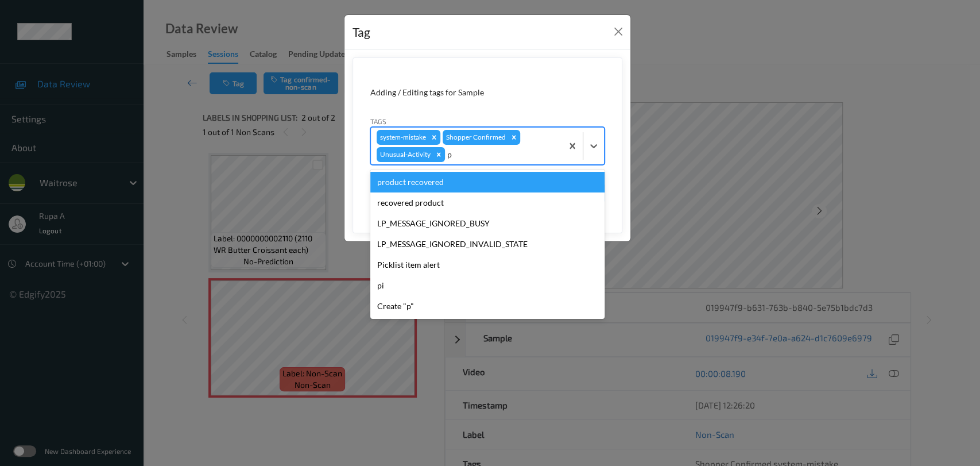
type input "pi"
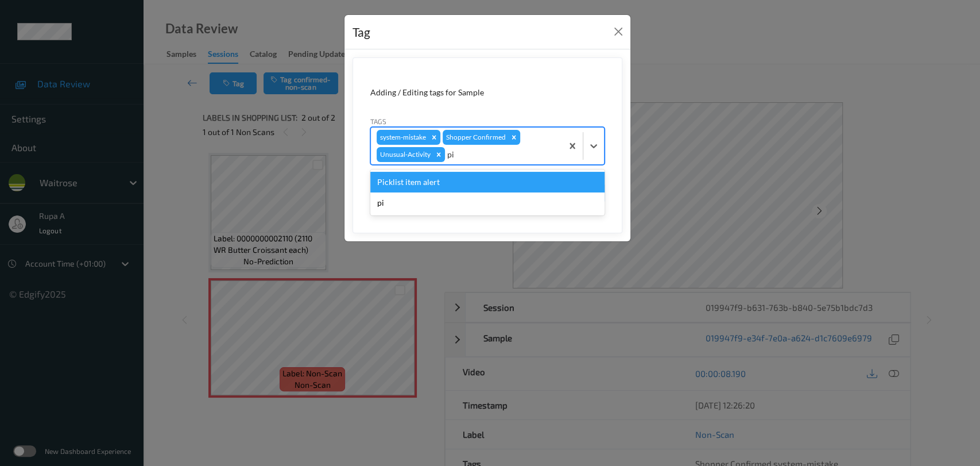
click at [502, 174] on div "Picklist item alert" at bounding box center [487, 182] width 234 height 21
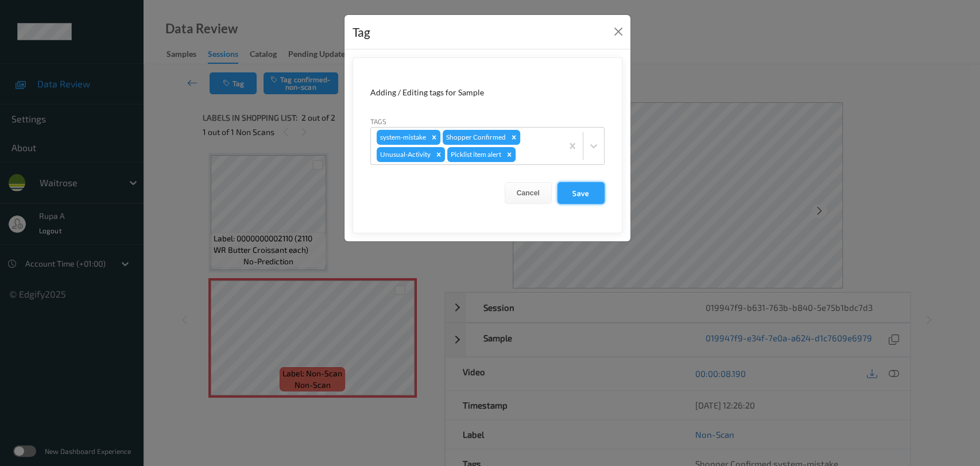
click at [591, 189] on button "Save" at bounding box center [580, 193] width 47 height 22
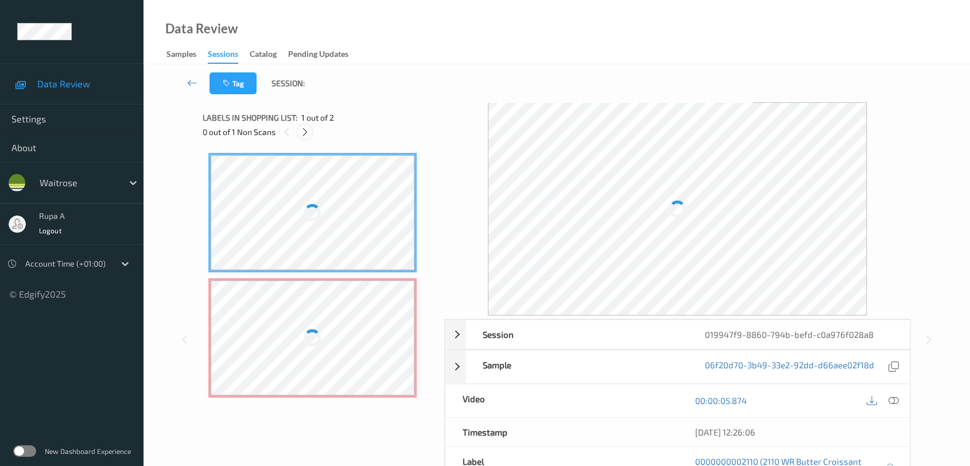
click at [311, 134] on div at bounding box center [305, 132] width 14 height 14
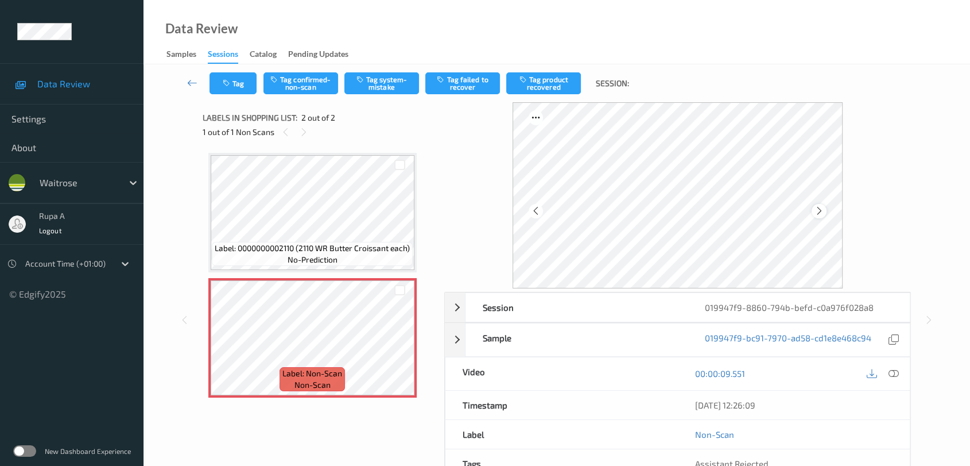
click at [820, 210] on icon at bounding box center [820, 211] width 10 height 10
click at [821, 210] on icon at bounding box center [820, 211] width 10 height 10
click at [393, 87] on button "Tag system-mistake" at bounding box center [381, 83] width 75 height 22
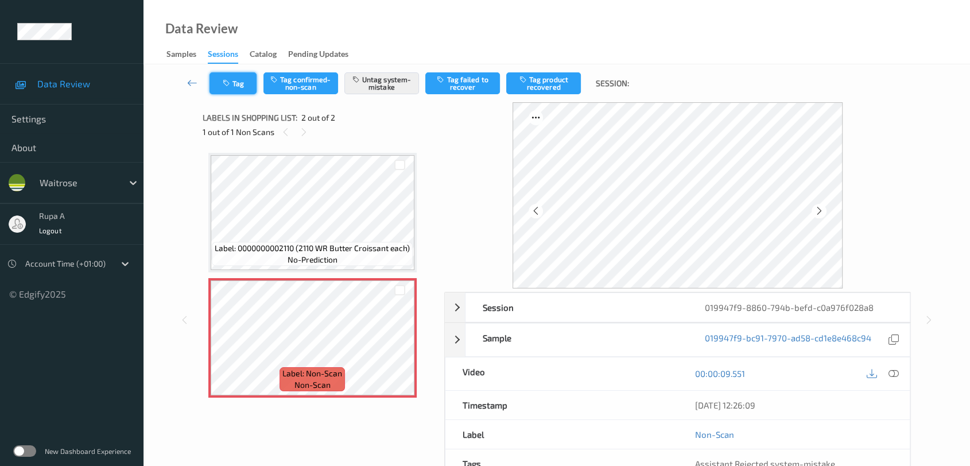
click at [227, 86] on icon "button" at bounding box center [228, 83] width 10 height 8
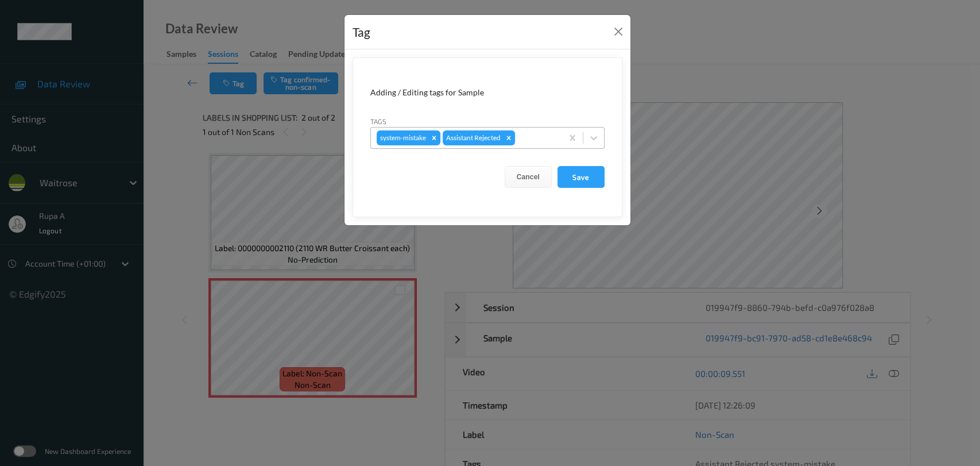
click at [529, 141] on div at bounding box center [536, 138] width 39 height 14
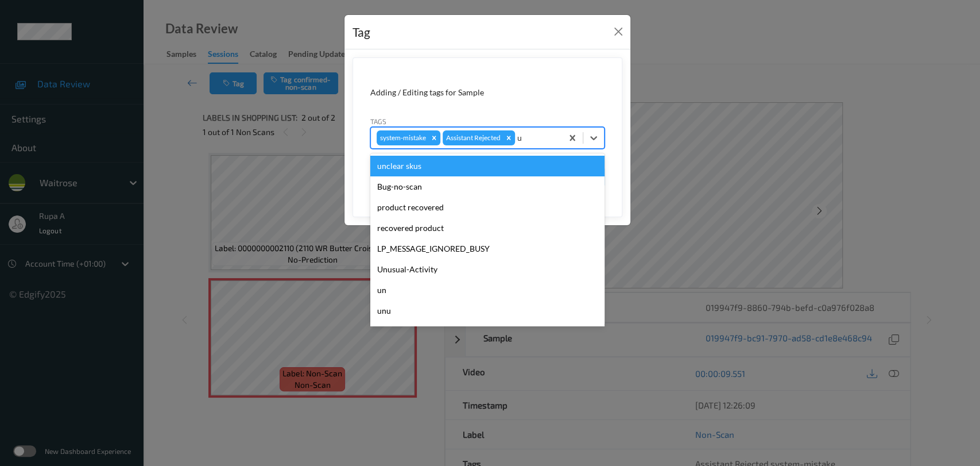
type input "un"
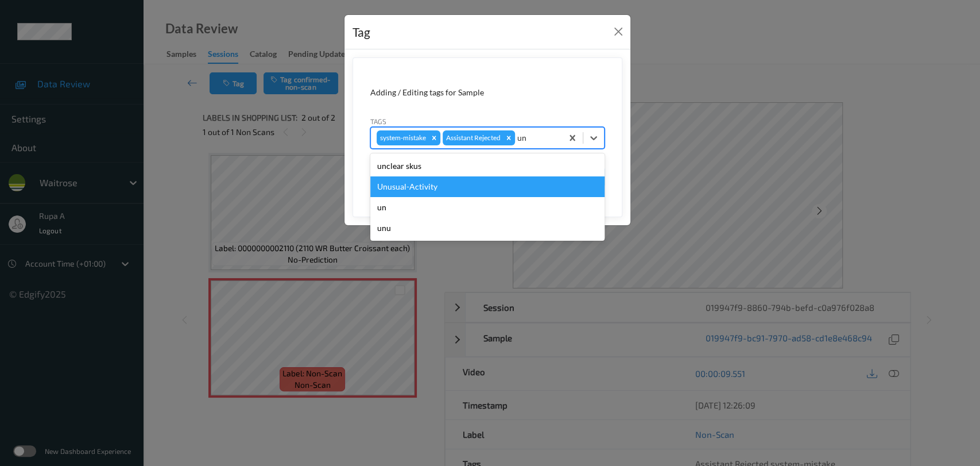
click at [478, 185] on div "Unusual-Activity" at bounding box center [487, 186] width 234 height 21
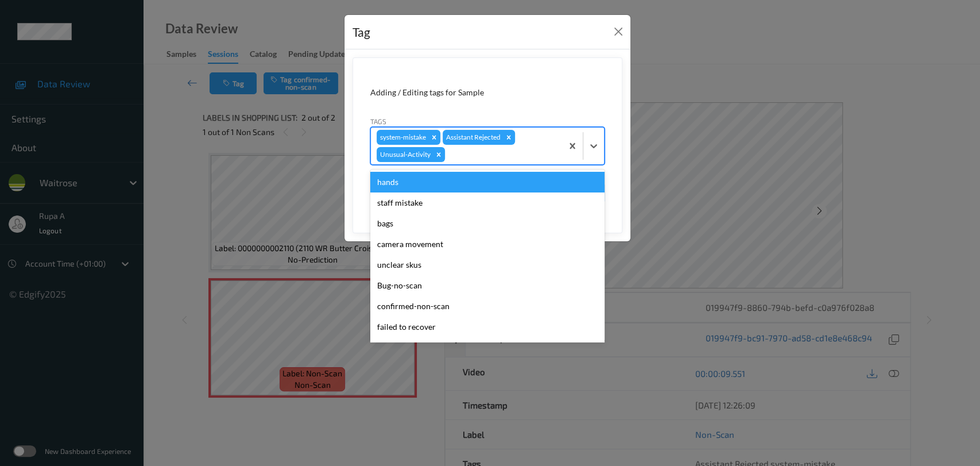
click at [511, 160] on div at bounding box center [501, 155] width 109 height 14
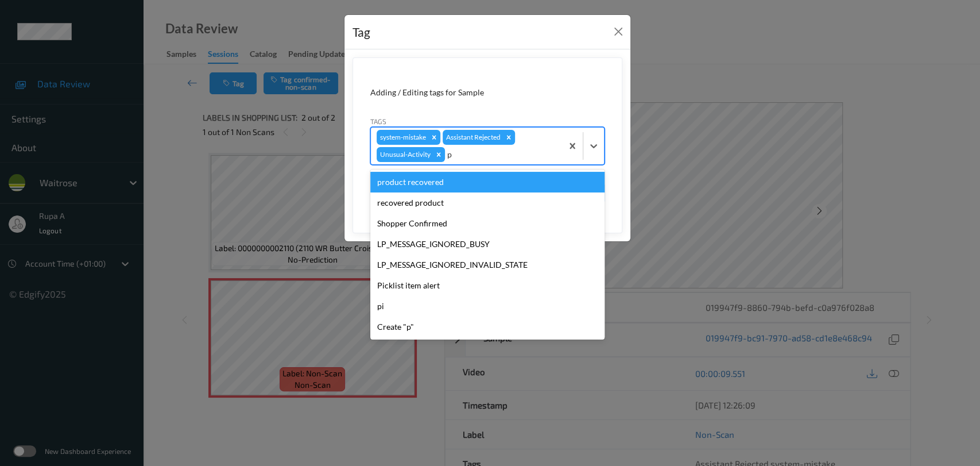
type input "pi"
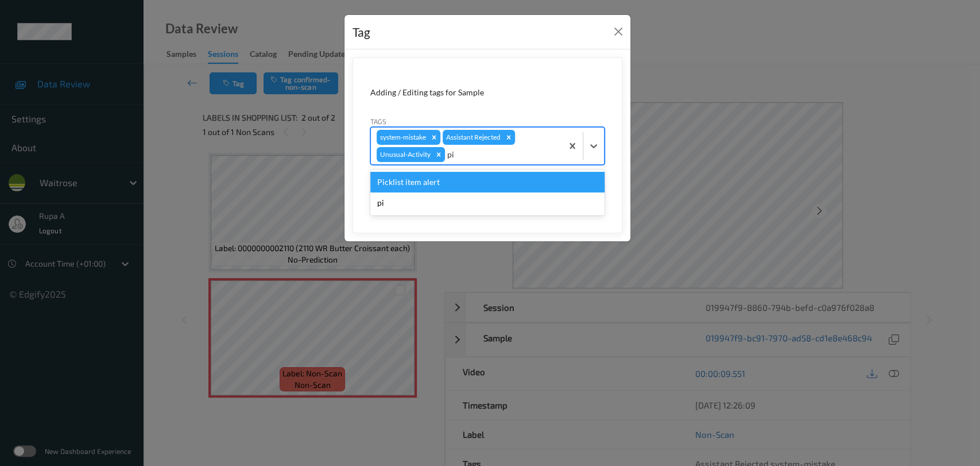
click at [496, 184] on div "Picklist item alert" at bounding box center [487, 182] width 234 height 21
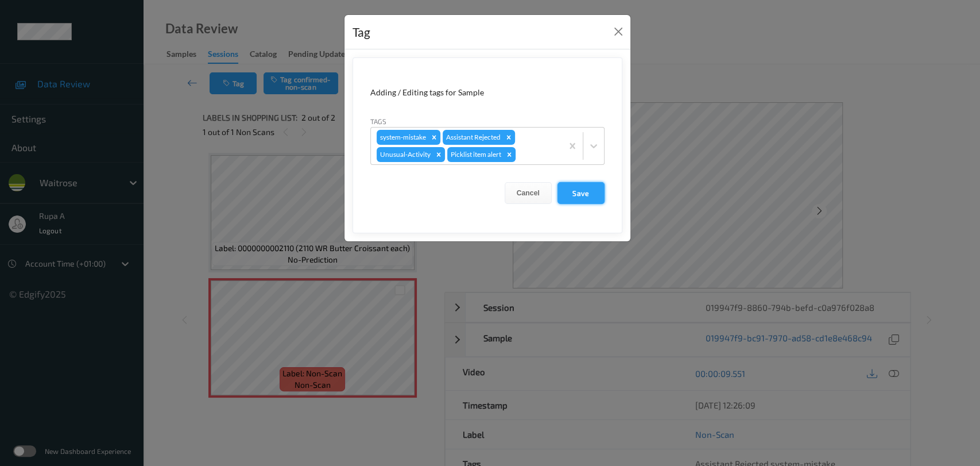
click at [585, 194] on button "Save" at bounding box center [580, 193] width 47 height 22
click at [588, 192] on button "Save" at bounding box center [580, 193] width 47 height 22
click at [582, 203] on button "Save" at bounding box center [580, 193] width 47 height 22
click at [579, 186] on button "Save" at bounding box center [580, 193] width 47 height 22
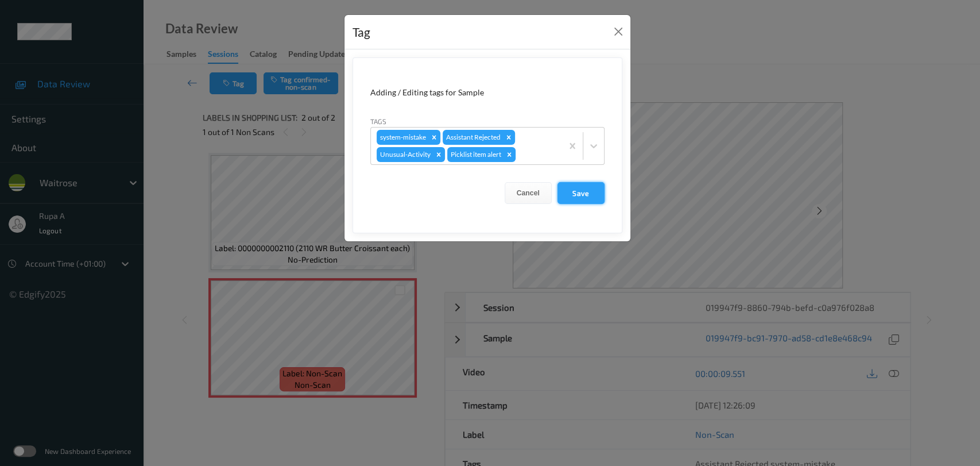
click at [580, 186] on button "Save" at bounding box center [580, 193] width 47 height 22
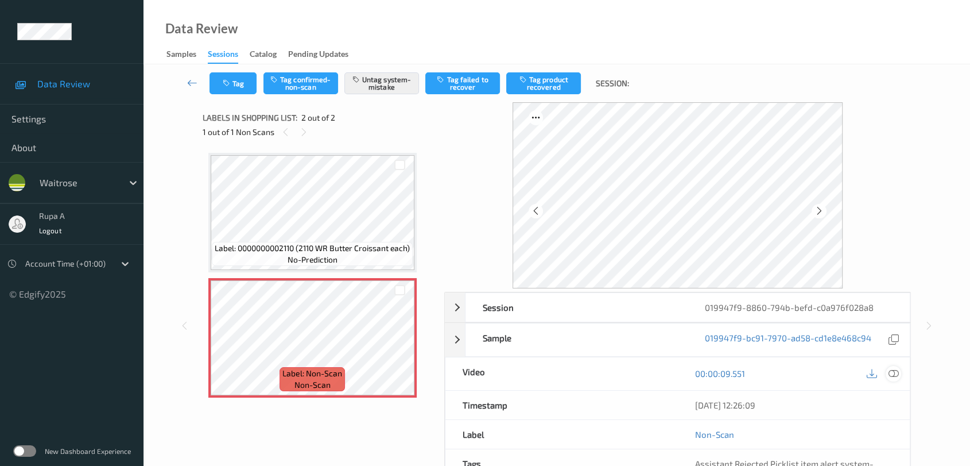
click at [891, 376] on icon at bounding box center [894, 373] width 10 height 10
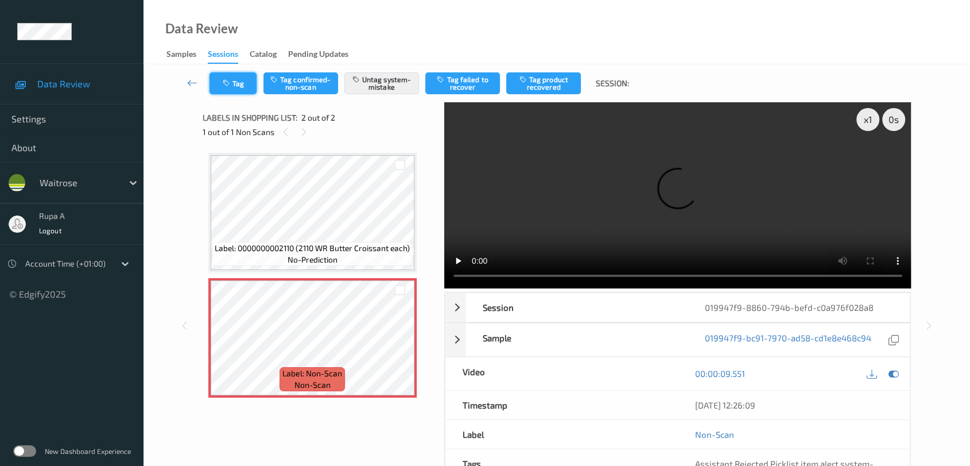
click at [230, 82] on icon "button" at bounding box center [228, 83] width 10 height 8
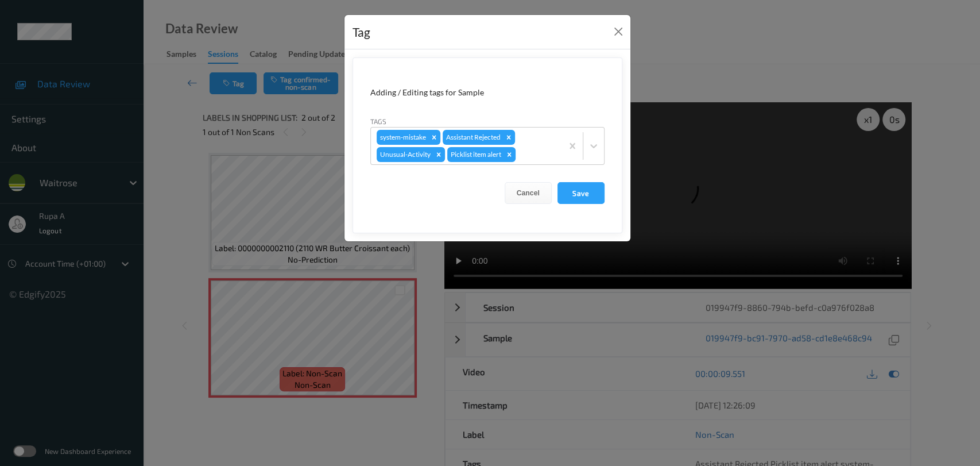
click at [726, 73] on div "Tag Adding / Editing tags for Sample Tags system-mistake Assistant Rejected Unu…" at bounding box center [490, 233] width 980 height 466
click at [621, 28] on button "Close" at bounding box center [618, 32] width 16 height 16
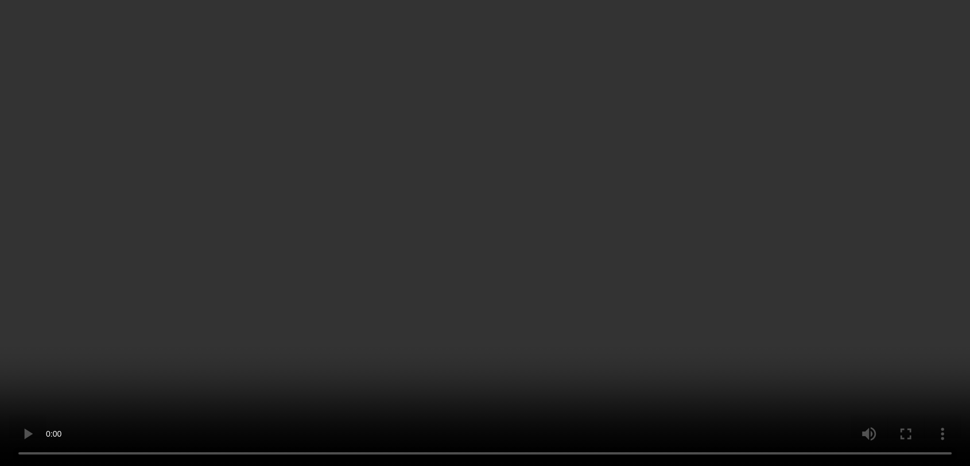
click at [866, 118] on div "x 1" at bounding box center [867, 119] width 23 height 23
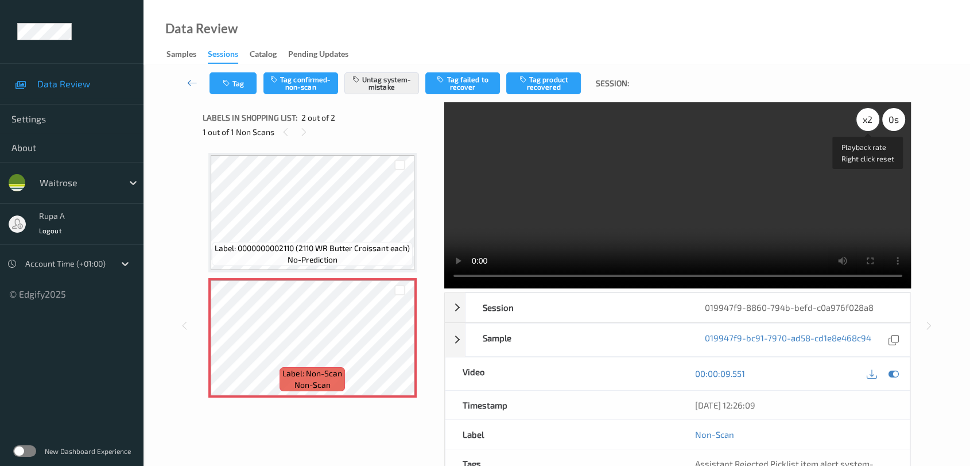
click at [866, 118] on div "x 2" at bounding box center [867, 119] width 23 height 23
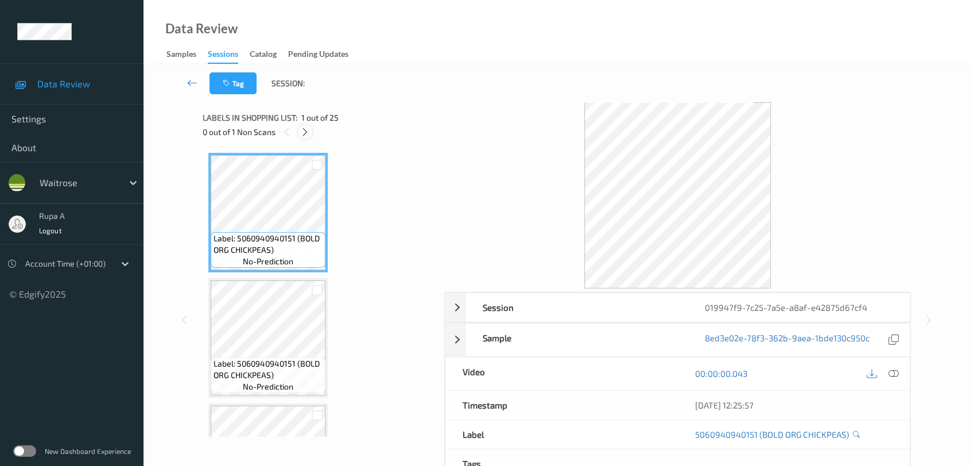
click at [305, 138] on div at bounding box center [305, 132] width 14 height 14
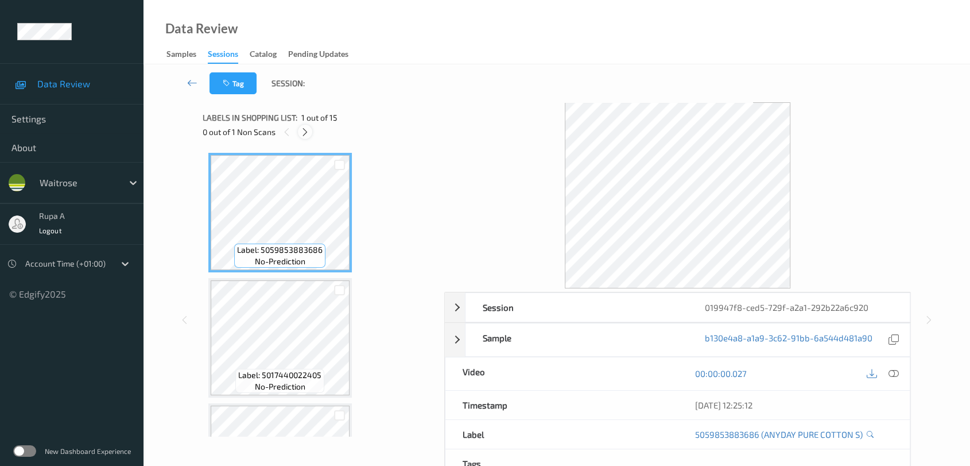
click at [305, 134] on icon at bounding box center [305, 132] width 10 height 10
click at [303, 131] on icon at bounding box center [305, 132] width 10 height 10
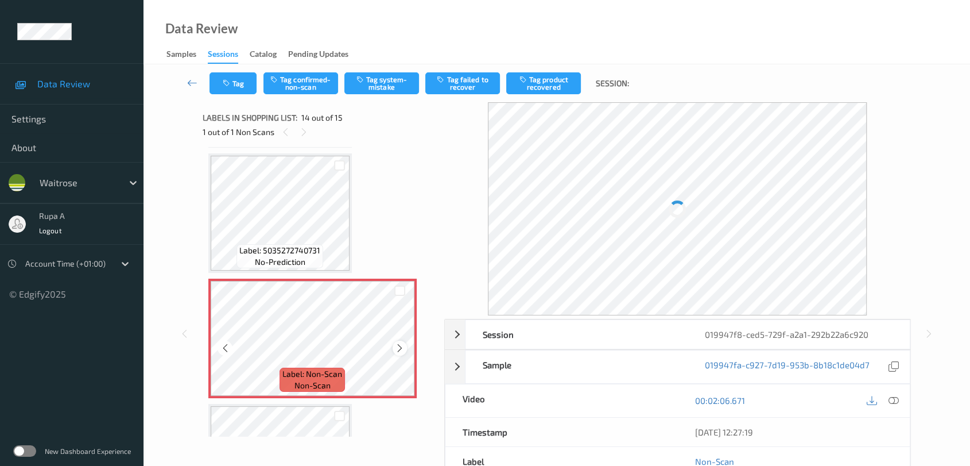
click at [399, 343] on icon at bounding box center [400, 348] width 10 height 10
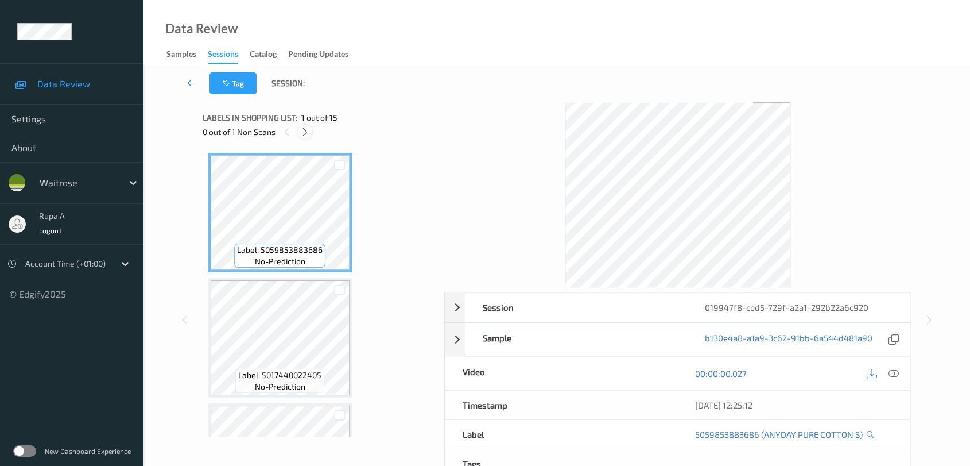
click at [305, 133] on icon at bounding box center [305, 132] width 10 height 10
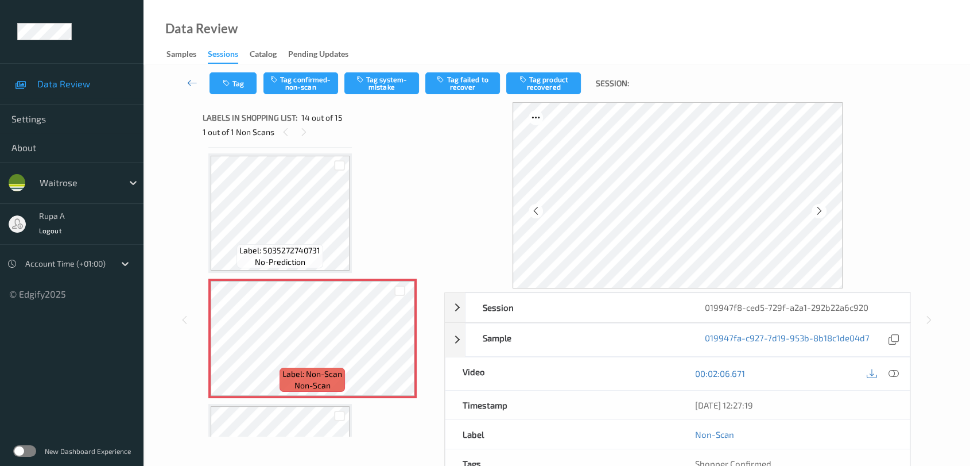
click at [662, 84] on div "Tag Tag confirmed-non-scan Tag system-mistake Tag failed to recover Tag product…" at bounding box center [557, 83] width 780 height 38
click at [822, 211] on icon at bounding box center [820, 211] width 10 height 10
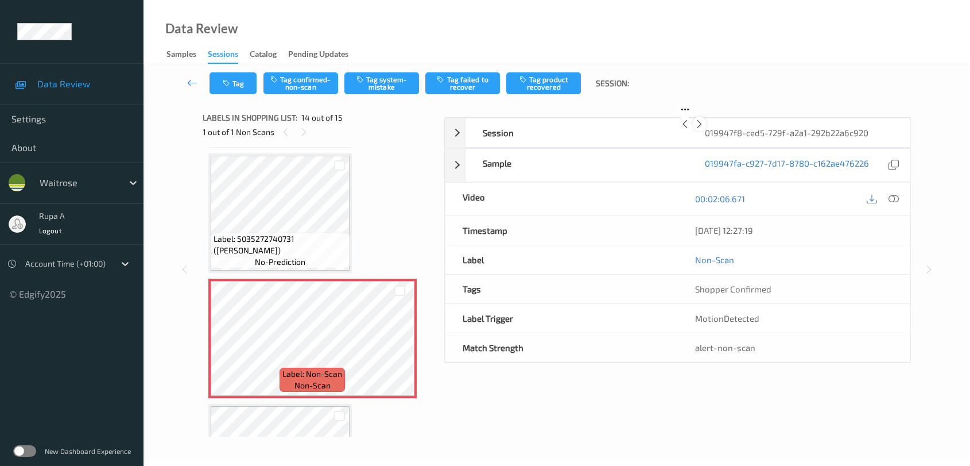
click at [707, 131] on div at bounding box center [699, 124] width 14 height 14
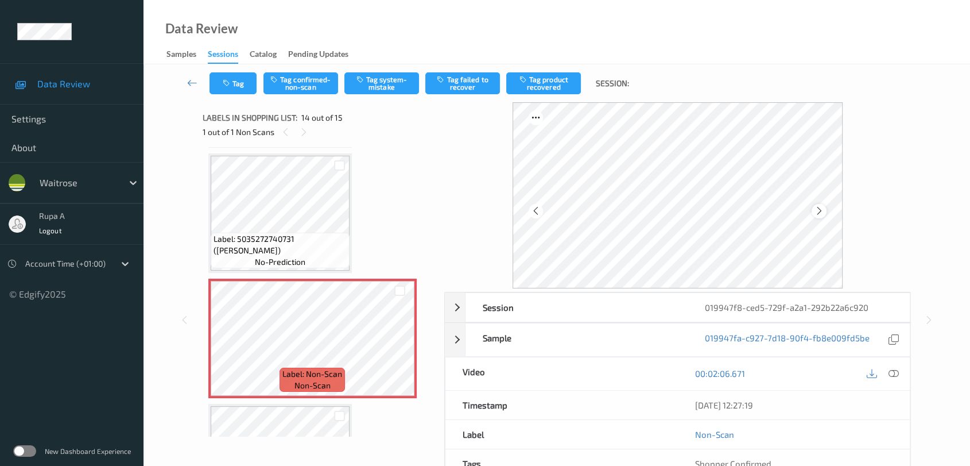
click at [820, 211] on icon at bounding box center [820, 211] width 10 height 10
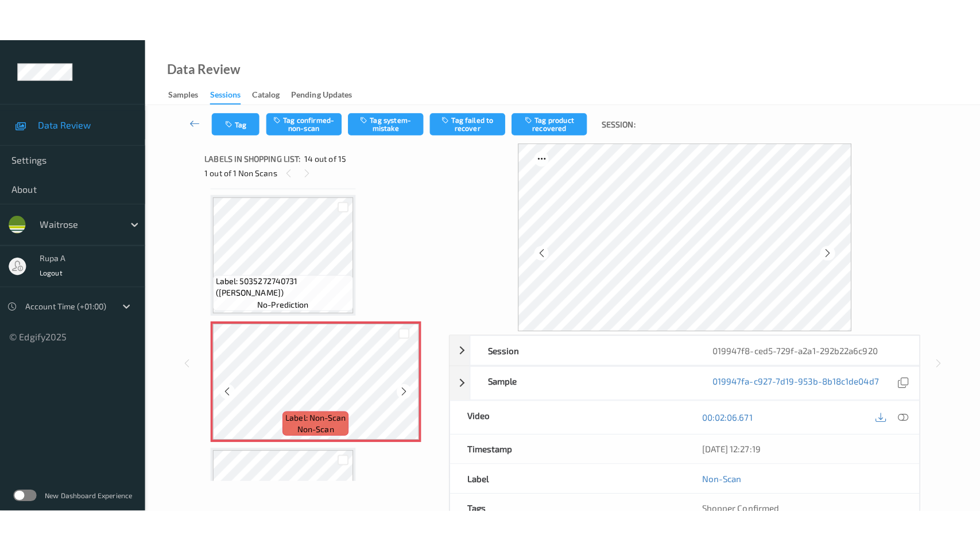
scroll to position [1565, 0]
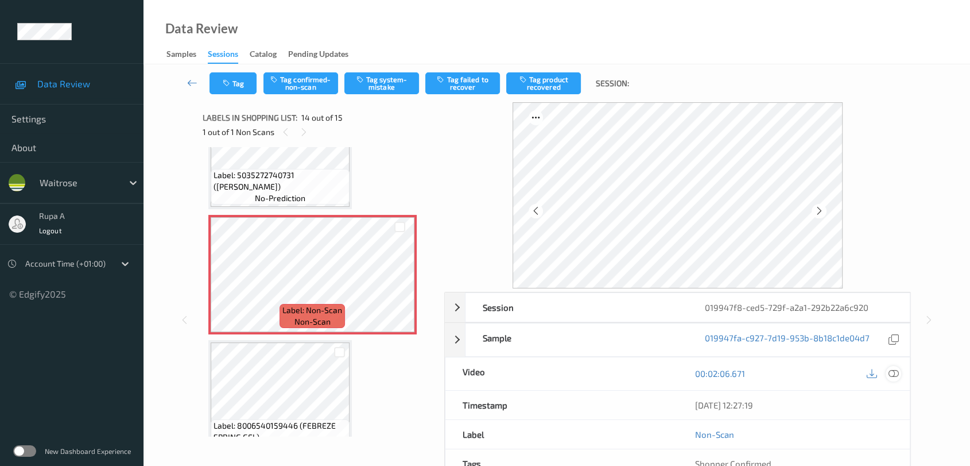
click at [897, 373] on icon at bounding box center [894, 373] width 10 height 10
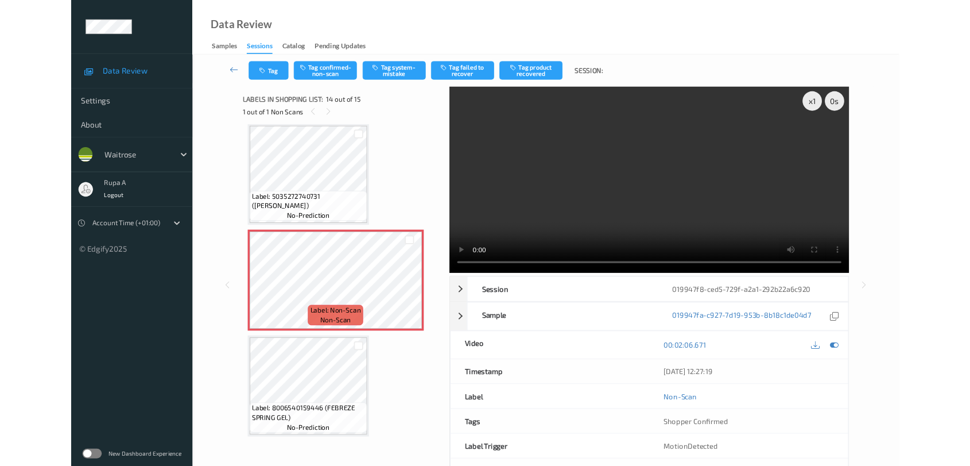
scroll to position [1500, 0]
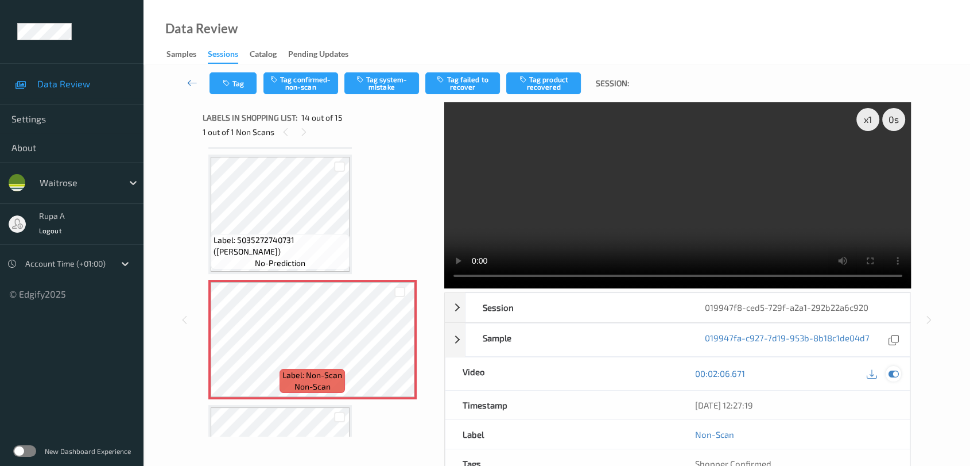
click at [894, 374] on icon at bounding box center [894, 373] width 10 height 10
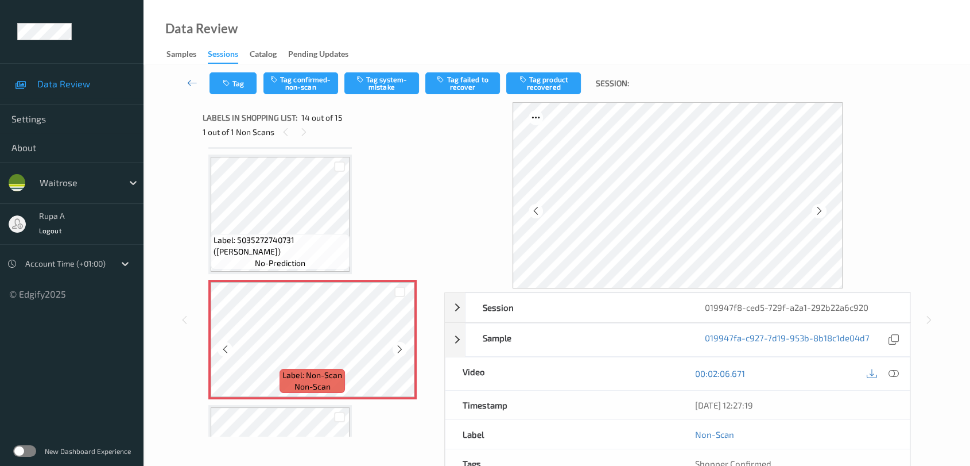
scroll to position [1586, 0]
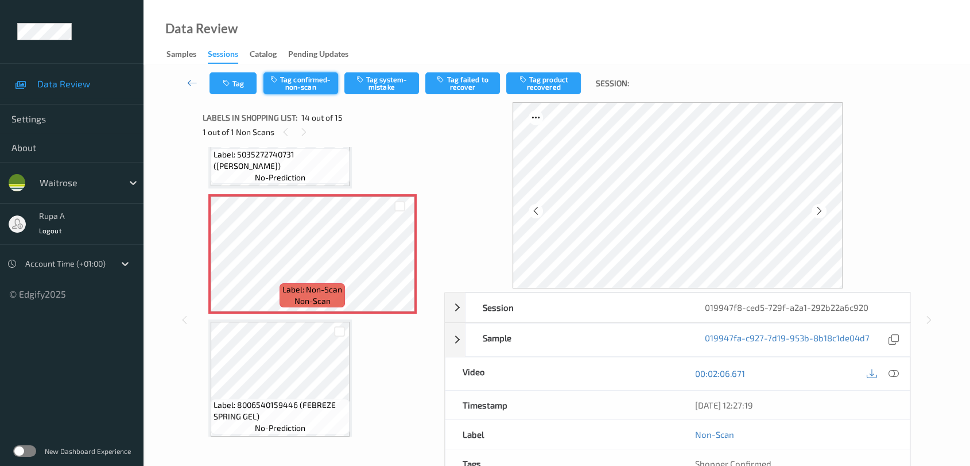
click at [304, 80] on button "Tag confirmed-non-scan" at bounding box center [300, 83] width 75 height 22
click at [547, 83] on button "Tag product recovered" at bounding box center [543, 83] width 75 height 22
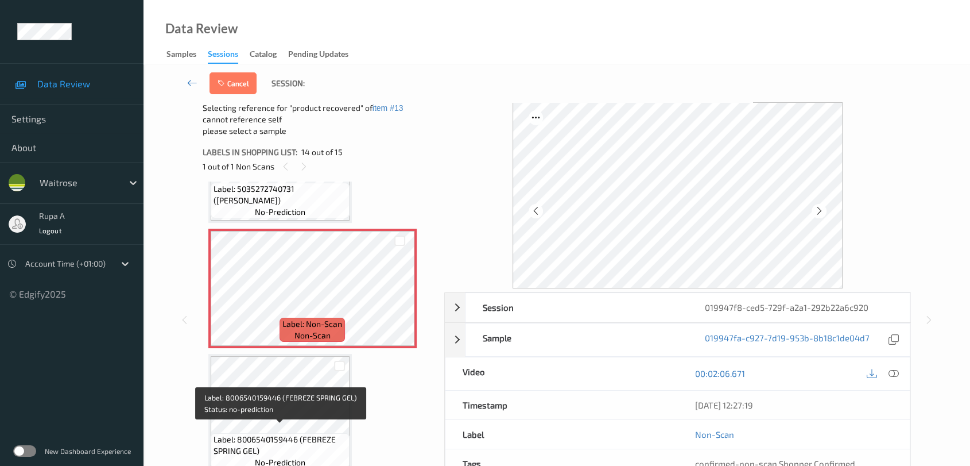
click at [286, 433] on div "Label: 8006540159446 (FEBREZE SPRING GEL) no-prediction" at bounding box center [280, 451] width 139 height 36
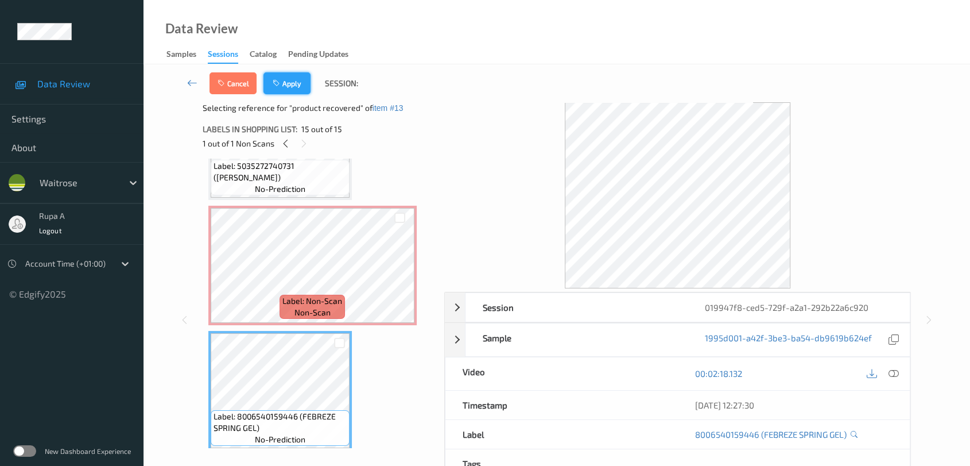
click at [288, 79] on button "Apply" at bounding box center [286, 83] width 47 height 22
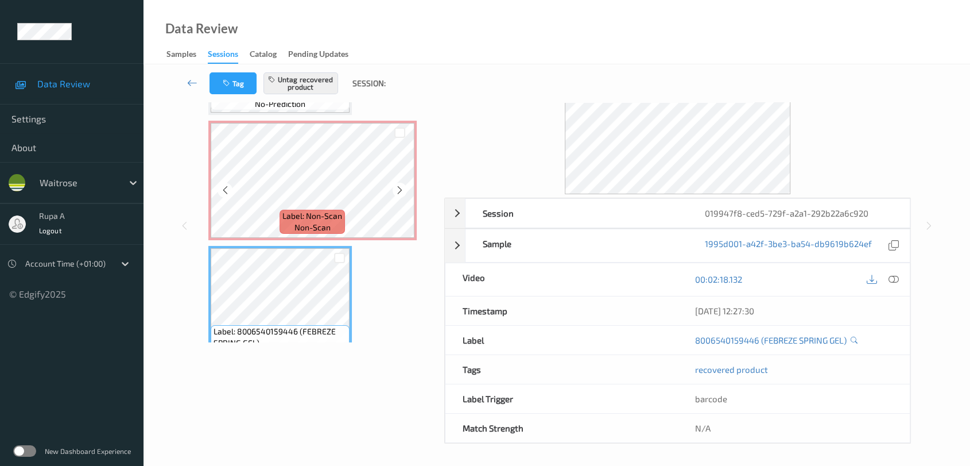
scroll to position [0, 0]
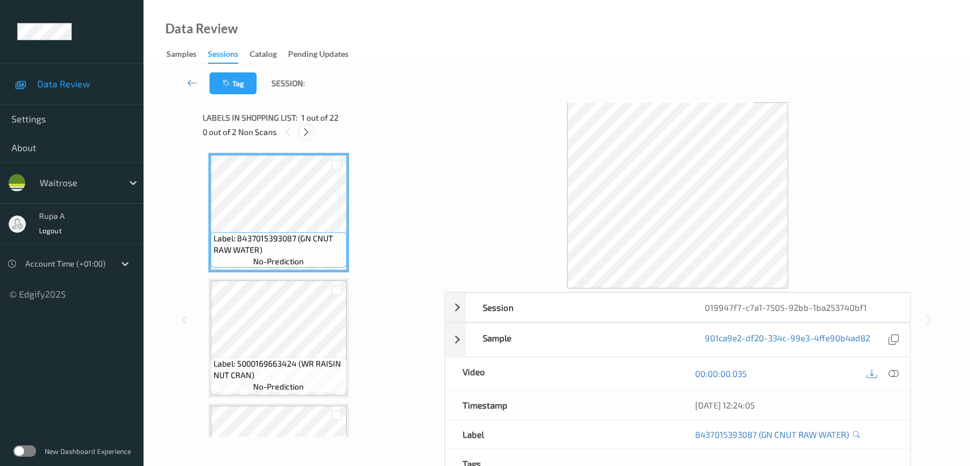
click at [309, 129] on icon at bounding box center [306, 132] width 10 height 10
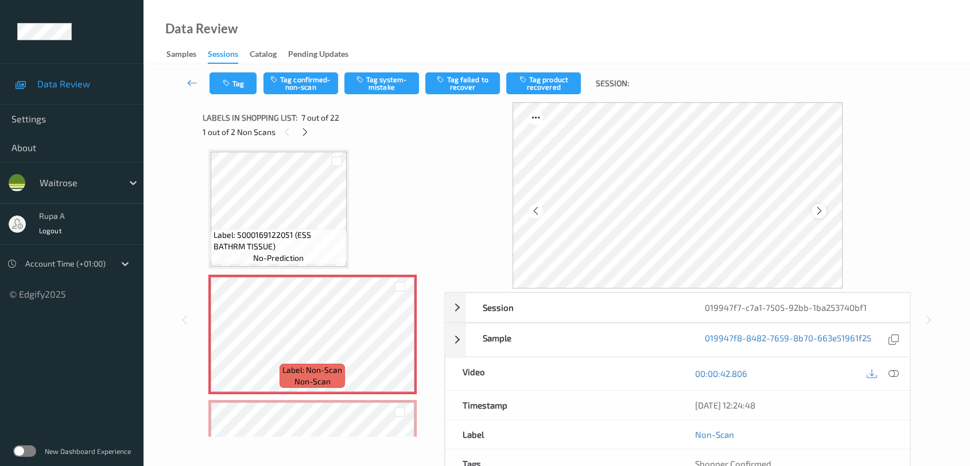
drag, startPoint x: 816, startPoint y: 212, endPoint x: 818, endPoint y: 218, distance: 6.2
click at [818, 218] on div at bounding box center [819, 211] width 14 height 14
click at [818, 207] on icon at bounding box center [820, 211] width 10 height 10
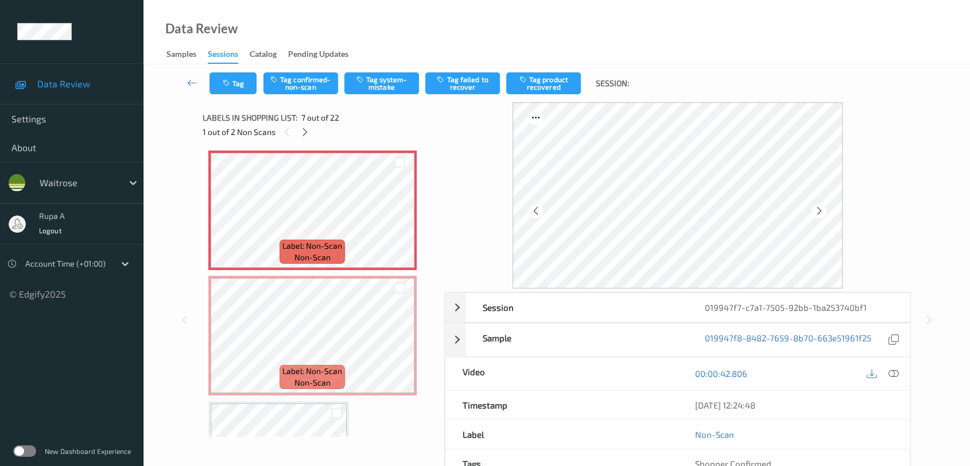
scroll to position [757, 0]
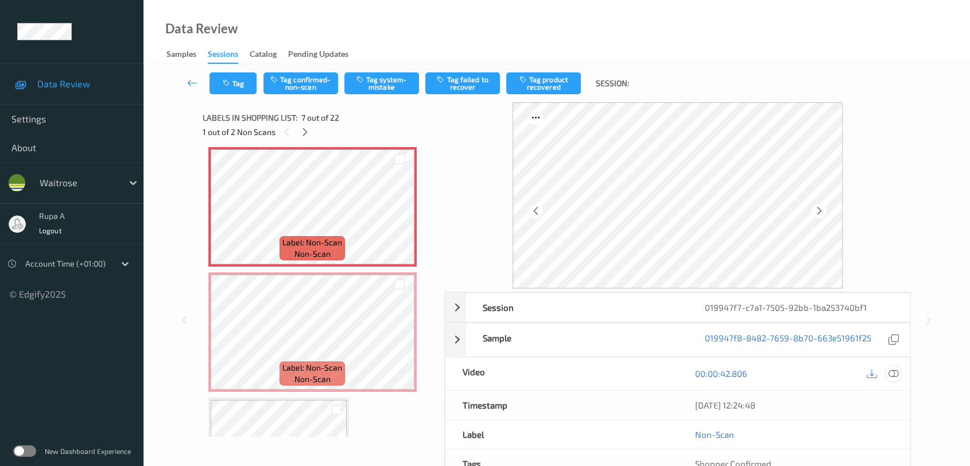
click at [898, 377] on icon at bounding box center [894, 373] width 10 height 10
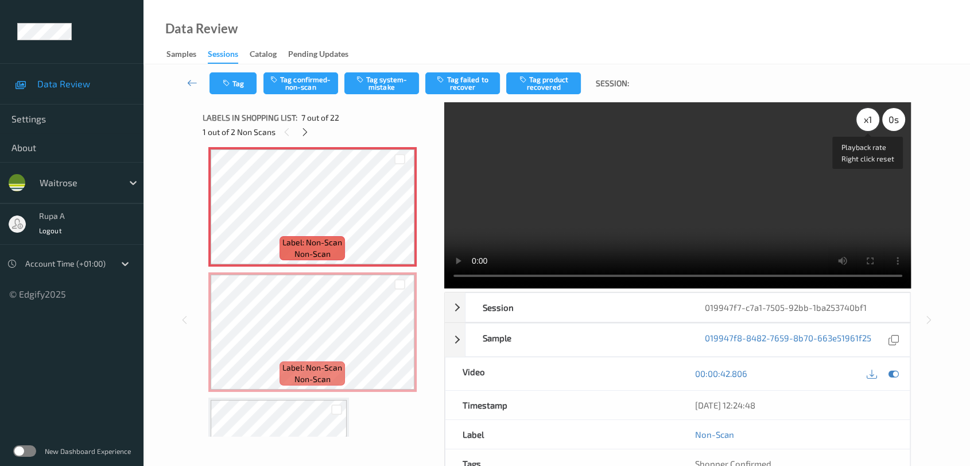
click at [871, 122] on div "x 1" at bounding box center [867, 119] width 23 height 23
click at [900, 372] on div at bounding box center [893, 373] width 15 height 15
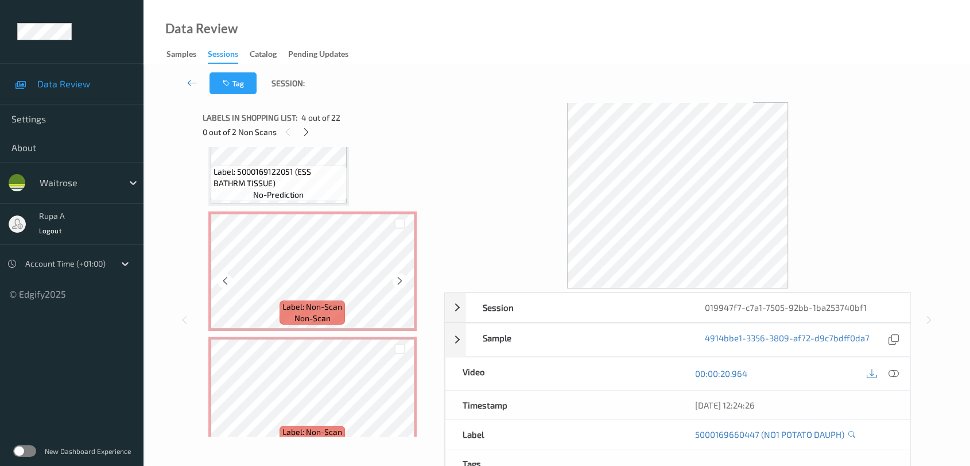
scroll to position [693, 0]
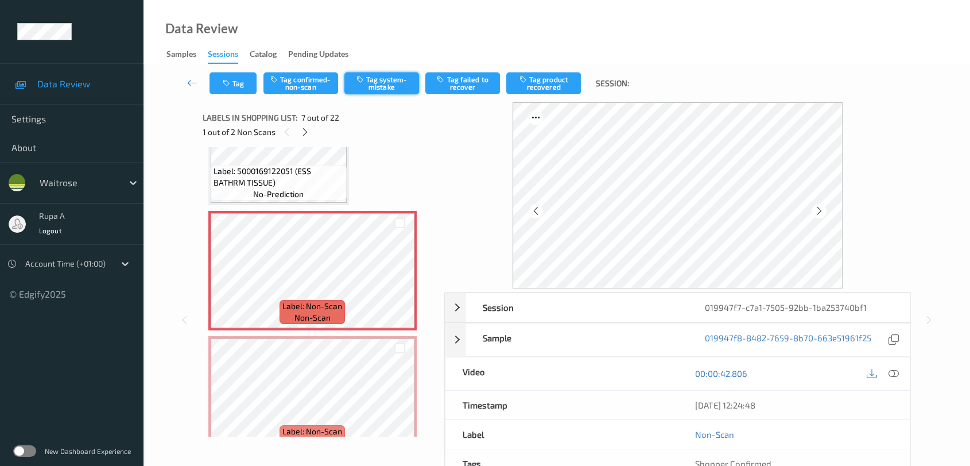
click at [391, 81] on button "Tag system-mistake" at bounding box center [381, 83] width 75 height 22
click at [234, 80] on button "Tag" at bounding box center [233, 83] width 47 height 22
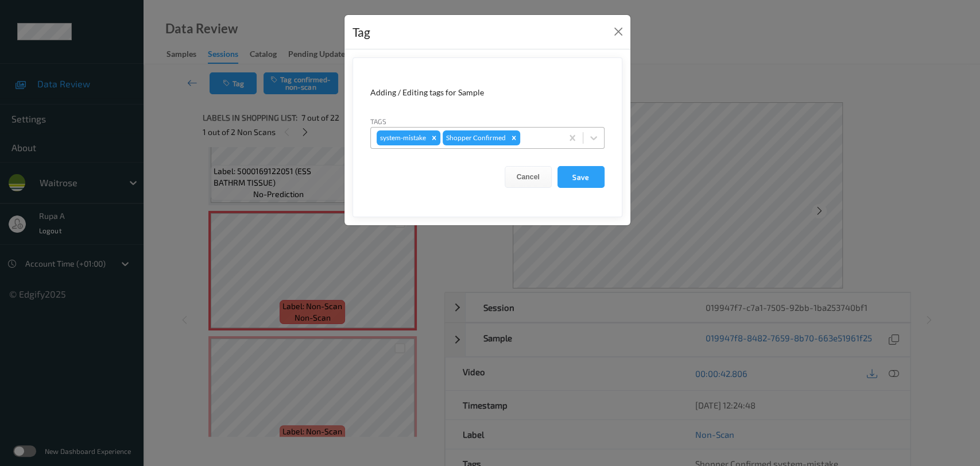
click at [546, 126] on div "Tags system-mistake Shopper Confirmed" at bounding box center [487, 131] width 234 height 33
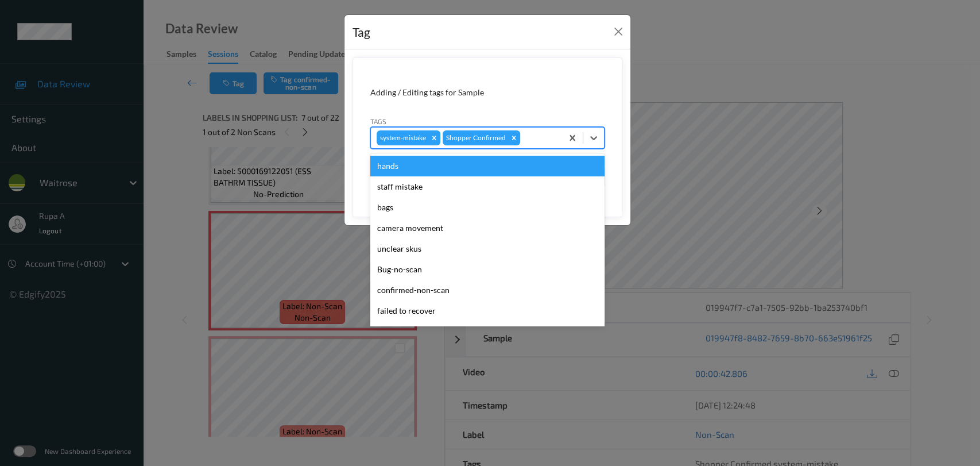
click at [543, 134] on div at bounding box center [539, 138] width 34 height 14
type input "un"
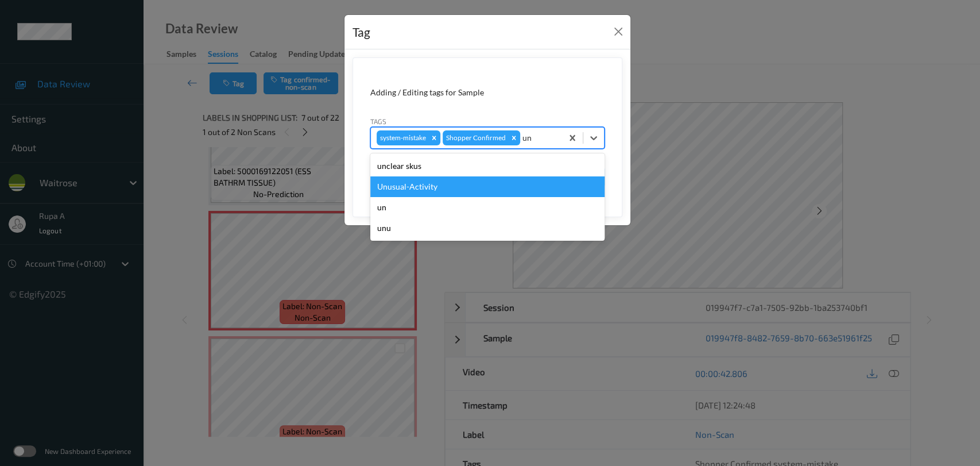
click at [485, 176] on div "Unusual-Activity" at bounding box center [487, 186] width 234 height 21
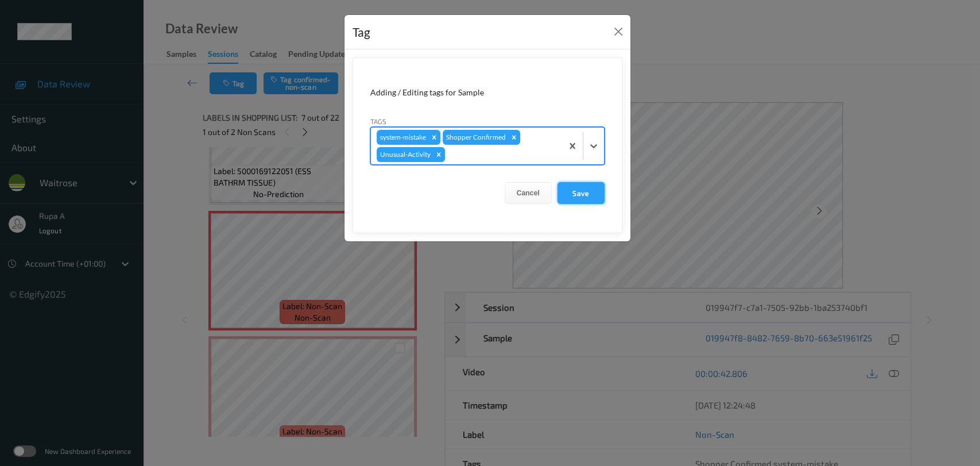
click at [597, 193] on button "Save" at bounding box center [580, 193] width 47 height 22
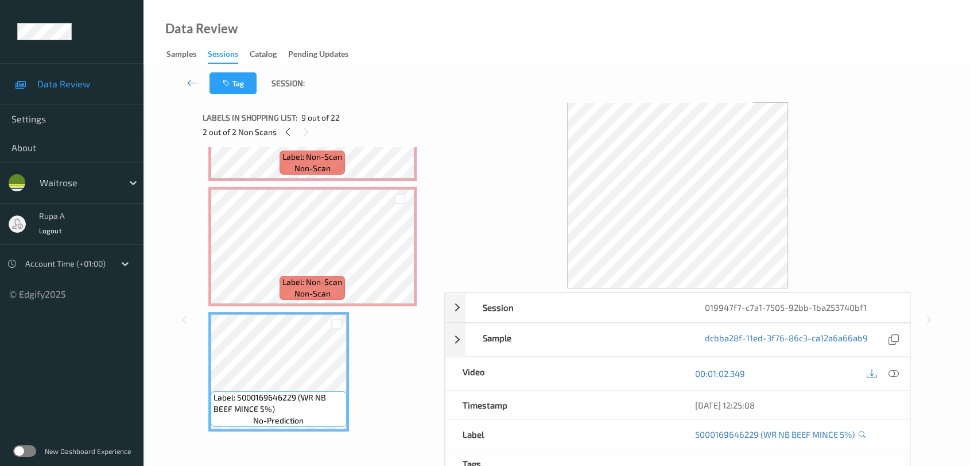
scroll to position [820, 0]
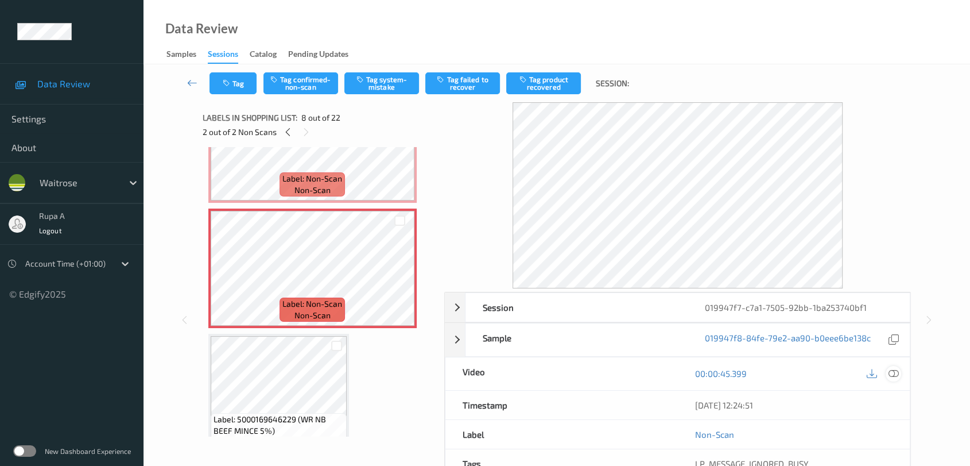
click at [900, 372] on div at bounding box center [893, 373] width 15 height 15
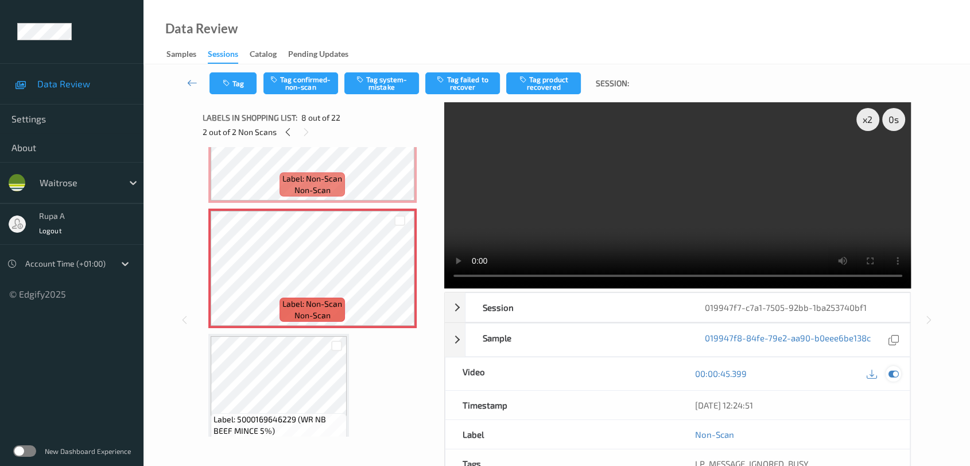
click at [894, 370] on icon at bounding box center [894, 373] width 10 height 10
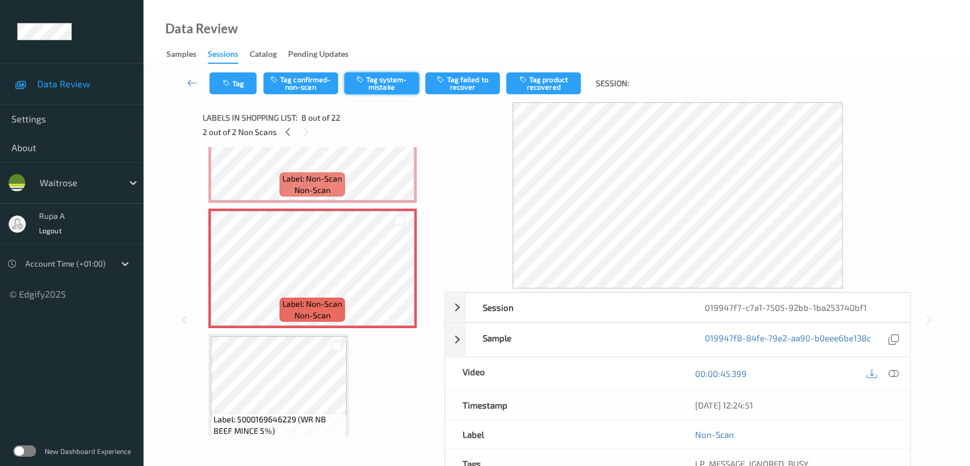
click at [385, 82] on button "Tag system-mistake" at bounding box center [381, 83] width 75 height 22
click at [231, 75] on button "Tag" at bounding box center [233, 83] width 47 height 22
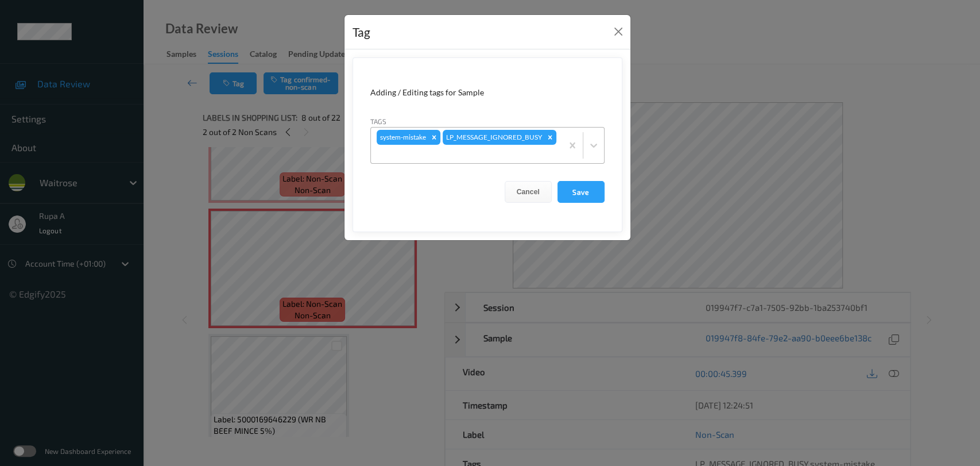
click at [544, 161] on div "system-mistake LP_MESSAGE_IGNORED_BUSY" at bounding box center [466, 145] width 191 height 36
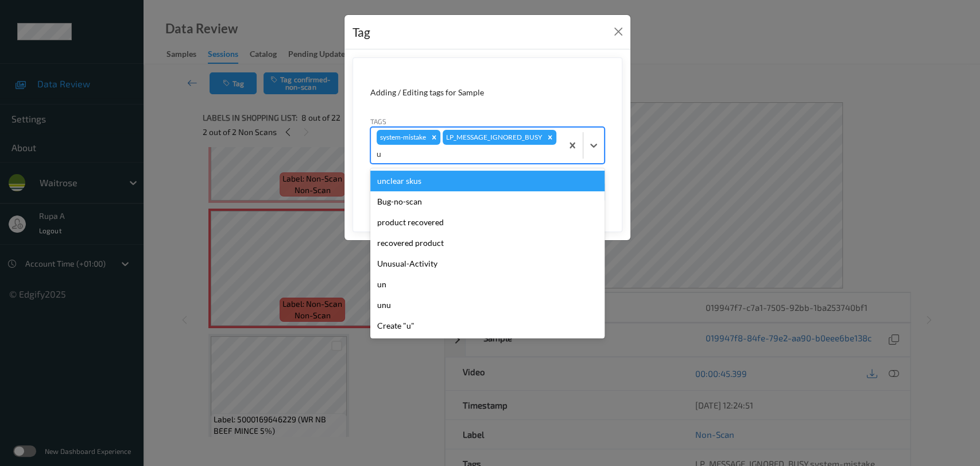
type input "un"
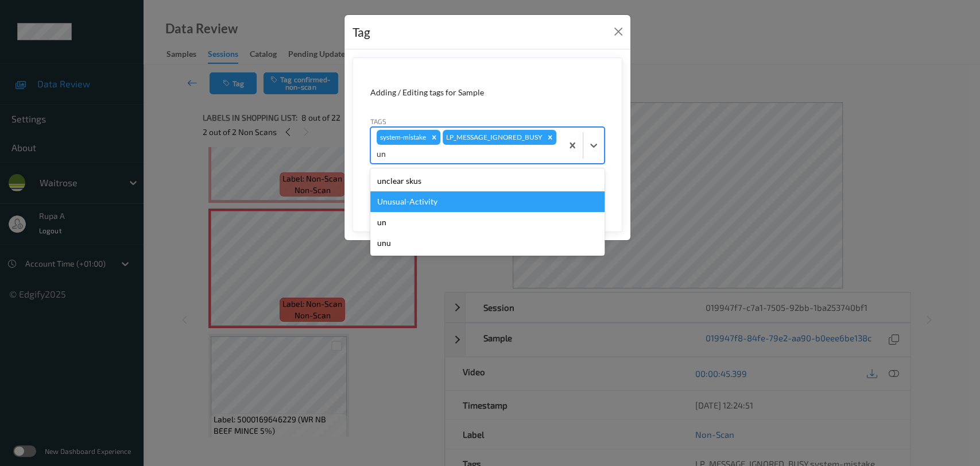
click at [461, 203] on div "Unusual-Activity" at bounding box center [487, 201] width 234 height 21
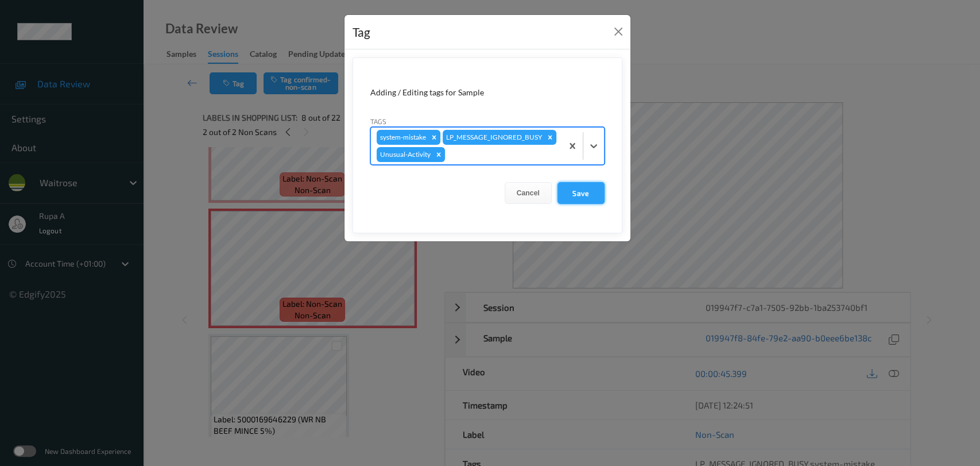
click at [591, 190] on button "Save" at bounding box center [580, 193] width 47 height 22
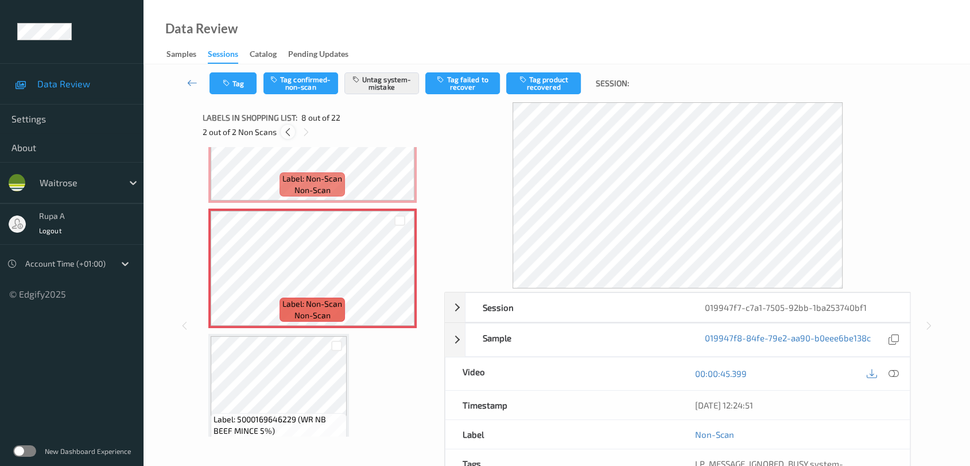
click at [285, 133] on icon at bounding box center [288, 132] width 10 height 10
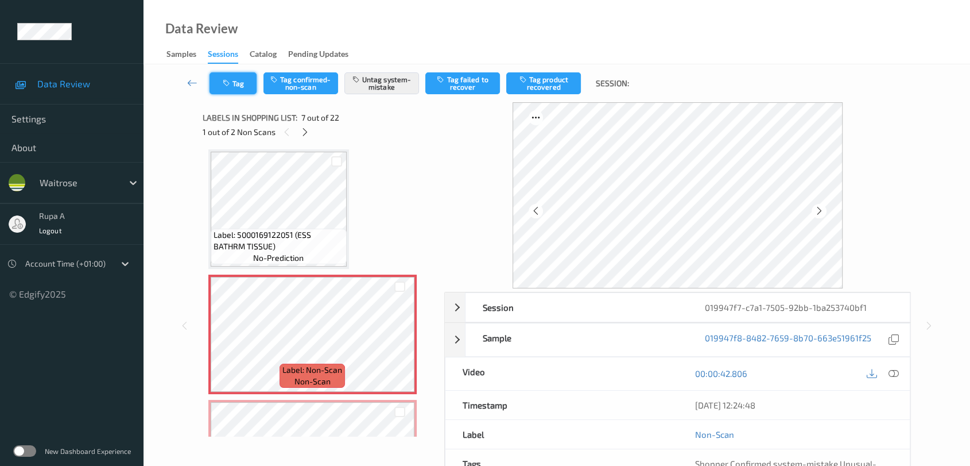
click at [226, 85] on icon "button" at bounding box center [228, 83] width 10 height 8
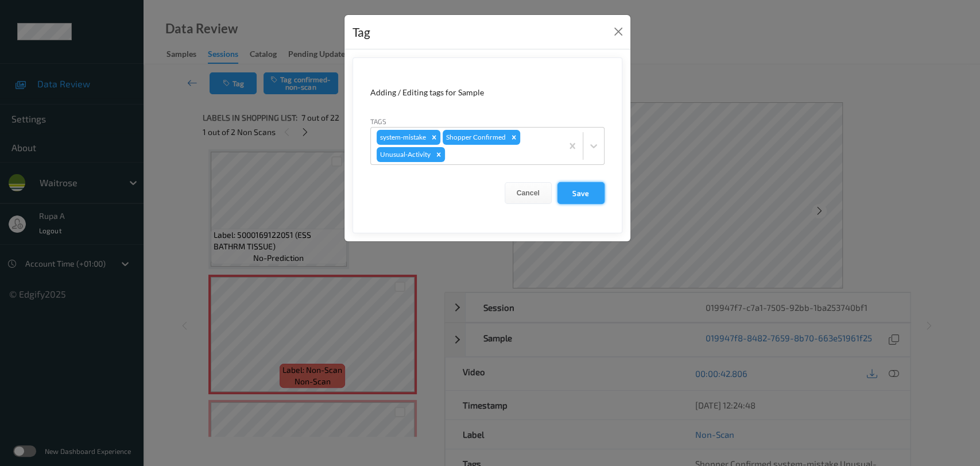
click at [582, 199] on button "Save" at bounding box center [580, 193] width 47 height 22
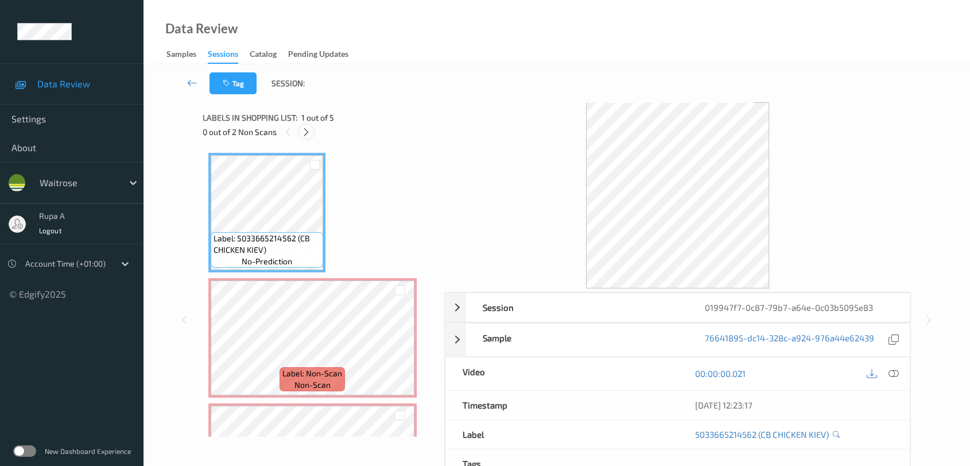
click at [304, 130] on icon at bounding box center [306, 132] width 10 height 10
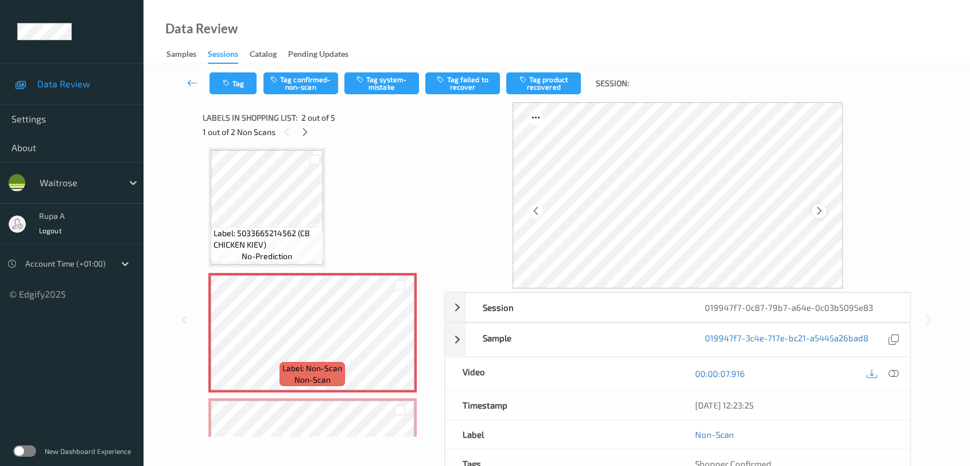
click at [823, 213] on icon at bounding box center [820, 211] width 10 height 10
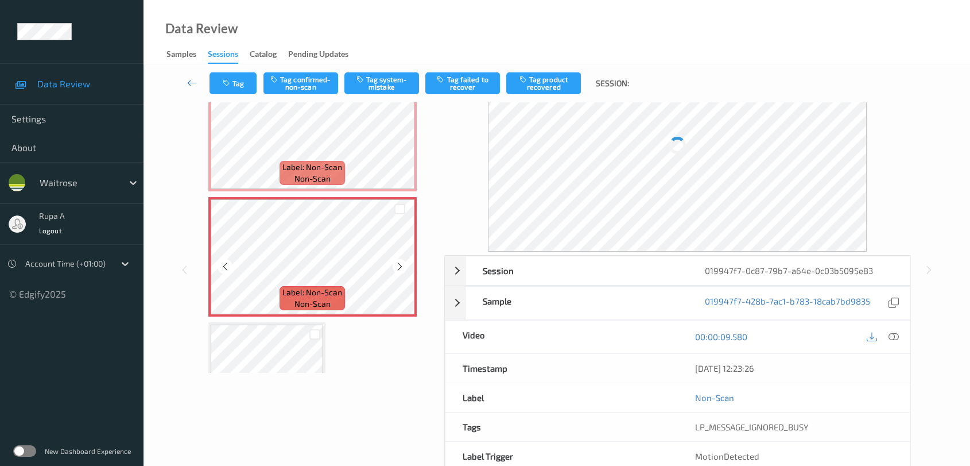
scroll to position [64, 0]
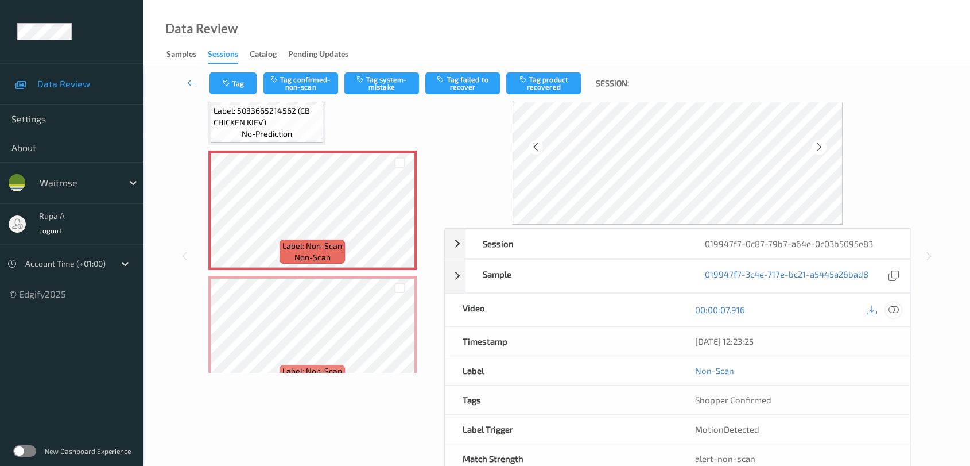
click at [890, 308] on icon at bounding box center [894, 309] width 10 height 10
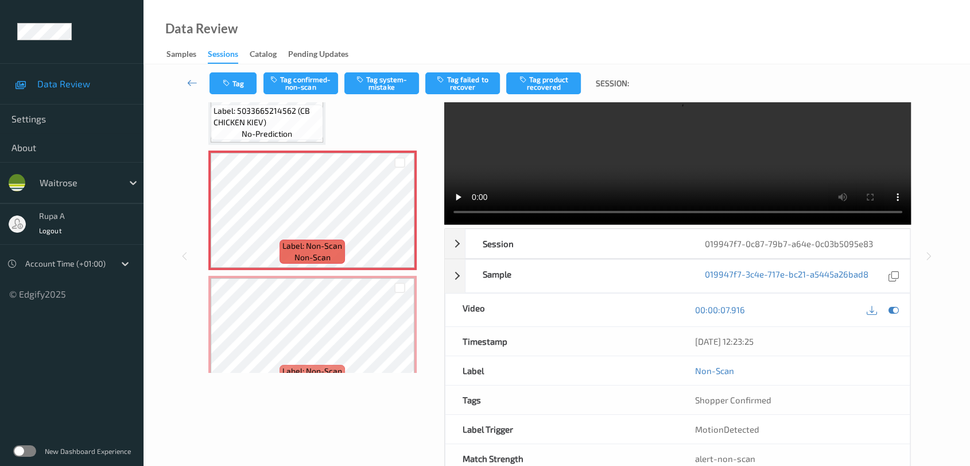
scroll to position [0, 0]
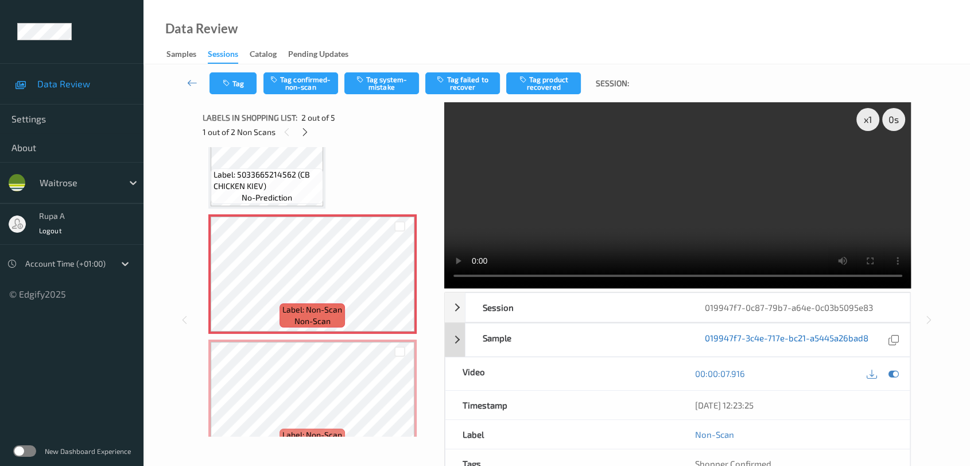
drag, startPoint x: 891, startPoint y: 374, endPoint x: 844, endPoint y: 332, distance: 62.6
click at [891, 374] on icon at bounding box center [894, 373] width 10 height 10
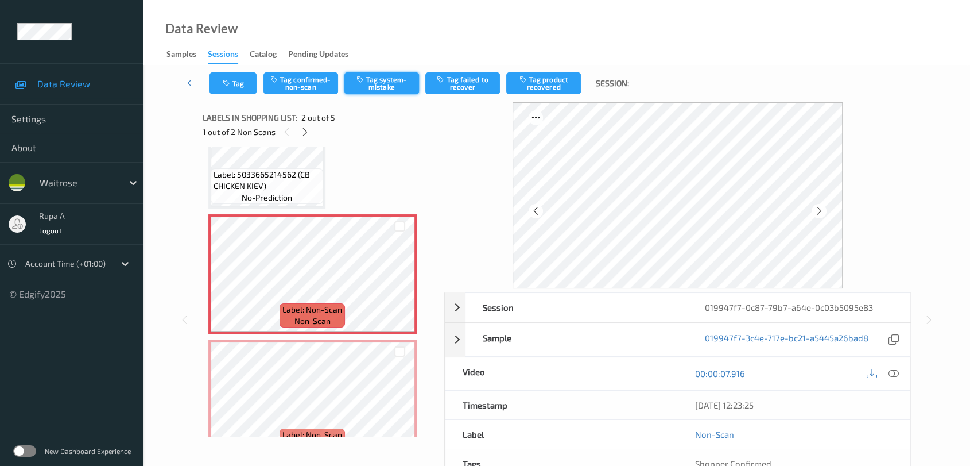
click at [397, 79] on button "Tag system-mistake" at bounding box center [381, 83] width 75 height 22
click at [230, 79] on icon "button" at bounding box center [228, 83] width 10 height 8
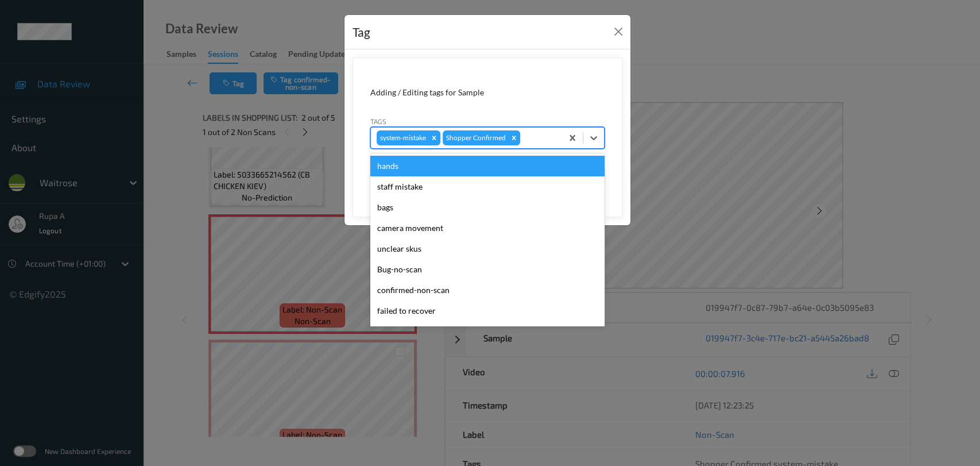
click at [531, 137] on div at bounding box center [539, 138] width 34 height 14
type input "un"
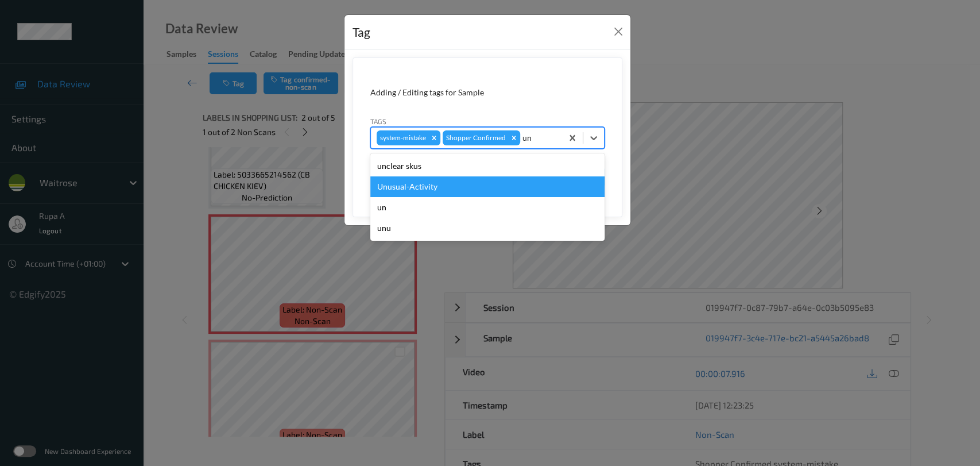
click at [478, 185] on div "Unusual-Activity" at bounding box center [487, 186] width 234 height 21
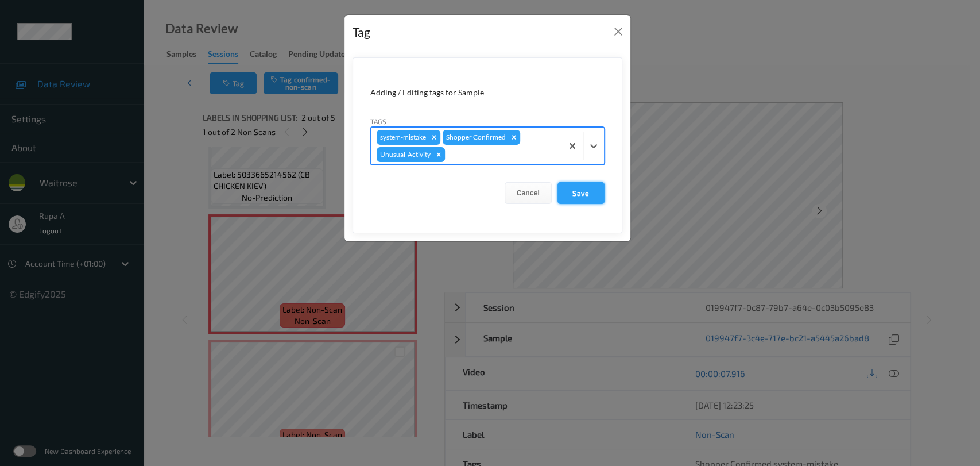
click at [592, 195] on button "Save" at bounding box center [580, 193] width 47 height 22
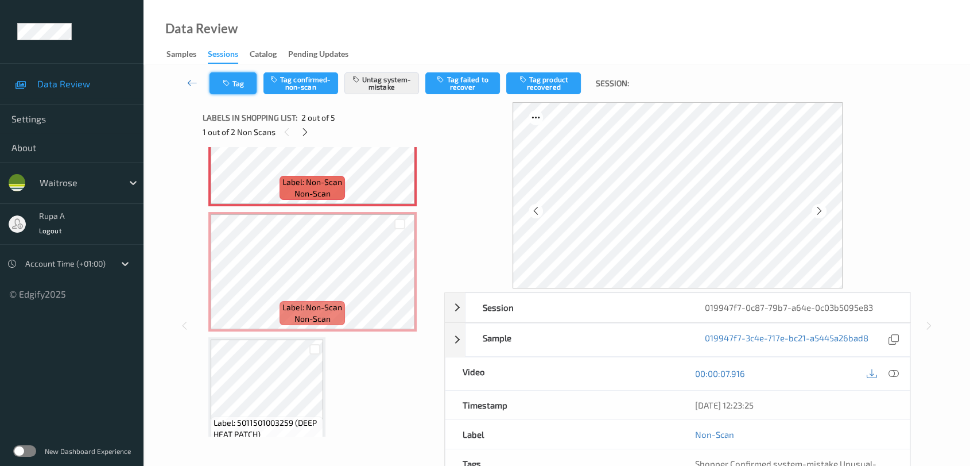
click at [231, 84] on icon "button" at bounding box center [228, 83] width 10 height 8
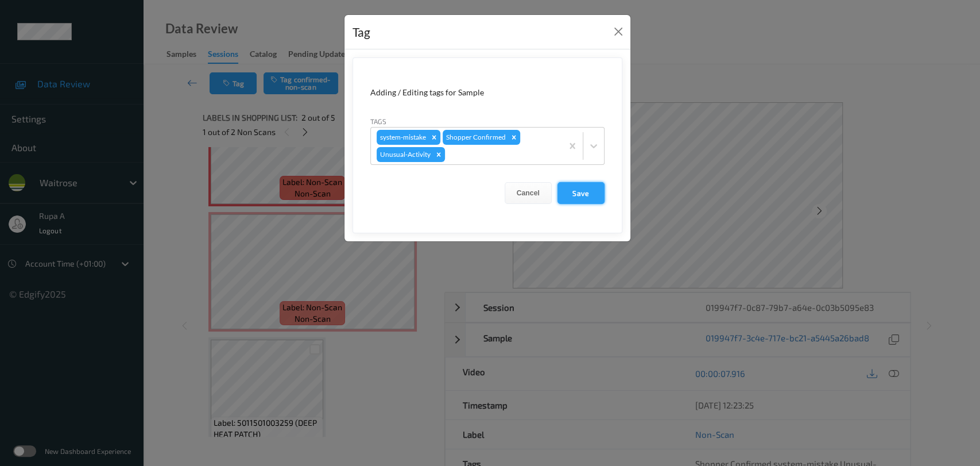
click at [576, 195] on button "Save" at bounding box center [580, 193] width 47 height 22
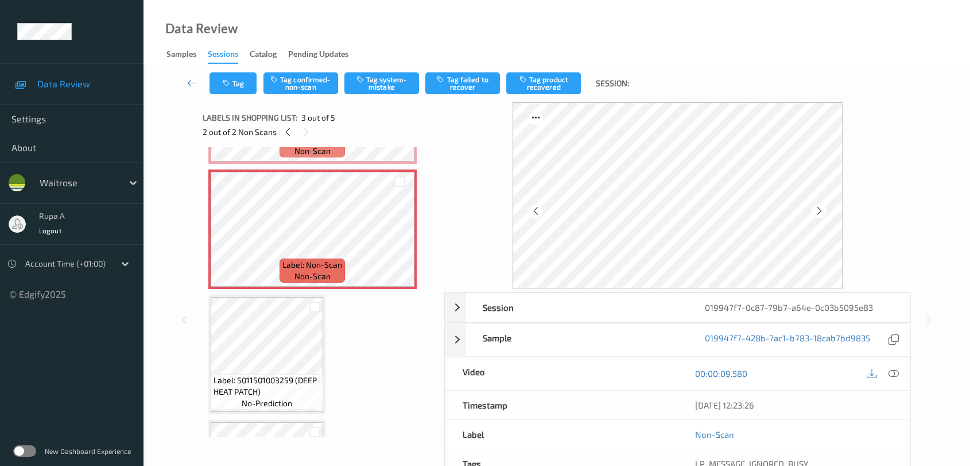
scroll to position [255, 0]
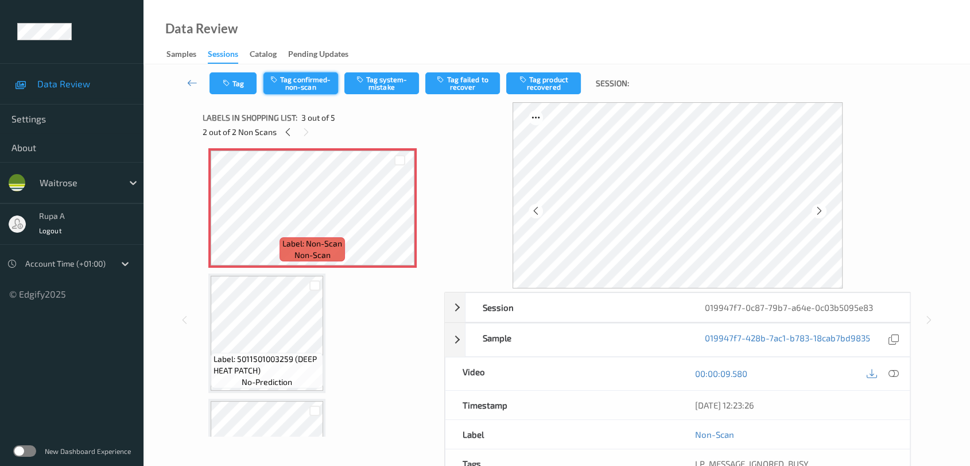
click at [305, 90] on button "Tag confirmed-non-scan" at bounding box center [300, 83] width 75 height 22
click at [553, 93] on button "Tag product recovered" at bounding box center [543, 83] width 75 height 22
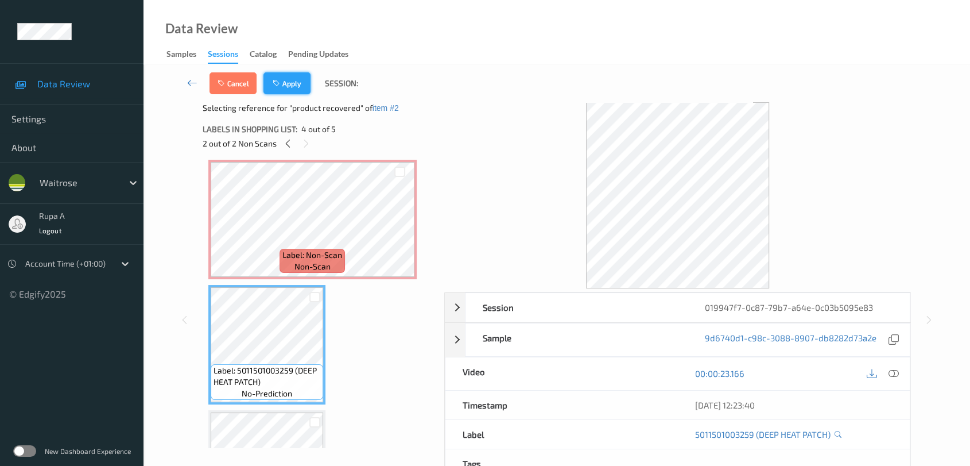
click at [308, 84] on button "Apply" at bounding box center [286, 83] width 47 height 22
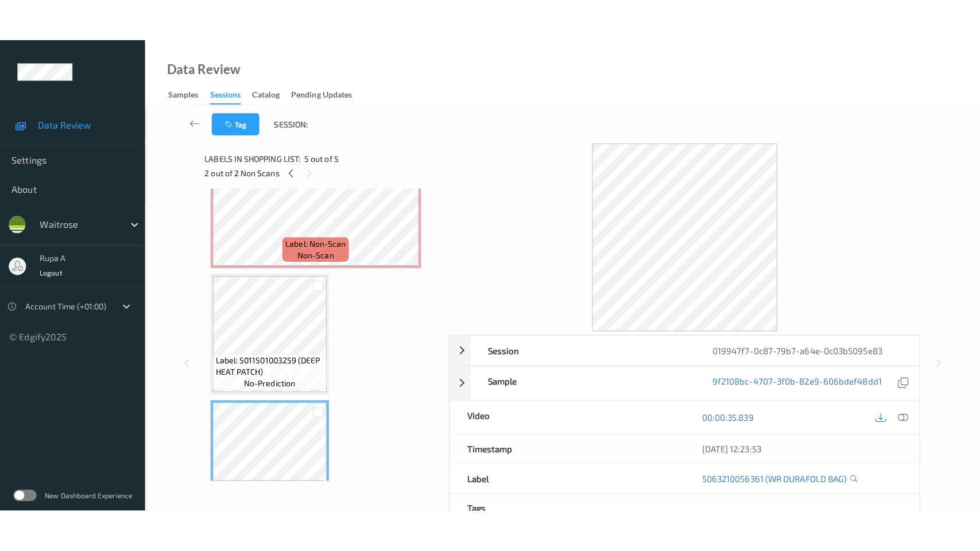
scroll to position [276, 0]
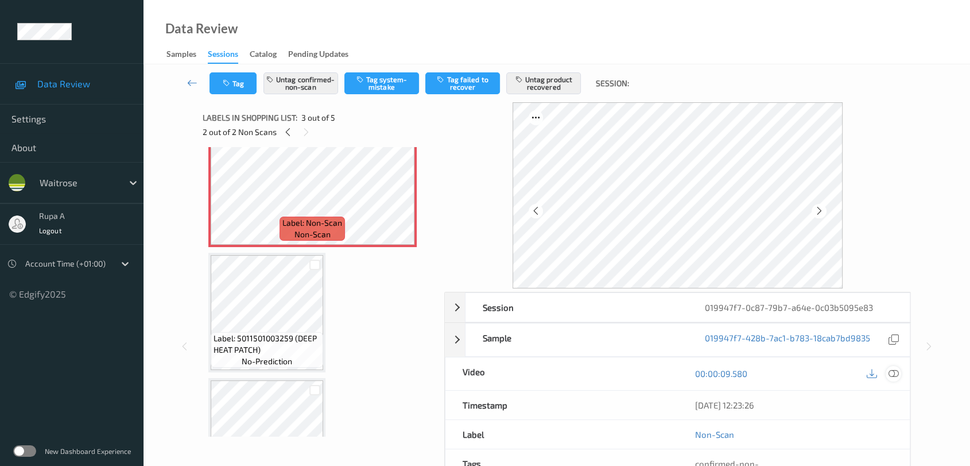
click at [892, 374] on icon at bounding box center [894, 373] width 10 height 10
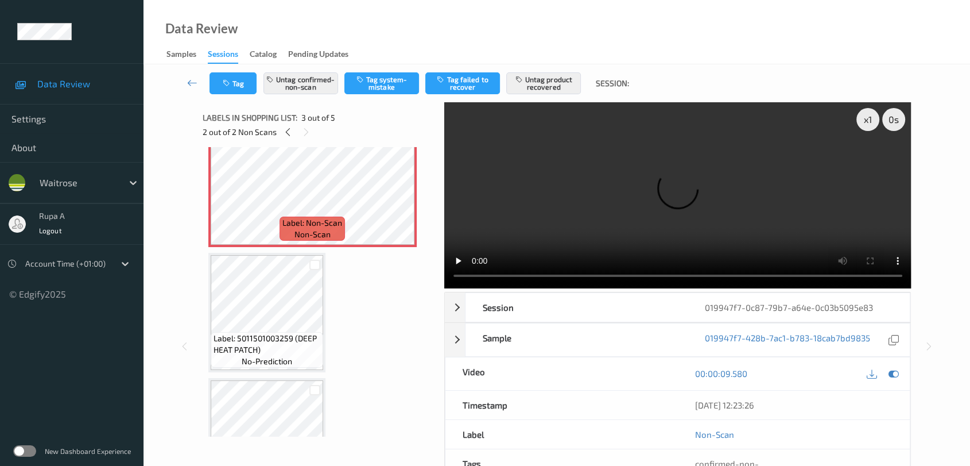
scroll to position [254, 0]
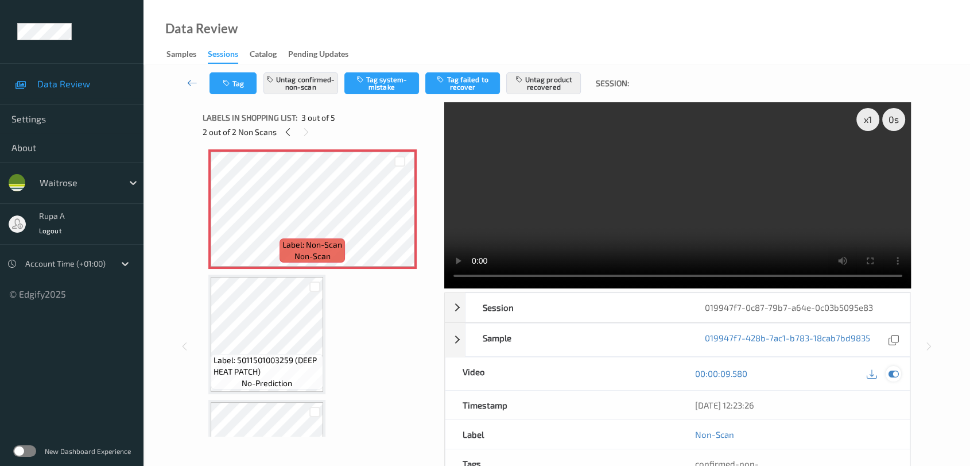
click at [893, 371] on icon at bounding box center [894, 373] width 10 height 10
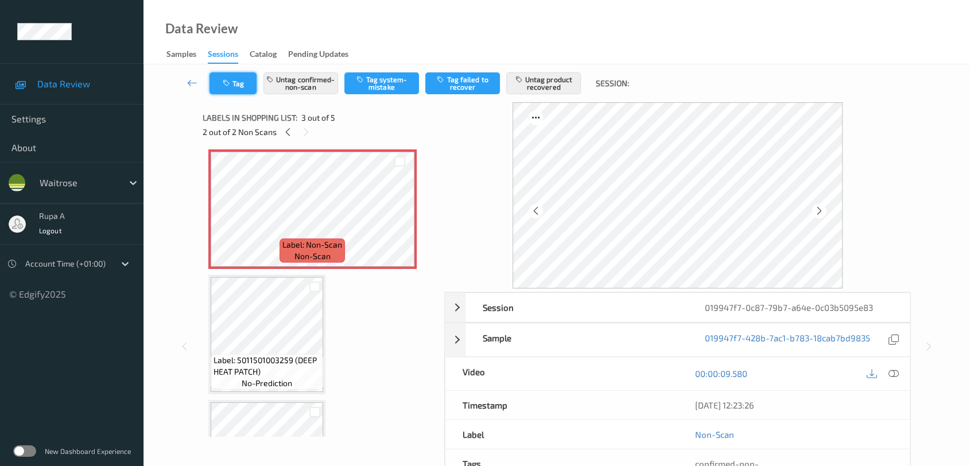
click at [230, 93] on button "Tag" at bounding box center [233, 83] width 47 height 22
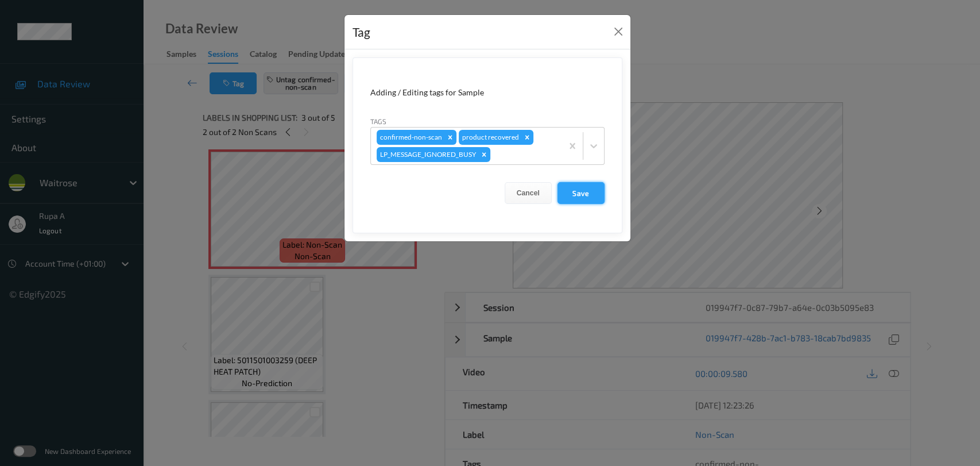
click at [588, 194] on button "Save" at bounding box center [580, 193] width 47 height 22
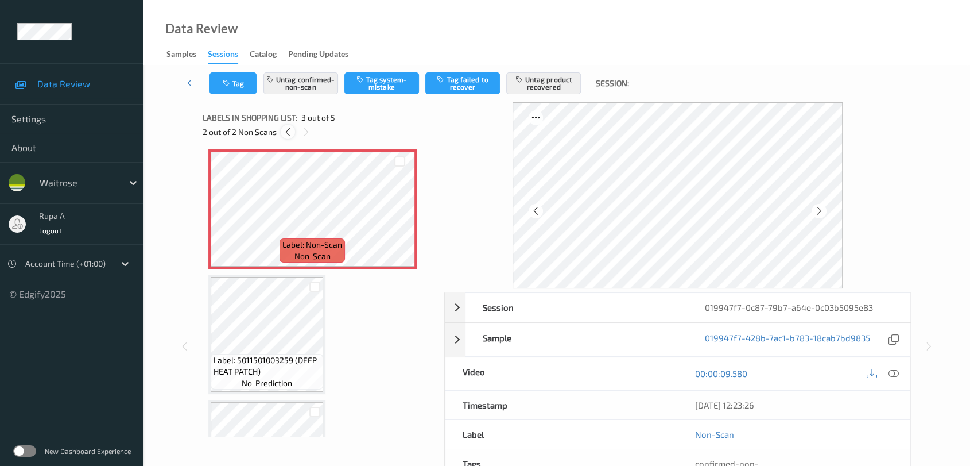
click at [293, 134] on div at bounding box center [288, 132] width 14 height 14
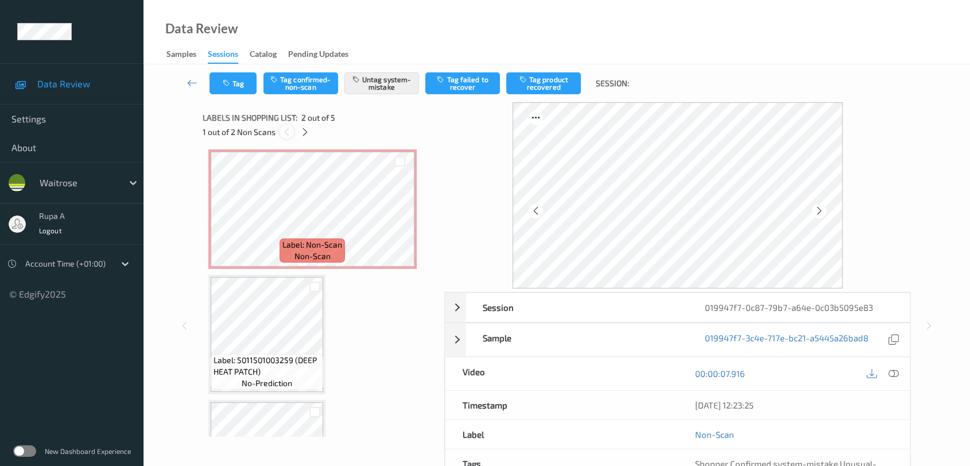
scroll to position [5, 0]
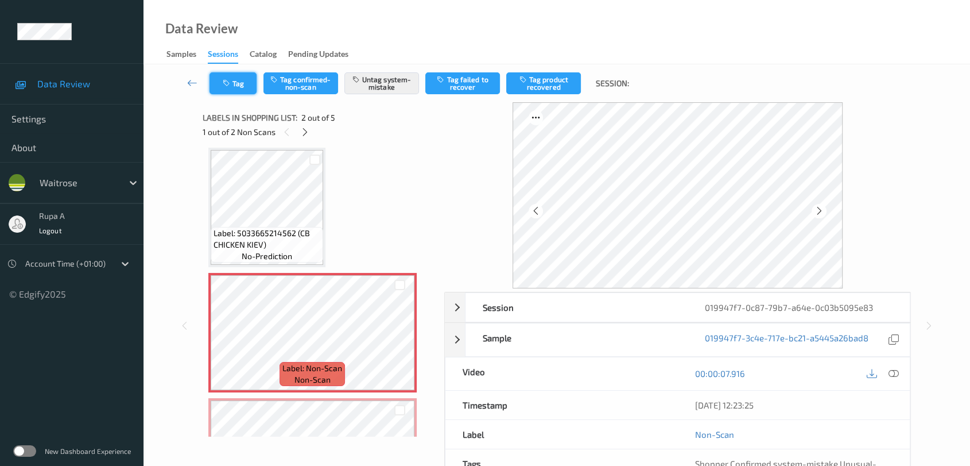
click at [232, 84] on icon "button" at bounding box center [228, 83] width 10 height 8
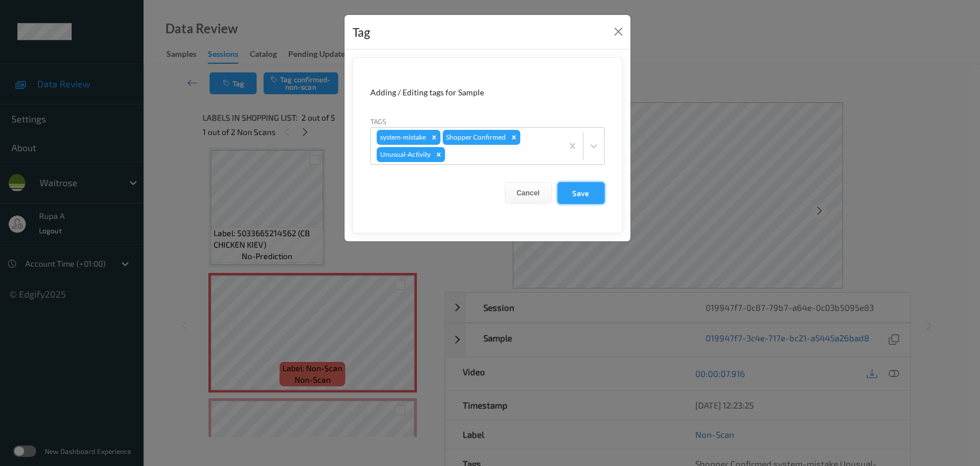
click at [588, 199] on button "Save" at bounding box center [580, 193] width 47 height 22
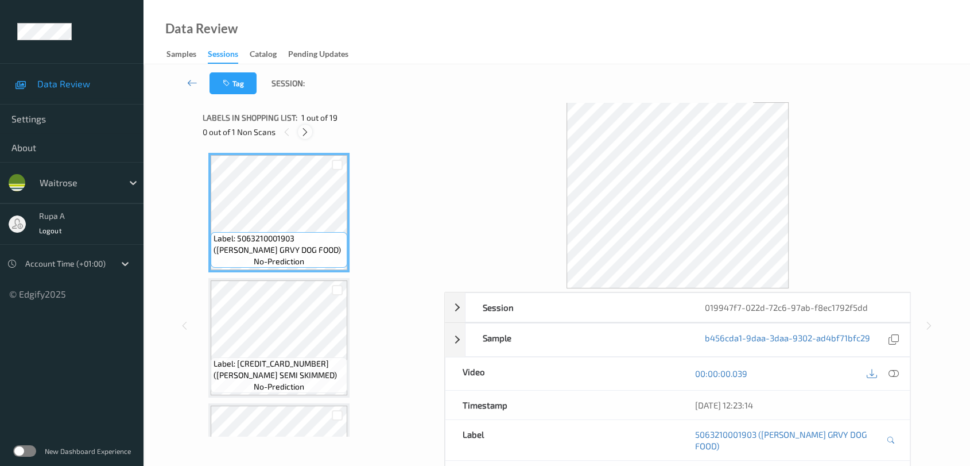
click at [309, 129] on icon at bounding box center [305, 132] width 10 height 10
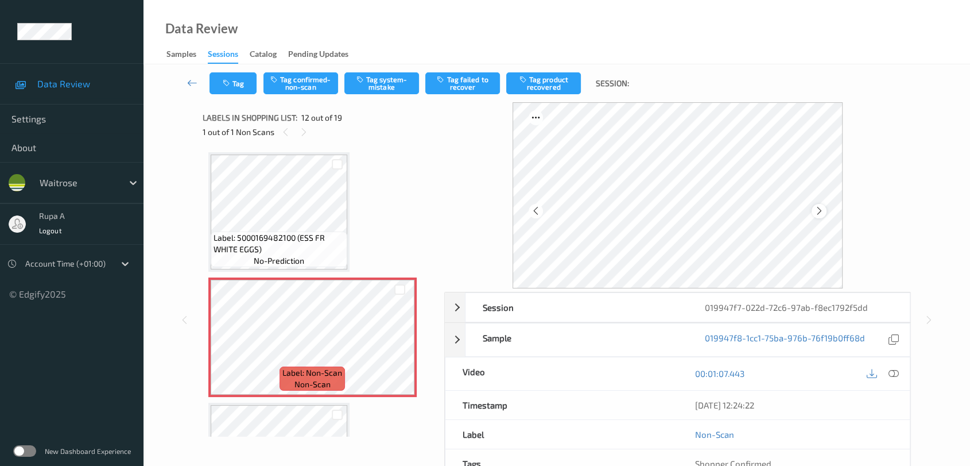
click at [813, 207] on div at bounding box center [819, 211] width 14 height 14
click at [813, 208] on div at bounding box center [819, 211] width 14 height 14
click at [815, 208] on icon at bounding box center [820, 211] width 10 height 10
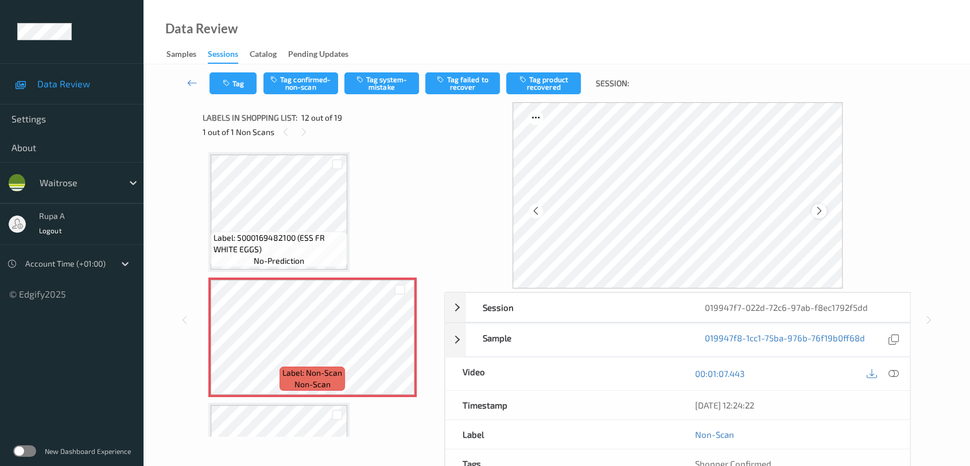
click at [818, 208] on icon at bounding box center [820, 211] width 10 height 10
click at [903, 370] on div "00:01:07.443" at bounding box center [793, 373] width 232 height 33
click at [893, 372] on icon at bounding box center [894, 373] width 10 height 10
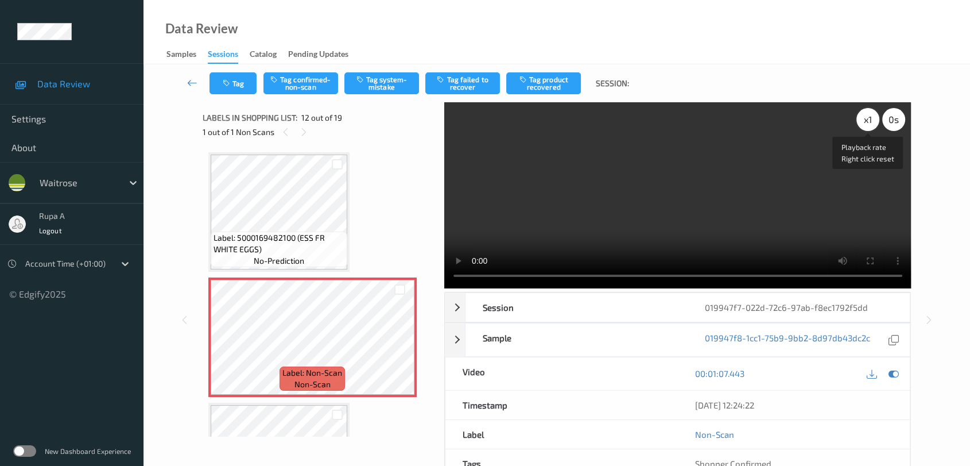
click at [868, 121] on div "x 1" at bounding box center [867, 119] width 23 height 23
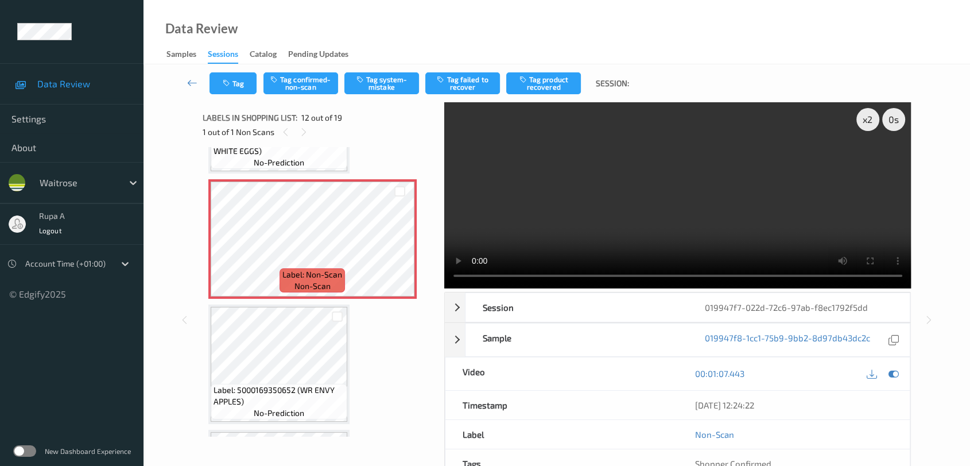
scroll to position [1379, 0]
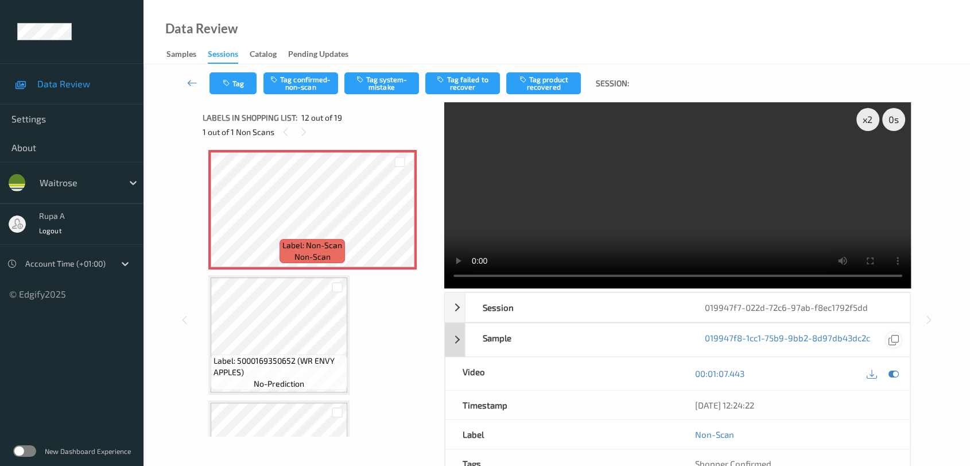
click at [894, 371] on icon at bounding box center [894, 373] width 10 height 10
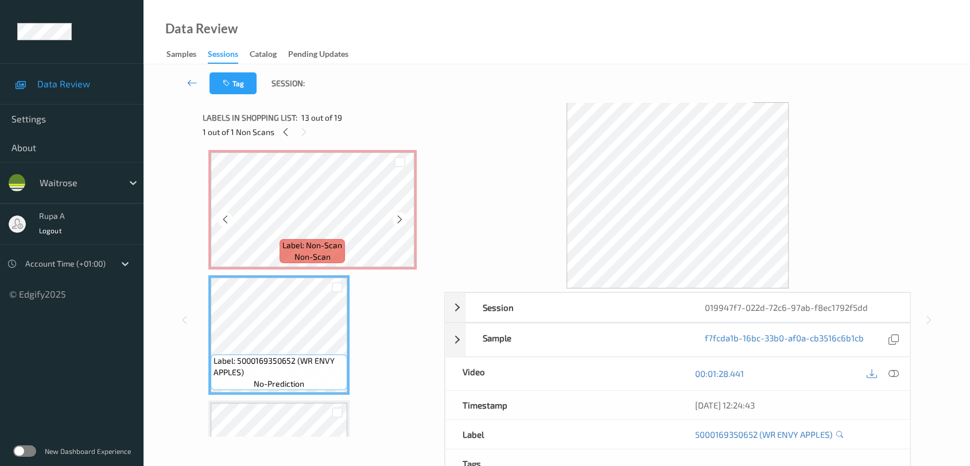
click at [319, 139] on div "Labels in shopping list: 13 out of 19 1 out of 1 Non Scans" at bounding box center [320, 124] width 234 height 45
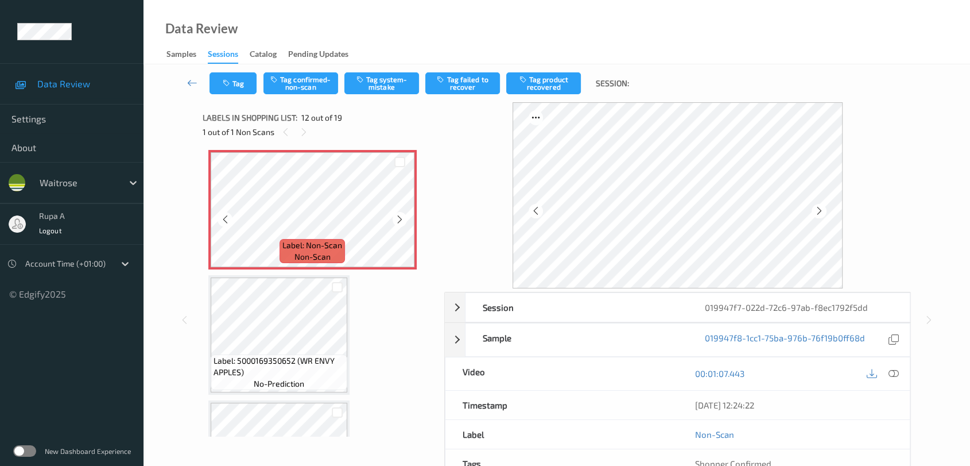
scroll to position [1252, 0]
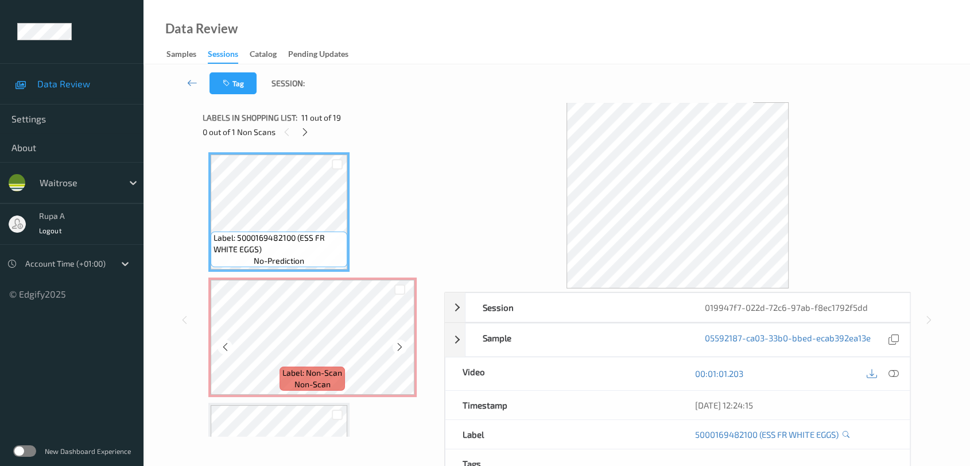
click at [320, 389] on div "Label: Non-Scan non-scan" at bounding box center [312, 336] width 208 height 119
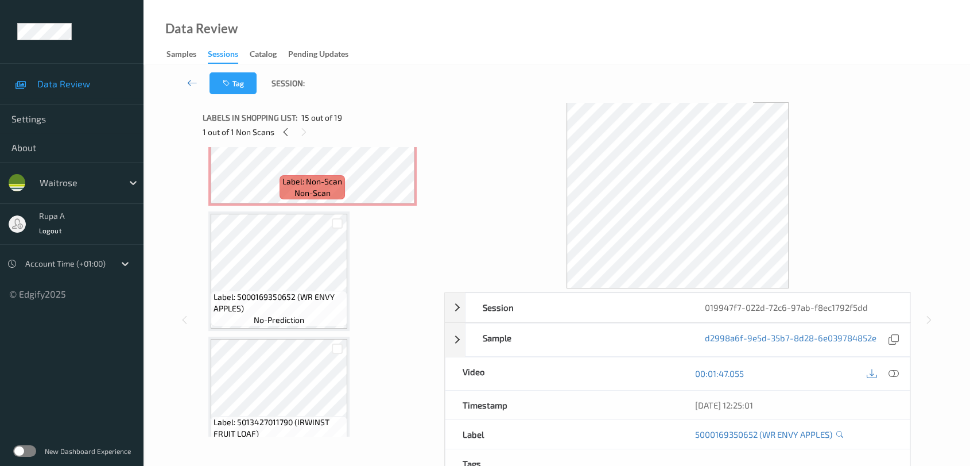
scroll to position [1316, 0]
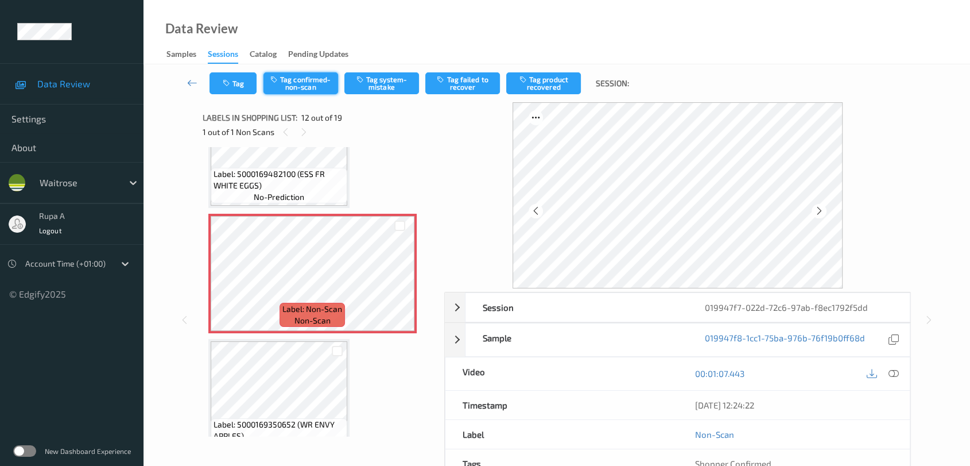
click at [321, 84] on button "Tag confirmed-non-scan" at bounding box center [300, 83] width 75 height 22
click at [466, 88] on button "Tag failed to recover" at bounding box center [462, 83] width 75 height 22
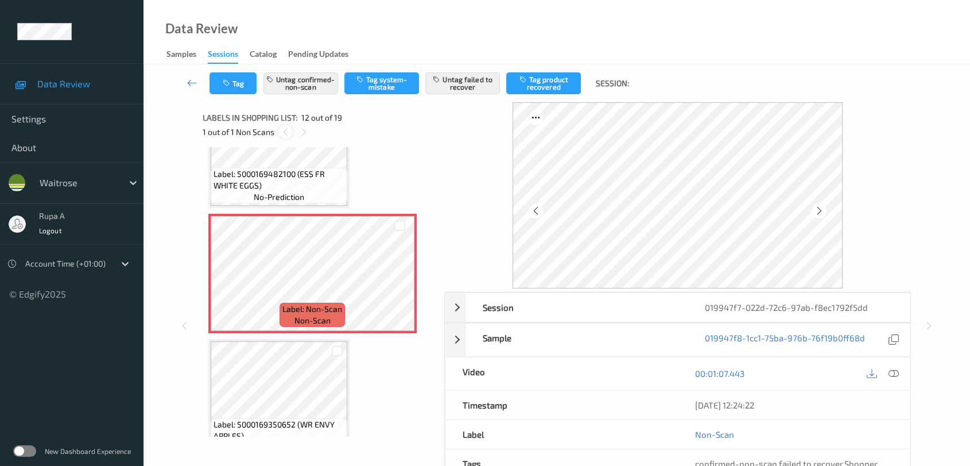
click at [280, 136] on div at bounding box center [285, 132] width 14 height 14
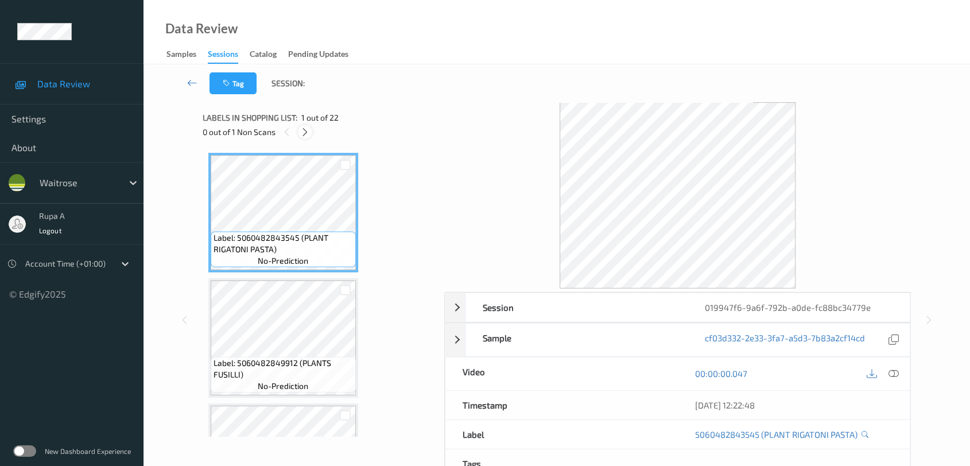
click at [299, 128] on div "0 out of 1 Non Scans" at bounding box center [320, 132] width 234 height 14
click at [308, 131] on icon at bounding box center [305, 132] width 10 height 10
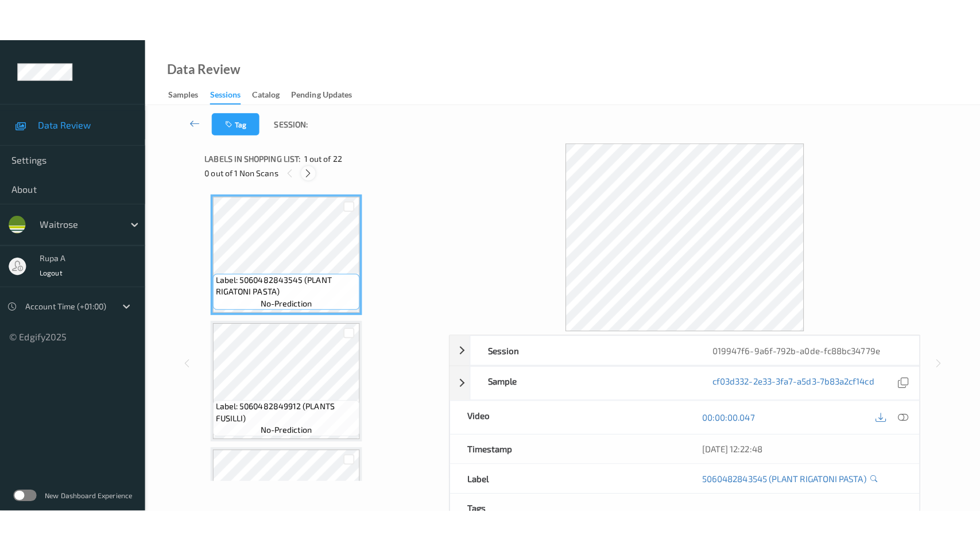
scroll to position [2458, 0]
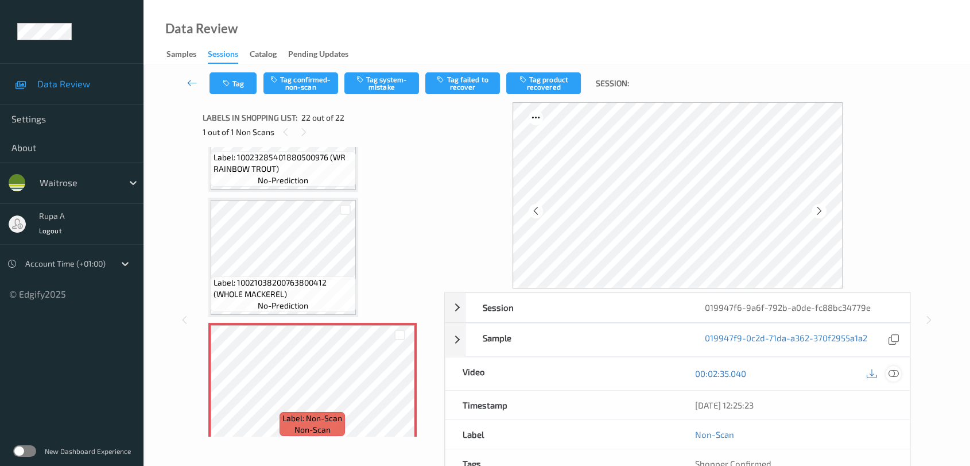
click at [891, 367] on div at bounding box center [893, 373] width 15 height 15
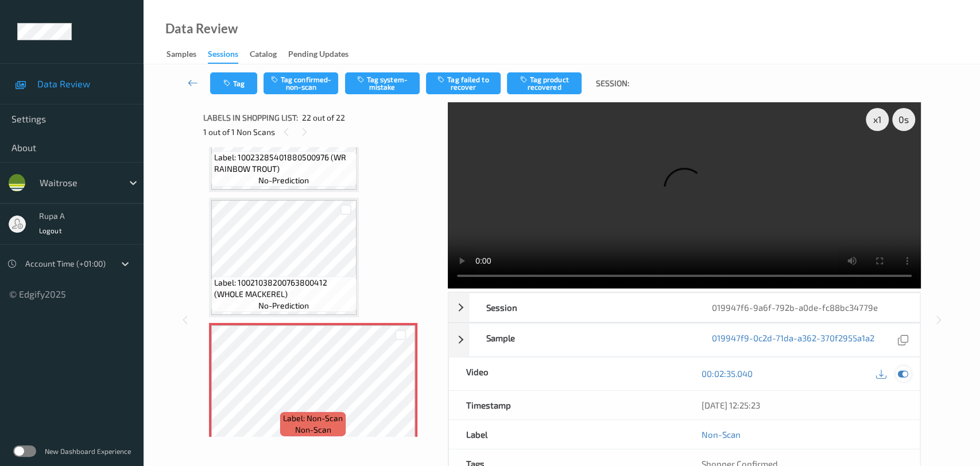
click at [896, 366] on div at bounding box center [903, 373] width 15 height 15
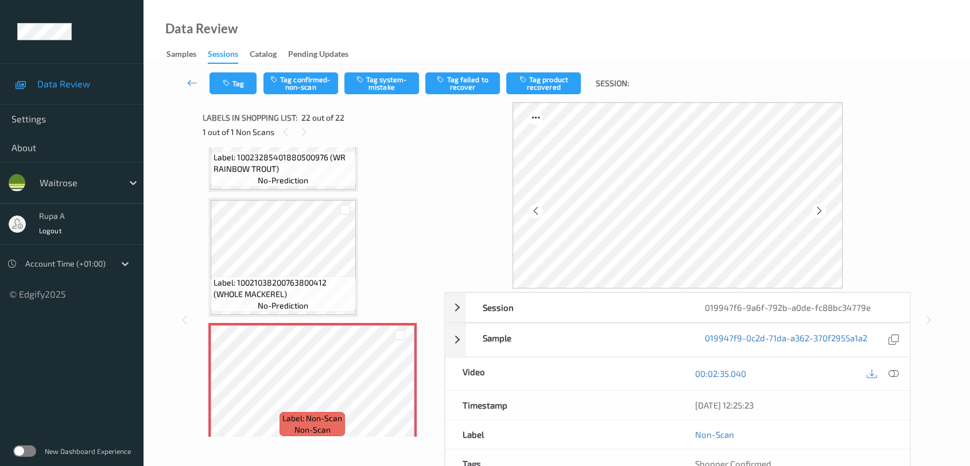
click at [844, 211] on div at bounding box center [677, 195] width 467 height 186
click at [824, 207] on div at bounding box center [819, 211] width 14 height 14
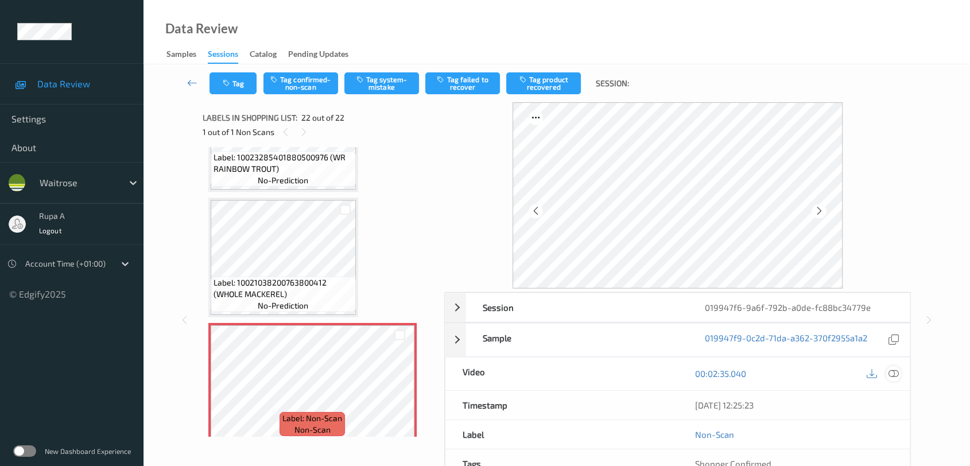
click at [890, 375] on icon at bounding box center [894, 373] width 10 height 10
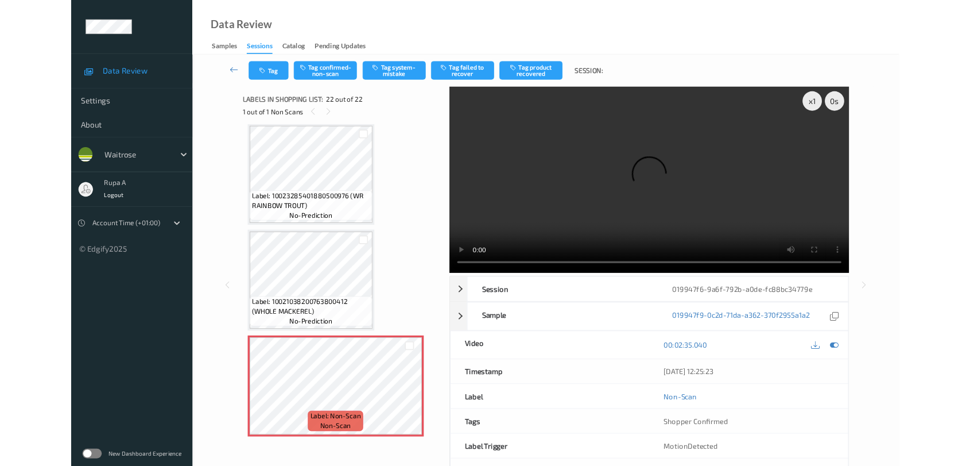
scroll to position [2373, 0]
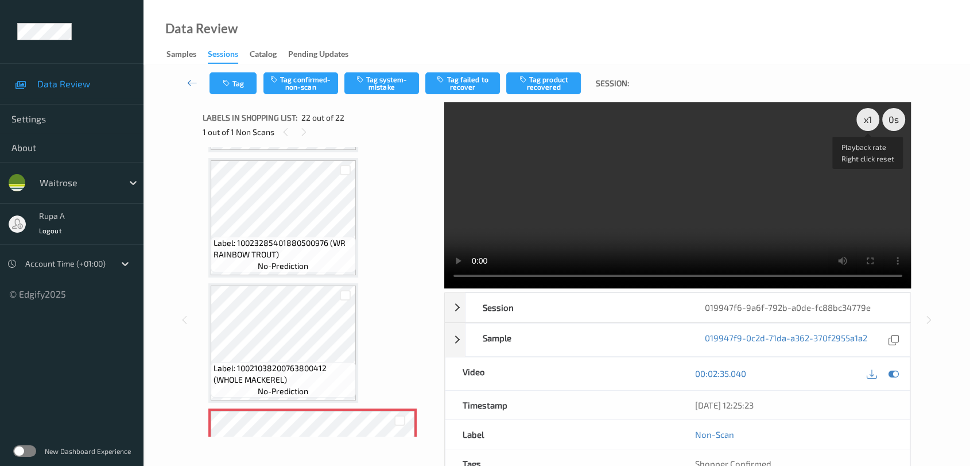
drag, startPoint x: 866, startPoint y: 120, endPoint x: 868, endPoint y: 173, distance: 52.8
click at [866, 121] on div "x 1" at bounding box center [867, 119] width 23 height 23
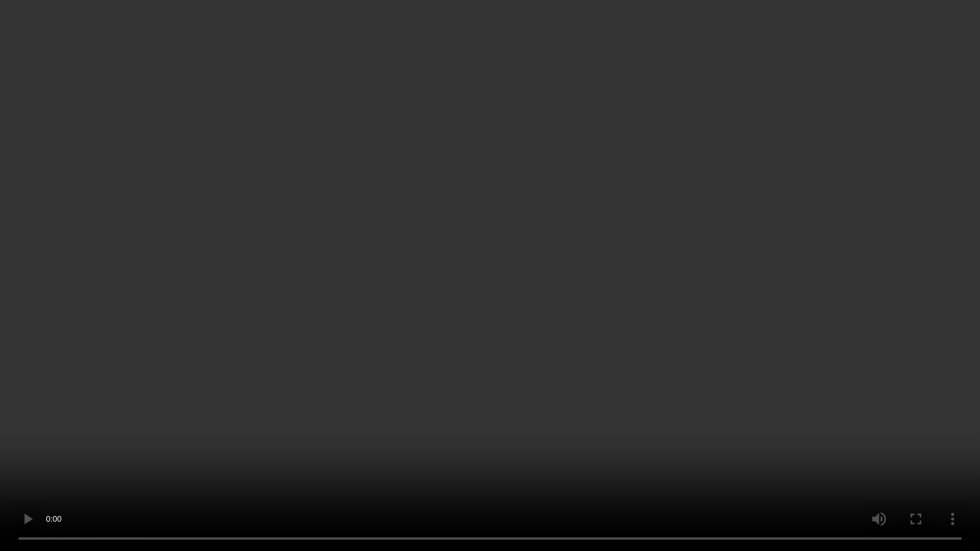
click at [189, 432] on video at bounding box center [490, 275] width 980 height 551
click at [247, 460] on video at bounding box center [490, 275] width 980 height 551
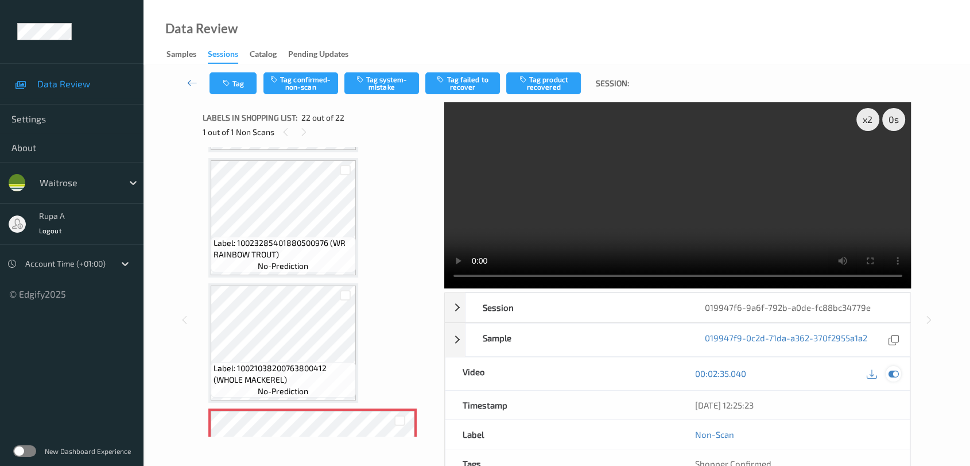
click at [896, 374] on icon at bounding box center [894, 373] width 10 height 10
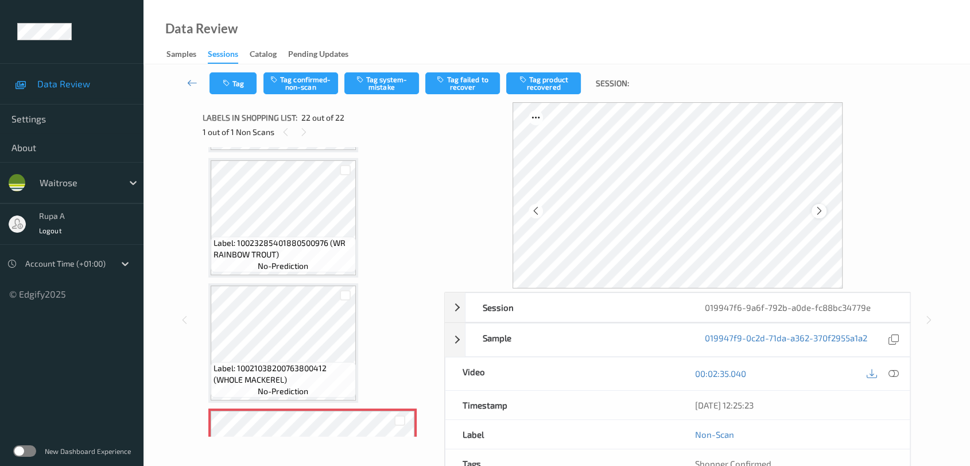
click at [821, 210] on icon at bounding box center [820, 211] width 10 height 10
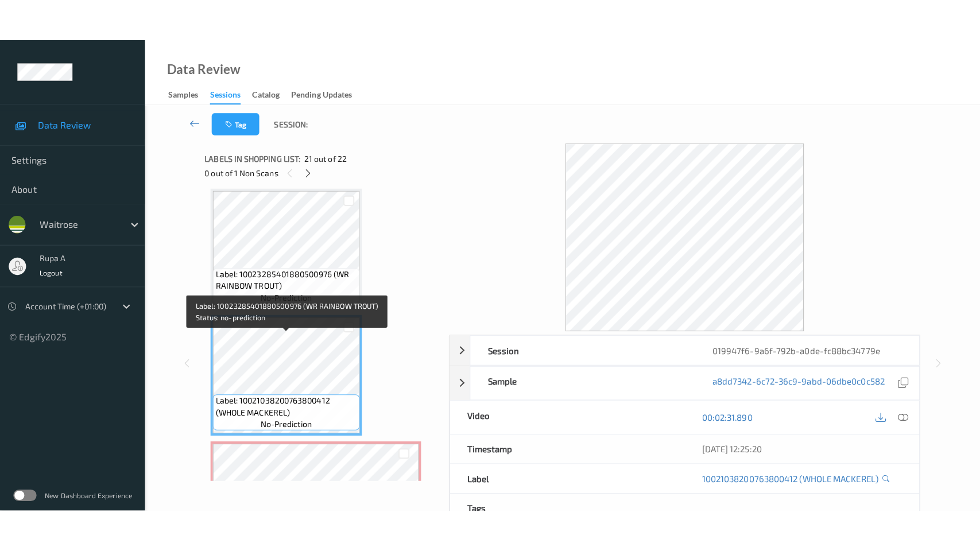
scroll to position [2436, 0]
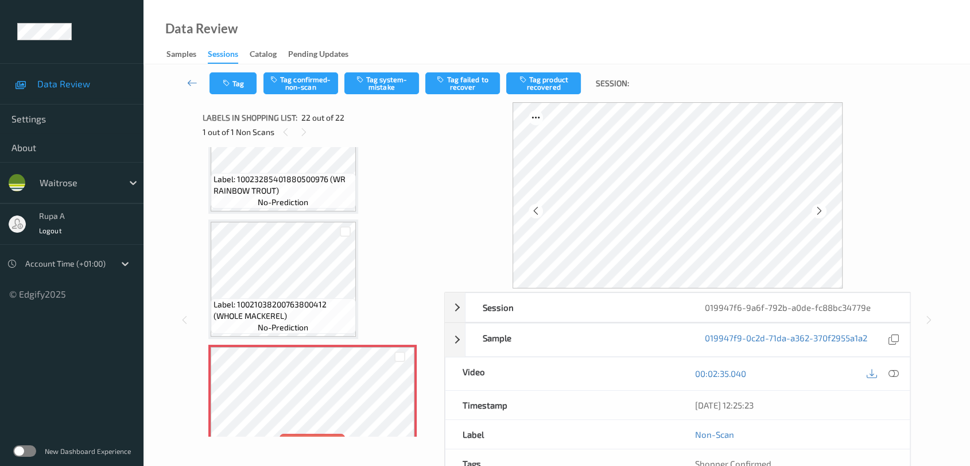
click at [885, 369] on div at bounding box center [882, 373] width 37 height 15
click at [894, 378] on icon at bounding box center [894, 373] width 10 height 10
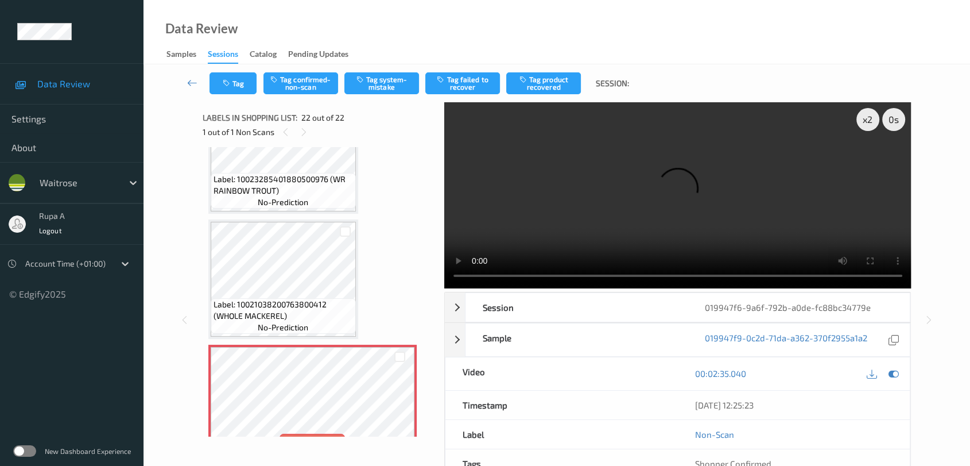
scroll to position [2373, 0]
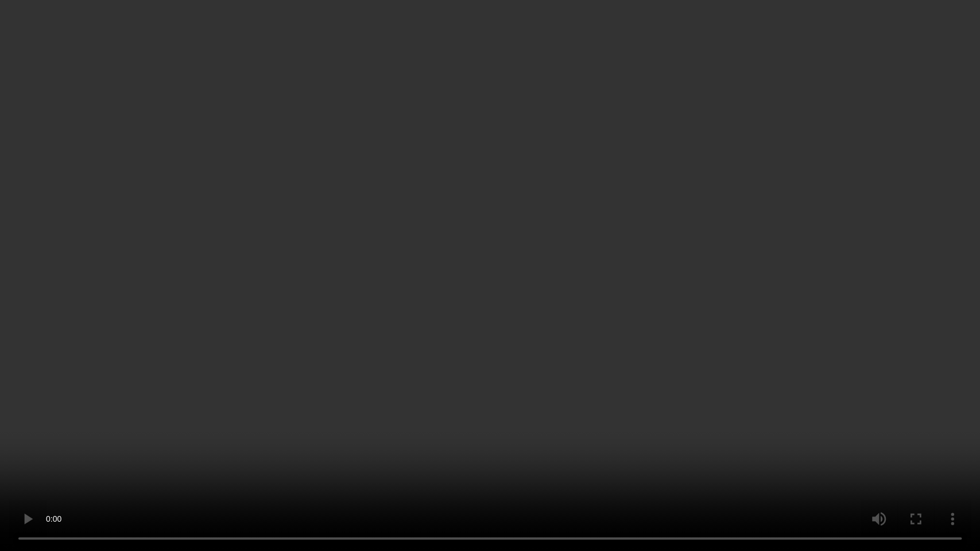
click at [823, 271] on video at bounding box center [490, 275] width 980 height 551
click at [816, 277] on video at bounding box center [490, 275] width 980 height 551
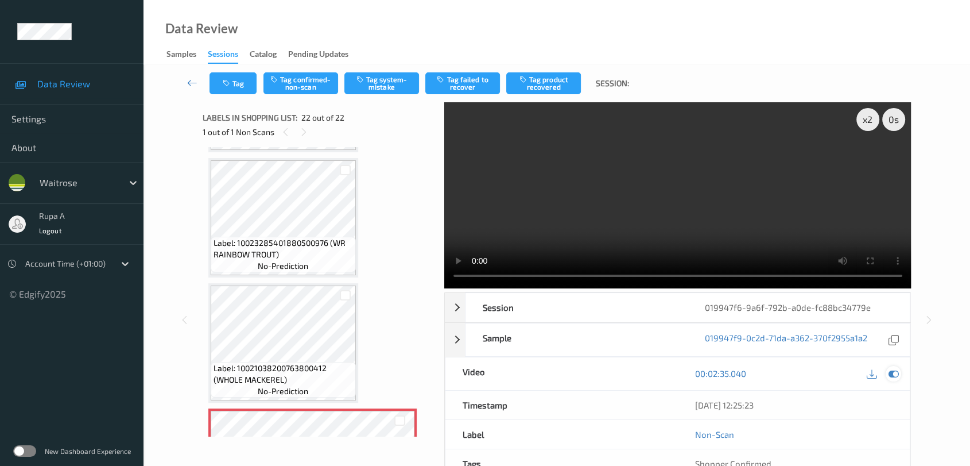
click at [896, 369] on icon at bounding box center [894, 373] width 10 height 10
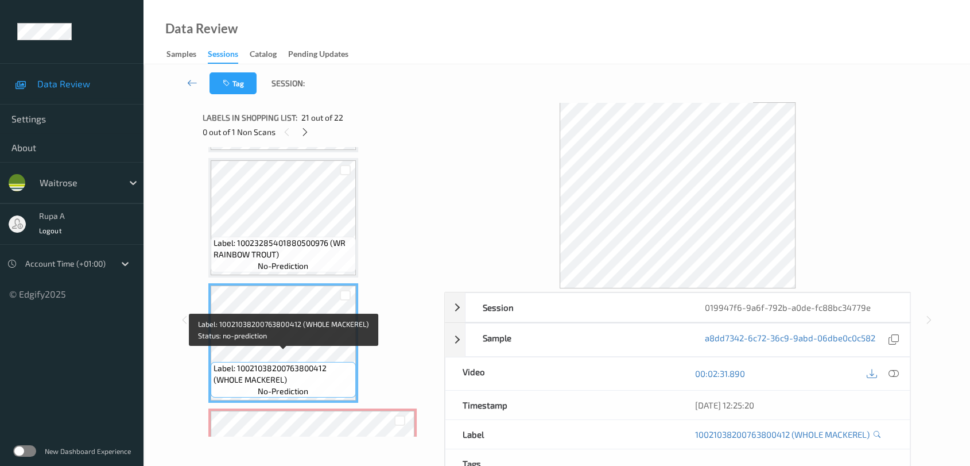
click at [276, 369] on span "Label: 10021038200763800412 (WHOLE MACKEREL)" at bounding box center [283, 373] width 139 height 23
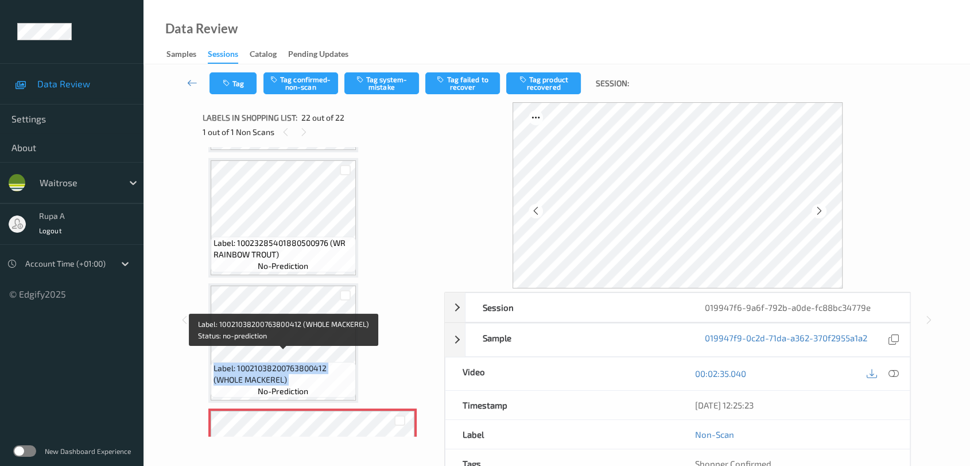
click at [307, 362] on span "Label: 10021038200763800412 (WHOLE MACKEREL)" at bounding box center [283, 373] width 139 height 23
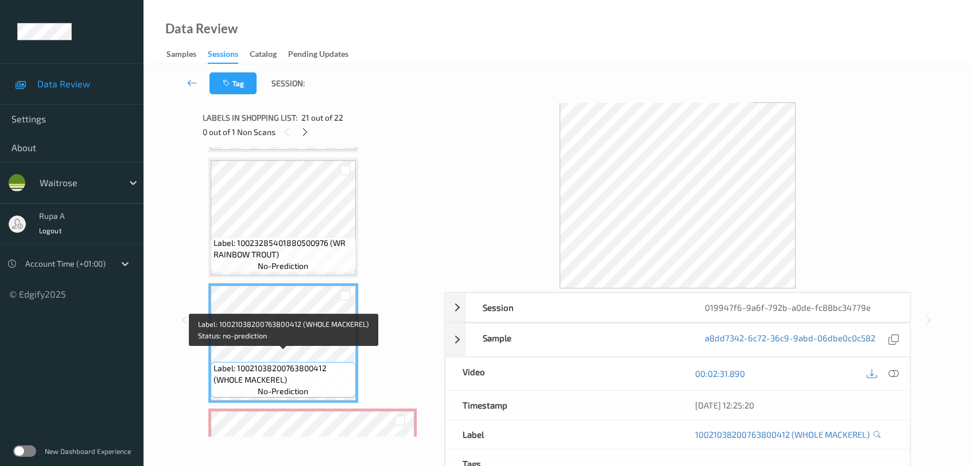
click at [259, 362] on span "Label: 10021038200763800412 (WHOLE MACKEREL)" at bounding box center [283, 373] width 139 height 23
click at [258, 362] on span "Label: 10021038200763800412 (WHOLE MACKEREL)" at bounding box center [283, 373] width 139 height 23
drag, startPoint x: 261, startPoint y: 357, endPoint x: 239, endPoint y: 354, distance: 22.7
click at [239, 362] on span "Label: 10021038200763800412 (WHOLE MACKEREL)" at bounding box center [283, 373] width 139 height 23
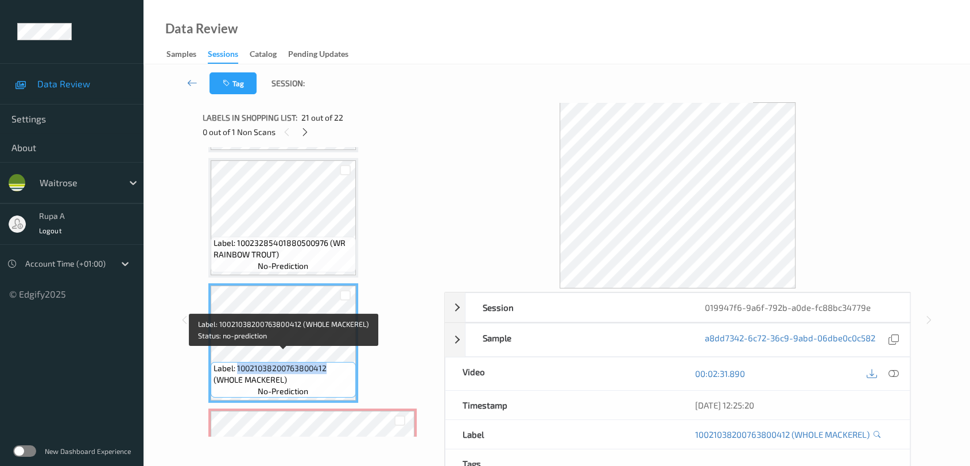
click at [239, 362] on span "Label: 10021038200763800412 (WHOLE MACKEREL)" at bounding box center [283, 373] width 139 height 23
click at [239, 364] on span "Label: 10021038200763800412 (WHOLE MACKEREL)" at bounding box center [283, 373] width 139 height 23
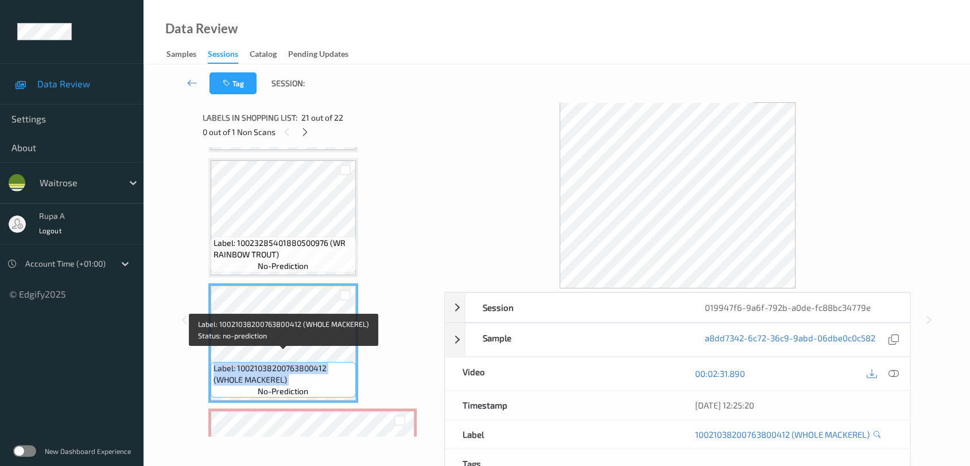
click at [239, 364] on span "Label: 10021038200763800412 (WHOLE MACKEREL)" at bounding box center [283, 373] width 139 height 23
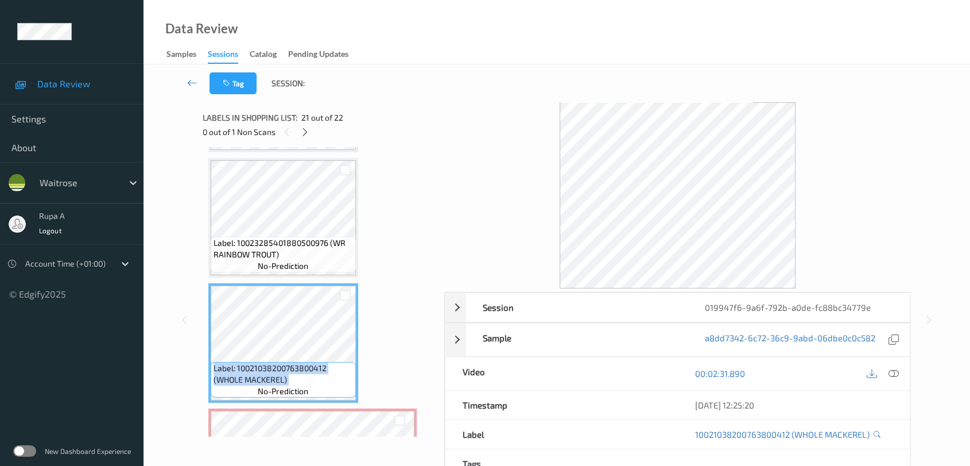
copy span "Label: 10021038200763800412 (WHOLE MACKEREL)"
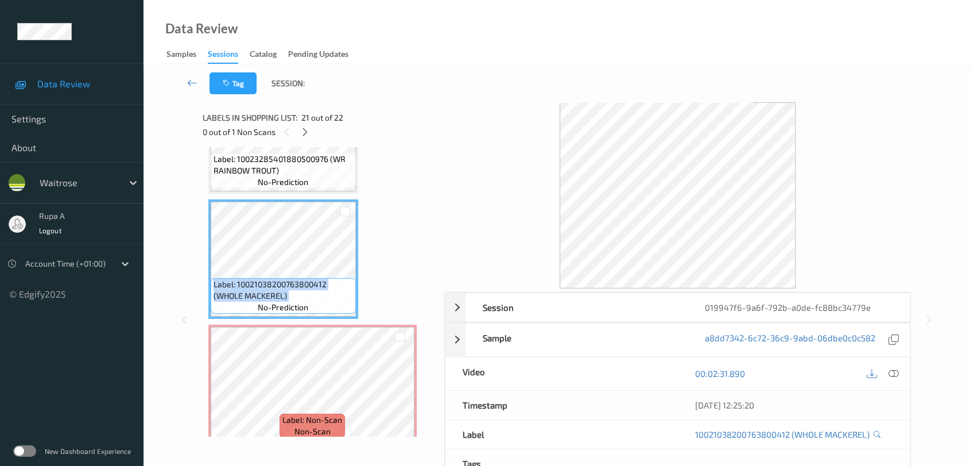
scroll to position [2458, 0]
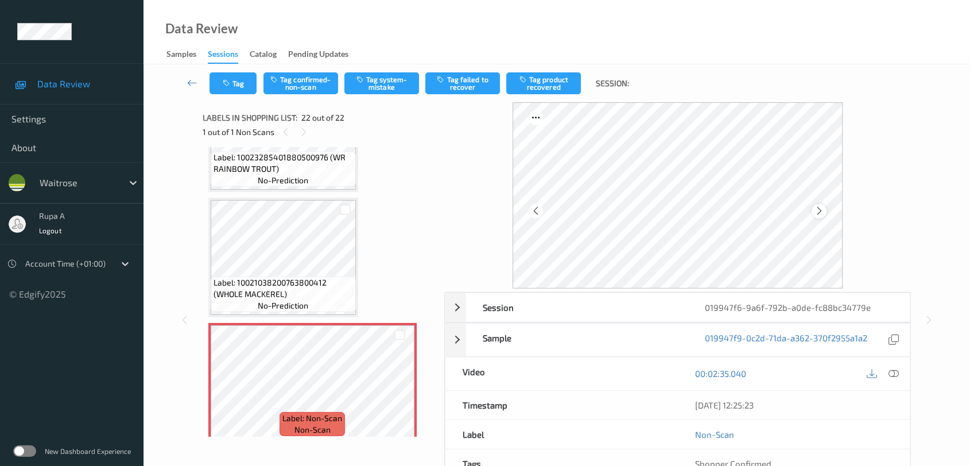
click at [822, 211] on icon at bounding box center [820, 211] width 10 height 10
click at [382, 85] on button "Tag system-mistake" at bounding box center [381, 83] width 75 height 22
click at [253, 78] on button "Tag" at bounding box center [233, 83] width 47 height 22
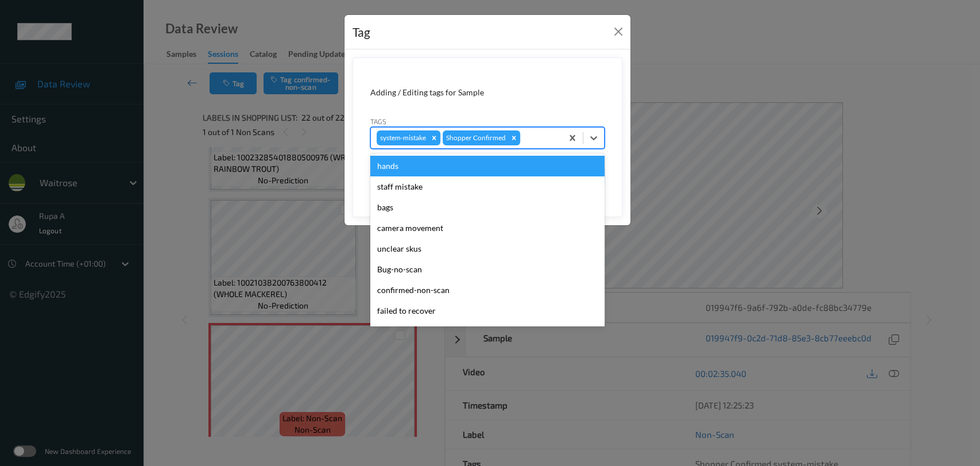
click at [547, 140] on div at bounding box center [539, 138] width 34 height 14
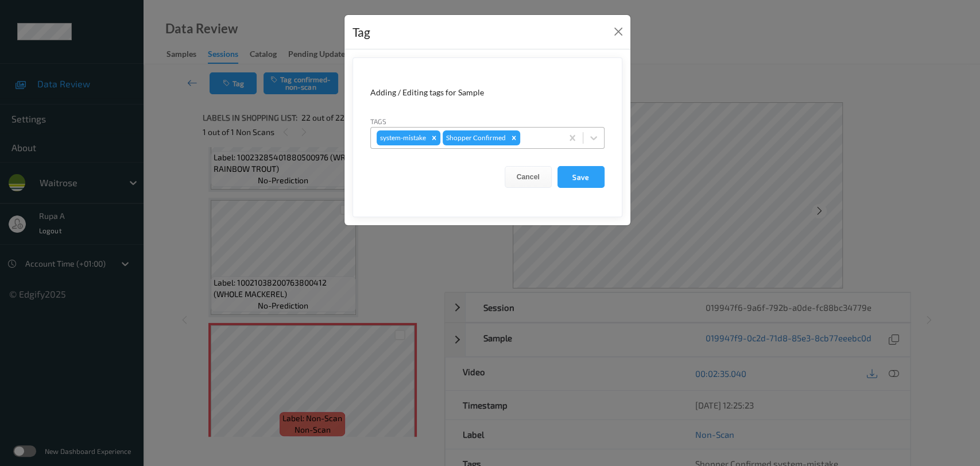
click at [542, 139] on div at bounding box center [539, 138] width 34 height 14
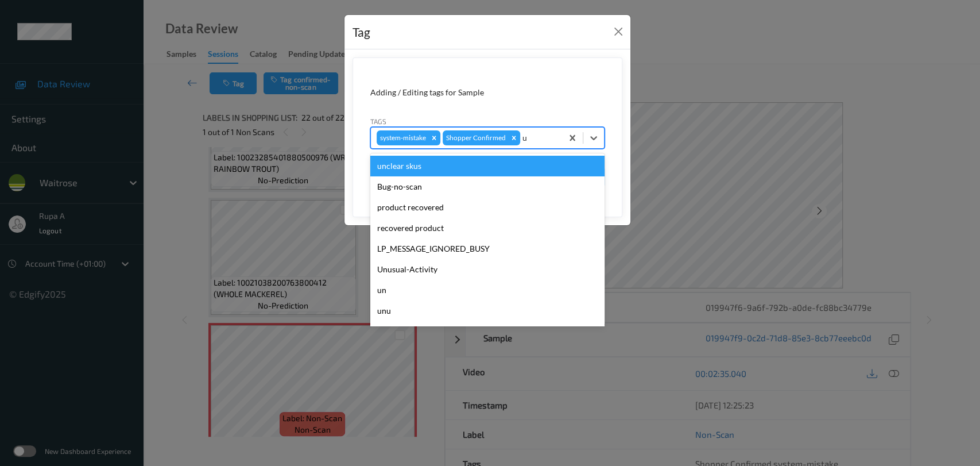
type input "un"
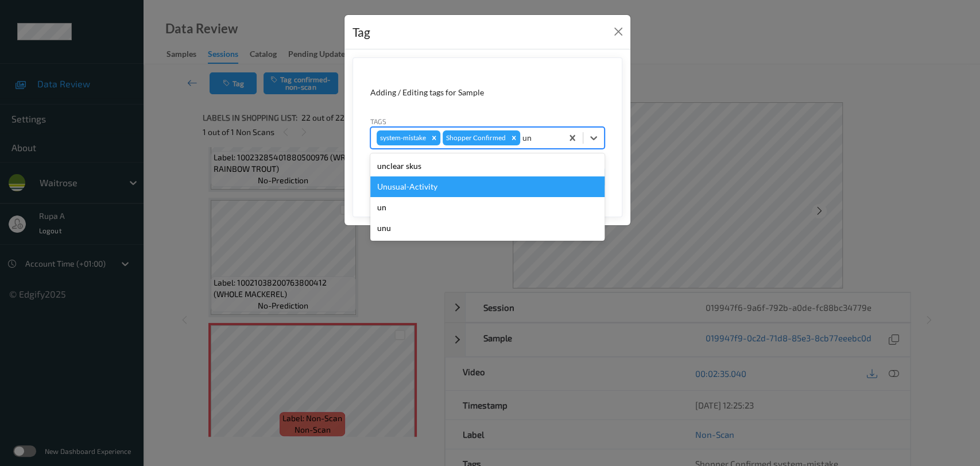
click at [433, 181] on div "Unusual-Activity" at bounding box center [487, 186] width 234 height 21
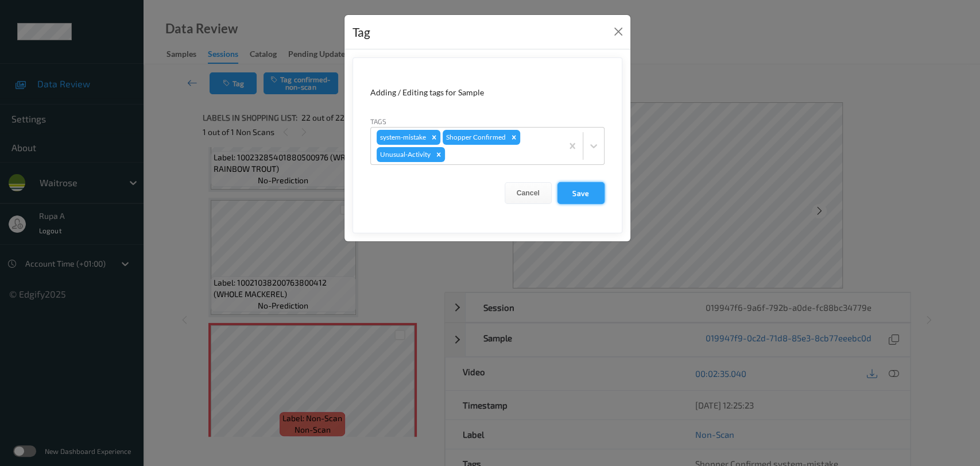
click at [588, 194] on button "Save" at bounding box center [580, 193] width 47 height 22
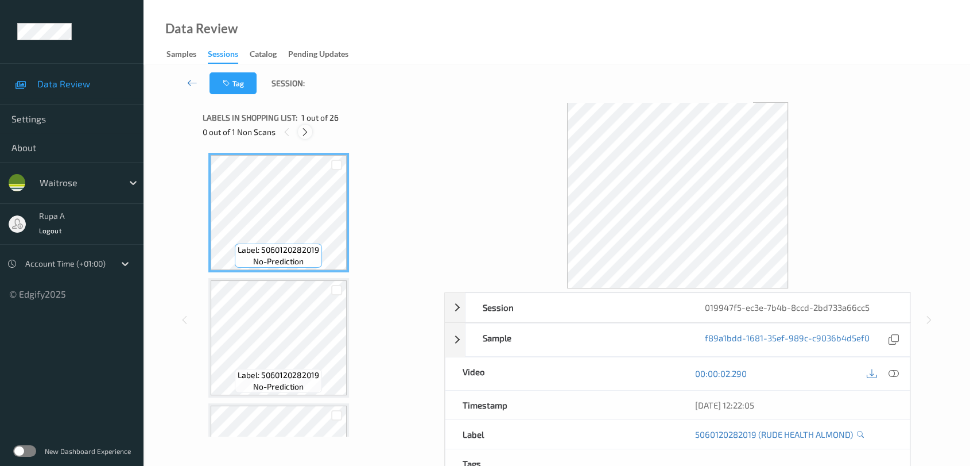
click at [299, 131] on div at bounding box center [305, 132] width 14 height 14
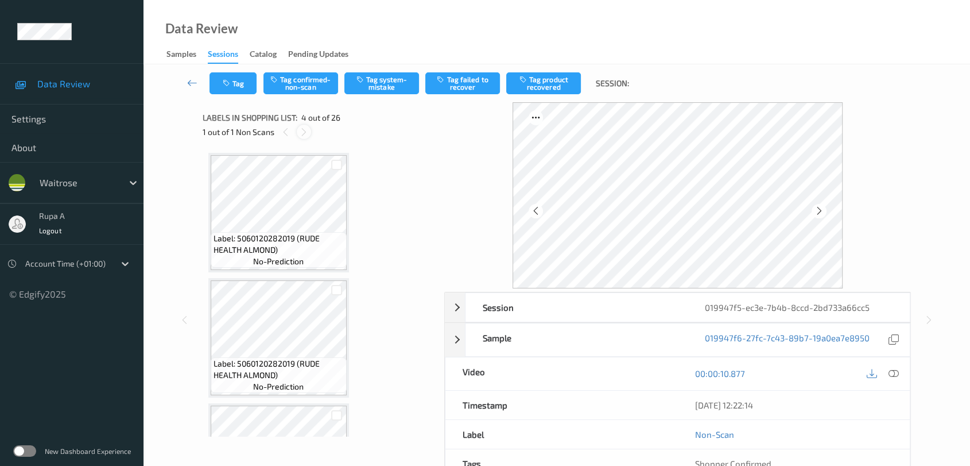
scroll to position [255, 0]
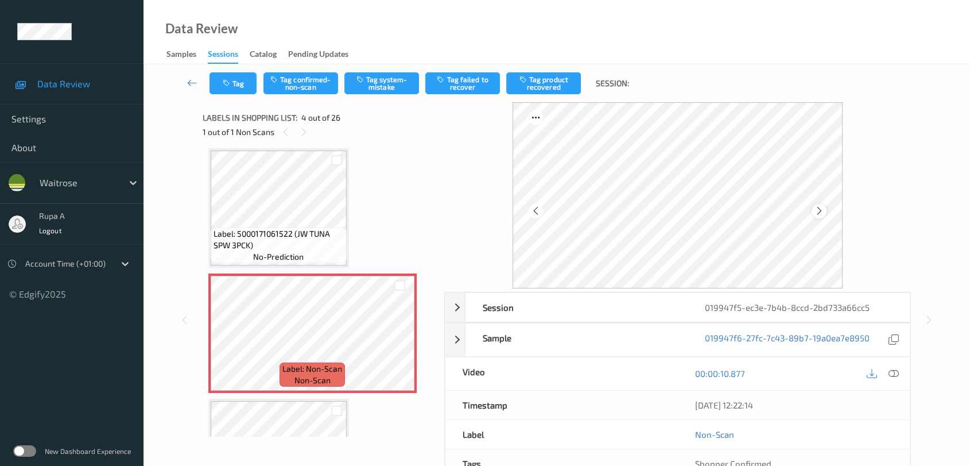
drag, startPoint x: 817, startPoint y: 206, endPoint x: 819, endPoint y: 212, distance: 6.0
click at [819, 212] on div at bounding box center [819, 211] width 14 height 14
click at [820, 212] on icon at bounding box center [820, 211] width 10 height 10
click at [821, 212] on icon at bounding box center [820, 211] width 10 height 10
click at [299, 238] on span "Label: 5000171061522 (JW TUNA SPW 3PCK)" at bounding box center [279, 239] width 130 height 23
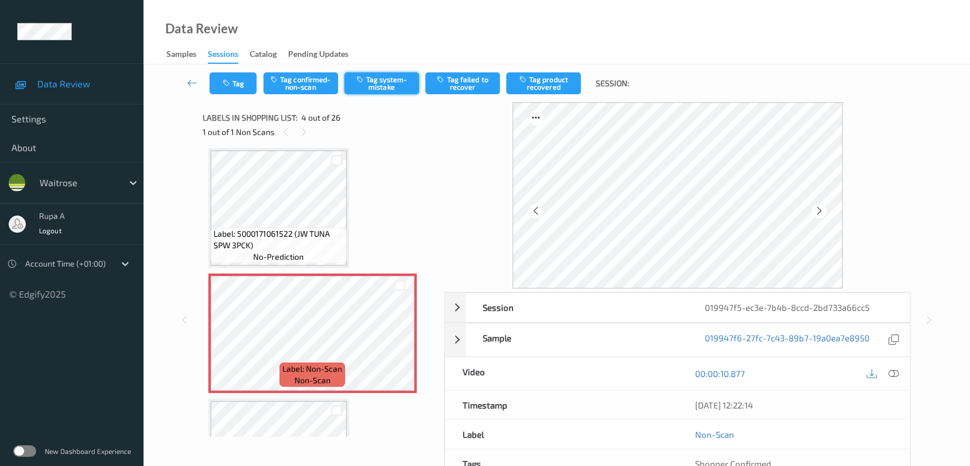
click at [400, 83] on button "Tag system-mistake" at bounding box center [381, 83] width 75 height 22
click at [823, 208] on icon at bounding box center [820, 211] width 10 height 10
click at [824, 208] on div at bounding box center [819, 211] width 14 height 14
click at [234, 84] on button "Tag" at bounding box center [233, 83] width 47 height 22
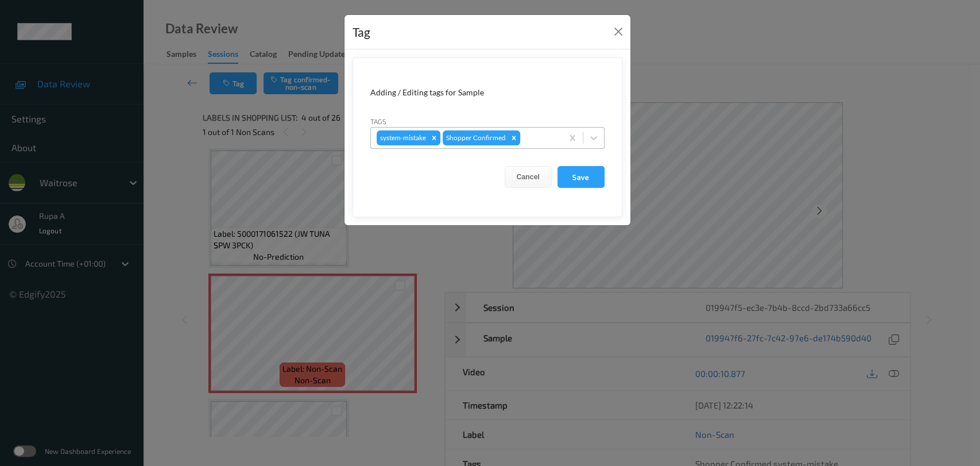
click at [557, 136] on div "system-mistake Shopper Confirmed" at bounding box center [466, 138] width 191 height 20
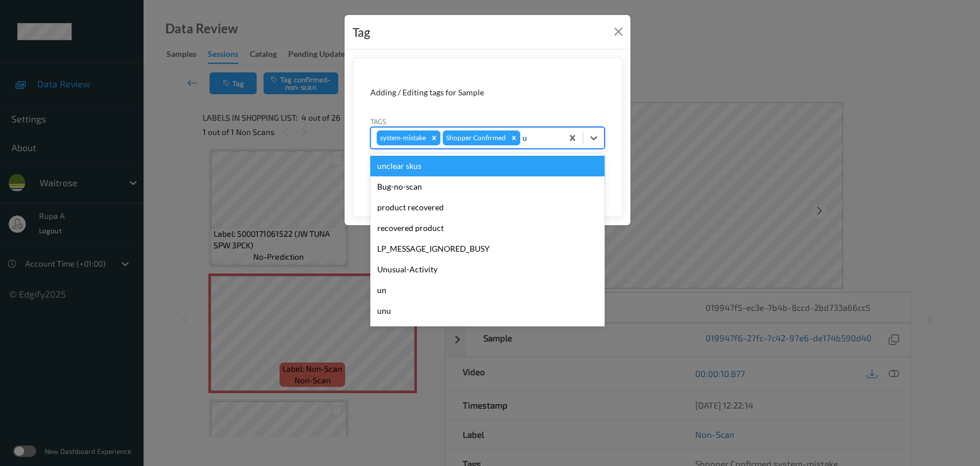
type input "un"
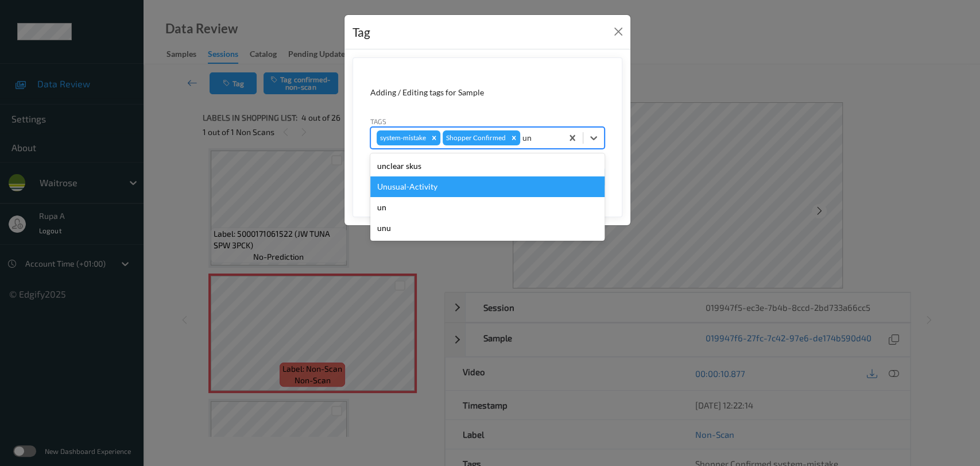
click at [464, 191] on div "Unusual-Activity" at bounding box center [487, 186] width 234 height 21
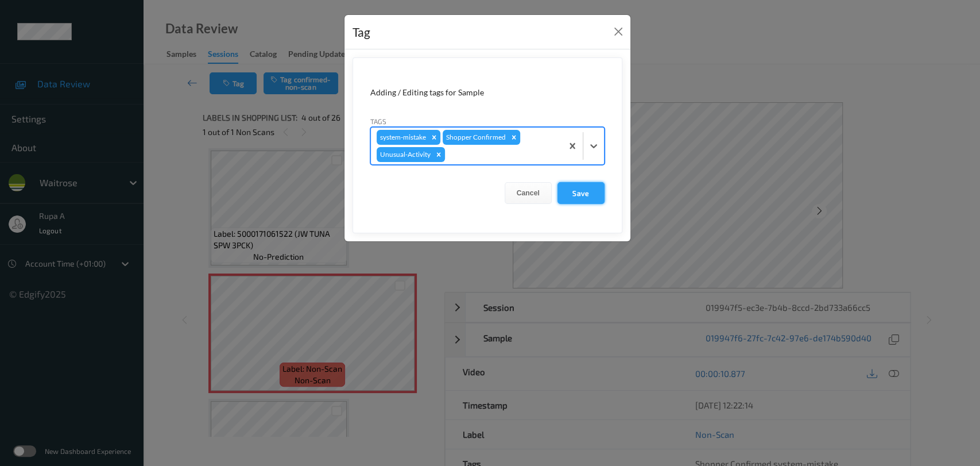
click at [577, 196] on button "Save" at bounding box center [580, 193] width 47 height 22
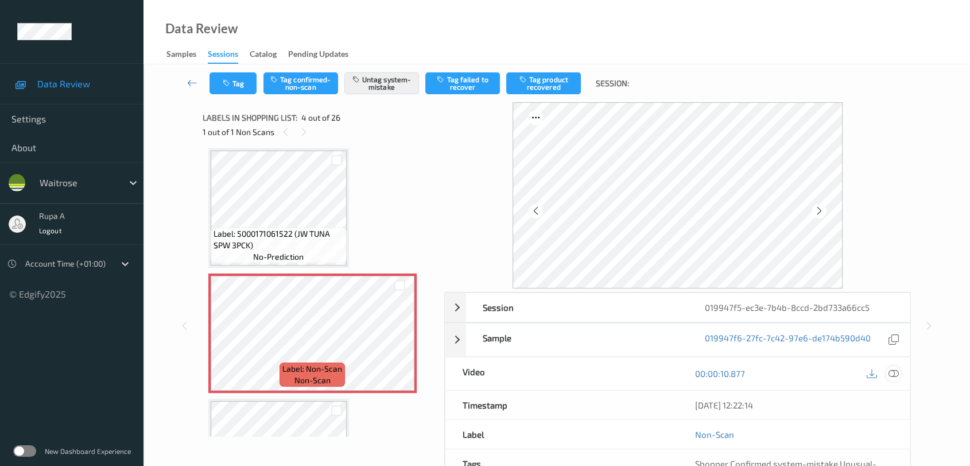
click at [896, 376] on icon at bounding box center [894, 373] width 10 height 10
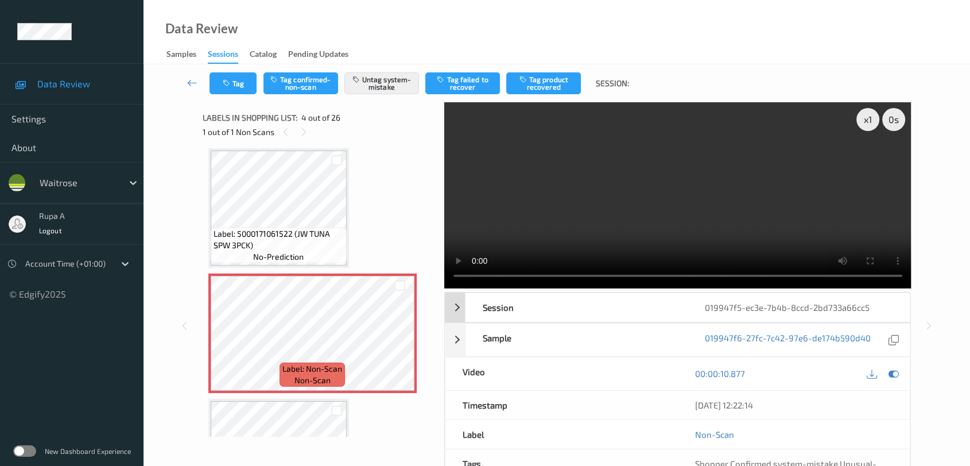
drag, startPoint x: 896, startPoint y: 369, endPoint x: 708, endPoint y: 328, distance: 192.0
click at [897, 371] on icon at bounding box center [894, 373] width 10 height 10
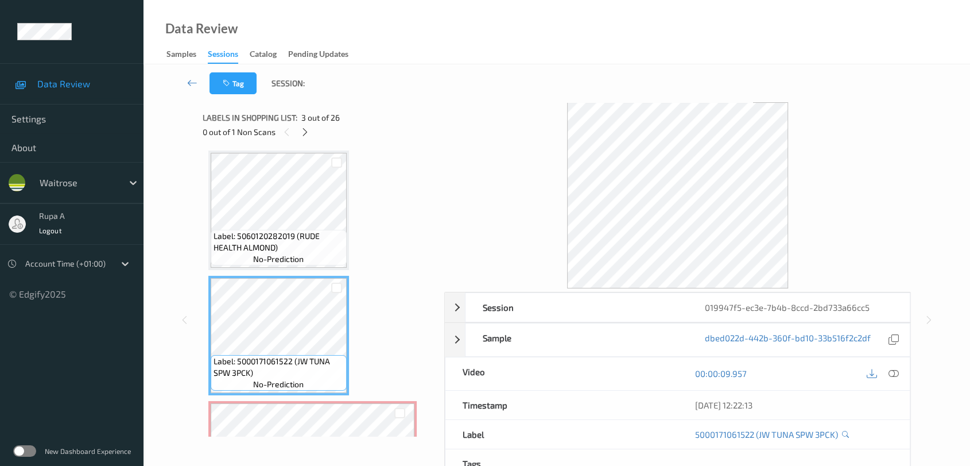
scroll to position [191, 0]
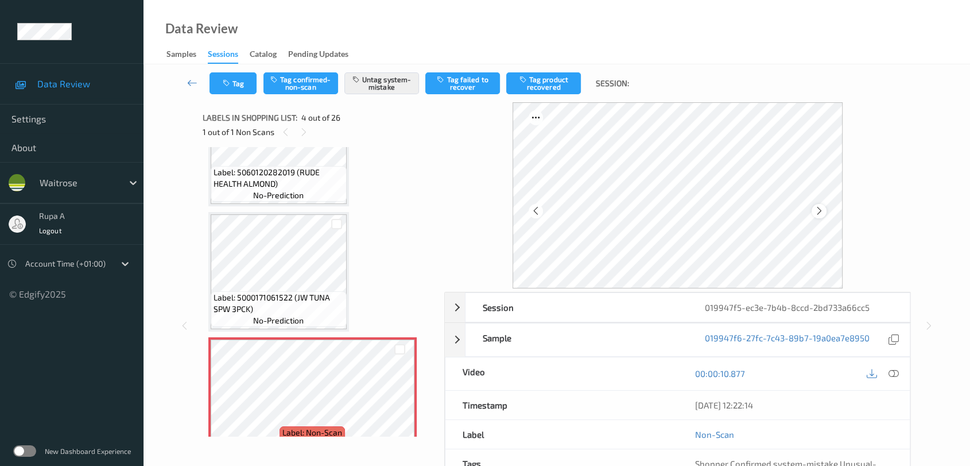
click at [821, 211] on icon at bounding box center [820, 211] width 10 height 10
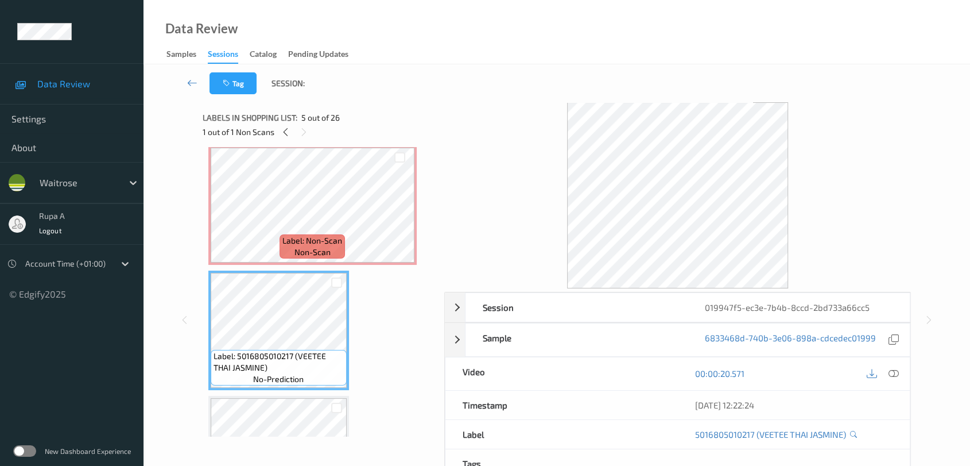
scroll to position [319, 0]
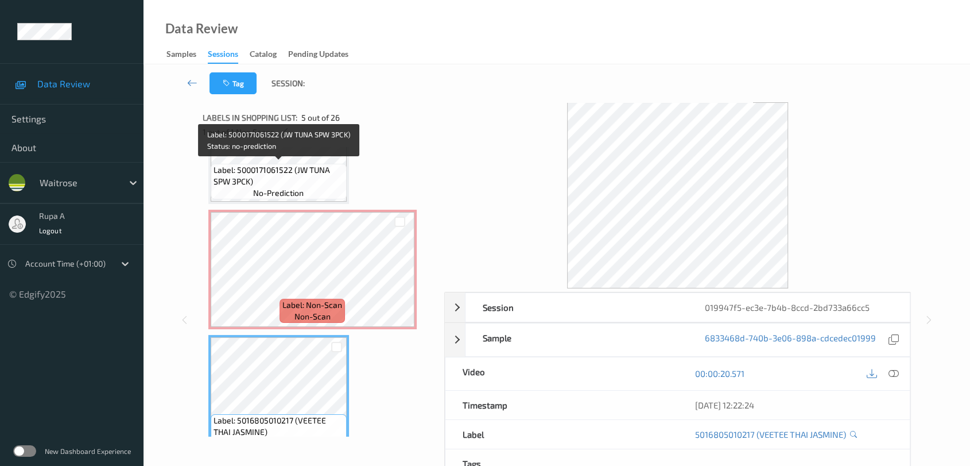
click at [319, 168] on span "Label: 5000171061522 (JW TUNA SPW 3PCK)" at bounding box center [279, 175] width 130 height 23
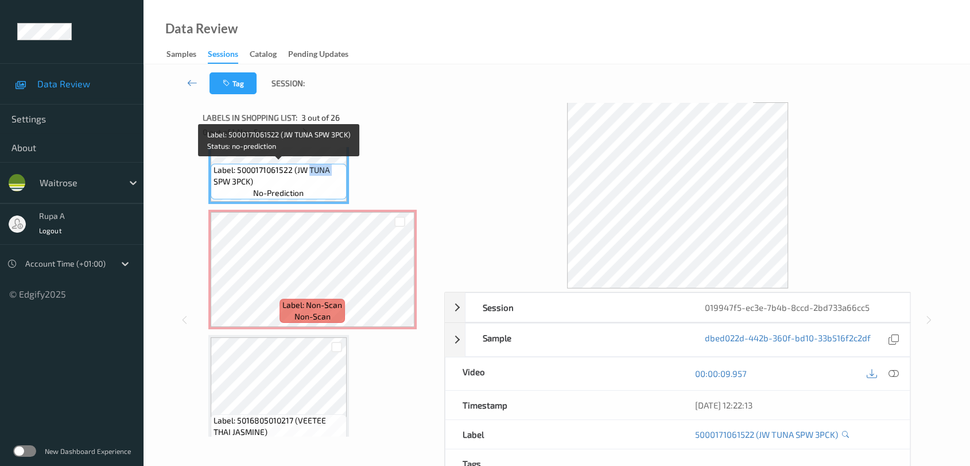
click at [319, 168] on span "Label: 5000171061522 (JW TUNA SPW 3PCK)" at bounding box center [279, 175] width 130 height 23
copy span "TUNA"
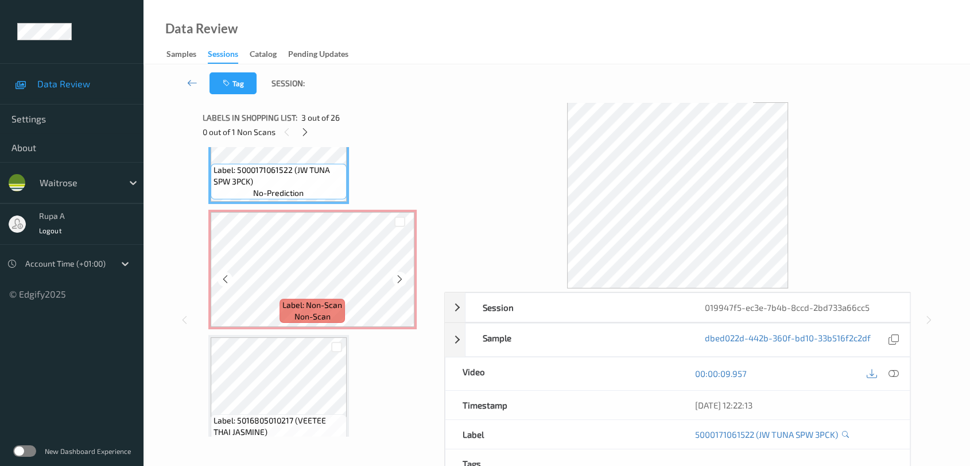
click at [409, 217] on div at bounding box center [399, 221] width 29 height 19
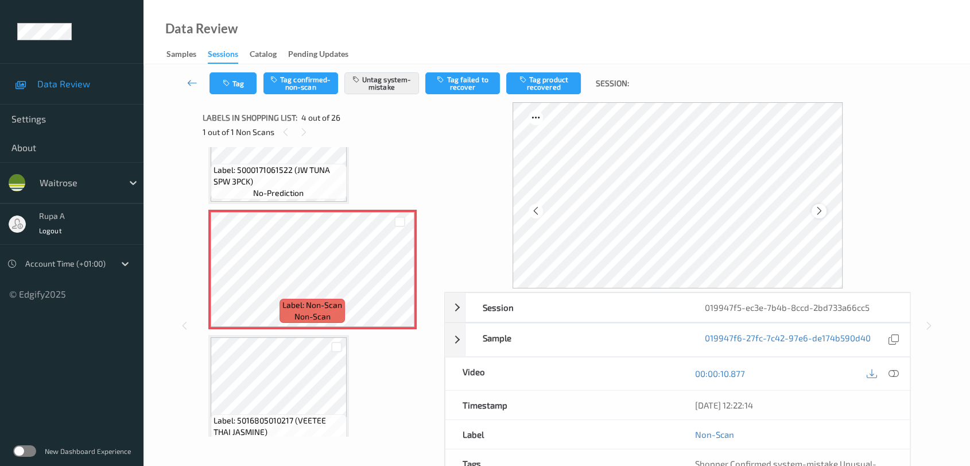
click at [819, 207] on icon at bounding box center [820, 211] width 10 height 10
click at [897, 371] on icon at bounding box center [894, 373] width 10 height 10
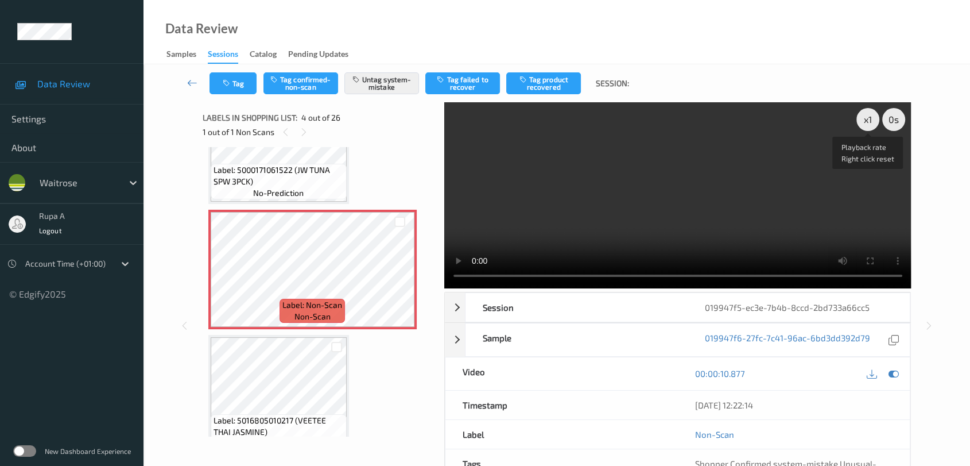
click at [867, 133] on video at bounding box center [677, 195] width 467 height 186
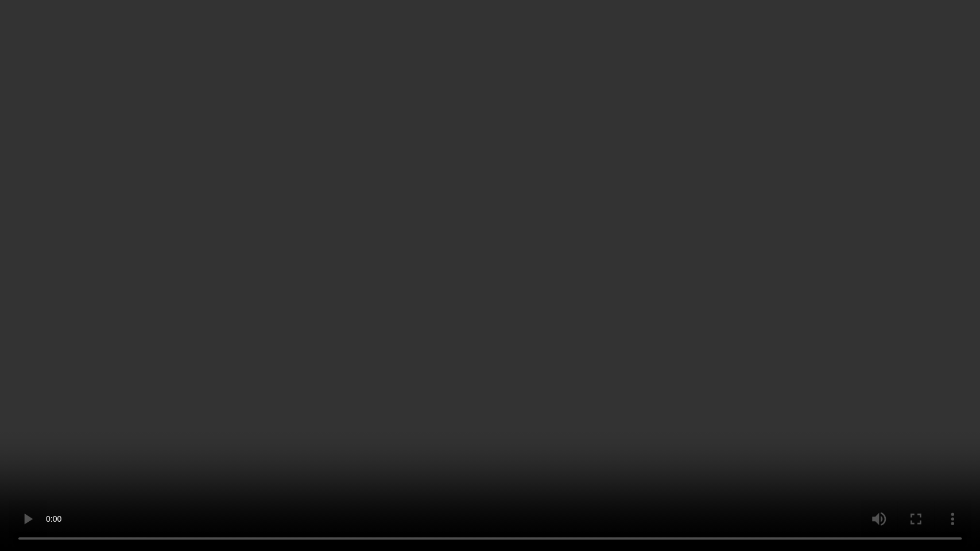
click at [871, 314] on video at bounding box center [490, 275] width 980 height 551
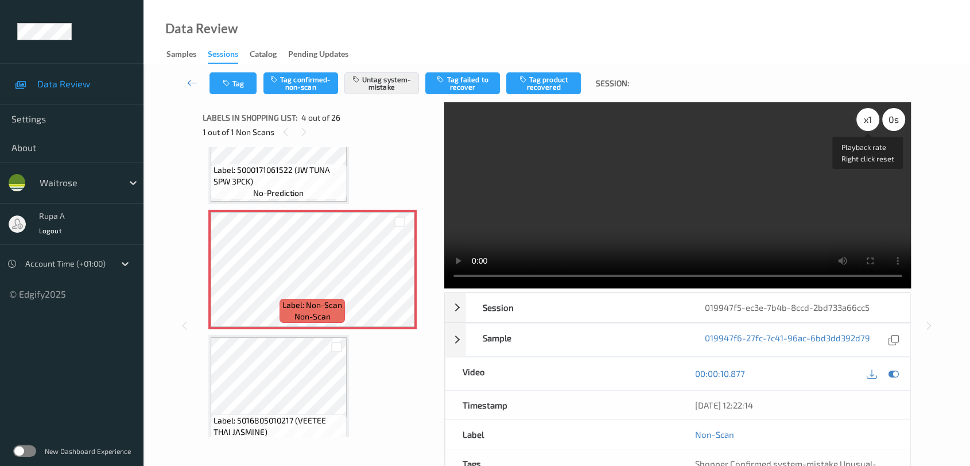
click at [865, 121] on div "x 1" at bounding box center [867, 119] width 23 height 23
click at [893, 375] on icon at bounding box center [894, 373] width 10 height 10
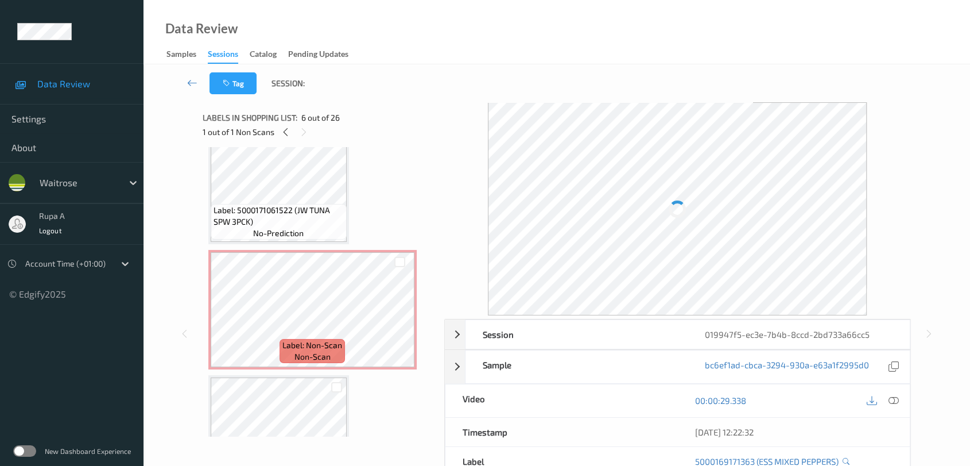
scroll to position [255, 0]
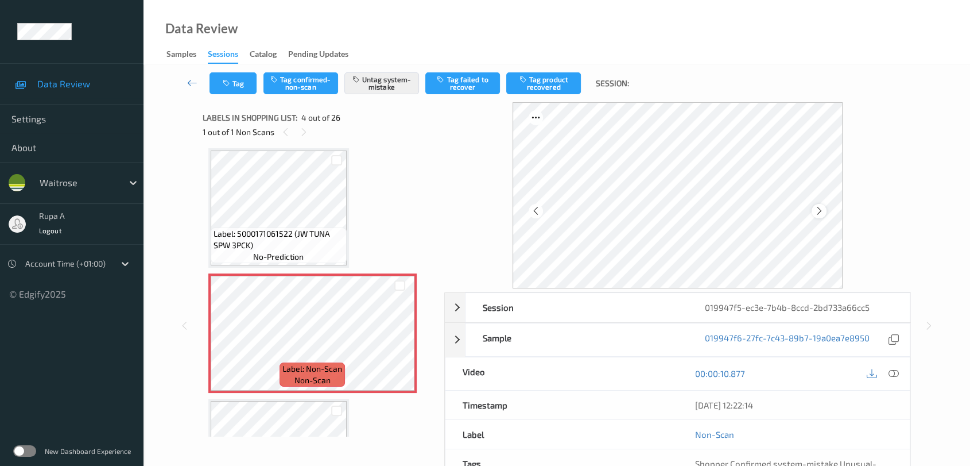
click at [816, 208] on icon at bounding box center [820, 211] width 10 height 10
click at [895, 374] on icon at bounding box center [894, 373] width 10 height 10
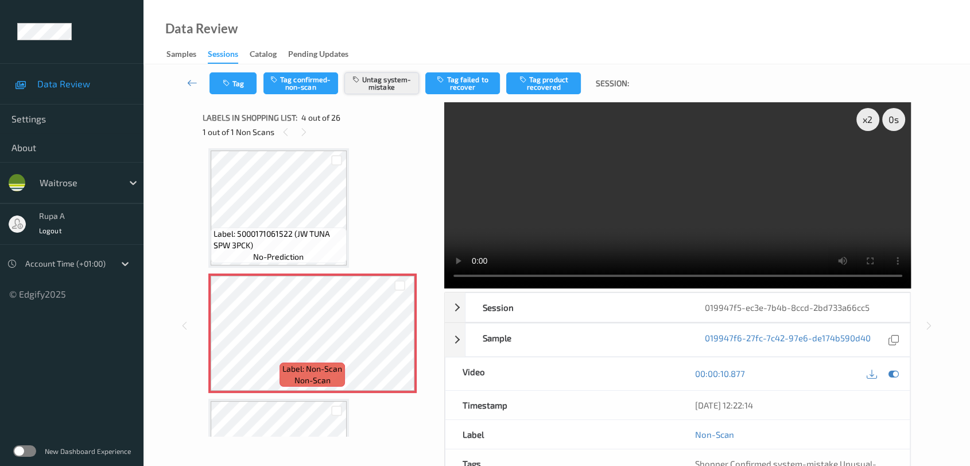
click at [383, 76] on button "Untag system-mistake" at bounding box center [381, 83] width 75 height 22
click at [871, 120] on div "x 2" at bounding box center [867, 119] width 23 height 23
click at [871, 120] on div "x 4" at bounding box center [867, 119] width 23 height 23
click at [894, 378] on div at bounding box center [893, 373] width 15 height 15
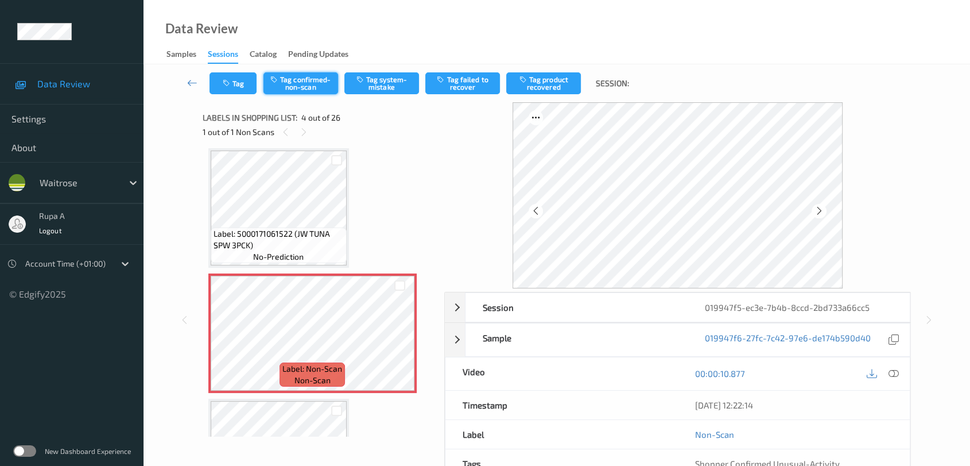
click at [312, 83] on button "Tag confirmed-non-scan" at bounding box center [300, 83] width 75 height 22
click at [485, 83] on button "Tag failed to recover" at bounding box center [462, 83] width 75 height 22
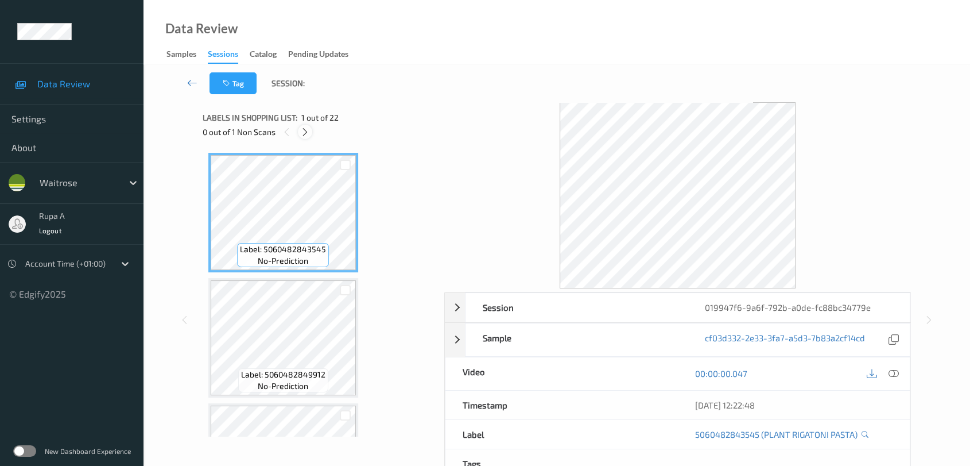
click at [303, 134] on icon at bounding box center [305, 132] width 10 height 10
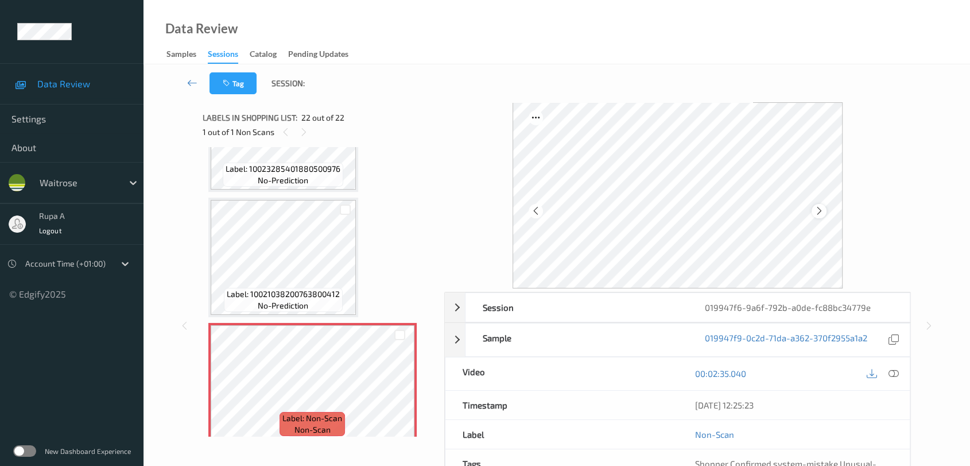
click at [822, 211] on icon at bounding box center [820, 211] width 10 height 10
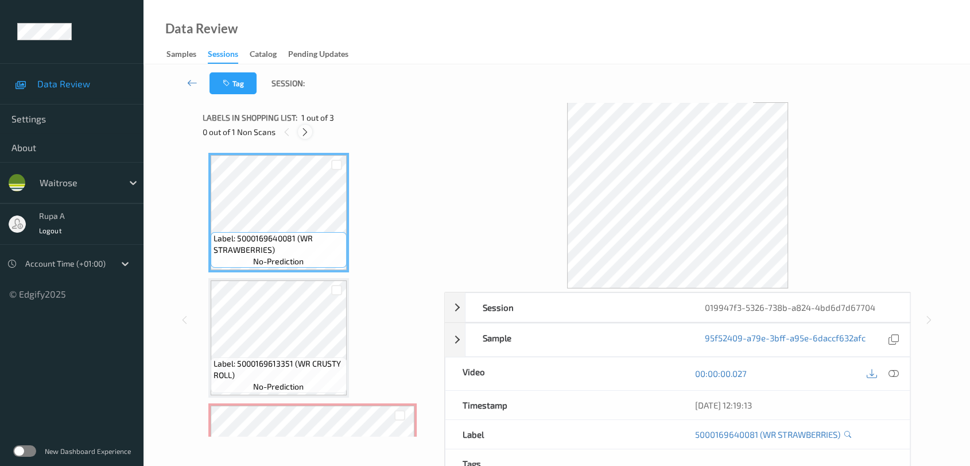
click at [308, 131] on icon at bounding box center [305, 132] width 10 height 10
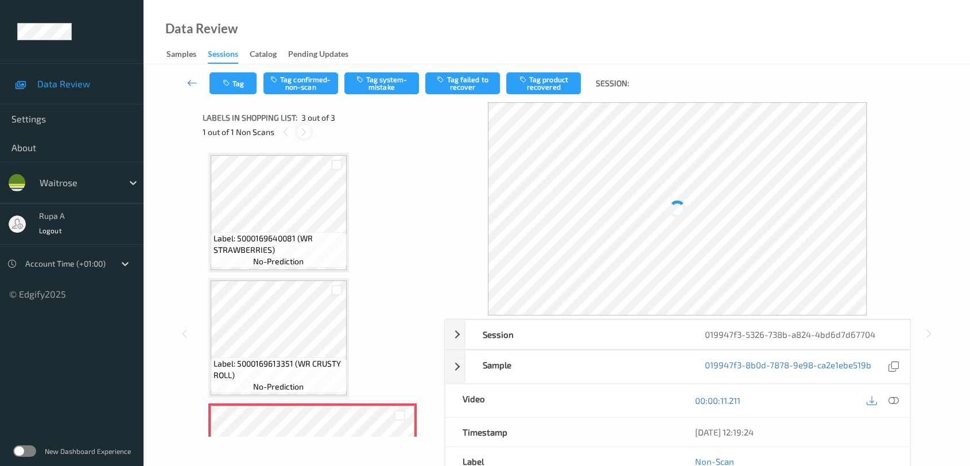
scroll to position [90, 0]
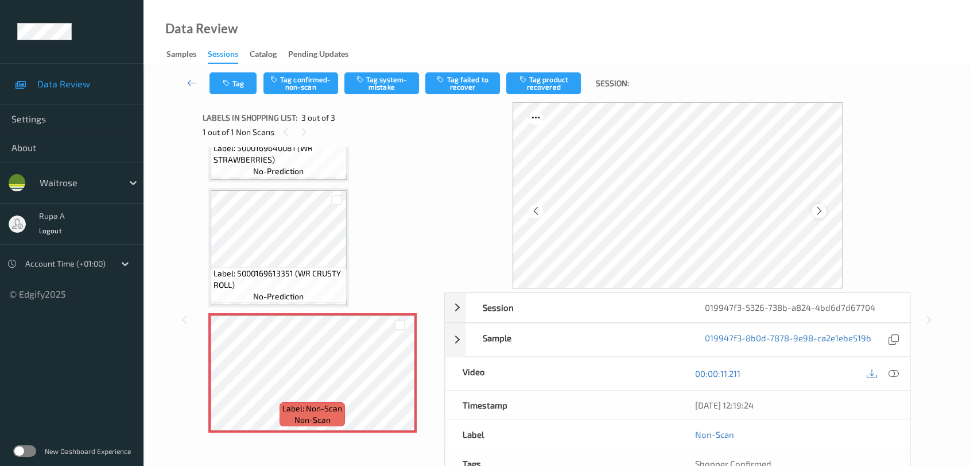
click at [820, 208] on icon at bounding box center [820, 211] width 10 height 10
click at [285, 274] on span "Label: 5000169613351 (WR CRUSTY ROLL)" at bounding box center [279, 279] width 130 height 23
click at [384, 80] on button "Tag system-mistake" at bounding box center [381, 83] width 75 height 22
click at [224, 88] on button "Tag" at bounding box center [233, 83] width 47 height 22
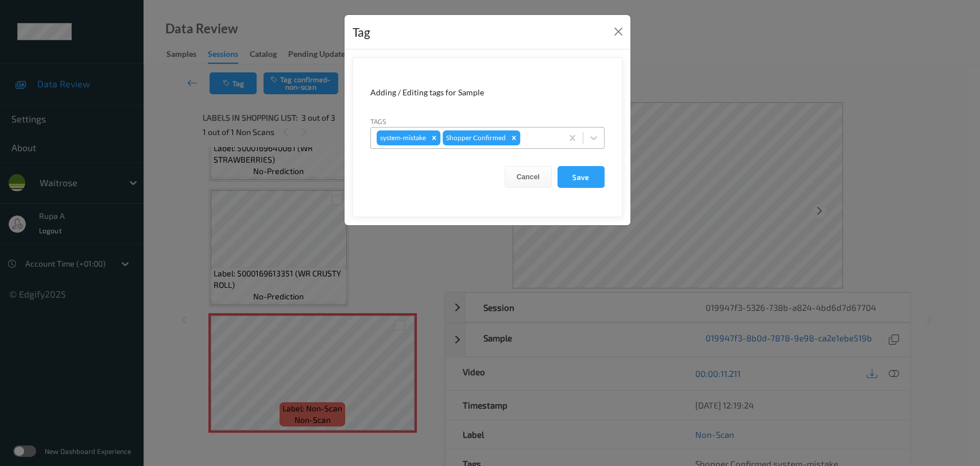
click at [537, 139] on div at bounding box center [539, 138] width 34 height 14
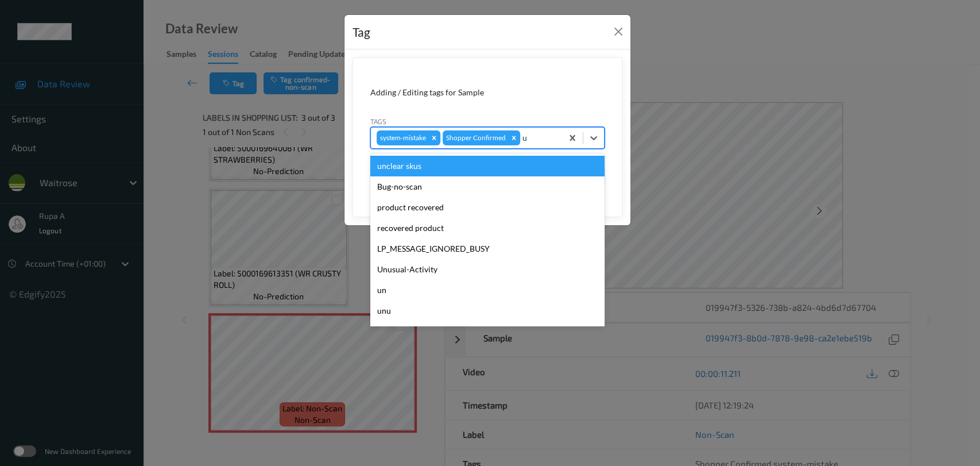
type input "un"
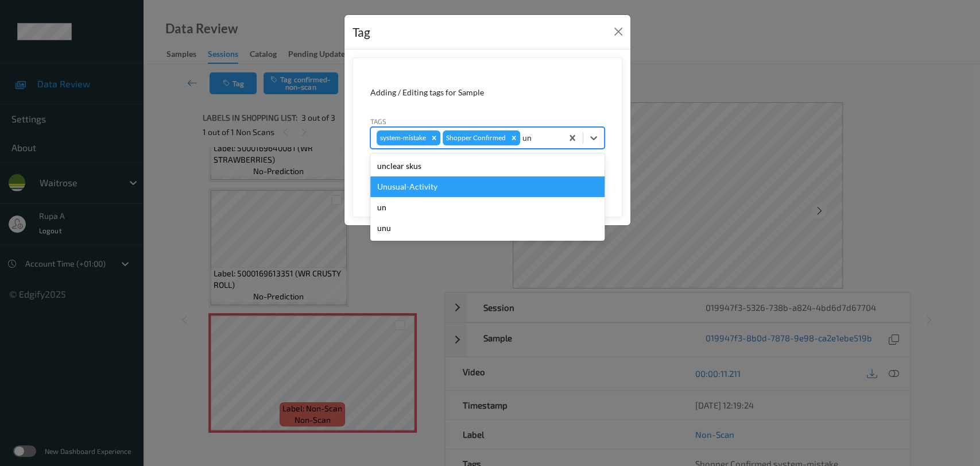
click at [437, 185] on div "Unusual-Activity" at bounding box center [487, 186] width 234 height 21
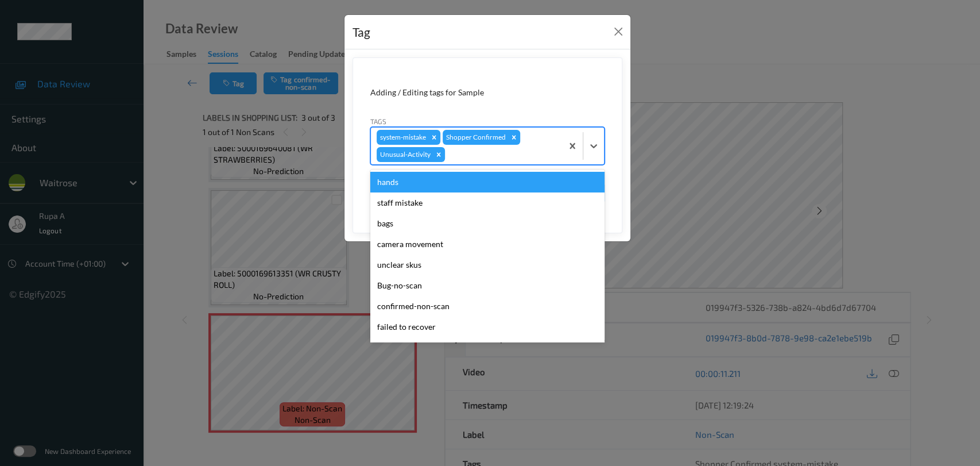
click at [491, 148] on div at bounding box center [501, 155] width 109 height 14
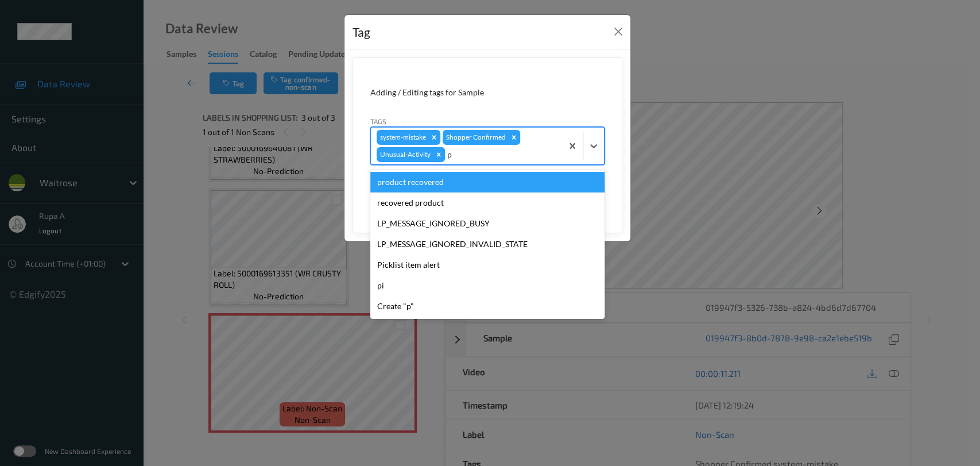
type input "pi"
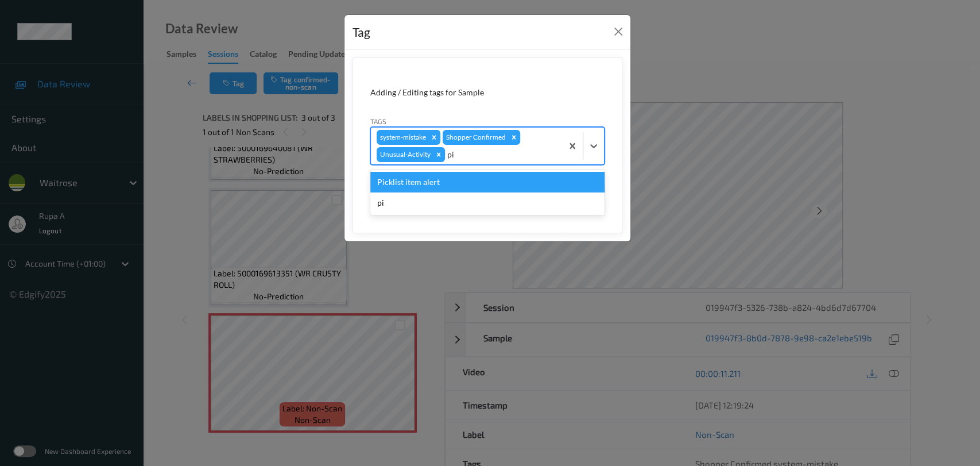
click at [444, 183] on div "Picklist item alert" at bounding box center [487, 182] width 234 height 21
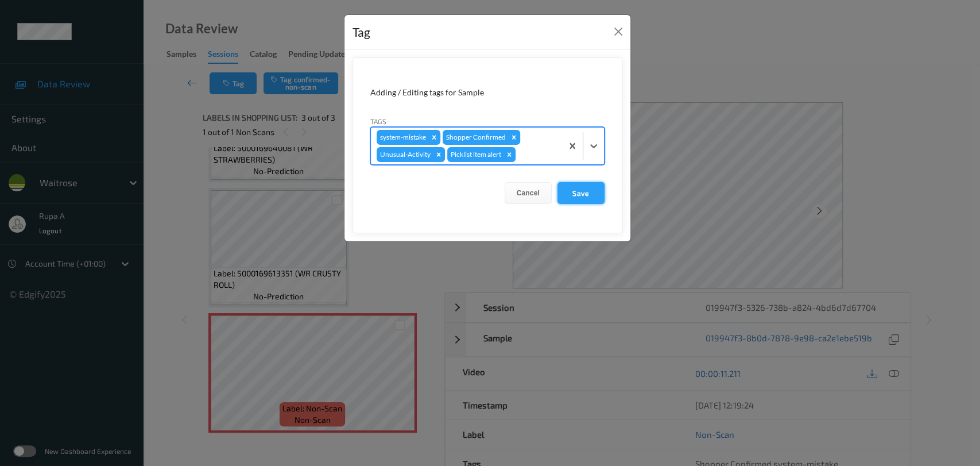
click at [583, 189] on button "Save" at bounding box center [580, 193] width 47 height 22
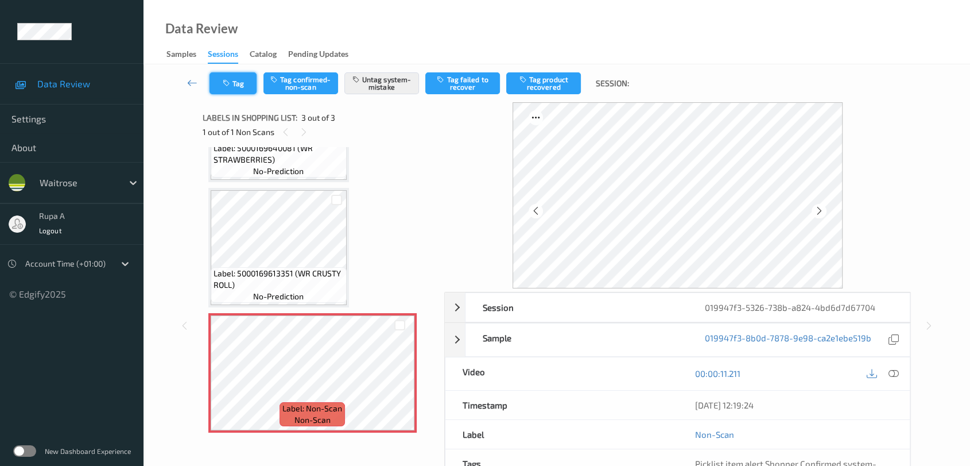
click at [236, 80] on button "Tag" at bounding box center [233, 83] width 47 height 22
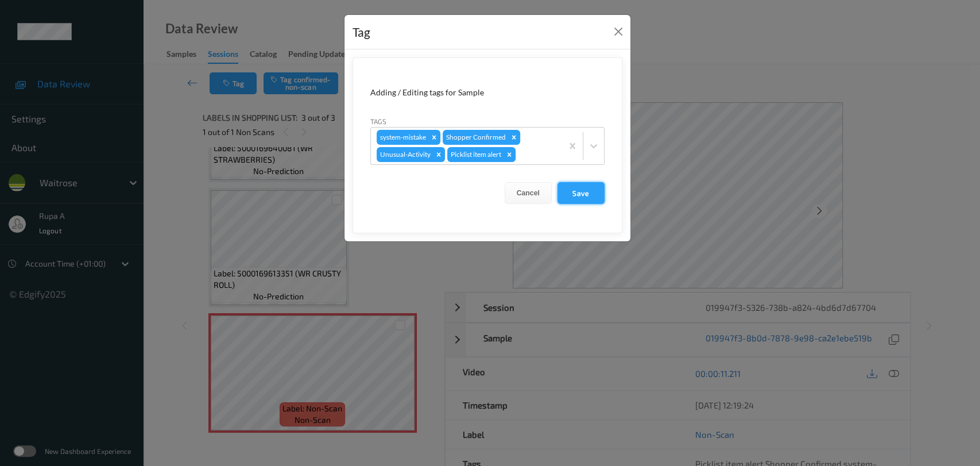
click at [583, 190] on button "Save" at bounding box center [580, 193] width 47 height 22
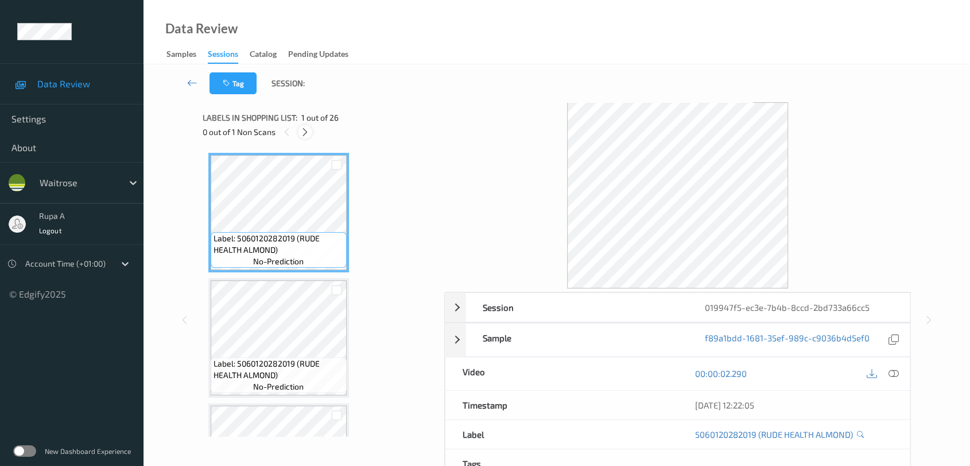
click at [304, 132] on icon at bounding box center [305, 132] width 10 height 10
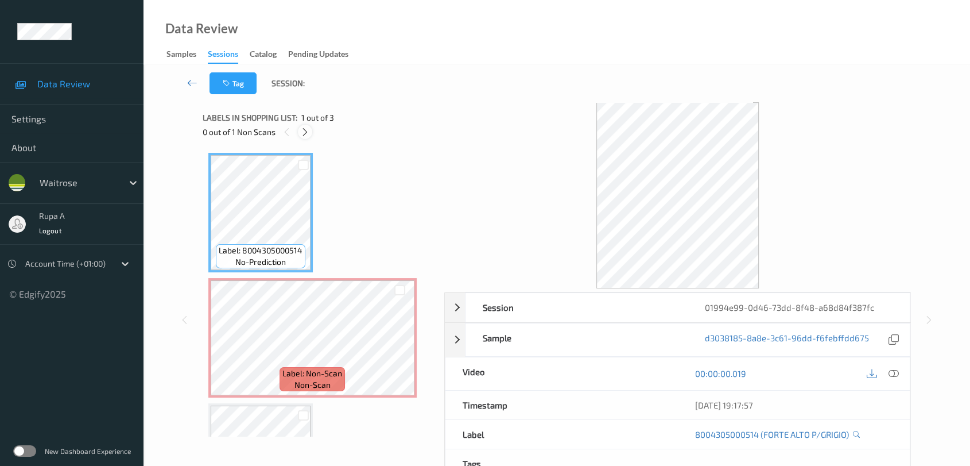
click at [308, 134] on icon at bounding box center [305, 132] width 10 height 10
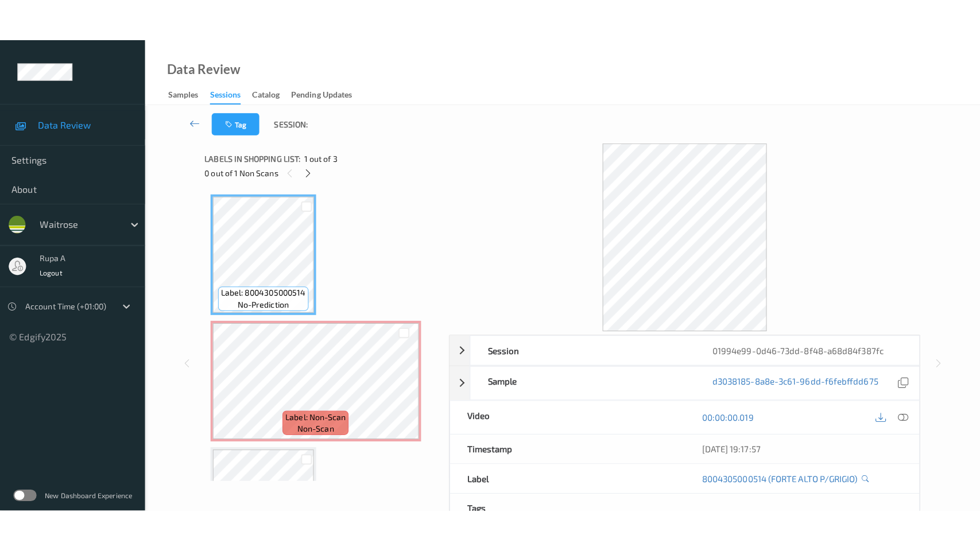
scroll to position [5, 0]
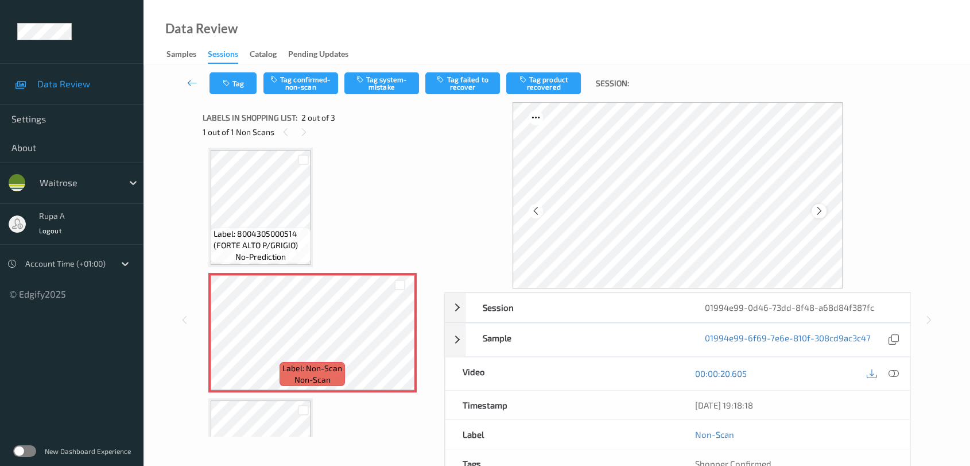
click at [823, 207] on icon at bounding box center [820, 211] width 10 height 10
click at [822, 207] on icon at bounding box center [820, 211] width 10 height 10
click at [390, 85] on button "Tag system-mistake" at bounding box center [381, 83] width 75 height 22
click at [238, 87] on button "Tag" at bounding box center [233, 83] width 47 height 22
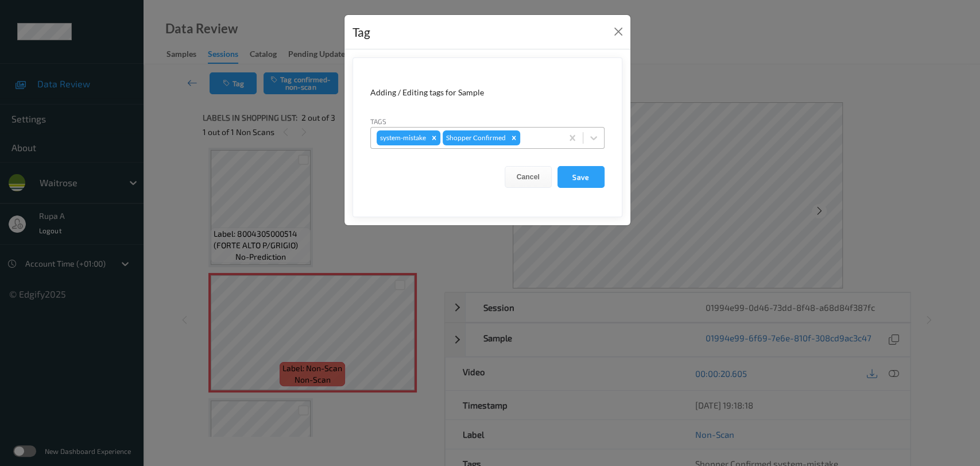
click at [534, 137] on div at bounding box center [539, 138] width 34 height 14
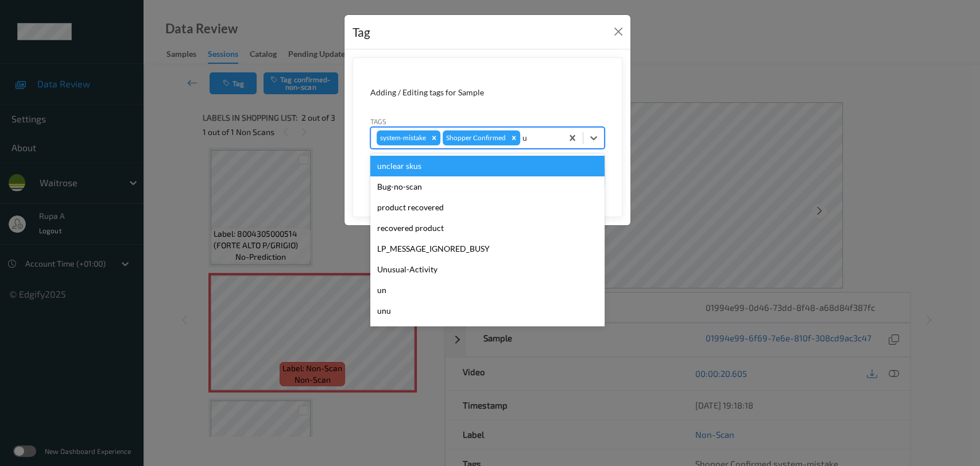
type input "un"
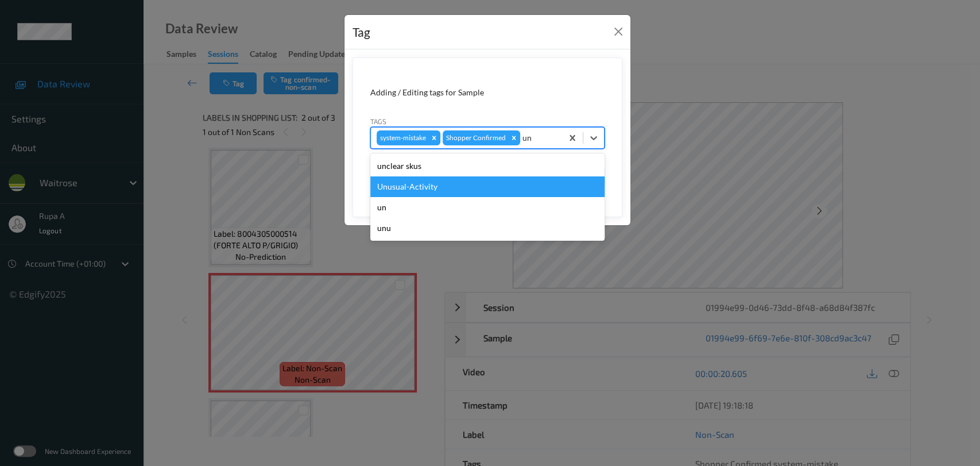
click at [494, 188] on div "Unusual-Activity" at bounding box center [487, 186] width 234 height 21
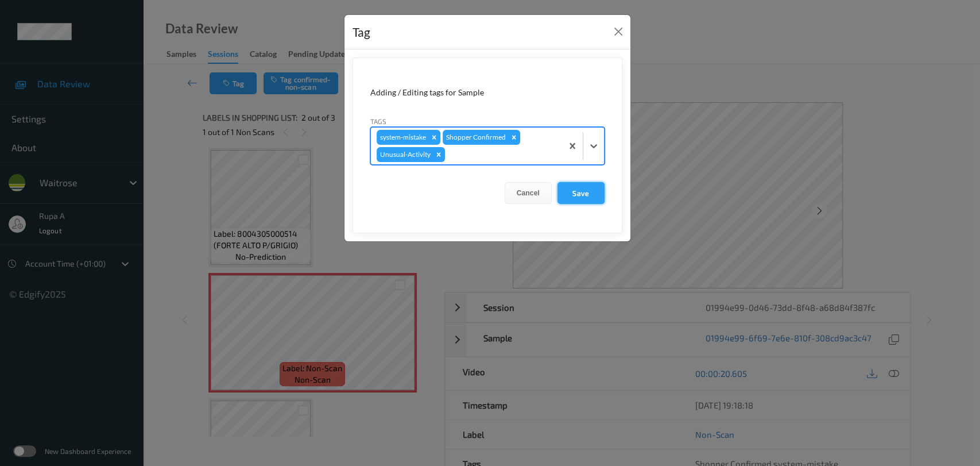
click at [587, 195] on button "Save" at bounding box center [580, 193] width 47 height 22
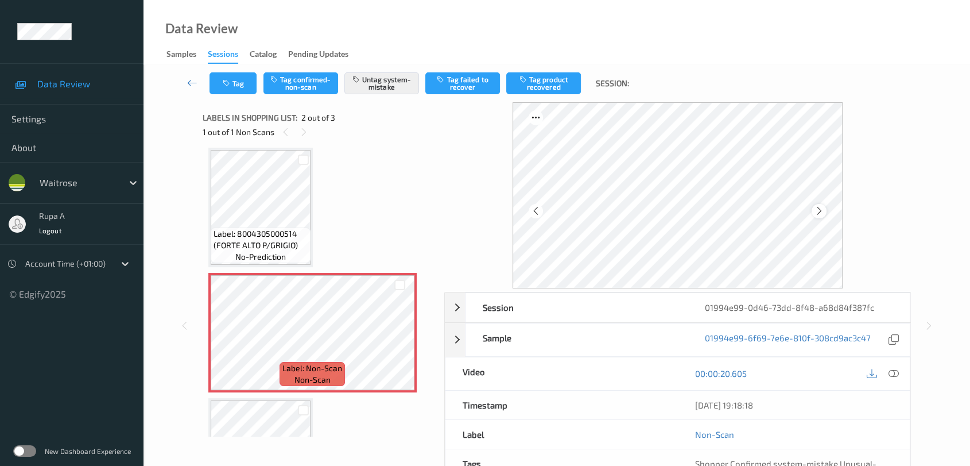
click at [821, 214] on icon at bounding box center [820, 211] width 10 height 10
click at [894, 370] on icon at bounding box center [894, 373] width 10 height 10
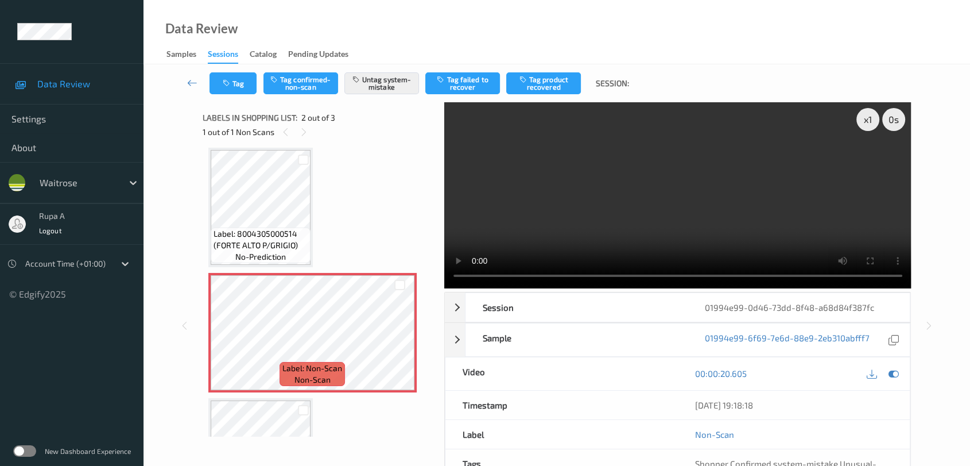
scroll to position [5, 0]
click at [871, 123] on div "x 1" at bounding box center [867, 119] width 23 height 23
click at [896, 368] on icon at bounding box center [894, 373] width 10 height 10
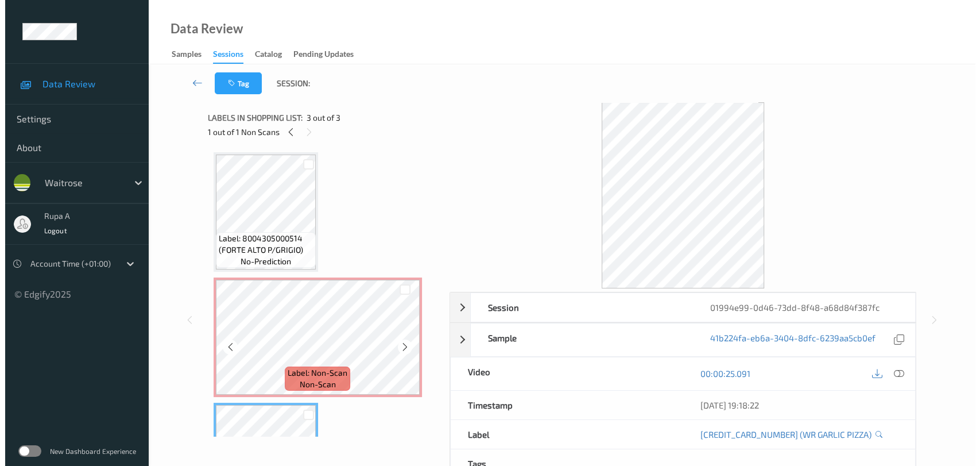
scroll to position [0, 0]
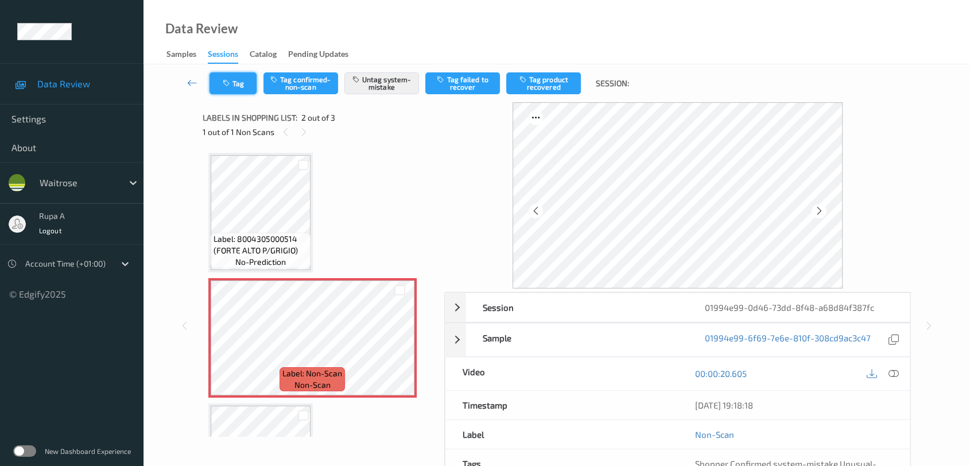
click at [232, 84] on icon "button" at bounding box center [228, 83] width 10 height 8
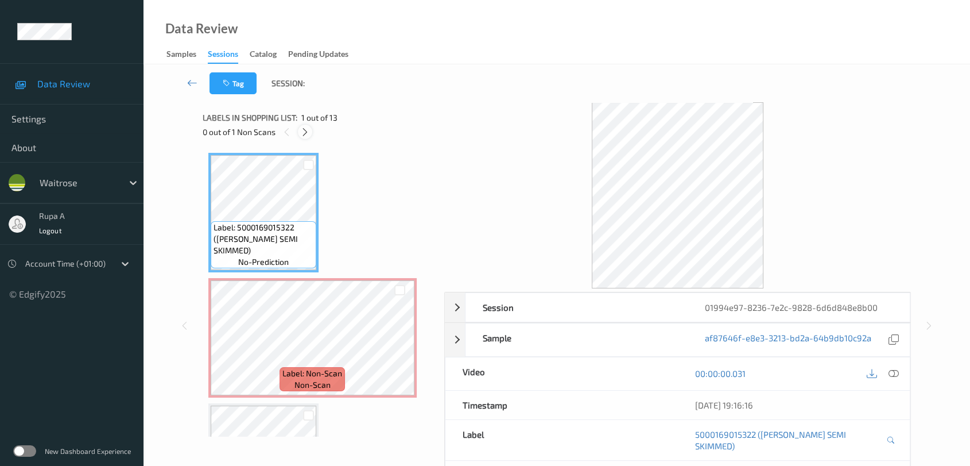
click at [301, 134] on icon at bounding box center [305, 132] width 10 height 10
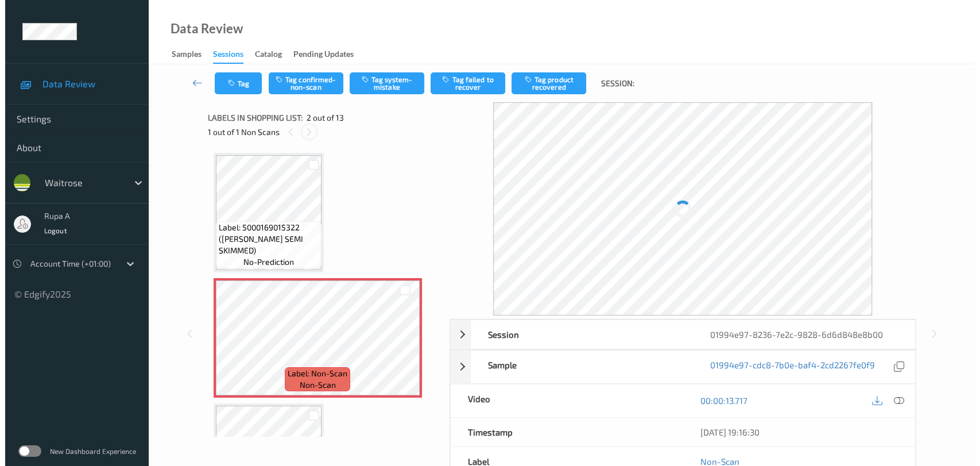
scroll to position [5, 0]
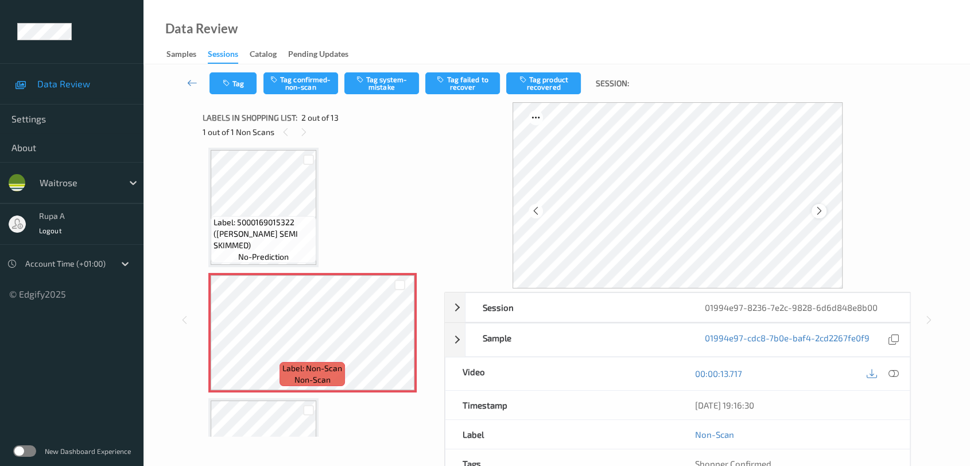
click at [822, 210] on icon at bounding box center [820, 211] width 10 height 10
click at [823, 210] on icon at bounding box center [820, 211] width 10 height 10
click at [394, 84] on button "Tag system-mistake" at bounding box center [381, 83] width 75 height 22
click at [247, 83] on button "Tag" at bounding box center [233, 83] width 47 height 22
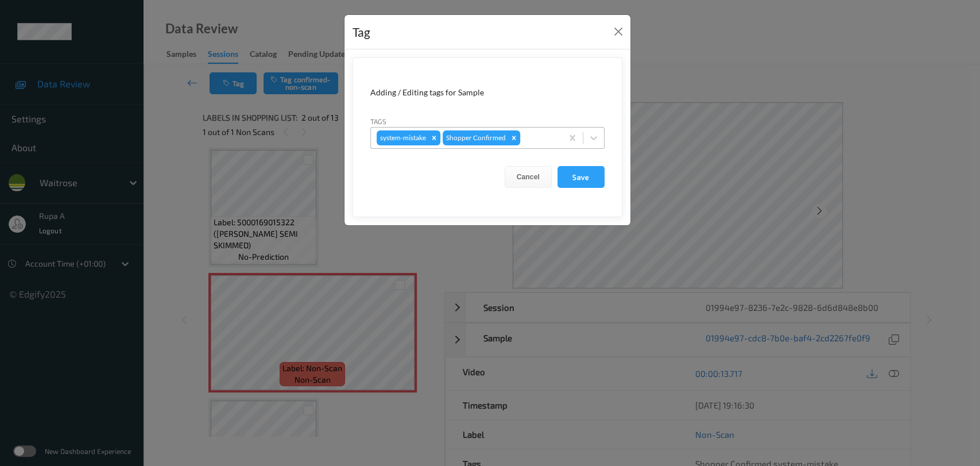
click at [540, 144] on div at bounding box center [539, 138] width 34 height 14
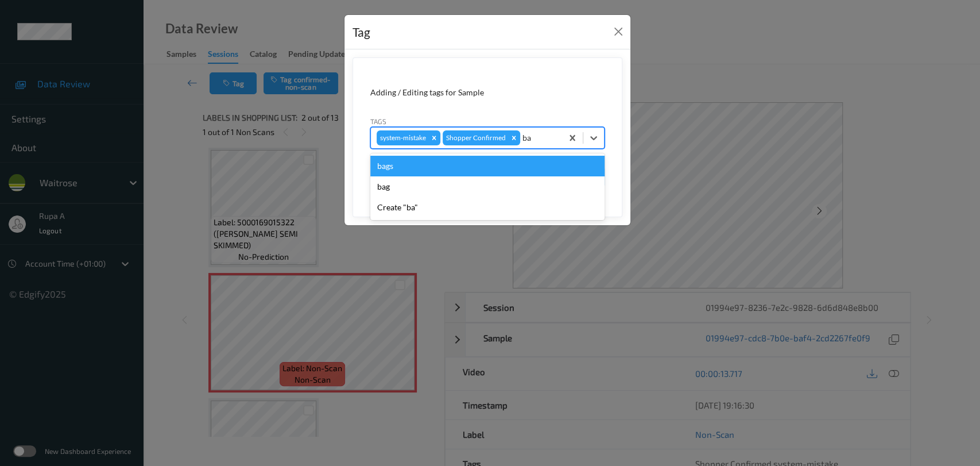
type input "bag"
click at [451, 166] on div "bags" at bounding box center [487, 166] width 234 height 21
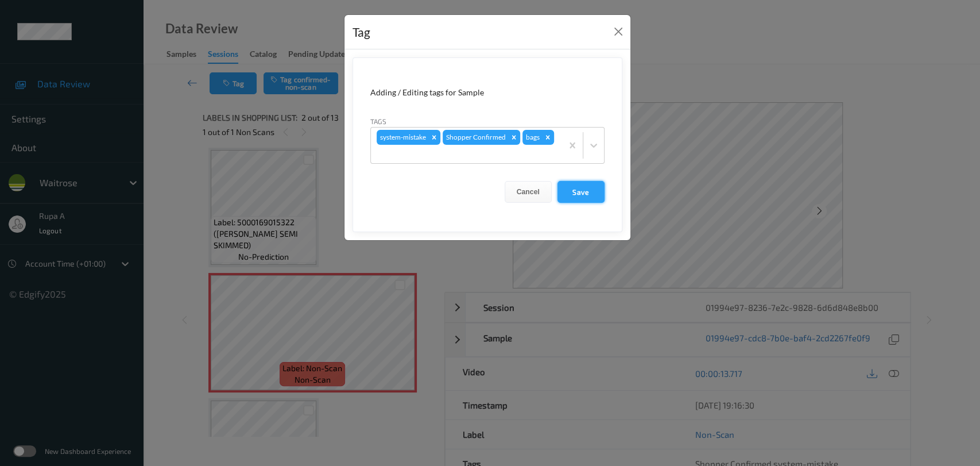
click at [578, 193] on button "Save" at bounding box center [580, 192] width 47 height 22
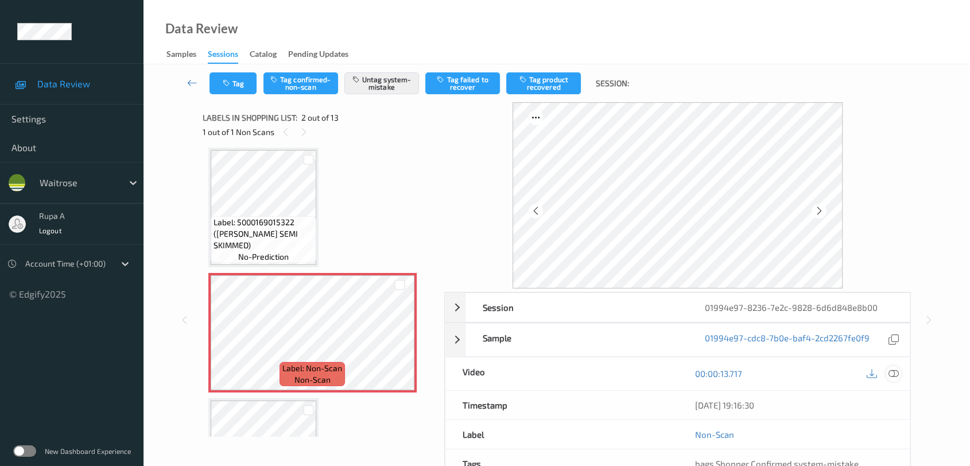
click at [891, 374] on icon at bounding box center [894, 373] width 10 height 10
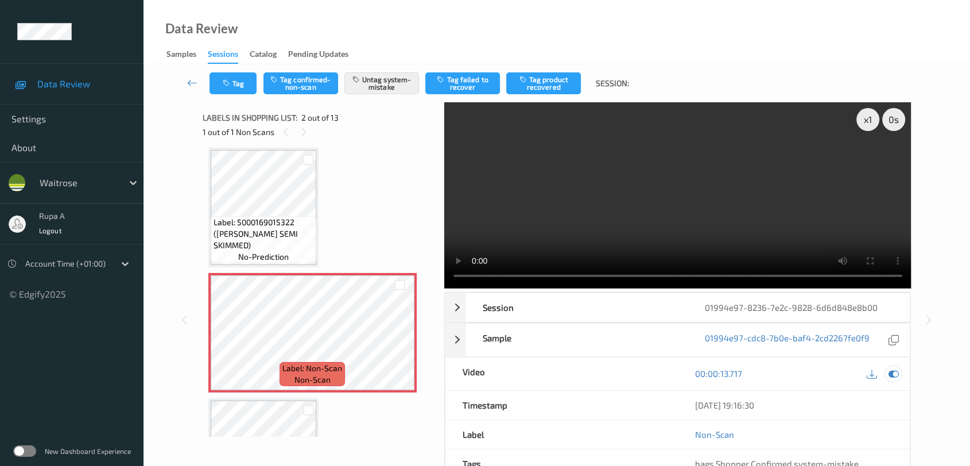
click at [897, 373] on icon at bounding box center [894, 373] width 10 height 10
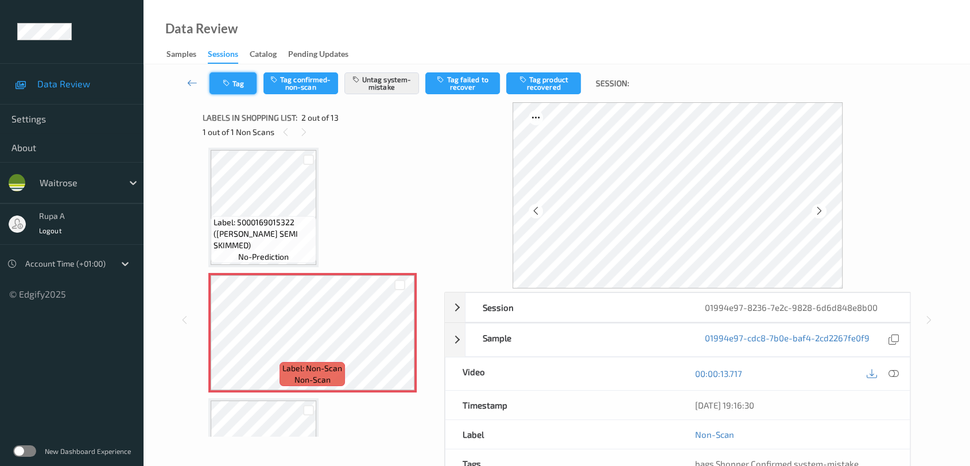
click at [234, 84] on button "Tag" at bounding box center [233, 83] width 47 height 22
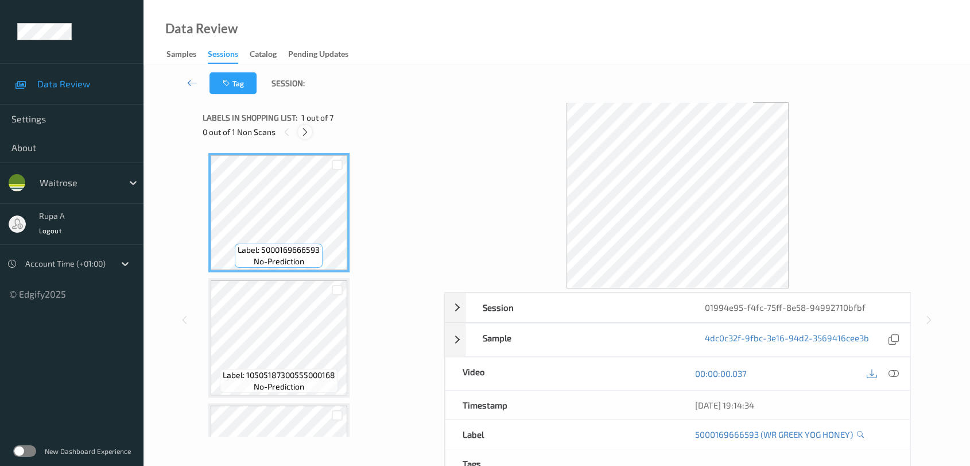
click at [304, 134] on icon at bounding box center [305, 132] width 10 height 10
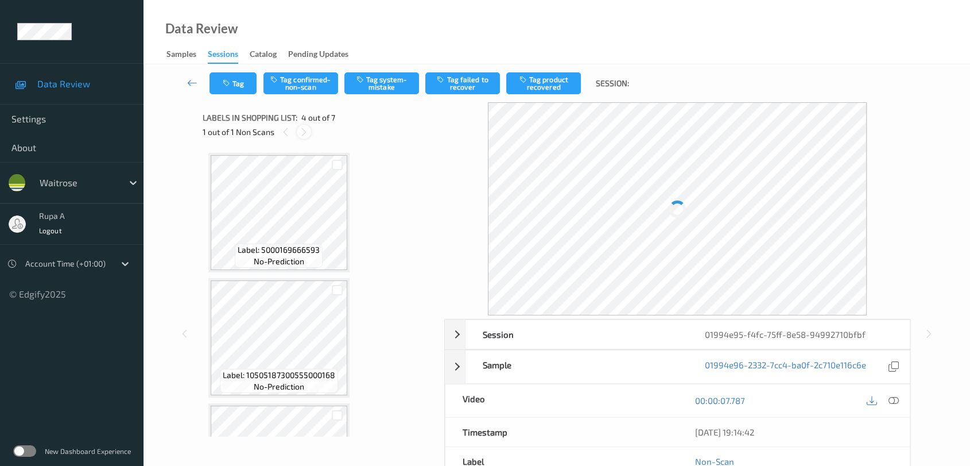
scroll to position [255, 0]
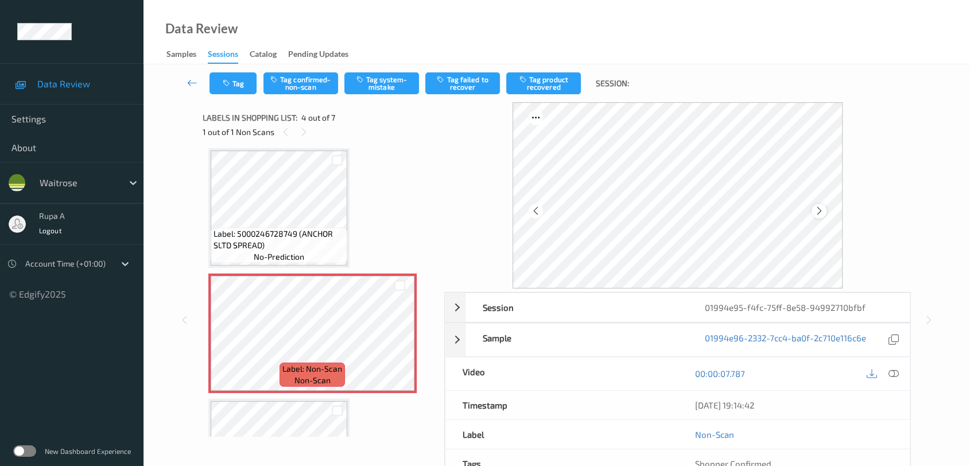
click at [819, 208] on icon at bounding box center [820, 211] width 10 height 10
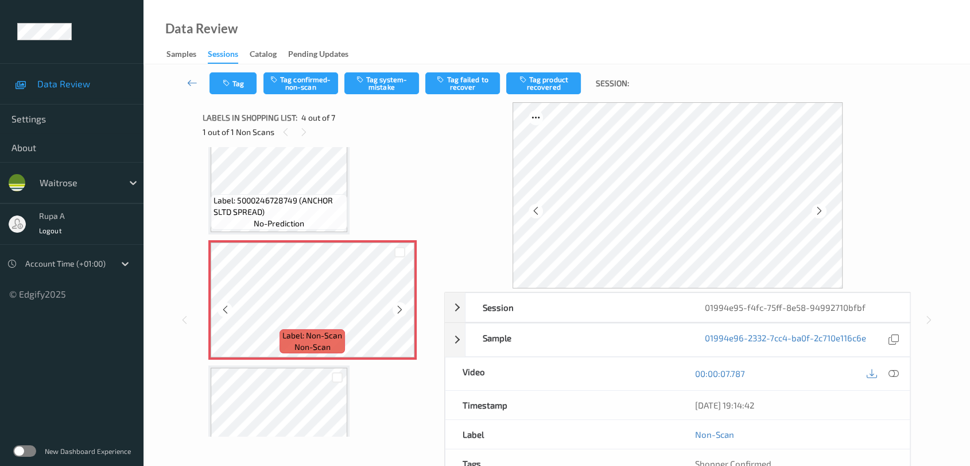
scroll to position [319, 0]
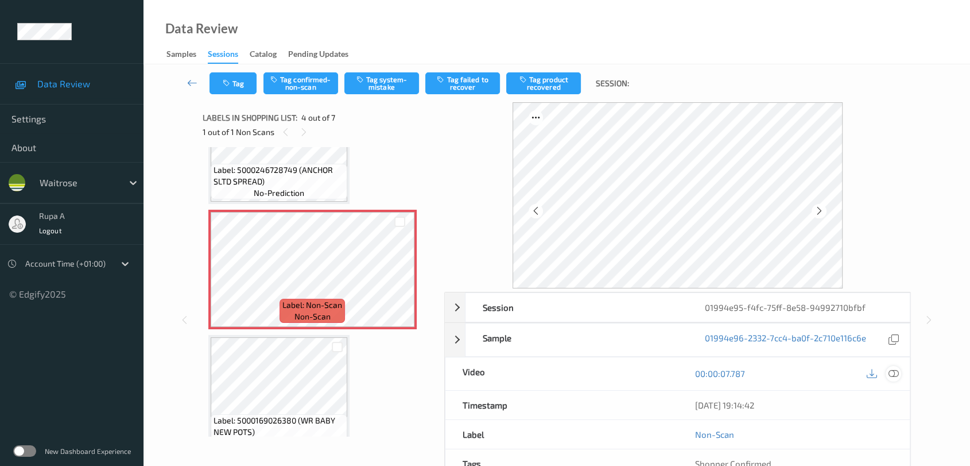
click at [898, 375] on div at bounding box center [893, 373] width 15 height 15
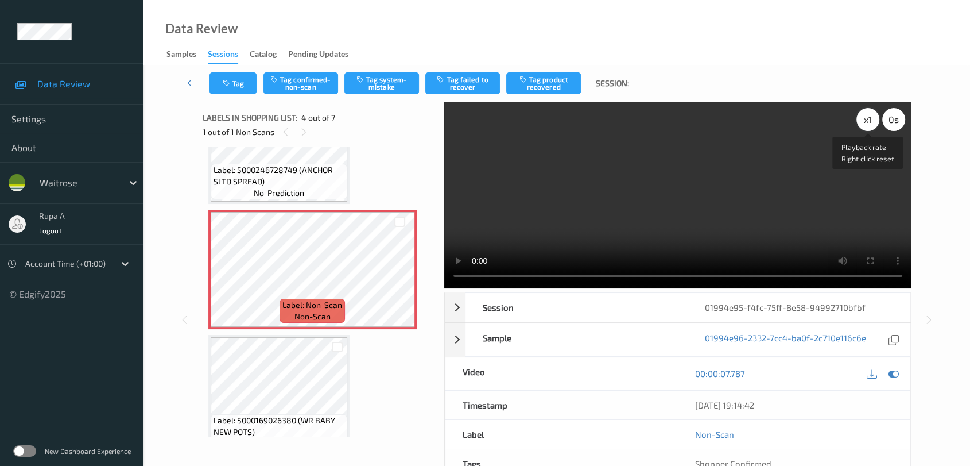
click at [868, 121] on div "x 1" at bounding box center [867, 119] width 23 height 23
drag, startPoint x: 893, startPoint y: 370, endPoint x: 881, endPoint y: 322, distance: 49.0
click at [895, 370] on icon at bounding box center [894, 373] width 10 height 10
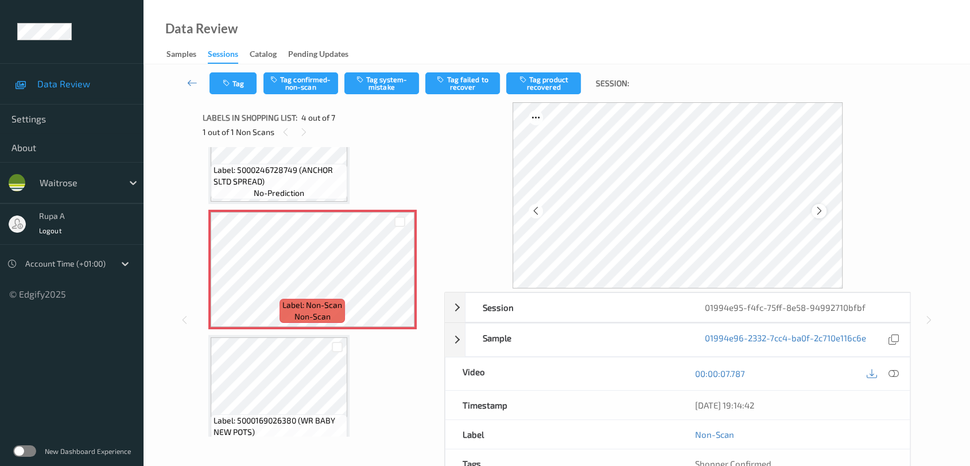
click at [822, 211] on icon at bounding box center [820, 211] width 10 height 10
click at [823, 211] on icon at bounding box center [820, 211] width 10 height 10
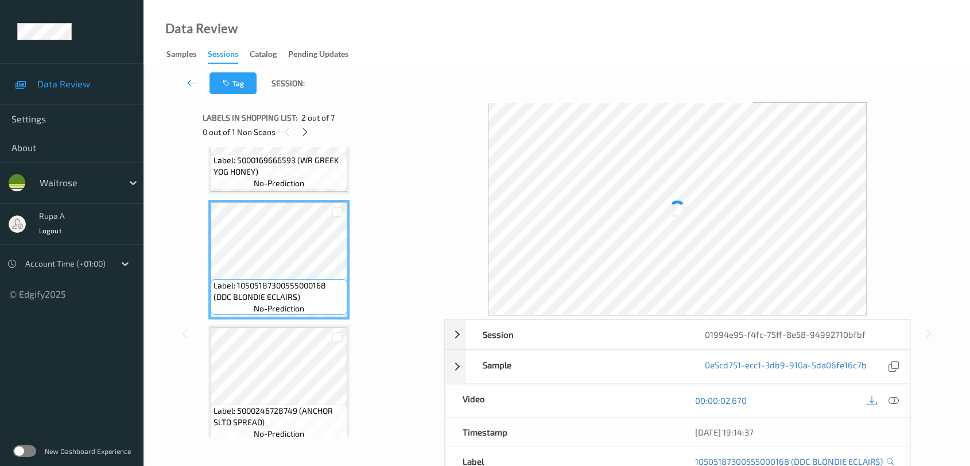
scroll to position [191, 0]
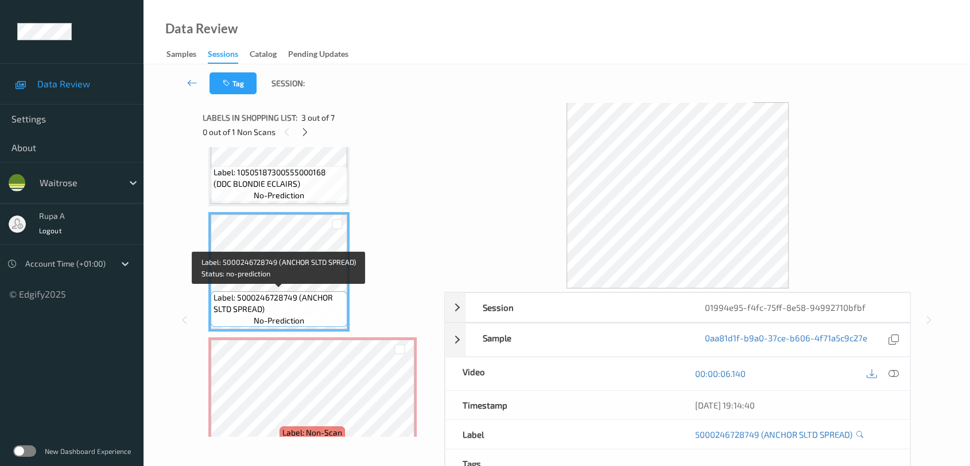
click at [235, 310] on span "Label: 5000246728749 (ANCHOR SLTD SPREAD)" at bounding box center [279, 303] width 131 height 23
copy span "Label: 5000246728749 (ANCHOR SLTD SPREAD)"
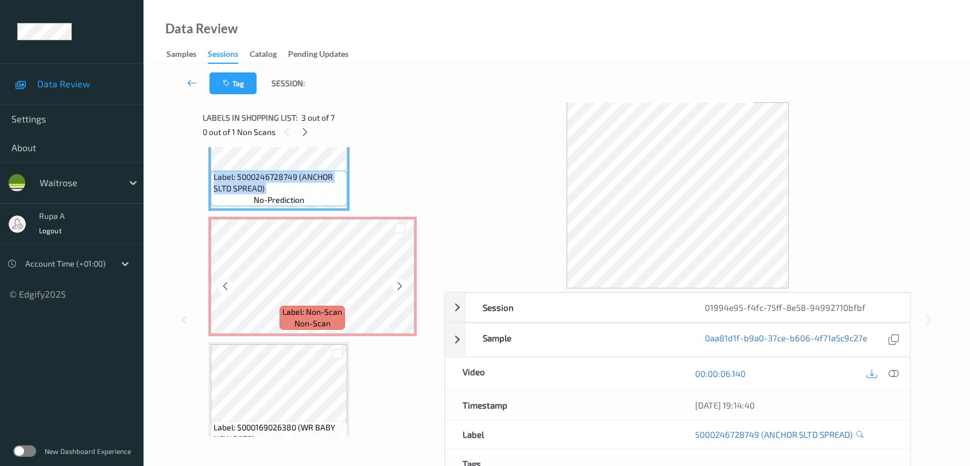
scroll to position [319, 0]
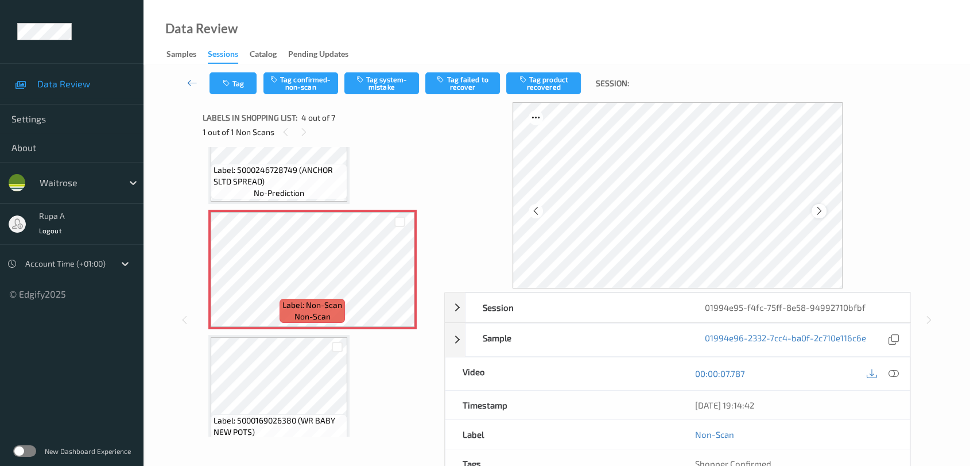
click at [813, 207] on div at bounding box center [819, 211] width 14 height 14
click at [813, 208] on div at bounding box center [819, 211] width 14 height 14
click at [815, 208] on icon at bounding box center [820, 211] width 10 height 10
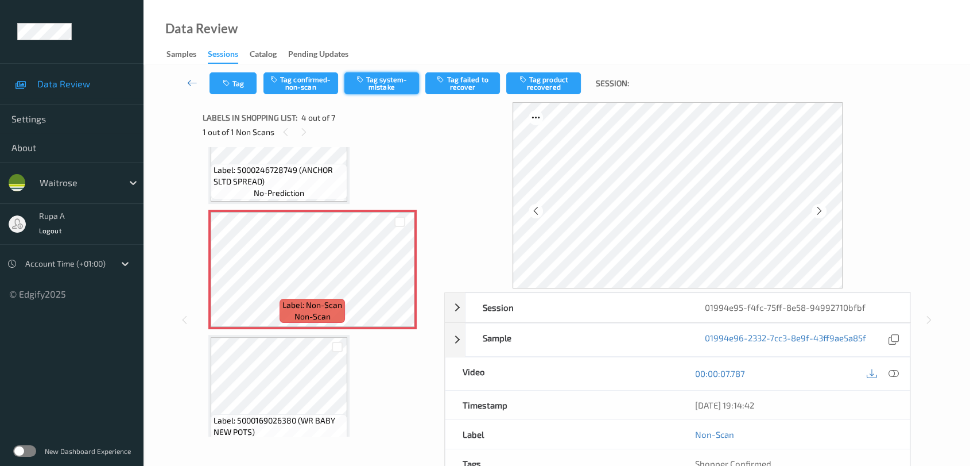
click at [402, 88] on button "Tag system-mistake" at bounding box center [381, 83] width 75 height 22
click at [398, 86] on button "Tag system-mistake" at bounding box center [381, 83] width 75 height 22
click at [237, 88] on button "Tag" at bounding box center [233, 83] width 47 height 22
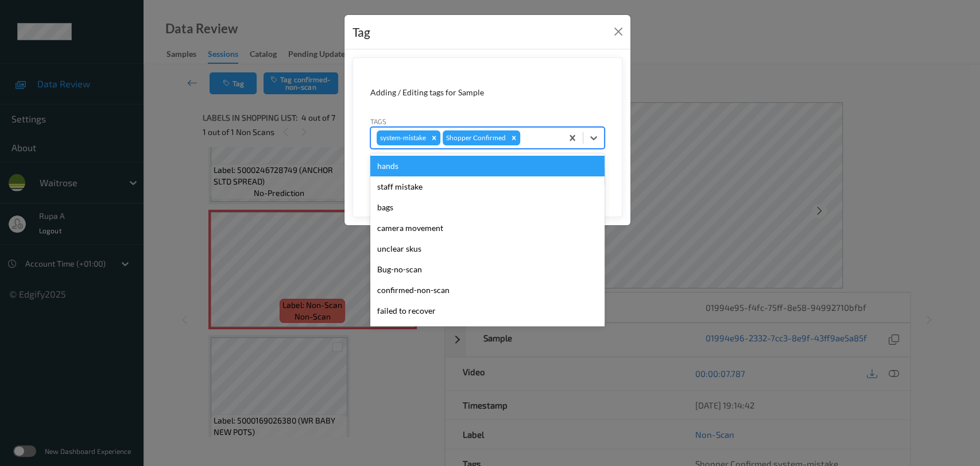
click at [538, 128] on div "system-mistake Shopper Confirmed" at bounding box center [466, 138] width 191 height 20
type input "un"
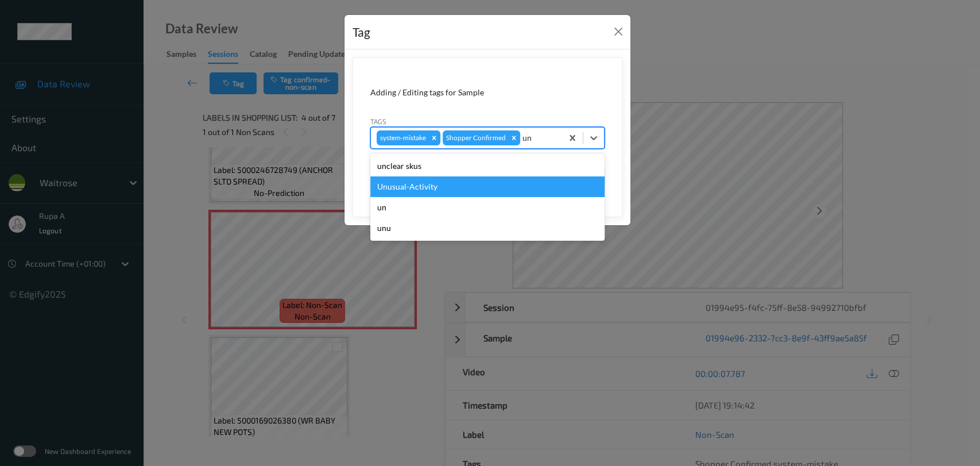
click at [476, 183] on div "Unusual-Activity" at bounding box center [487, 186] width 234 height 21
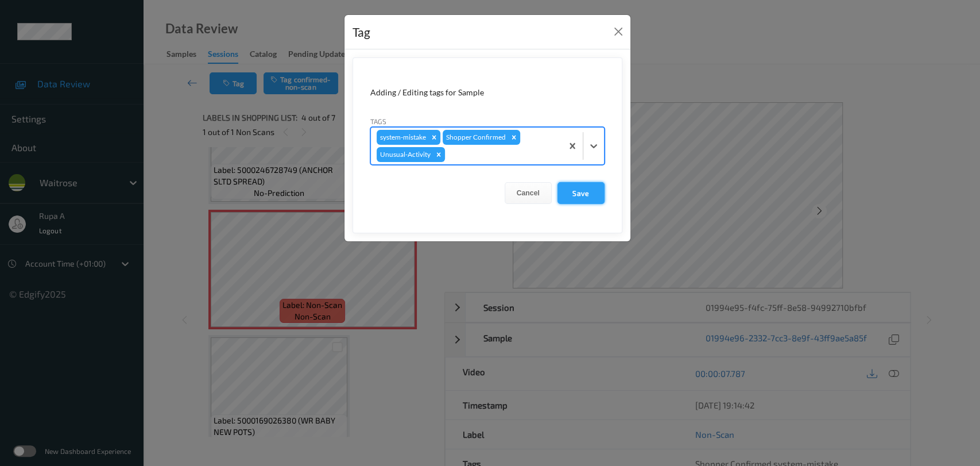
click at [570, 196] on button "Save" at bounding box center [580, 193] width 47 height 22
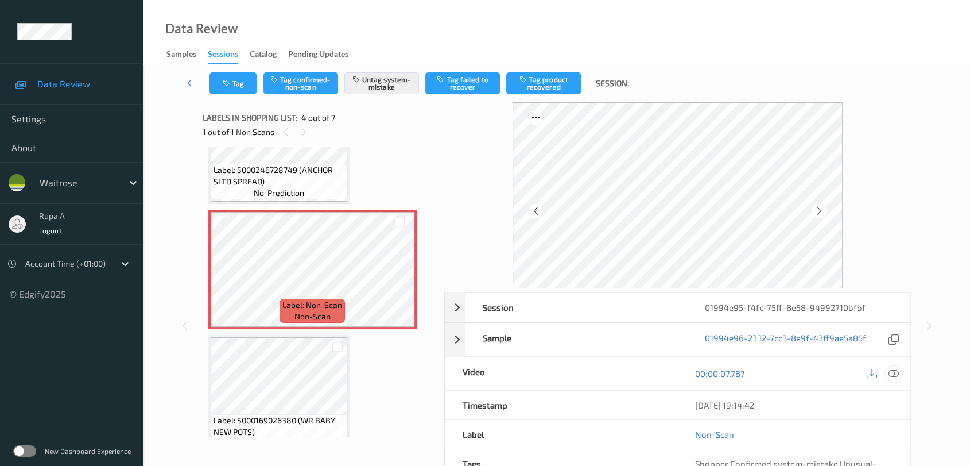
click at [896, 373] on icon at bounding box center [894, 373] width 10 height 10
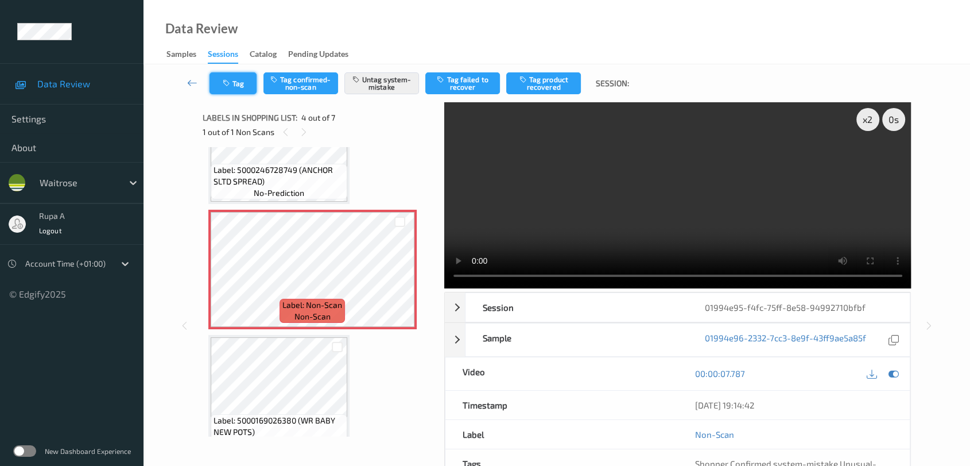
click at [234, 85] on button "Tag" at bounding box center [233, 83] width 47 height 22
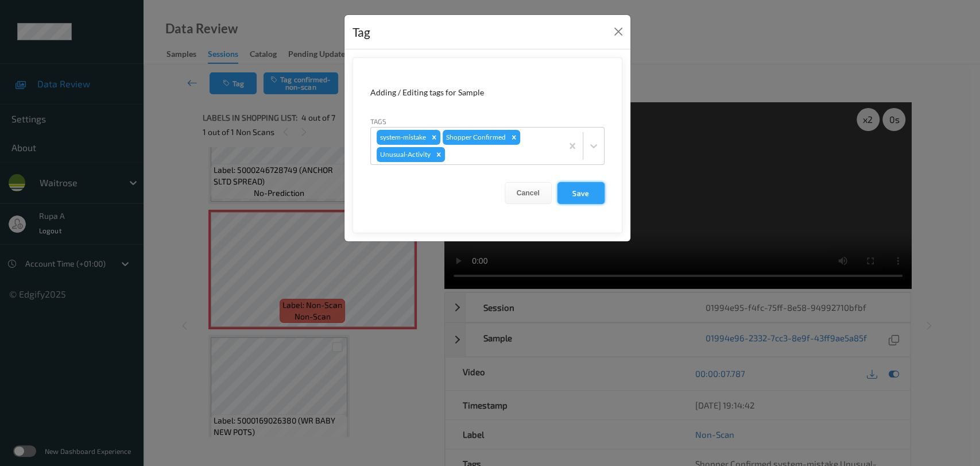
click at [576, 194] on button "Save" at bounding box center [580, 193] width 47 height 22
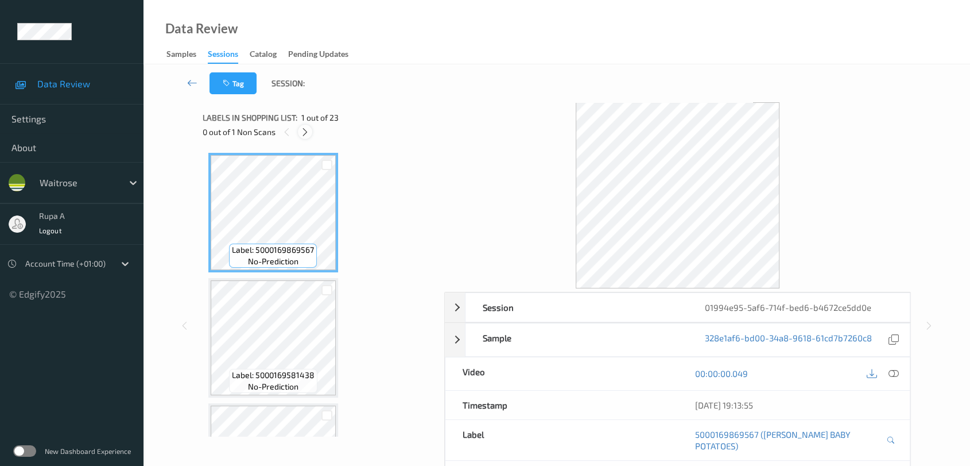
click at [301, 133] on icon at bounding box center [305, 132] width 10 height 10
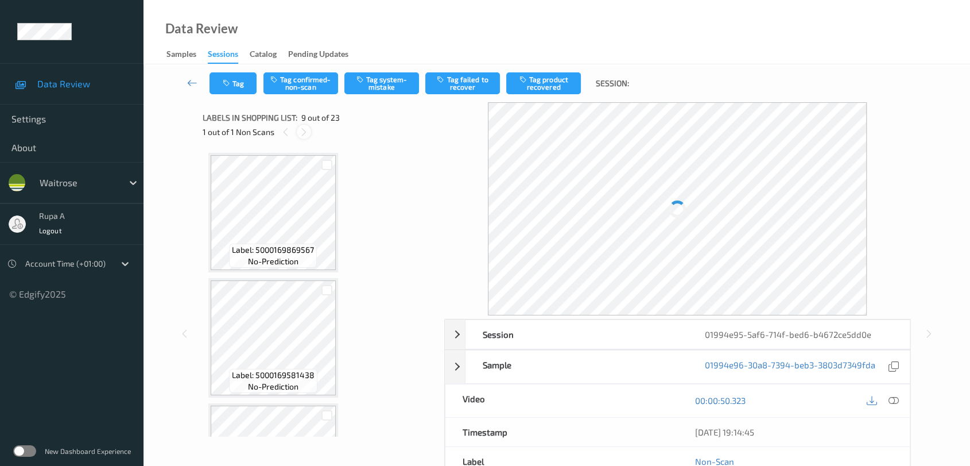
scroll to position [878, 0]
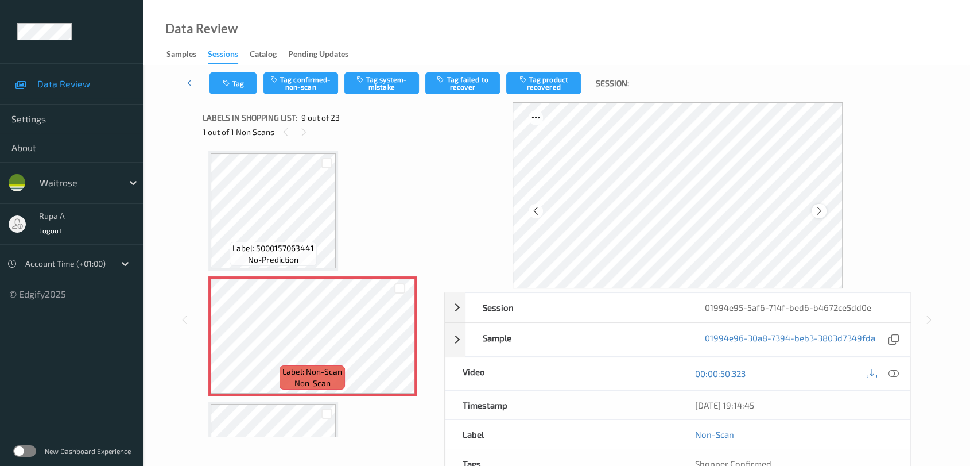
click at [817, 210] on icon at bounding box center [820, 211] width 10 height 10
click at [819, 213] on icon at bounding box center [820, 211] width 10 height 10
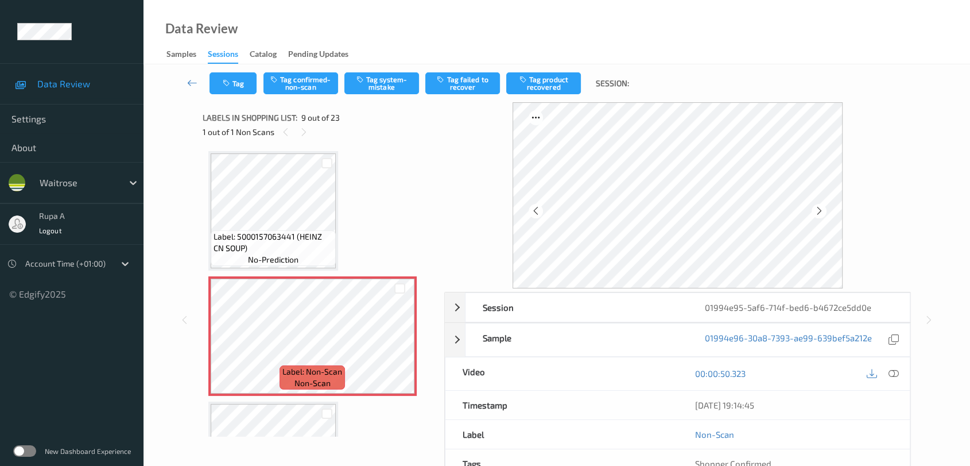
click at [819, 213] on icon at bounding box center [820, 211] width 10 height 10
click at [816, 213] on icon at bounding box center [820, 211] width 10 height 10
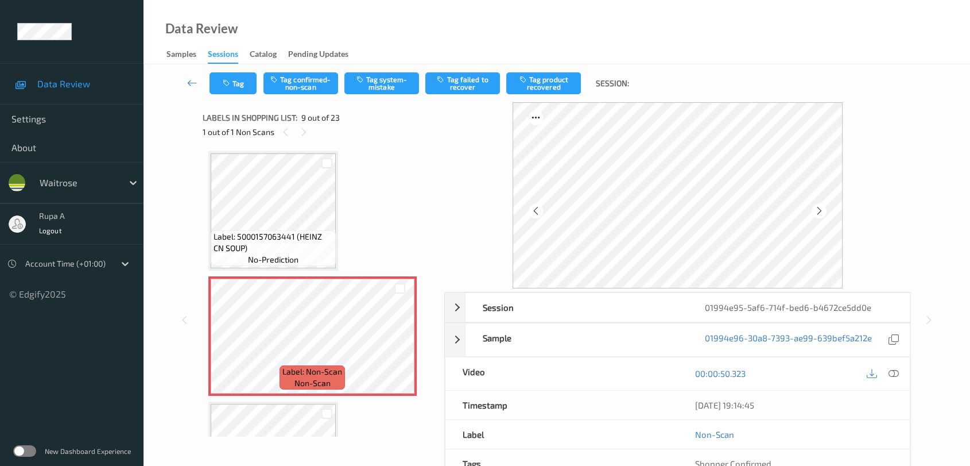
click at [816, 213] on icon at bounding box center [820, 211] width 10 height 10
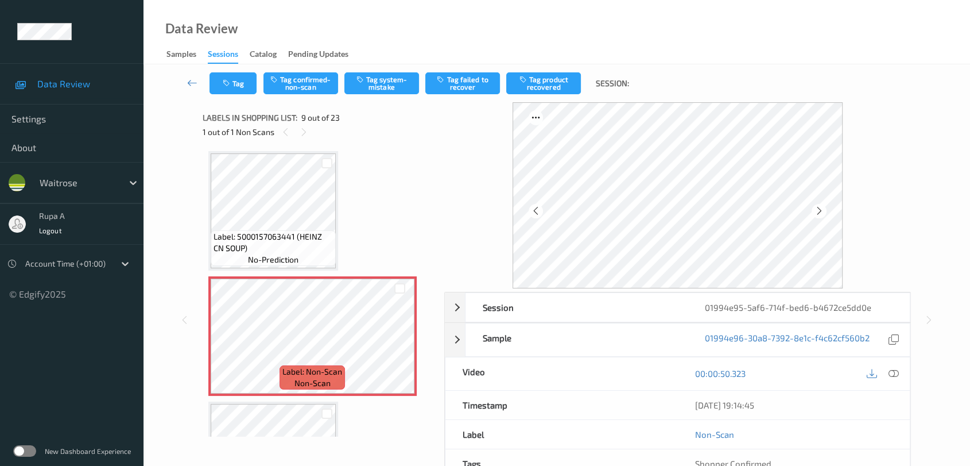
click at [816, 213] on icon at bounding box center [820, 211] width 10 height 10
click at [824, 210] on div at bounding box center [819, 211] width 14 height 14
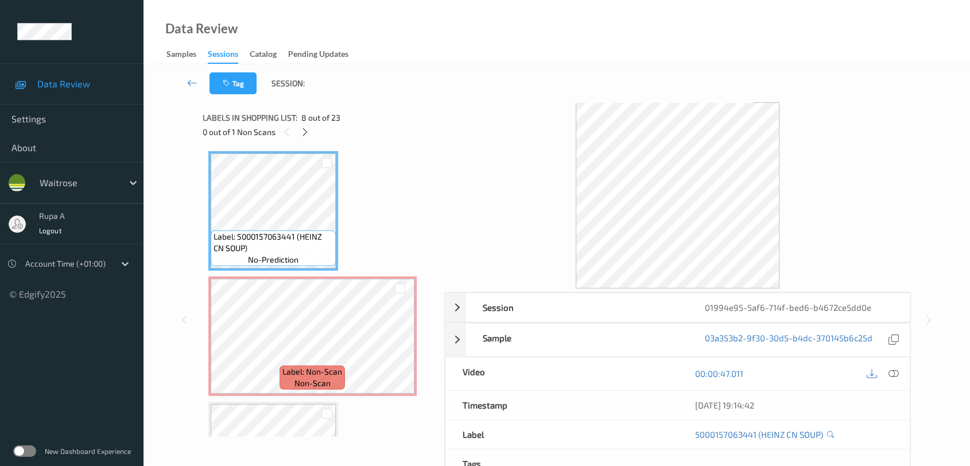
scroll to position [750, 0]
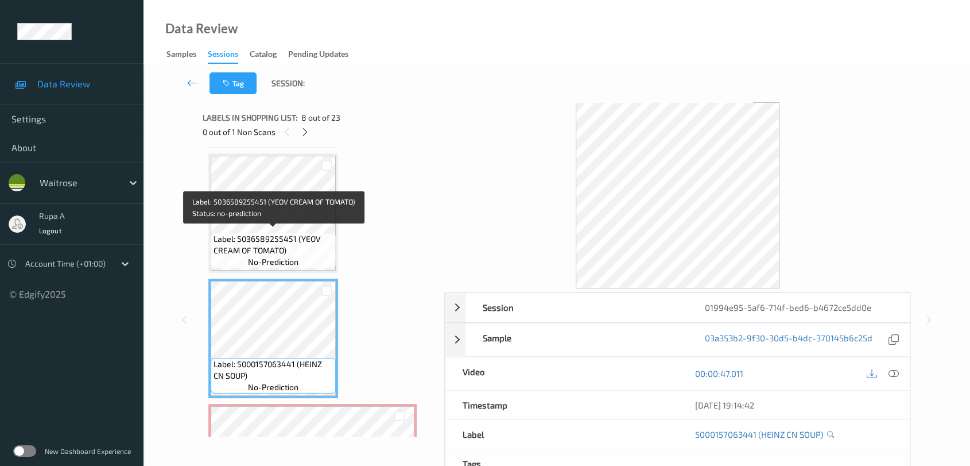
click at [301, 233] on span "Label: 5036589255451 (YEOV CREAM OF TOMATO)" at bounding box center [273, 244] width 119 height 23
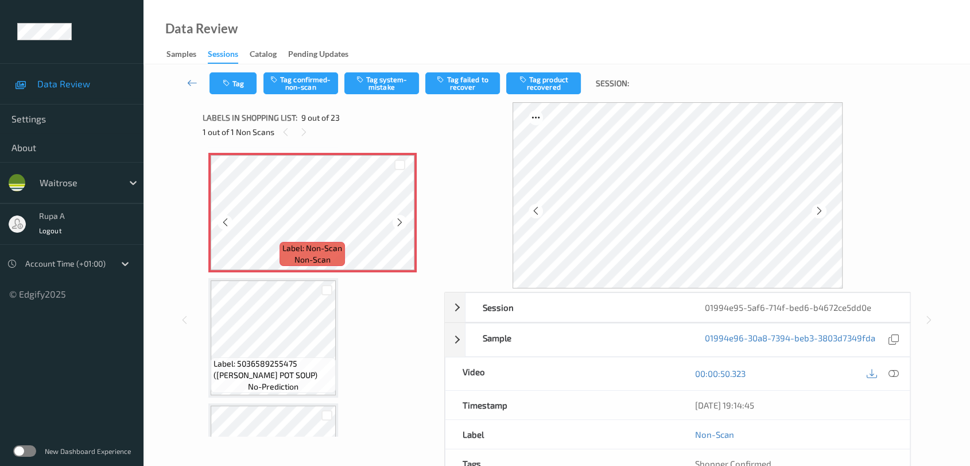
scroll to position [1006, 0]
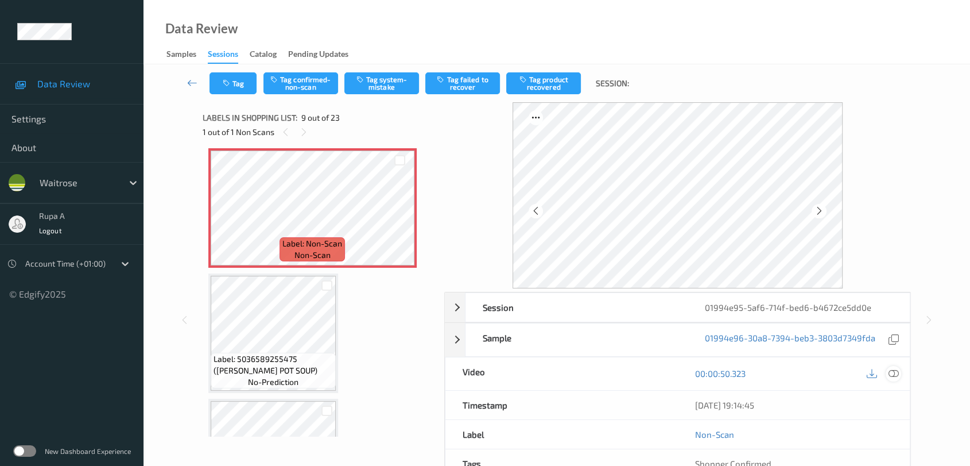
click at [891, 374] on icon at bounding box center [894, 373] width 10 height 10
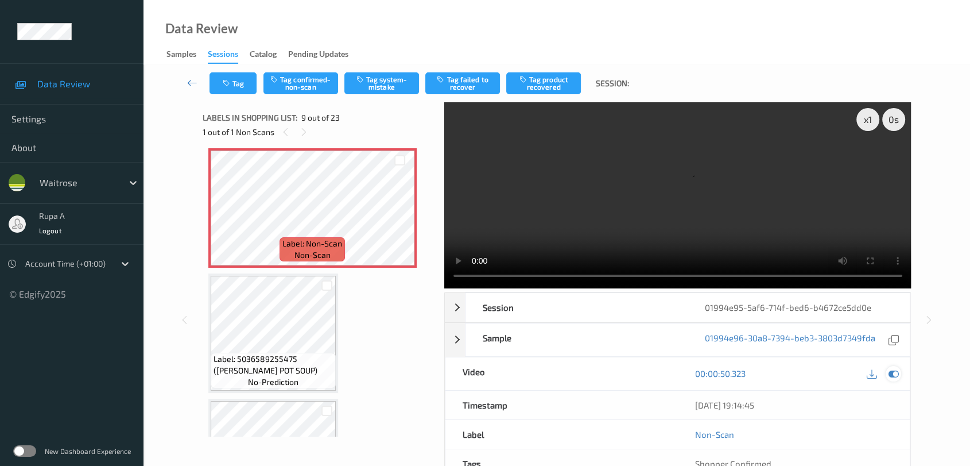
click at [896, 369] on icon at bounding box center [894, 373] width 10 height 10
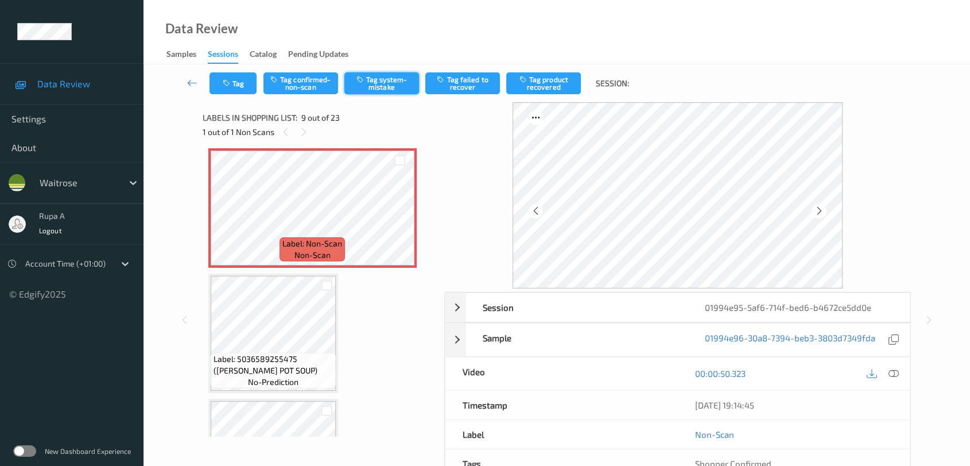
click at [377, 88] on button "Tag system-mistake" at bounding box center [381, 83] width 75 height 22
click at [240, 87] on button "Tag" at bounding box center [233, 83] width 47 height 22
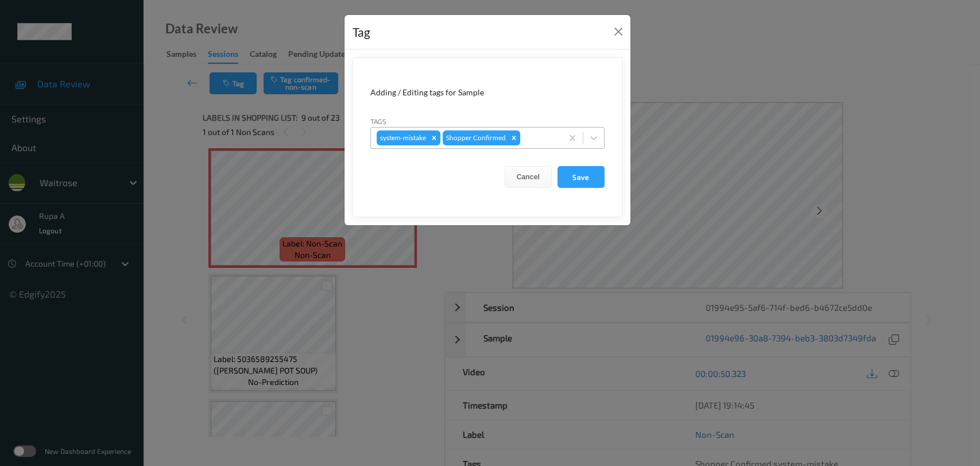
click at [535, 136] on div at bounding box center [539, 138] width 34 height 14
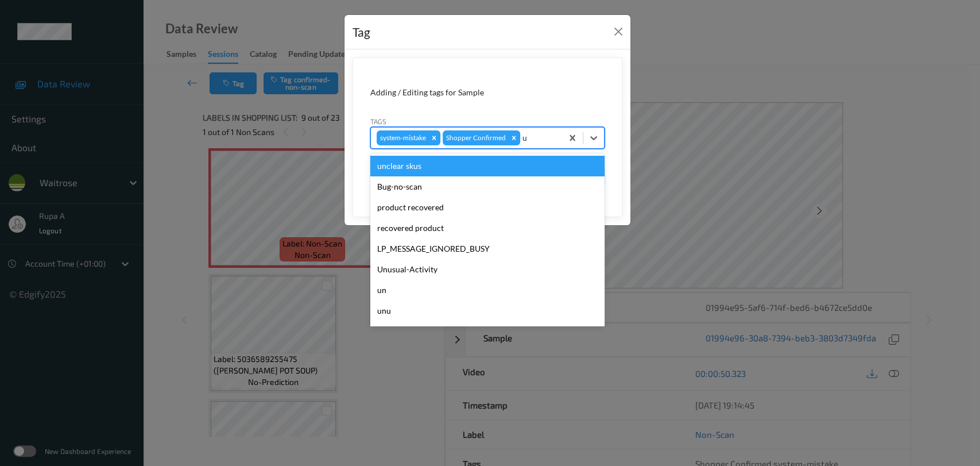
type input "un"
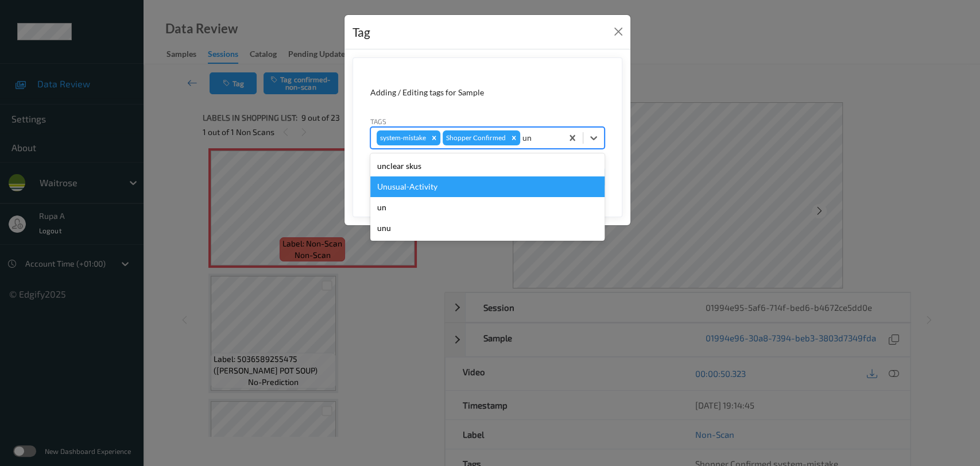
click at [463, 189] on div "Unusual-Activity" at bounding box center [487, 186] width 234 height 21
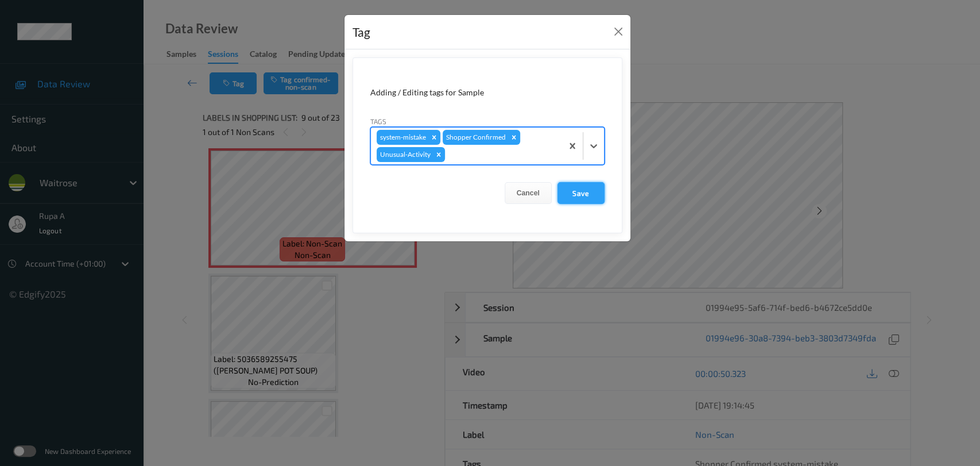
click at [565, 189] on button "Save" at bounding box center [580, 193] width 47 height 22
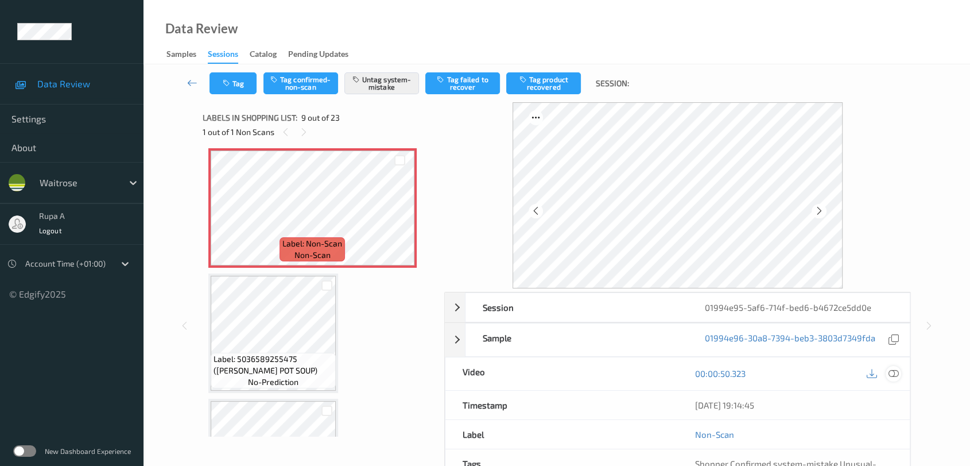
click at [894, 373] on icon at bounding box center [894, 373] width 10 height 10
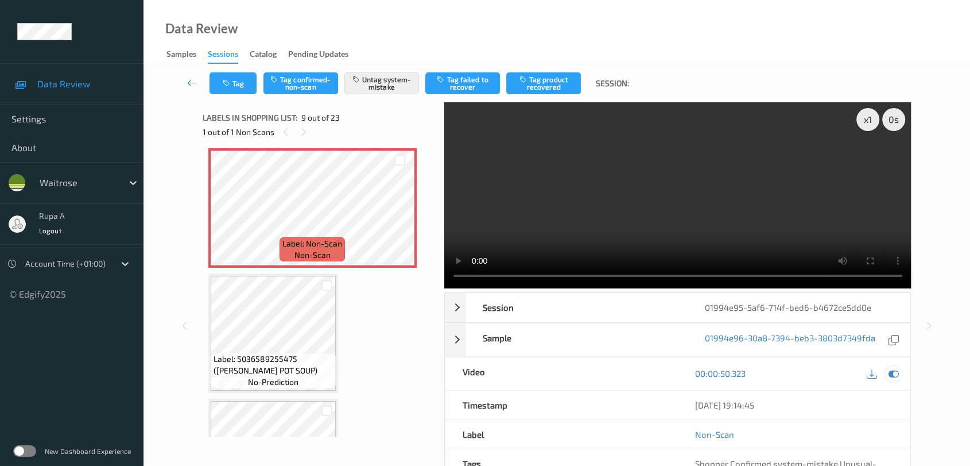
click at [897, 373] on icon at bounding box center [894, 373] width 10 height 10
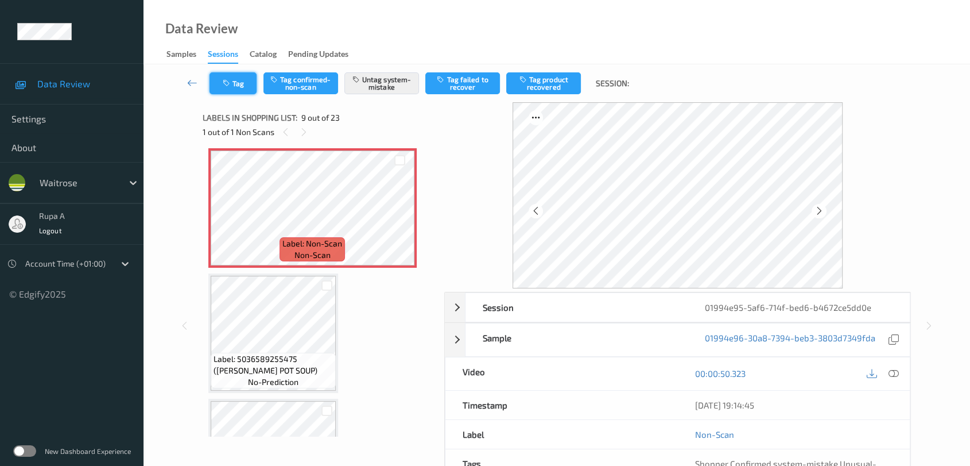
click at [242, 84] on button "Tag" at bounding box center [233, 83] width 47 height 22
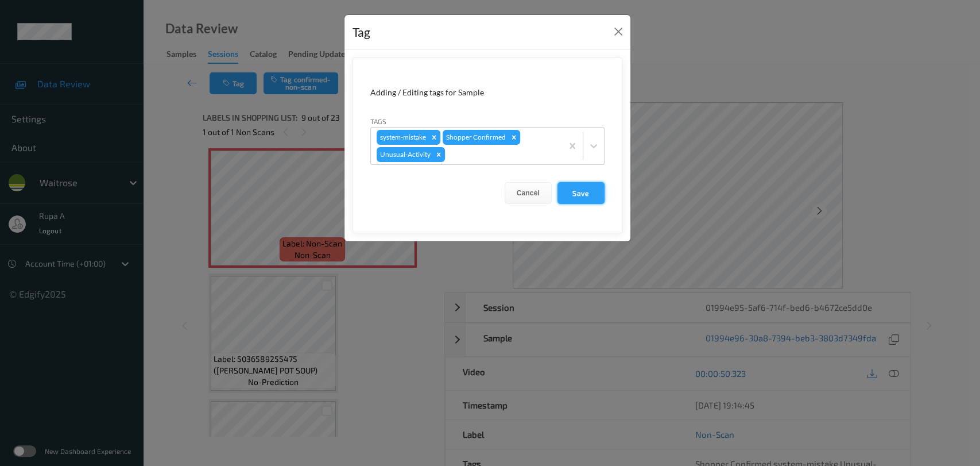
click at [583, 195] on button "Save" at bounding box center [580, 193] width 47 height 22
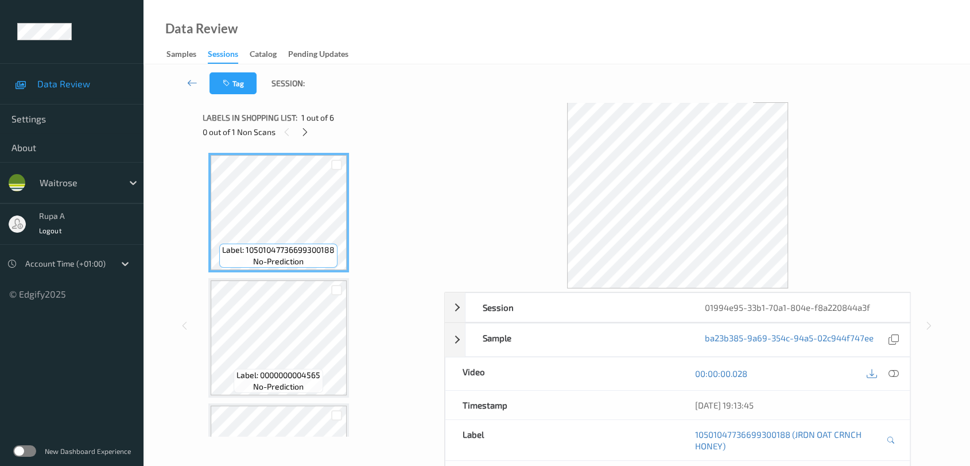
click at [301, 135] on icon at bounding box center [305, 132] width 10 height 10
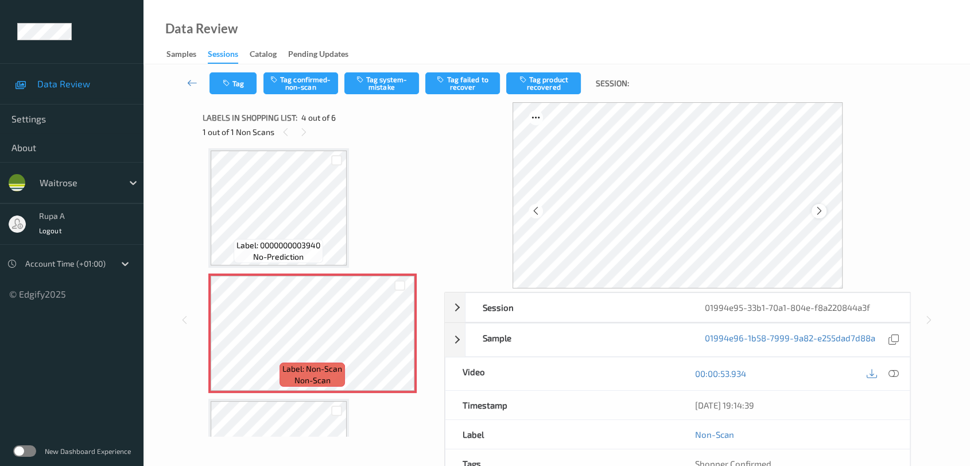
click at [818, 208] on icon at bounding box center [820, 211] width 10 height 10
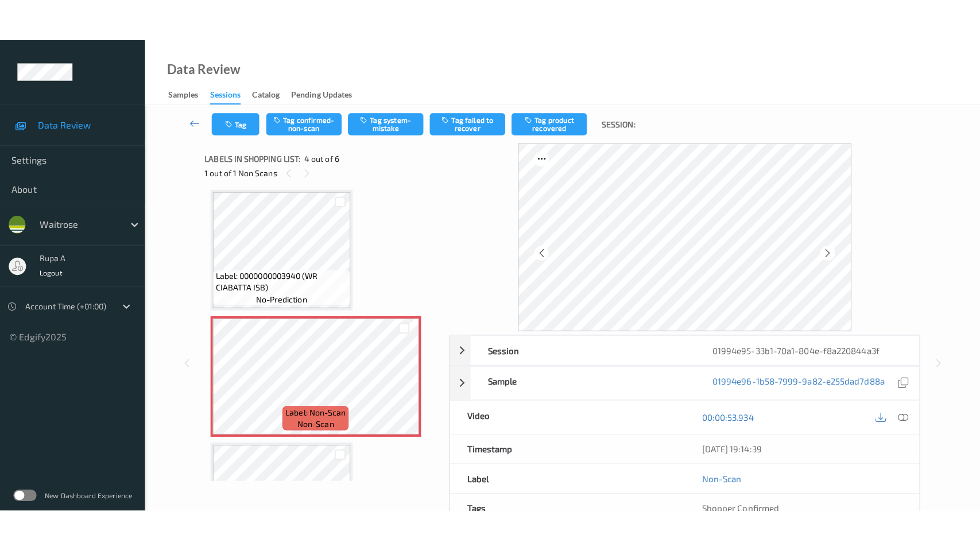
scroll to position [382, 0]
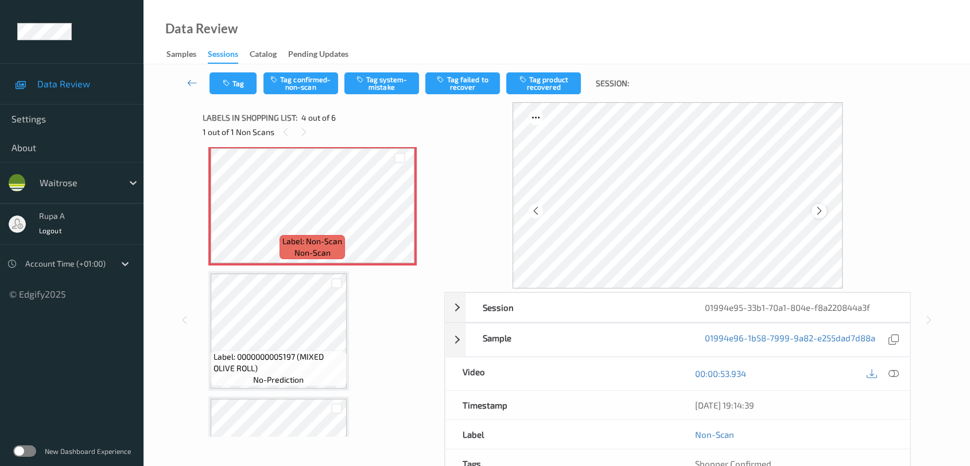
click at [817, 207] on icon at bounding box center [820, 211] width 10 height 10
click at [892, 377] on icon at bounding box center [894, 373] width 10 height 10
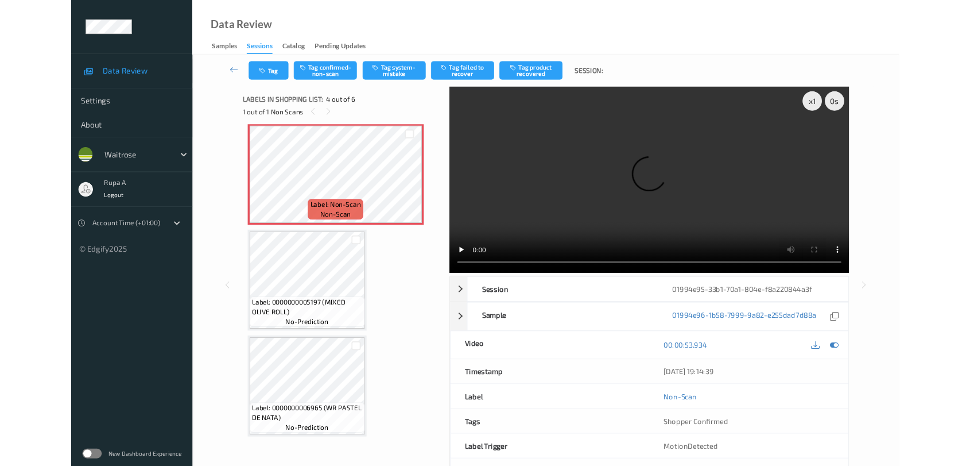
scroll to position [378, 0]
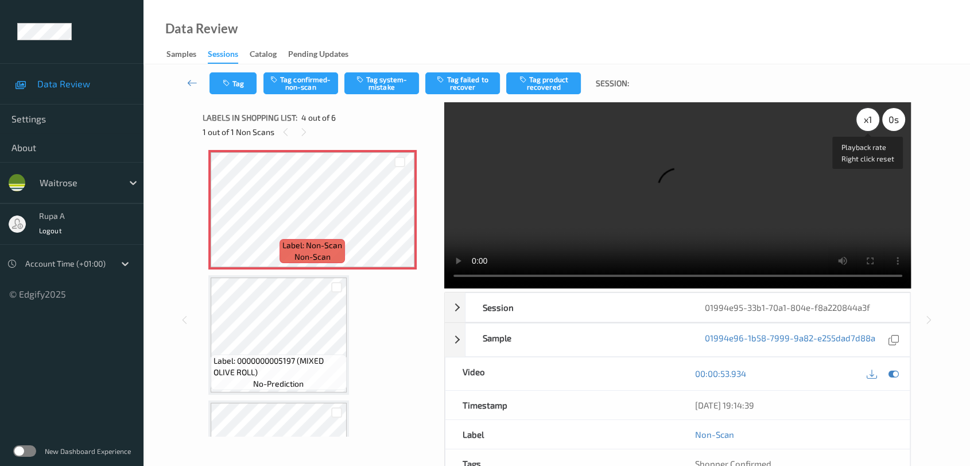
click at [862, 121] on div "x 1" at bounding box center [867, 119] width 23 height 23
click at [893, 371] on icon at bounding box center [894, 373] width 10 height 10
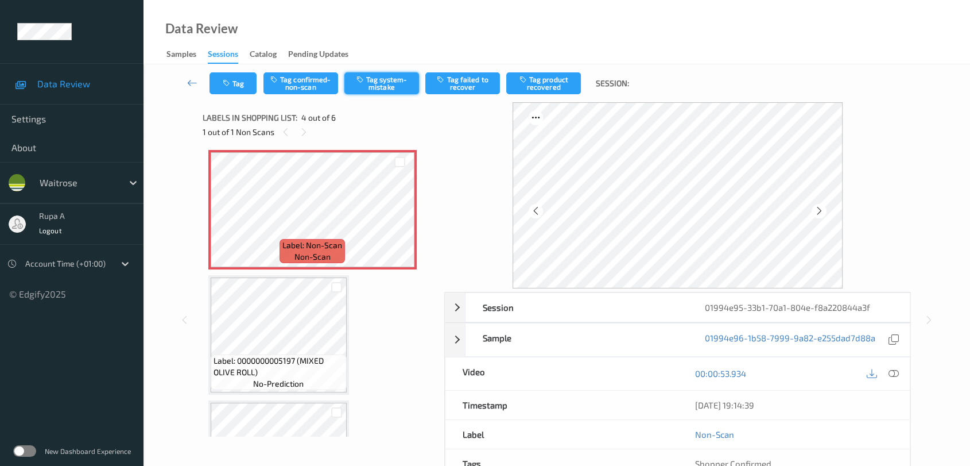
click at [402, 86] on button "Tag system-mistake" at bounding box center [381, 83] width 75 height 22
click at [236, 83] on button "Tag" at bounding box center [233, 83] width 47 height 22
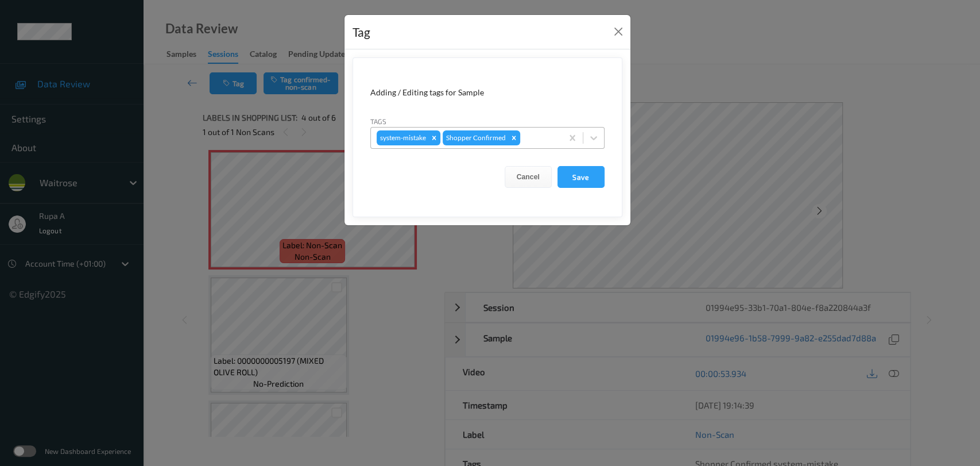
click at [542, 139] on div at bounding box center [539, 138] width 34 height 14
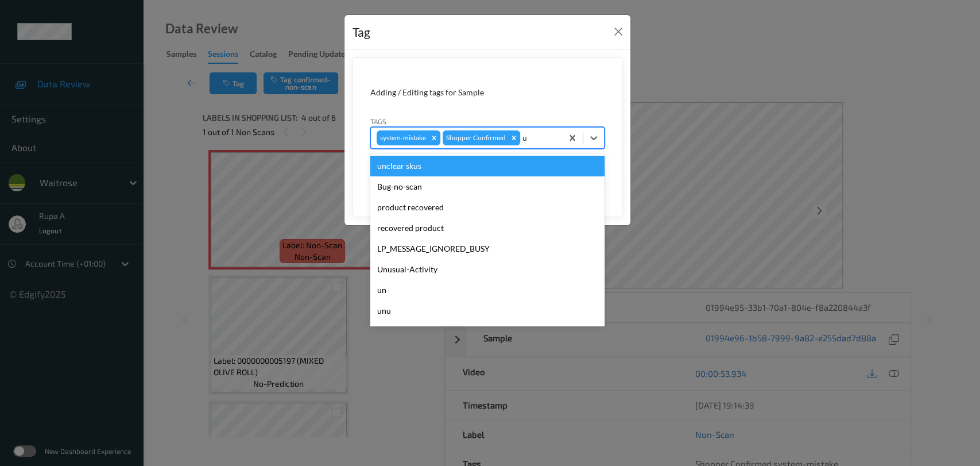
type input "un"
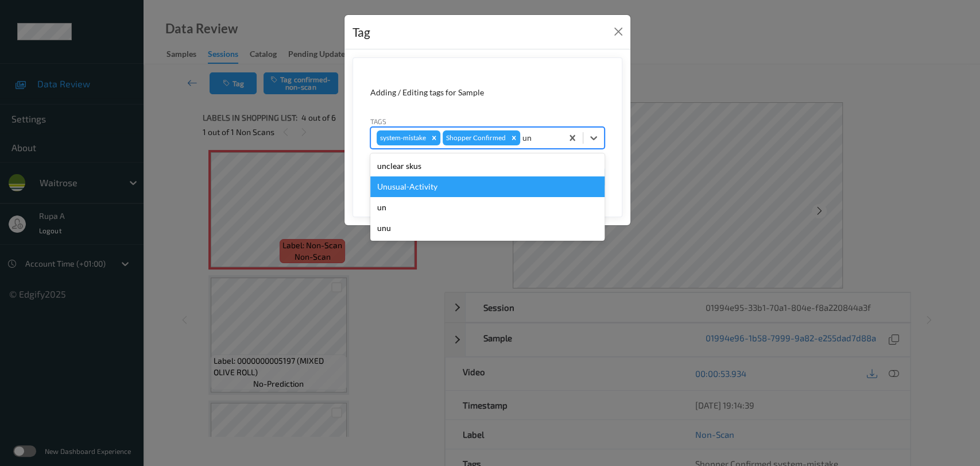
click at [448, 183] on div "Unusual-Activity" at bounding box center [487, 186] width 234 height 21
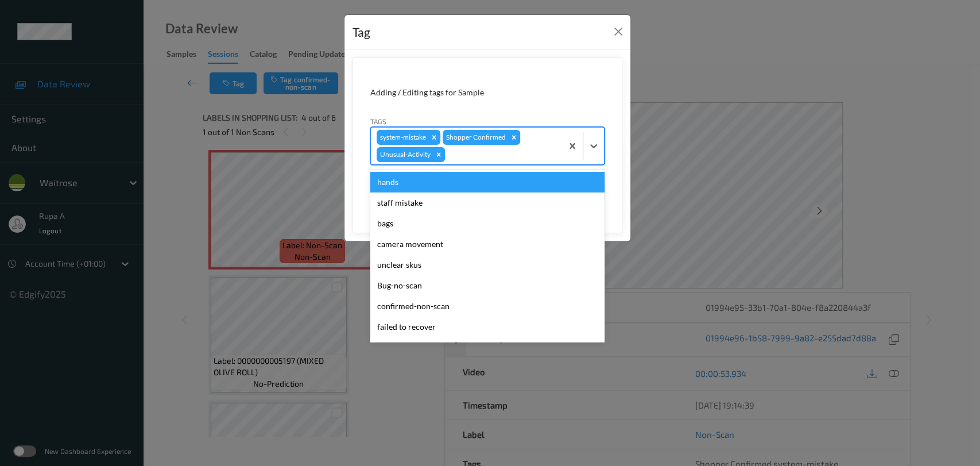
click at [482, 152] on div at bounding box center [501, 155] width 109 height 14
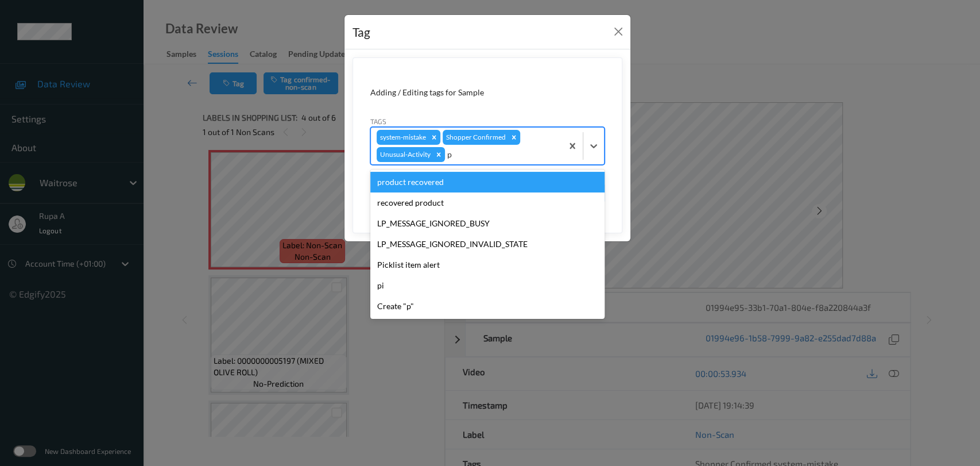
type input "pi"
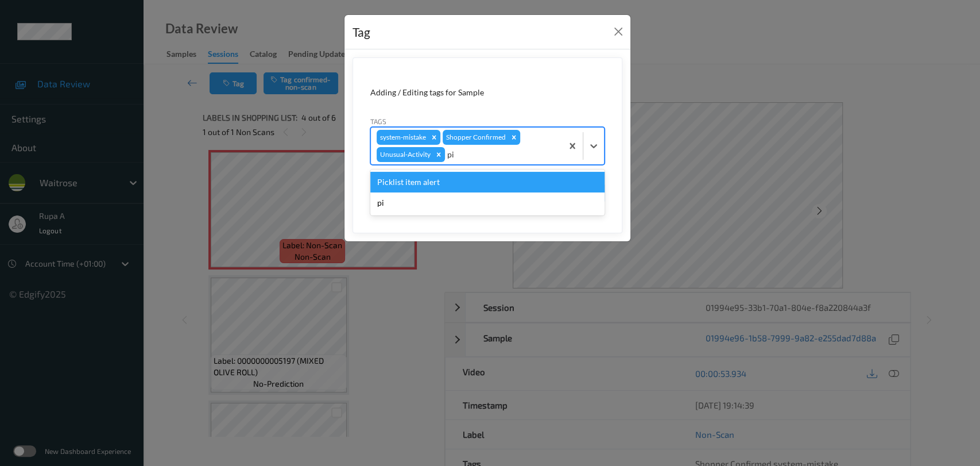
click at [460, 184] on div "Picklist item alert" at bounding box center [487, 182] width 234 height 21
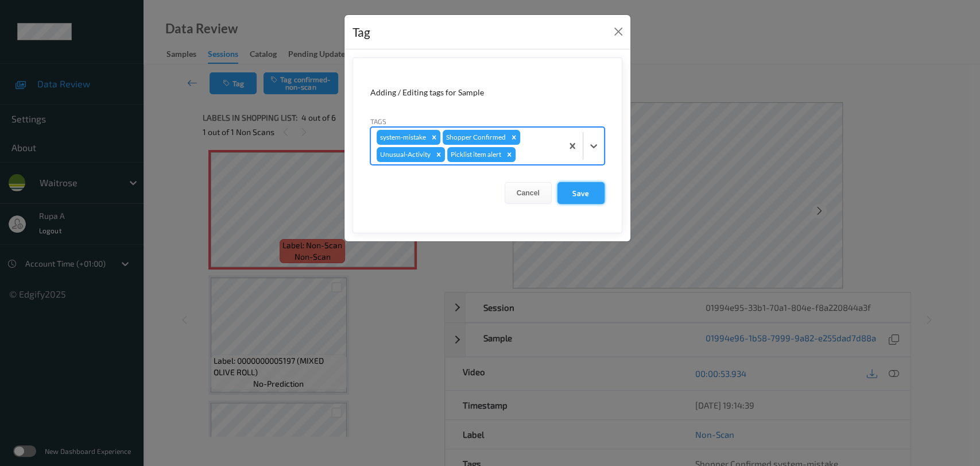
click at [579, 189] on button "Save" at bounding box center [580, 193] width 47 height 22
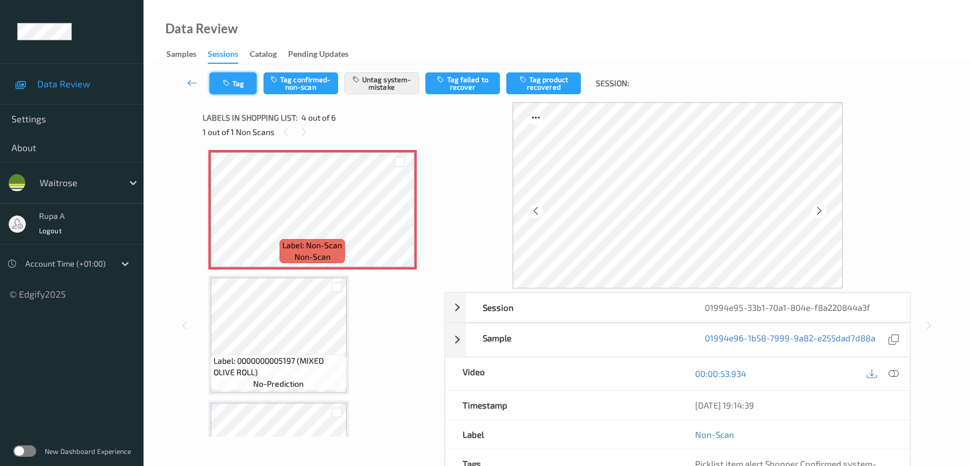
click at [241, 85] on button "Tag" at bounding box center [233, 83] width 47 height 22
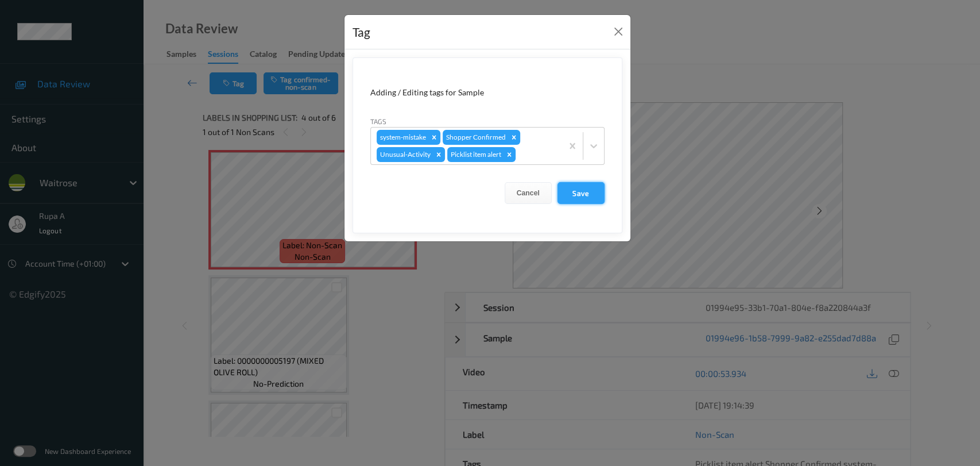
click at [568, 190] on button "Save" at bounding box center [580, 193] width 47 height 22
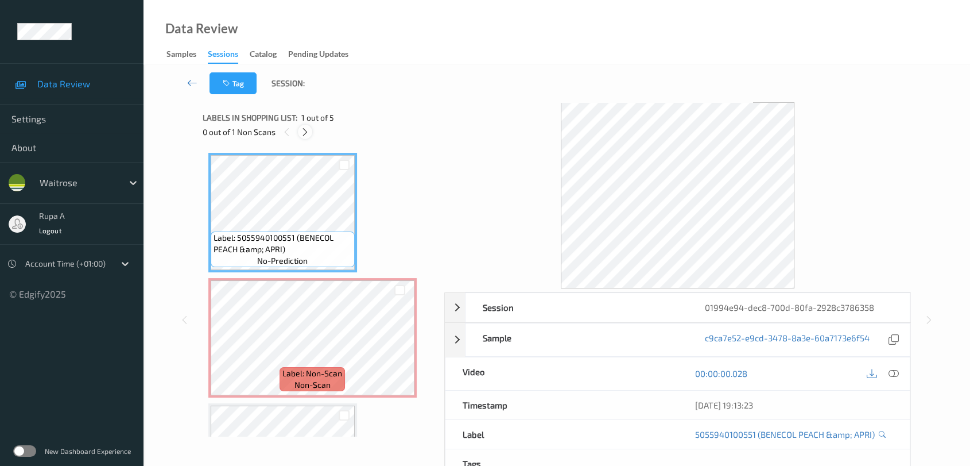
click at [303, 134] on icon at bounding box center [305, 132] width 10 height 10
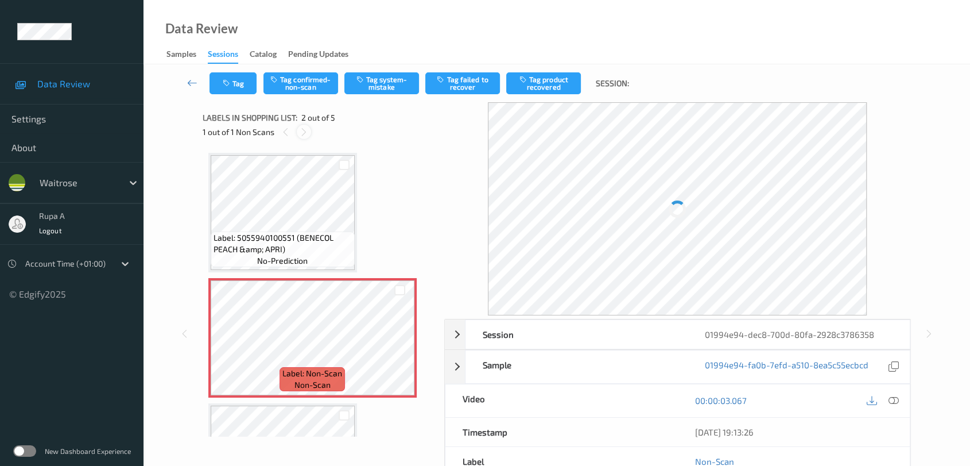
scroll to position [5, 0]
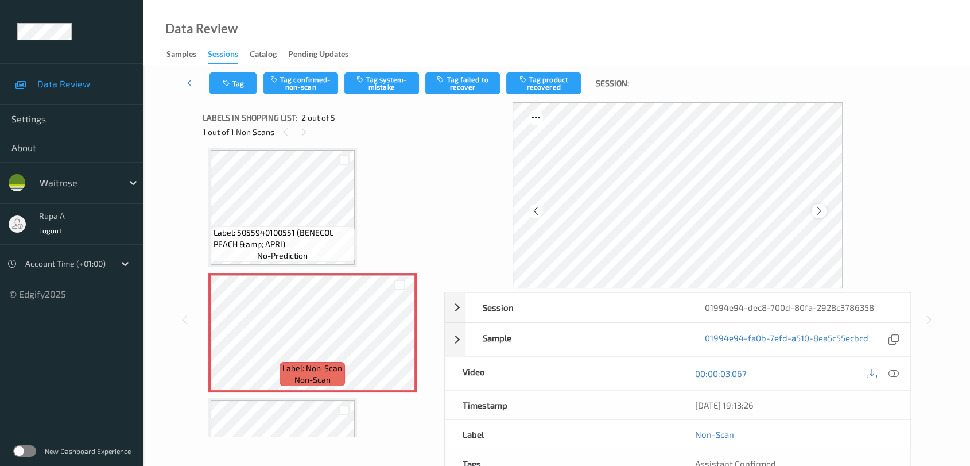
click at [819, 212] on icon at bounding box center [820, 211] width 10 height 10
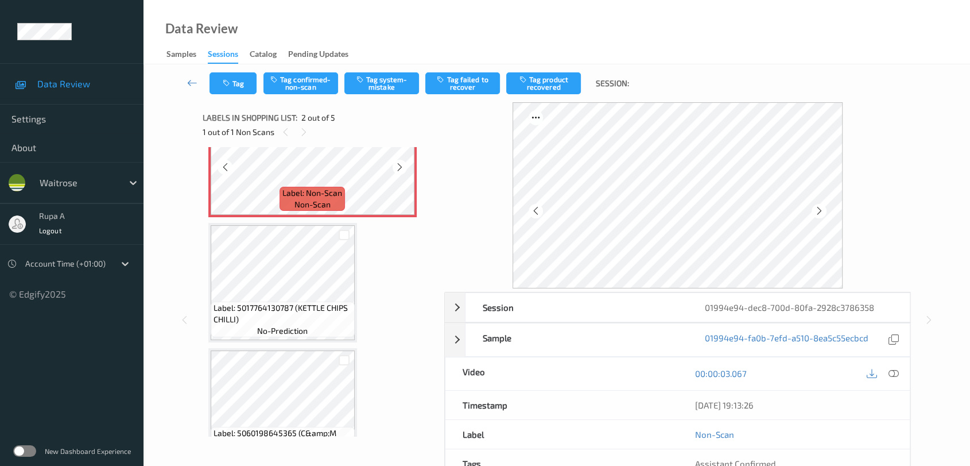
scroll to position [191, 0]
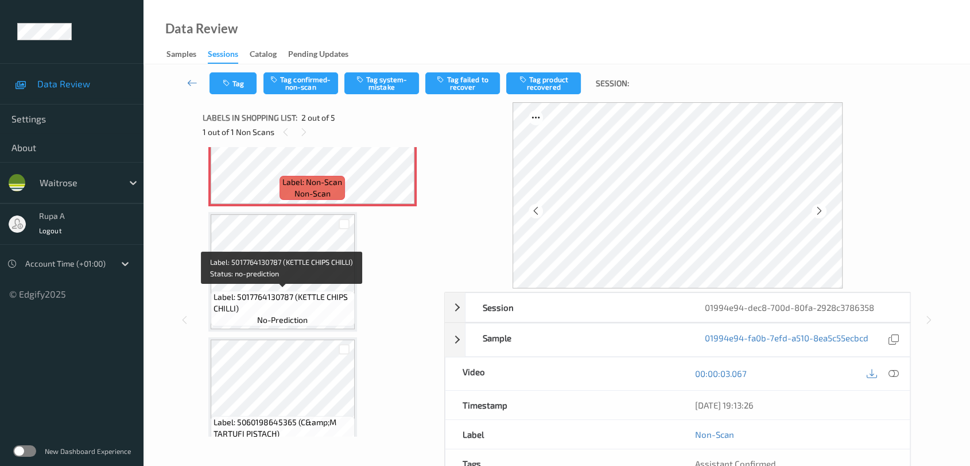
click at [305, 303] on span "Label: 5017764130787 (KETTLE CHIPS CHILLI)" at bounding box center [283, 302] width 138 height 23
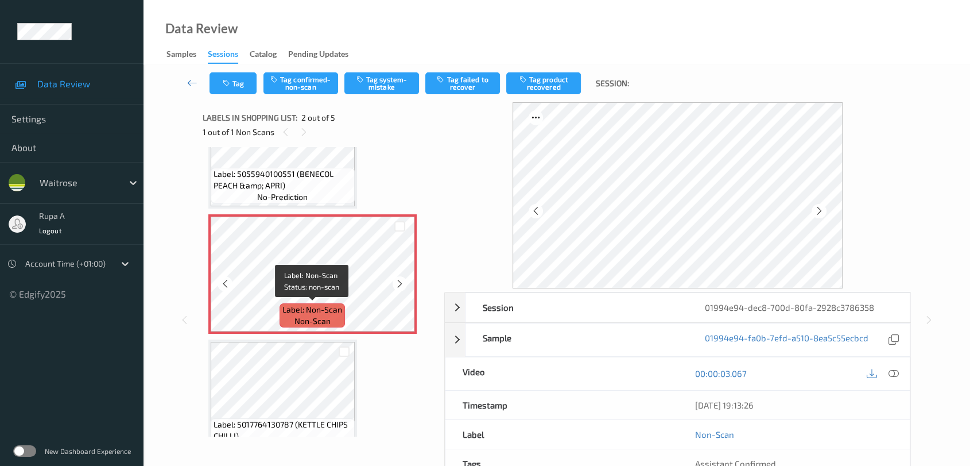
scroll to position [255, 0]
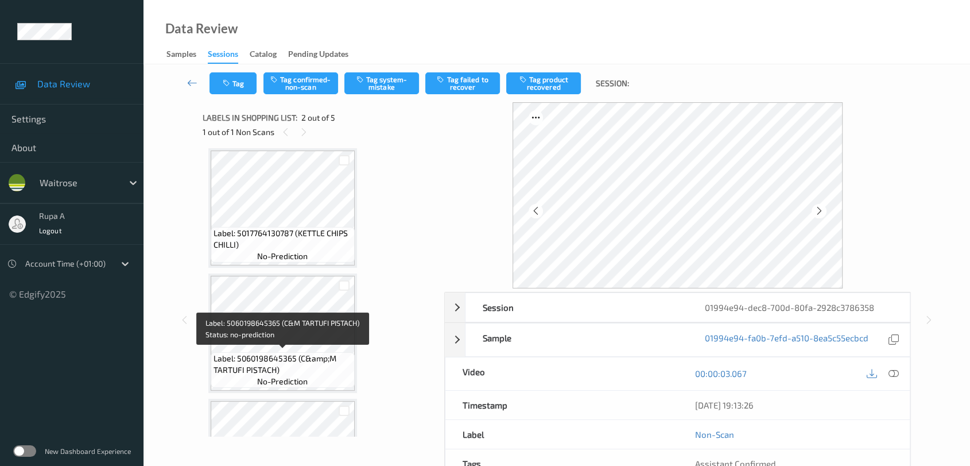
click at [298, 352] on span "Label: 5060198645365 (C&amp;M TARTUFI PISTACH)" at bounding box center [283, 363] width 138 height 23
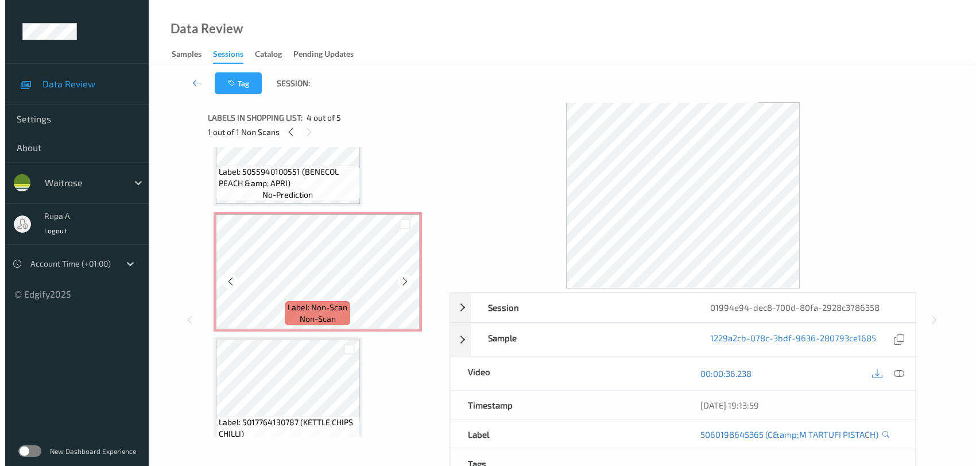
scroll to position [64, 0]
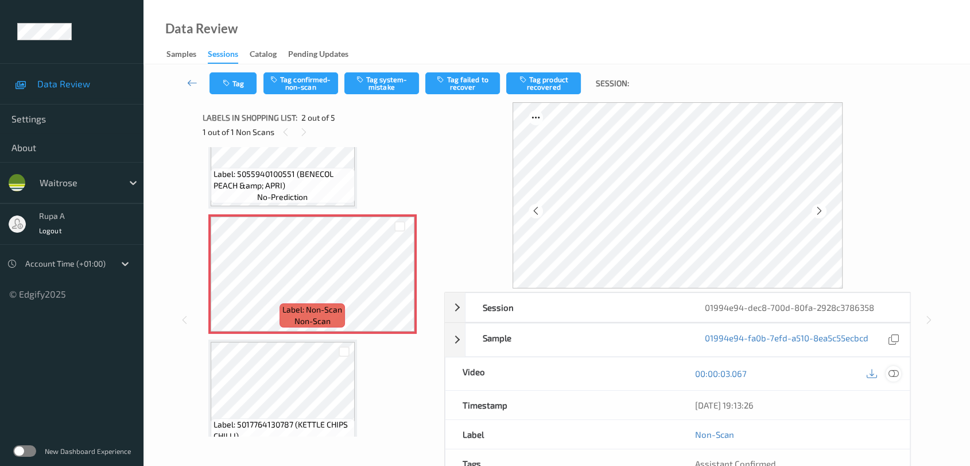
click at [893, 369] on icon at bounding box center [894, 373] width 10 height 10
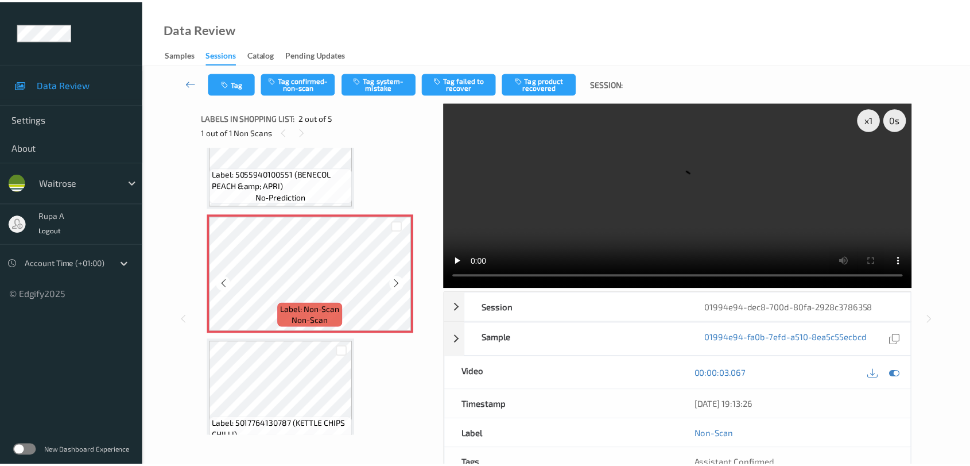
scroll to position [0, 0]
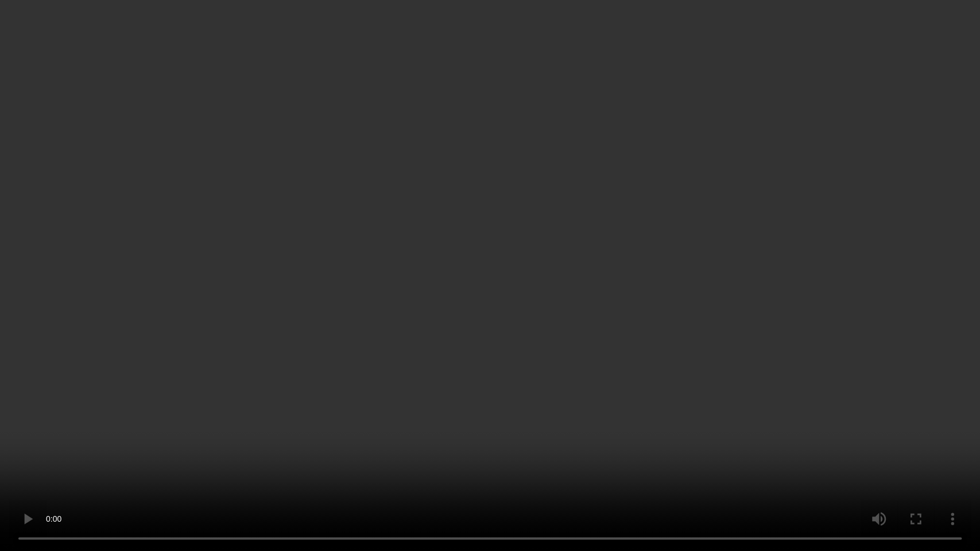
click at [685, 416] on video at bounding box center [490, 275] width 980 height 551
click at [938, 306] on video at bounding box center [490, 275] width 980 height 551
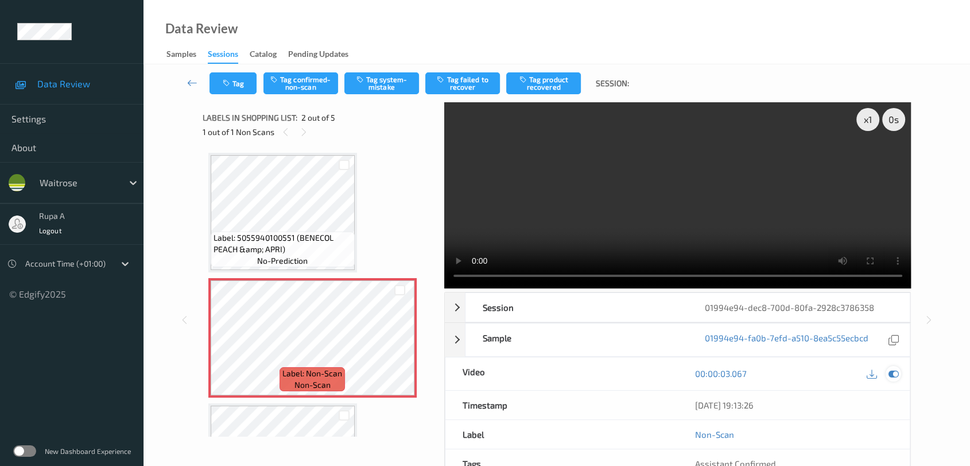
click at [893, 373] on icon at bounding box center [894, 373] width 10 height 10
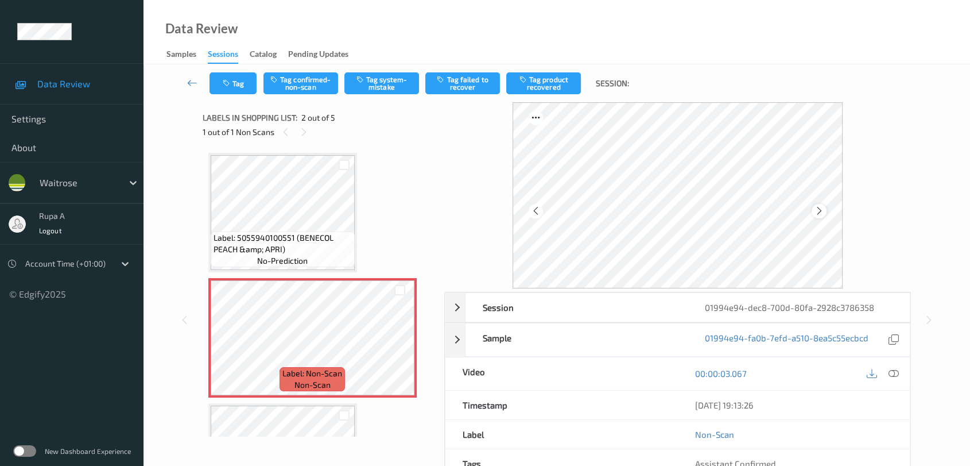
click at [822, 206] on icon at bounding box center [820, 211] width 10 height 10
click at [313, 84] on button "Tag confirmed-non-scan" at bounding box center [300, 83] width 75 height 22
click at [540, 87] on button "Tag product recovered" at bounding box center [543, 83] width 75 height 22
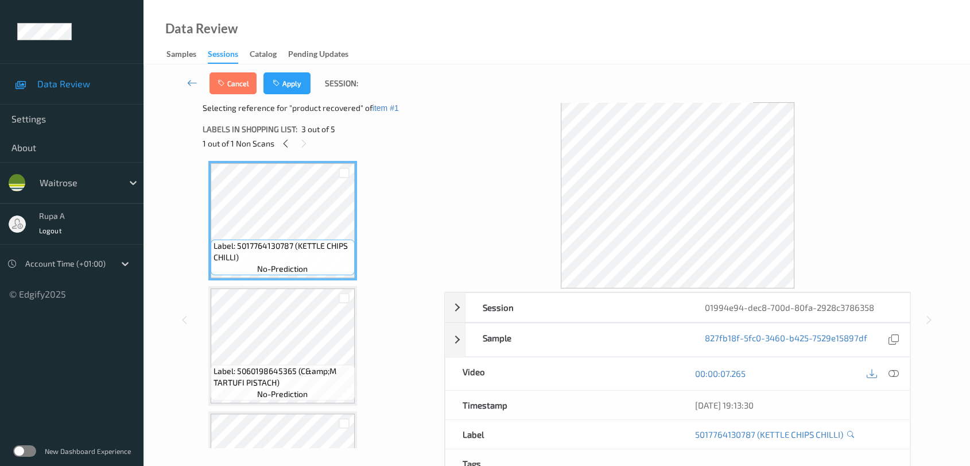
scroll to position [255, 0]
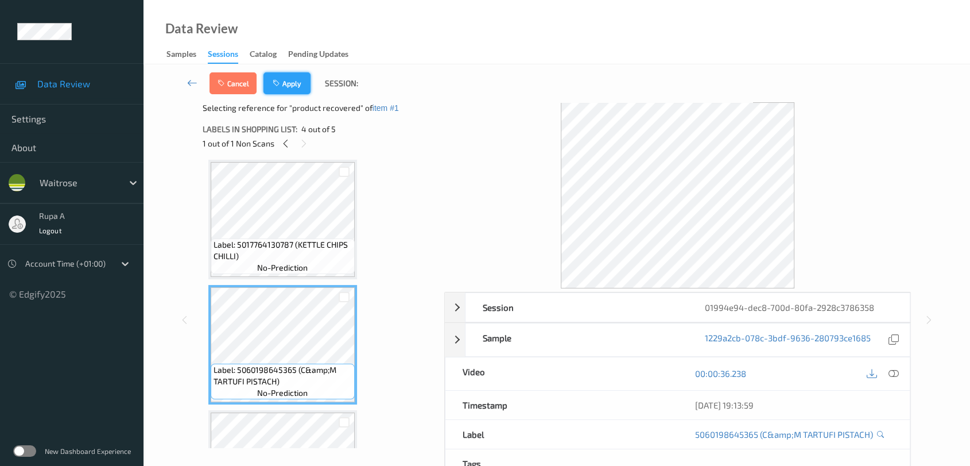
click at [299, 87] on button "Apply" at bounding box center [286, 83] width 47 height 22
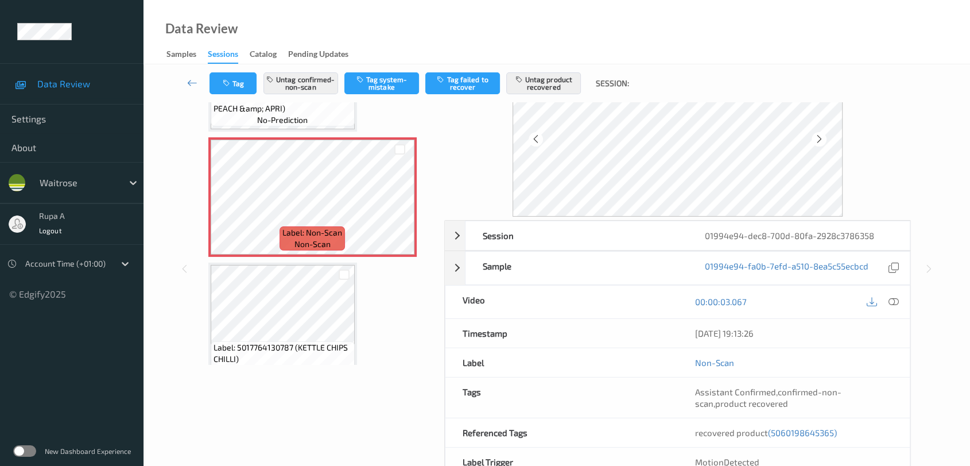
scroll to position [135, 0]
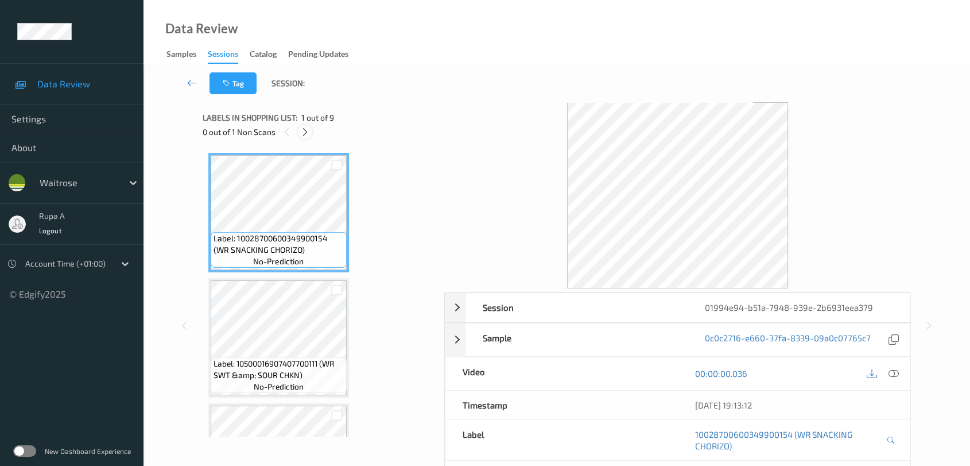
click at [305, 133] on icon at bounding box center [305, 132] width 10 height 10
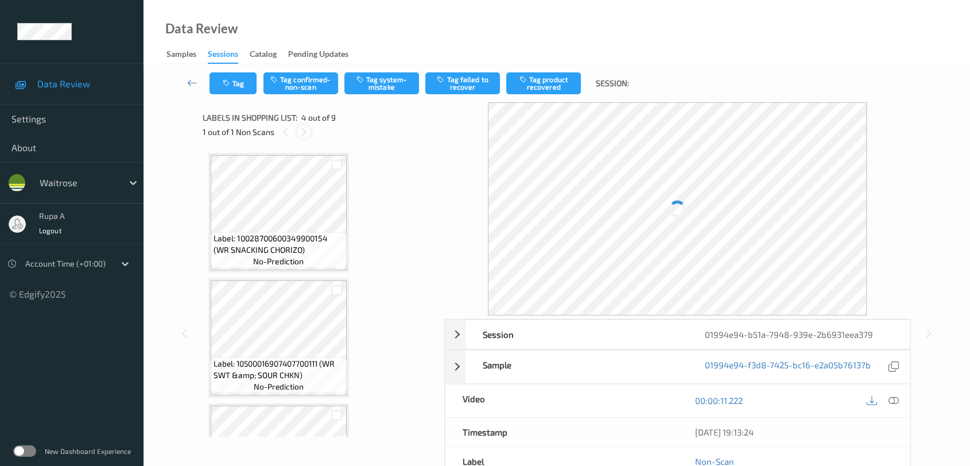
scroll to position [255, 0]
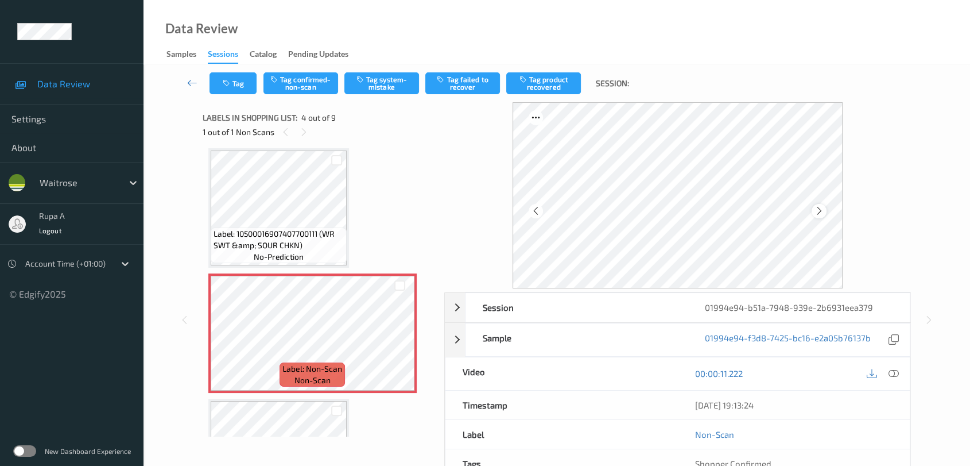
click at [822, 204] on div at bounding box center [819, 211] width 14 height 14
click at [819, 211] on icon at bounding box center [820, 211] width 10 height 10
click at [896, 375] on icon at bounding box center [894, 373] width 10 height 10
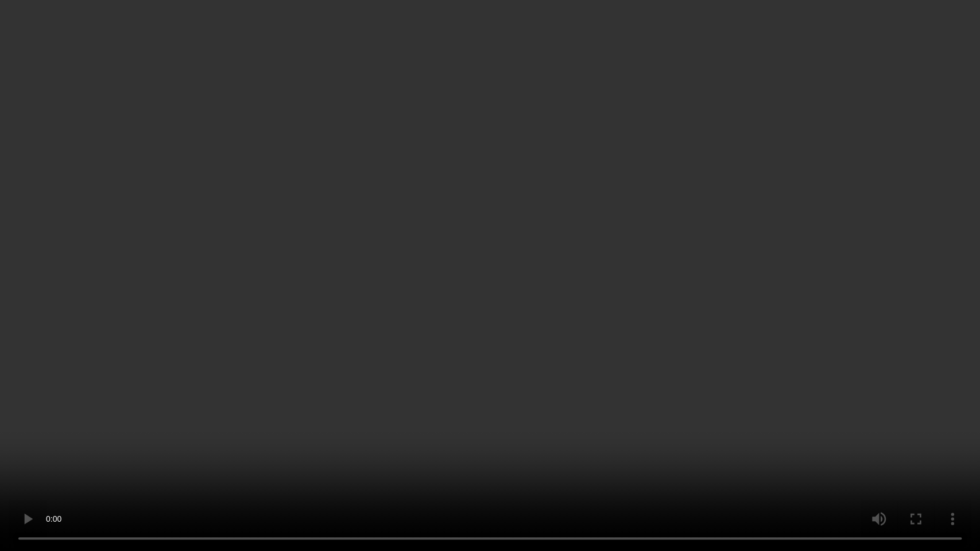
click at [979, 336] on video at bounding box center [490, 275] width 980 height 551
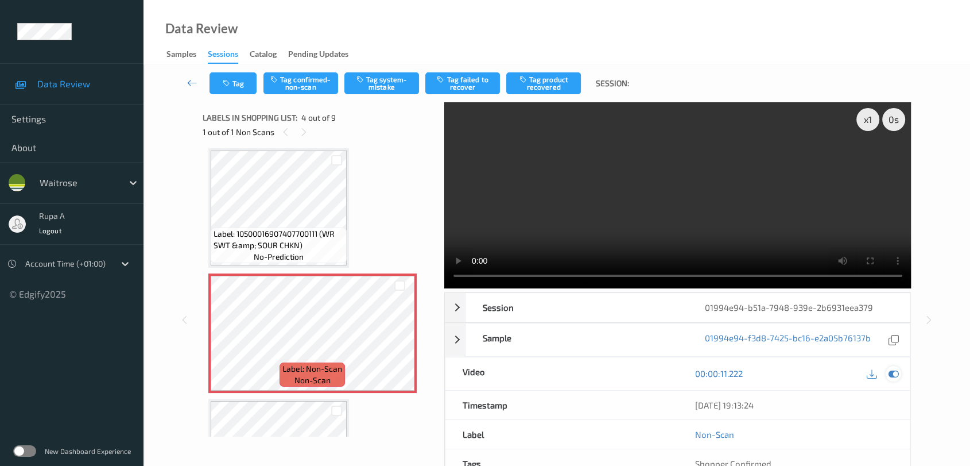
click at [890, 374] on icon at bounding box center [894, 373] width 10 height 10
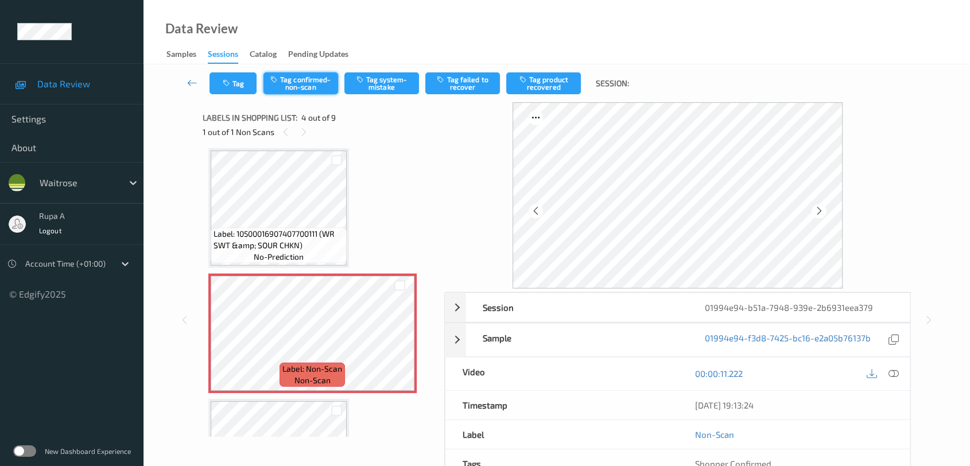
click at [315, 84] on button "Tag confirmed-non-scan" at bounding box center [300, 83] width 75 height 22
click at [546, 82] on button "Tag product recovered" at bounding box center [543, 83] width 75 height 22
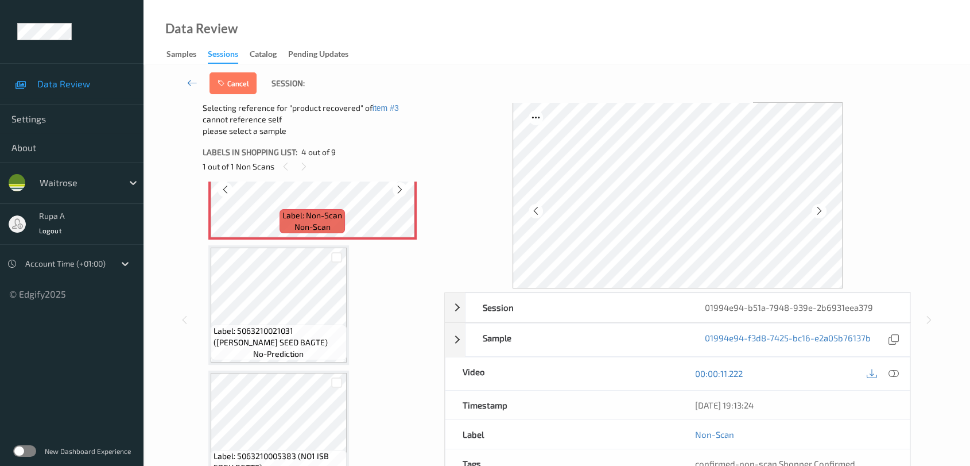
scroll to position [446, 0]
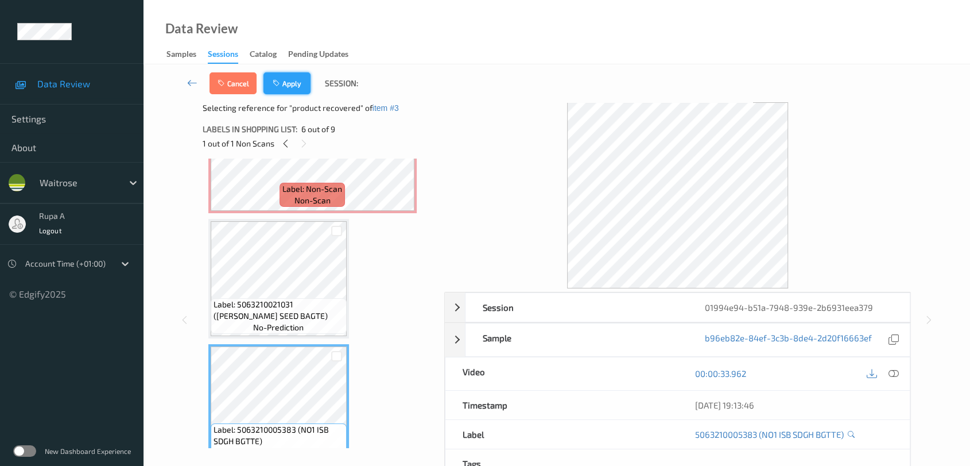
click at [289, 84] on button "Apply" at bounding box center [286, 83] width 47 height 22
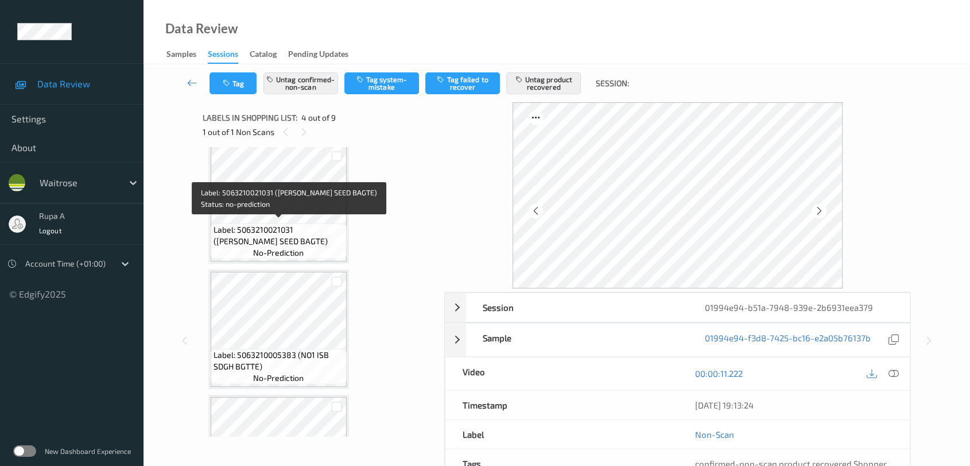
scroll to position [510, 0]
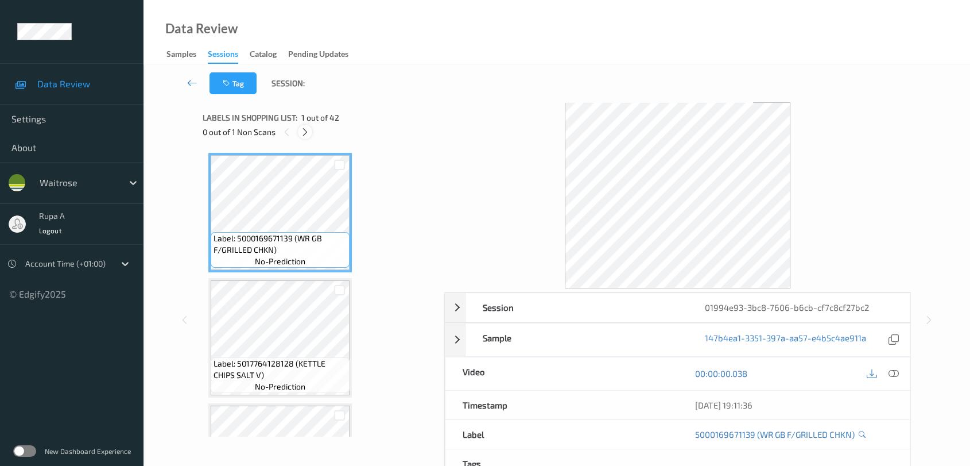
click at [301, 130] on icon at bounding box center [305, 132] width 10 height 10
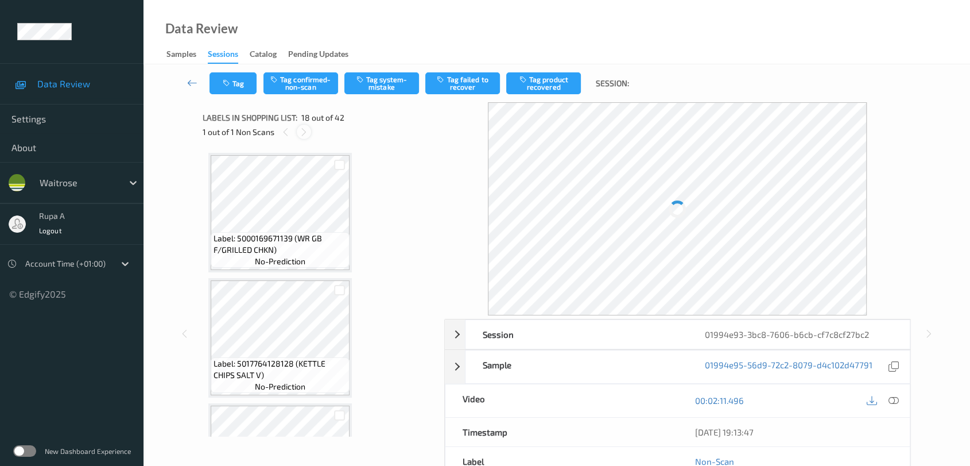
scroll to position [2000, 0]
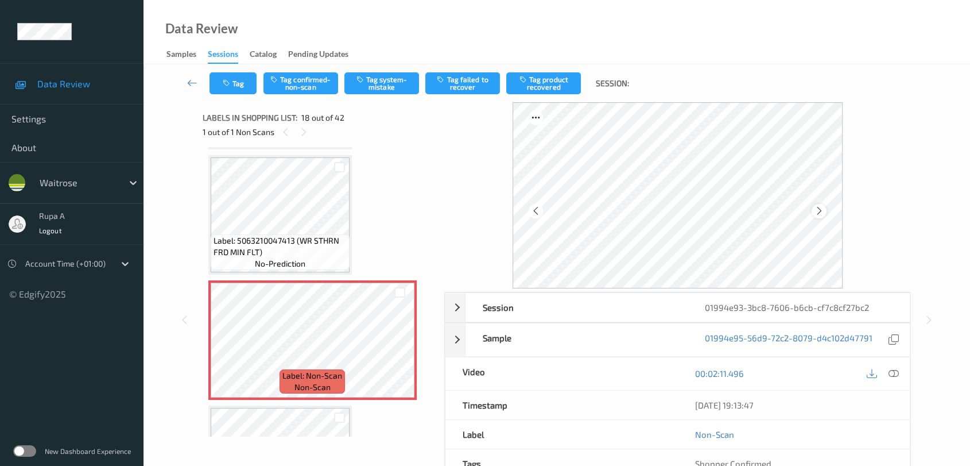
click at [822, 214] on icon at bounding box center [820, 211] width 10 height 10
click at [892, 371] on icon at bounding box center [894, 373] width 10 height 10
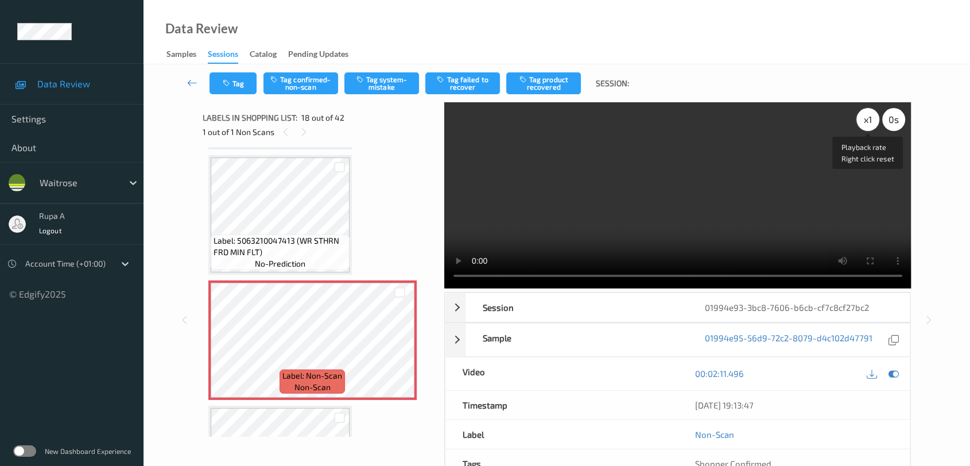
click at [868, 125] on div "x 1" at bounding box center [867, 119] width 23 height 23
click at [897, 375] on icon at bounding box center [894, 373] width 10 height 10
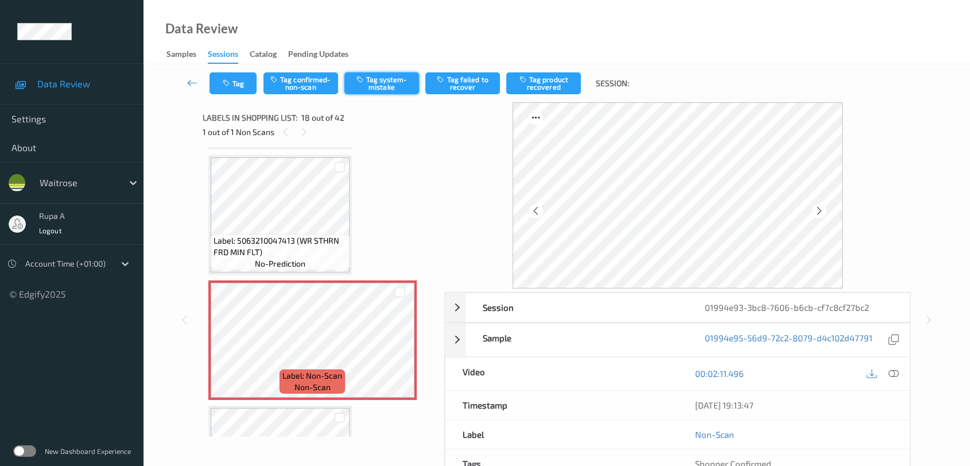
click at [391, 90] on button "Tag system-mistake" at bounding box center [381, 83] width 75 height 22
click at [822, 213] on icon at bounding box center [820, 211] width 10 height 10
click at [823, 213] on icon at bounding box center [820, 211] width 10 height 10
click at [227, 82] on icon "button" at bounding box center [228, 83] width 10 height 8
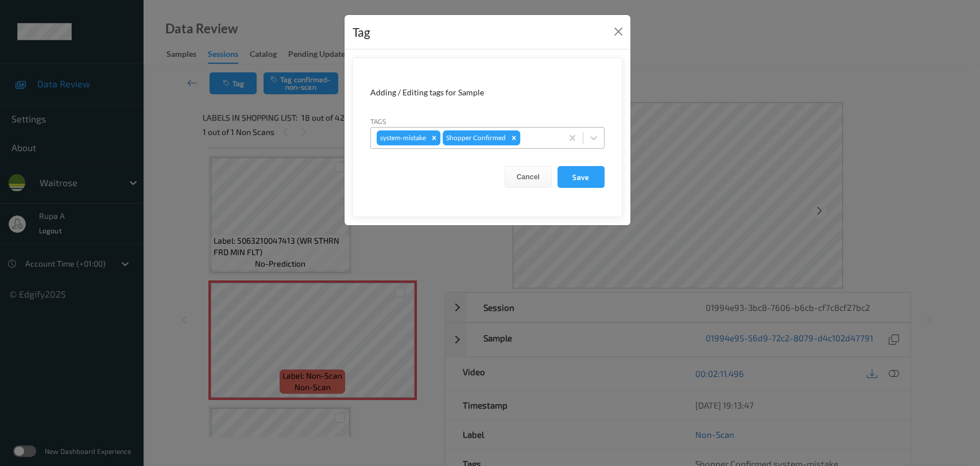
click at [547, 147] on div "system-mistake Shopper Confirmed" at bounding box center [466, 138] width 191 height 20
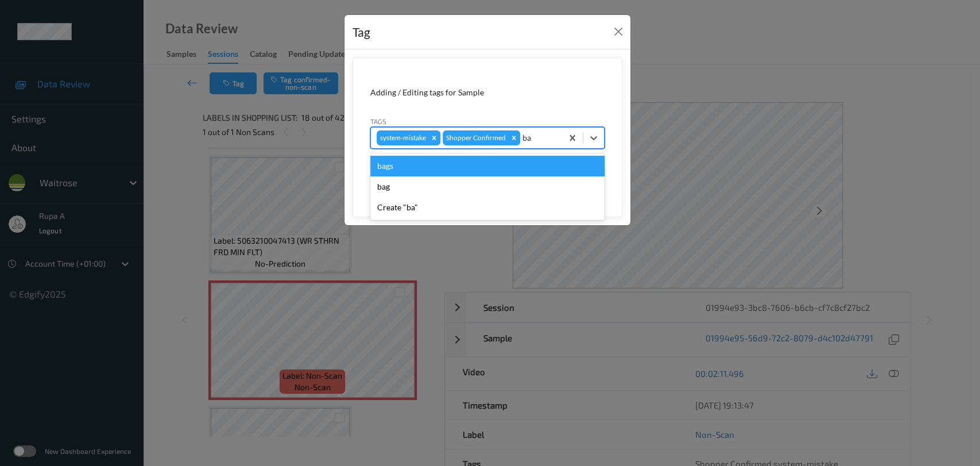
type input "bag"
click at [483, 171] on div "bags" at bounding box center [487, 166] width 234 height 21
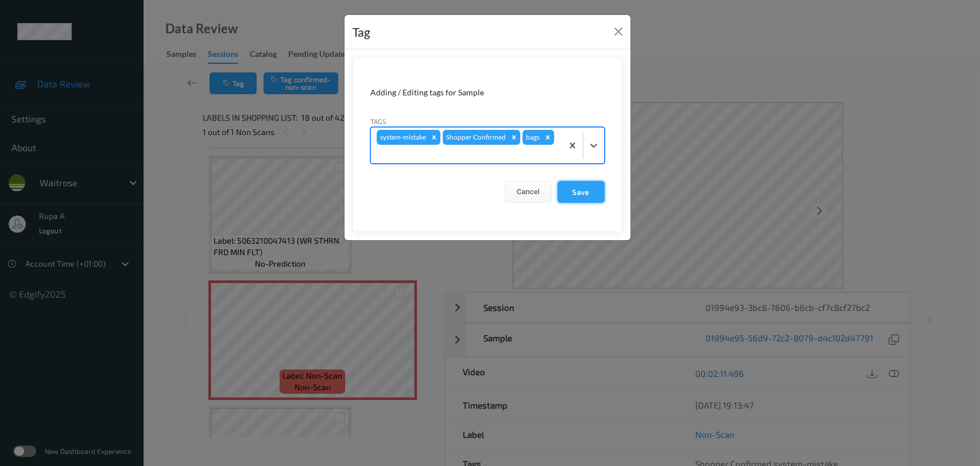
click at [588, 197] on button "Save" at bounding box center [580, 192] width 47 height 22
